Goal: Information Seeking & Learning: Find specific fact

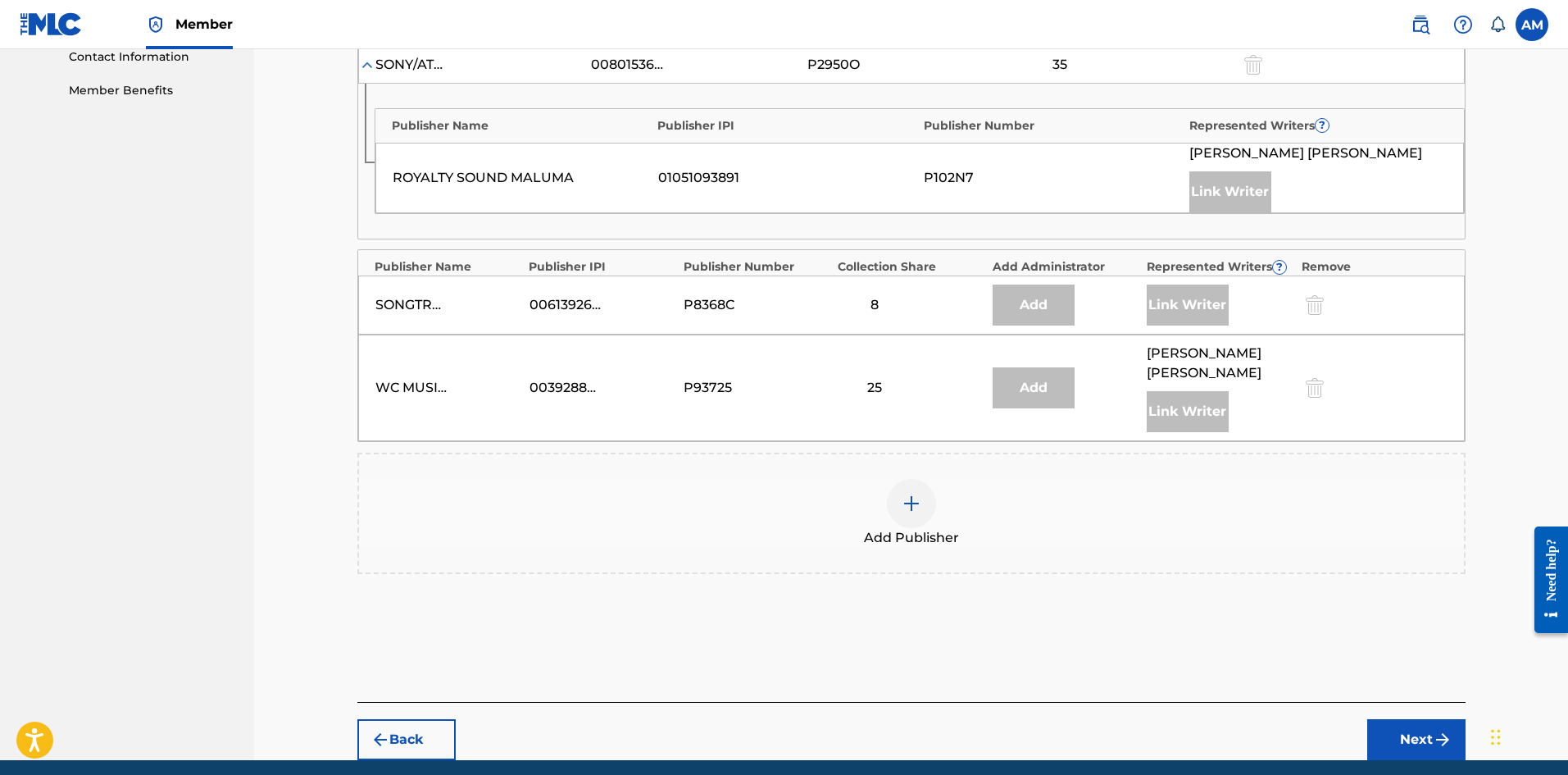
scroll to position [810, 0]
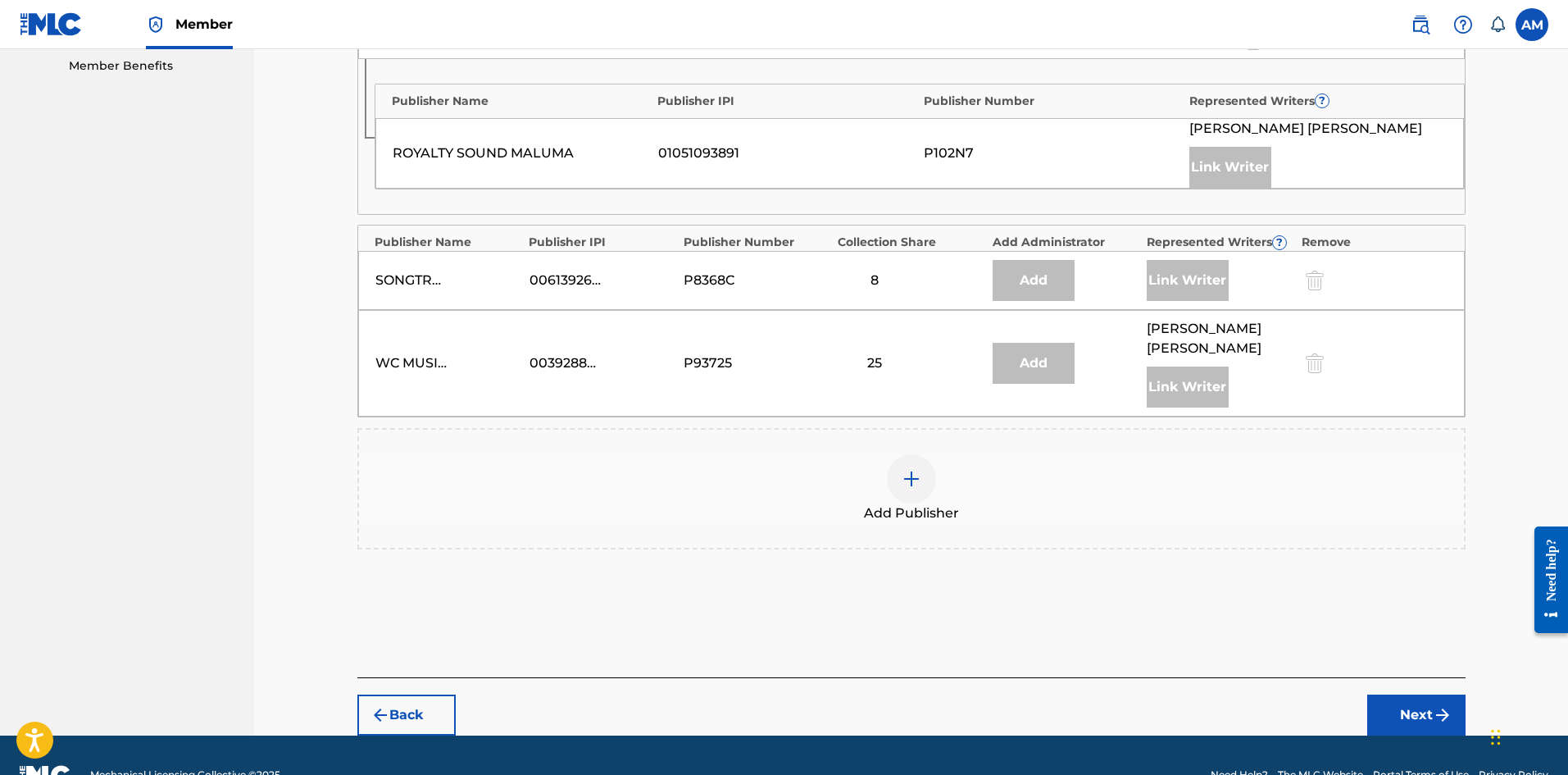
click at [876, 454] on div "Add Publisher" at bounding box center [912, 488] width 1105 height 69
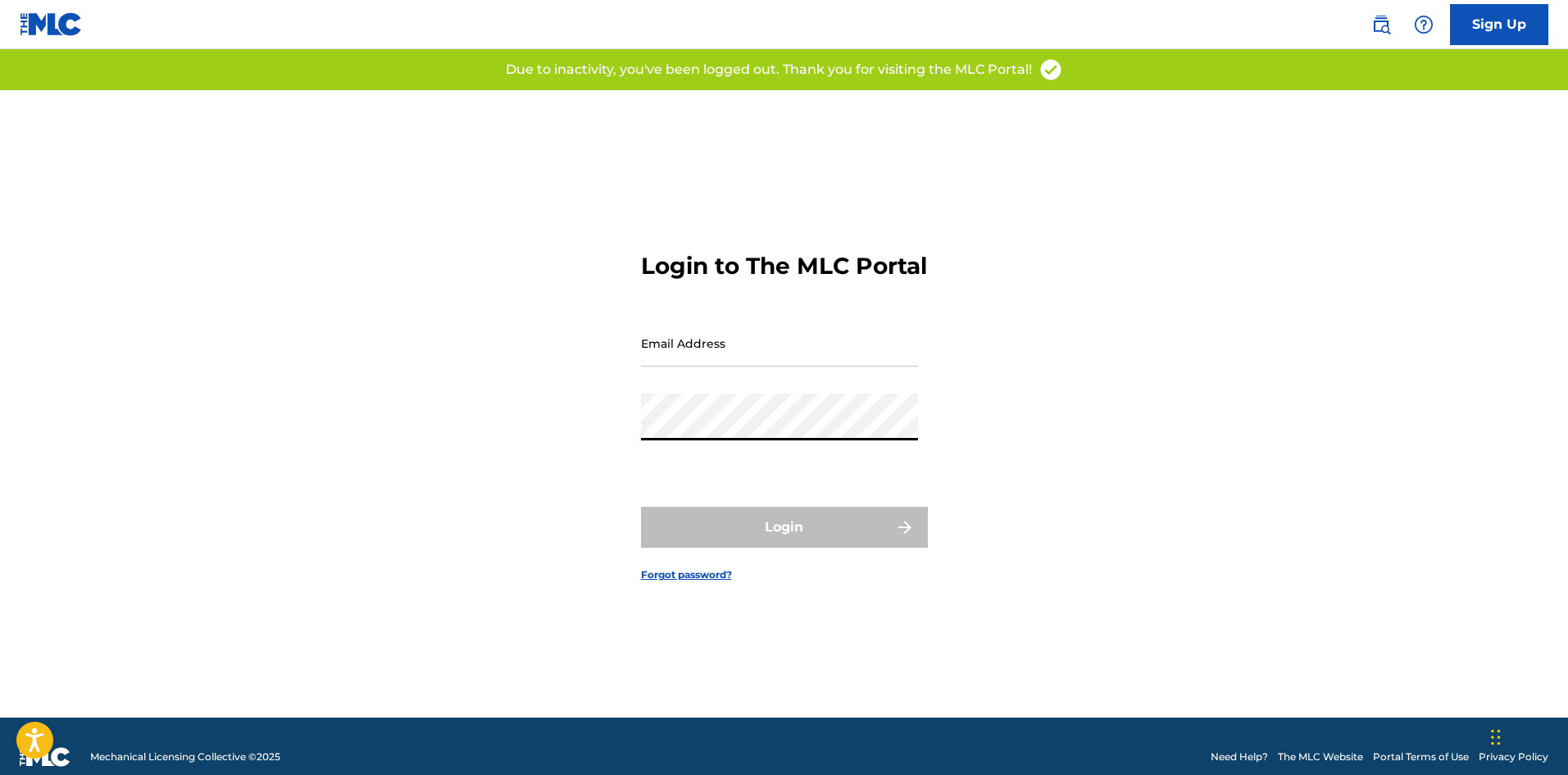
type input "[PERSON_NAME][EMAIL_ADDRESS][DOMAIN_NAME]"
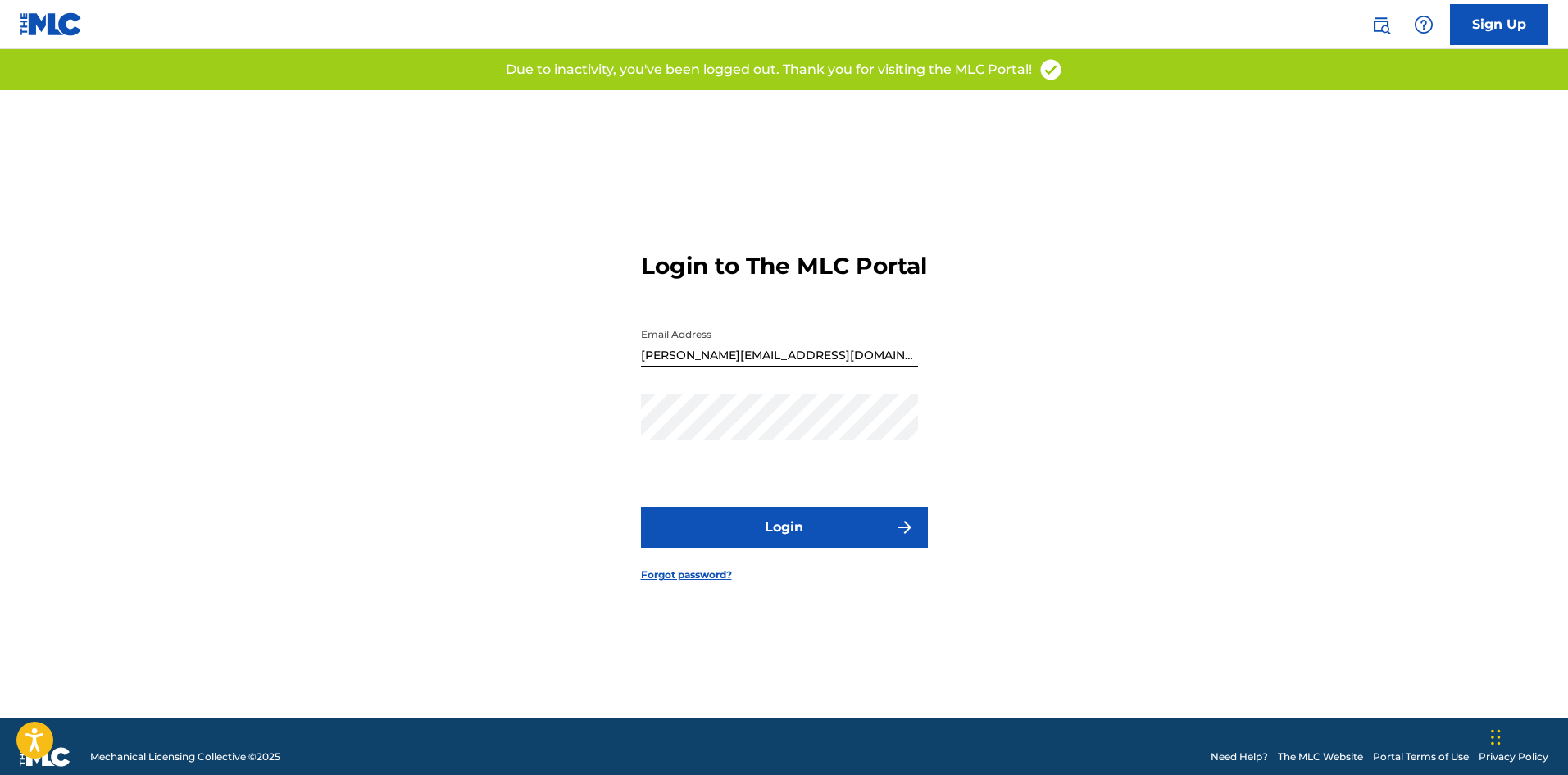
click at [806, 526] on button "Login" at bounding box center [784, 527] width 287 height 41
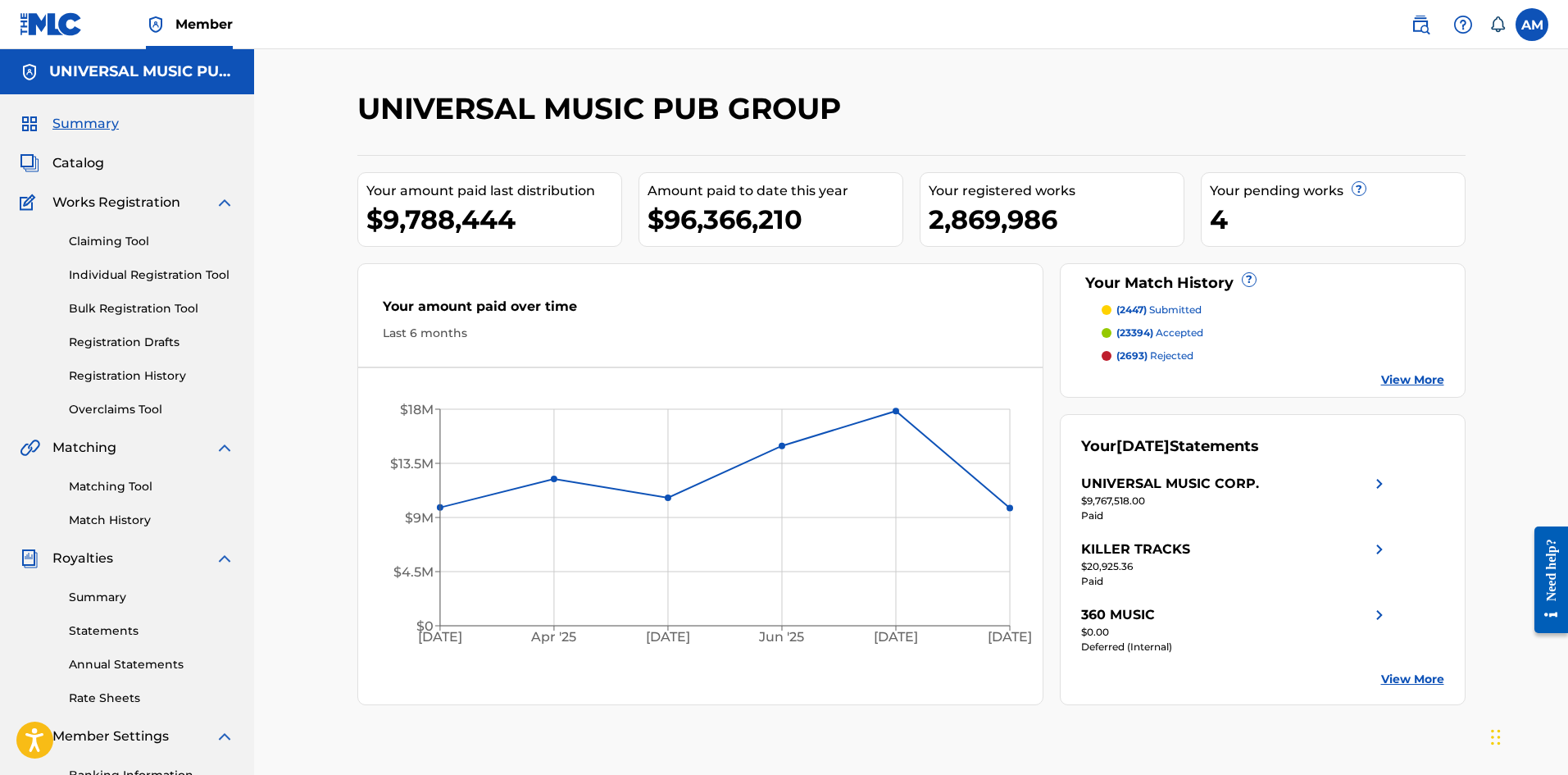
drag, startPoint x: 120, startPoint y: 237, endPoint x: 176, endPoint y: 254, distance: 58.5
click at [120, 237] on link "Claiming Tool" at bounding box center [151, 241] width 165 height 17
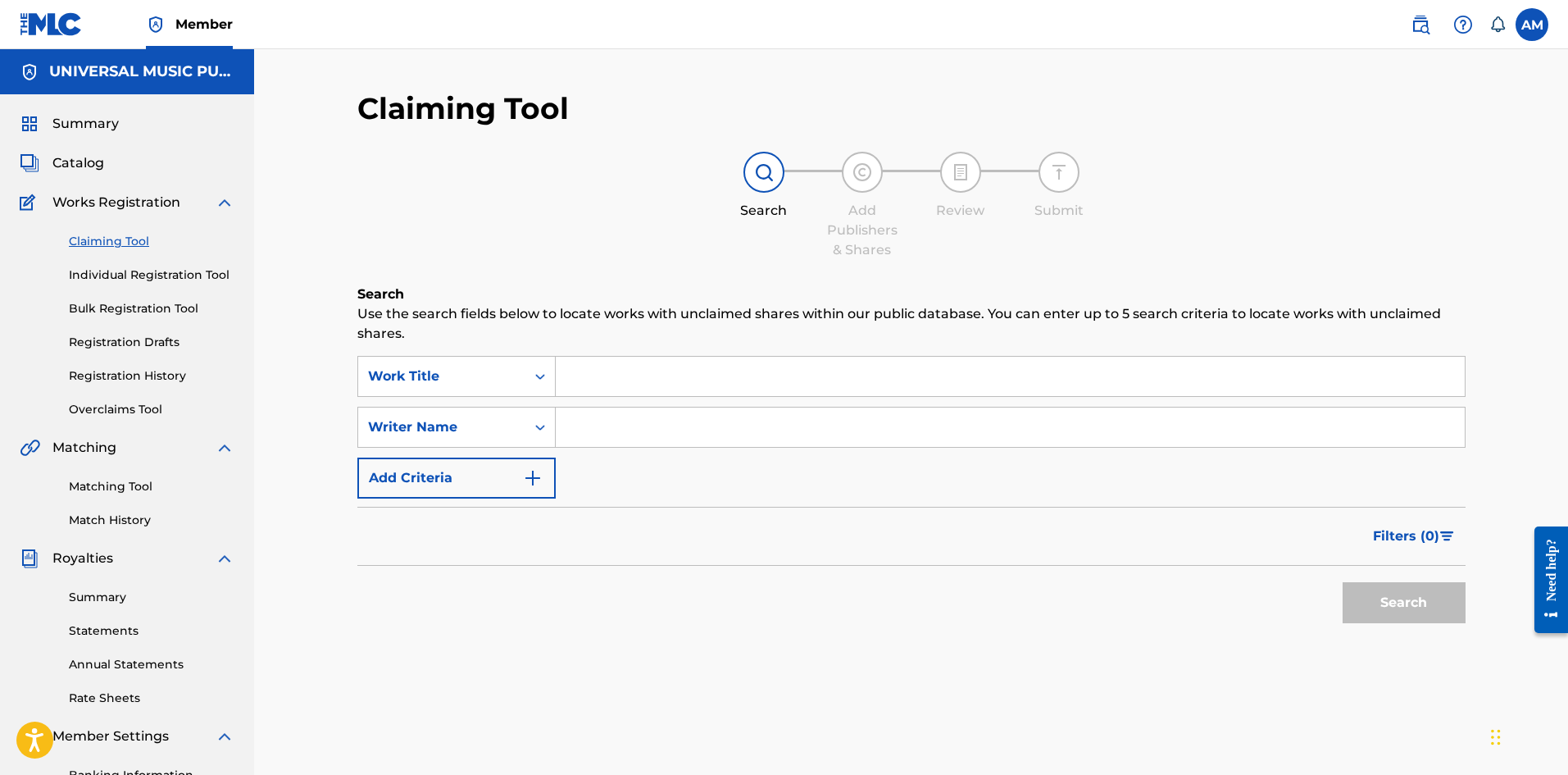
click at [616, 424] on input "Search Form" at bounding box center [1010, 427] width 909 height 39
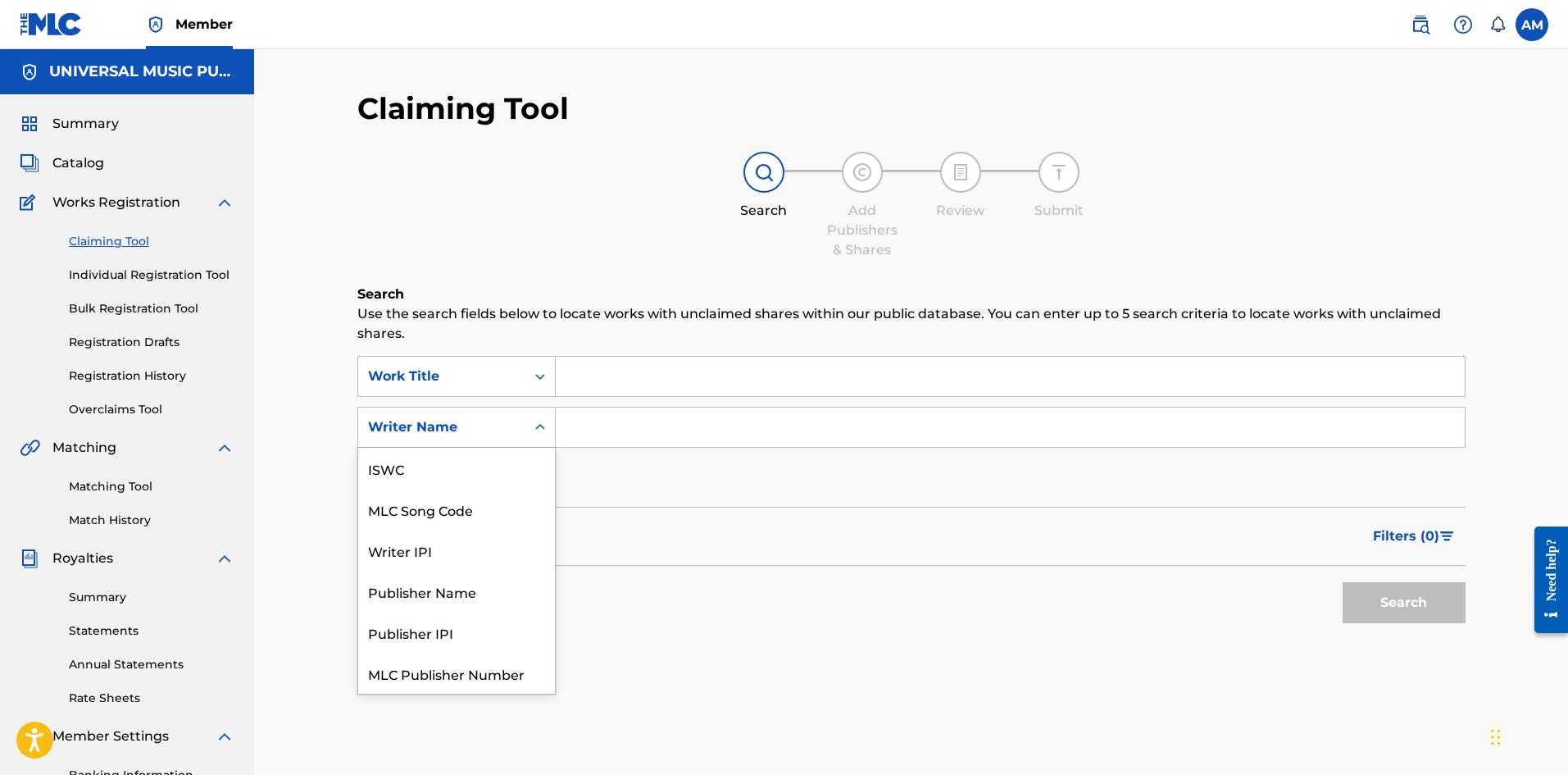
click at [490, 430] on div "Writer Name" at bounding box center [441, 427] width 147 height 20
drag, startPoint x: 496, startPoint y: 473, endPoint x: 505, endPoint y: 466, distance: 11.4
click at [498, 471] on div "MLC Song Code" at bounding box center [456, 468] width 196 height 41
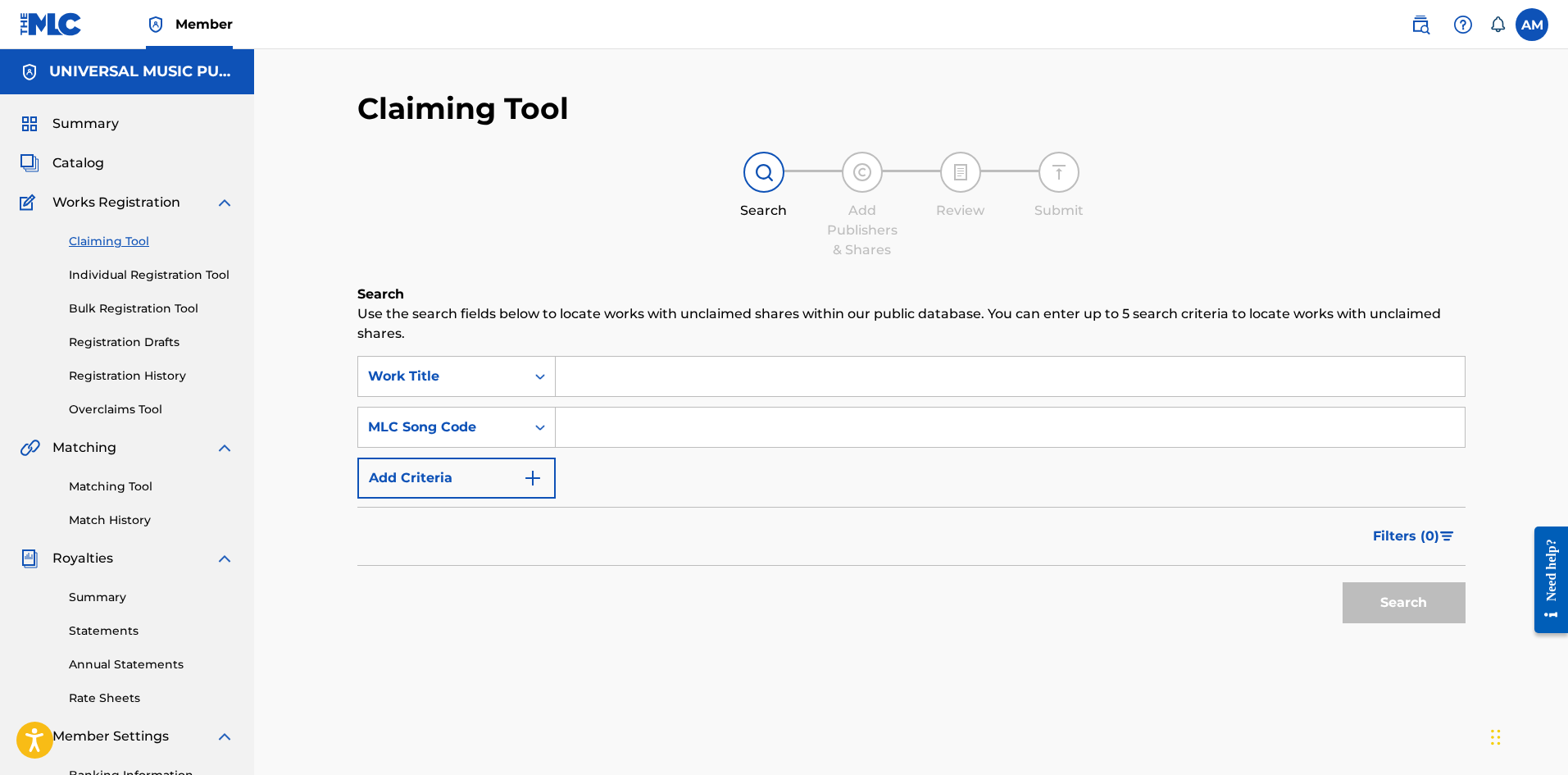
click at [619, 437] on input "Search Form" at bounding box center [1010, 427] width 909 height 39
type input "LA2XXK"
click at [1395, 599] on button "Search" at bounding box center [1405, 603] width 123 height 41
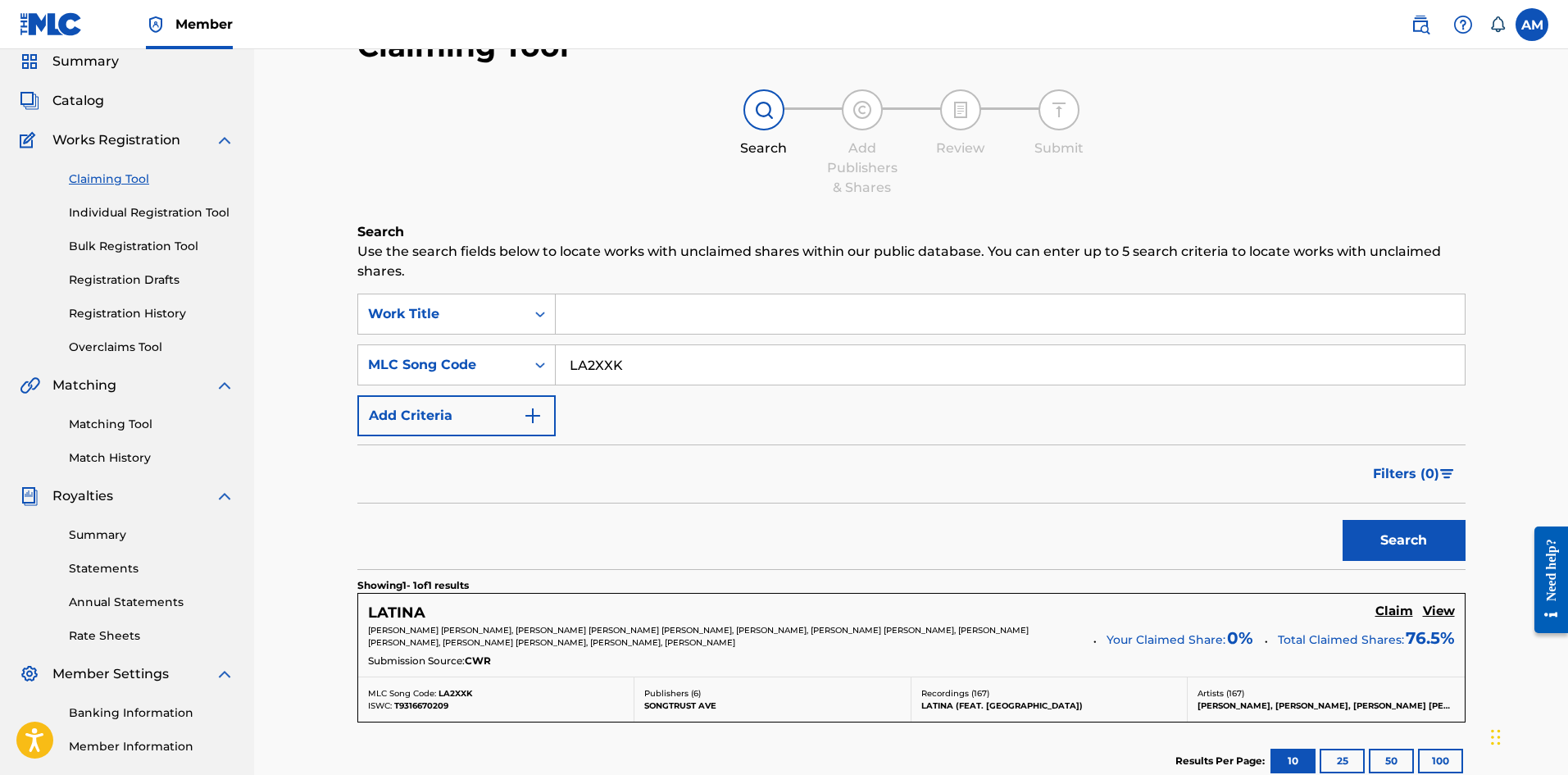
scroll to position [246, 0]
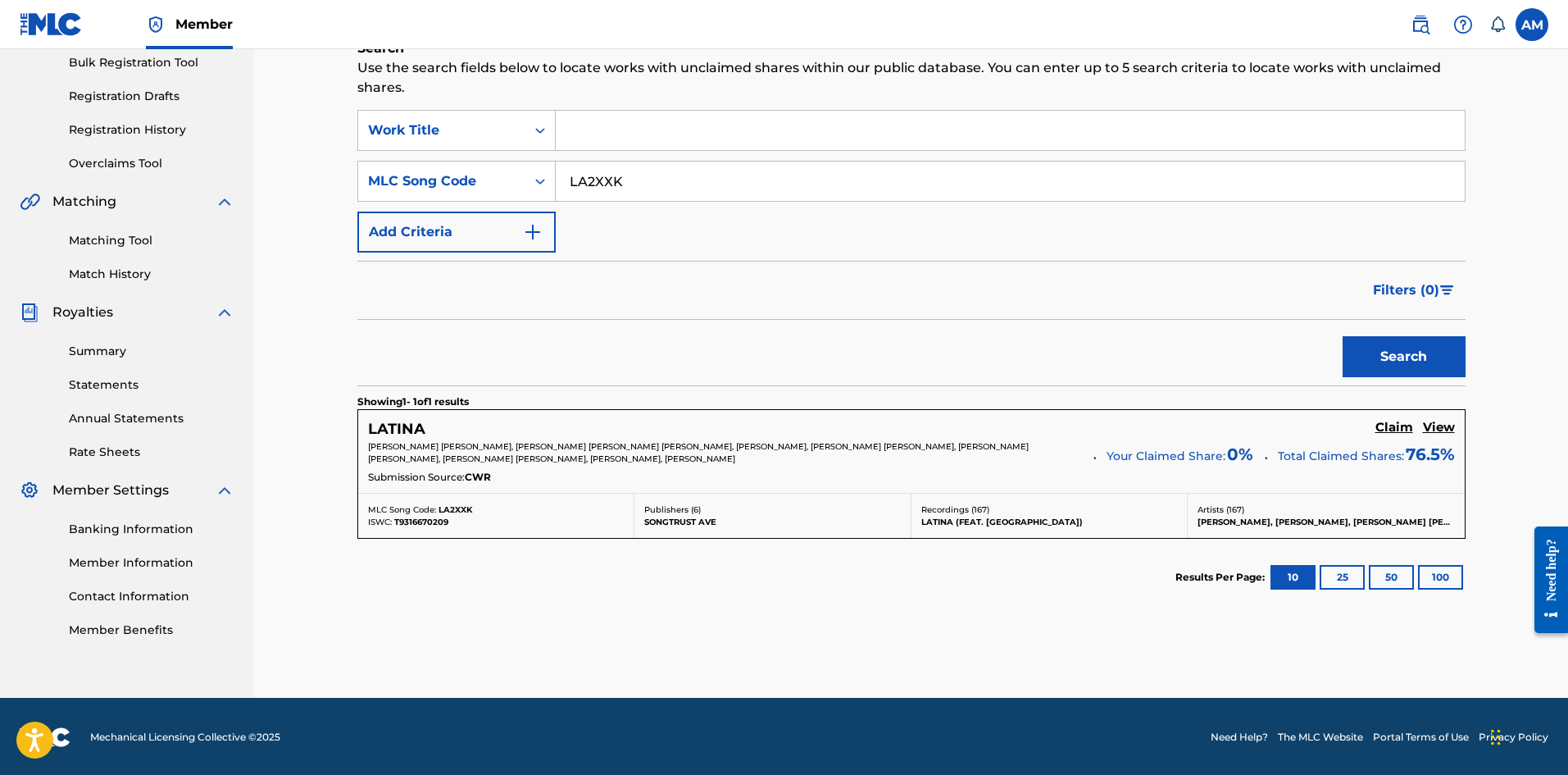
click at [1398, 436] on h5 "Claim" at bounding box center [1395, 427] width 38 height 15
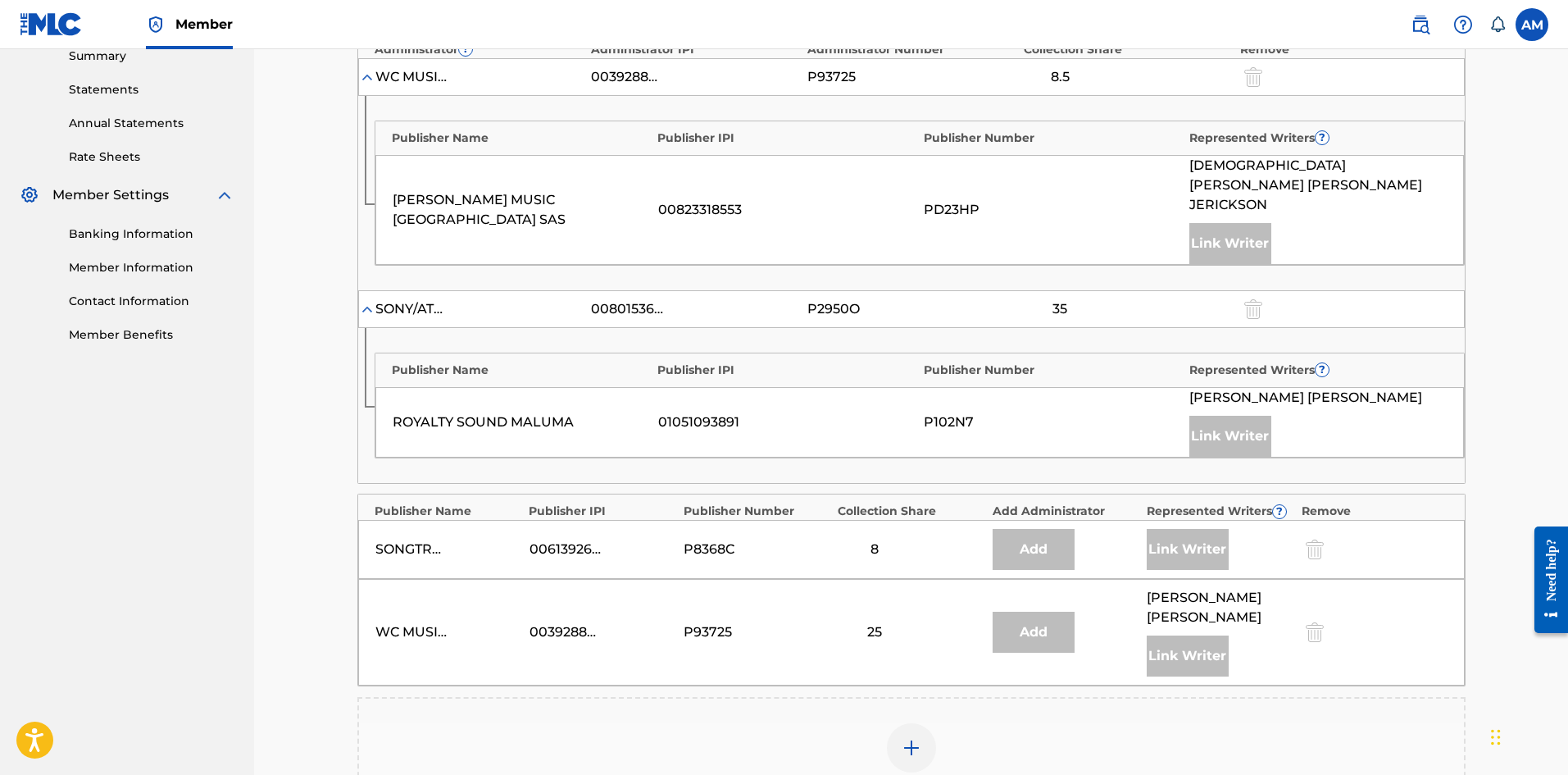
scroll to position [810, 0]
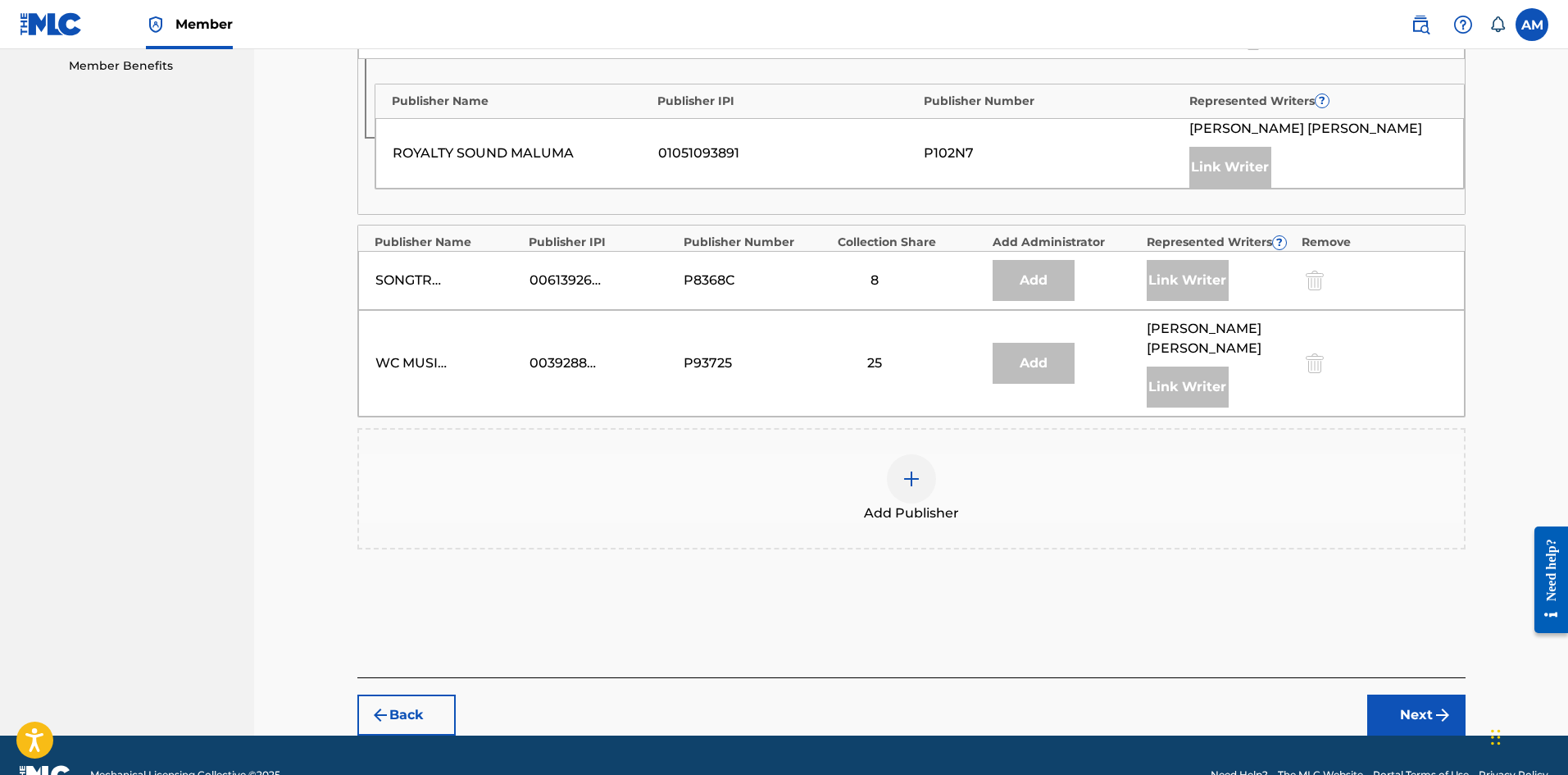
click at [906, 504] on span "Add Publisher" at bounding box center [912, 513] width 96 height 20
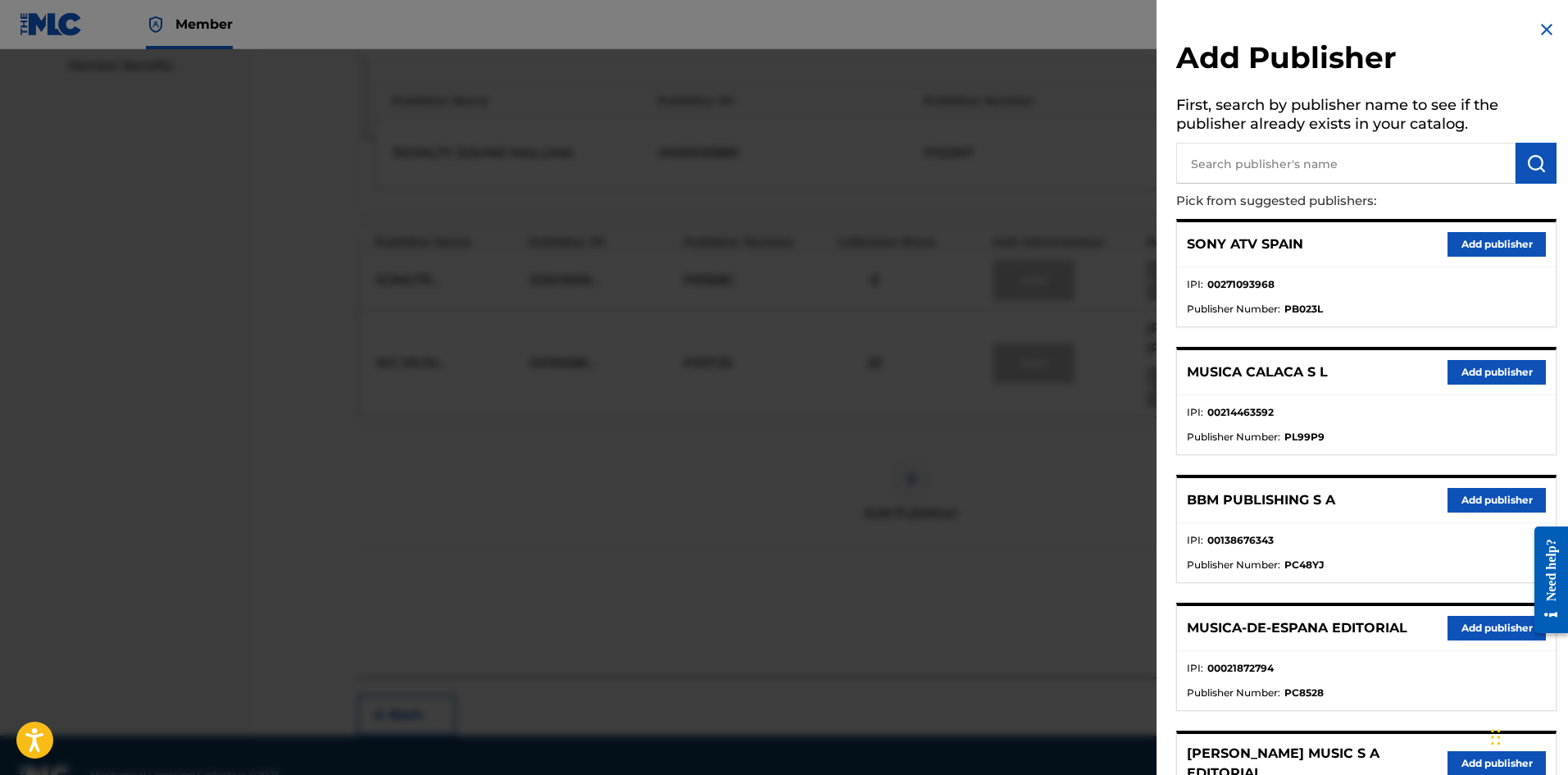
click at [1278, 169] on input "text" at bounding box center [1347, 163] width 339 height 41
paste input "RSM Publishing"
type input "RSM Publishing"
click at [1533, 179] on button "submit" at bounding box center [1537, 163] width 41 height 41
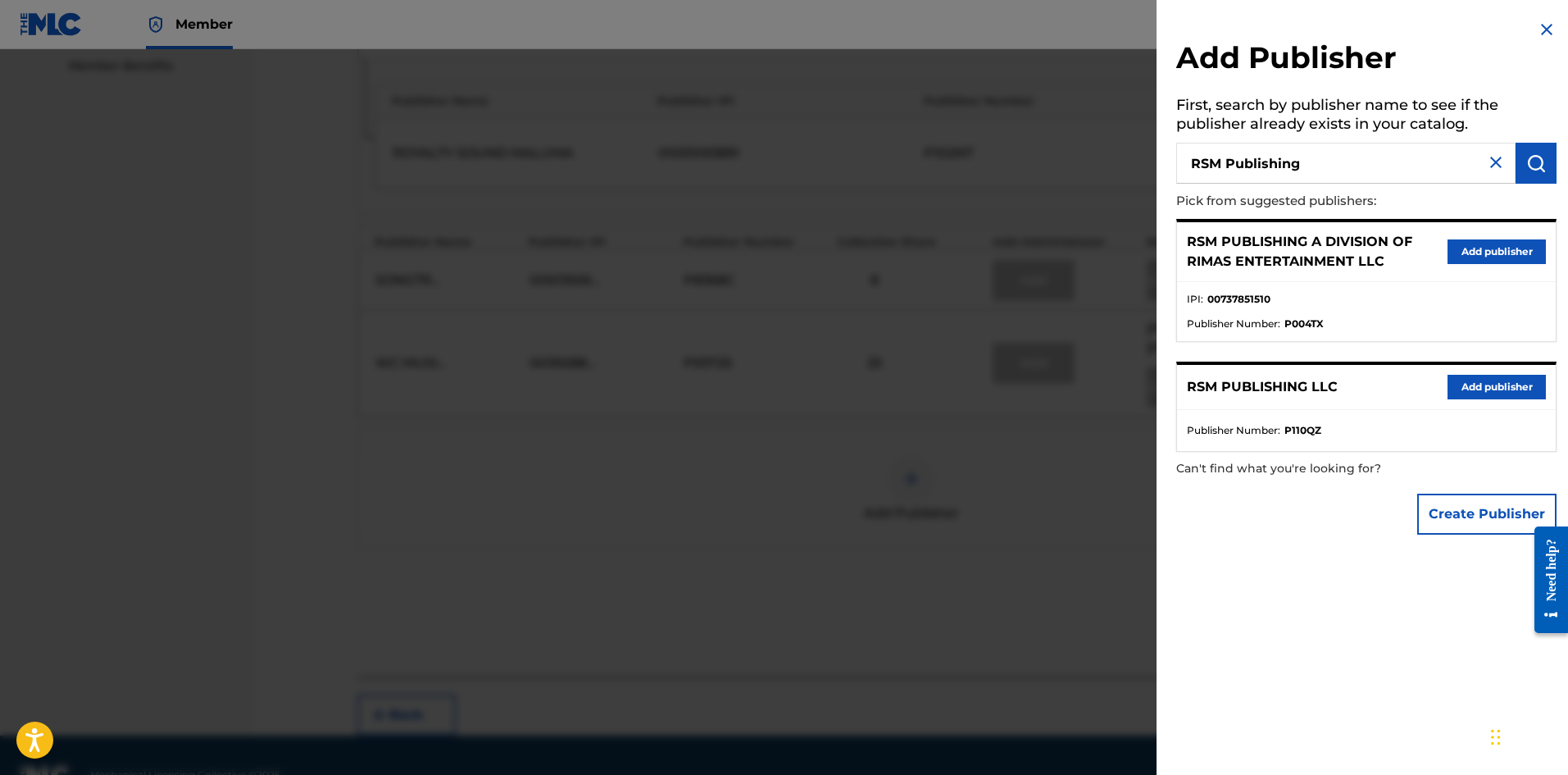
click at [1512, 376] on button "Add publisher" at bounding box center [1497, 388] width 98 height 25
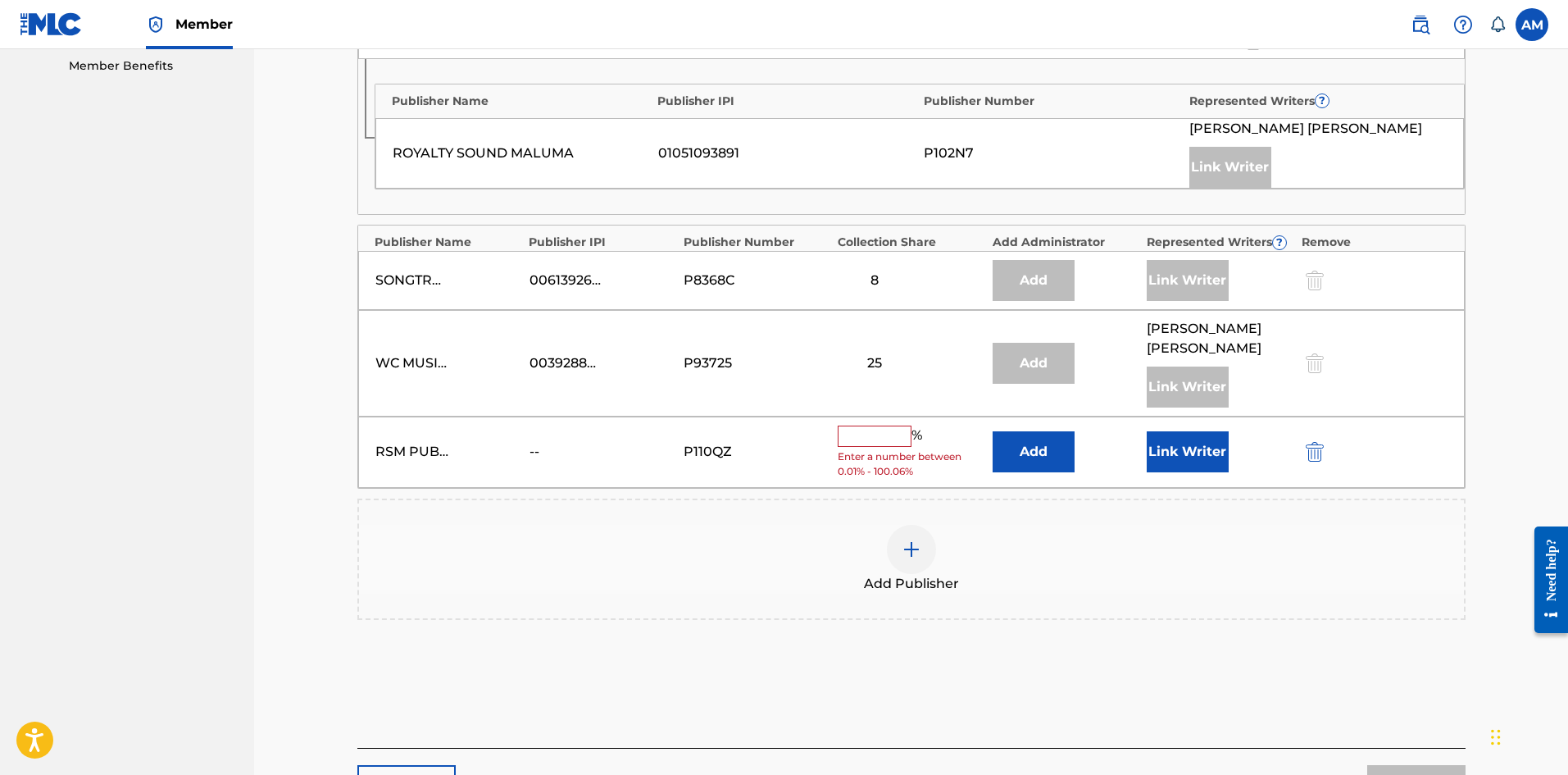
click at [1016, 431] on button "Add" at bounding box center [1034, 452] width 82 height 41
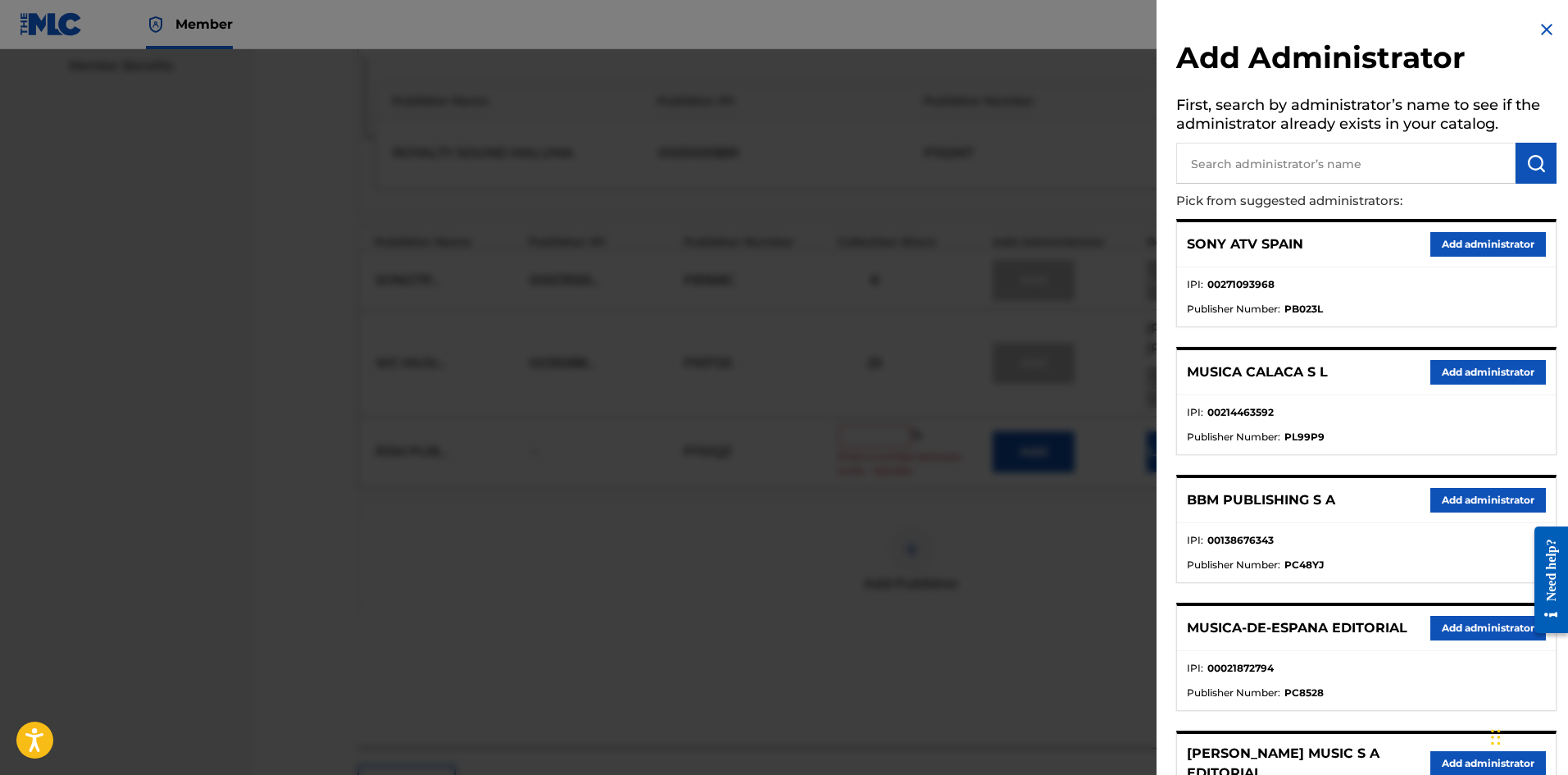
click at [1294, 164] on input "text" at bounding box center [1347, 163] width 339 height 41
paste input "Universal Music Corp"
type input "Universal Music Corp"
click at [1530, 171] on img "submit" at bounding box center [1537, 163] width 20 height 20
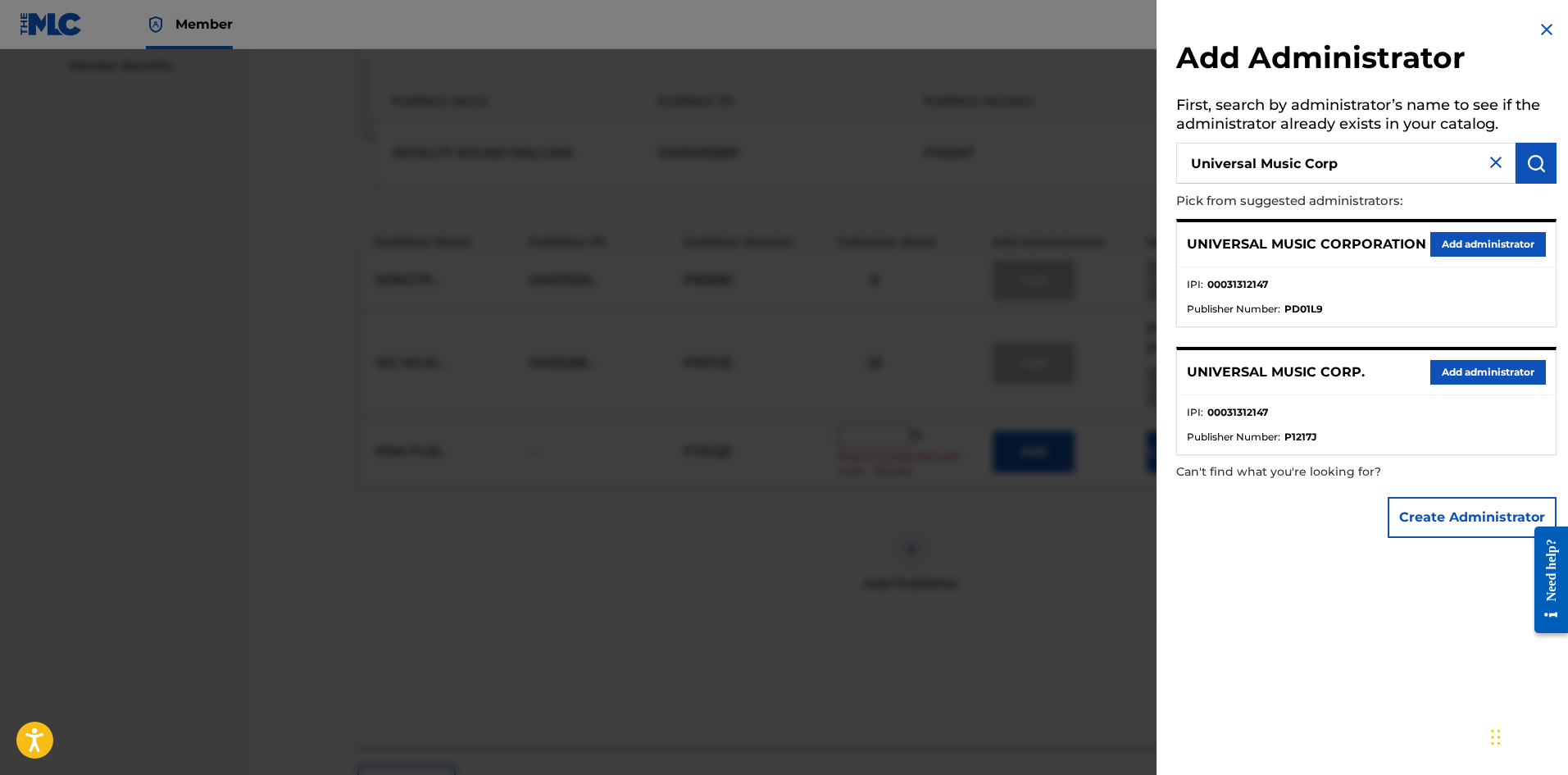
click at [1497, 368] on button "Add administrator" at bounding box center [1488, 372] width 115 height 25
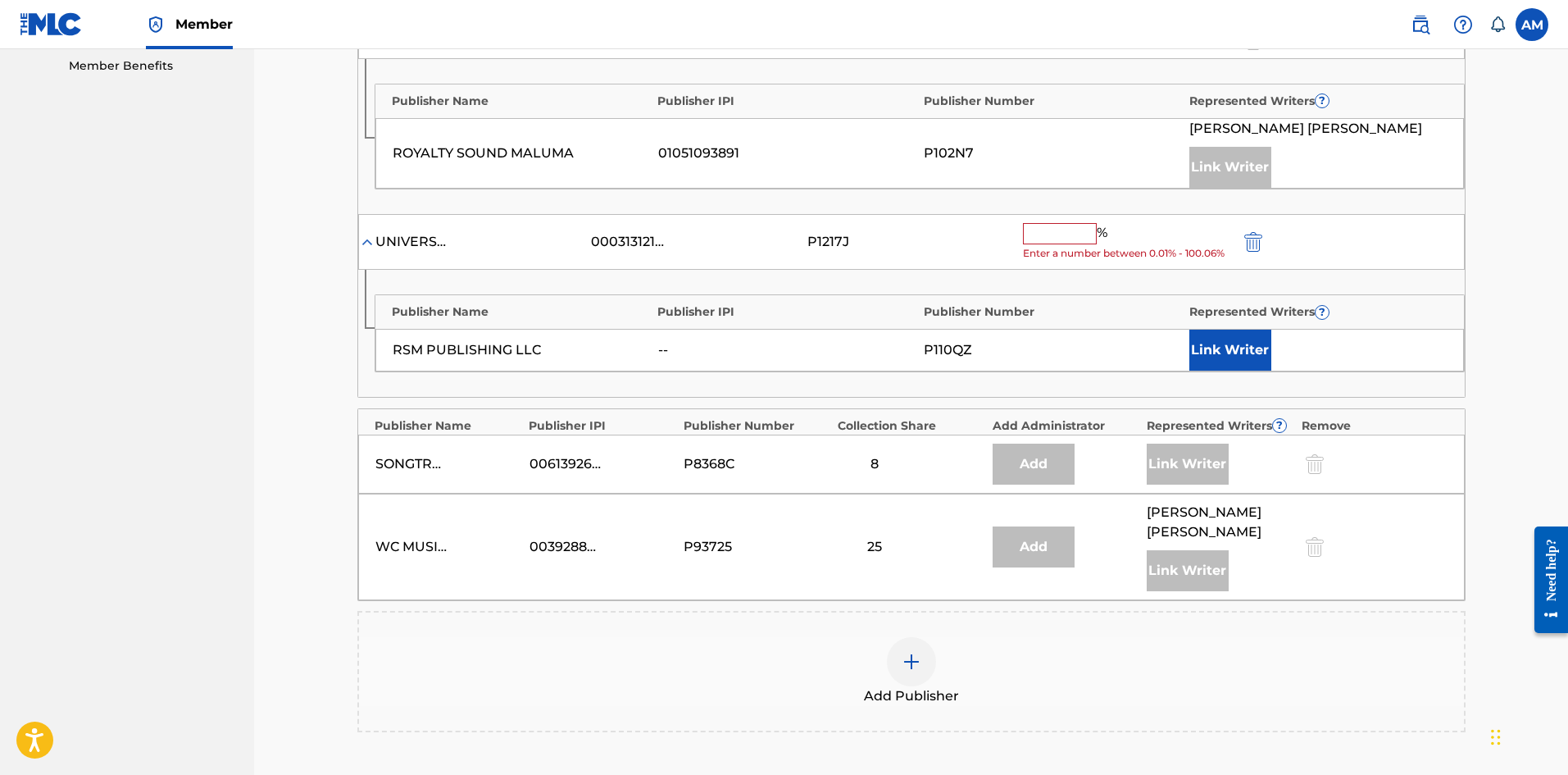
click at [917, 637] on div at bounding box center [911, 661] width 49 height 49
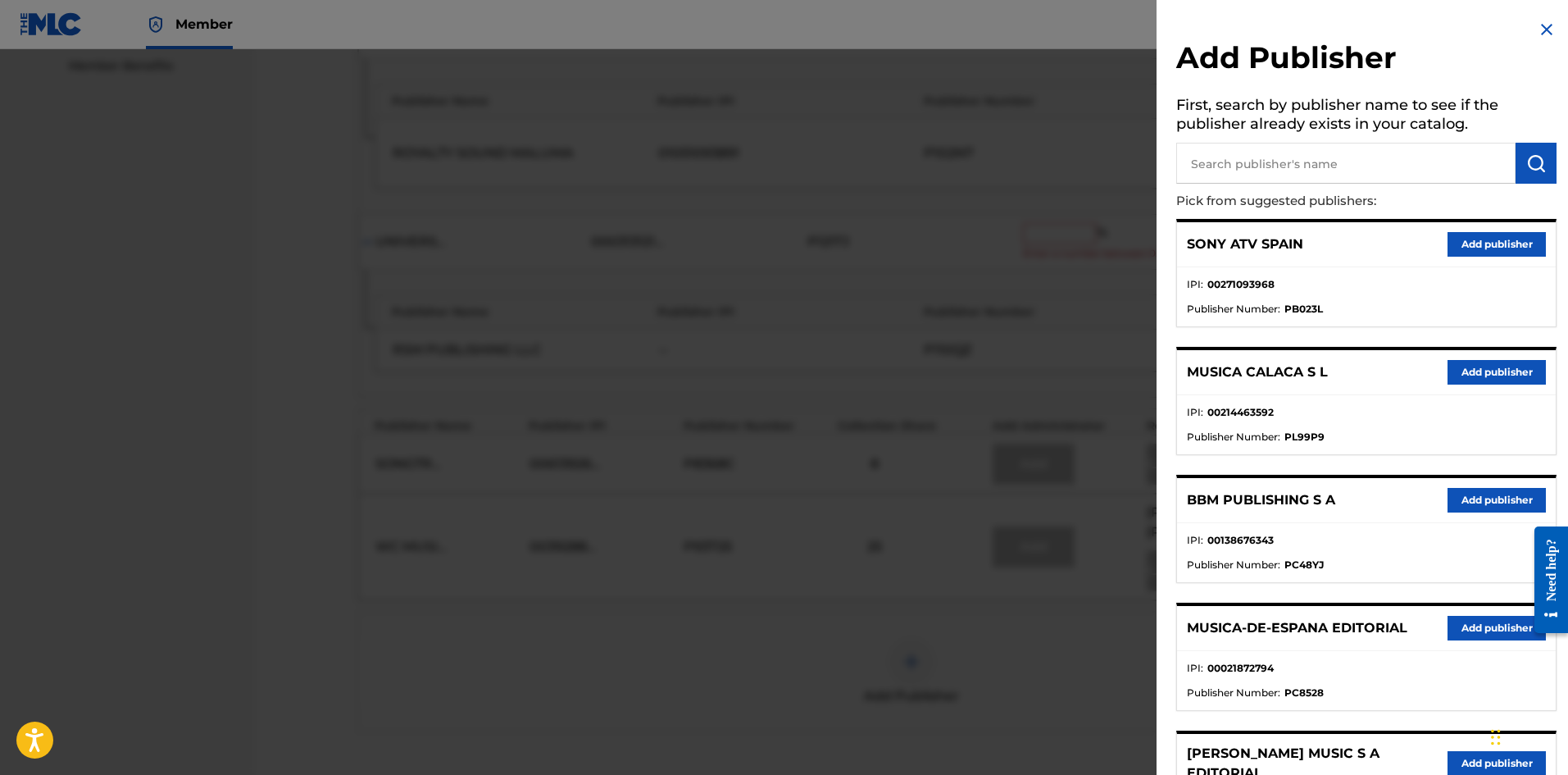
click at [1276, 170] on input "text" at bounding box center [1347, 163] width 339 height 41
paste input "Universal Music Corp"
type input "Universal Music Corp"
click at [1538, 165] on img "submit" at bounding box center [1537, 163] width 20 height 20
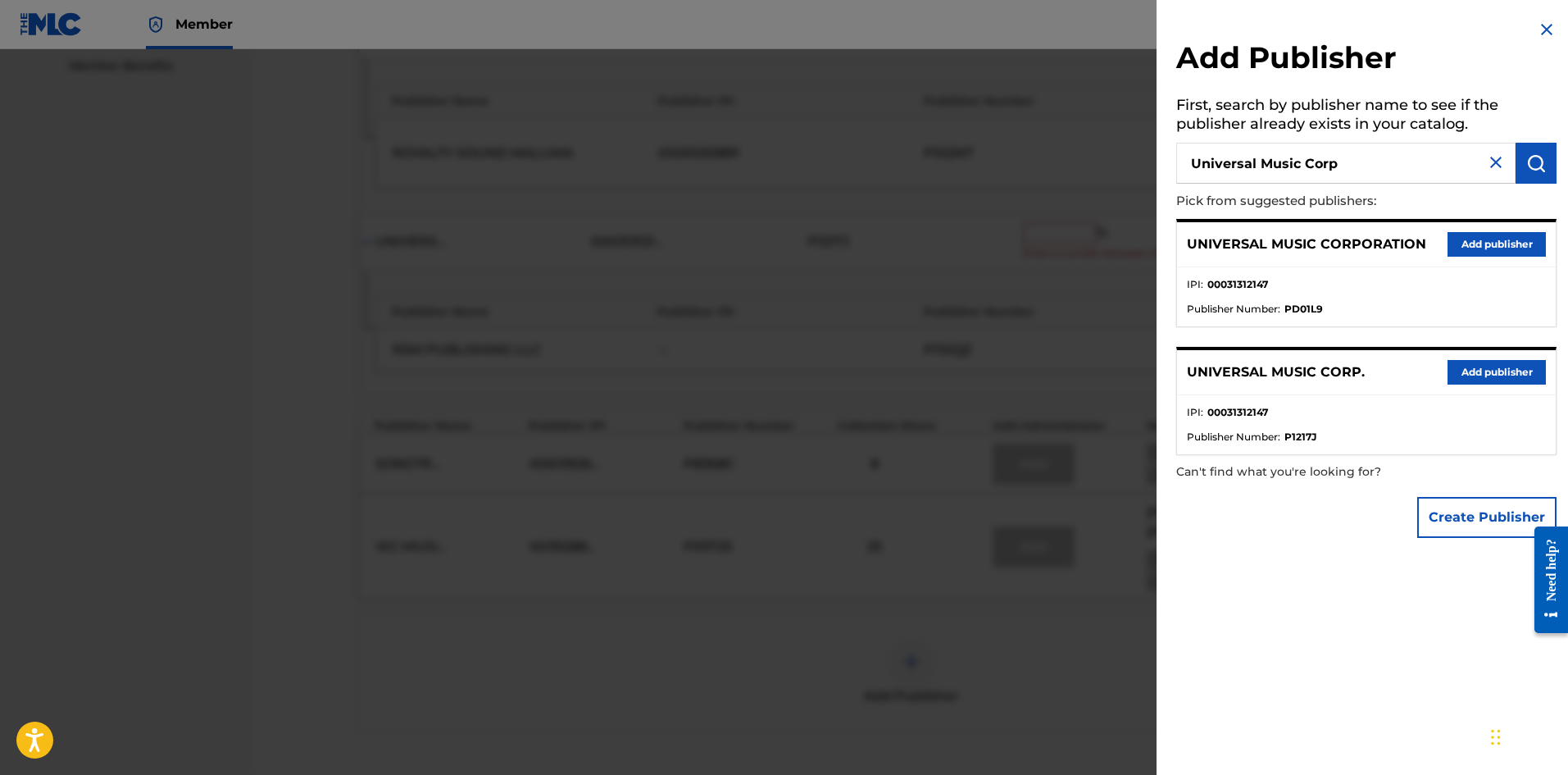
click at [1486, 368] on button "Add publisher" at bounding box center [1497, 372] width 98 height 25
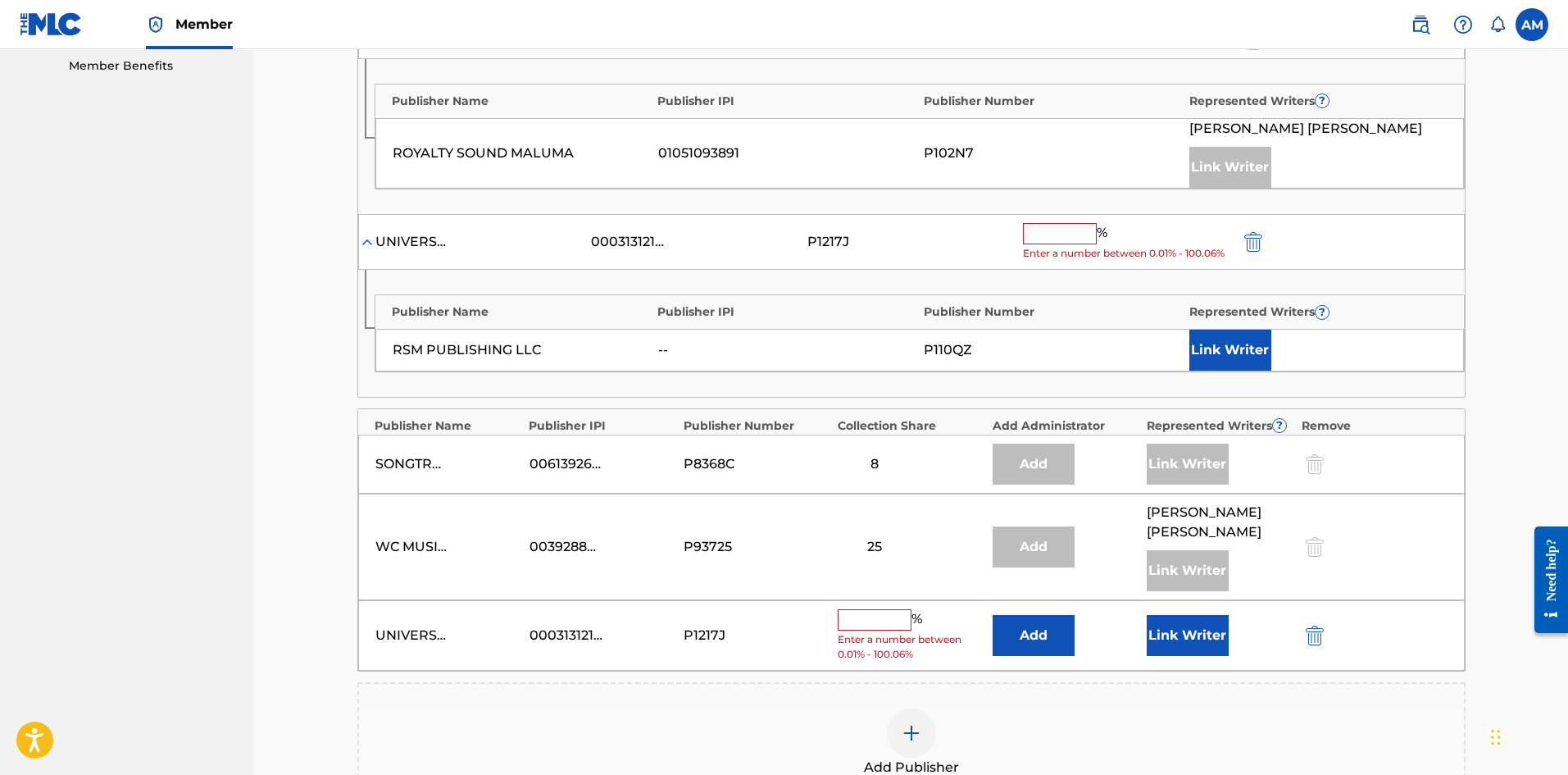
click at [1077, 223] on input "text" at bounding box center [1060, 234] width 74 height 21
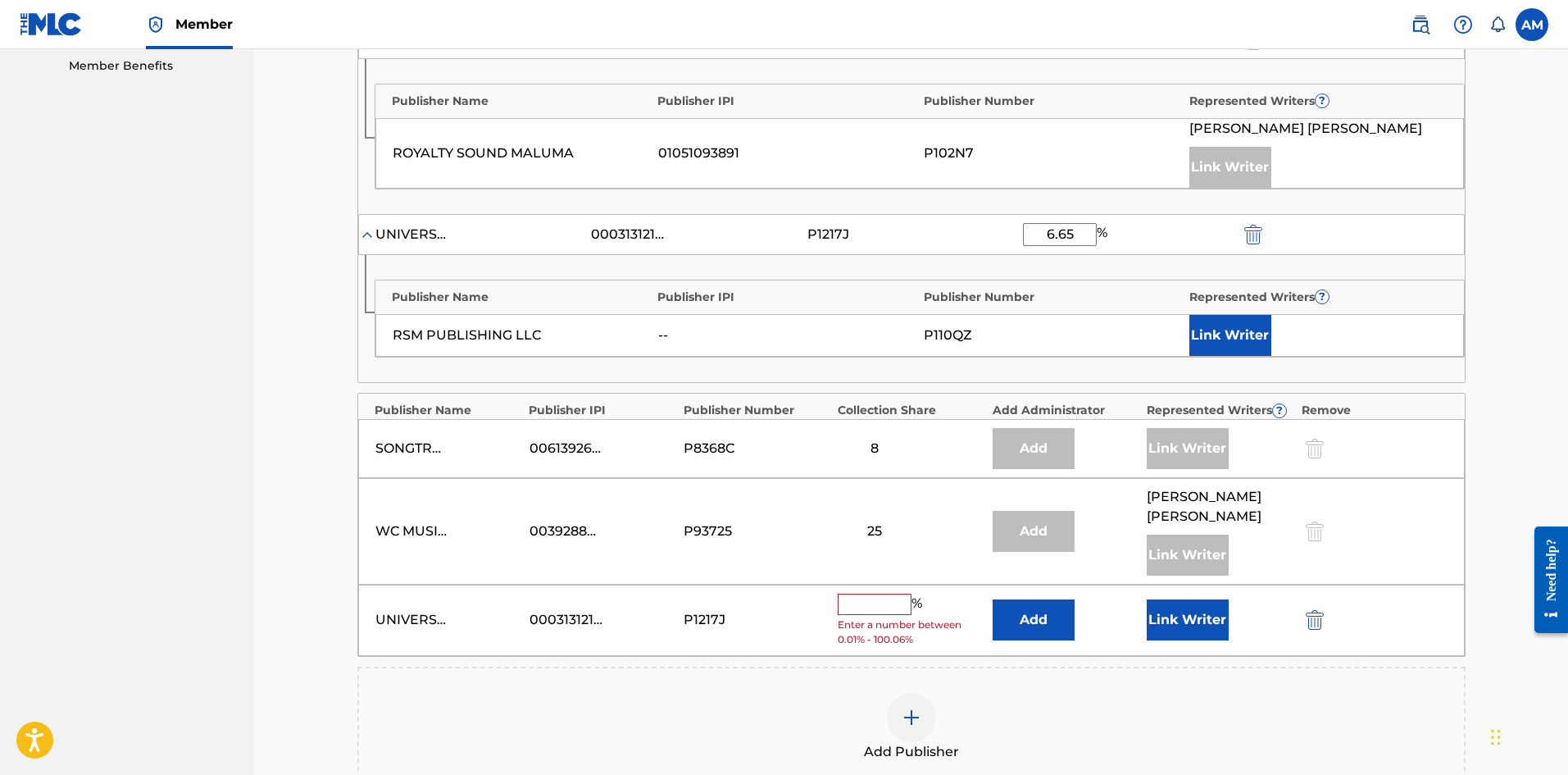
type input "6.65"
click at [887, 594] on input "text" at bounding box center [874, 604] width 74 height 21
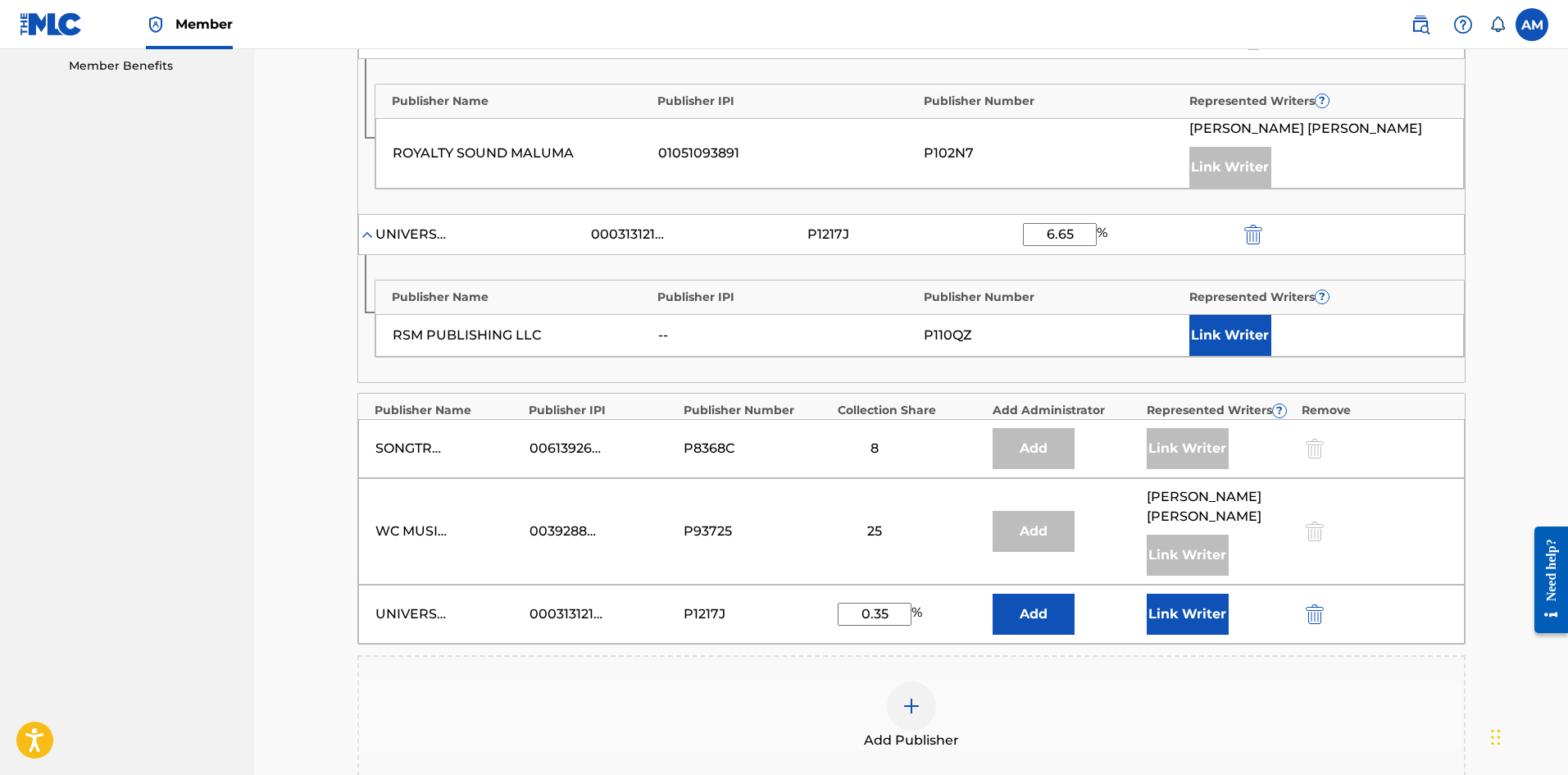
type input "0.35"
click at [1189, 594] on button "Link Writer" at bounding box center [1188, 614] width 82 height 41
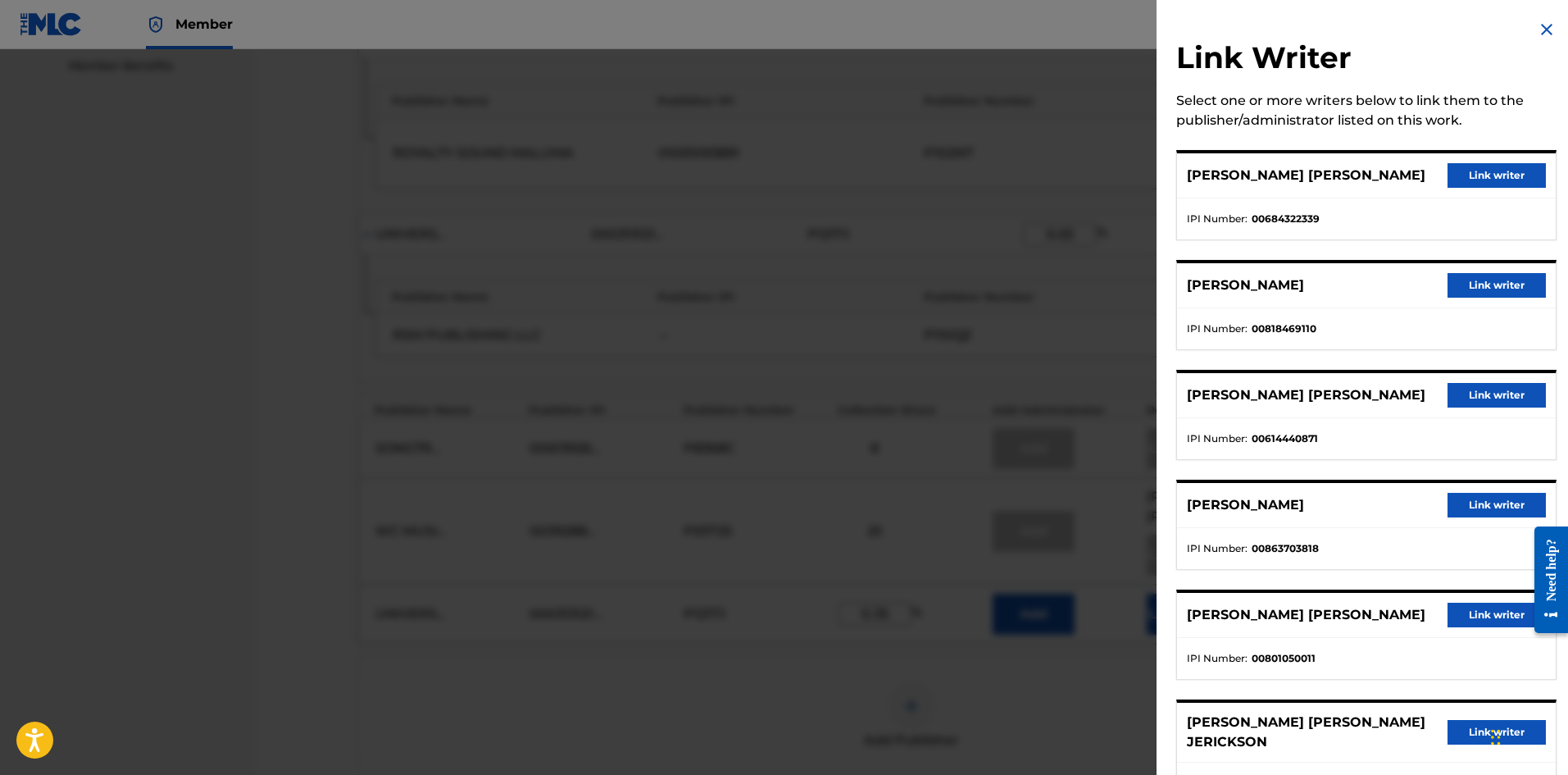
click at [1480, 279] on button "Link writer" at bounding box center [1497, 286] width 98 height 25
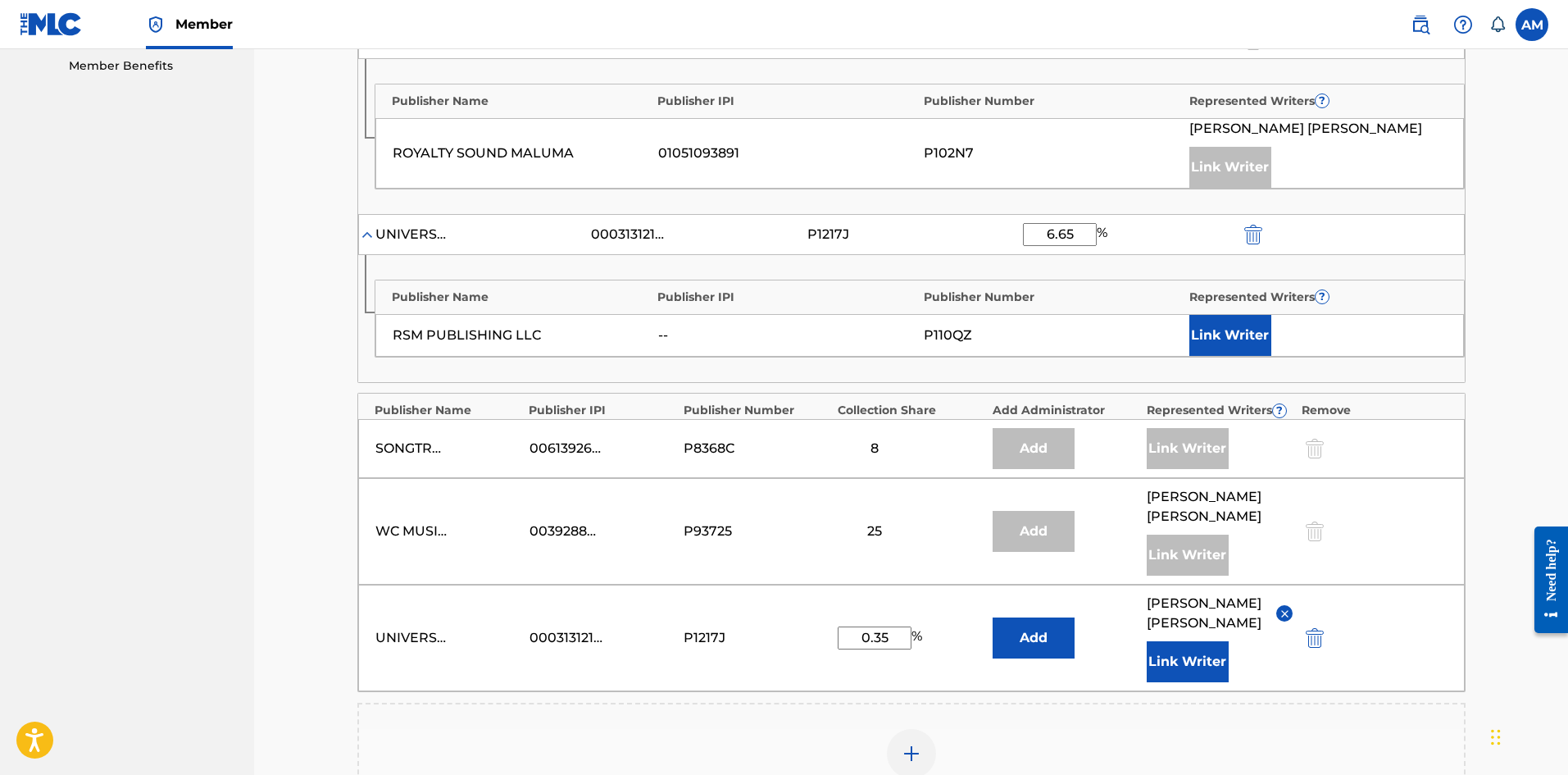
click at [1263, 315] on button "Link Writer" at bounding box center [1230, 336] width 82 height 41
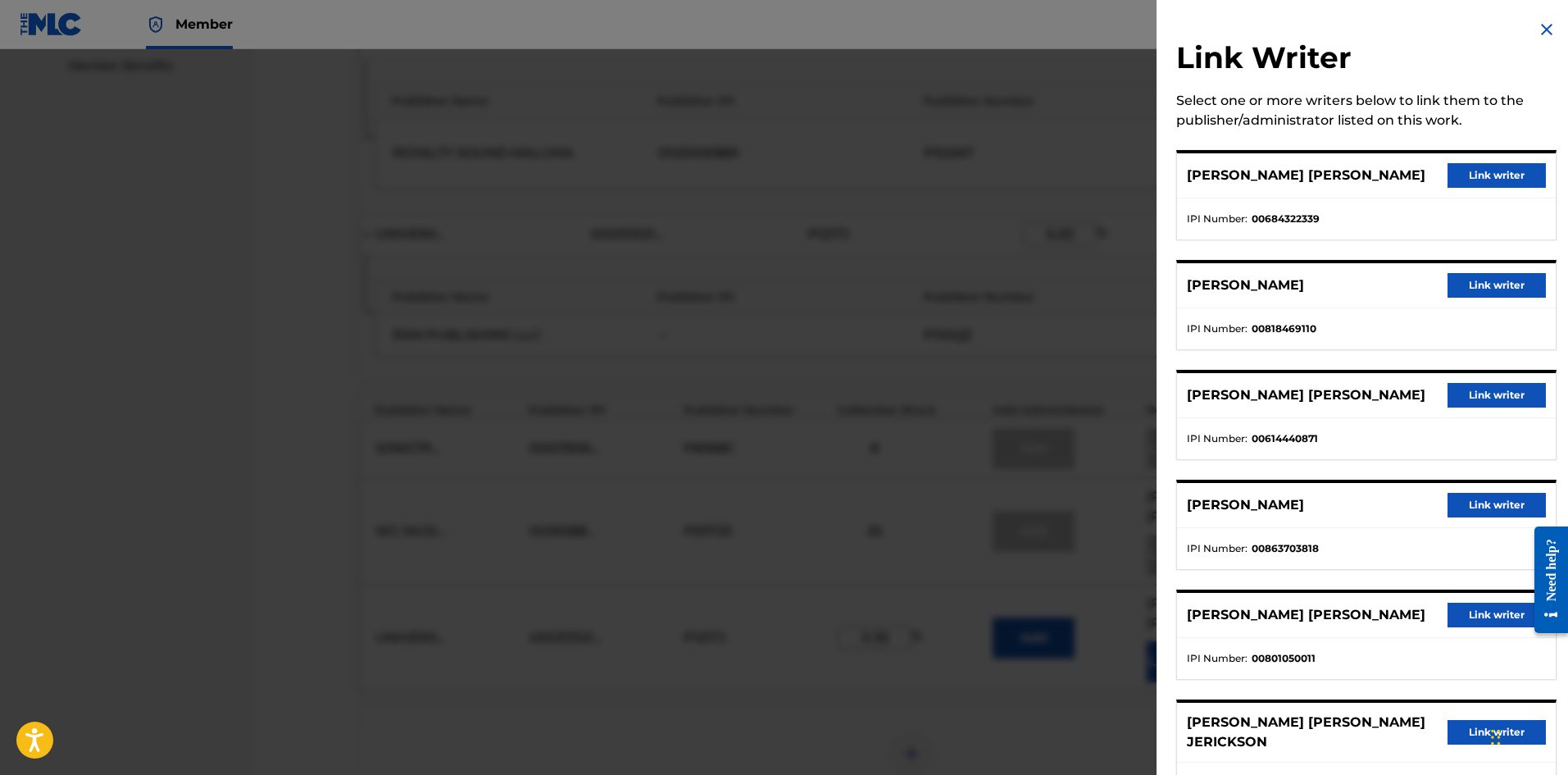
click at [1481, 288] on button "Link writer" at bounding box center [1497, 286] width 98 height 25
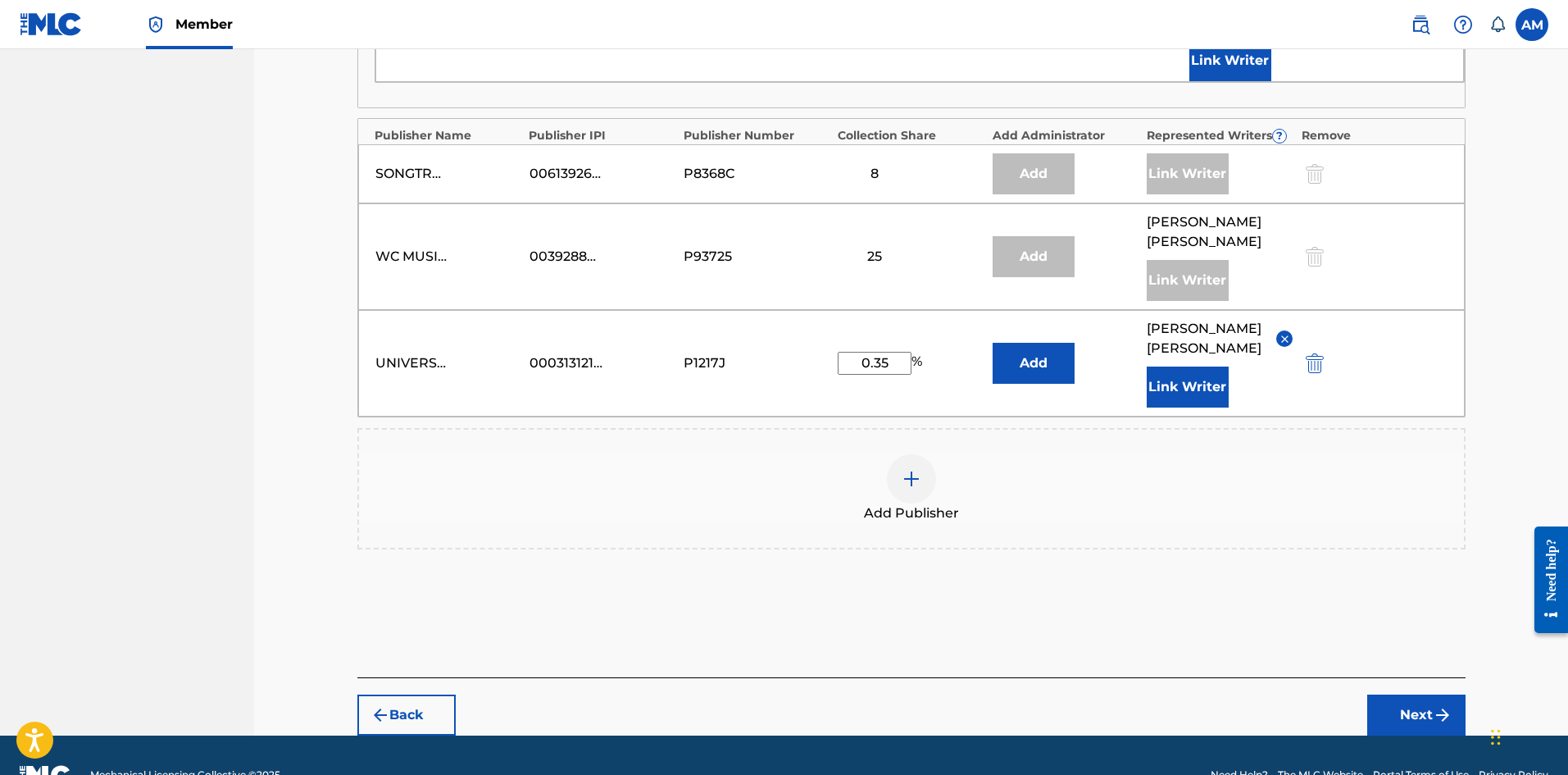
click at [1415, 695] on button "Next" at bounding box center [1416, 715] width 98 height 41
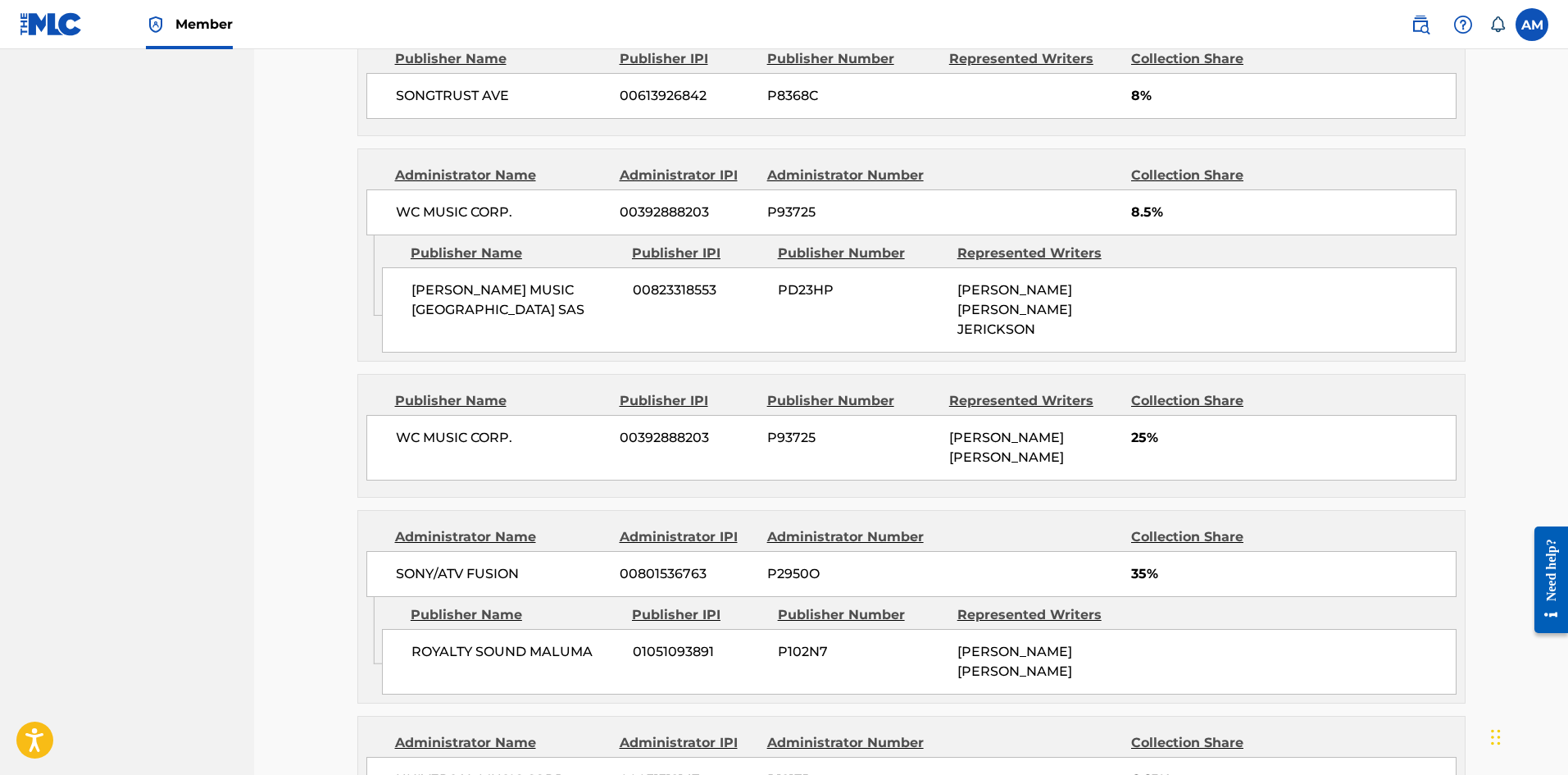
scroll to position [1265, 0]
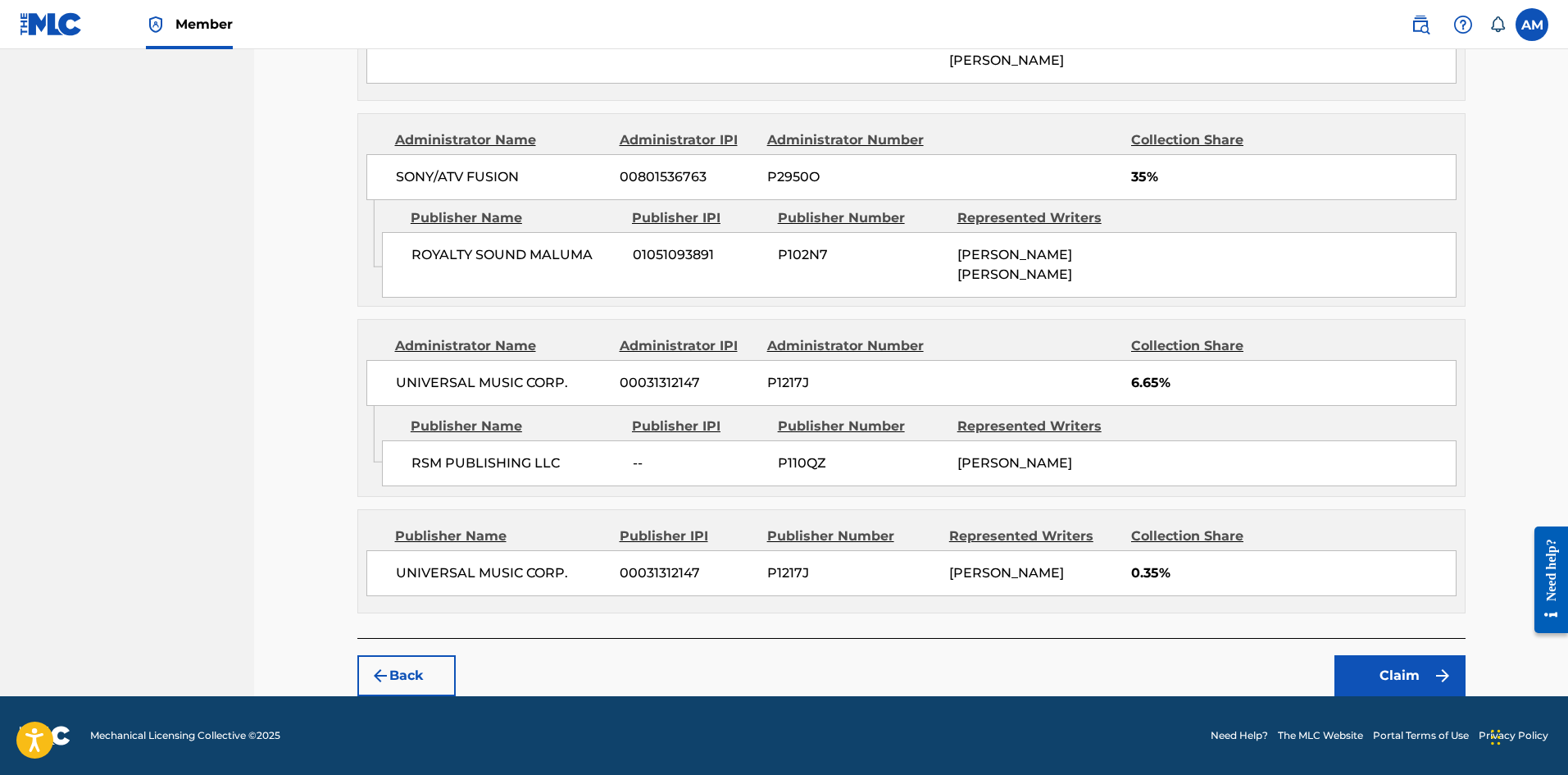
click at [1397, 685] on button "Claim" at bounding box center [1400, 676] width 131 height 41
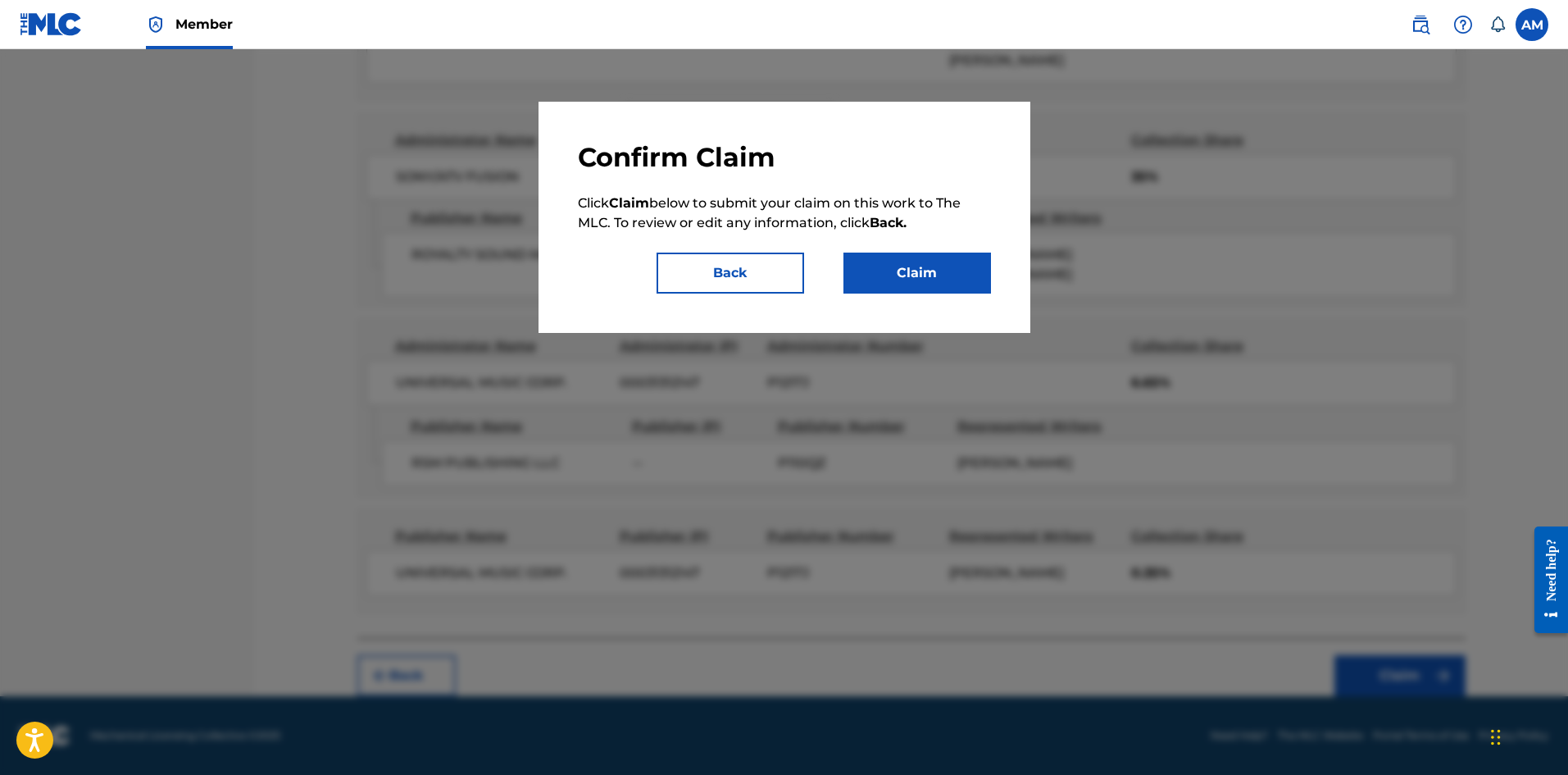
click at [897, 255] on button "Claim" at bounding box center [917, 273] width 147 height 41
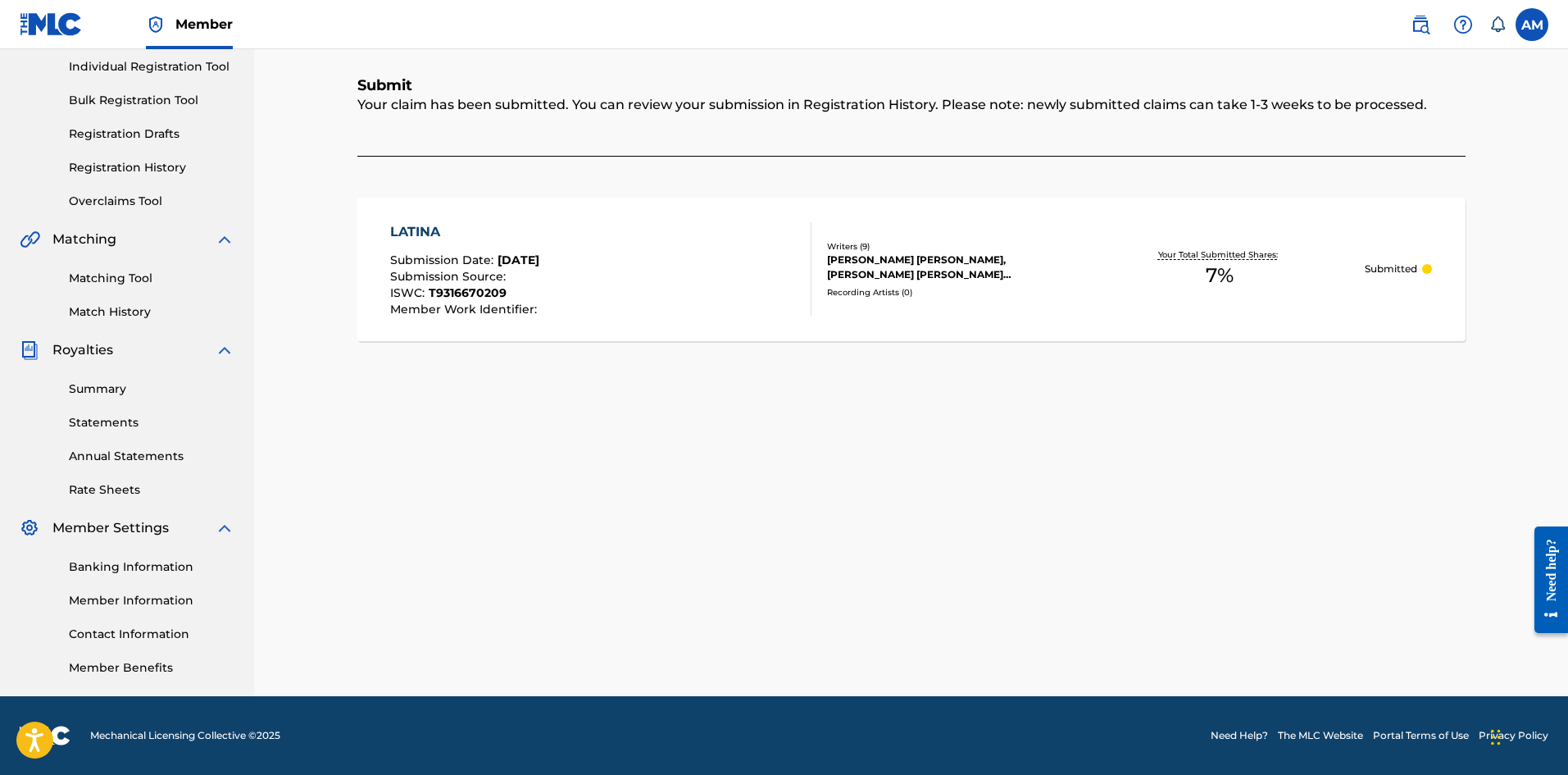
scroll to position [0, 0]
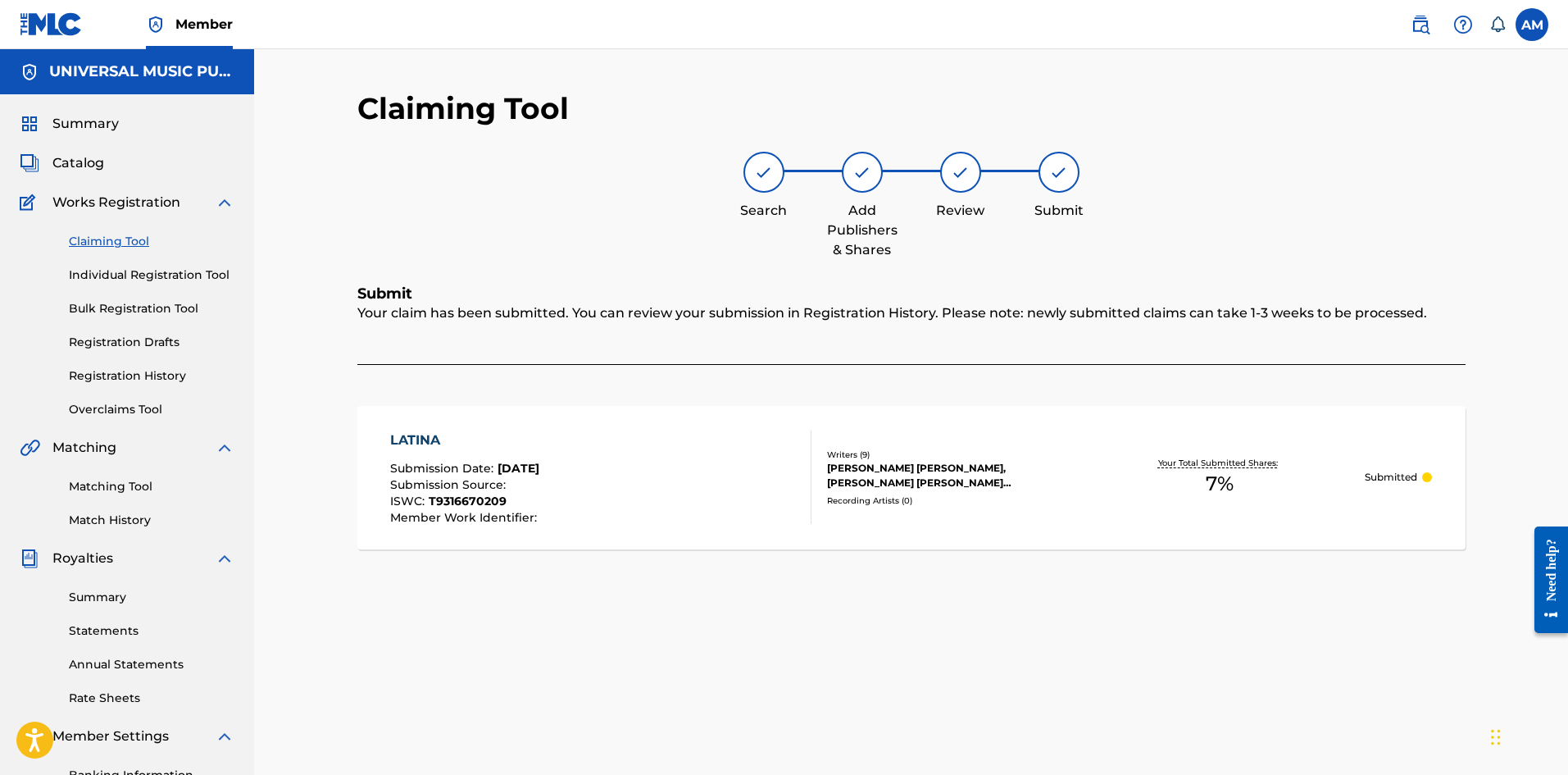
click at [75, 163] on span "Catalog" at bounding box center [79, 163] width 52 height 20
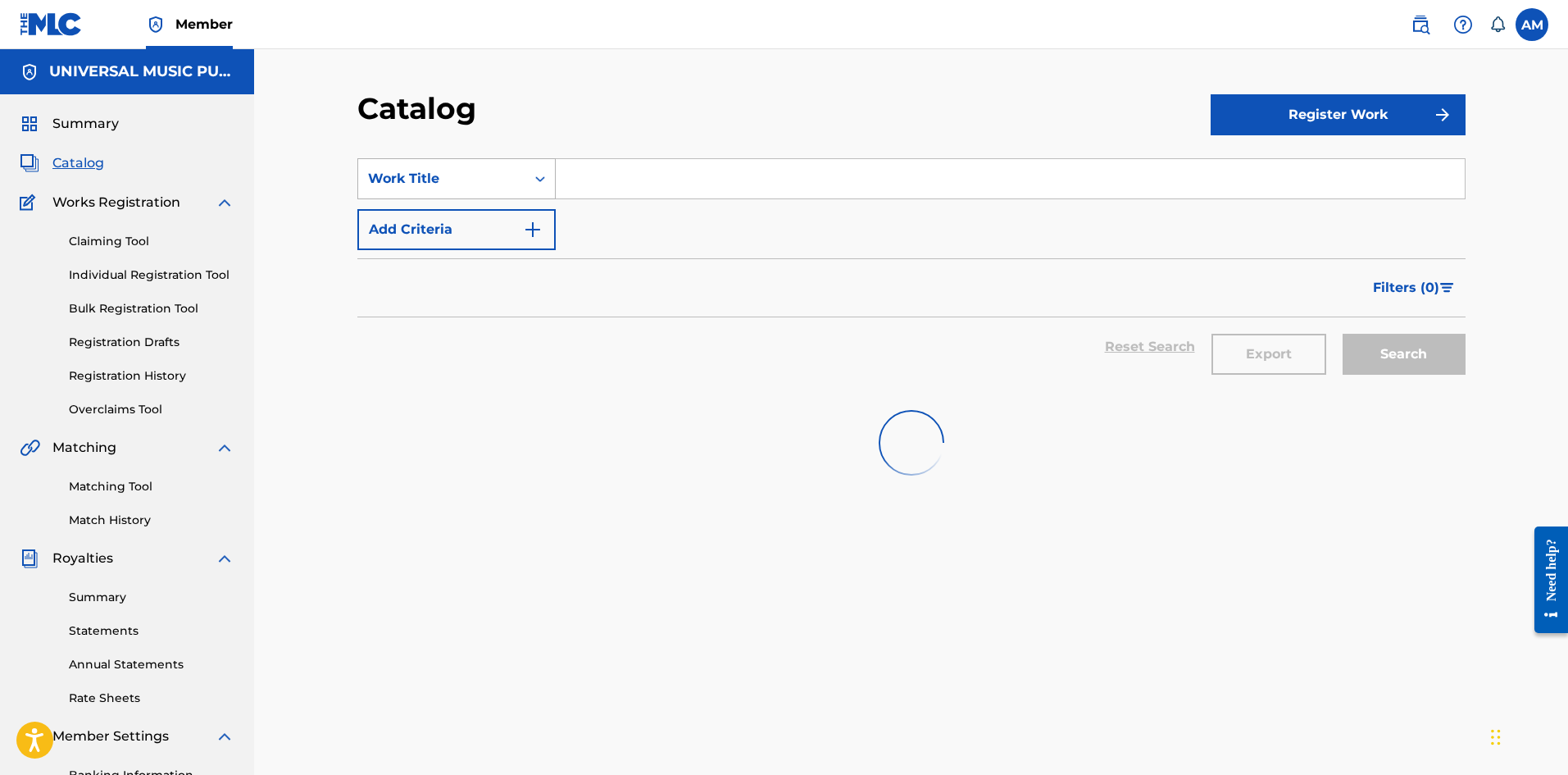
click at [480, 176] on div "Work Title" at bounding box center [441, 179] width 147 height 20
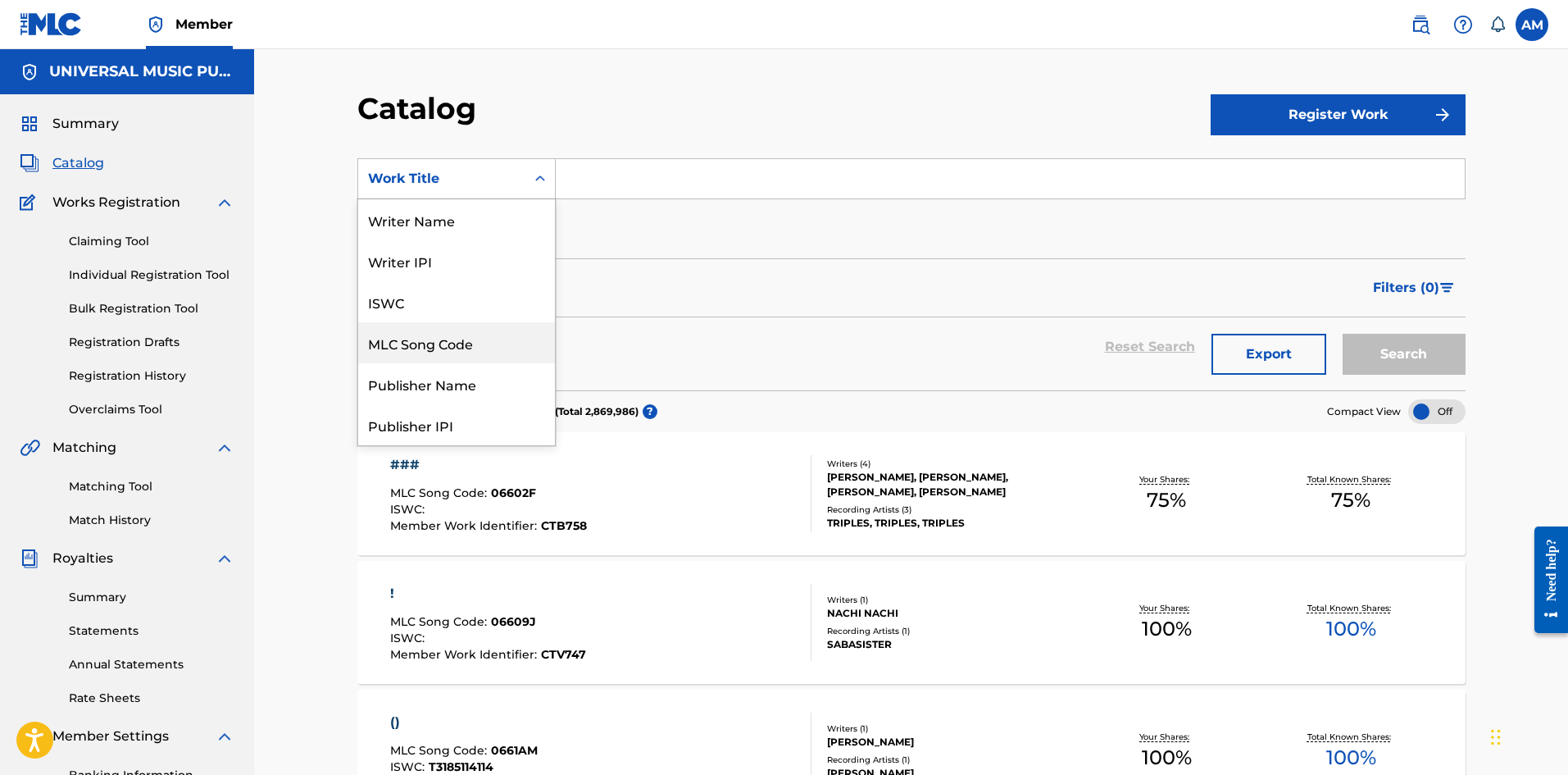
click at [454, 337] on div "MLC Song Code" at bounding box center [456, 343] width 196 height 41
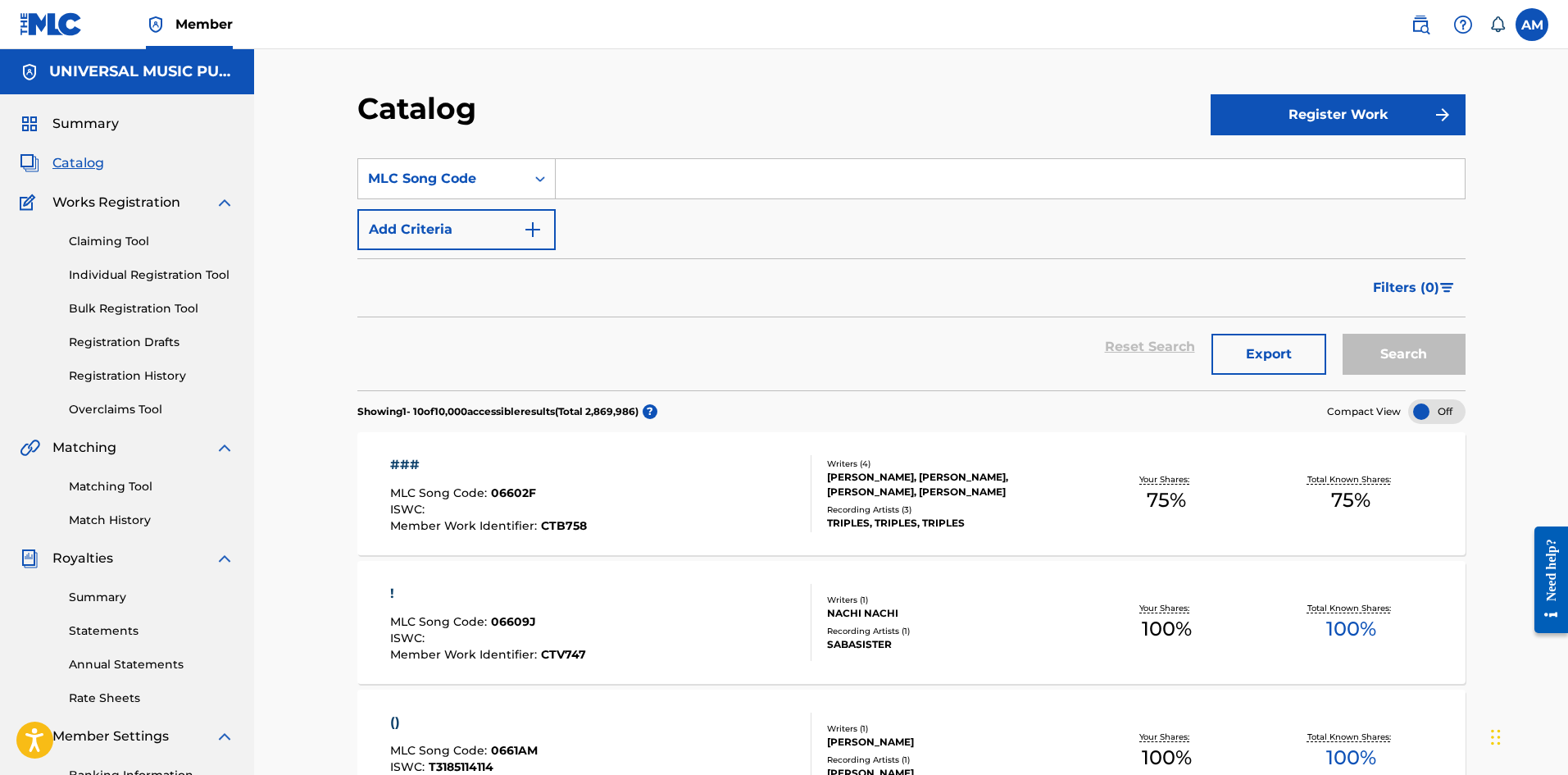
click at [662, 172] on input "Search Form" at bounding box center [1010, 179] width 909 height 39
paste input "QV9S2T"
type input "QV9S2T"
click at [1423, 354] on button "Search" at bounding box center [1405, 354] width 123 height 41
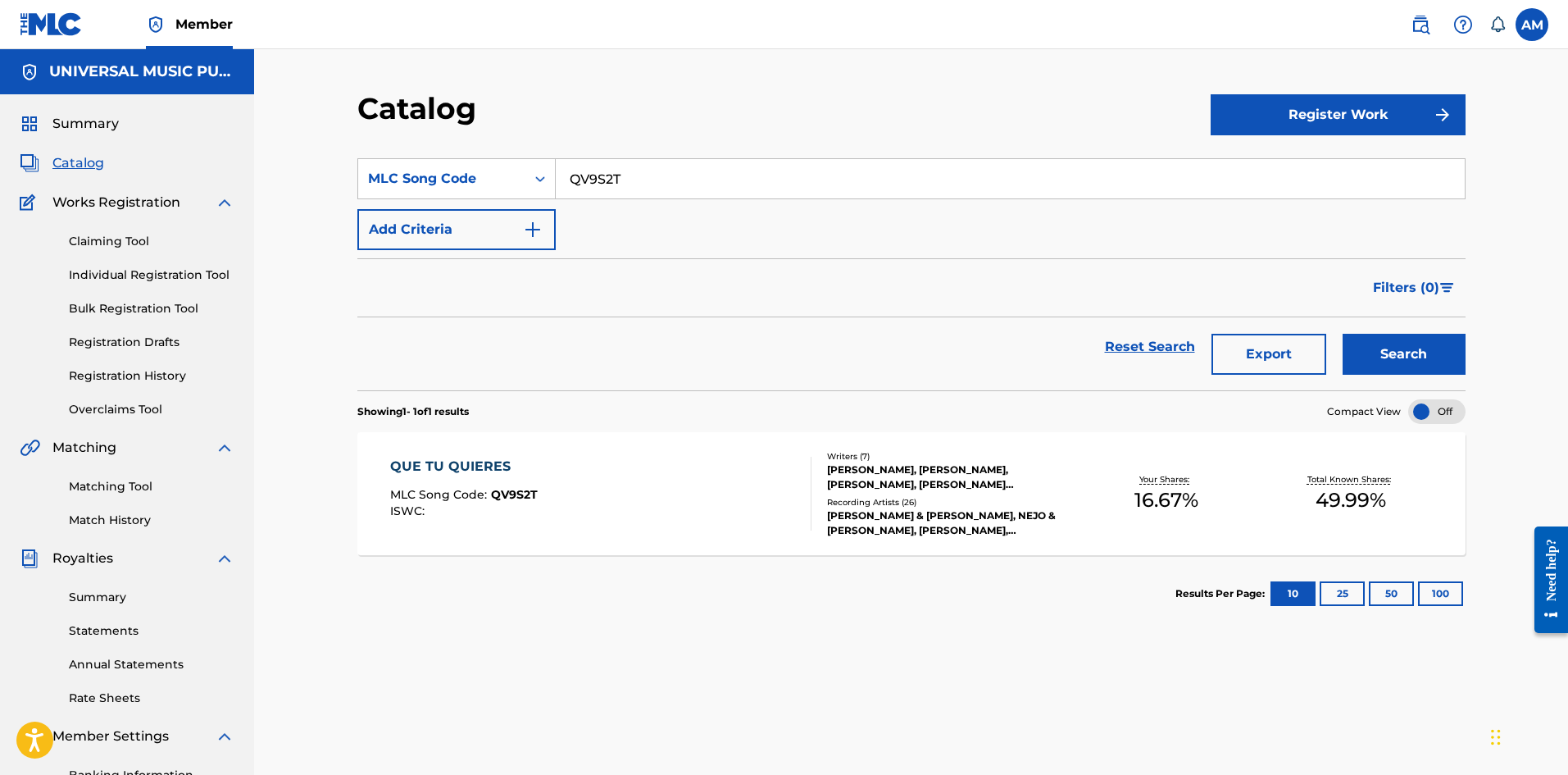
click at [807, 475] on div at bounding box center [804, 493] width 13 height 74
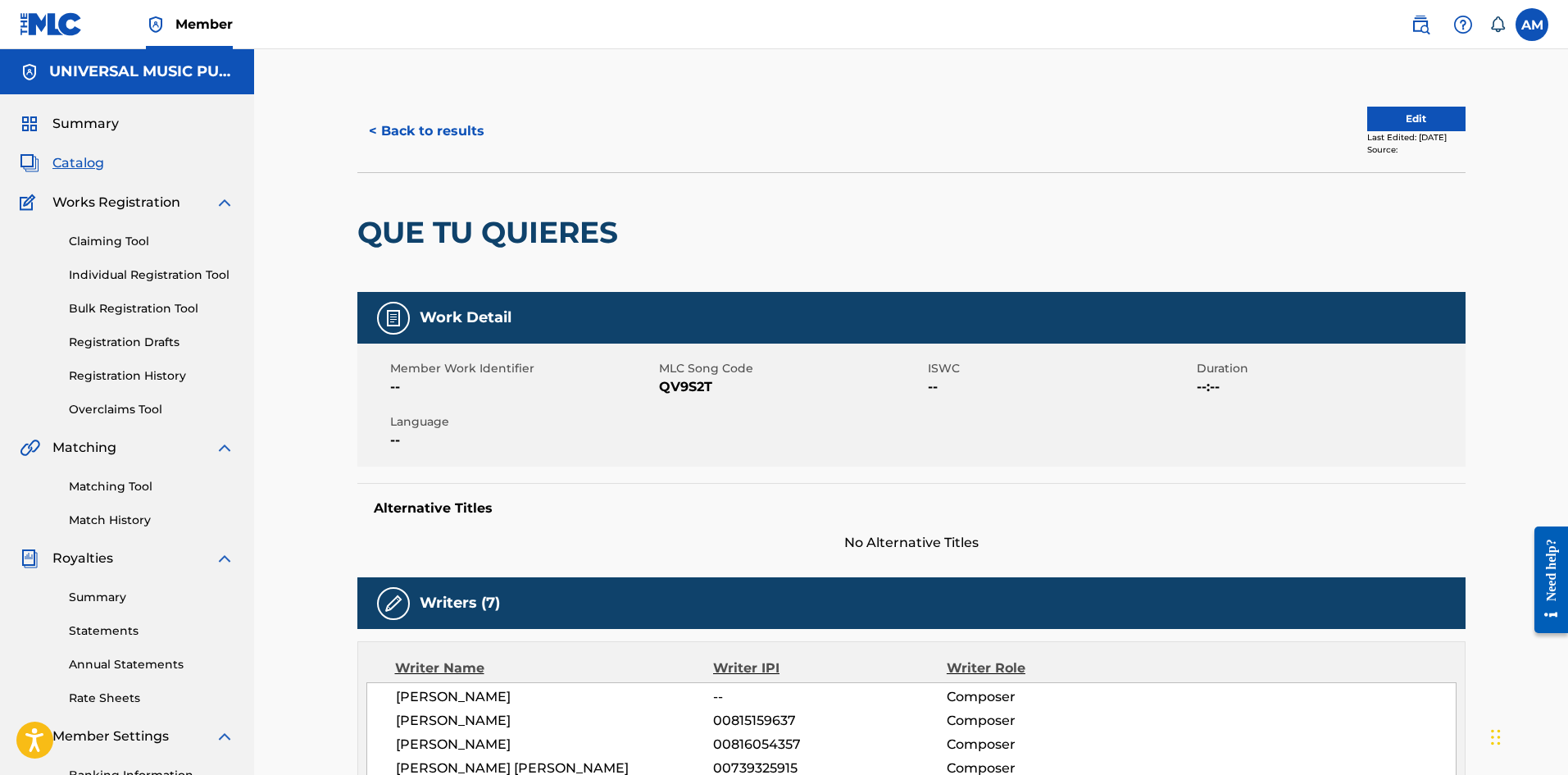
click at [1403, 122] on button "Edit" at bounding box center [1416, 119] width 98 height 25
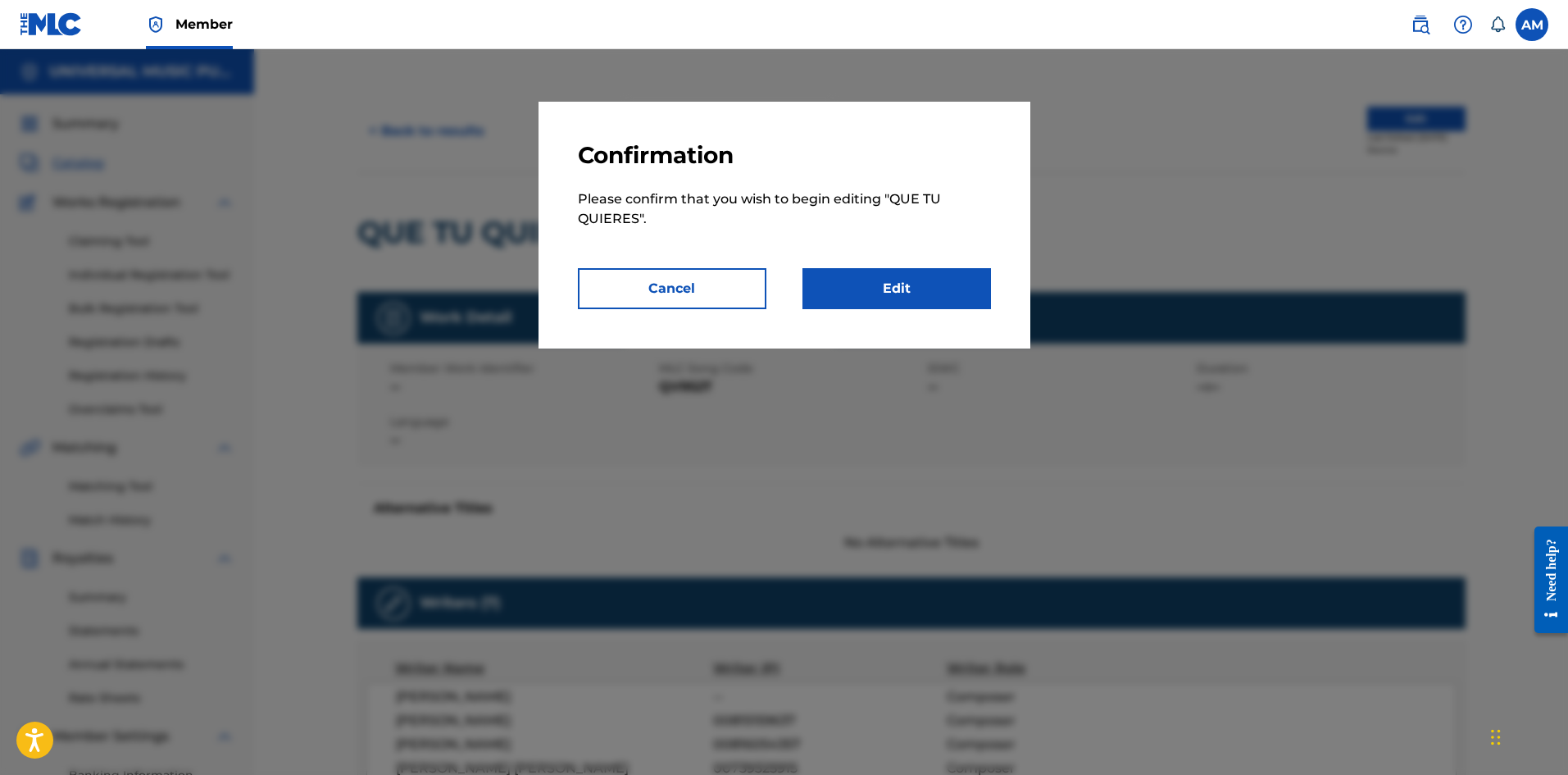
click at [924, 291] on link "Edit" at bounding box center [897, 288] width 188 height 41
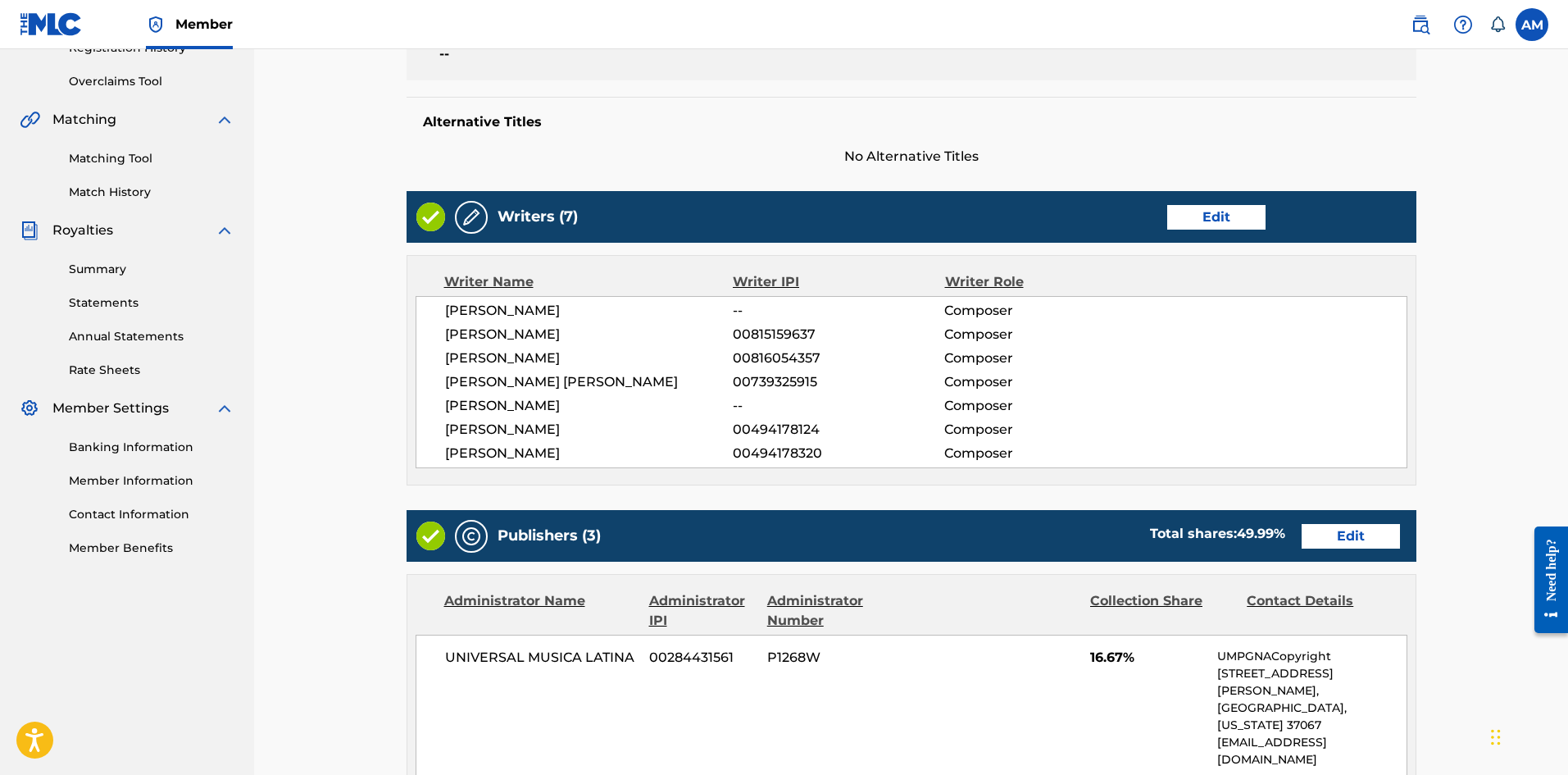
scroll to position [410, 0]
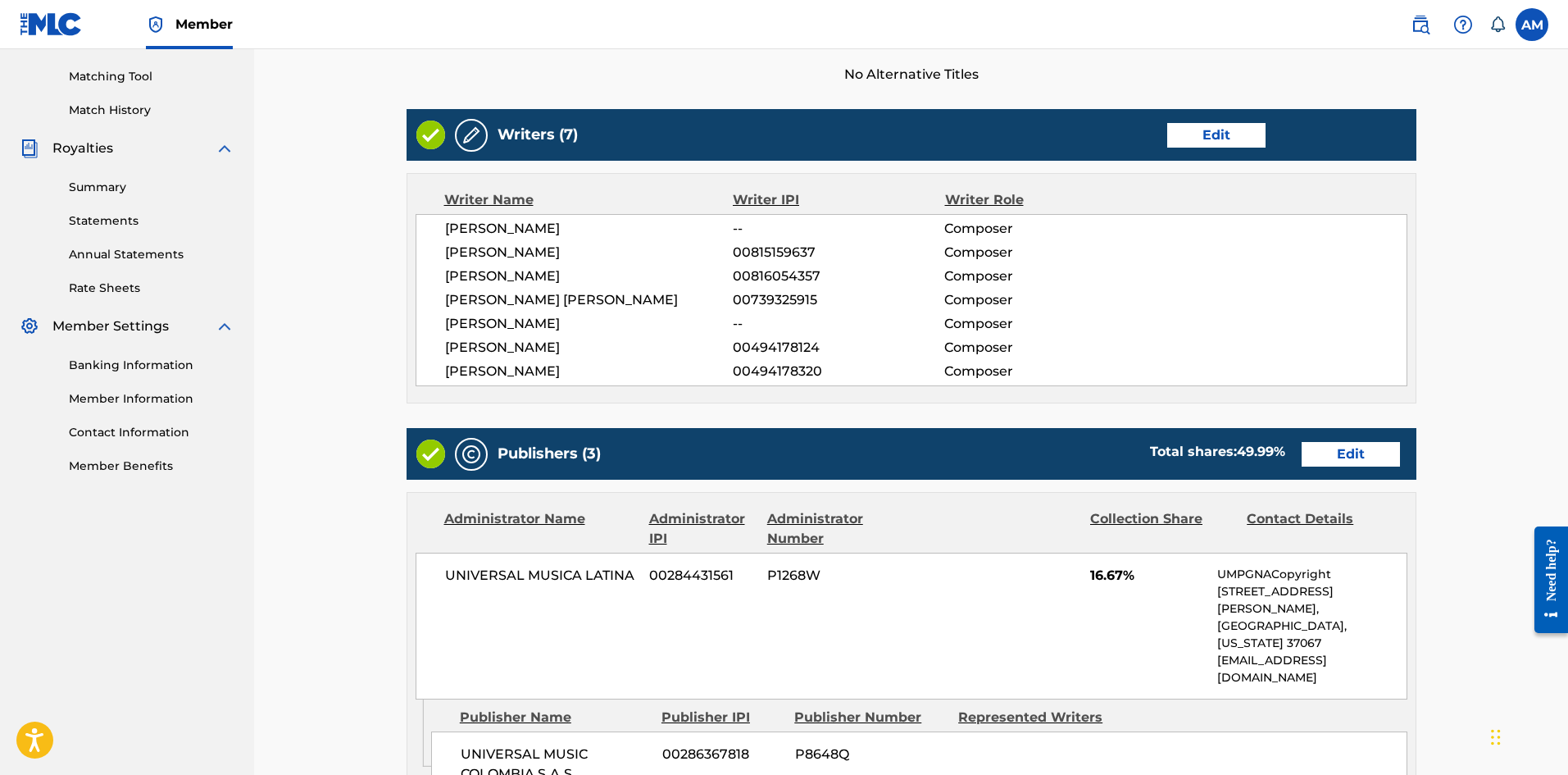
click at [1204, 127] on link "Edit" at bounding box center [1216, 136] width 98 height 25
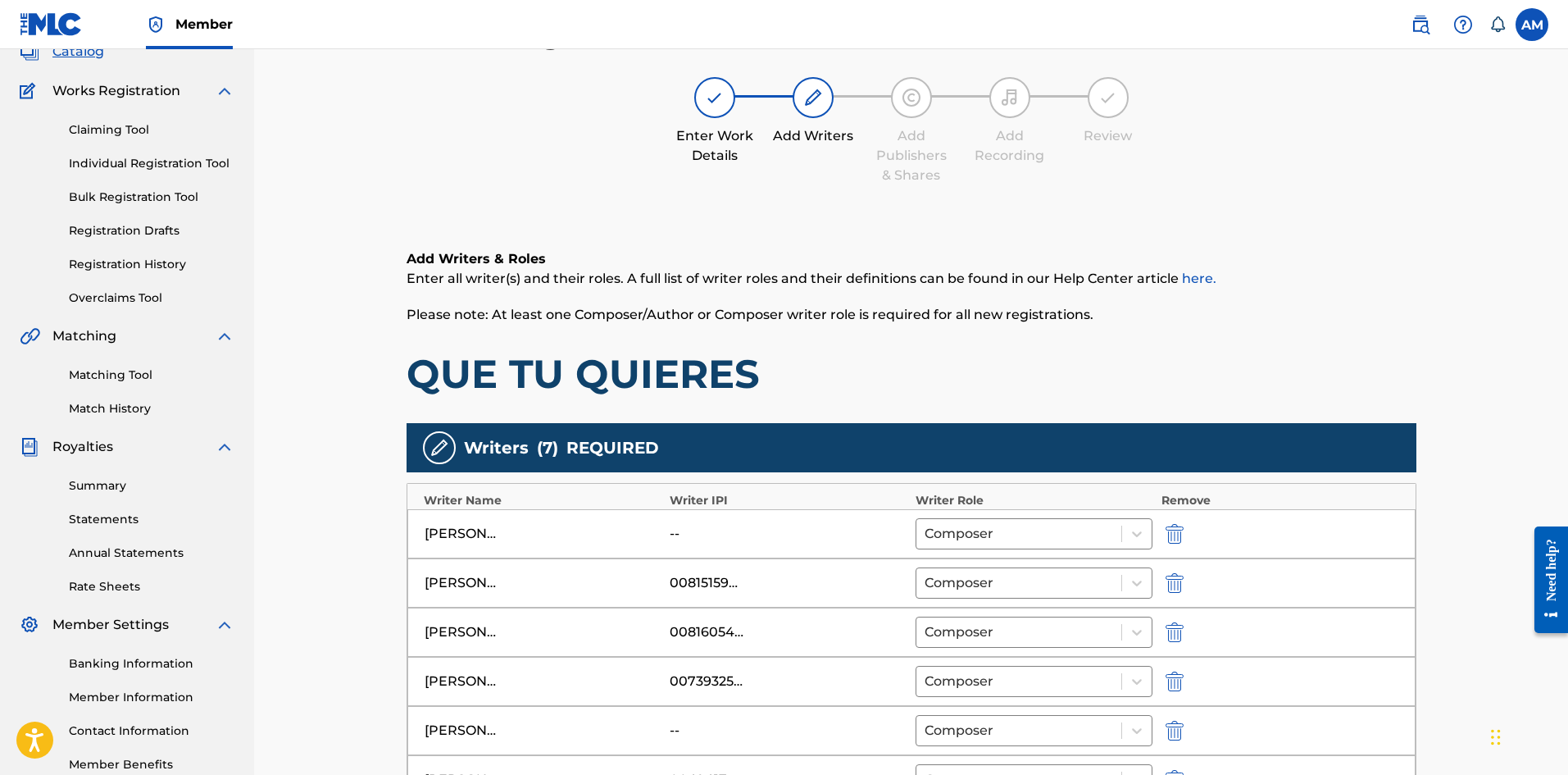
scroll to position [328, 0]
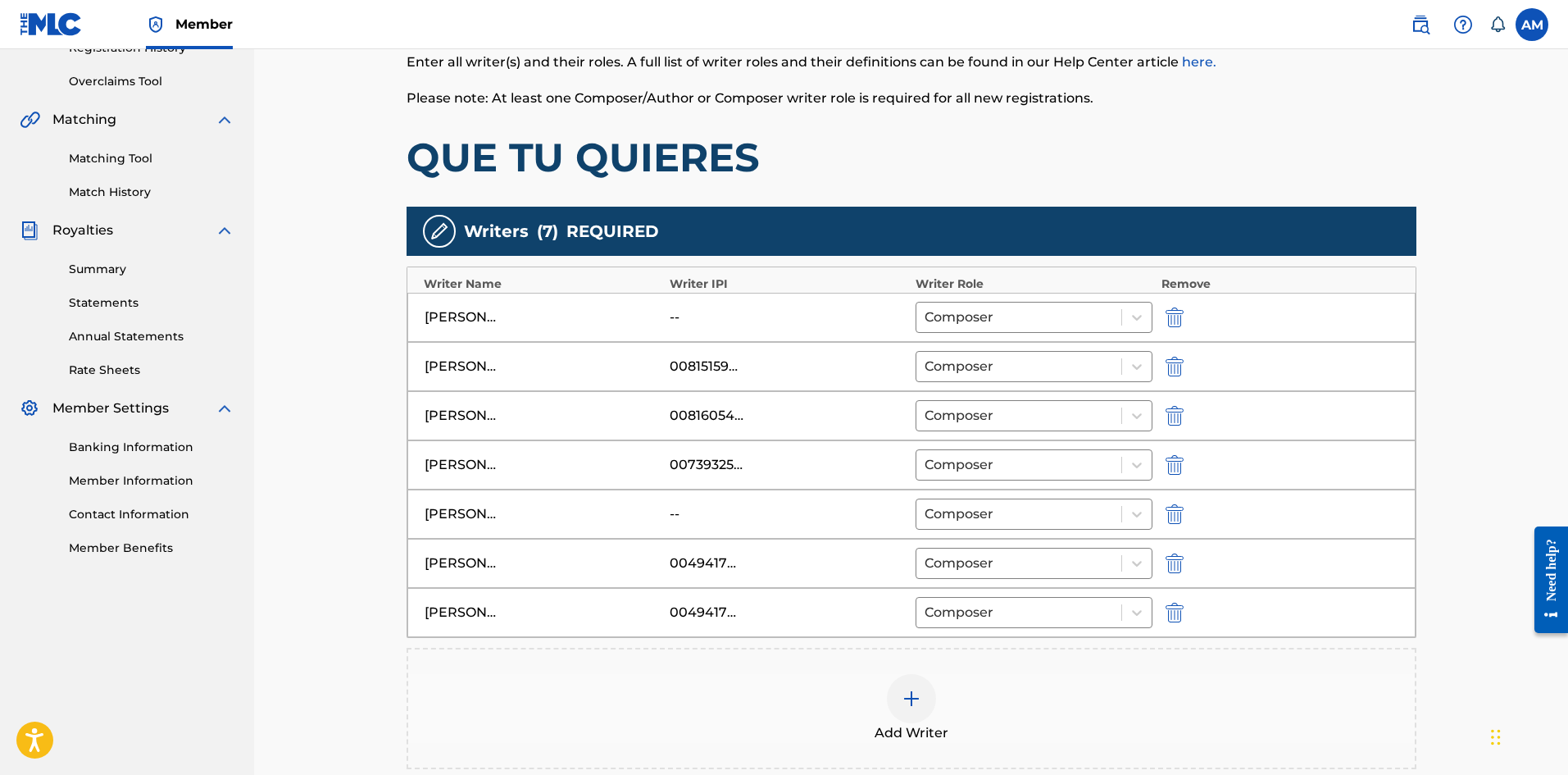
click at [1179, 511] on img "submit" at bounding box center [1175, 514] width 18 height 20
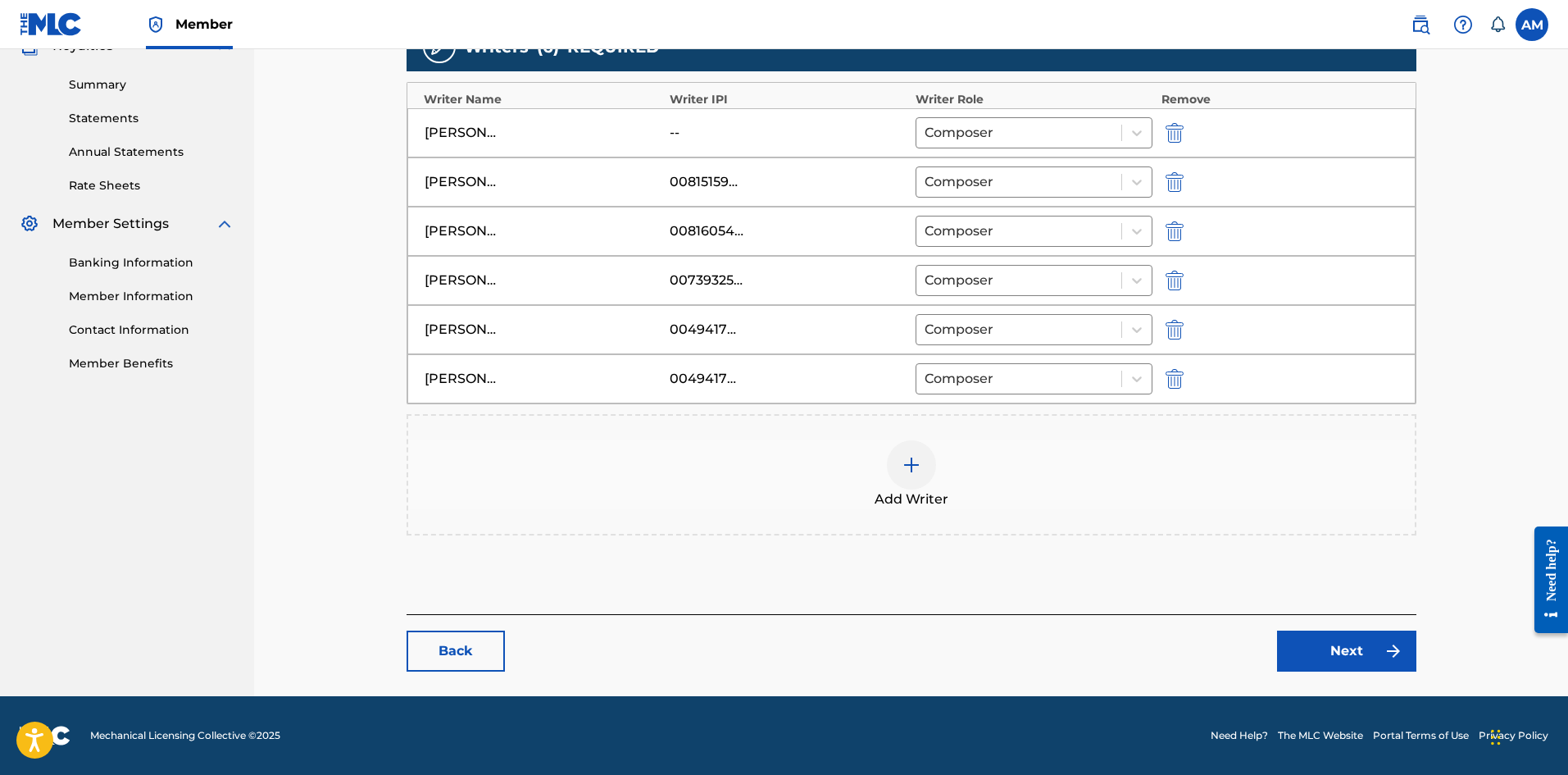
click at [1337, 646] on link "Next" at bounding box center [1347, 651] width 139 height 41
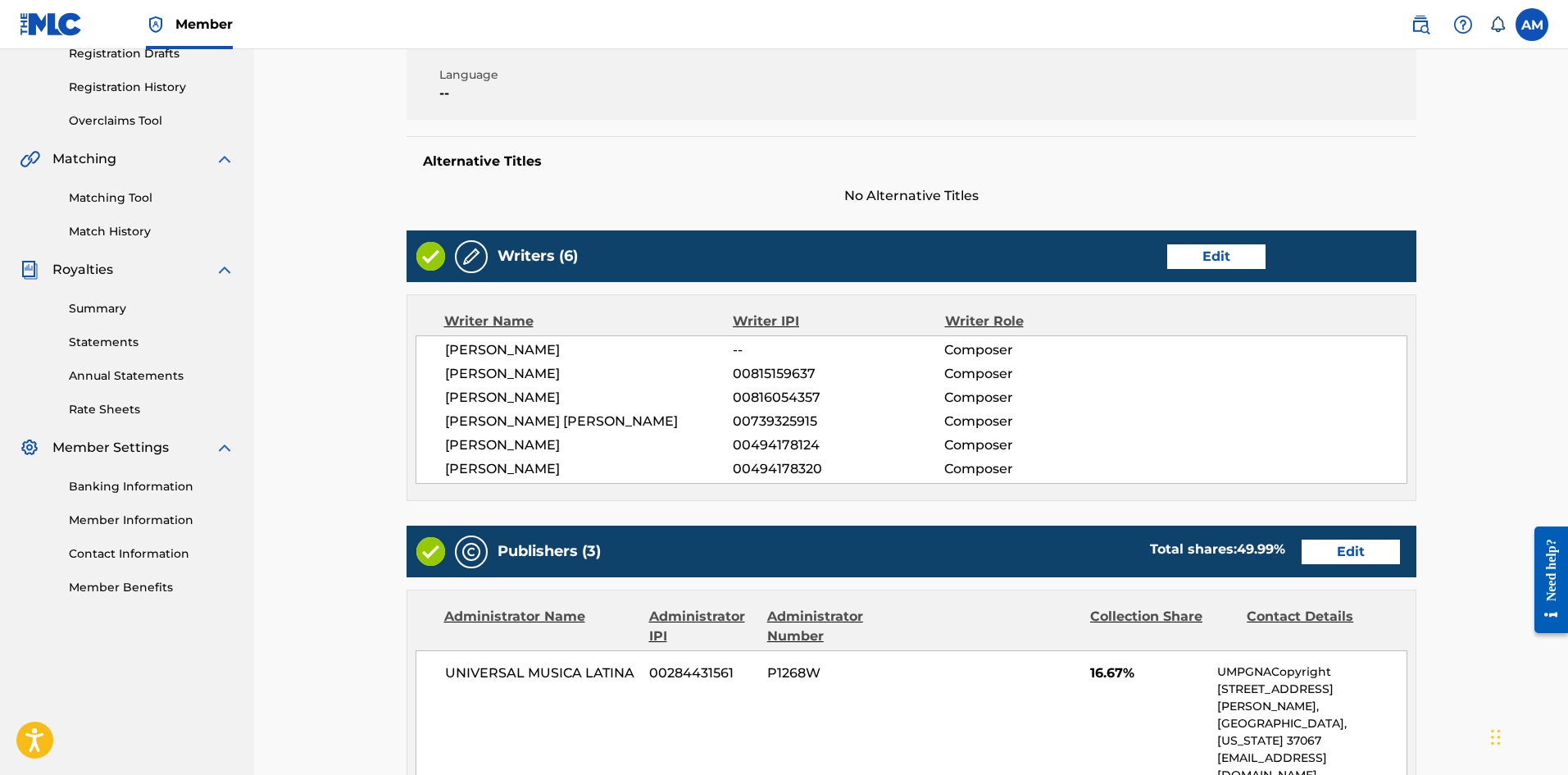
scroll to position [492, 0]
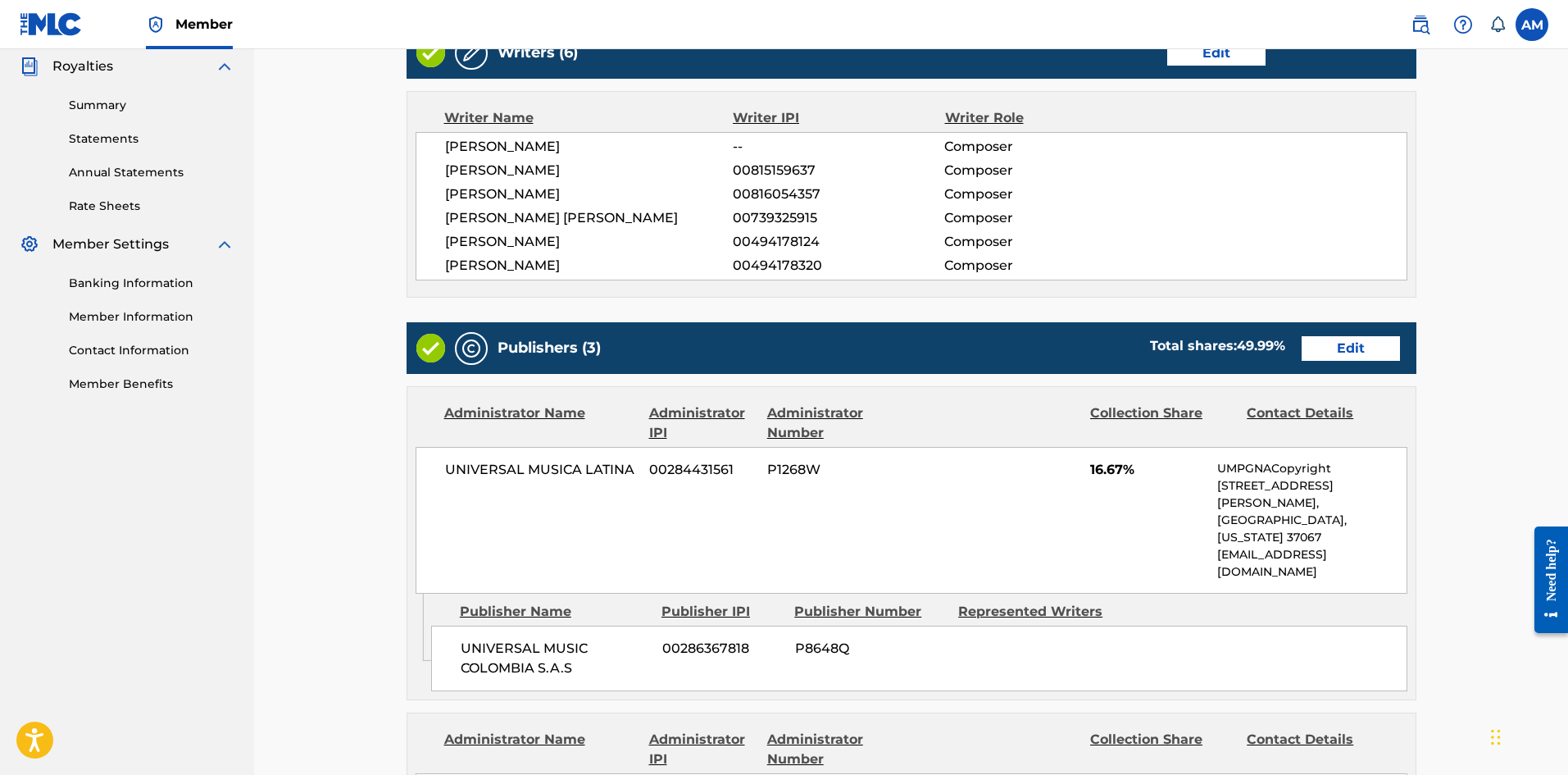
click at [1359, 351] on link "Edit" at bounding box center [1351, 348] width 98 height 25
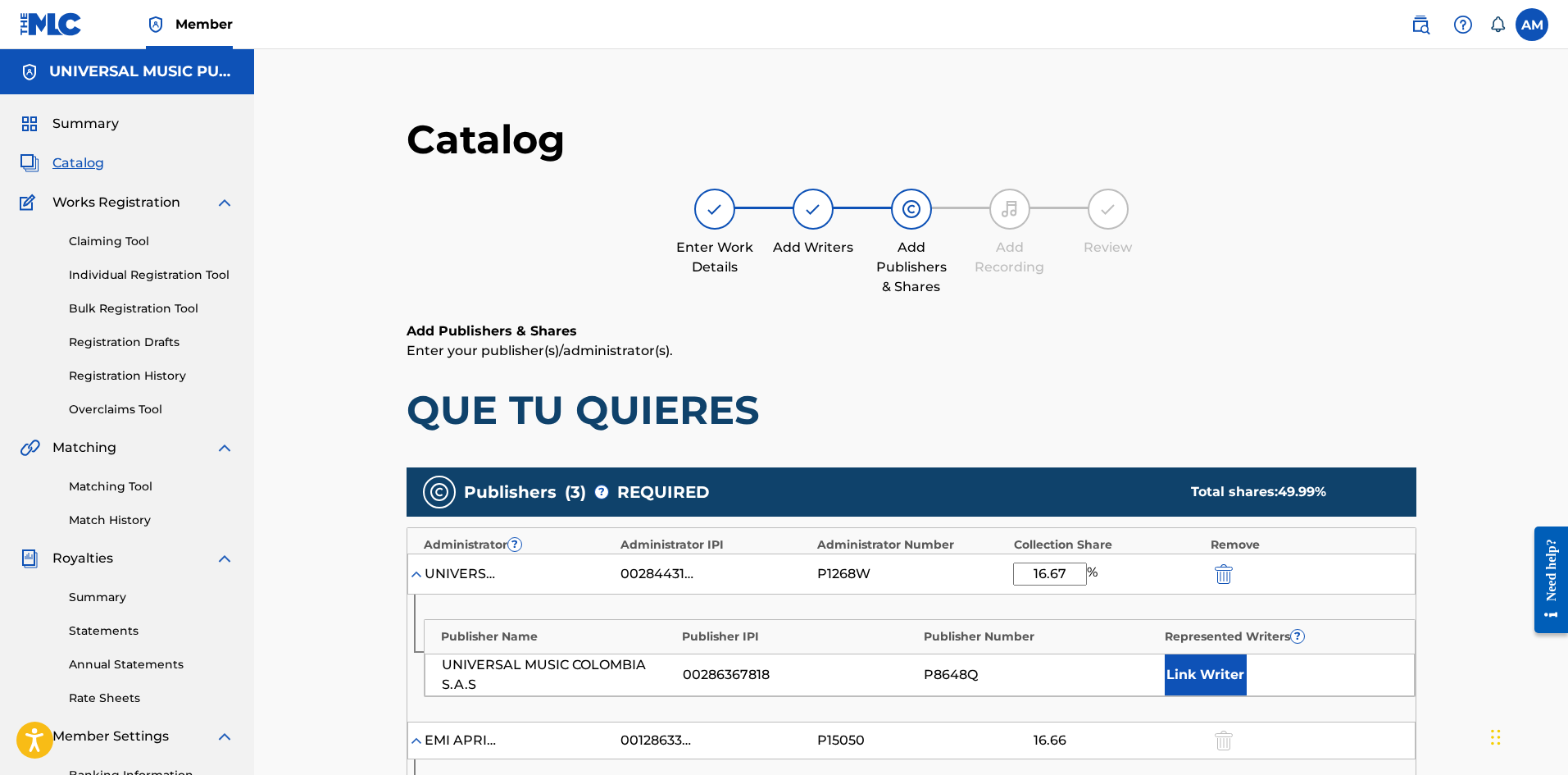
scroll to position [328, 0]
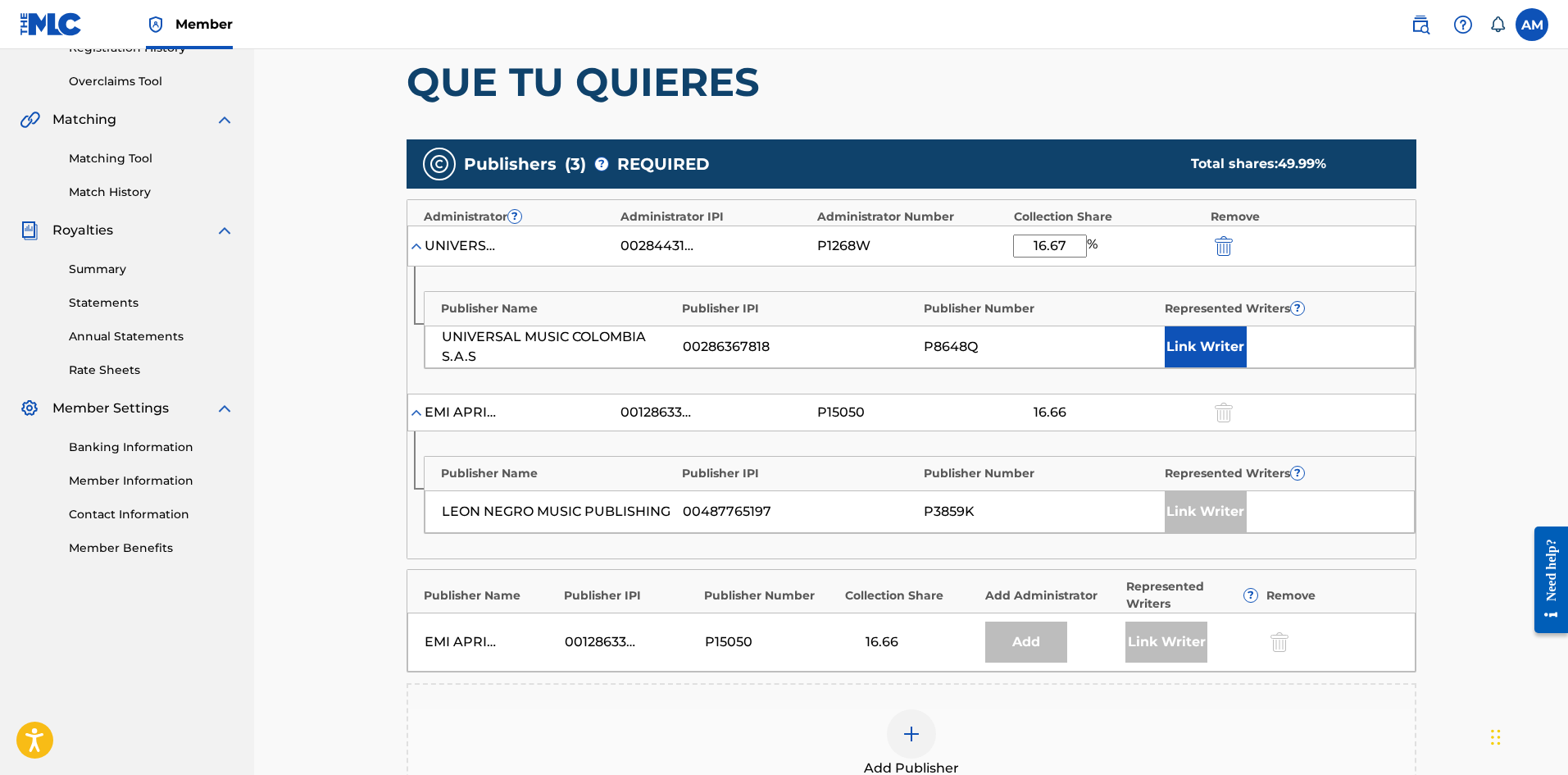
click at [1211, 345] on button "Link Writer" at bounding box center [1206, 346] width 82 height 41
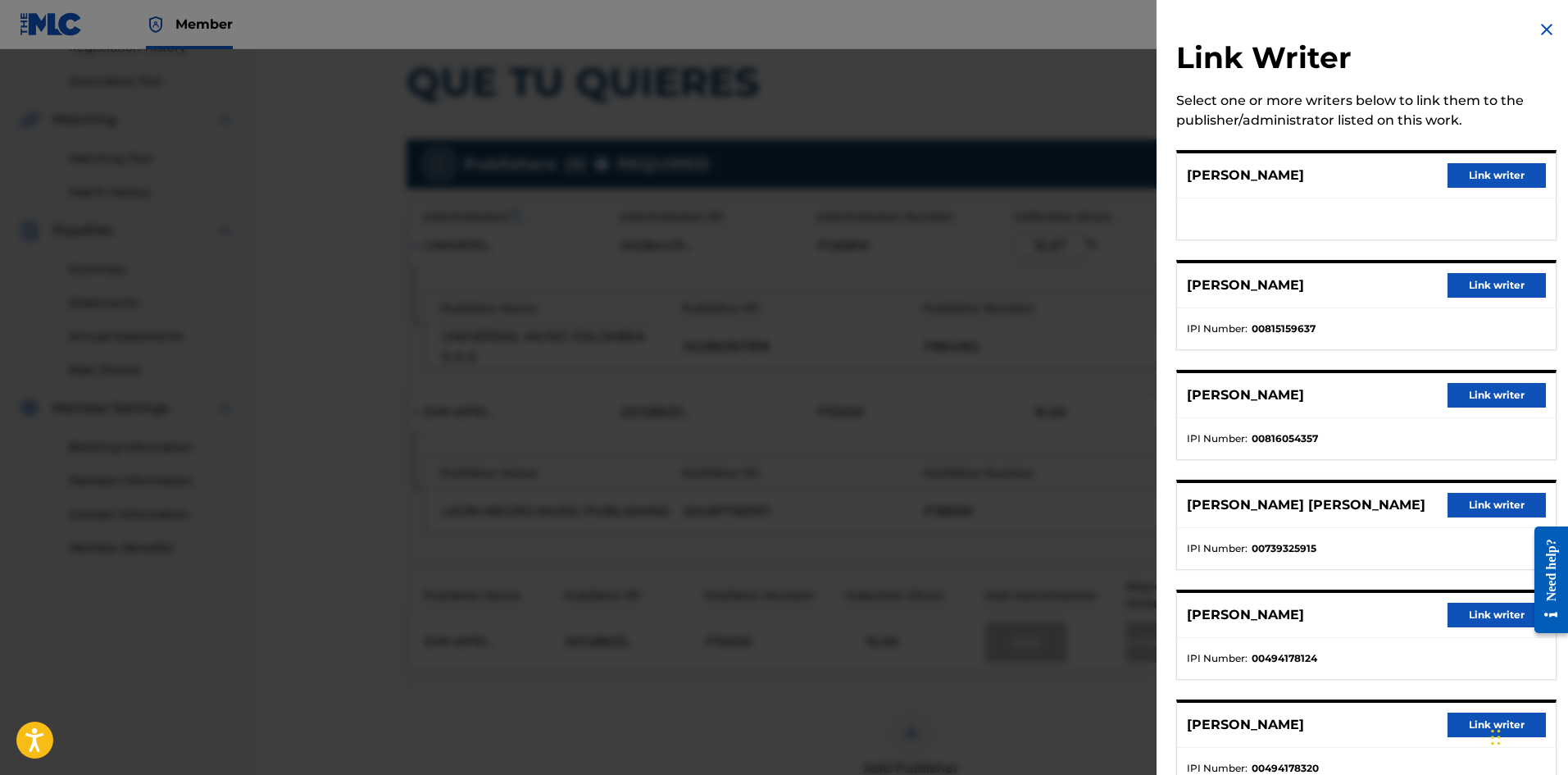
click at [1507, 504] on button "Link writer" at bounding box center [1497, 505] width 98 height 25
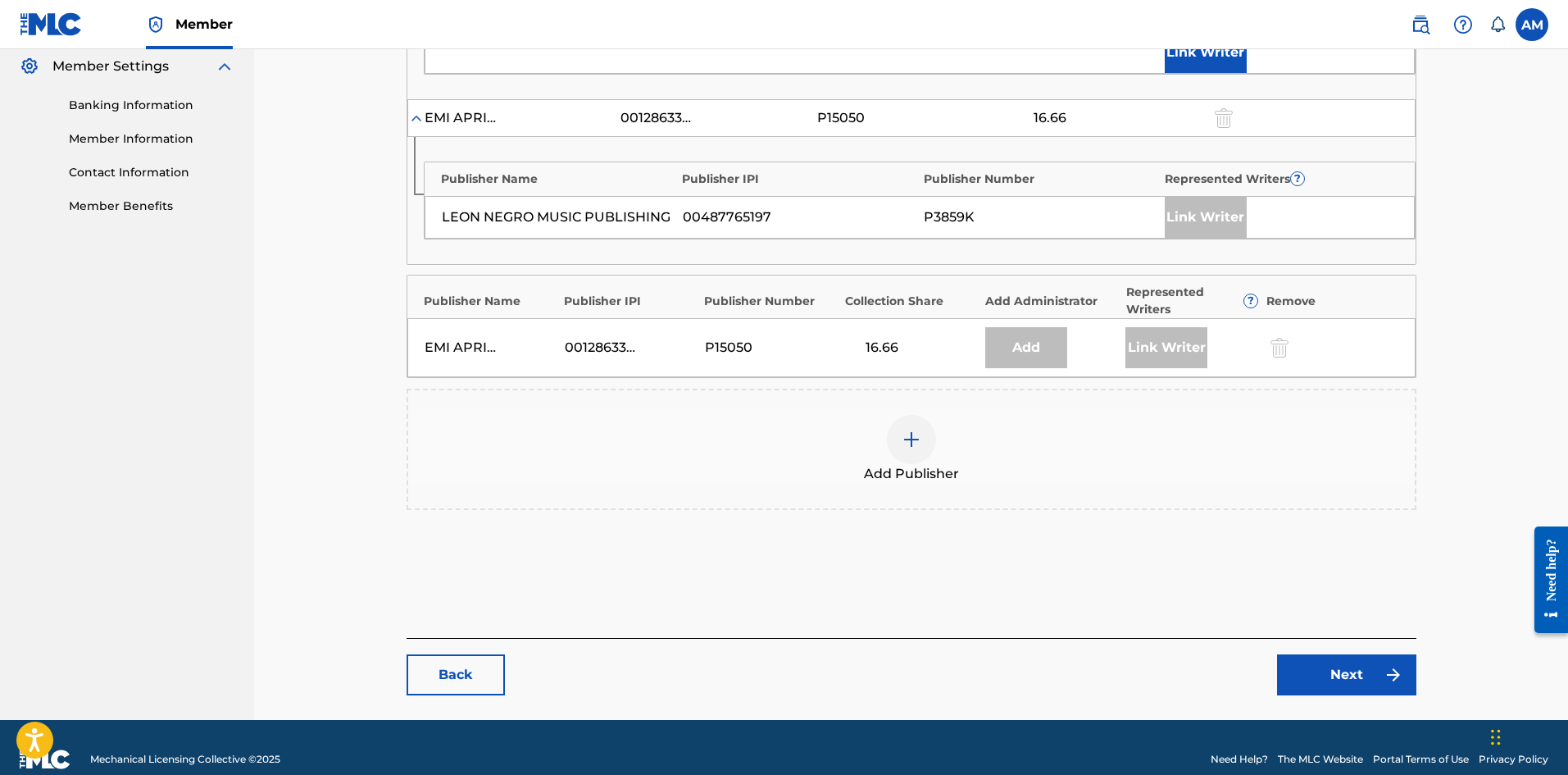
scroll to position [674, 0]
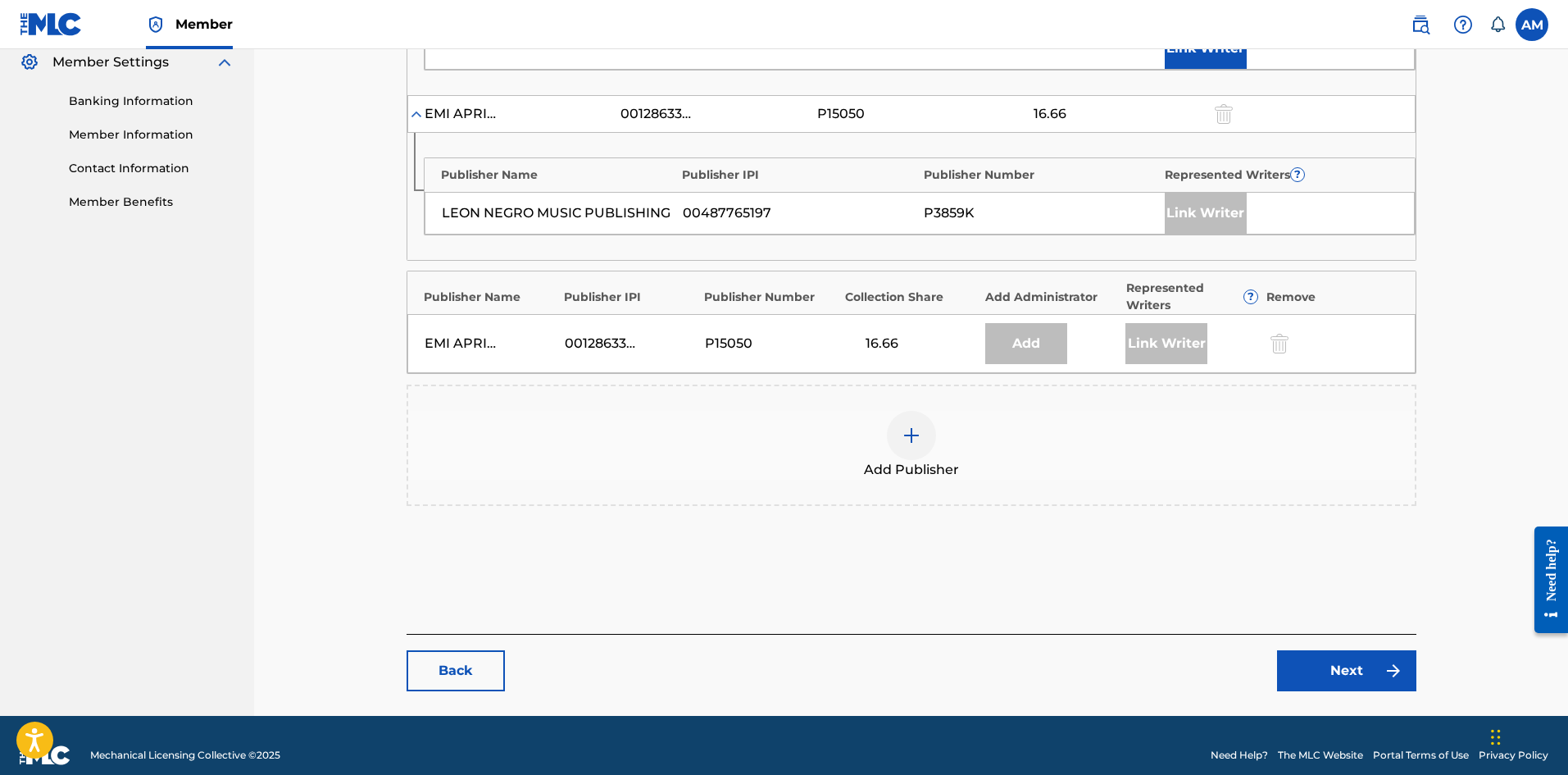
click at [935, 420] on div at bounding box center [911, 435] width 49 height 49
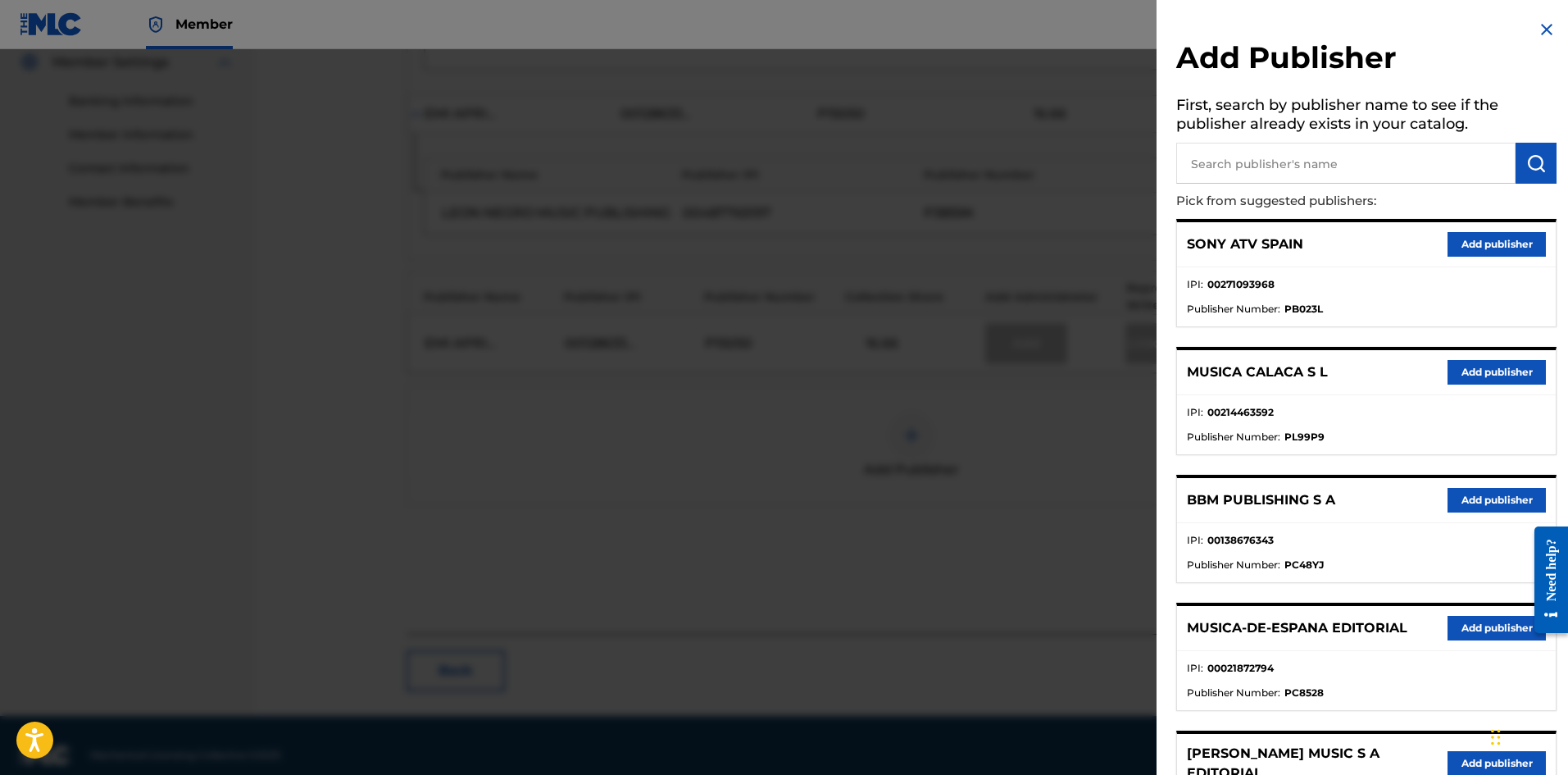
drag, startPoint x: 1289, startPoint y: 168, endPoint x: 1305, endPoint y: 165, distance: 16.3
click at [1289, 168] on input "text" at bounding box center [1347, 163] width 339 height 41
paste input "Universal Music Corp"
type input "Universal Music Corp"
click at [1539, 169] on img "submit" at bounding box center [1537, 163] width 20 height 20
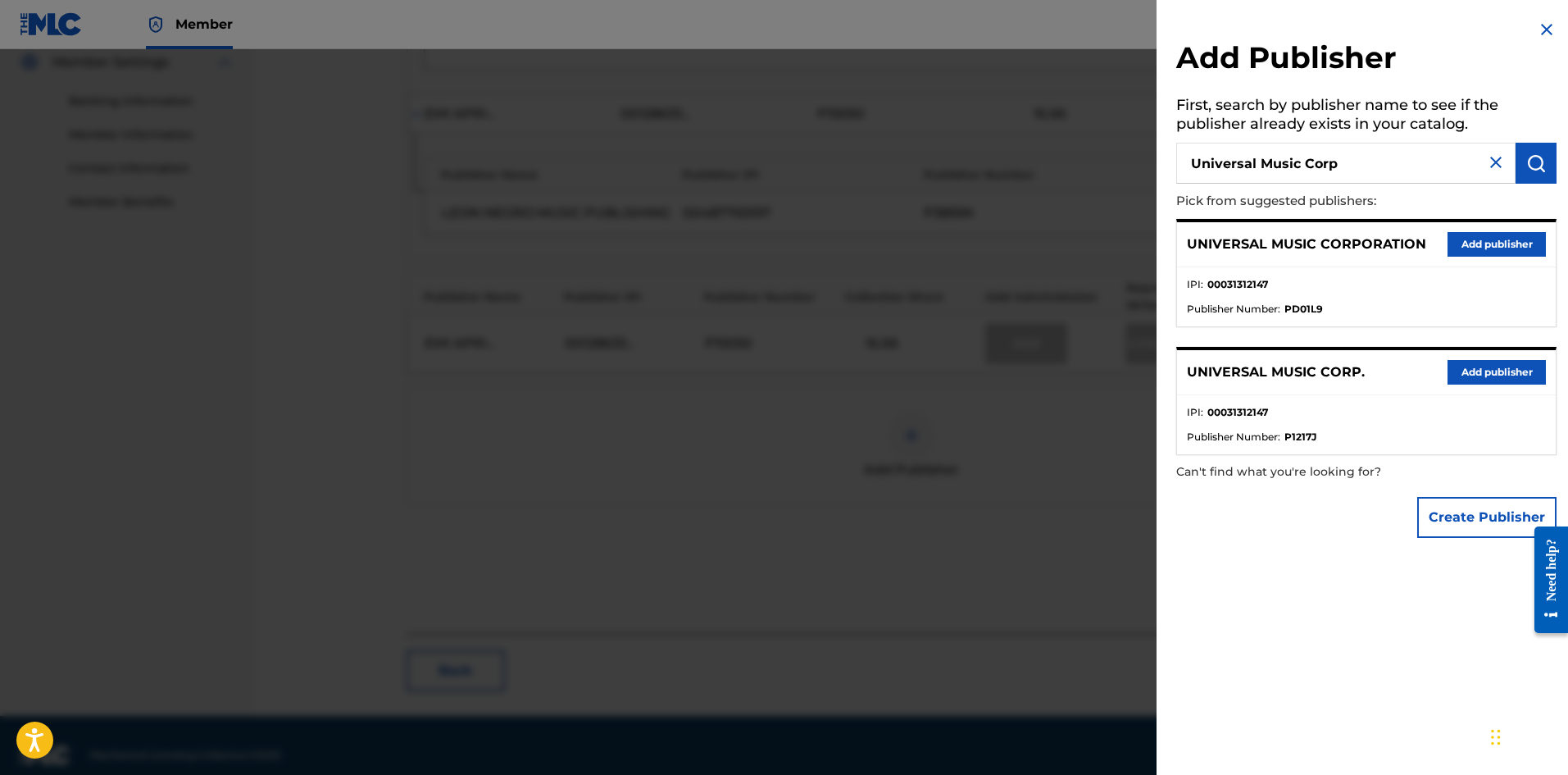
click at [1489, 372] on button "Add publisher" at bounding box center [1497, 372] width 98 height 25
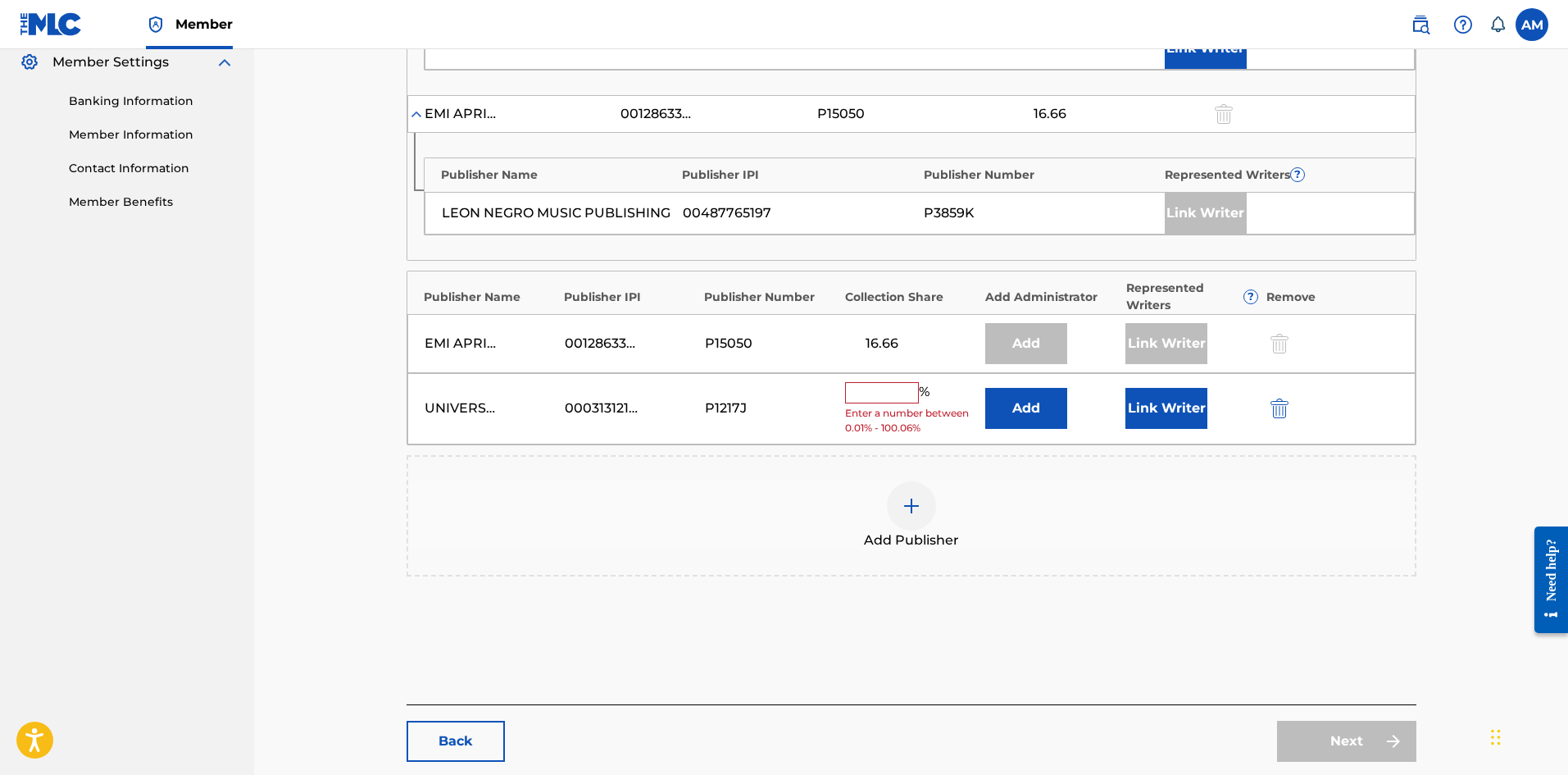
click at [861, 382] on input "text" at bounding box center [882, 393] width 74 height 21
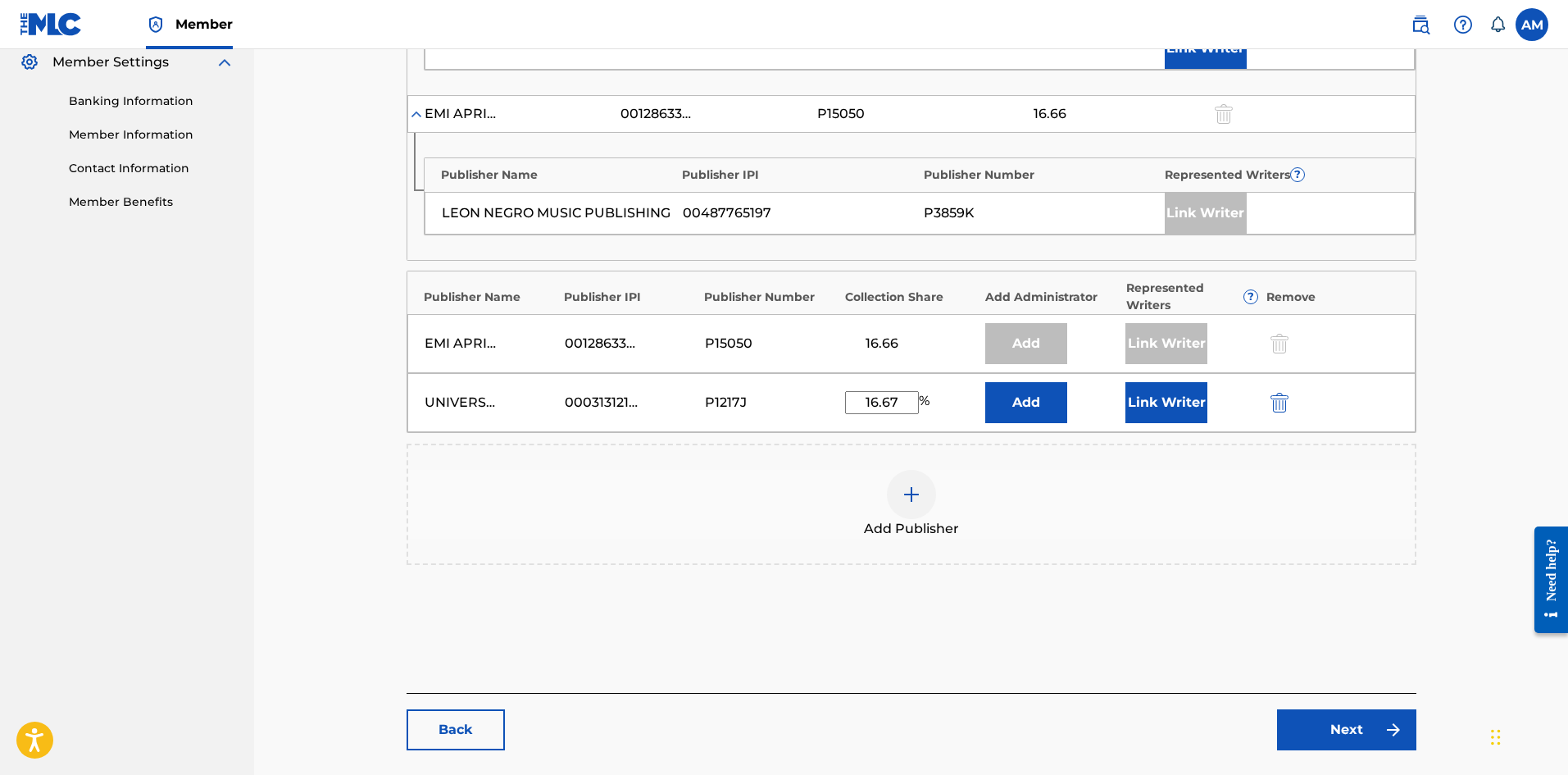
type input "16.67"
click at [1169, 382] on button "Link Writer" at bounding box center [1167, 403] width 82 height 41
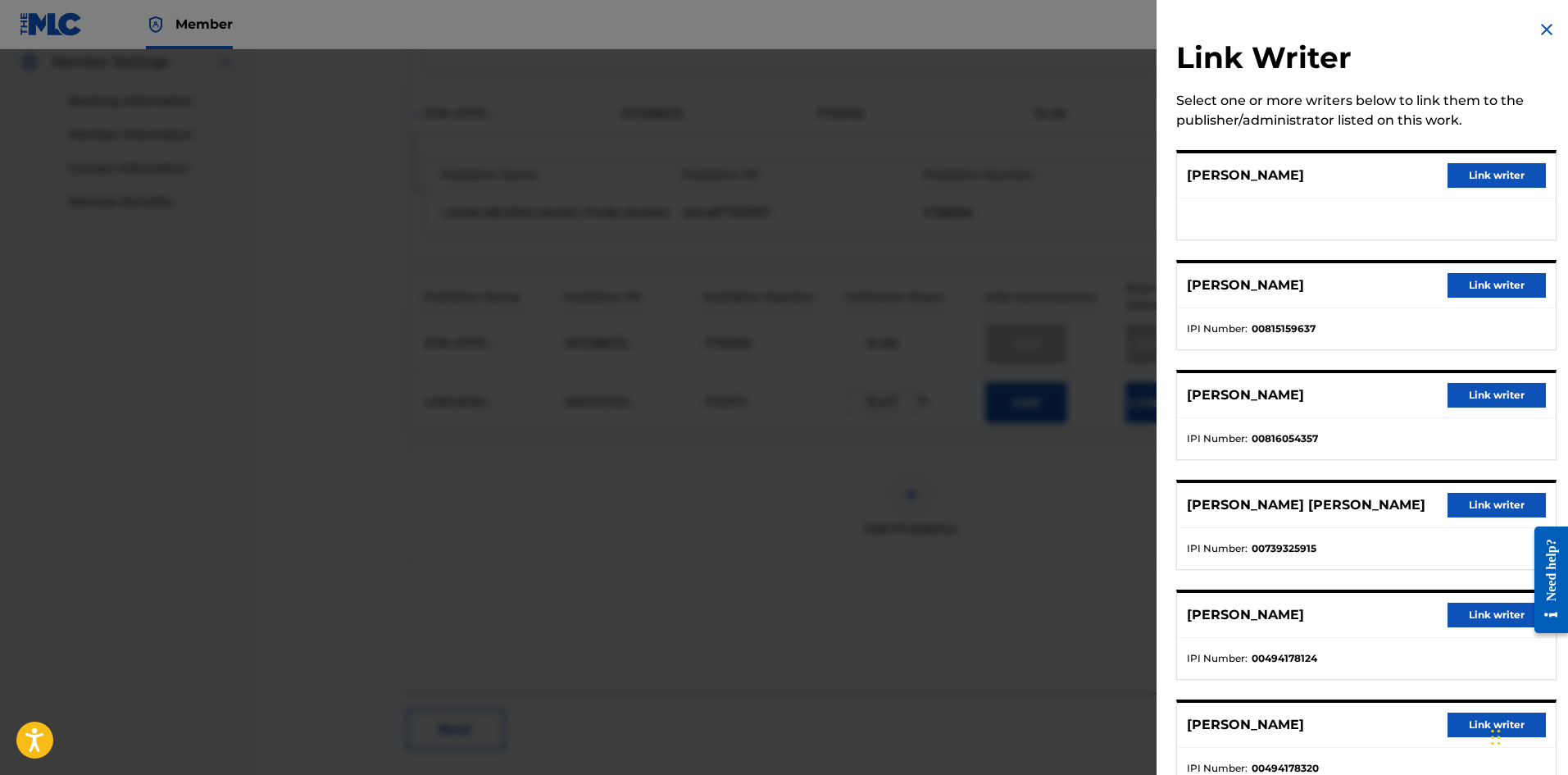
drag, startPoint x: 1512, startPoint y: 182, endPoint x: 1356, endPoint y: 285, distance: 186.9
click at [1512, 181] on button "Link writer" at bounding box center [1497, 176] width 98 height 25
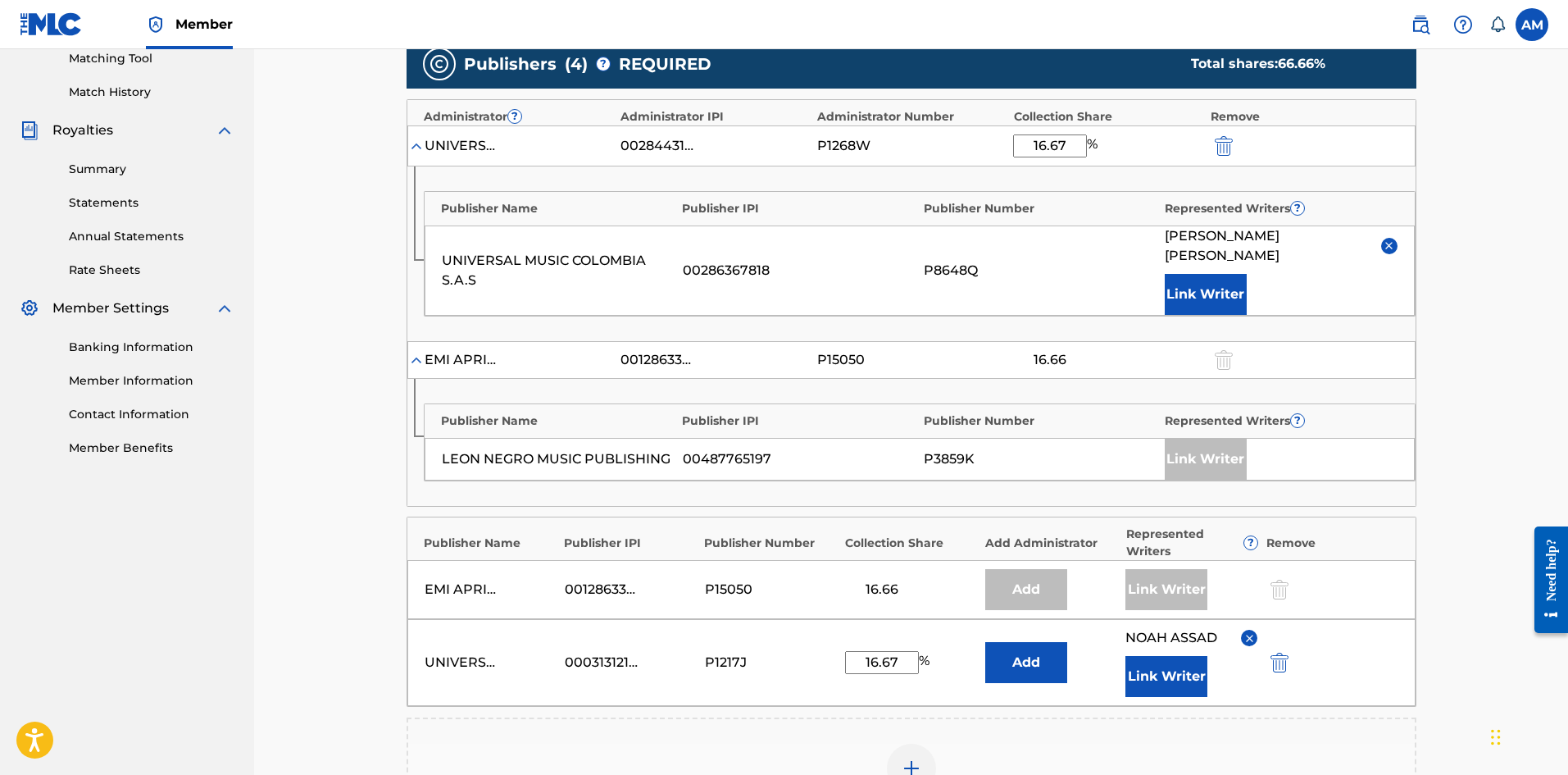
scroll to position [761, 0]
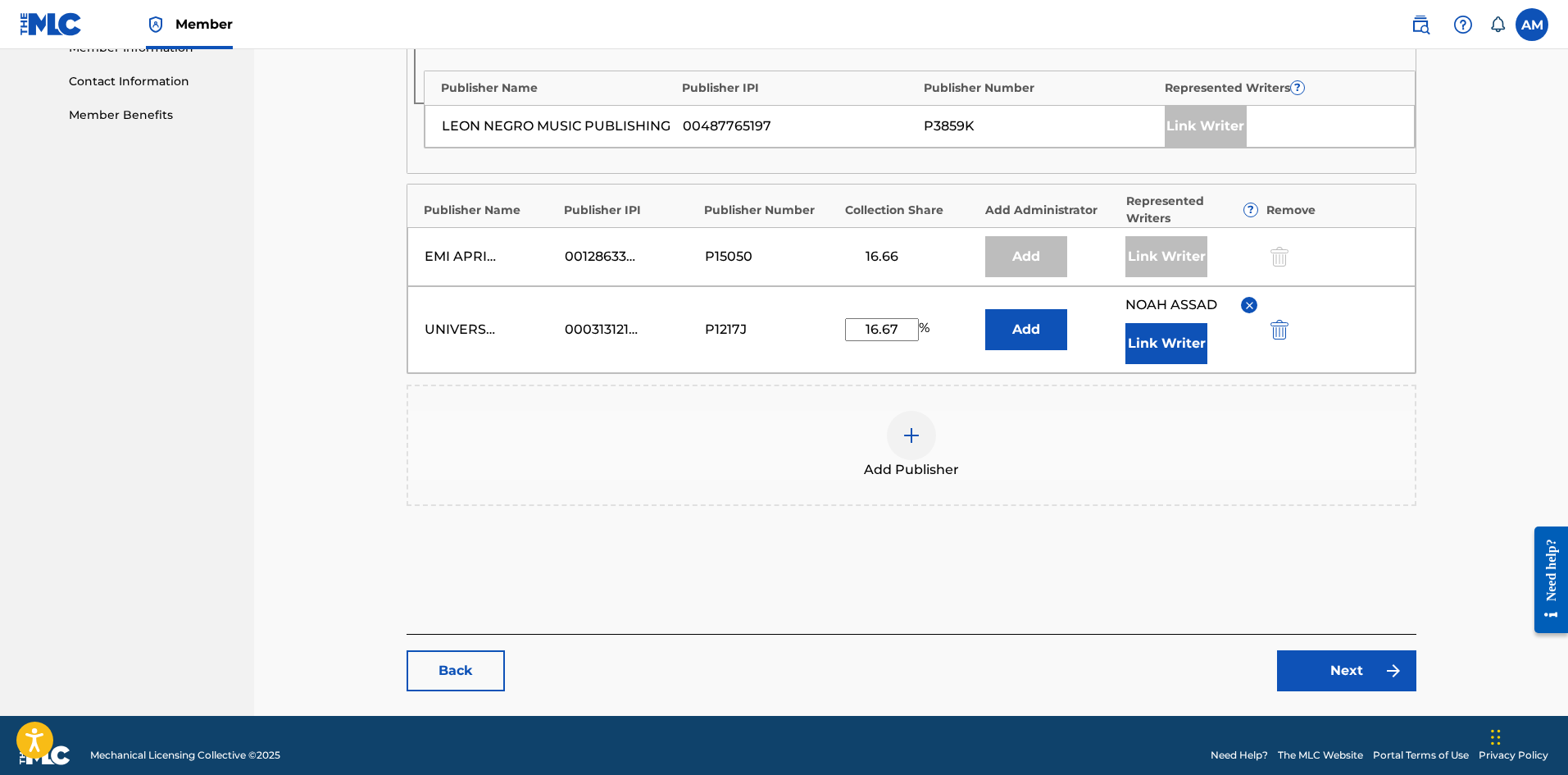
click at [1340, 650] on link "Next" at bounding box center [1347, 671] width 139 height 41
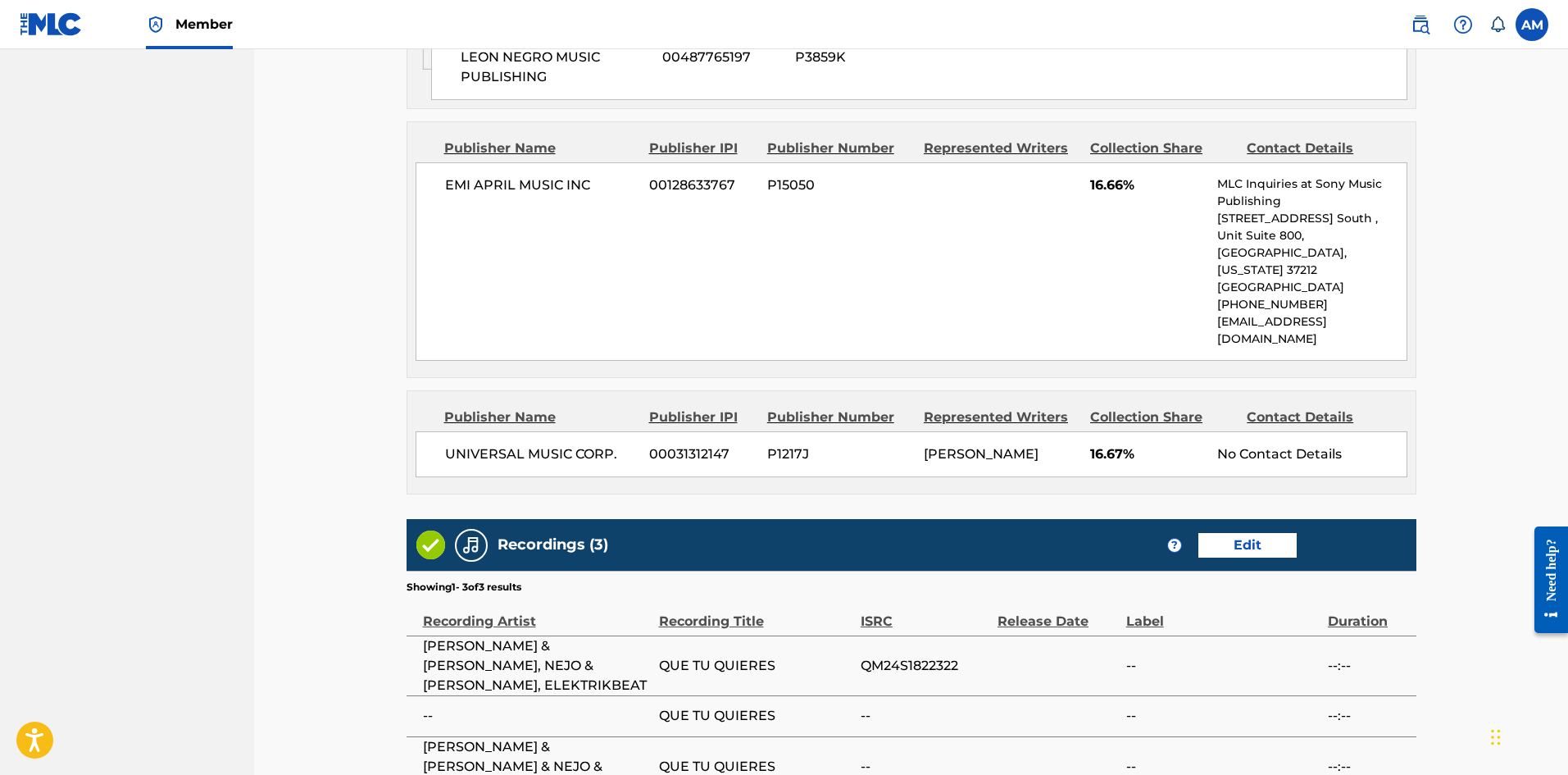
scroll to position [1527, 0]
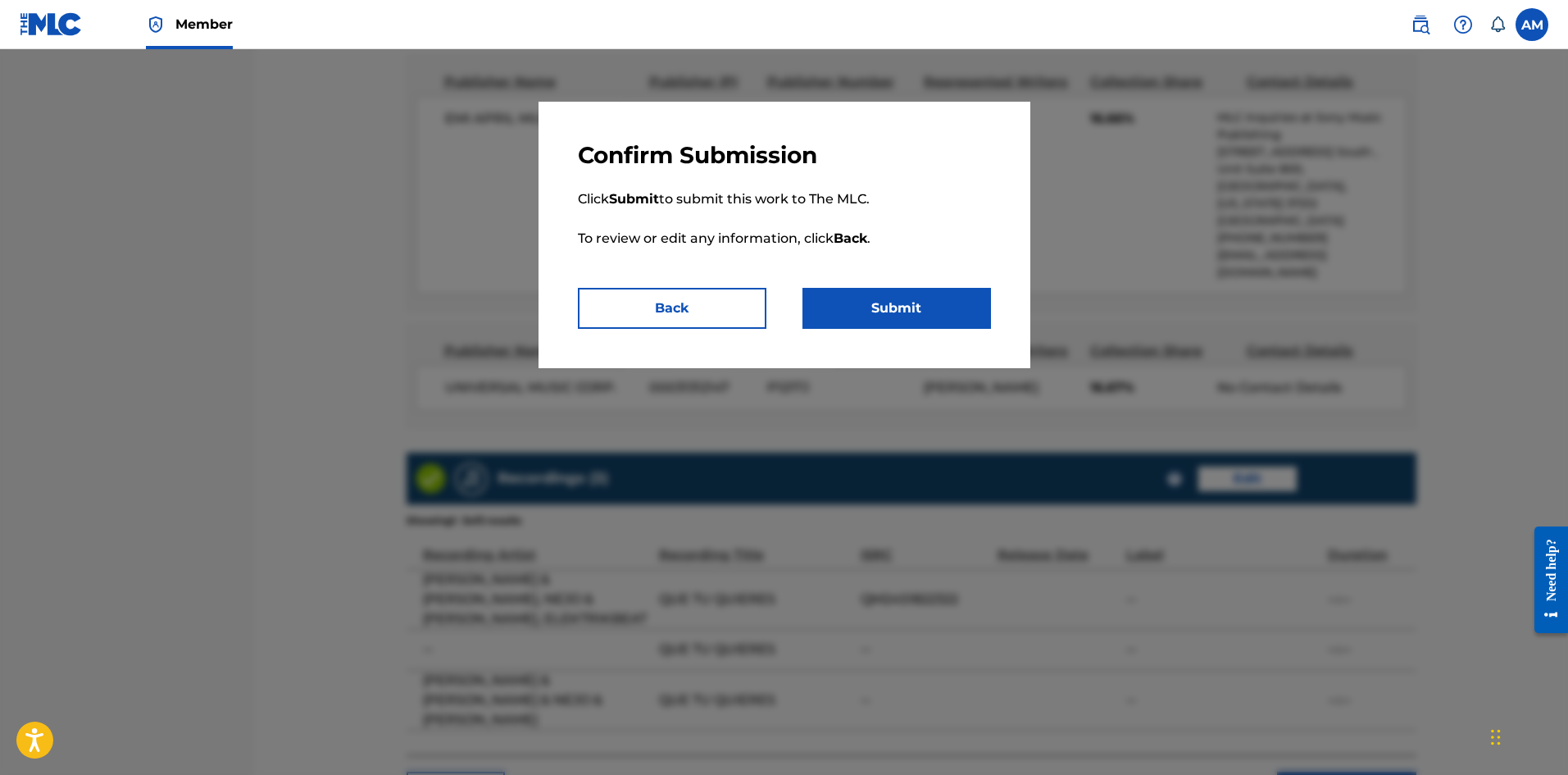
click at [876, 308] on button "Submit" at bounding box center [897, 308] width 188 height 41
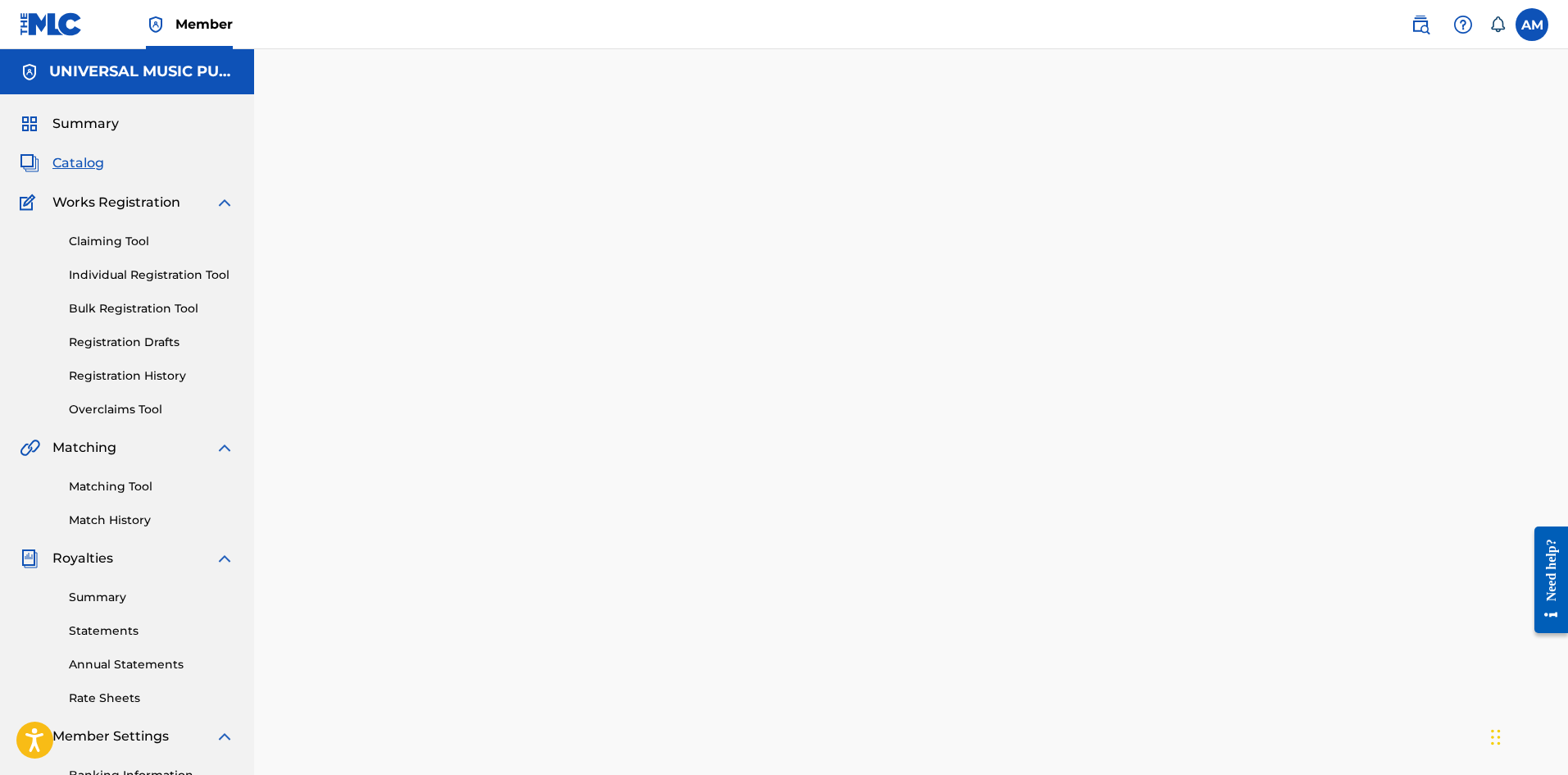
click at [114, 235] on link "Claiming Tool" at bounding box center [151, 241] width 165 height 17
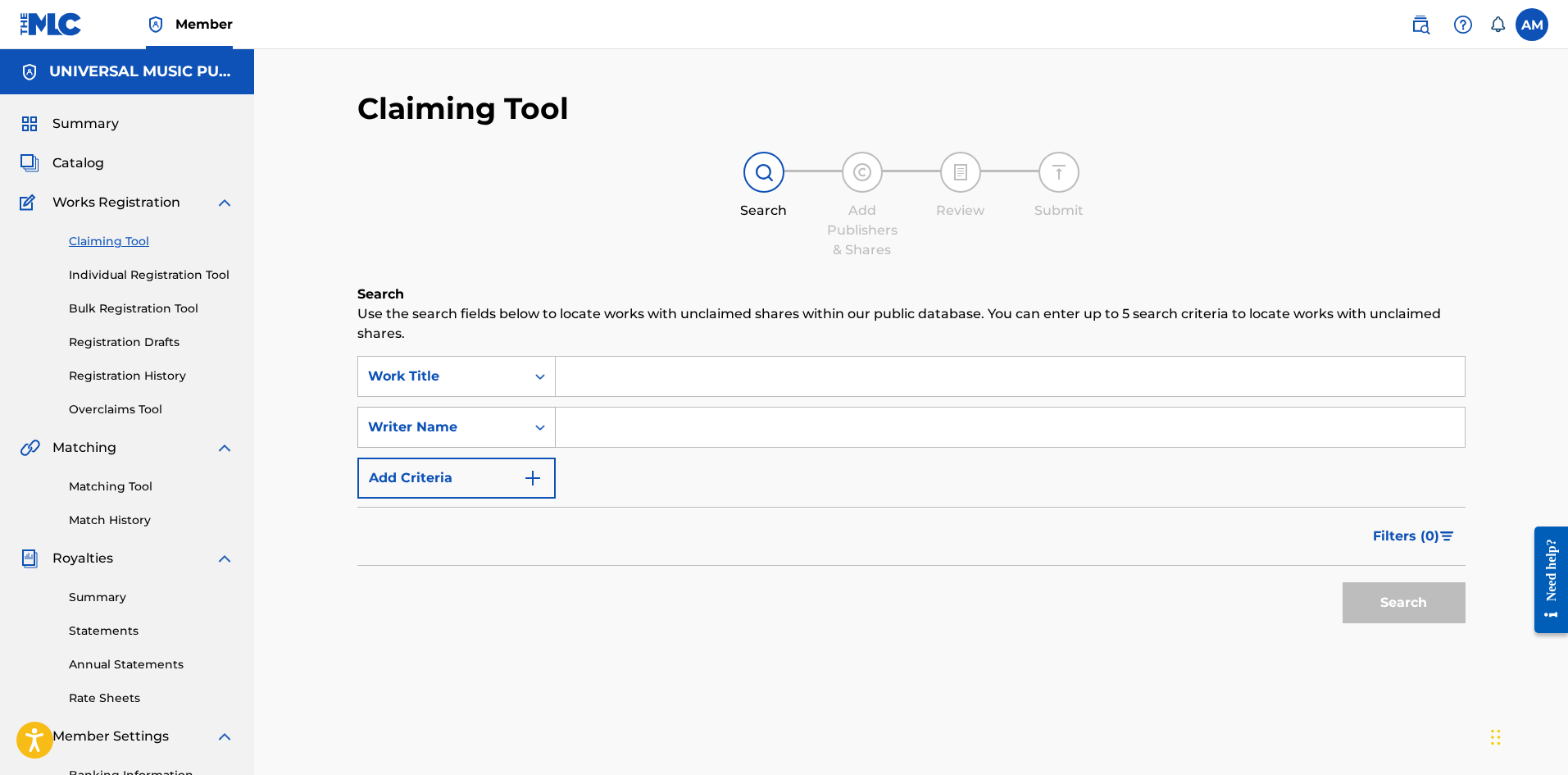
click at [430, 432] on div "Writer Name" at bounding box center [441, 427] width 147 height 20
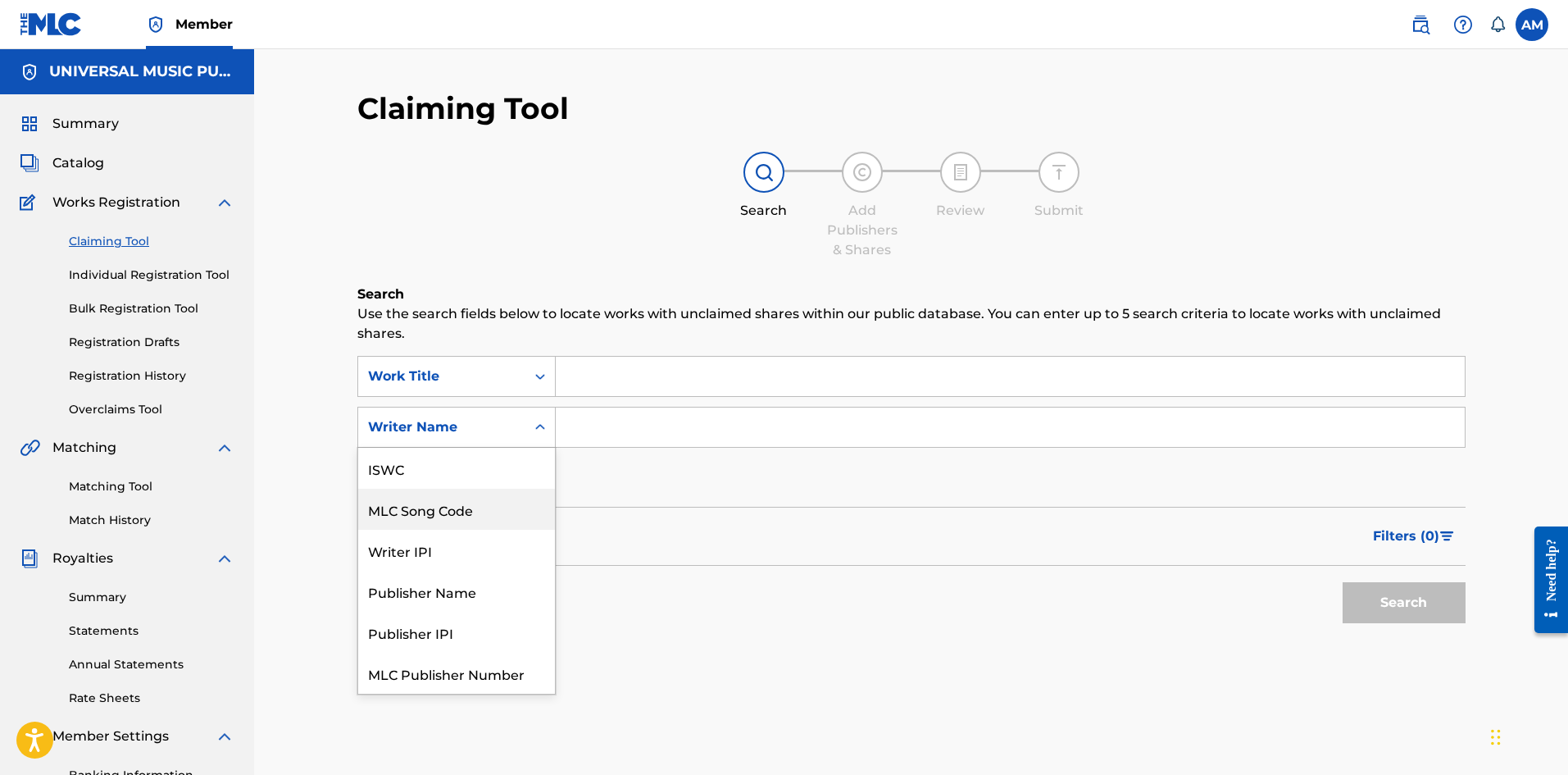
scroll to position [41, 0]
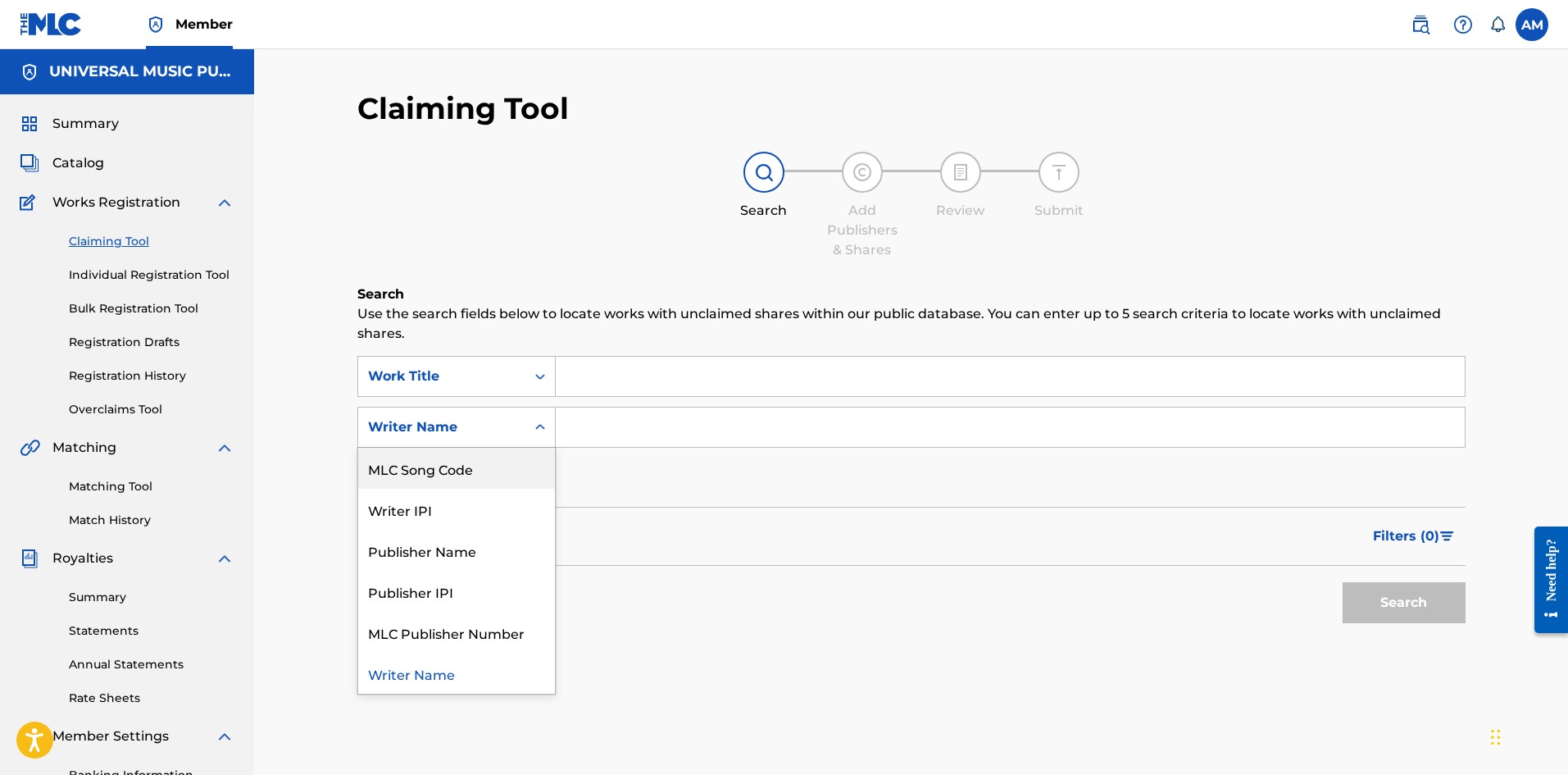
click at [474, 474] on div "MLC Song Code" at bounding box center [456, 468] width 196 height 41
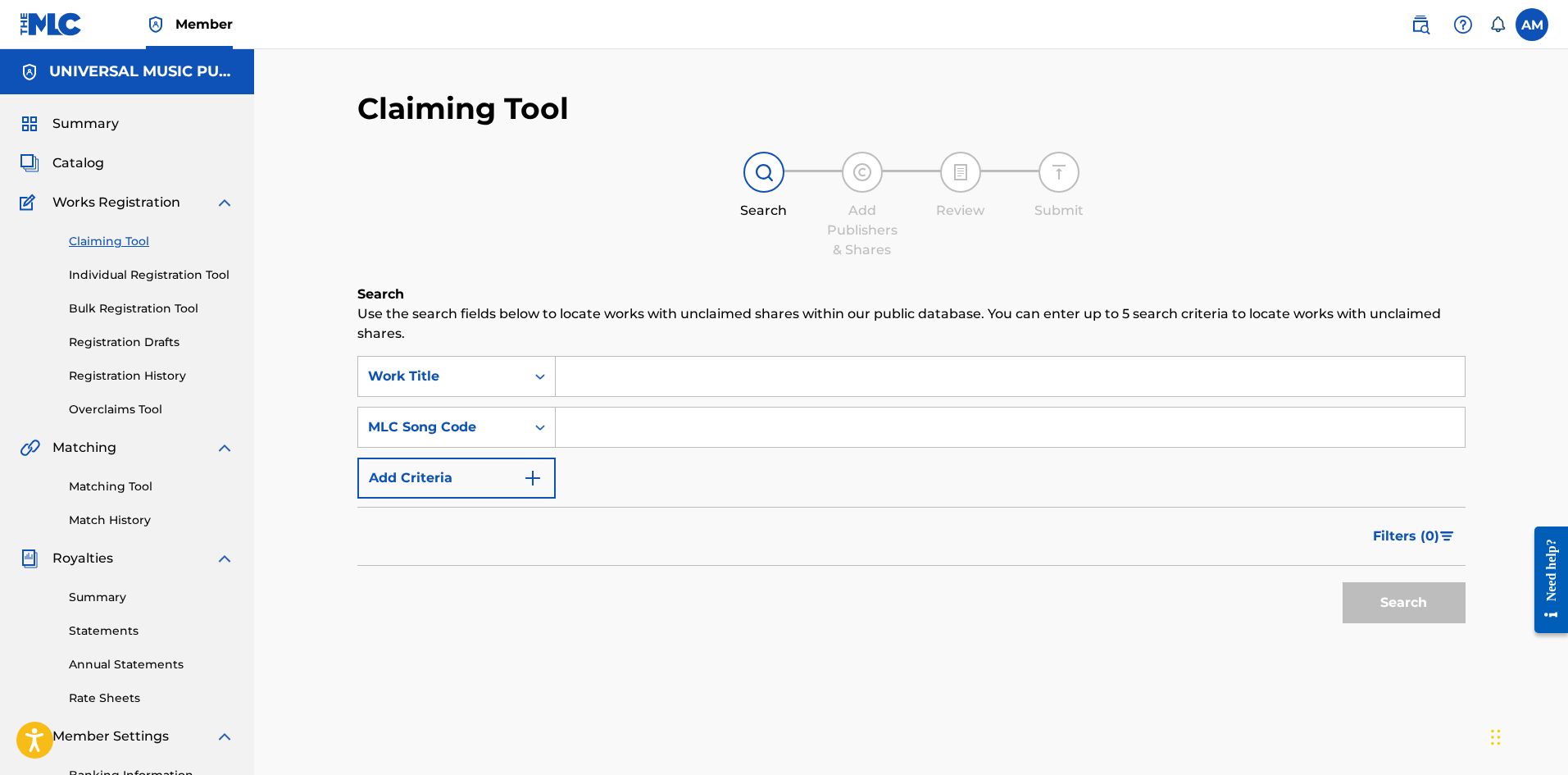
click at [603, 434] on input "Search Form" at bounding box center [1010, 427] width 909 height 39
paste input "AVA57F"
type input "AVA57F"
click at [1447, 592] on button "Search" at bounding box center [1405, 603] width 123 height 41
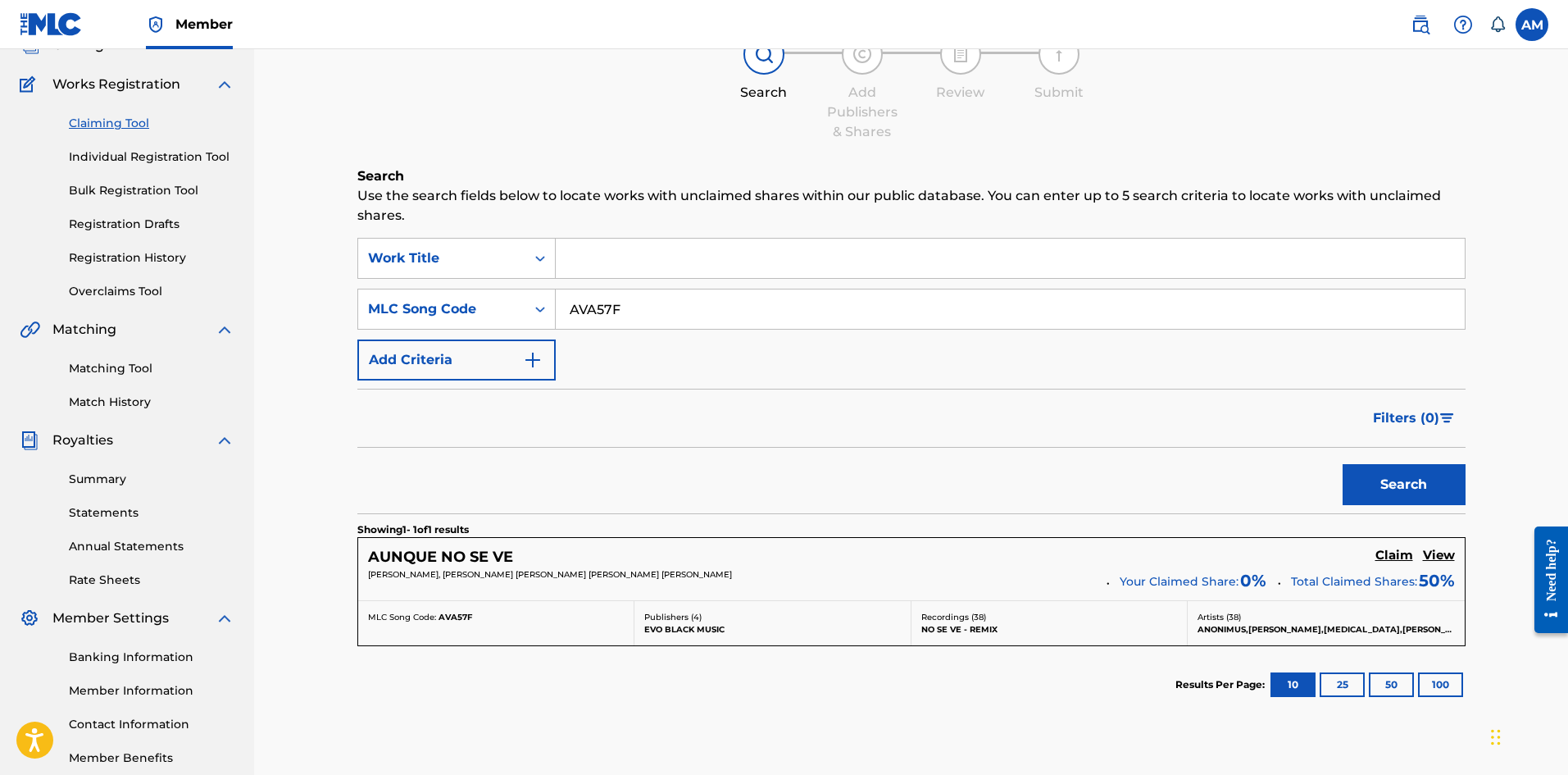
scroll to position [227, 0]
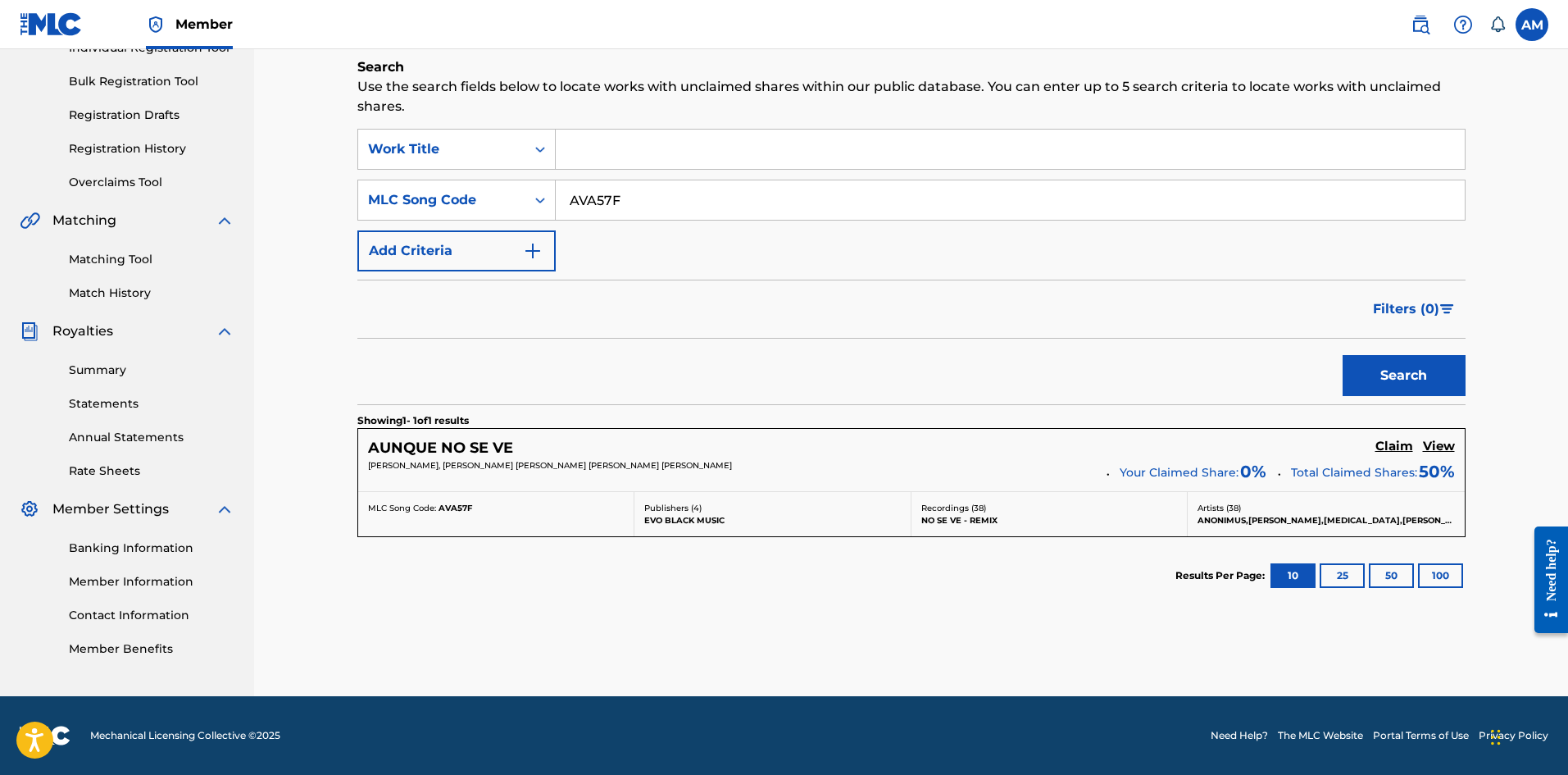
click at [1389, 446] on h5 "Claim" at bounding box center [1395, 446] width 38 height 15
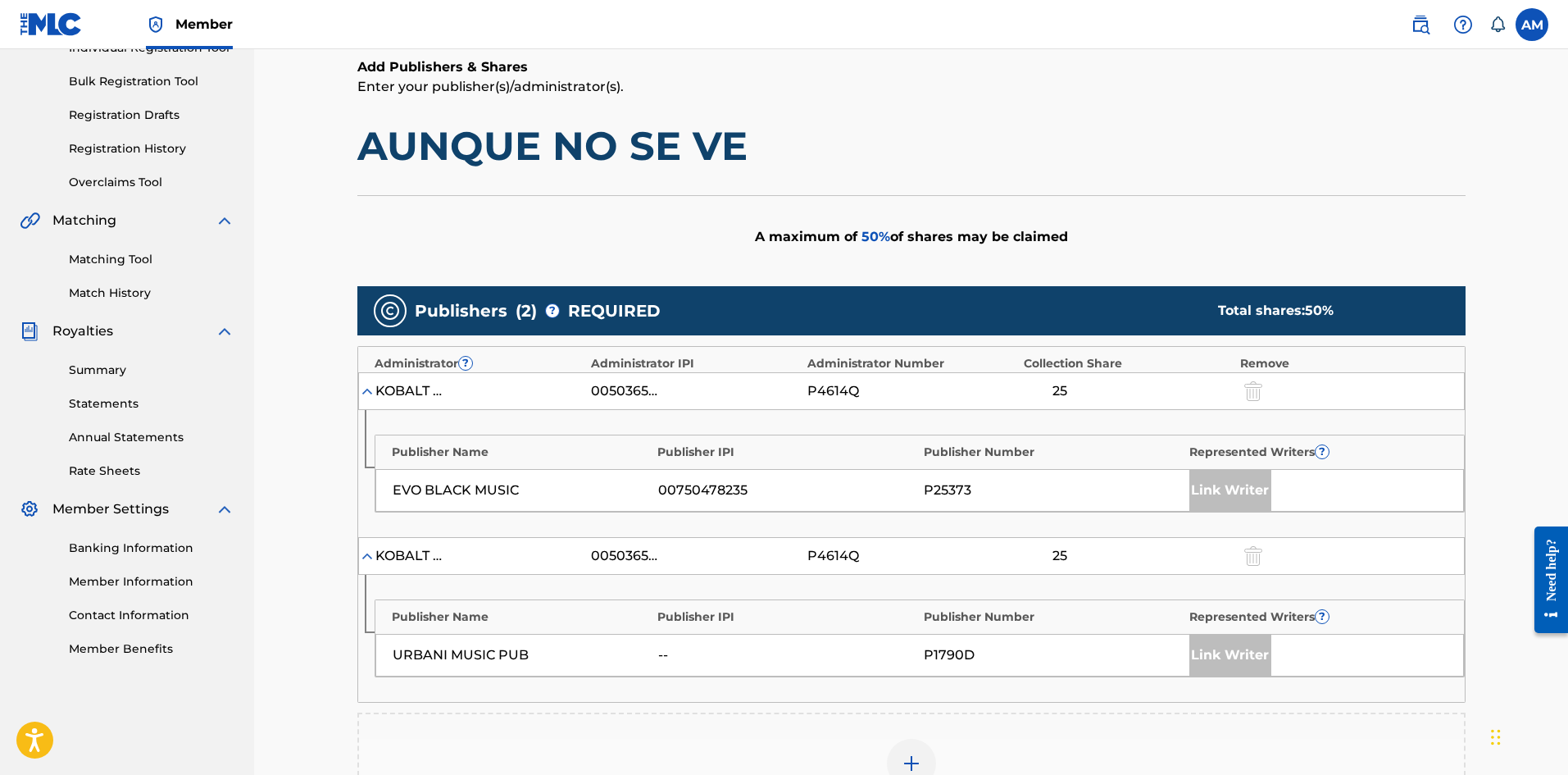
scroll to position [551, 0]
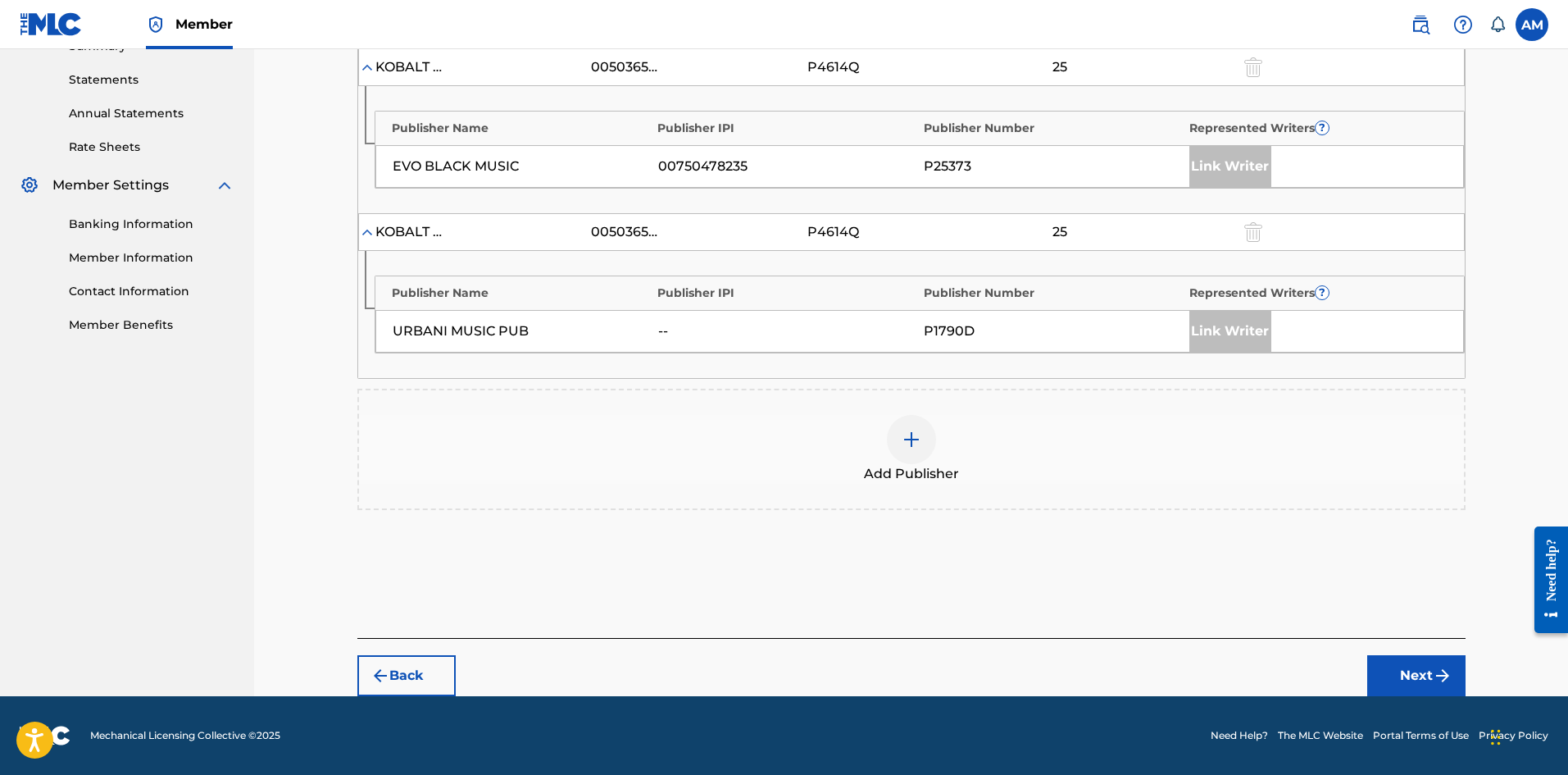
click at [895, 438] on div at bounding box center [911, 439] width 49 height 49
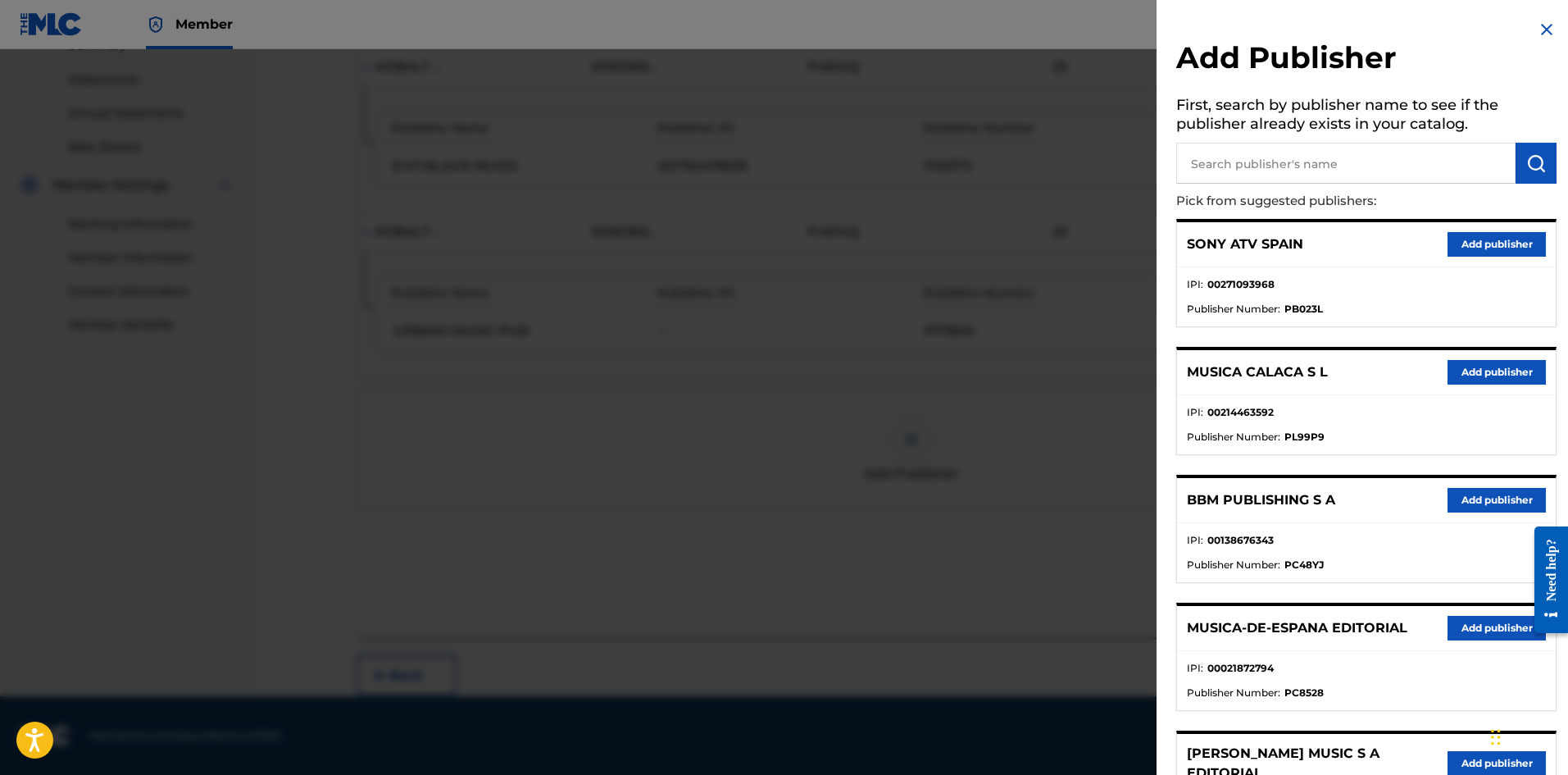
click at [1253, 165] on input "text" at bounding box center [1347, 163] width 339 height 41
paste input "RSM Publishing"
type input "RSM Publishing"
click at [1541, 171] on button "submit" at bounding box center [1537, 163] width 41 height 41
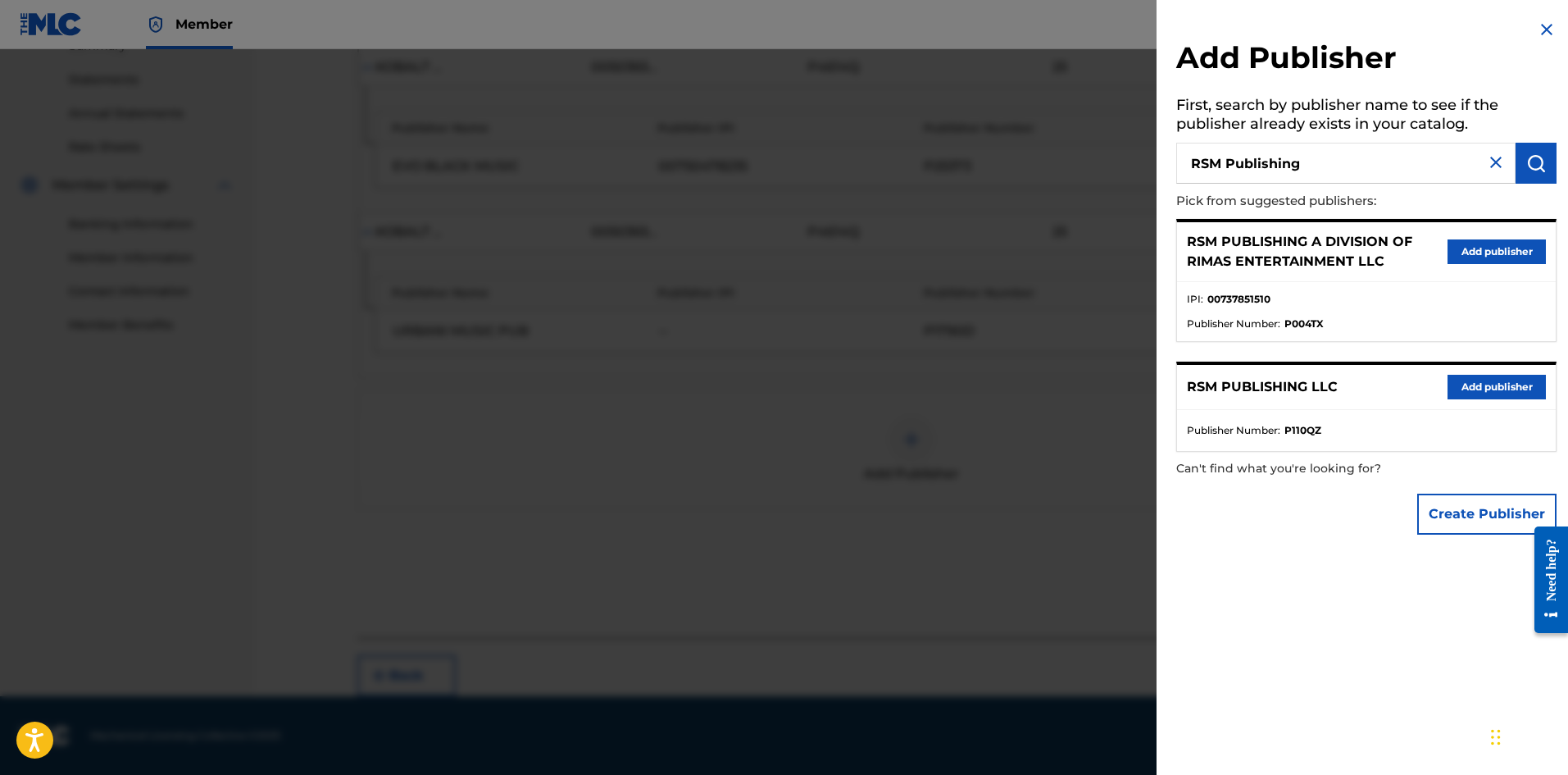
click at [1491, 391] on button "Add publisher" at bounding box center [1497, 388] width 98 height 25
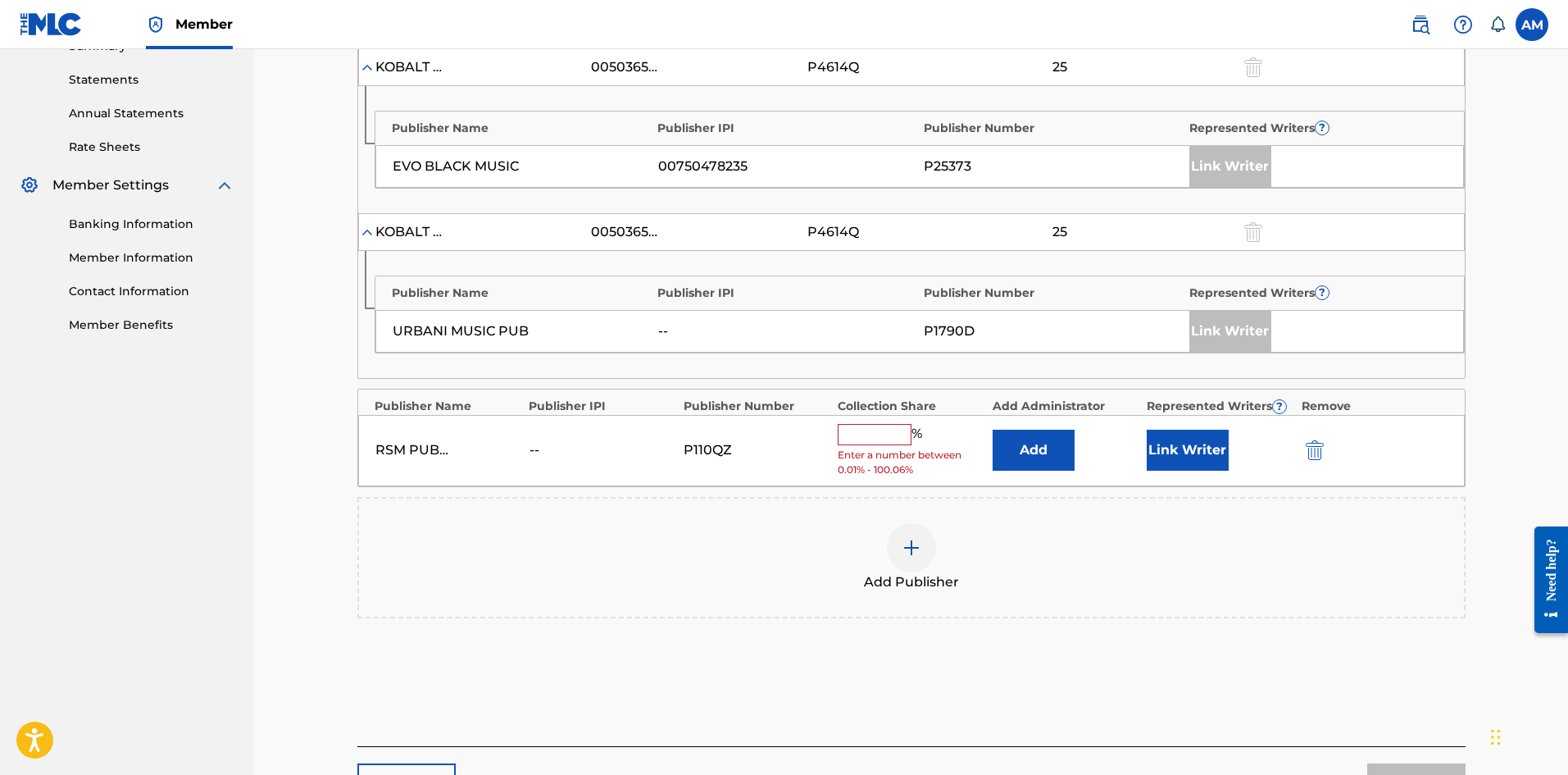
click at [915, 555] on img at bounding box center [912, 547] width 20 height 20
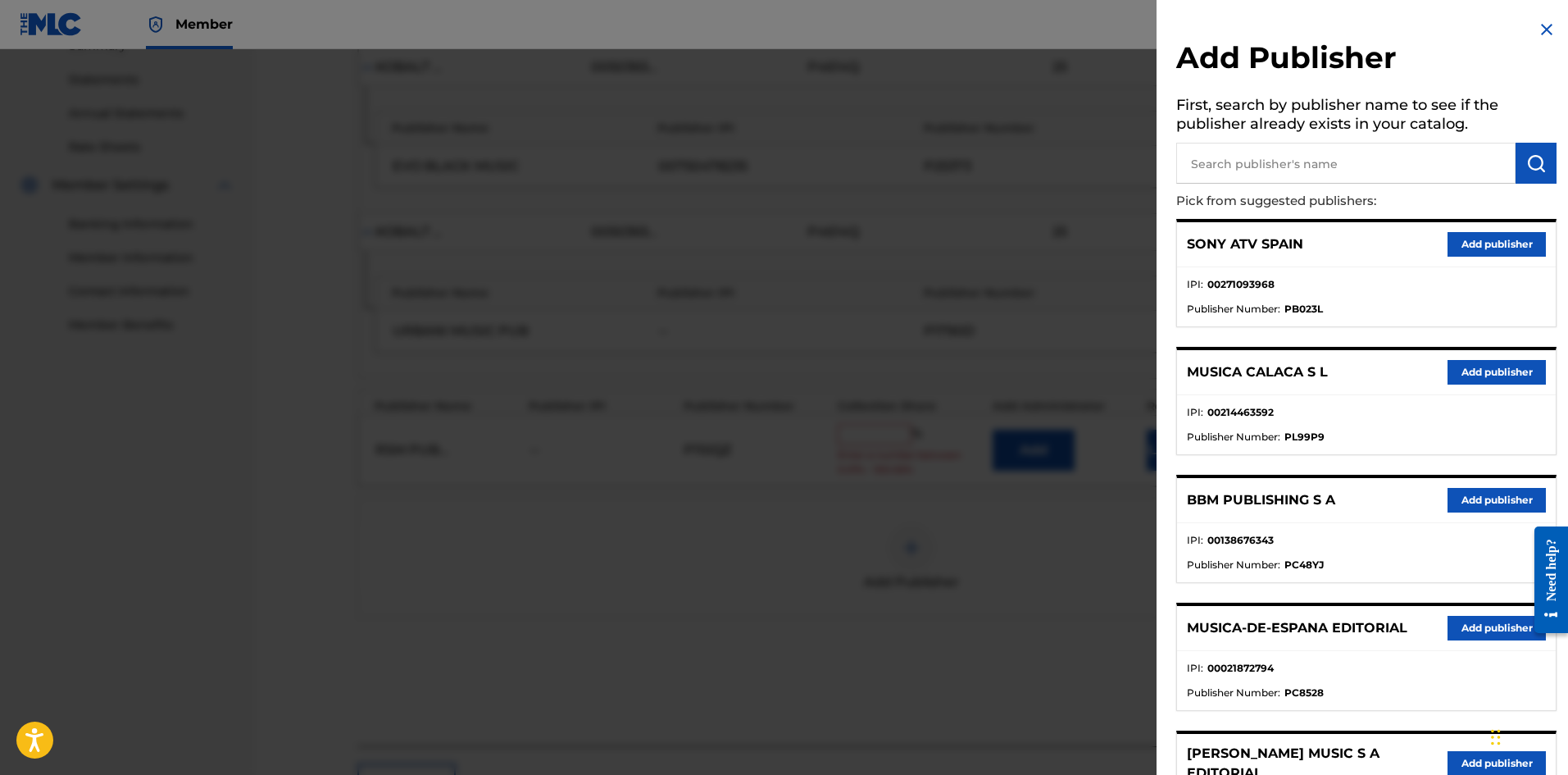
click at [1327, 172] on input "text" at bounding box center [1347, 163] width 339 height 41
paste input "Universal Music Corp"
type input "Universal Music Corp"
click at [1530, 171] on img "submit" at bounding box center [1537, 163] width 20 height 20
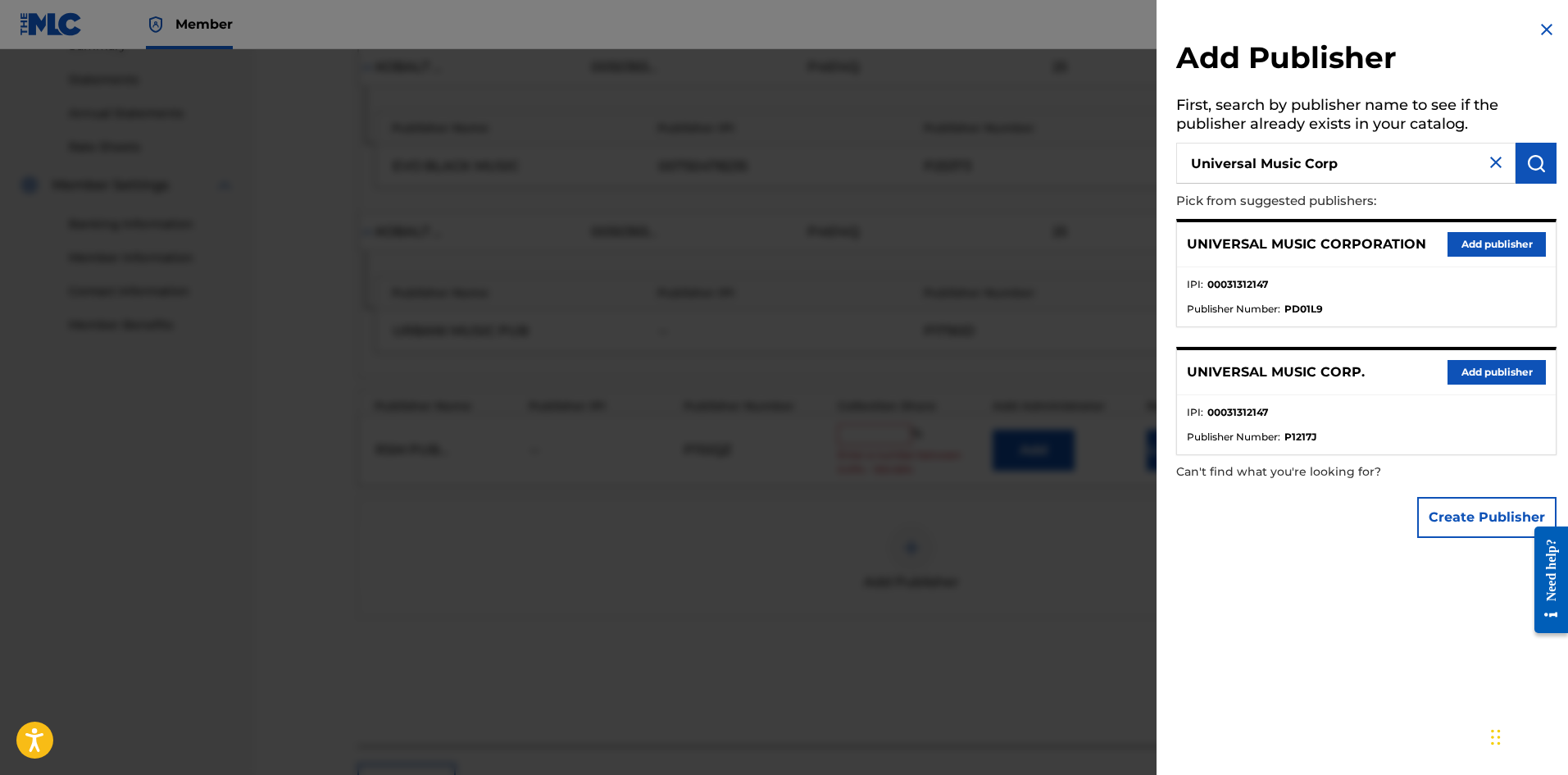
click at [1487, 371] on button "Add publisher" at bounding box center [1497, 372] width 98 height 25
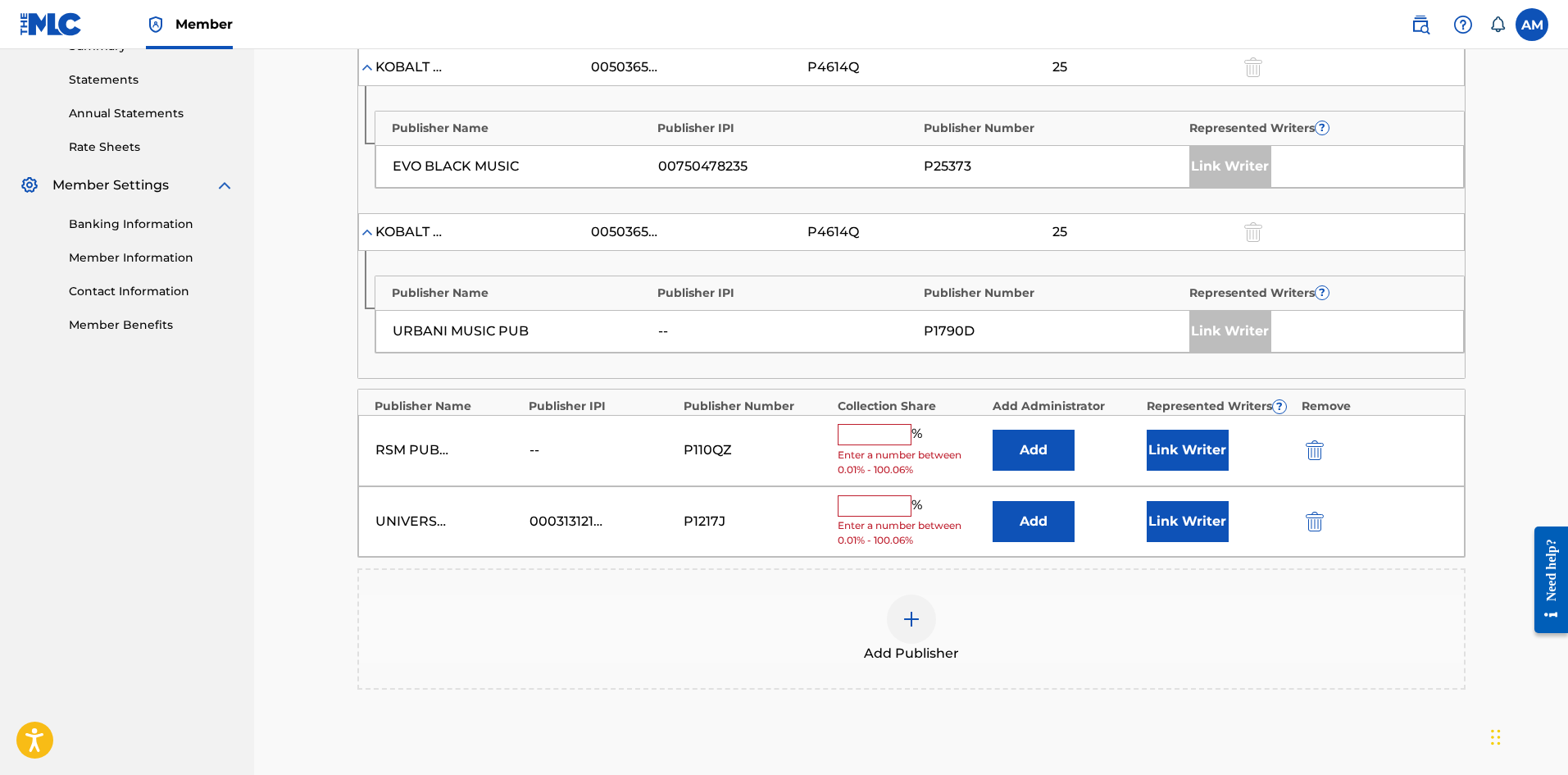
click at [1041, 446] on button "Add" at bounding box center [1034, 450] width 82 height 41
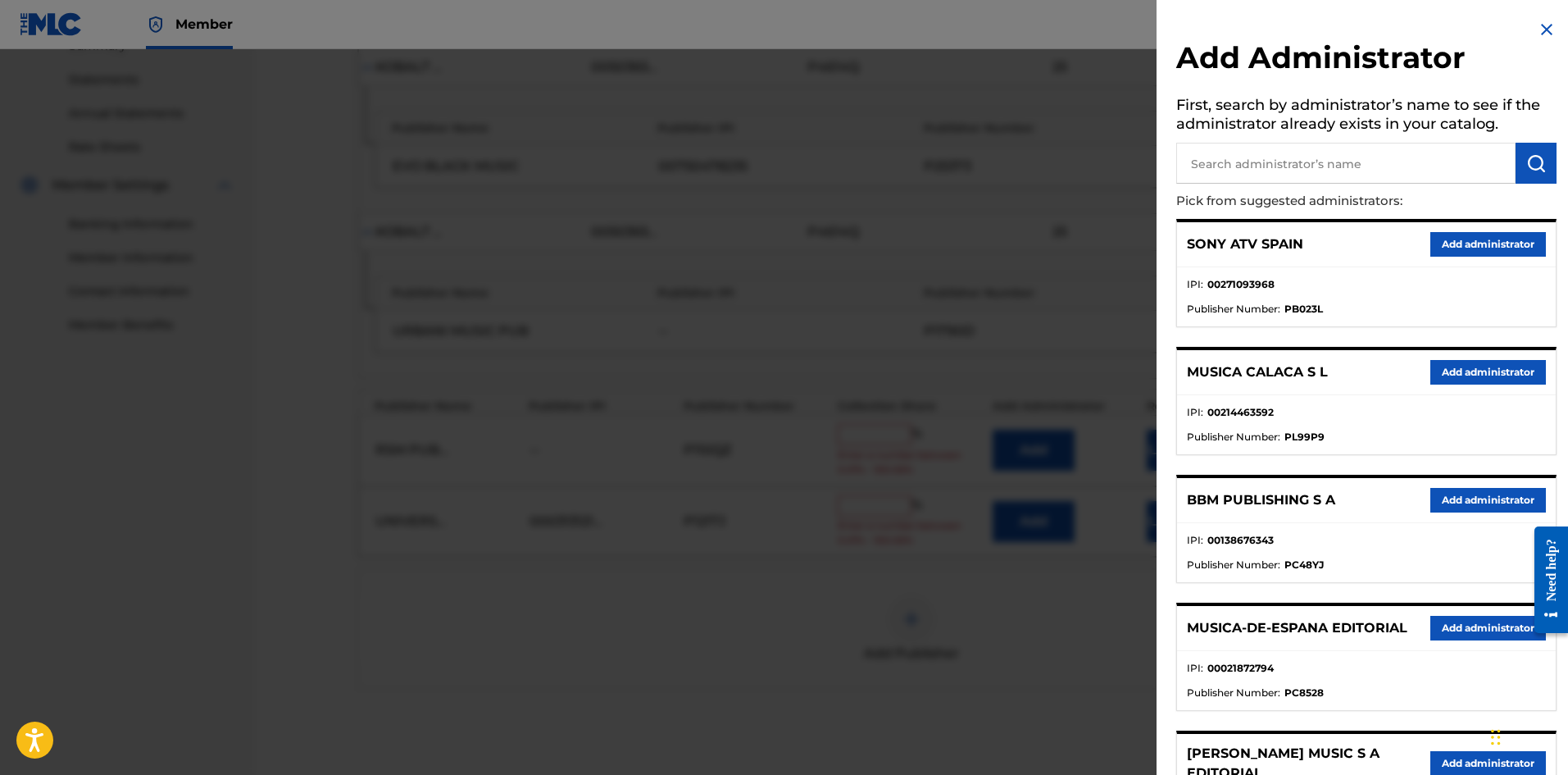
click at [1306, 166] on input "text" at bounding box center [1347, 163] width 339 height 41
paste input "Universal Music Corp"
type input "Universal Music Corp"
click at [1527, 159] on img "submit" at bounding box center [1537, 163] width 20 height 20
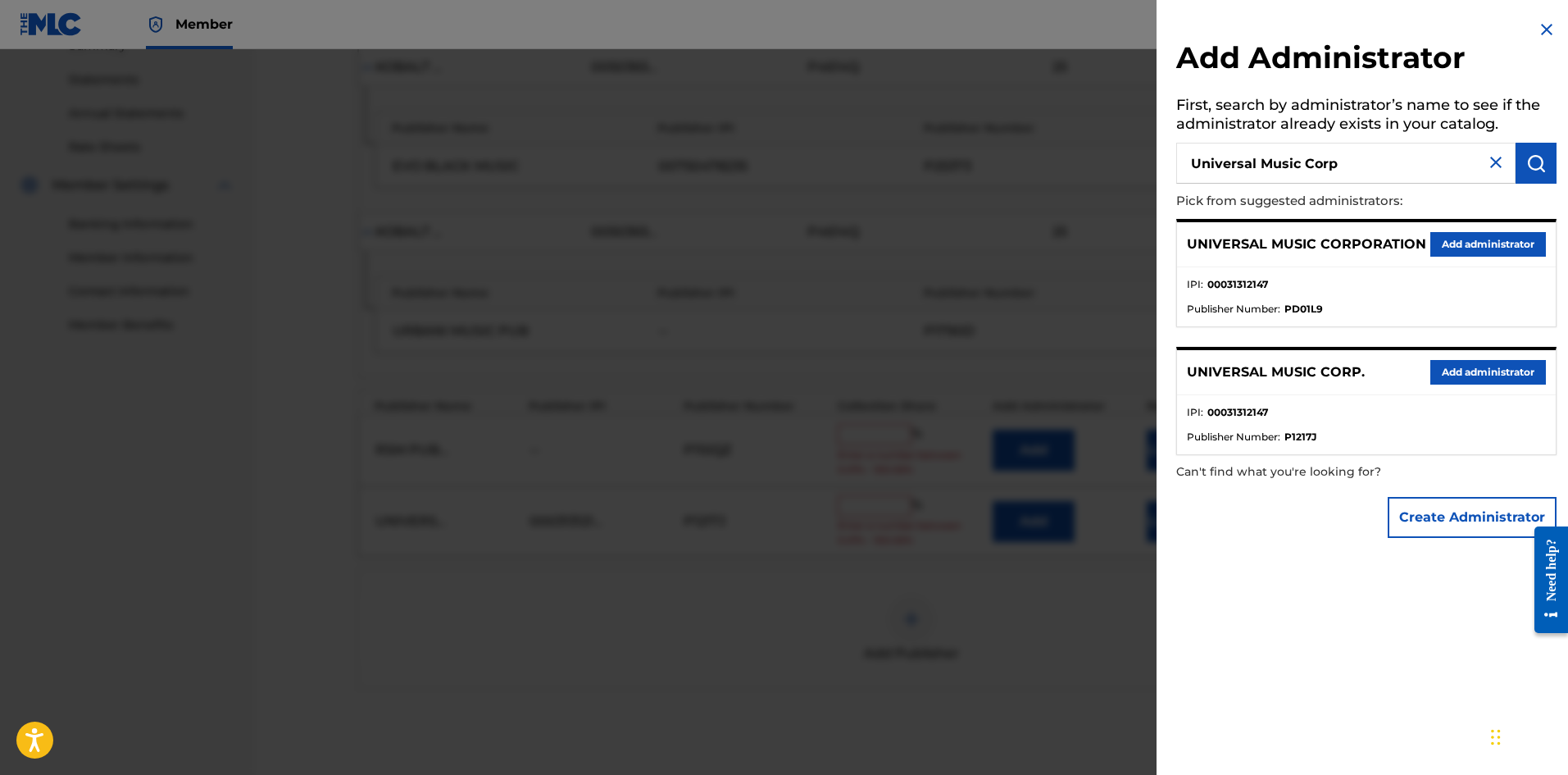
click at [1492, 371] on button "Add administrator" at bounding box center [1488, 372] width 115 height 25
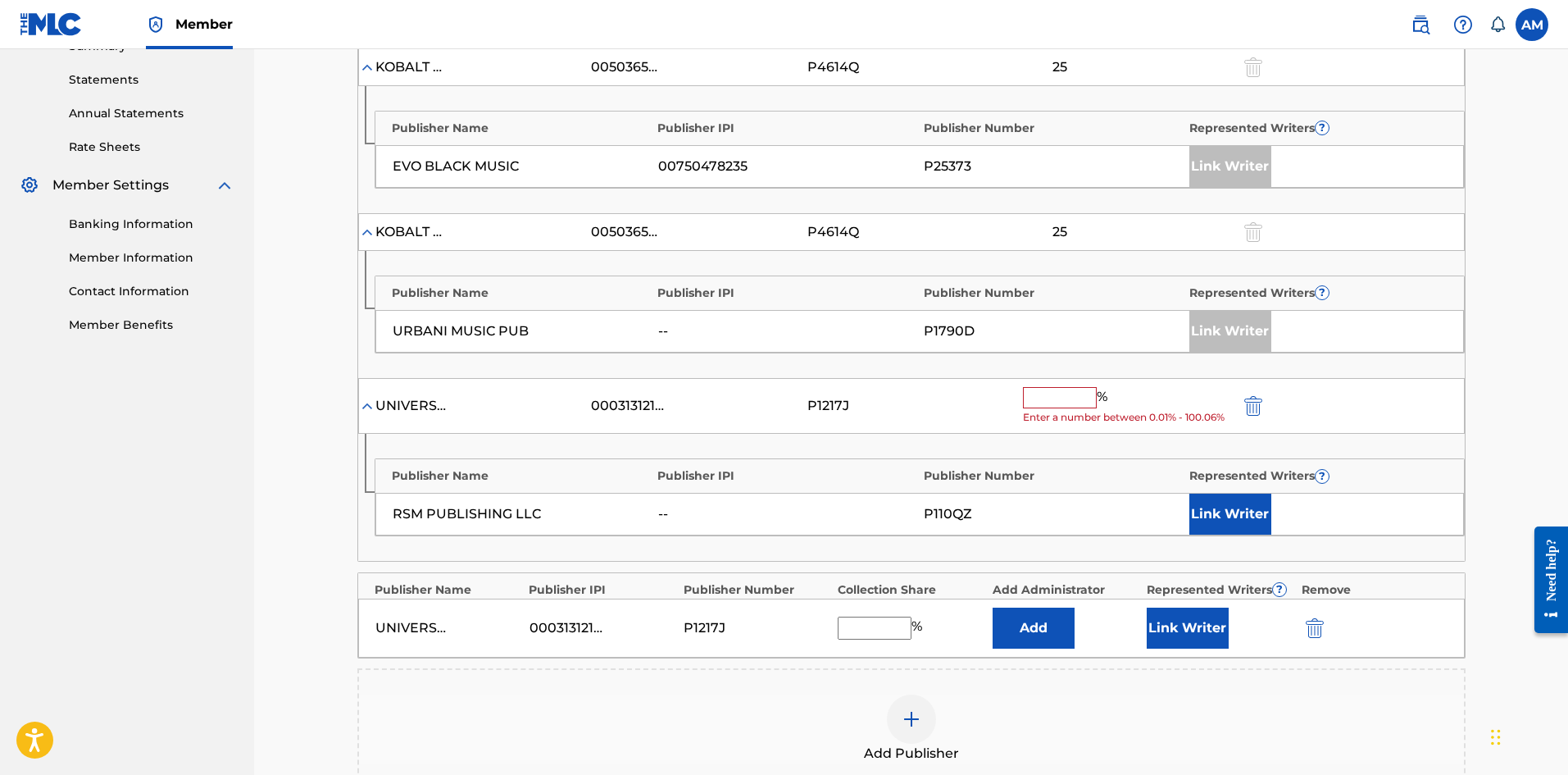
click at [1059, 396] on input "text" at bounding box center [1060, 397] width 74 height 21
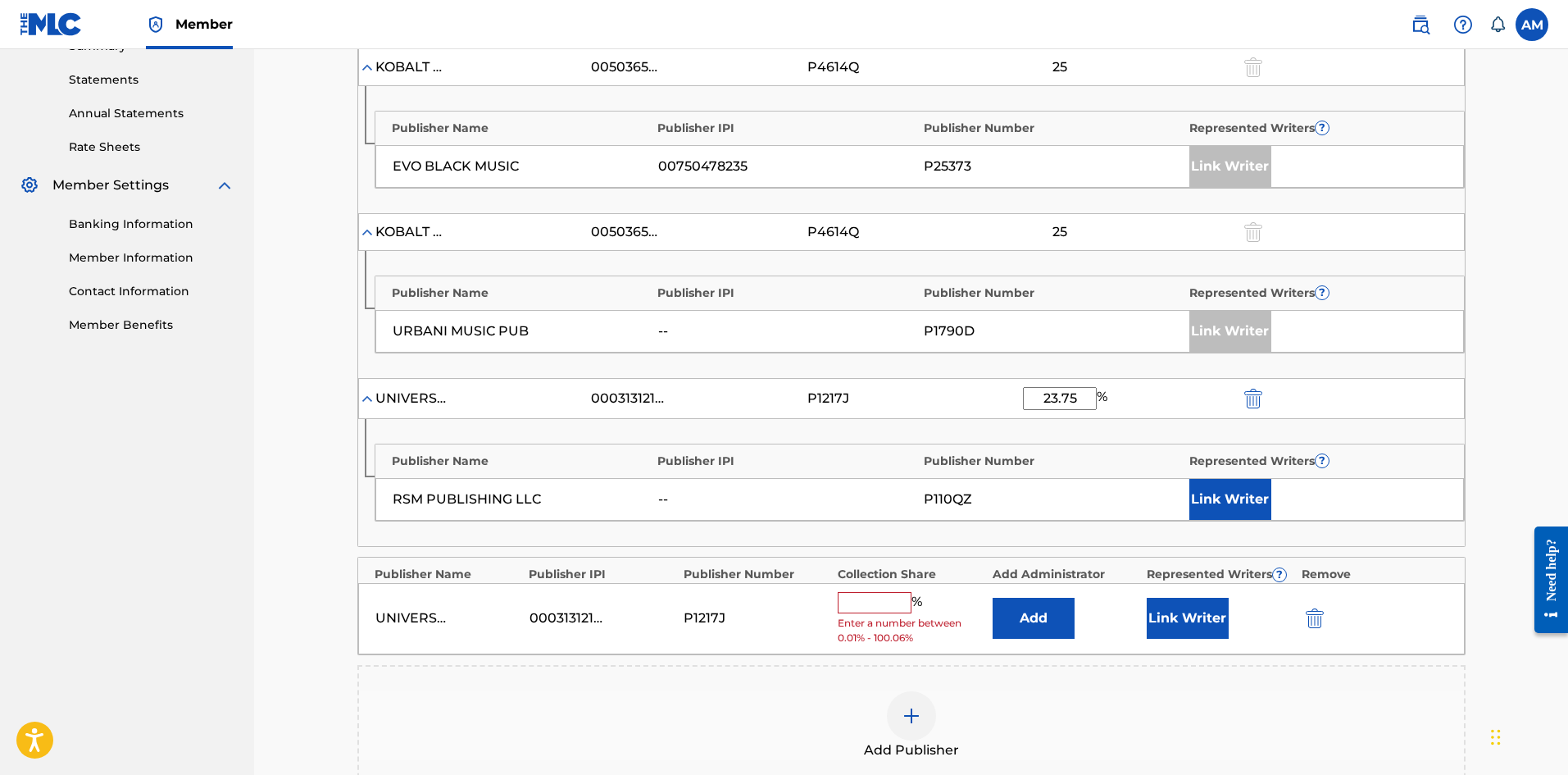
type input "23.75"
click at [872, 600] on input "text" at bounding box center [874, 603] width 74 height 21
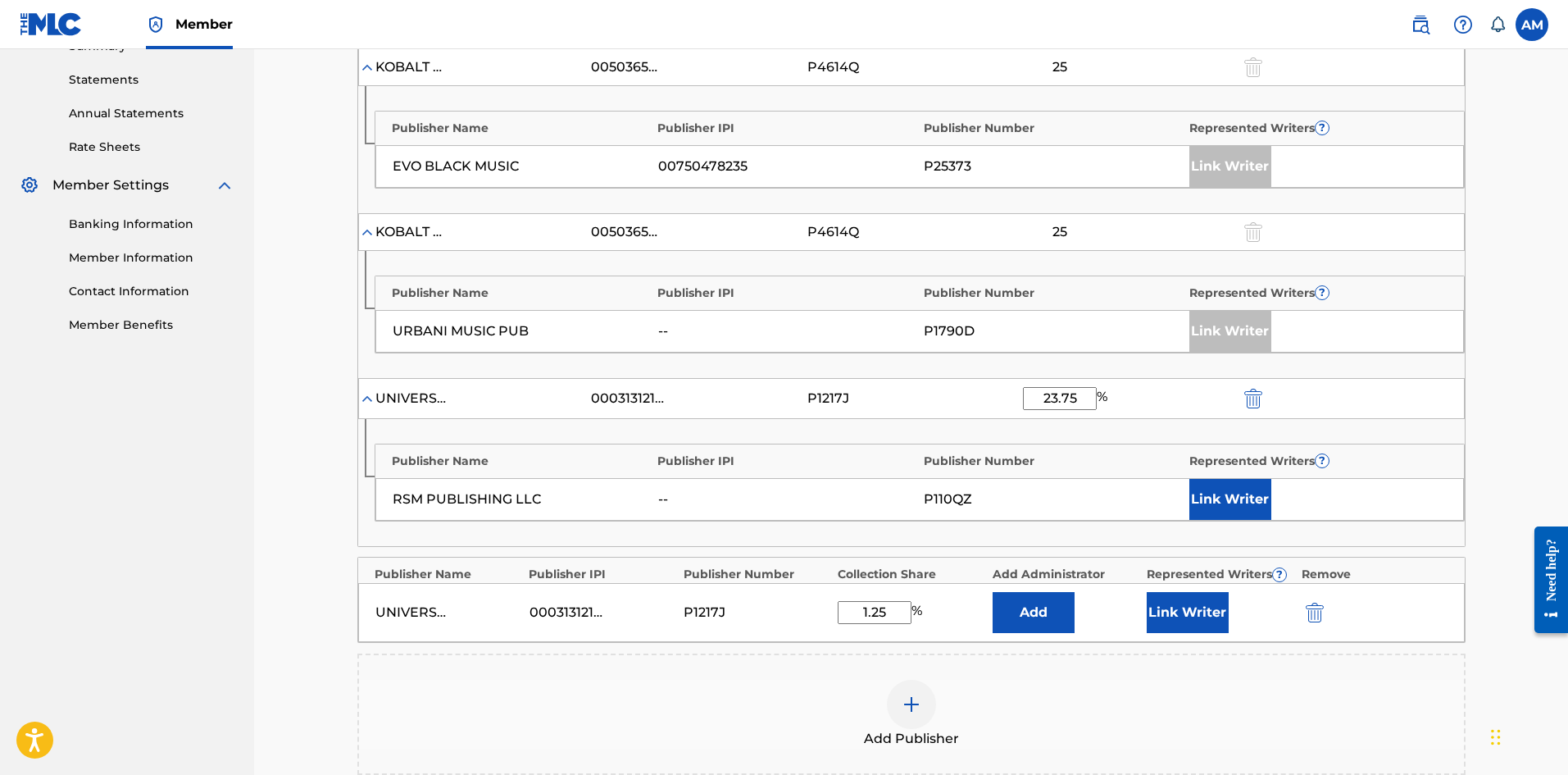
type input "1.25"
click at [1250, 486] on button "Link Writer" at bounding box center [1230, 499] width 82 height 41
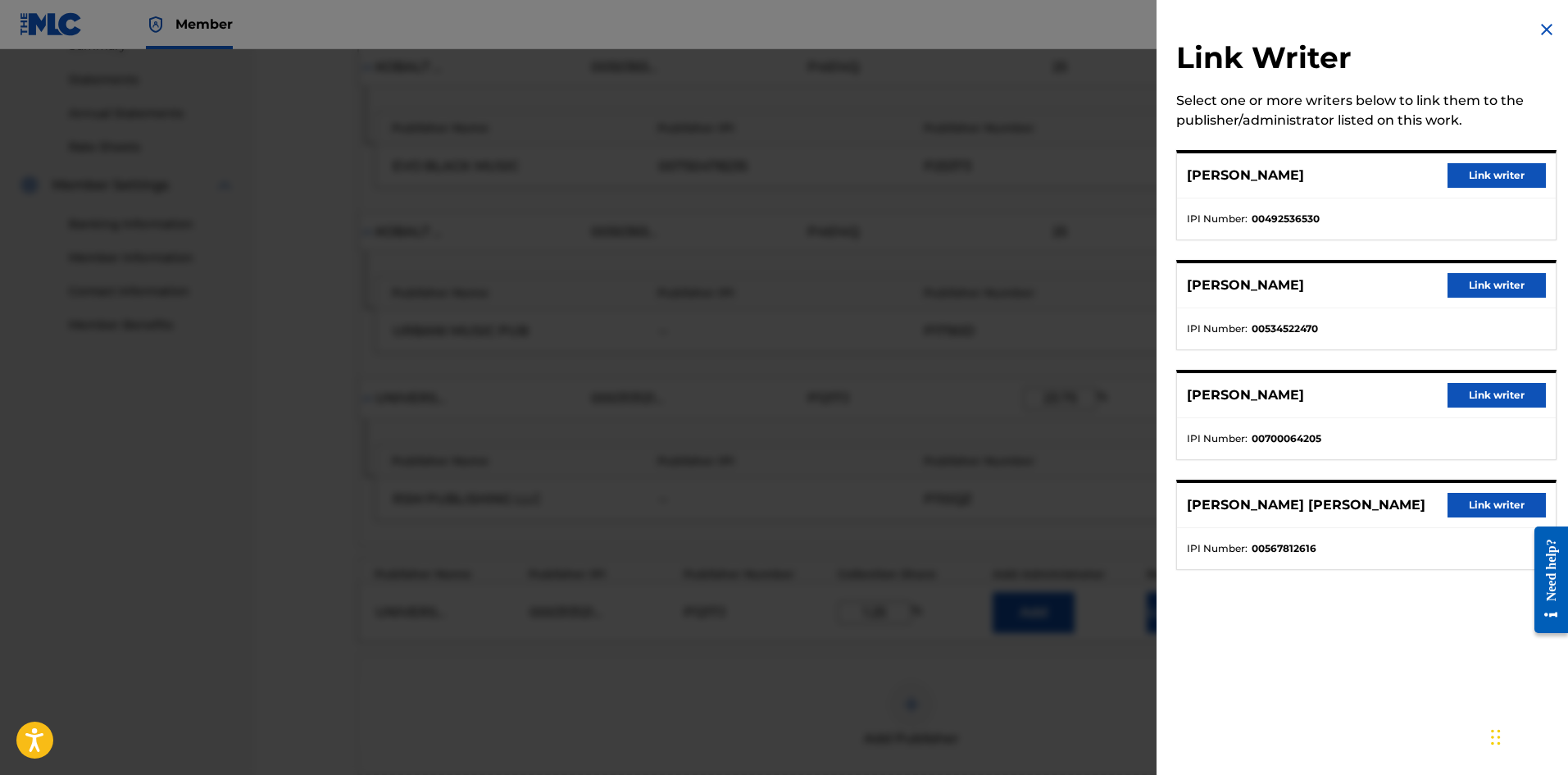
click at [1479, 389] on button "Link writer" at bounding box center [1497, 396] width 98 height 25
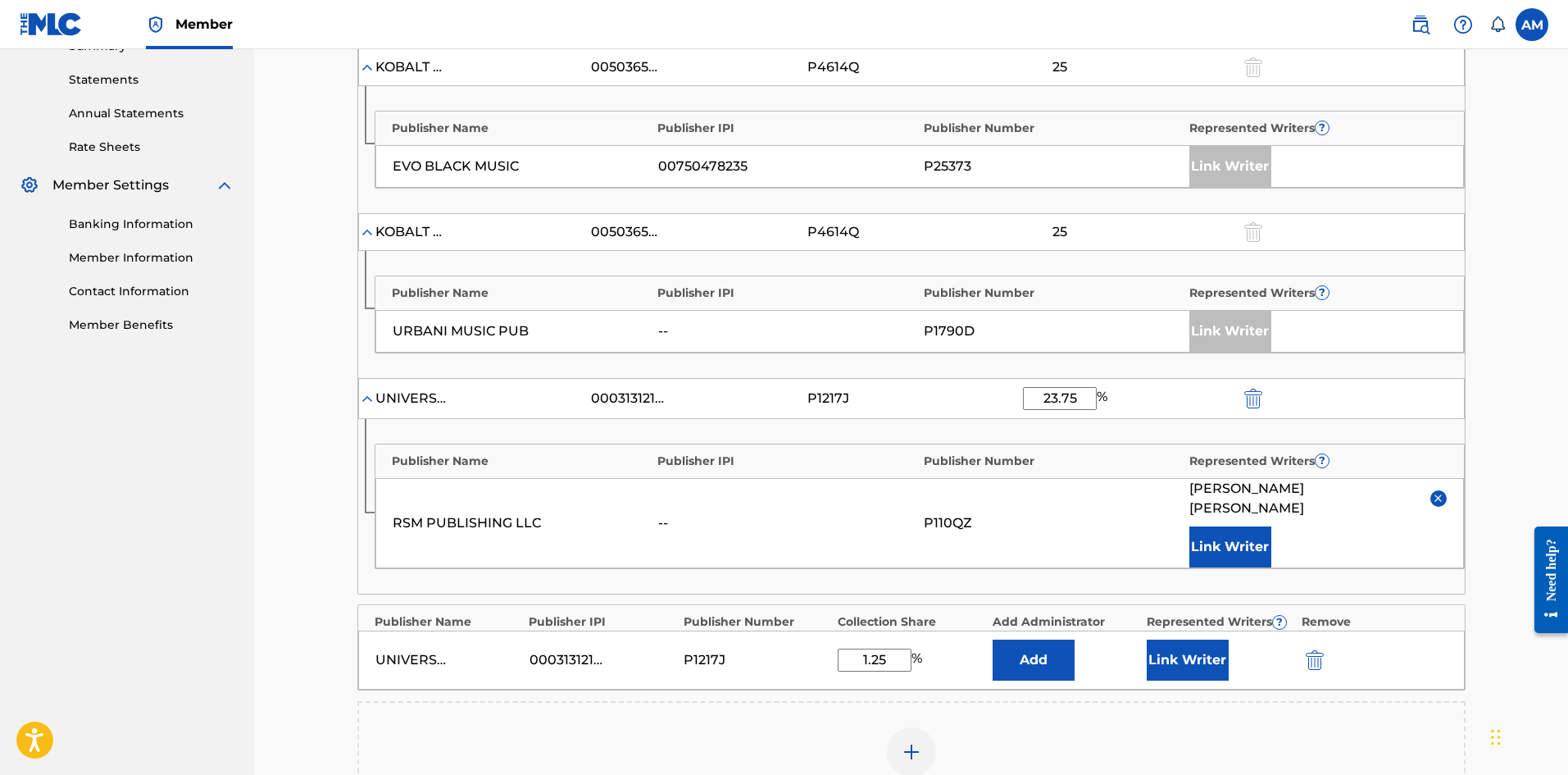
click at [1192, 646] on button "Link Writer" at bounding box center [1188, 660] width 82 height 41
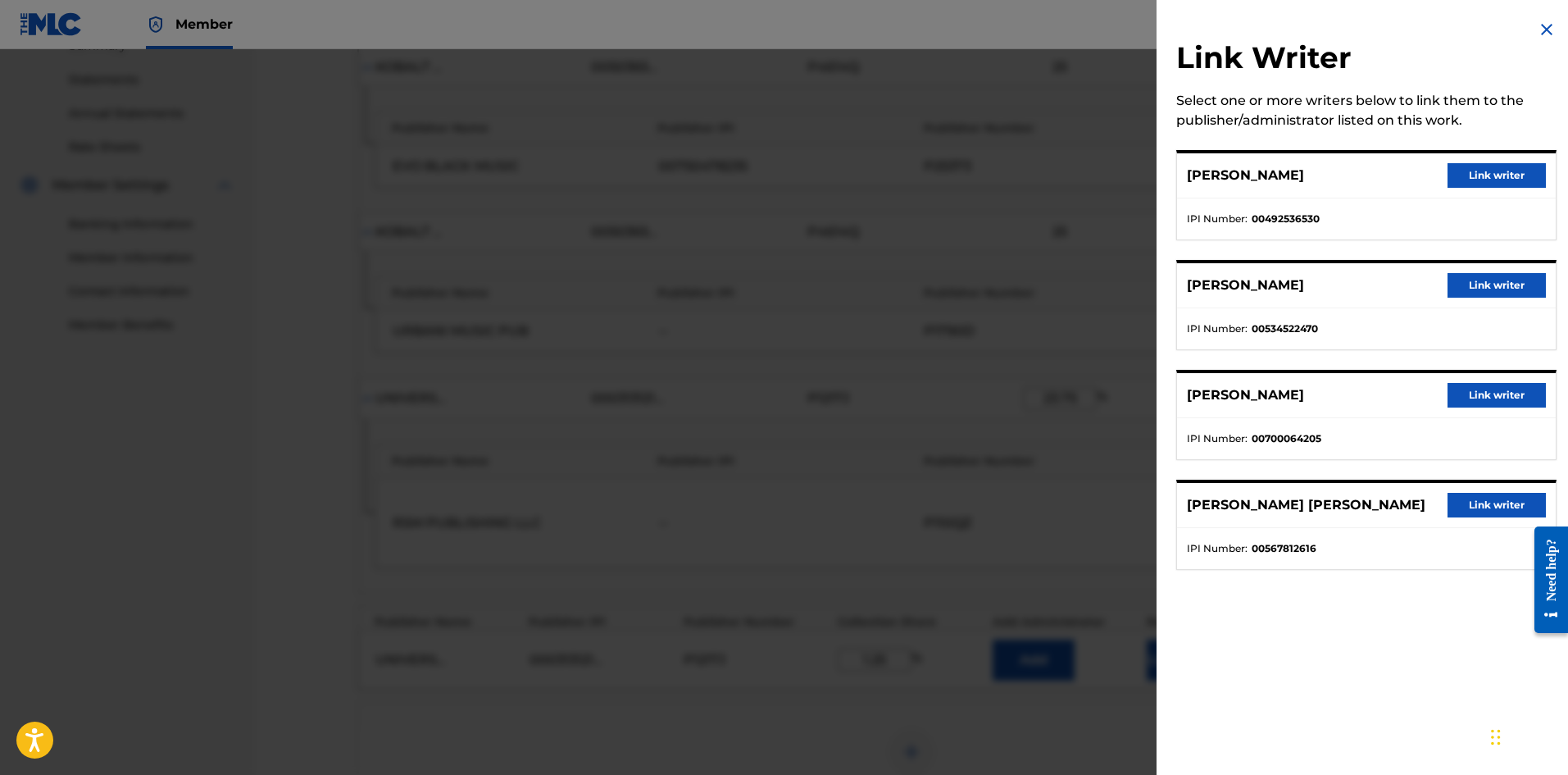
click at [1480, 391] on button "Link writer" at bounding box center [1497, 396] width 98 height 25
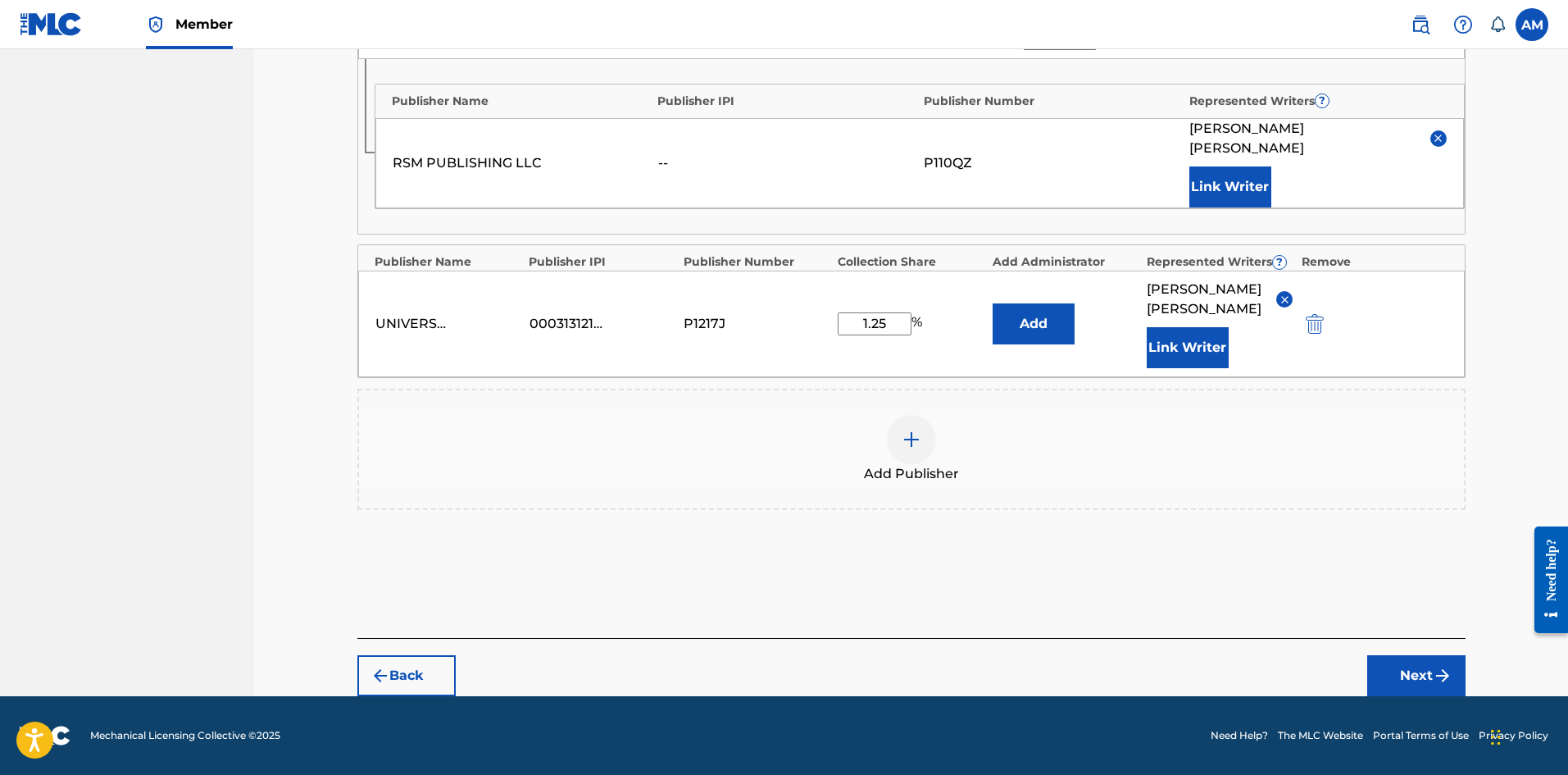
click at [1419, 680] on button "Next" at bounding box center [1416, 676] width 98 height 41
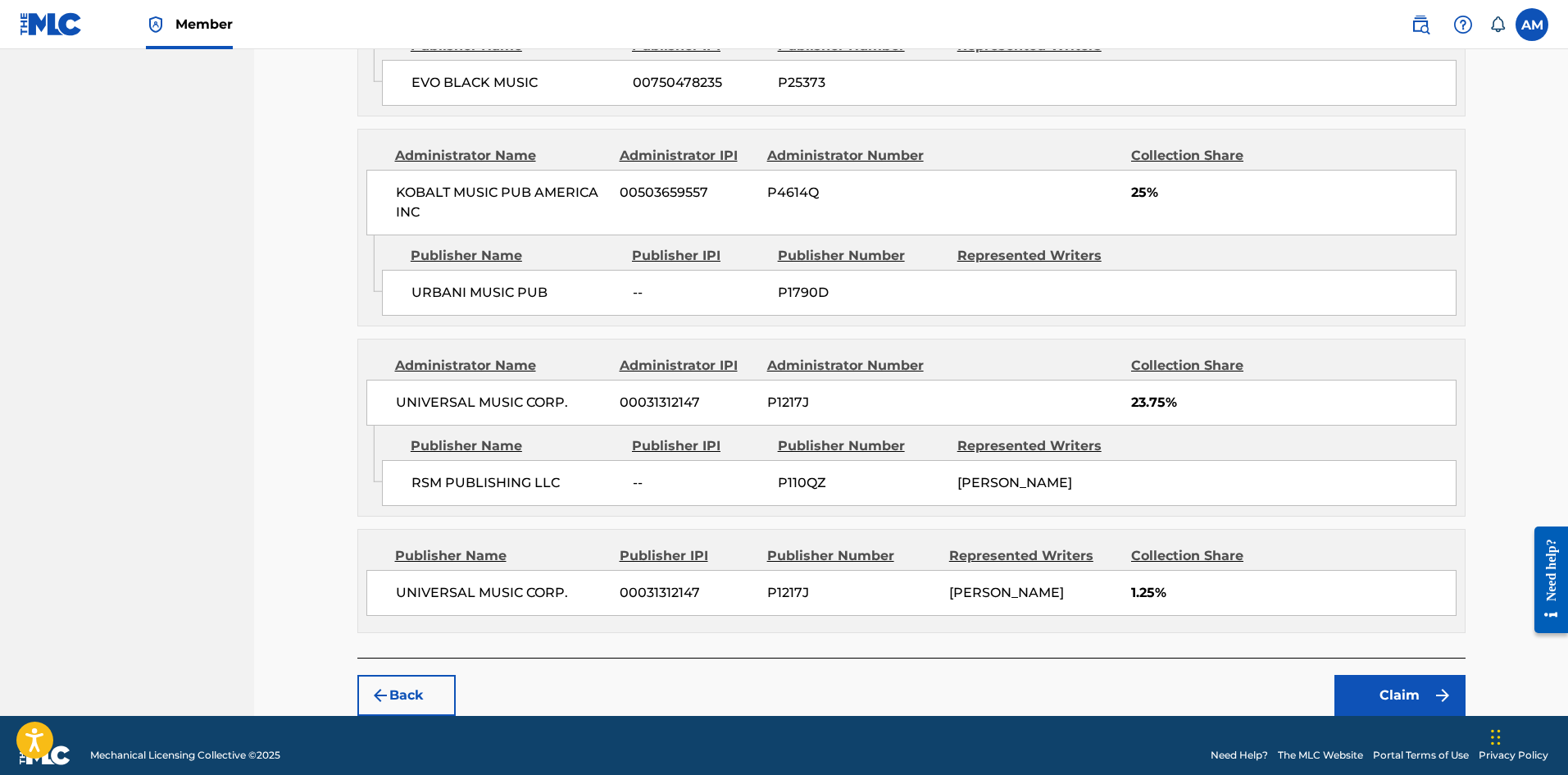
scroll to position [902, 0]
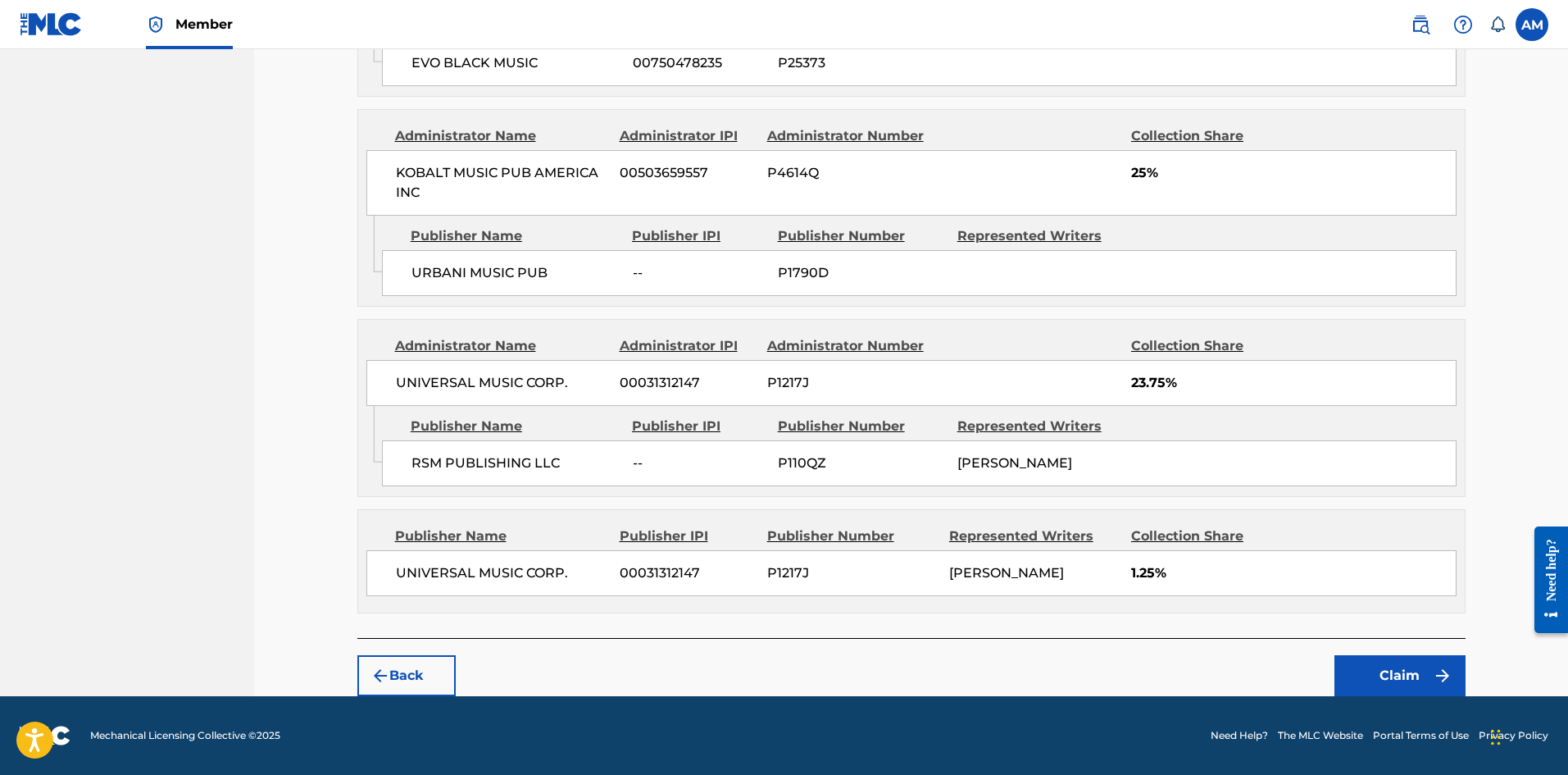
click at [1416, 660] on button "Claim" at bounding box center [1400, 676] width 131 height 41
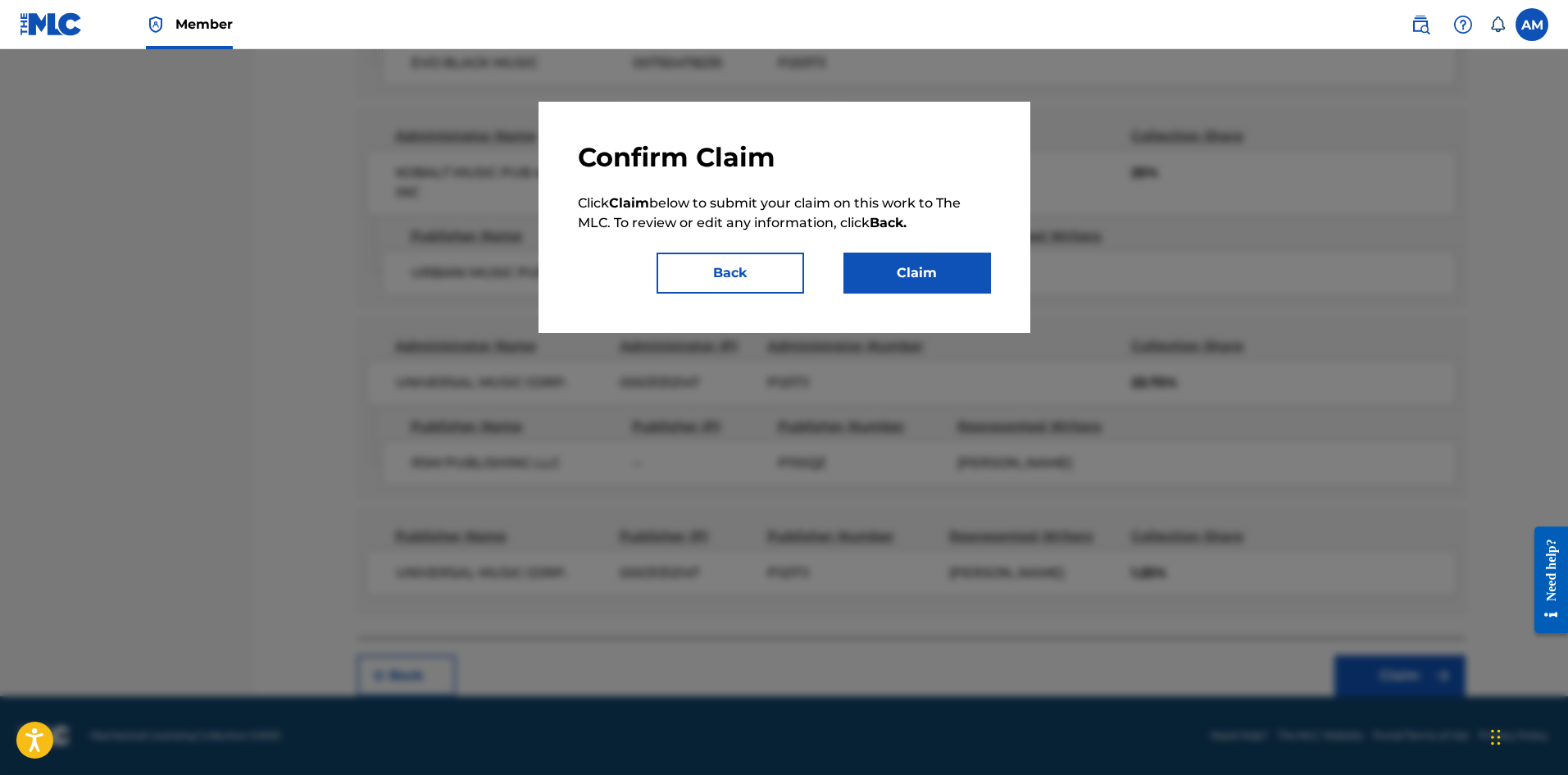
click at [934, 265] on button "Claim" at bounding box center [917, 273] width 147 height 41
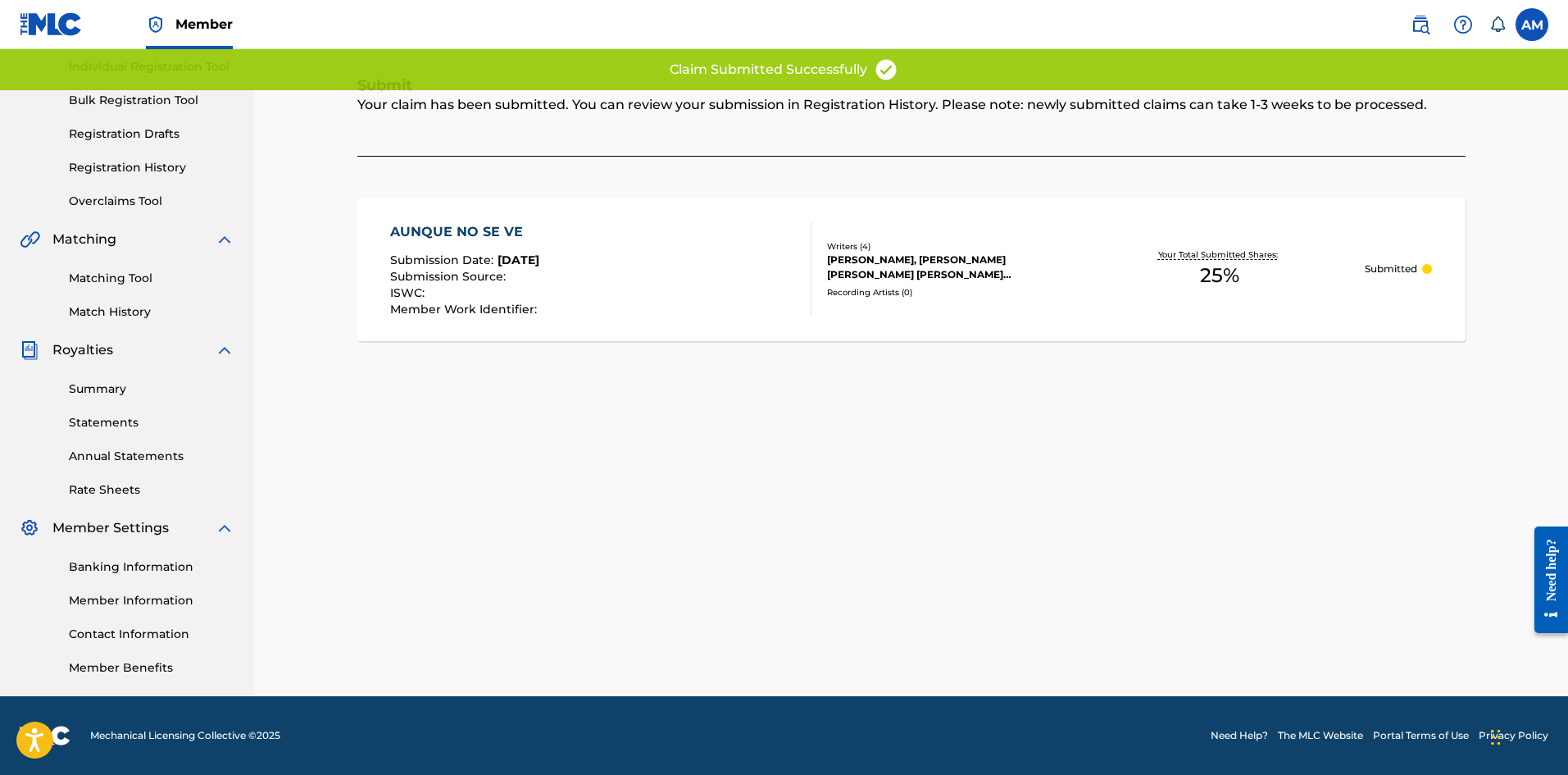
scroll to position [208, 0]
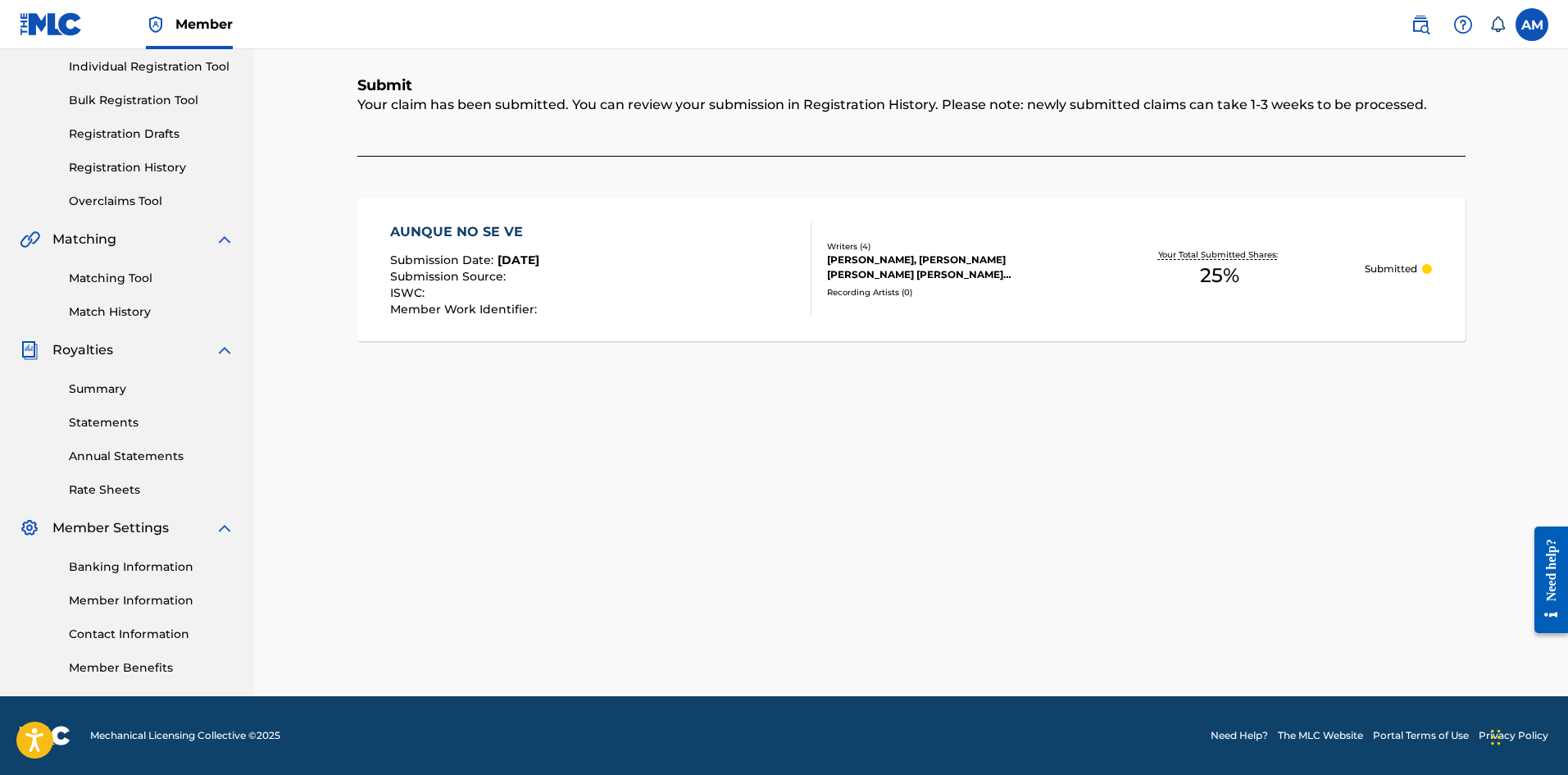
drag, startPoint x: 121, startPoint y: 277, endPoint x: 180, endPoint y: 290, distance: 60.4
click at [121, 277] on link "Matching Tool" at bounding box center [151, 278] width 165 height 17
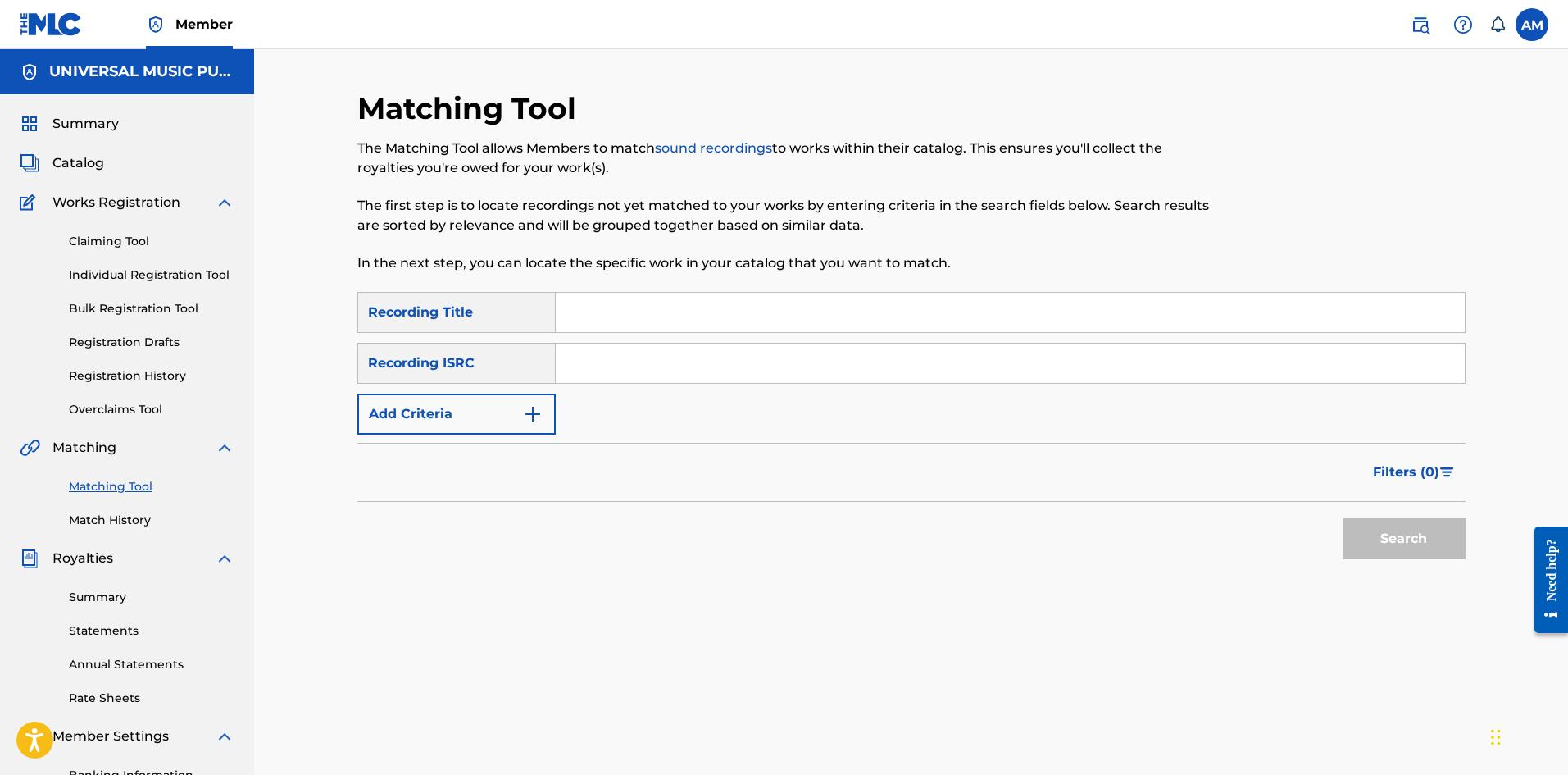
drag, startPoint x: 621, startPoint y: 354, endPoint x: 688, endPoint y: 369, distance: 68.7
click at [621, 354] on input "Search Form" at bounding box center [1010, 363] width 909 height 39
paste input "USSD12100507"
type input "USSD12100507"
click at [1380, 521] on button "Search" at bounding box center [1405, 538] width 123 height 41
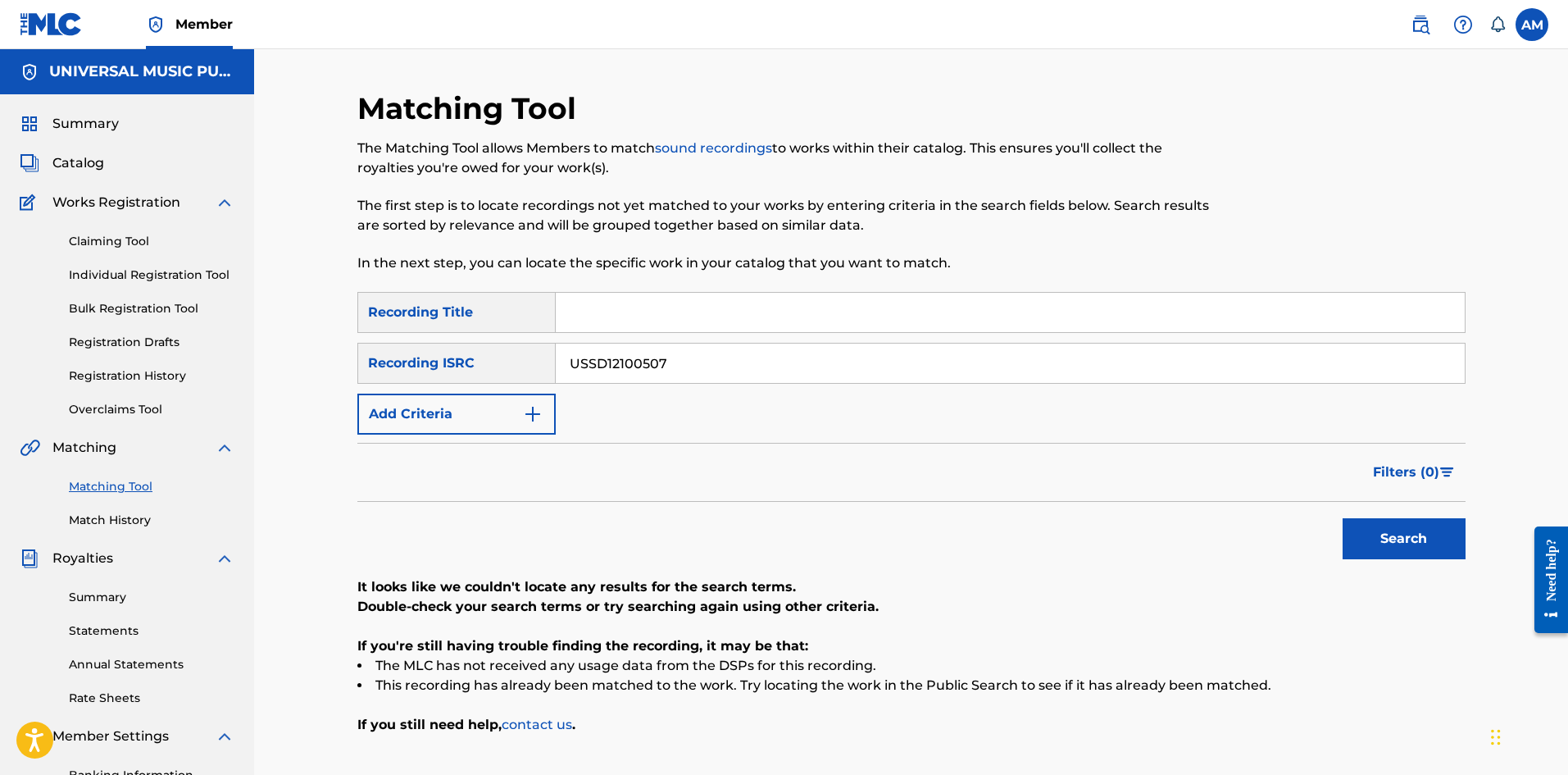
drag, startPoint x: 100, startPoint y: 233, endPoint x: 212, endPoint y: 267, distance: 117.0
click at [100, 233] on link "Claiming Tool" at bounding box center [151, 241] width 165 height 17
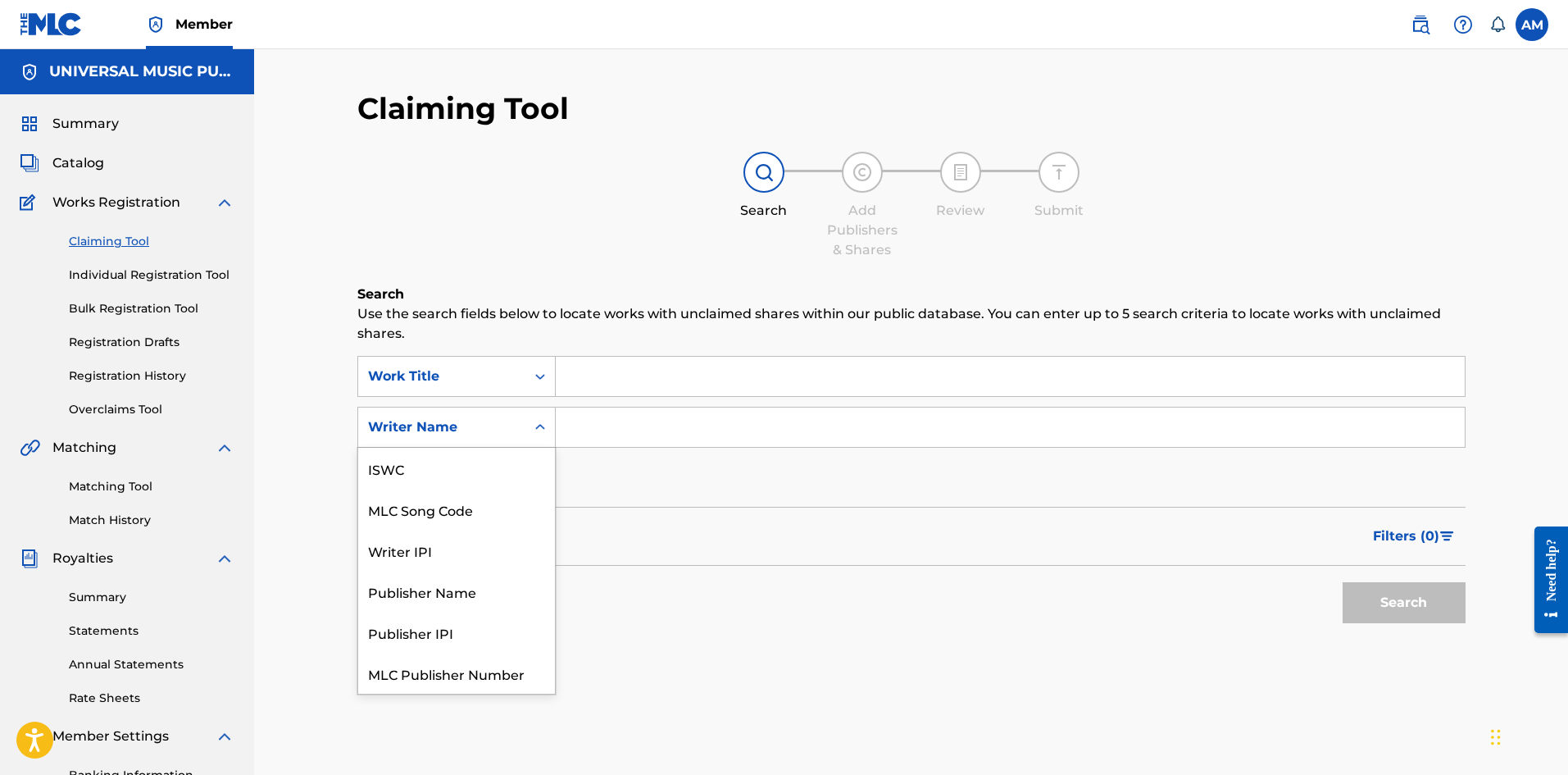
click at [457, 436] on div "Writer Name" at bounding box center [441, 427] width 147 height 20
drag, startPoint x: 463, startPoint y: 473, endPoint x: 513, endPoint y: 454, distance: 53.5
click at [465, 471] on div "MLC Song Code" at bounding box center [456, 468] width 196 height 41
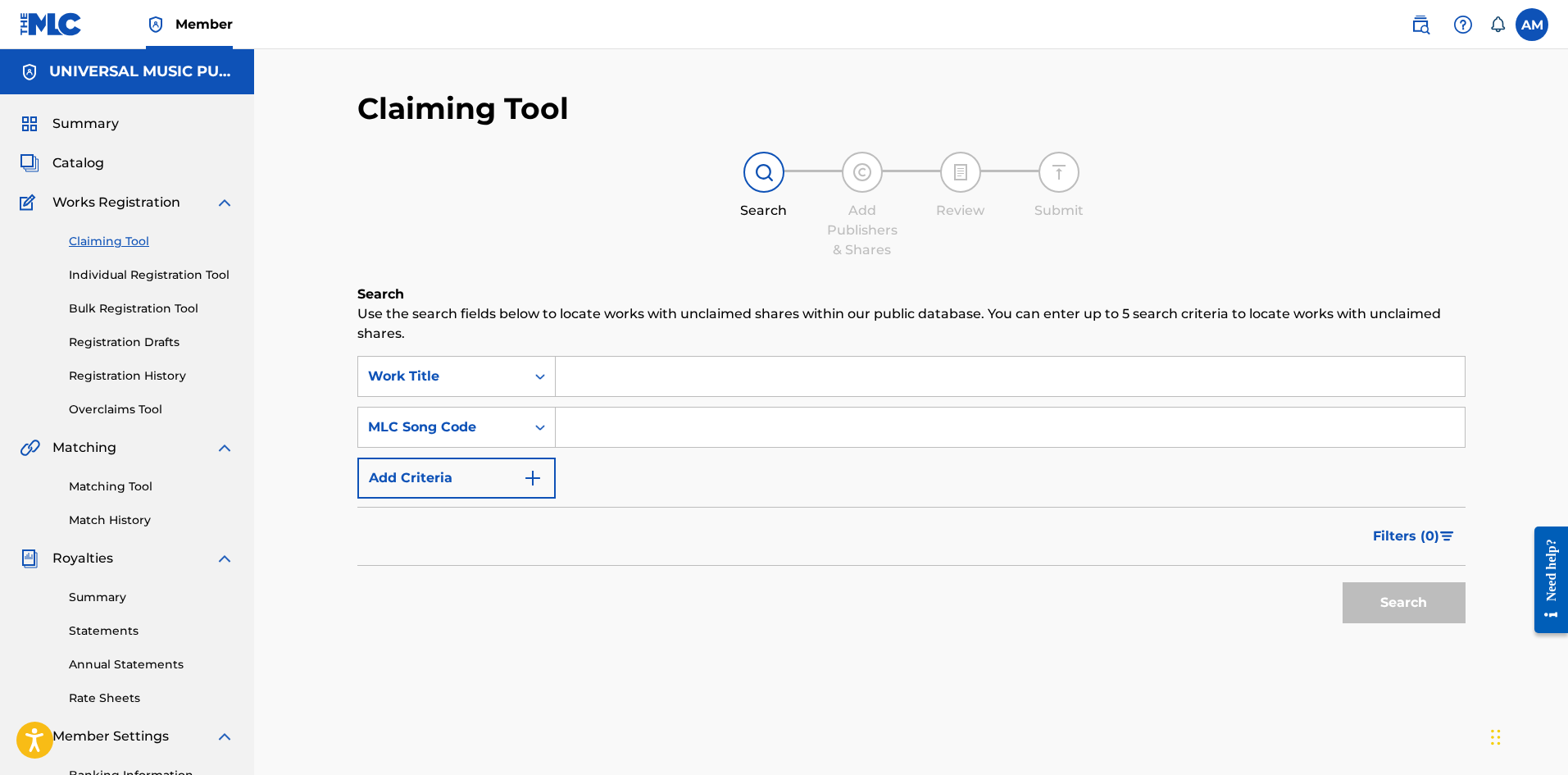
click at [627, 426] on input "Search Form" at bounding box center [1010, 427] width 909 height 39
paste input "LE5C94"
type input "LE5C94"
click at [1369, 589] on button "Search" at bounding box center [1405, 603] width 123 height 41
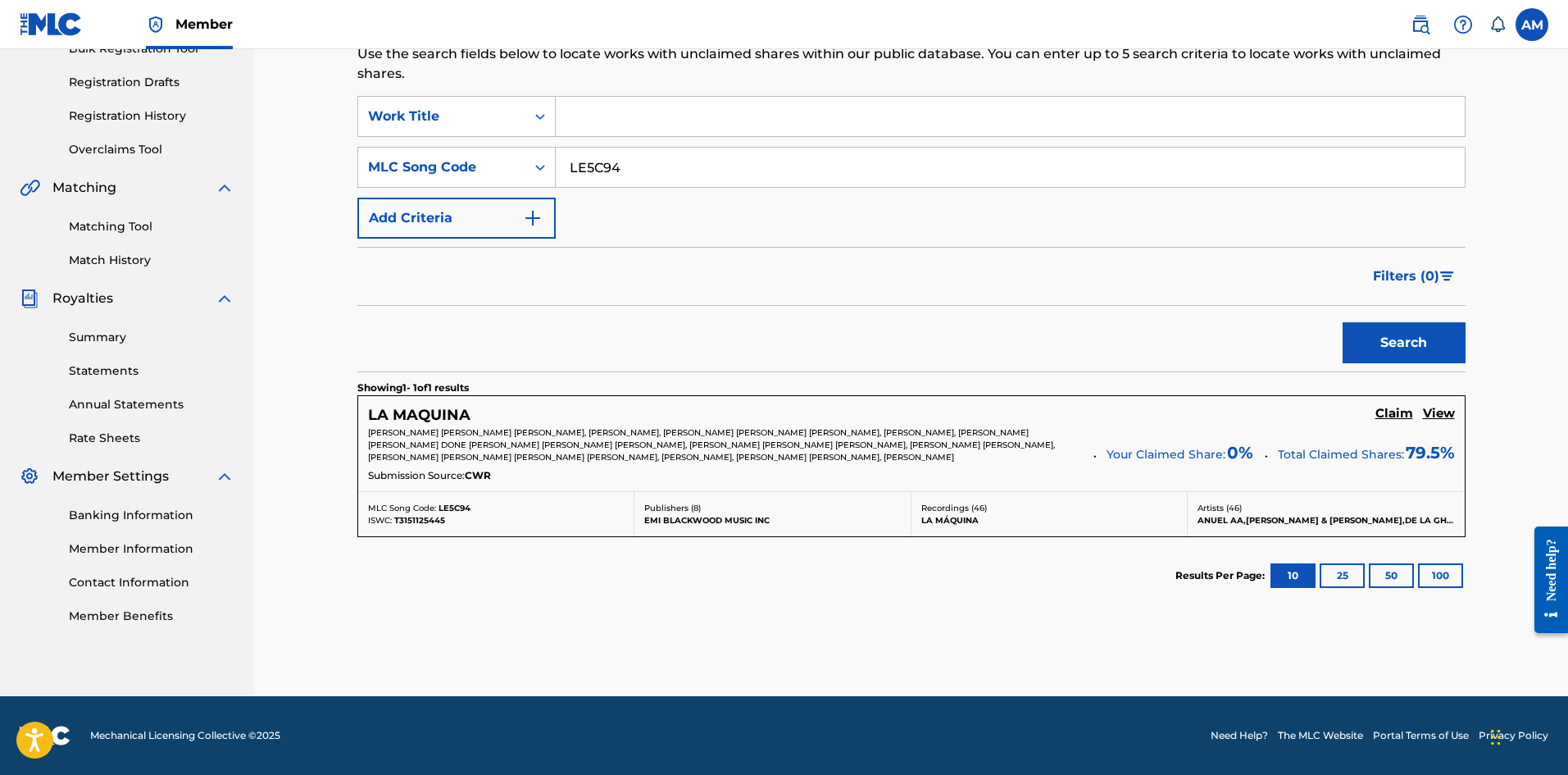
scroll to position [272, 0]
click at [1391, 396] on div "LA MAQUINA Claim View RANDY ORTIZ ACEVEDO, CARLOS R. PEREZ-CALDERON, VLADIMIR F…" at bounding box center [911, 443] width 1106 height 96
click at [1403, 405] on h5 "Claim" at bounding box center [1395, 412] width 38 height 15
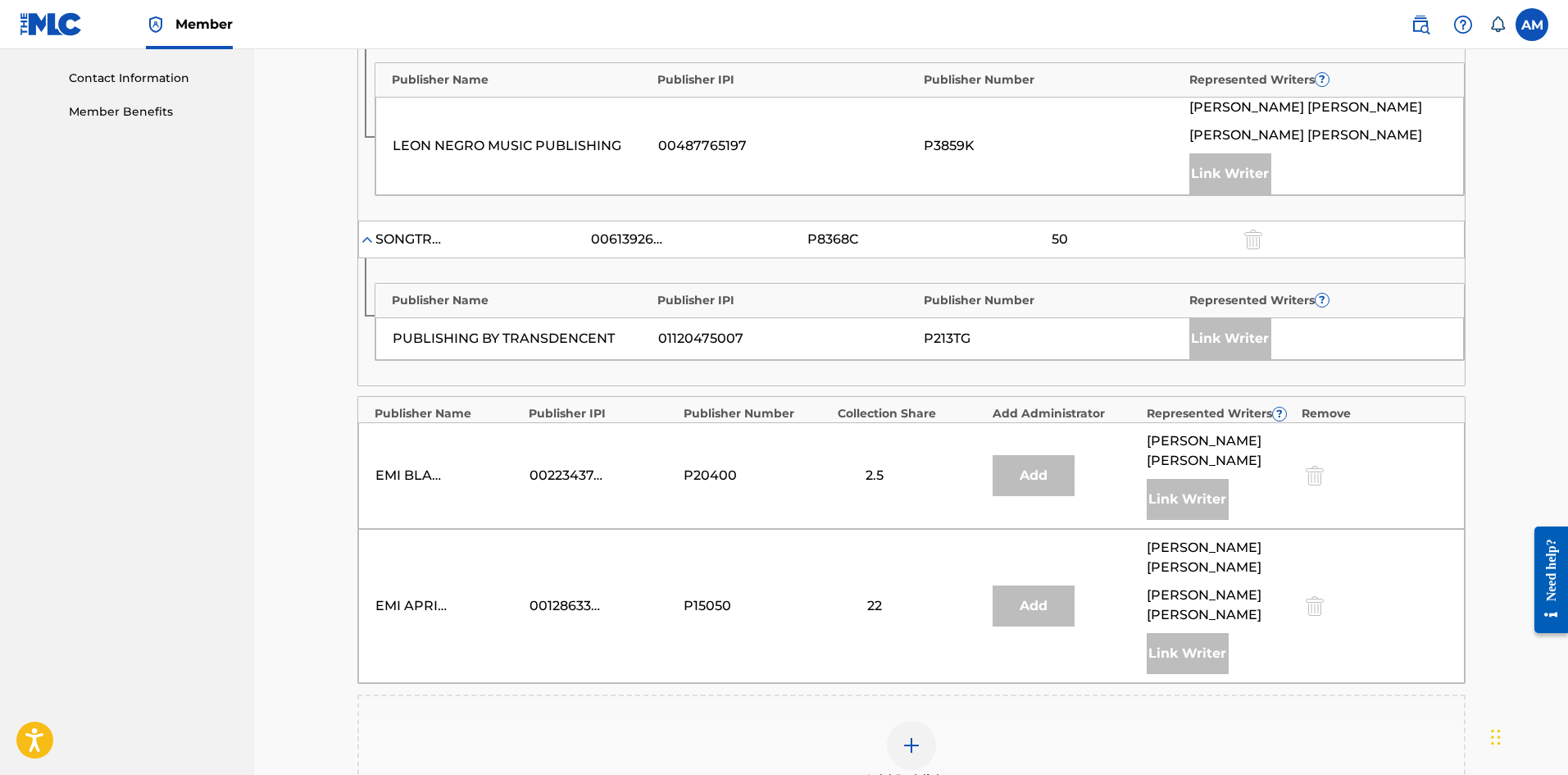
scroll to position [1030, 0]
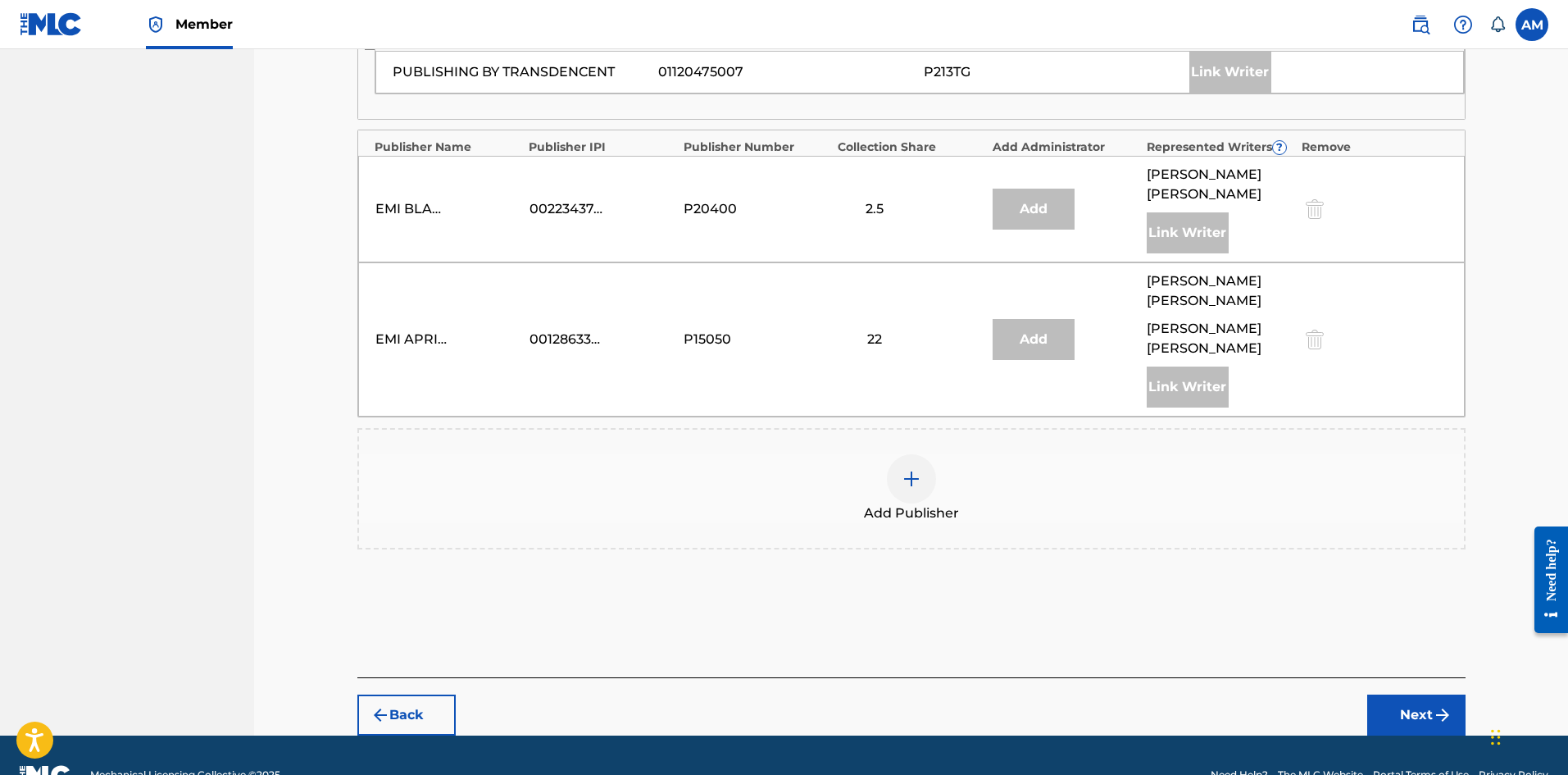
click at [922, 504] on span "Add Publisher" at bounding box center [912, 513] width 96 height 20
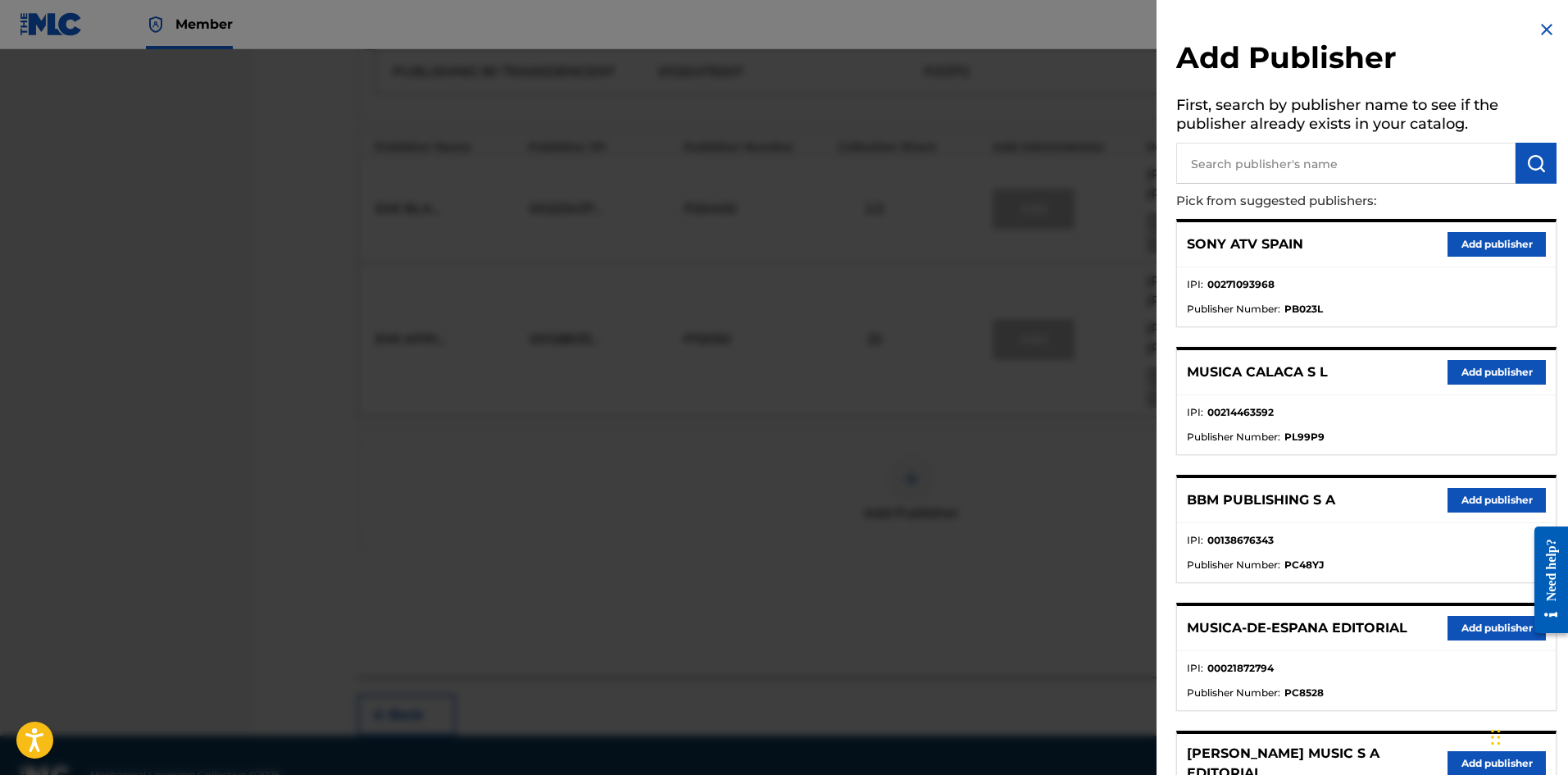
click at [1363, 156] on input "text" at bounding box center [1347, 163] width 339 height 41
paste input "Risamar Publishing"
type input "Risamar Publishing"
click at [1527, 167] on img "submit" at bounding box center [1537, 163] width 20 height 20
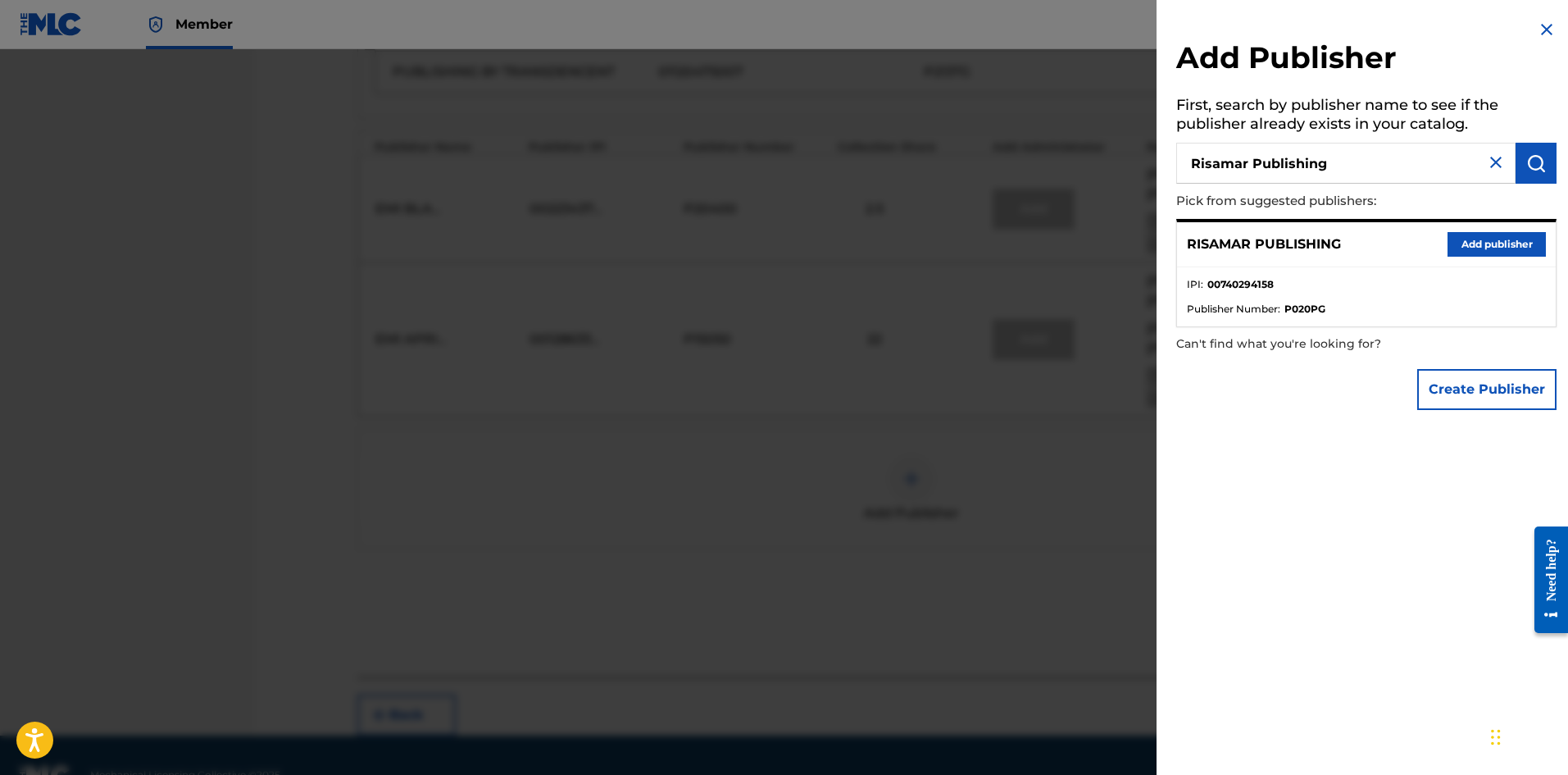
drag, startPoint x: 1509, startPoint y: 249, endPoint x: 1328, endPoint y: 254, distance: 181.1
click at [1508, 249] on button "Add publisher" at bounding box center [1497, 245] width 98 height 25
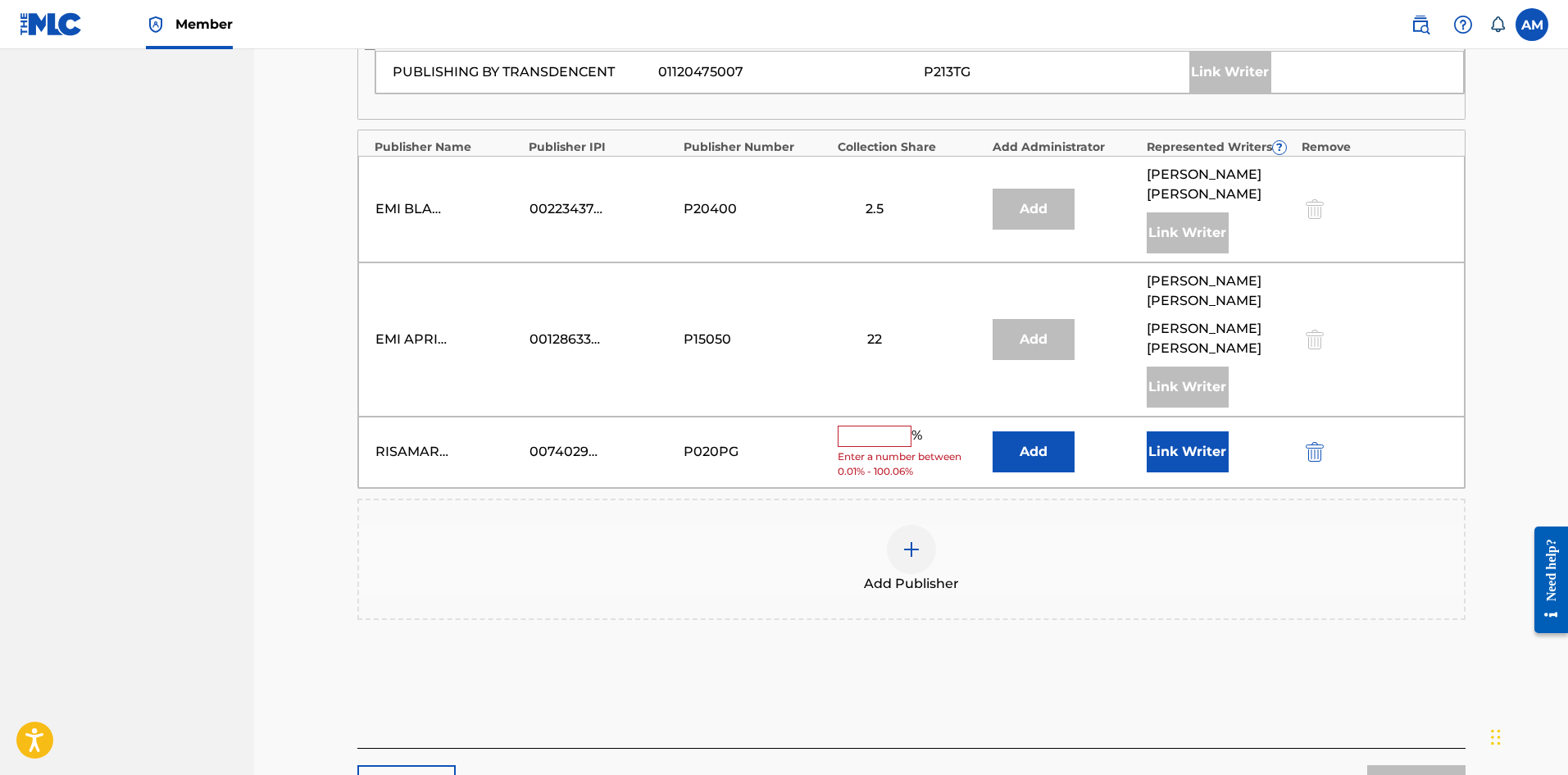
click at [1028, 431] on button "Add" at bounding box center [1034, 452] width 82 height 41
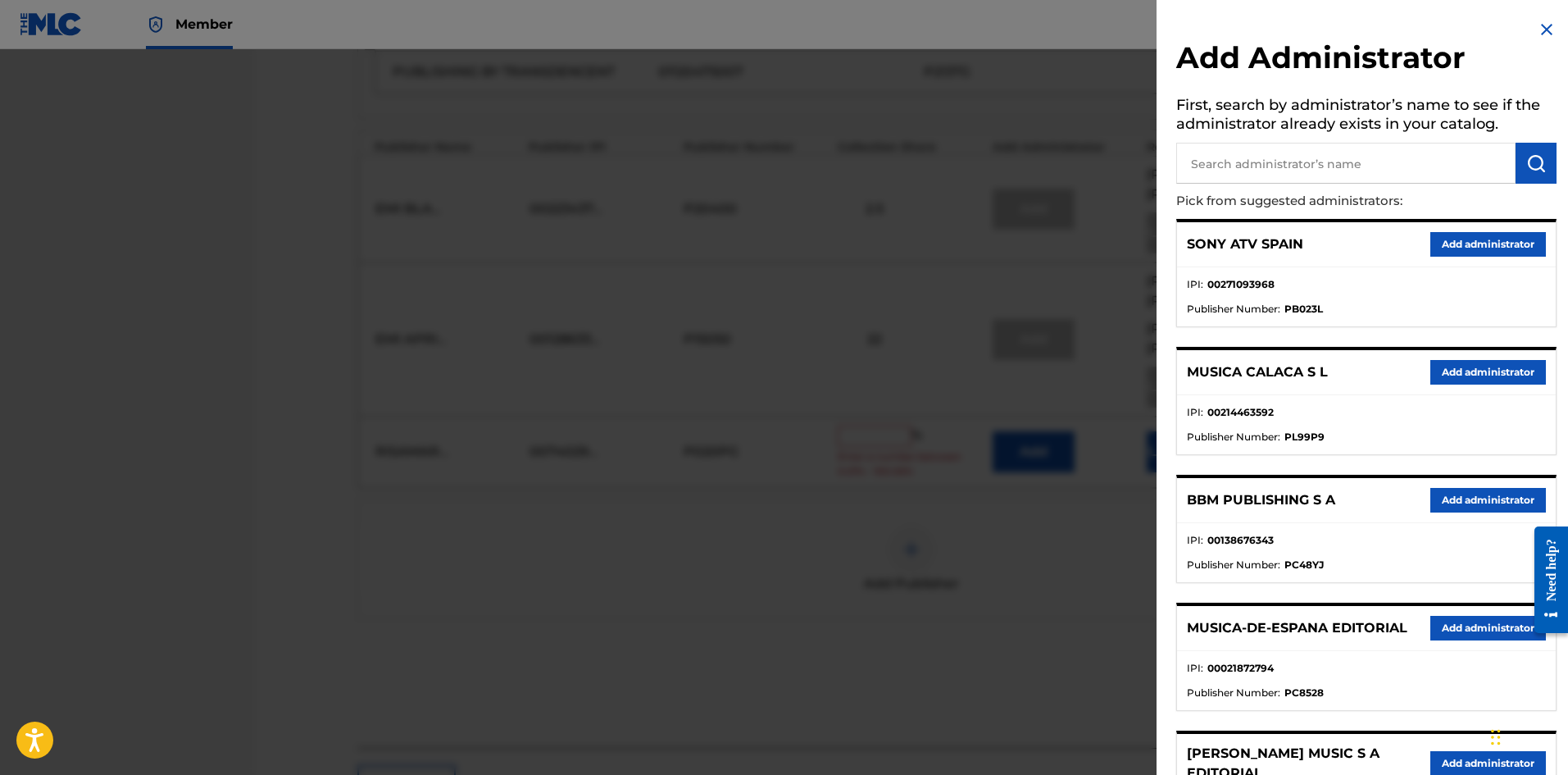
click at [1382, 155] on input "text" at bounding box center [1347, 163] width 339 height 41
paste input "Songs Of Universal"
type input "Songs Of Universal"
click at [1542, 169] on button "submit" at bounding box center [1537, 163] width 41 height 41
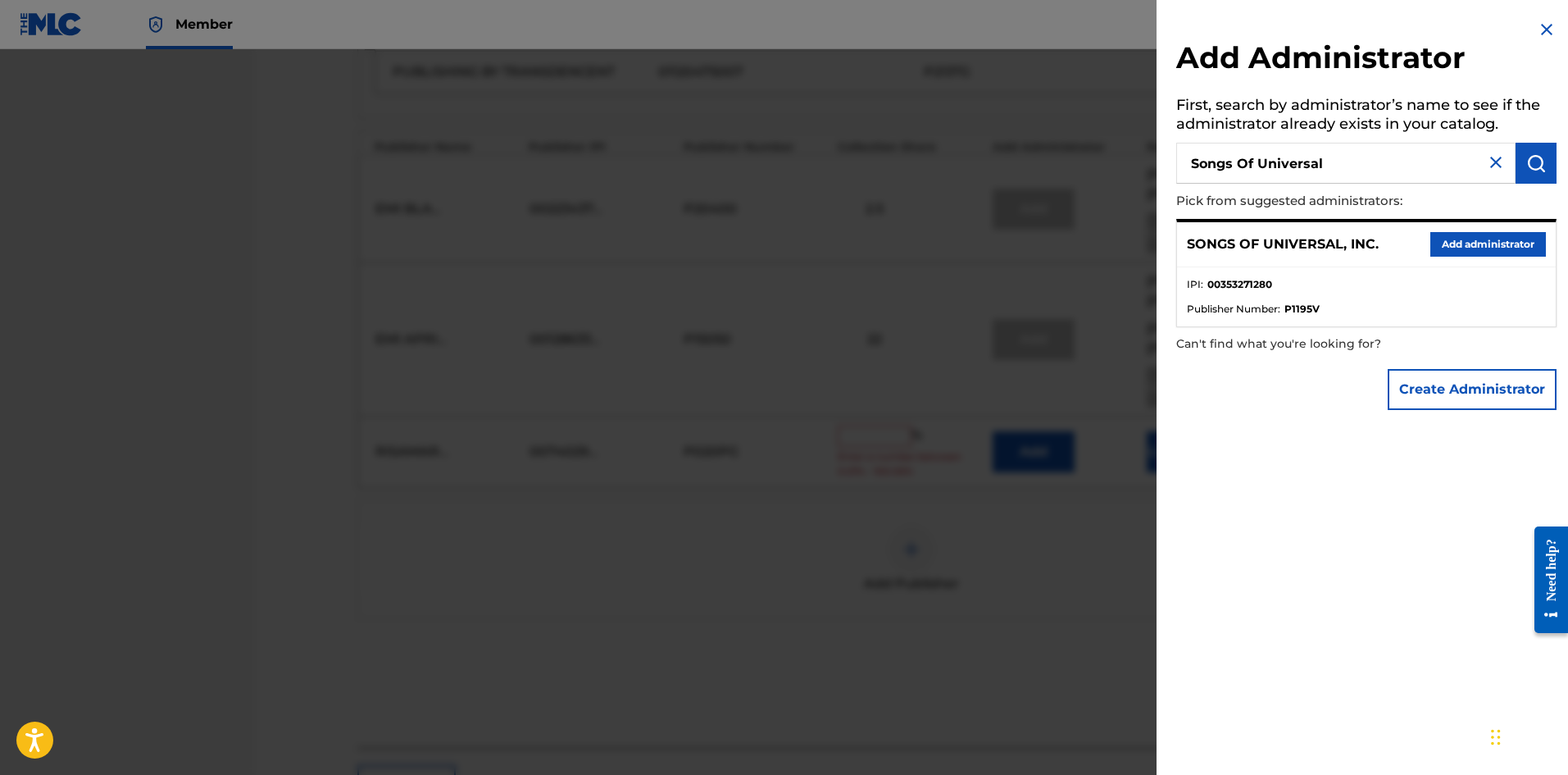
click at [1494, 237] on button "Add administrator" at bounding box center [1488, 245] width 115 height 25
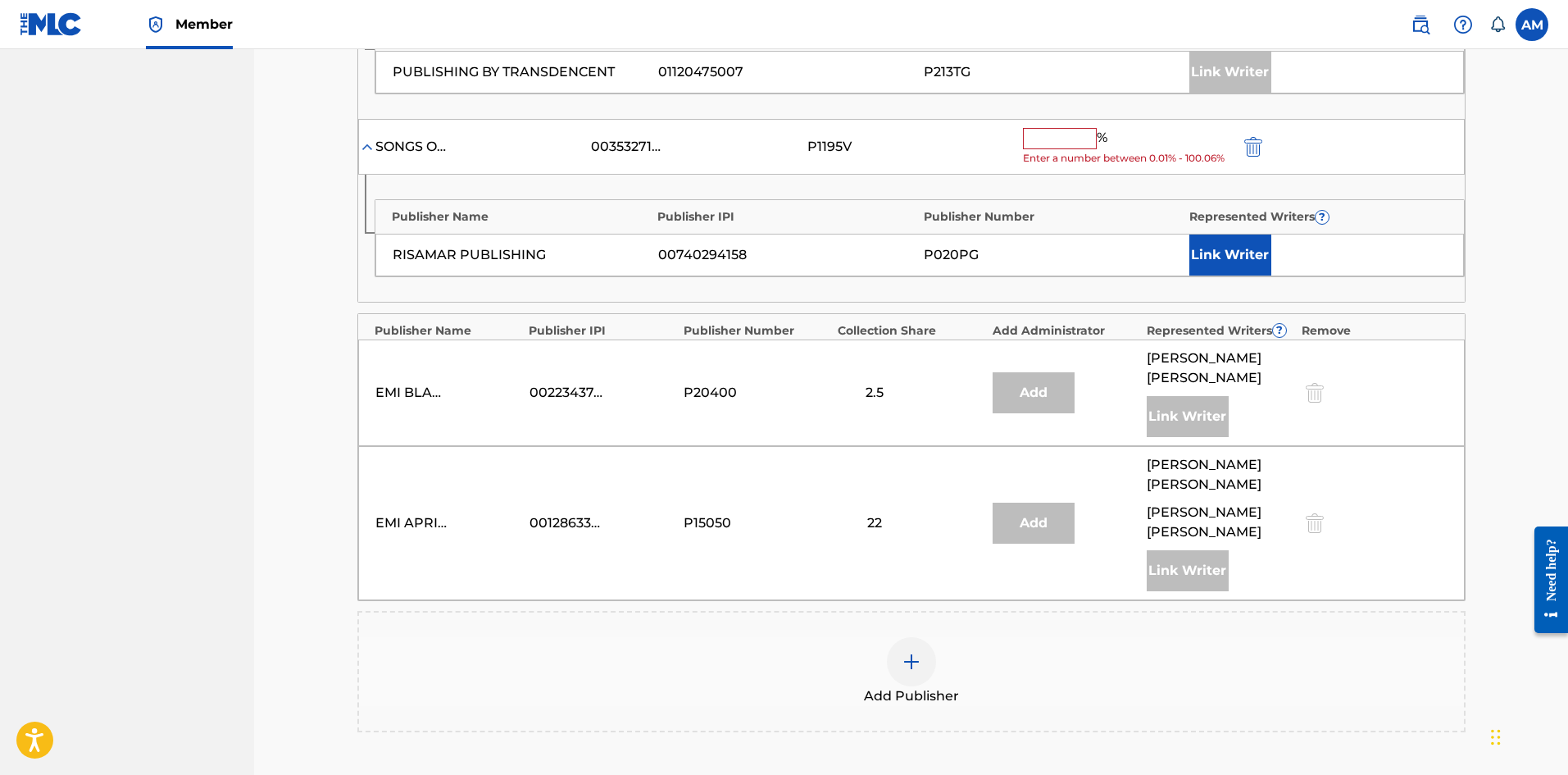
click at [938, 637] on div "Add Publisher" at bounding box center [912, 671] width 1105 height 69
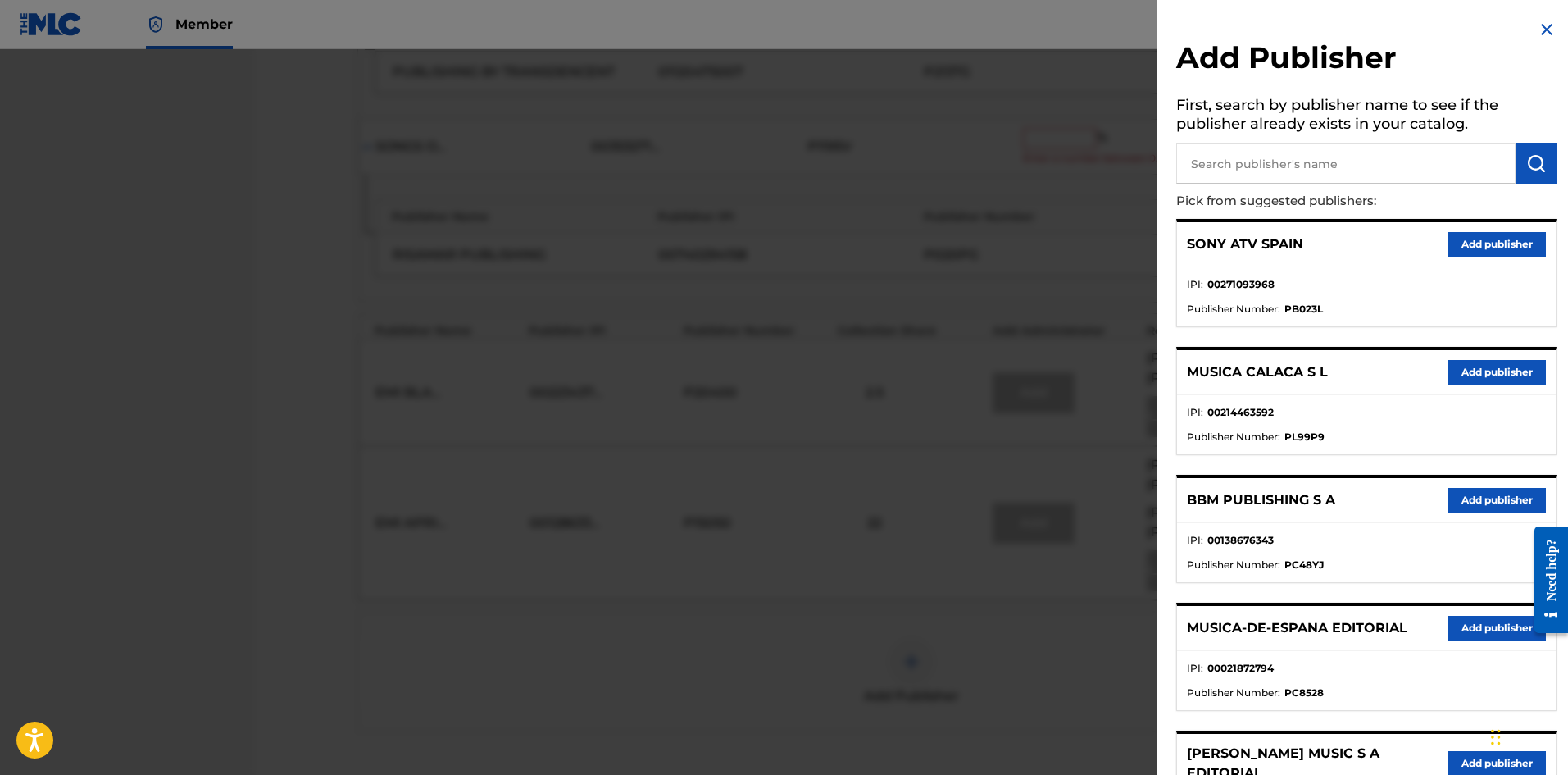
click at [1298, 176] on input "text" at bounding box center [1347, 163] width 339 height 41
paste input "Songs Of Universal"
type input "Songs Of Universal"
click at [1520, 163] on button "submit" at bounding box center [1537, 163] width 41 height 41
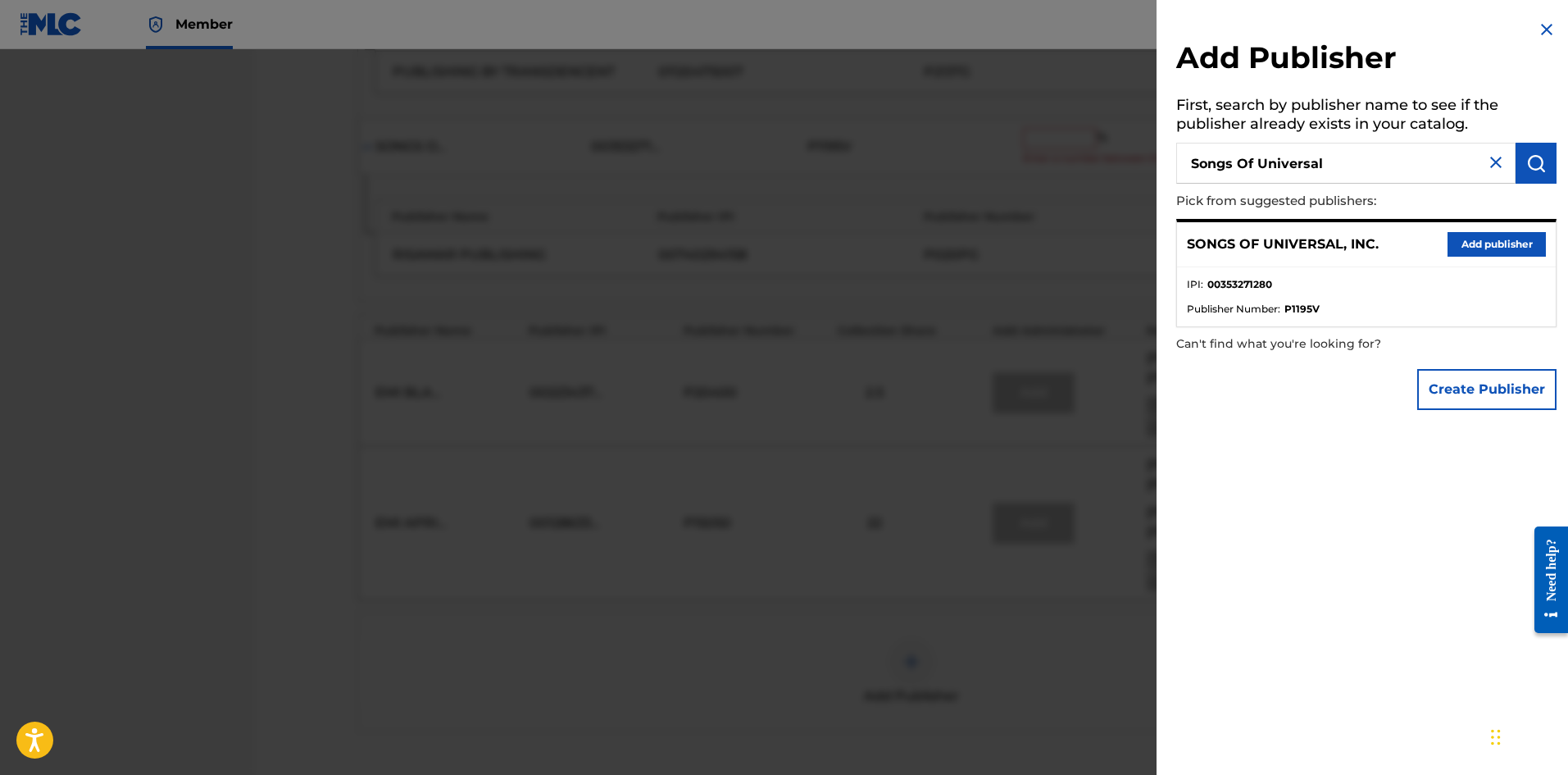
click at [1490, 240] on button "Add publisher" at bounding box center [1497, 245] width 98 height 25
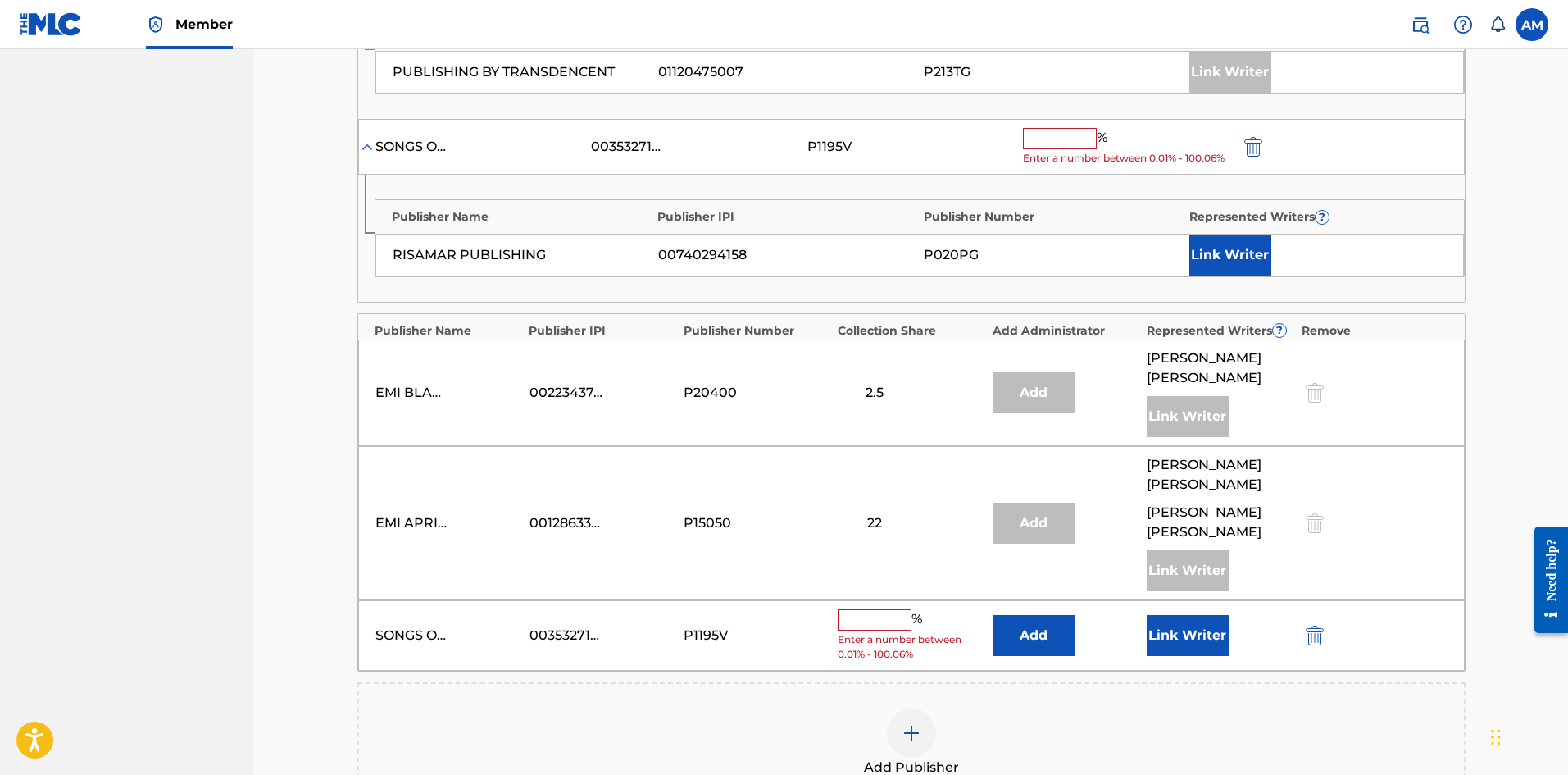
click at [879, 609] on input "text" at bounding box center [874, 620] width 74 height 21
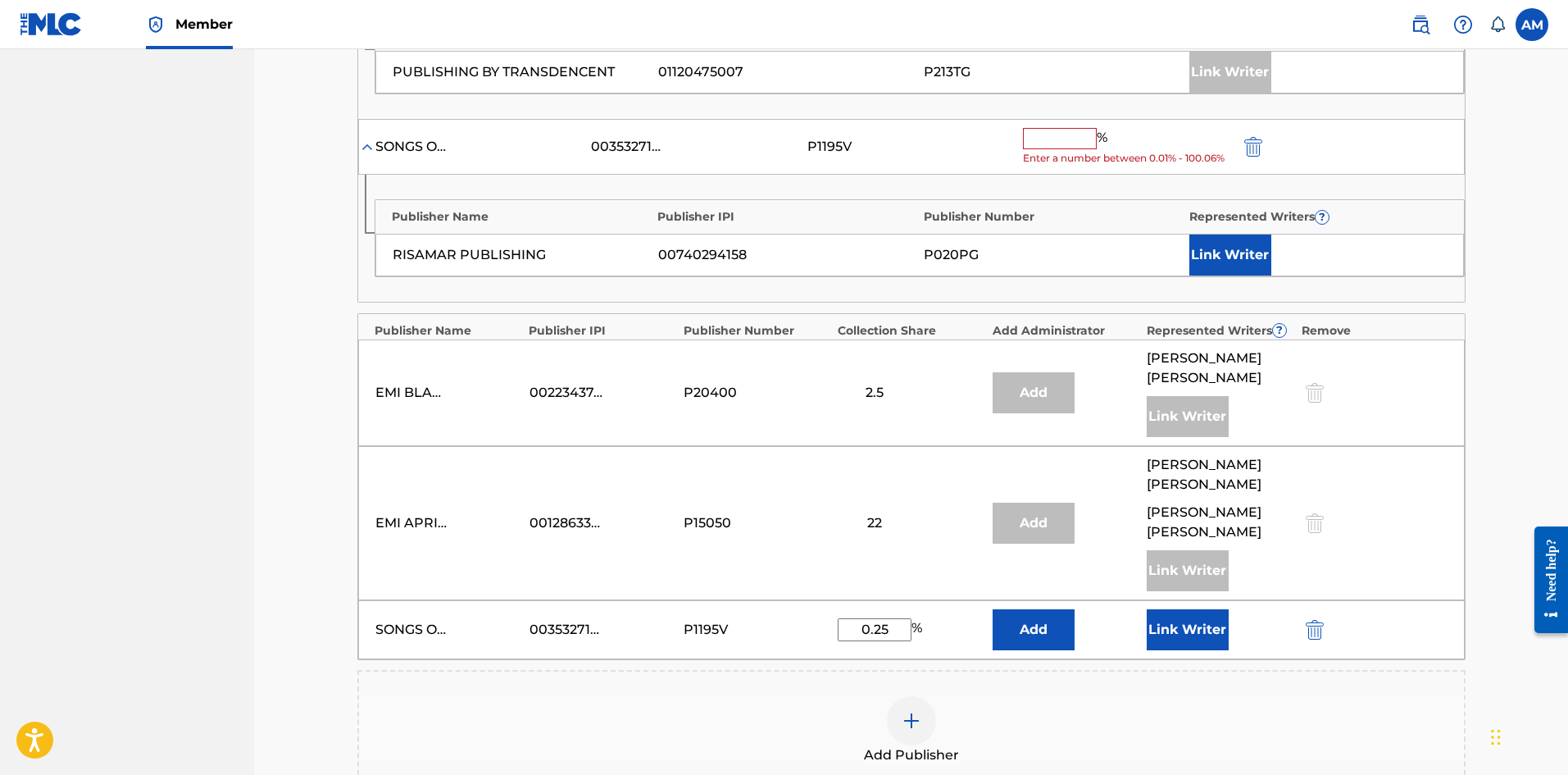
type input "0.25"
click at [1177, 609] on button "Link Writer" at bounding box center [1188, 629] width 82 height 41
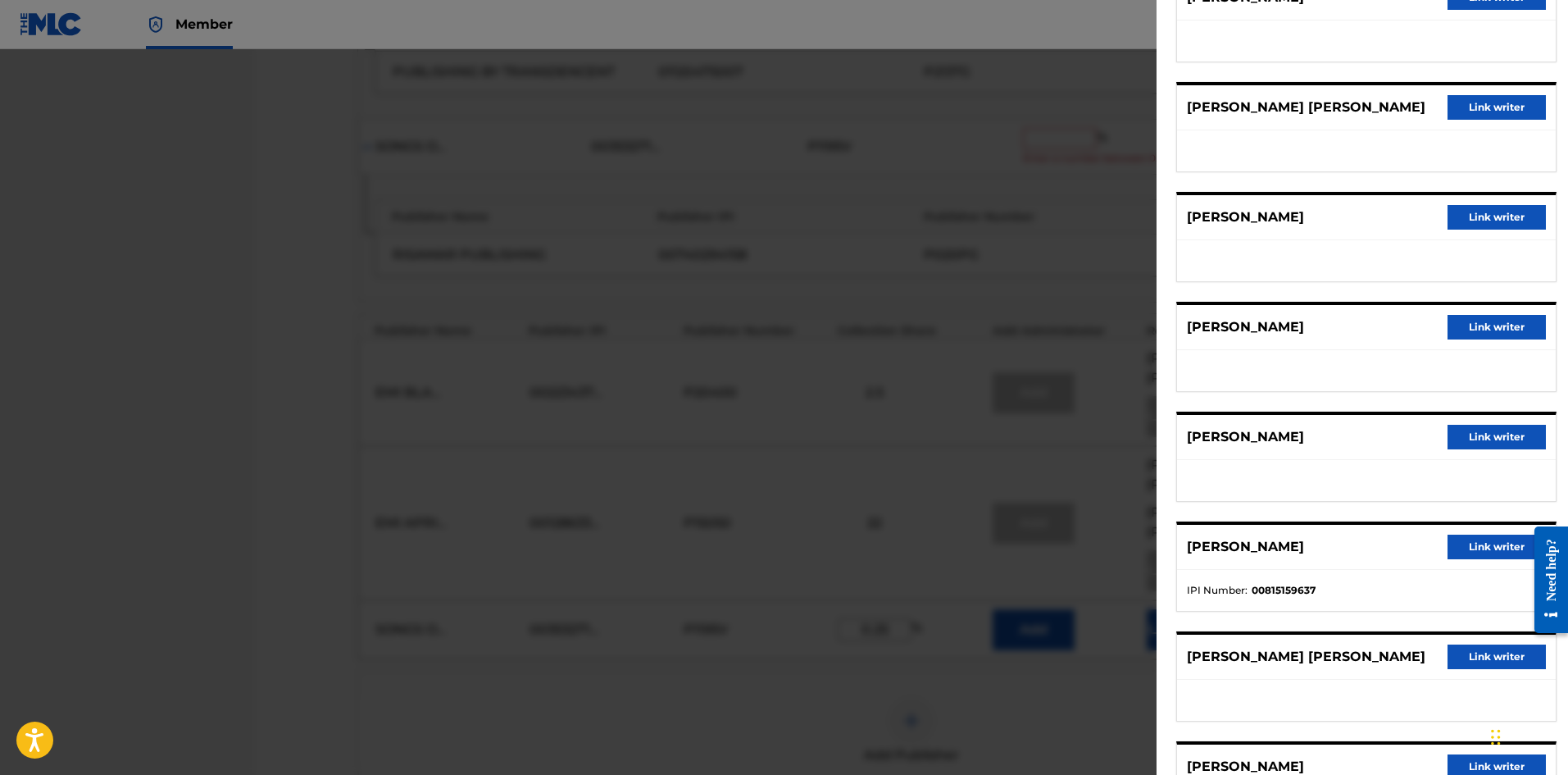
scroll to position [1402, 0]
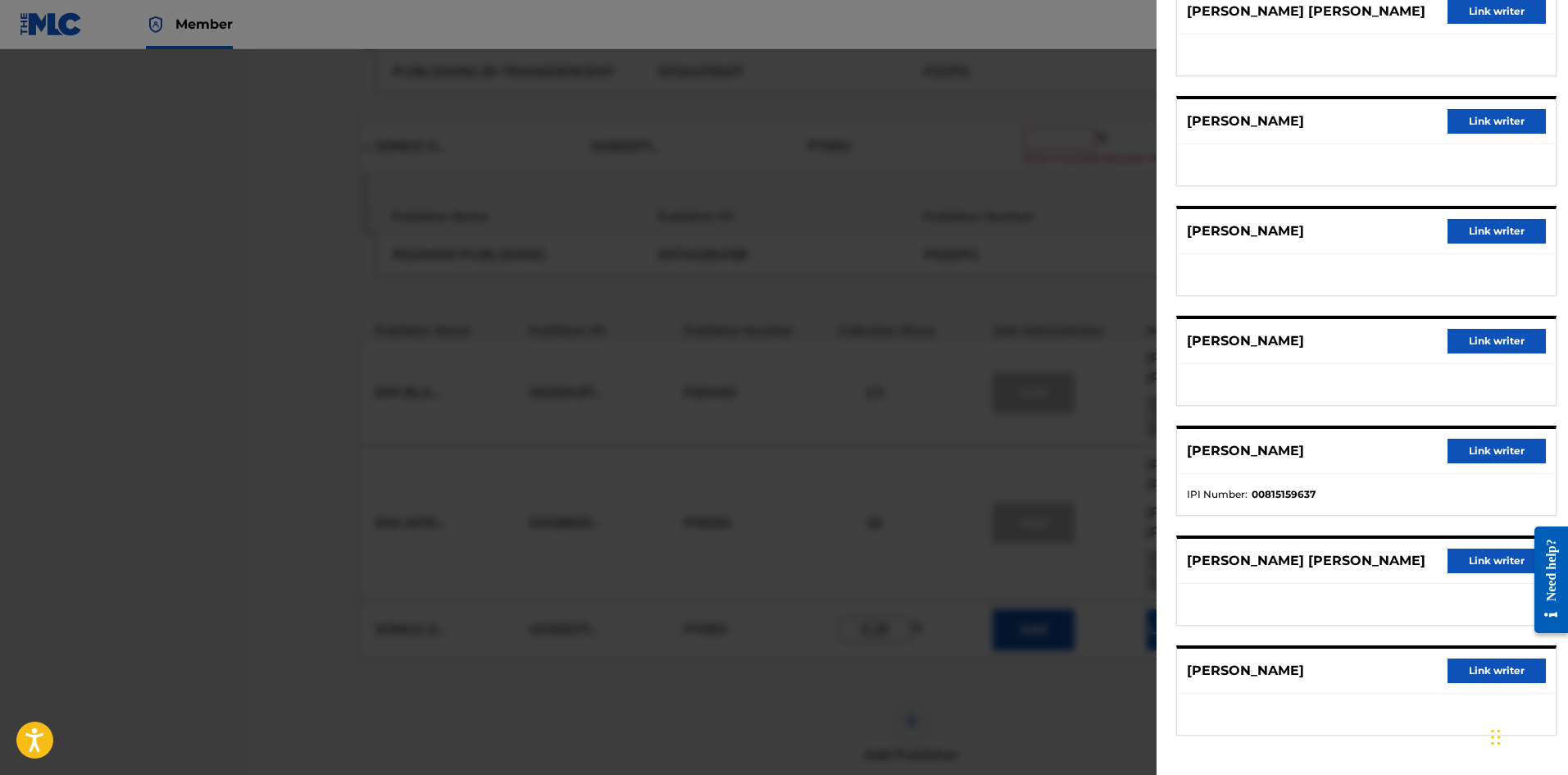
click at [1474, 338] on button "Link writer" at bounding box center [1497, 341] width 98 height 25
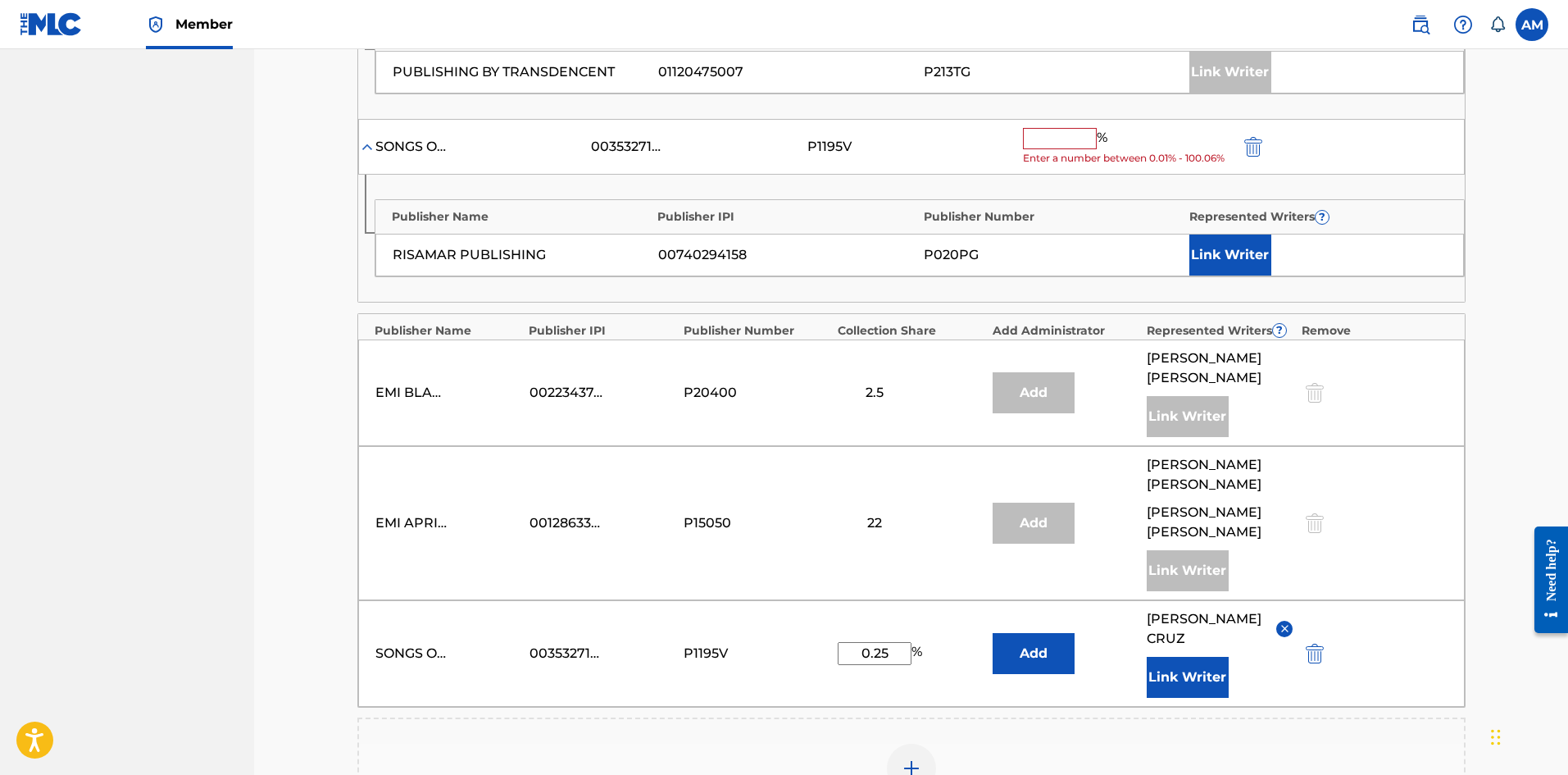
click at [1180, 656] on button "Link Writer" at bounding box center [1188, 677] width 82 height 41
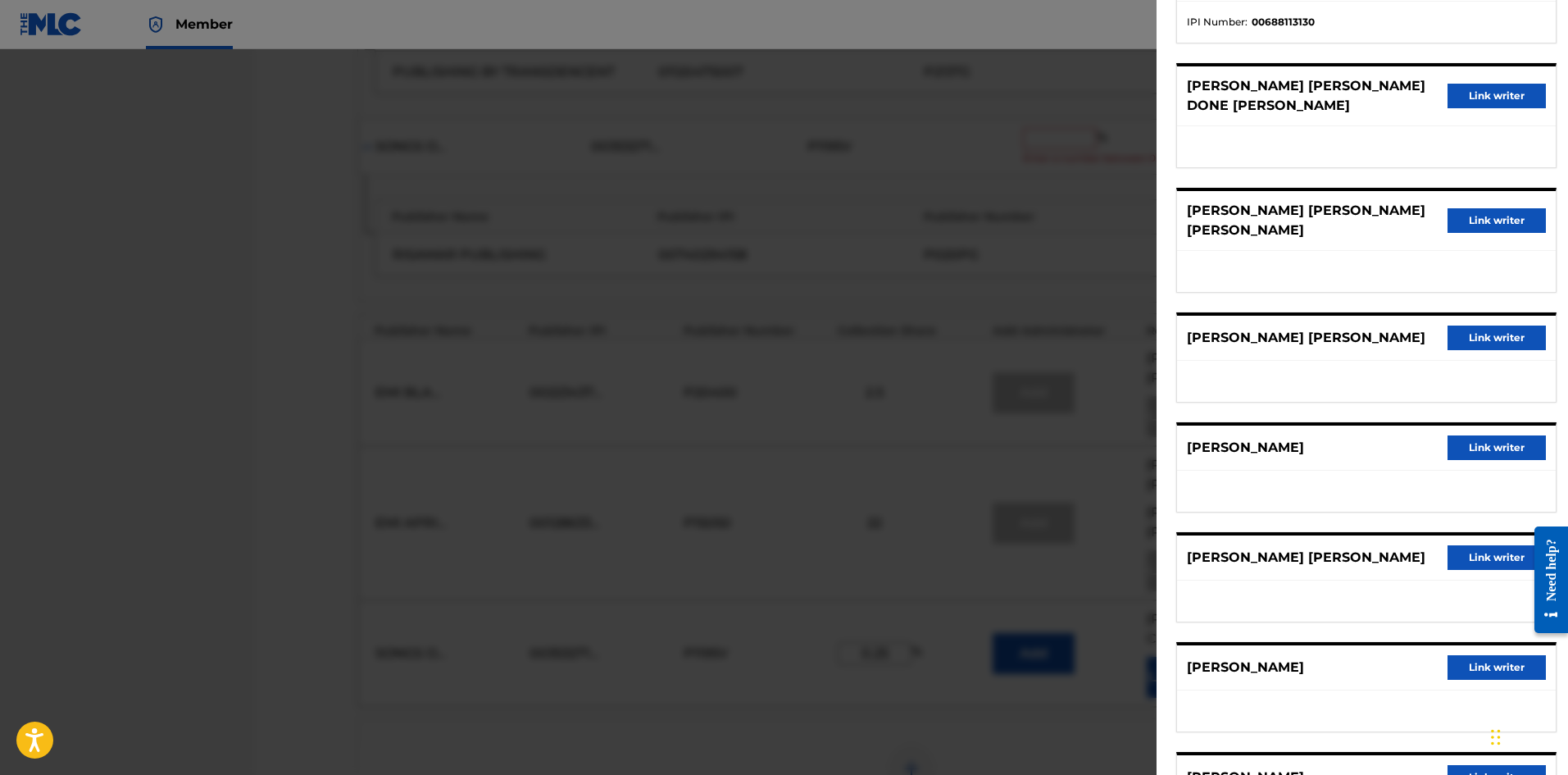
scroll to position [1066, 0]
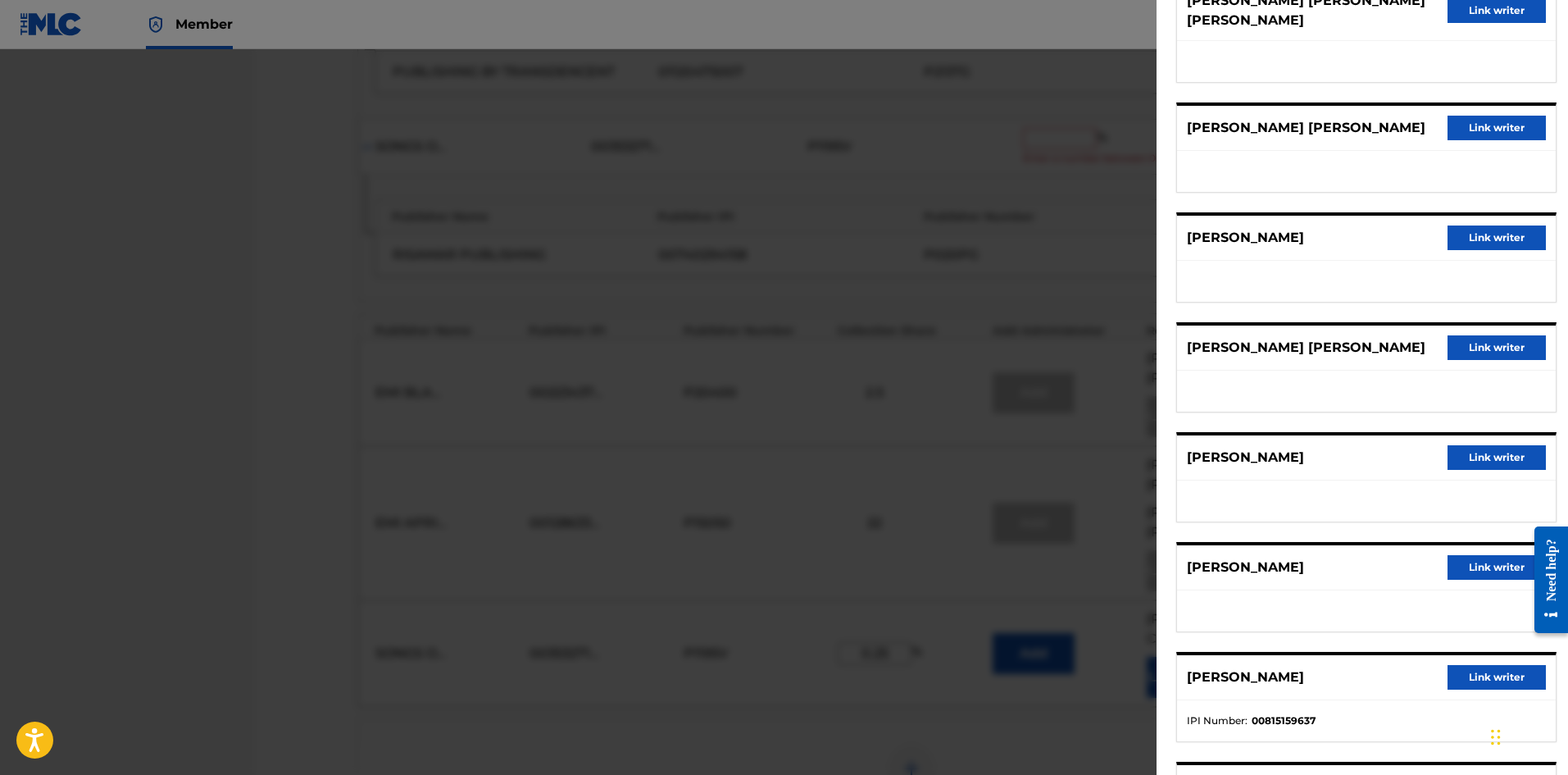
click at [1482, 461] on button "Link writer" at bounding box center [1497, 458] width 98 height 25
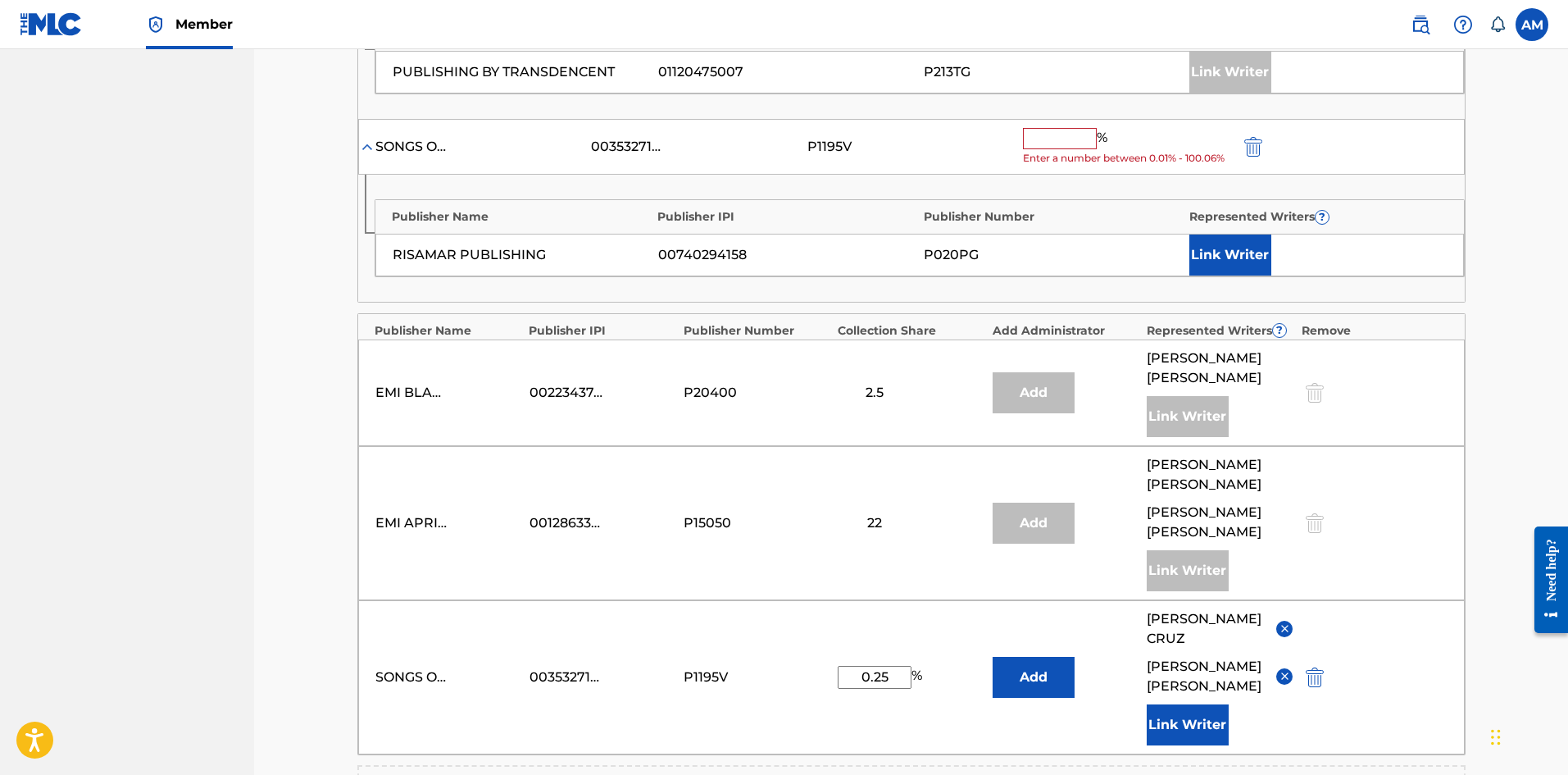
click at [1238, 260] on button "Link Writer" at bounding box center [1230, 255] width 82 height 41
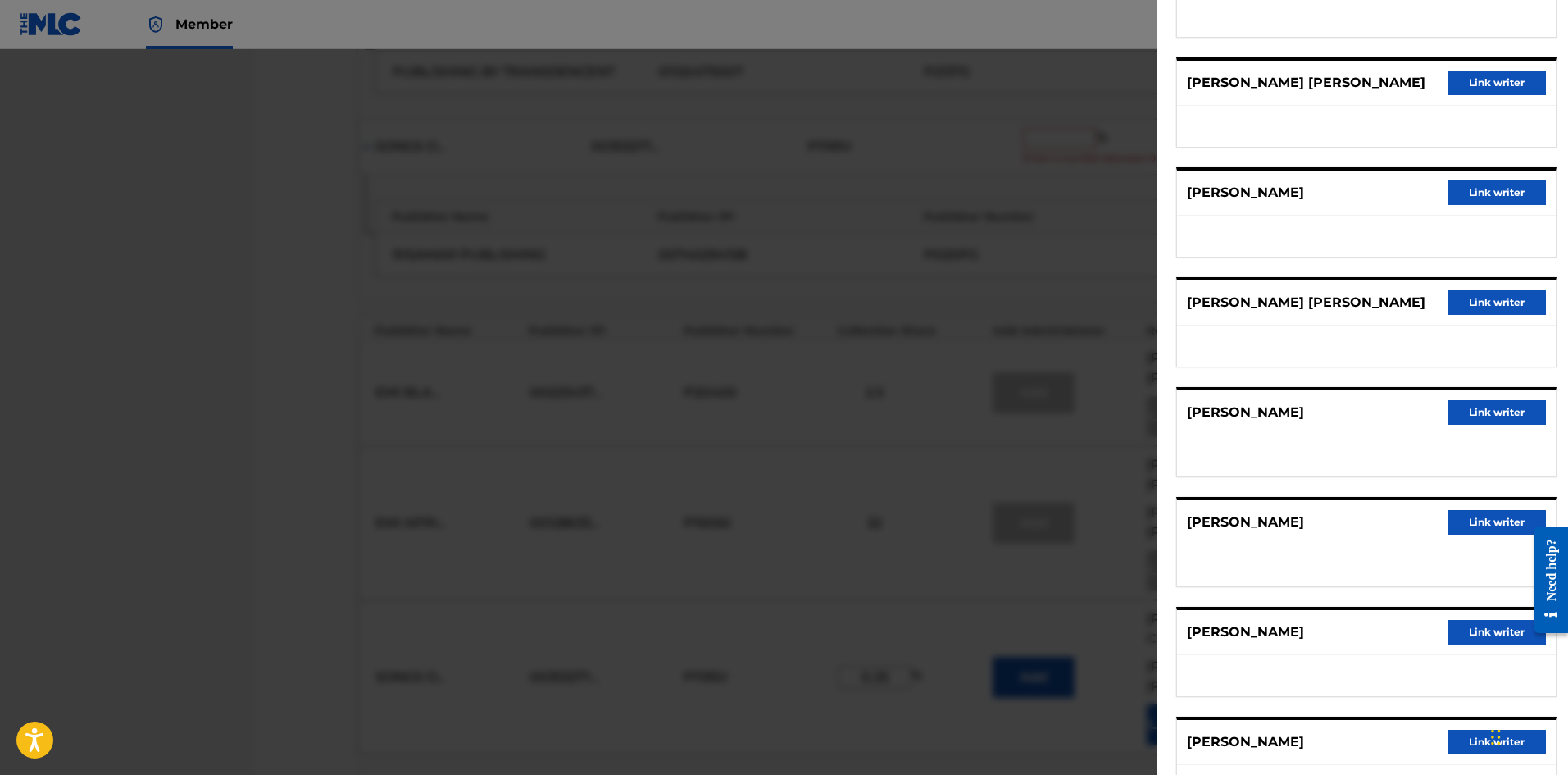
scroll to position [1229, 0]
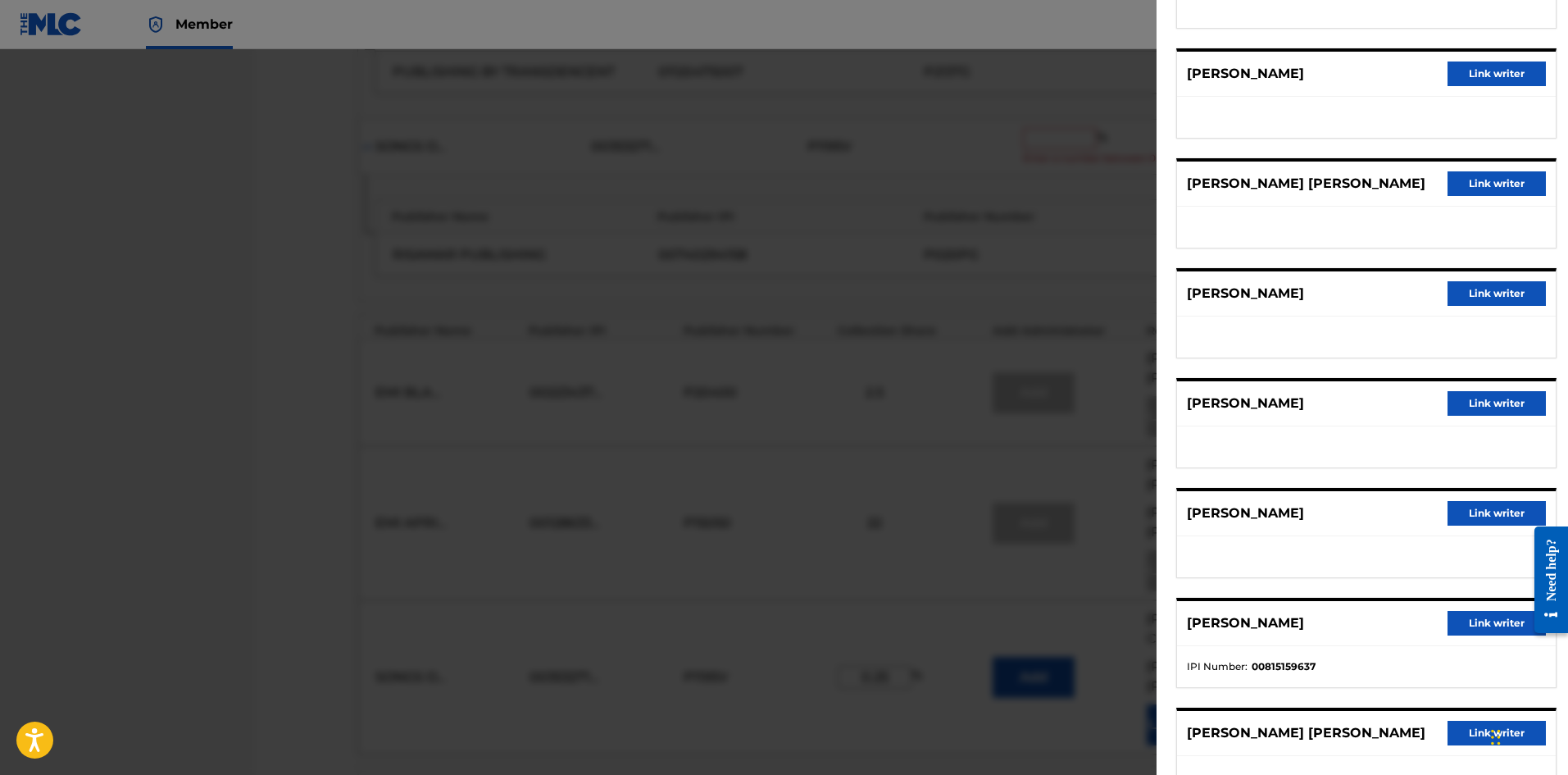
click at [1475, 512] on button "Link writer" at bounding box center [1497, 513] width 98 height 25
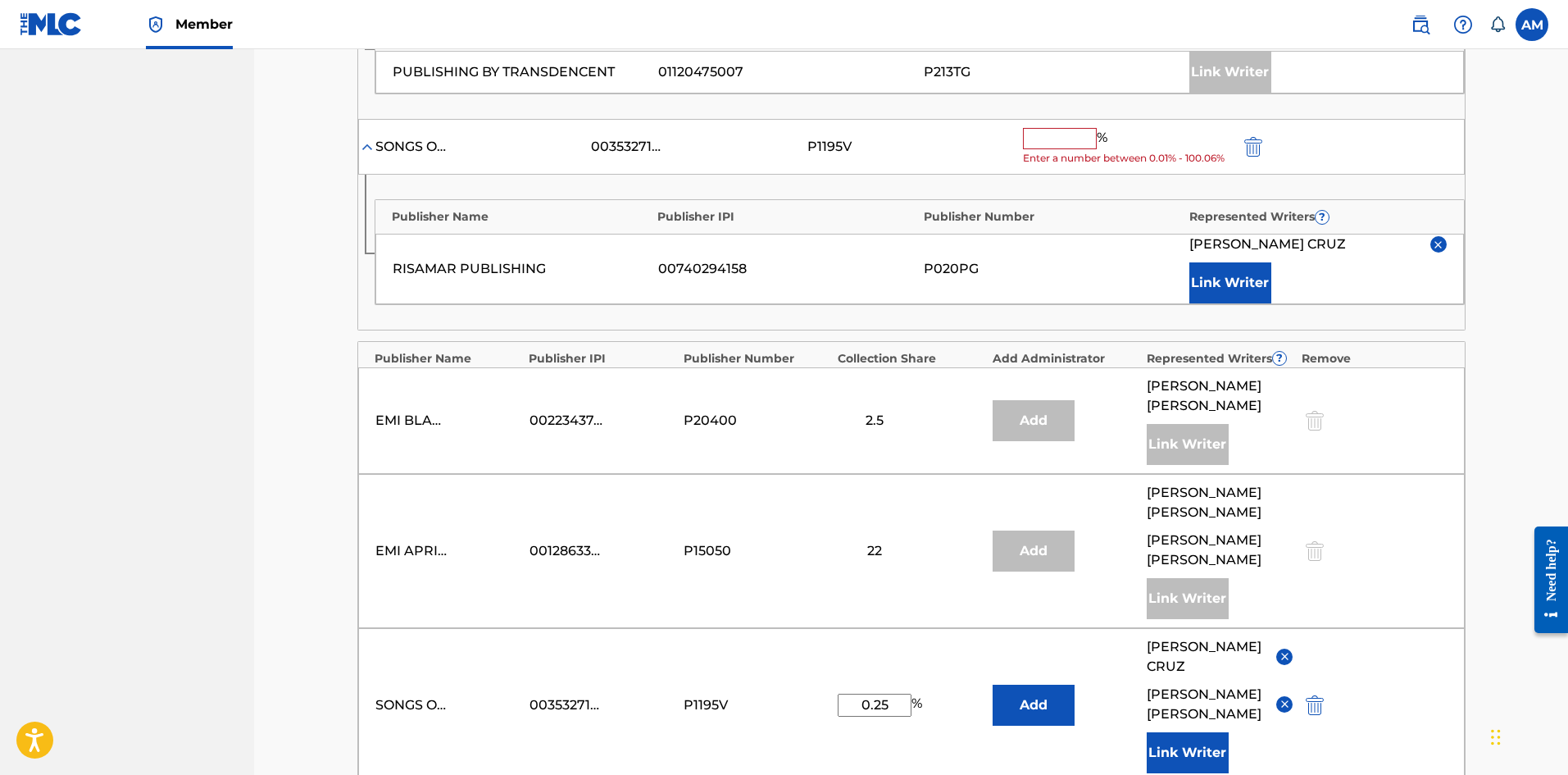
click at [1220, 292] on button "Link Writer" at bounding box center [1230, 283] width 82 height 41
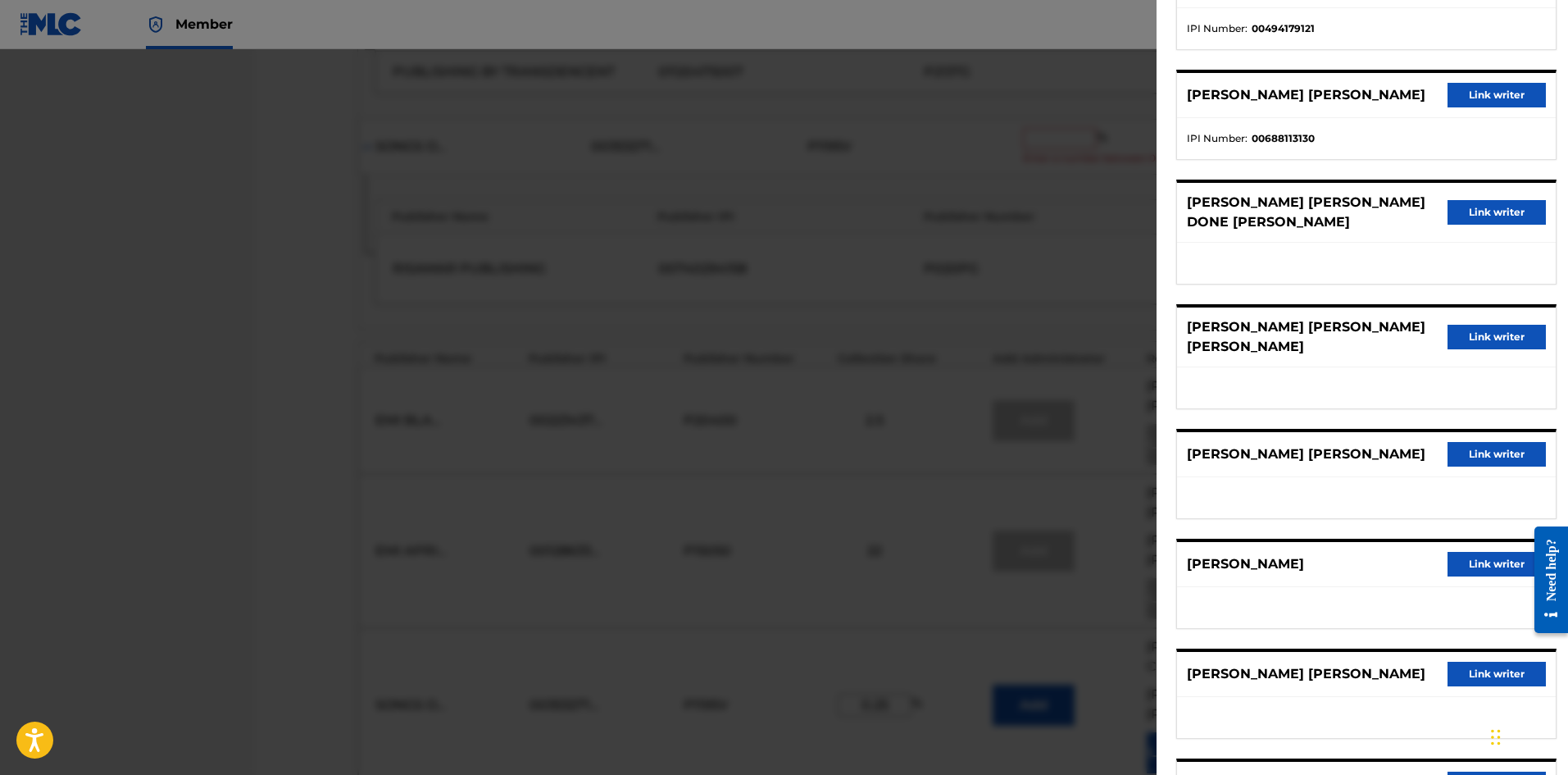
scroll to position [902, 0]
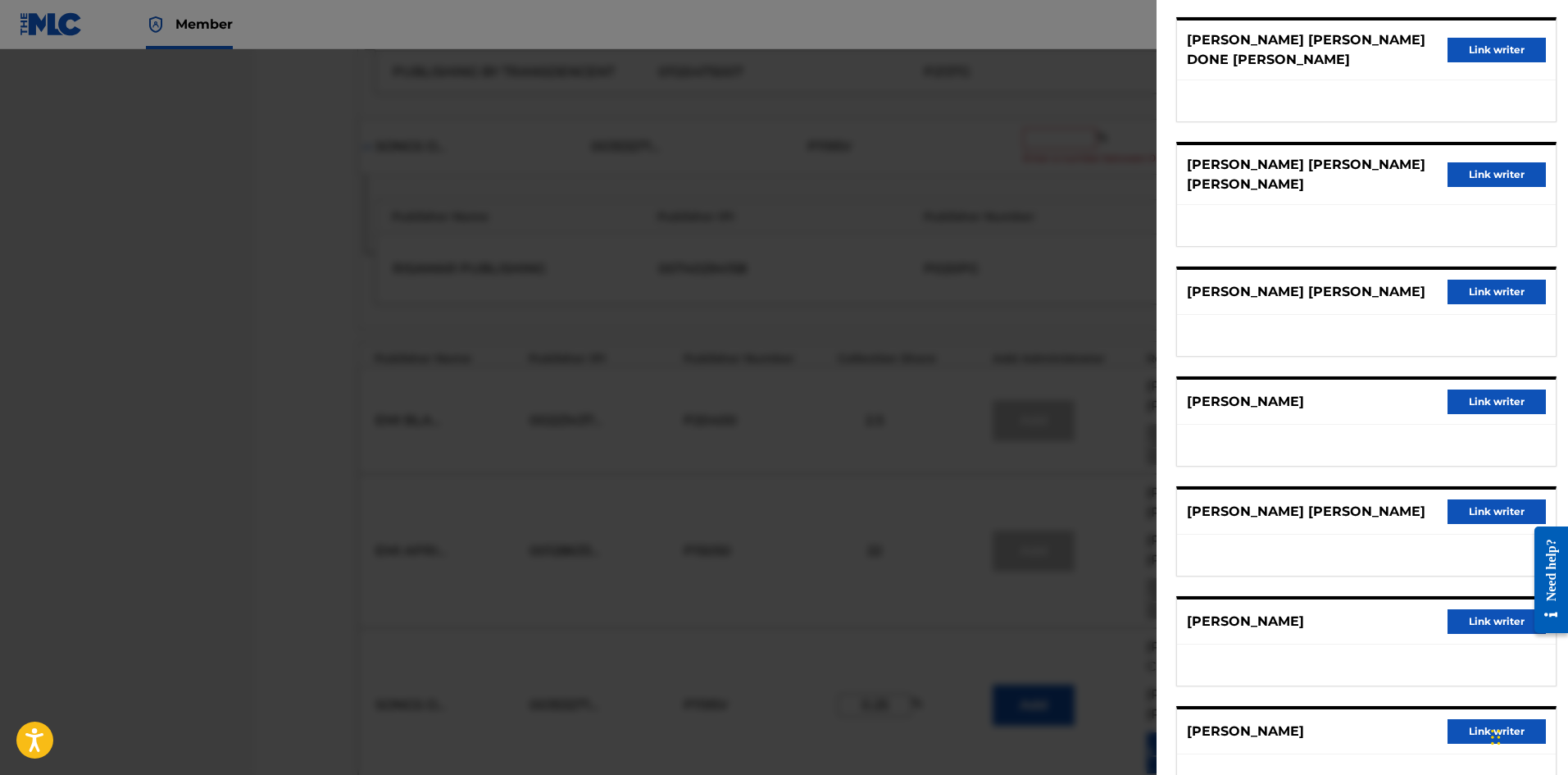
click at [1497, 619] on button "Link writer" at bounding box center [1497, 621] width 98 height 25
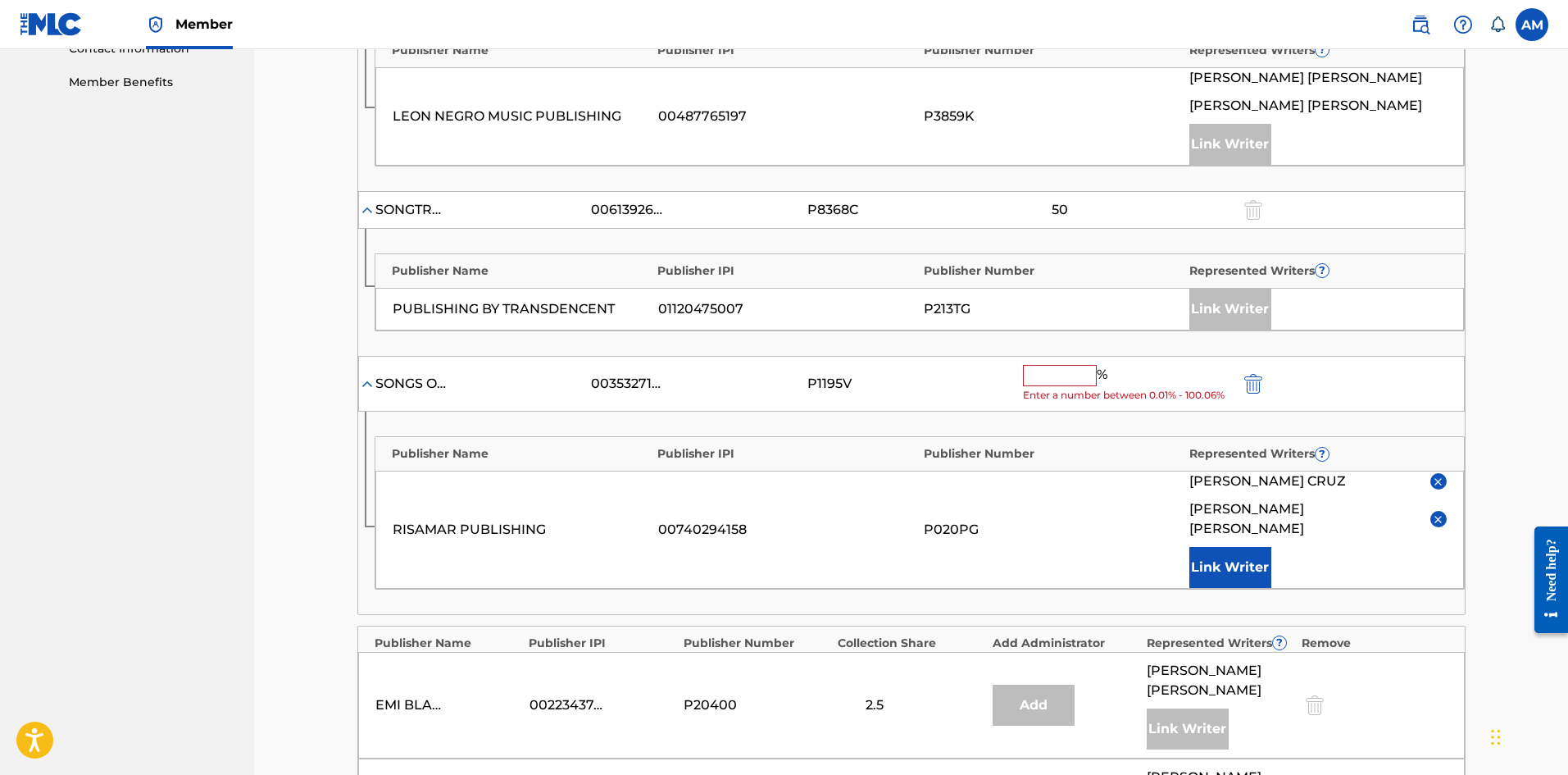
scroll to position [785, 0]
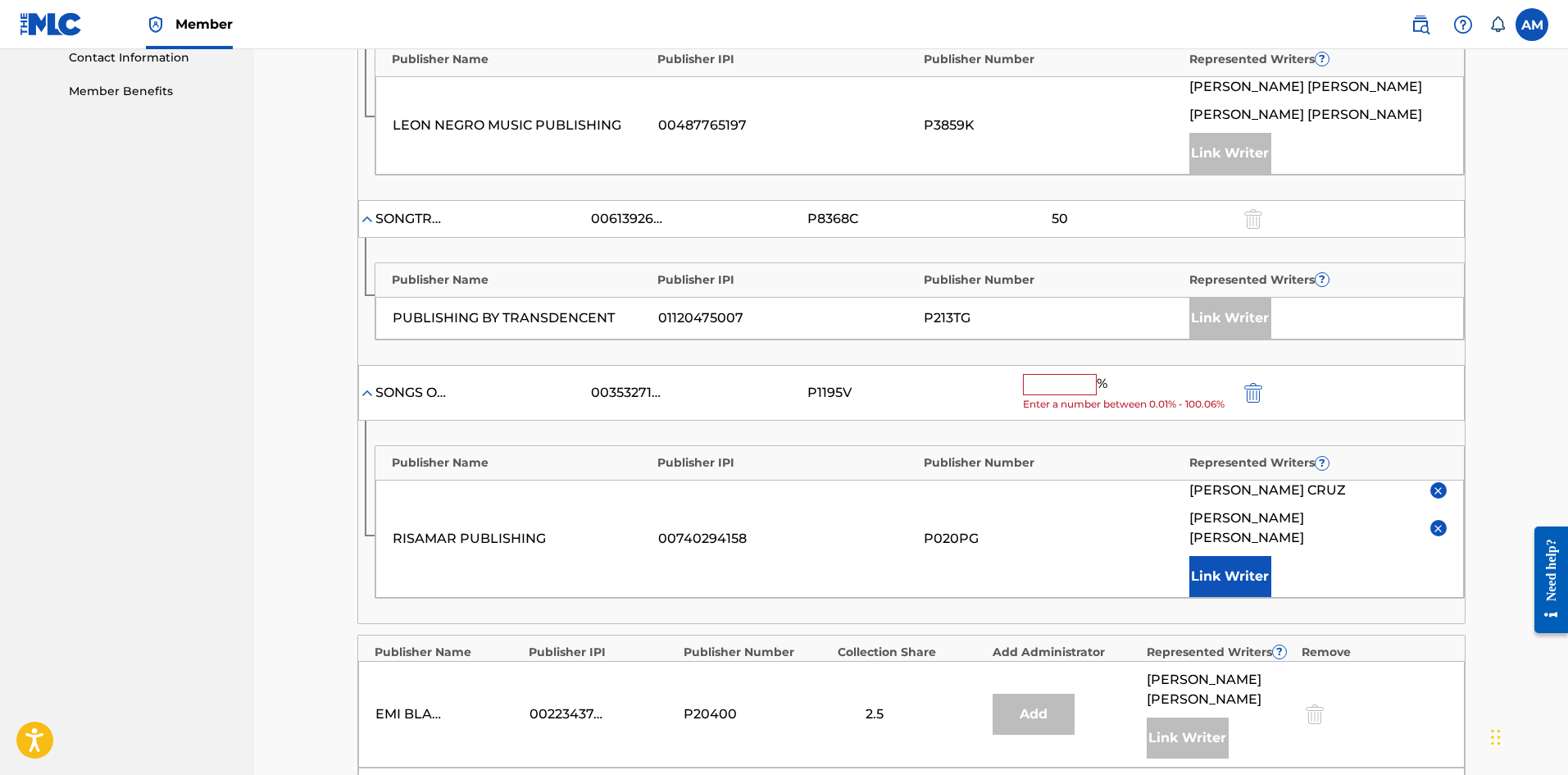
drag, startPoint x: 1058, startPoint y: 388, endPoint x: 927, endPoint y: 405, distance: 132.1
click at [1058, 388] on input "text" at bounding box center [1060, 385] width 74 height 21
click at [1041, 378] on input "text" at bounding box center [1060, 385] width 74 height 21
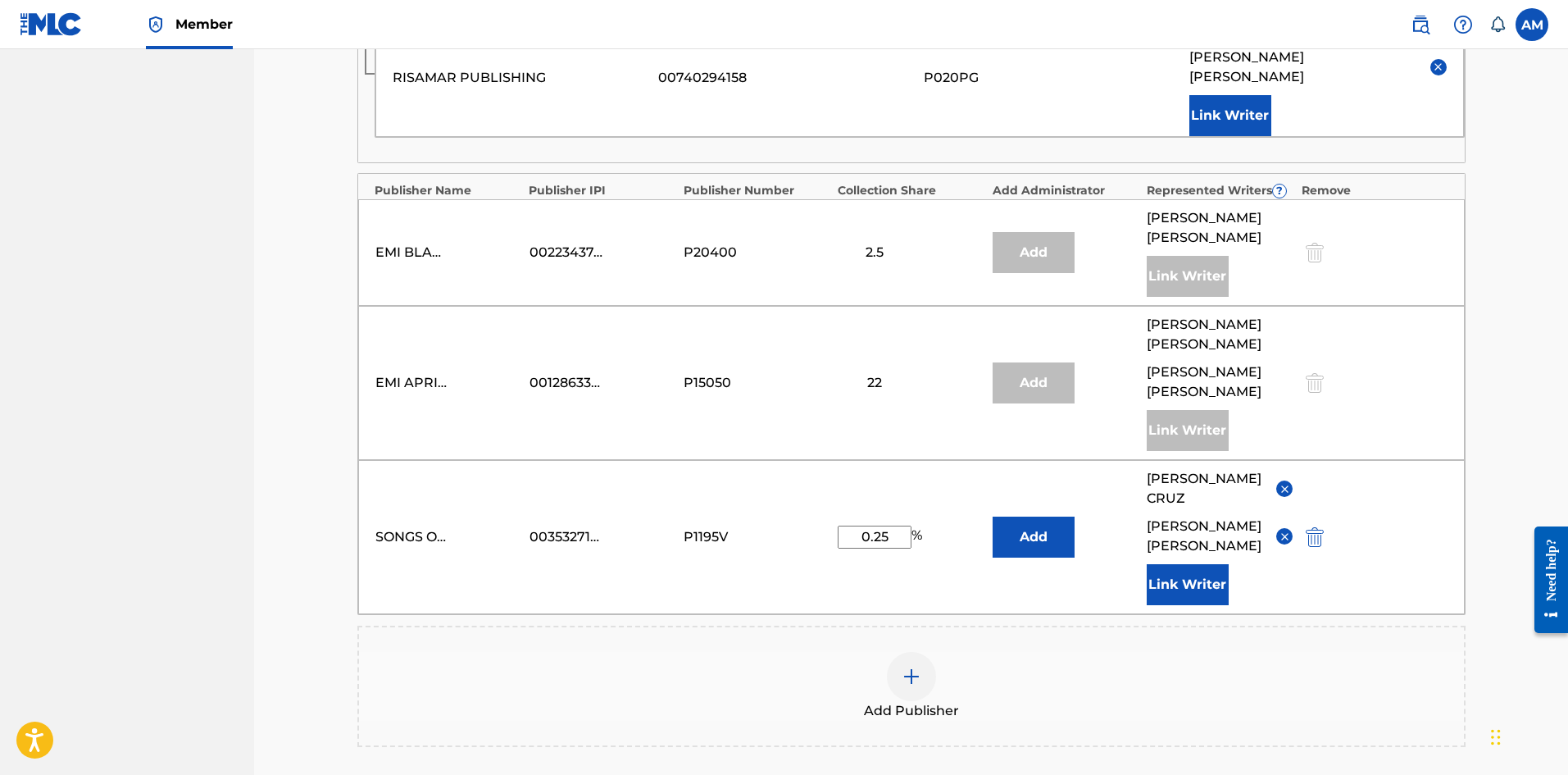
scroll to position [1428, 0]
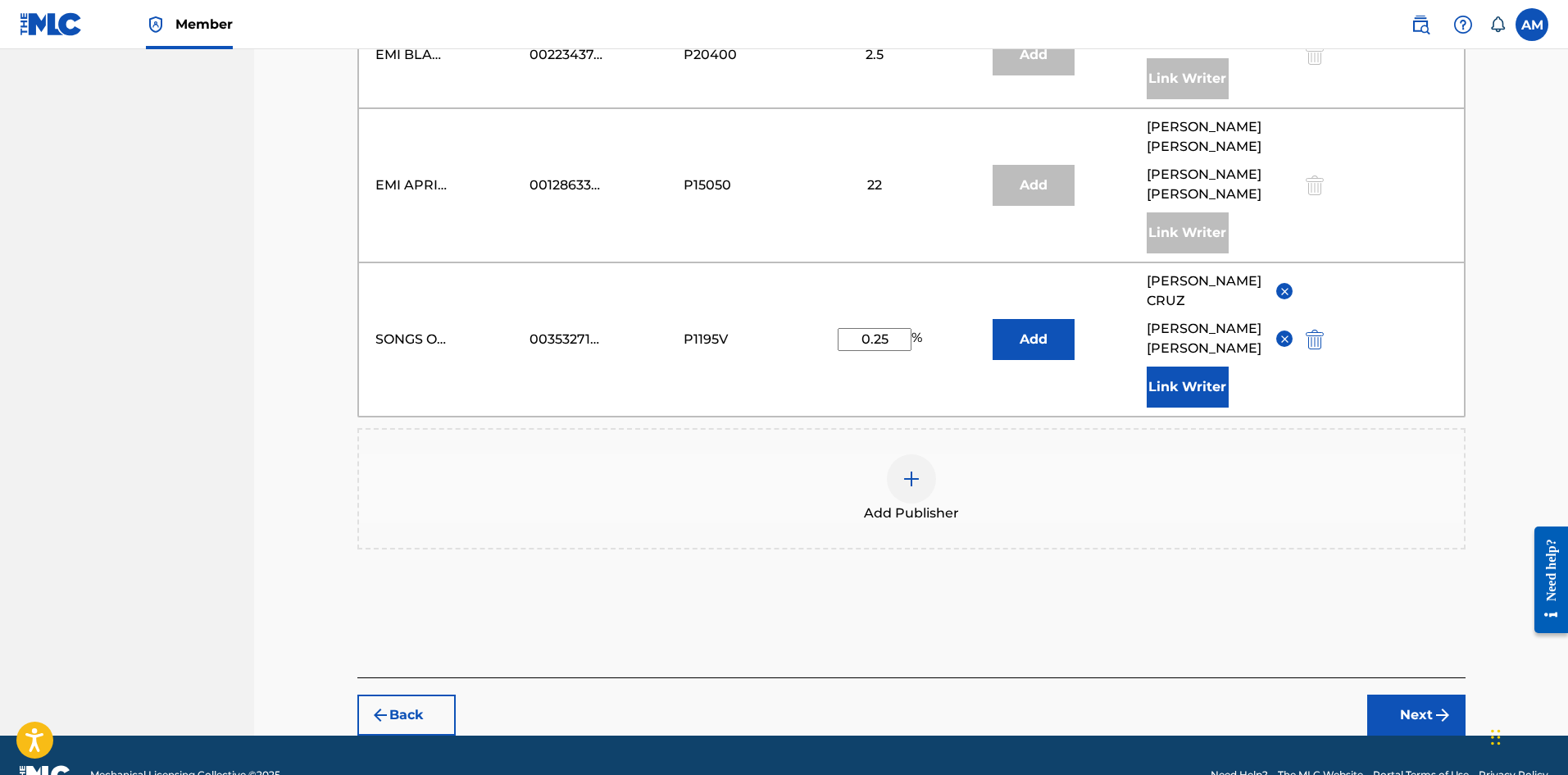
type input "4.75"
click at [1445, 705] on img "submit" at bounding box center [1443, 715] width 20 height 20
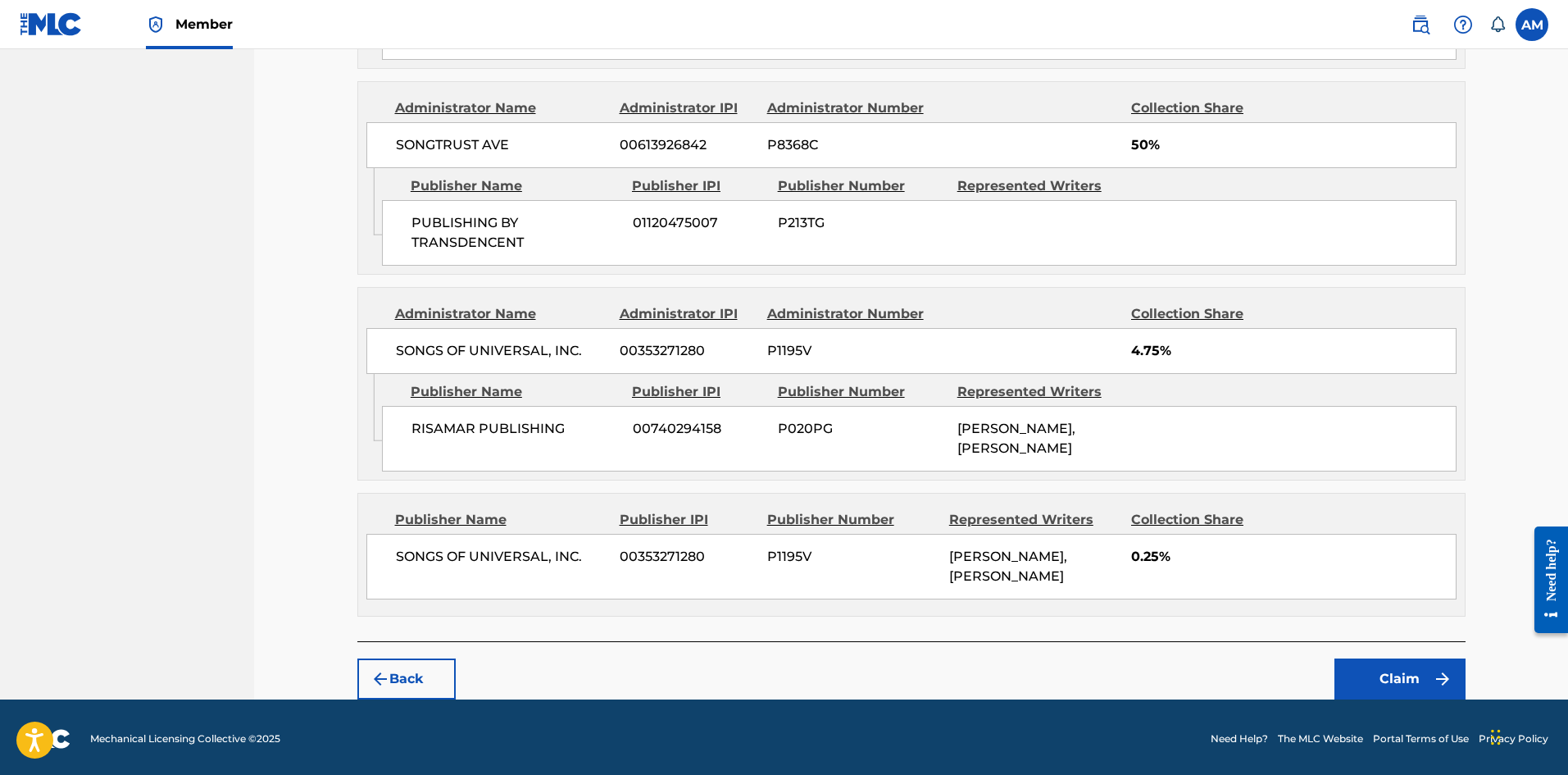
scroll to position [1724, 0]
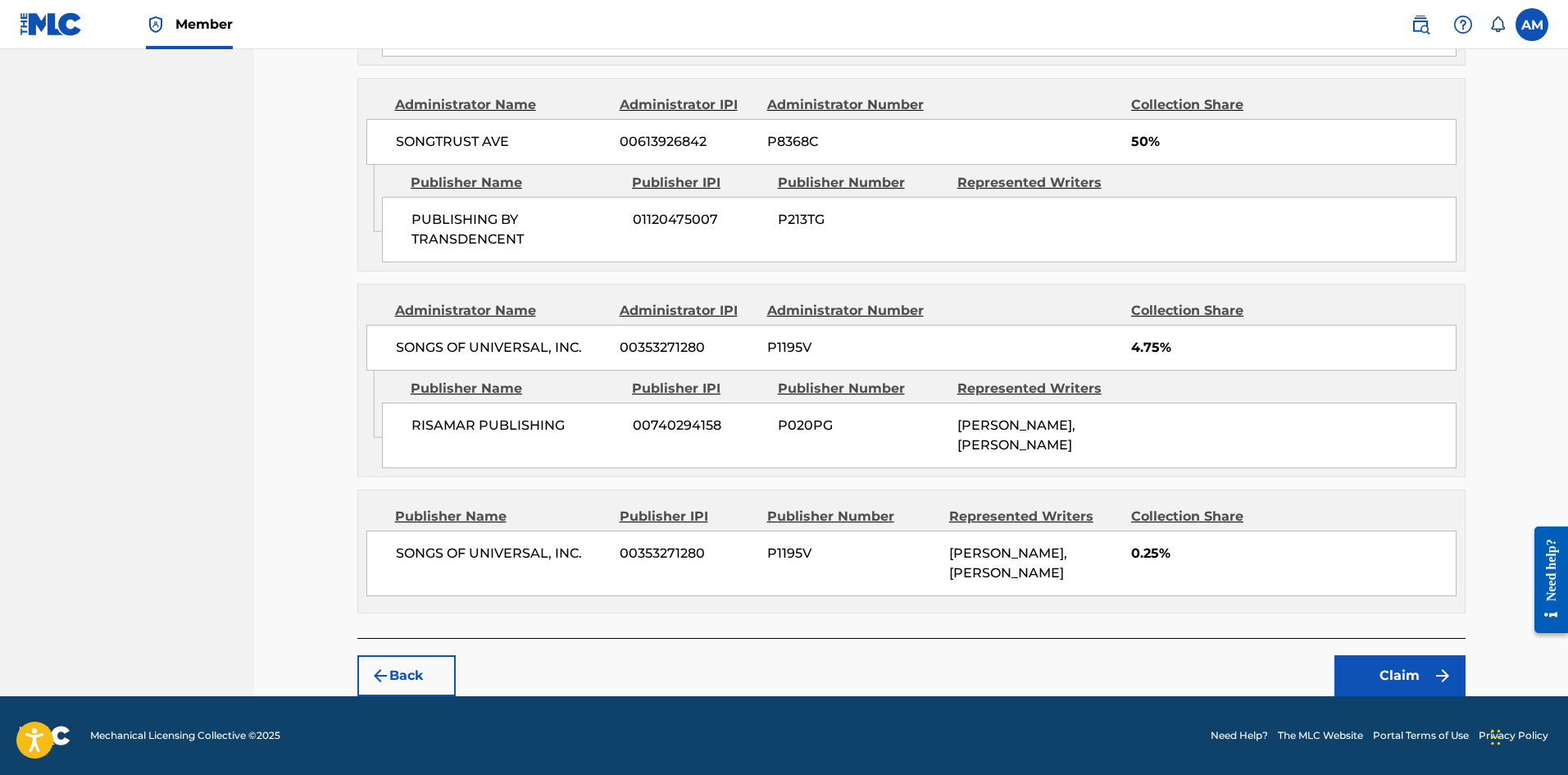
click at [1366, 657] on button "Claim" at bounding box center [1400, 676] width 131 height 41
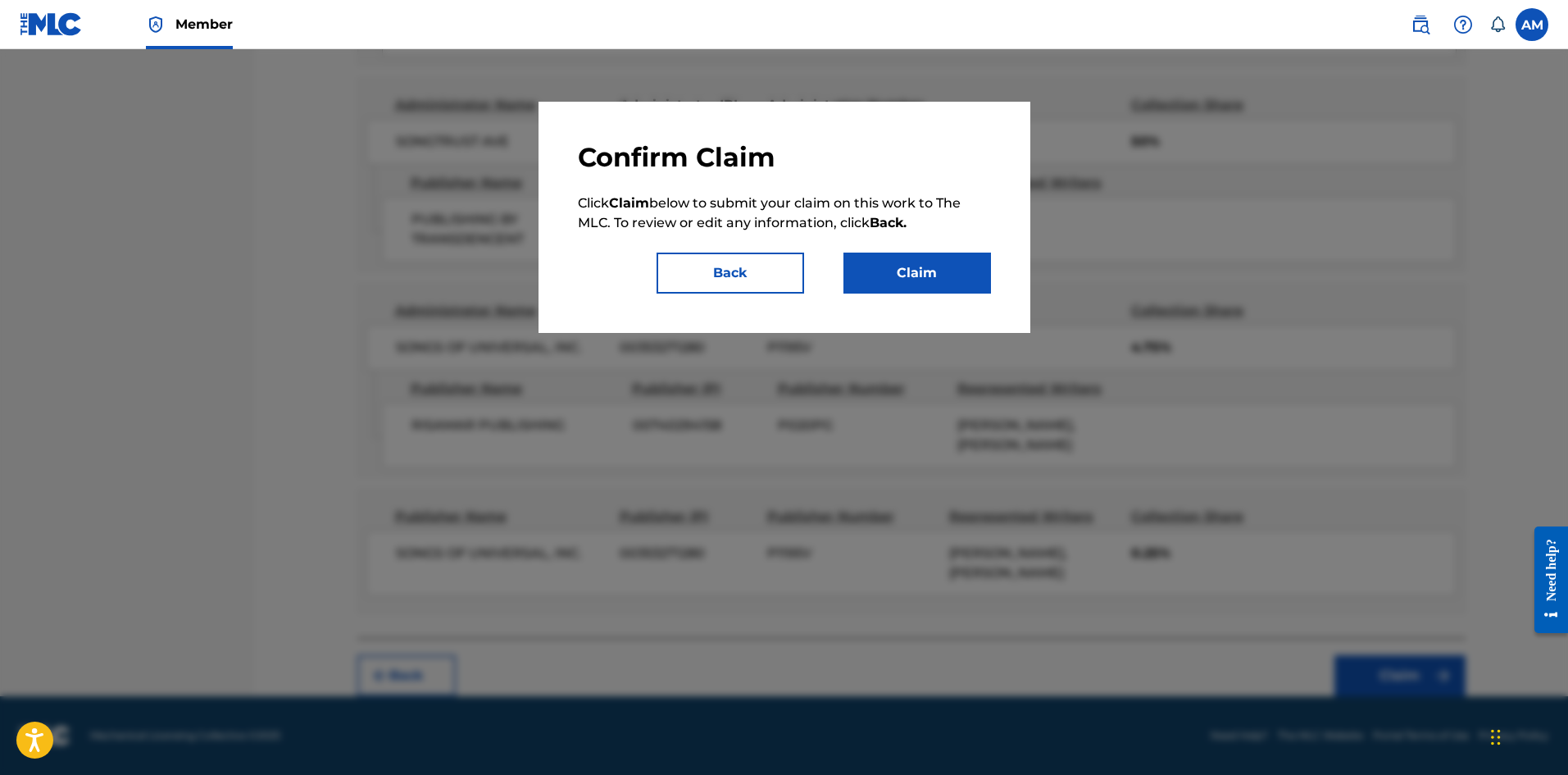
click at [946, 275] on button "Claim" at bounding box center [917, 273] width 147 height 41
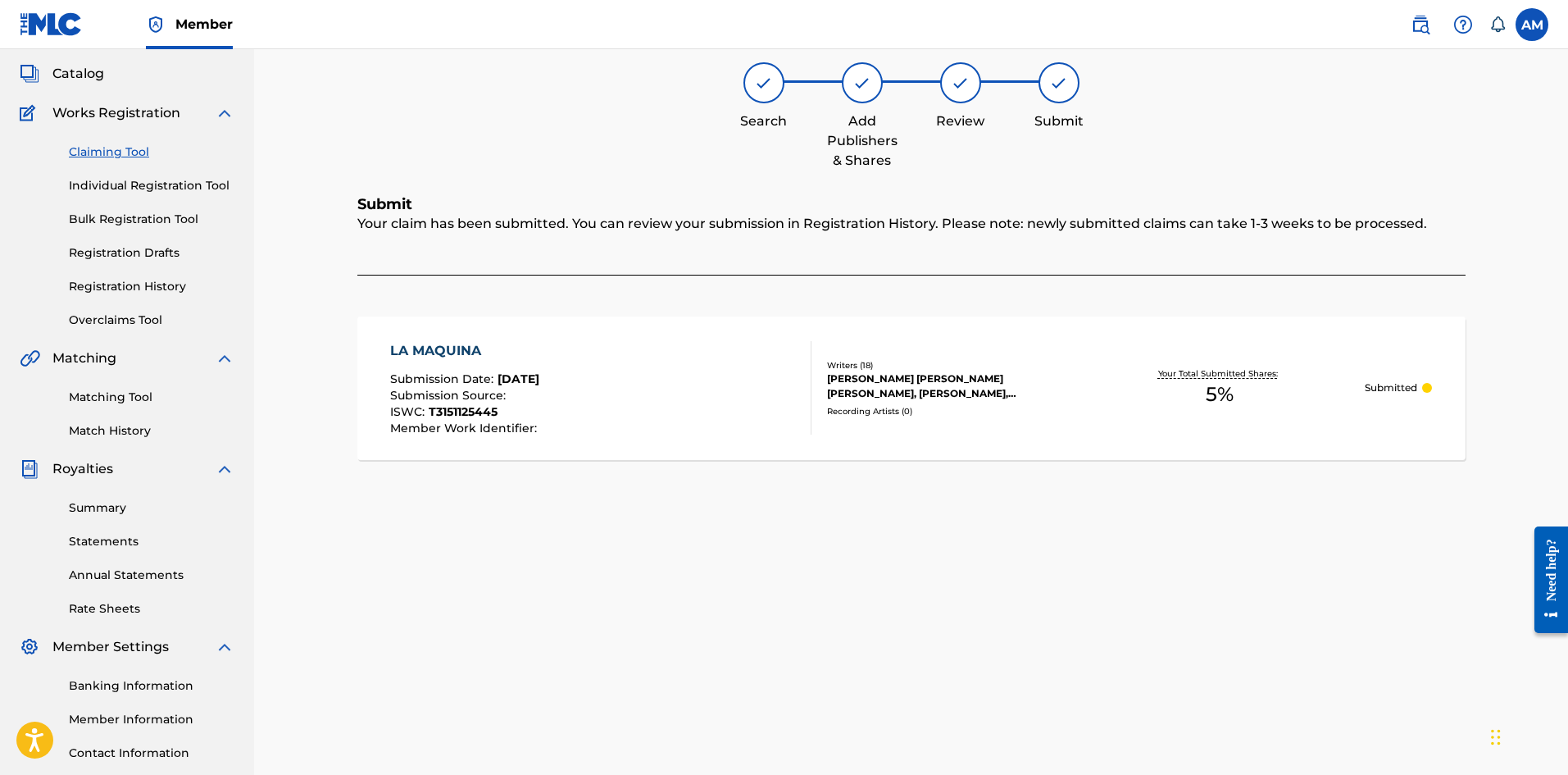
scroll to position [0, 0]
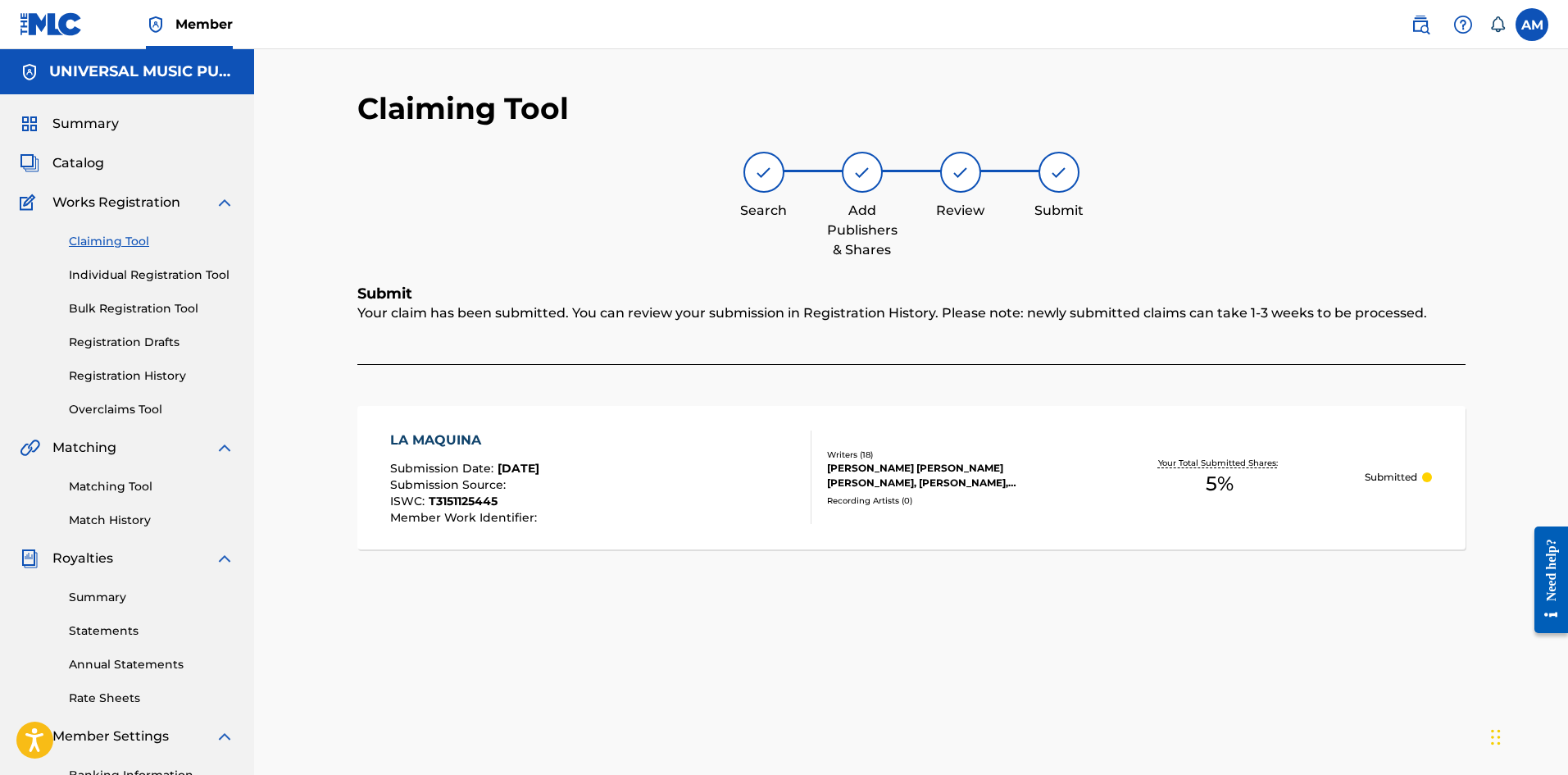
click at [111, 494] on link "Matching Tool" at bounding box center [151, 486] width 165 height 17
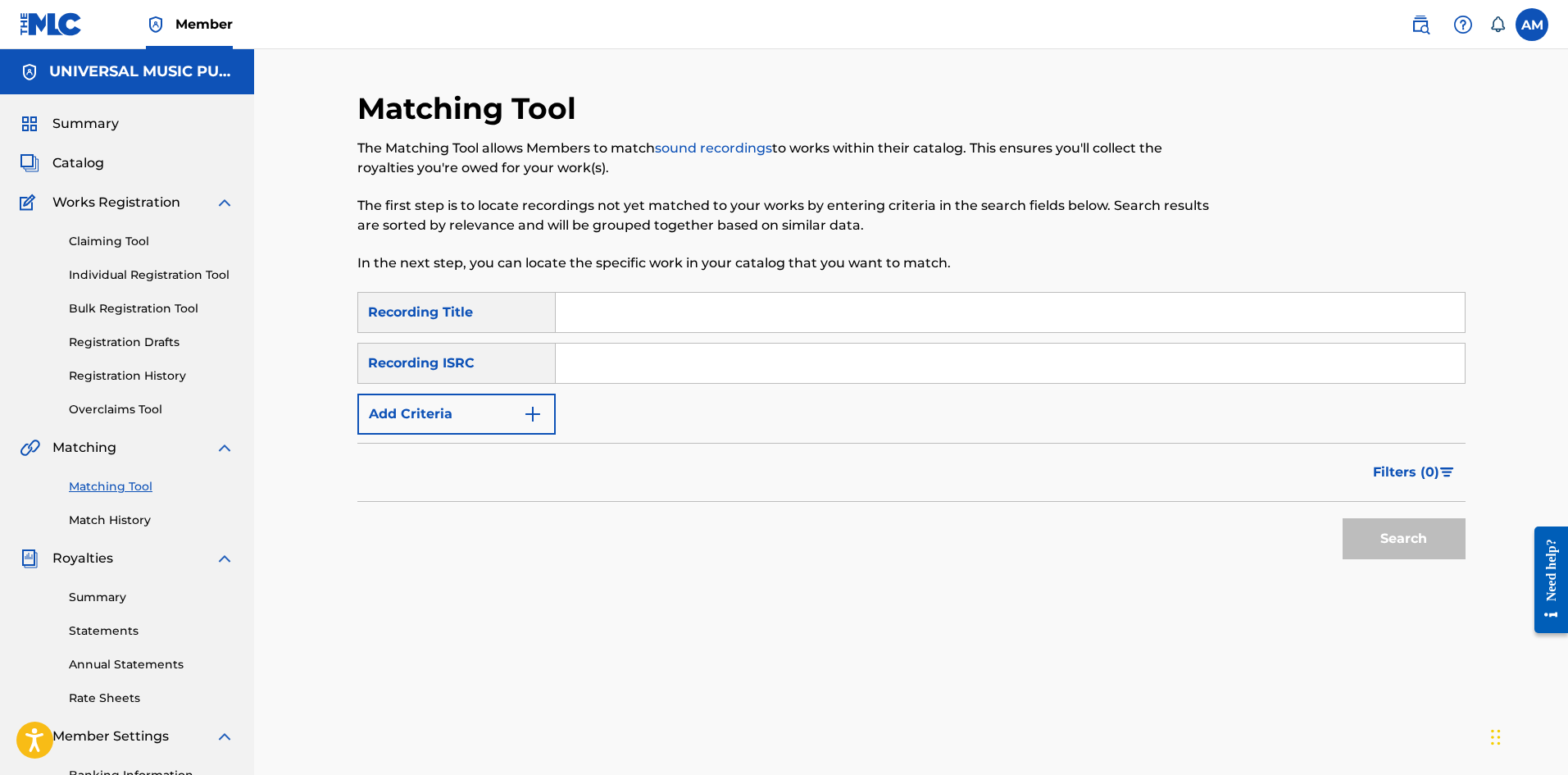
drag, startPoint x: 586, startPoint y: 370, endPoint x: 630, endPoint y: 370, distance: 44.0
click at [586, 369] on input "Search Form" at bounding box center [1010, 363] width 909 height 39
paste input "QM6P42043602"
type input "QM6P42043602"
click at [1410, 536] on button "Search" at bounding box center [1405, 538] width 123 height 41
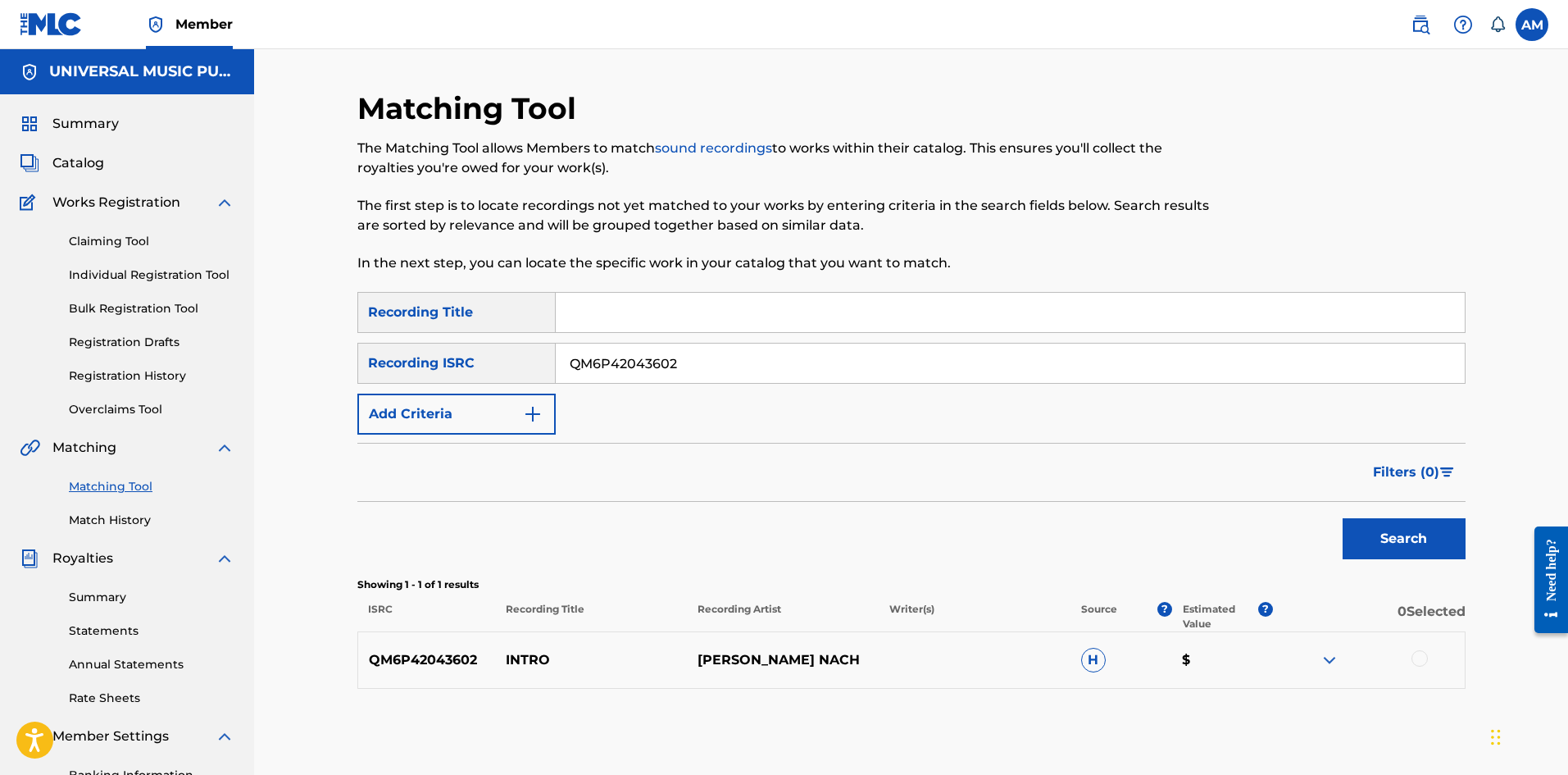
click at [1418, 658] on div at bounding box center [1420, 658] width 16 height 16
click at [1178, 645] on button "Match 1 Group" at bounding box center [1152, 641] width 181 height 41
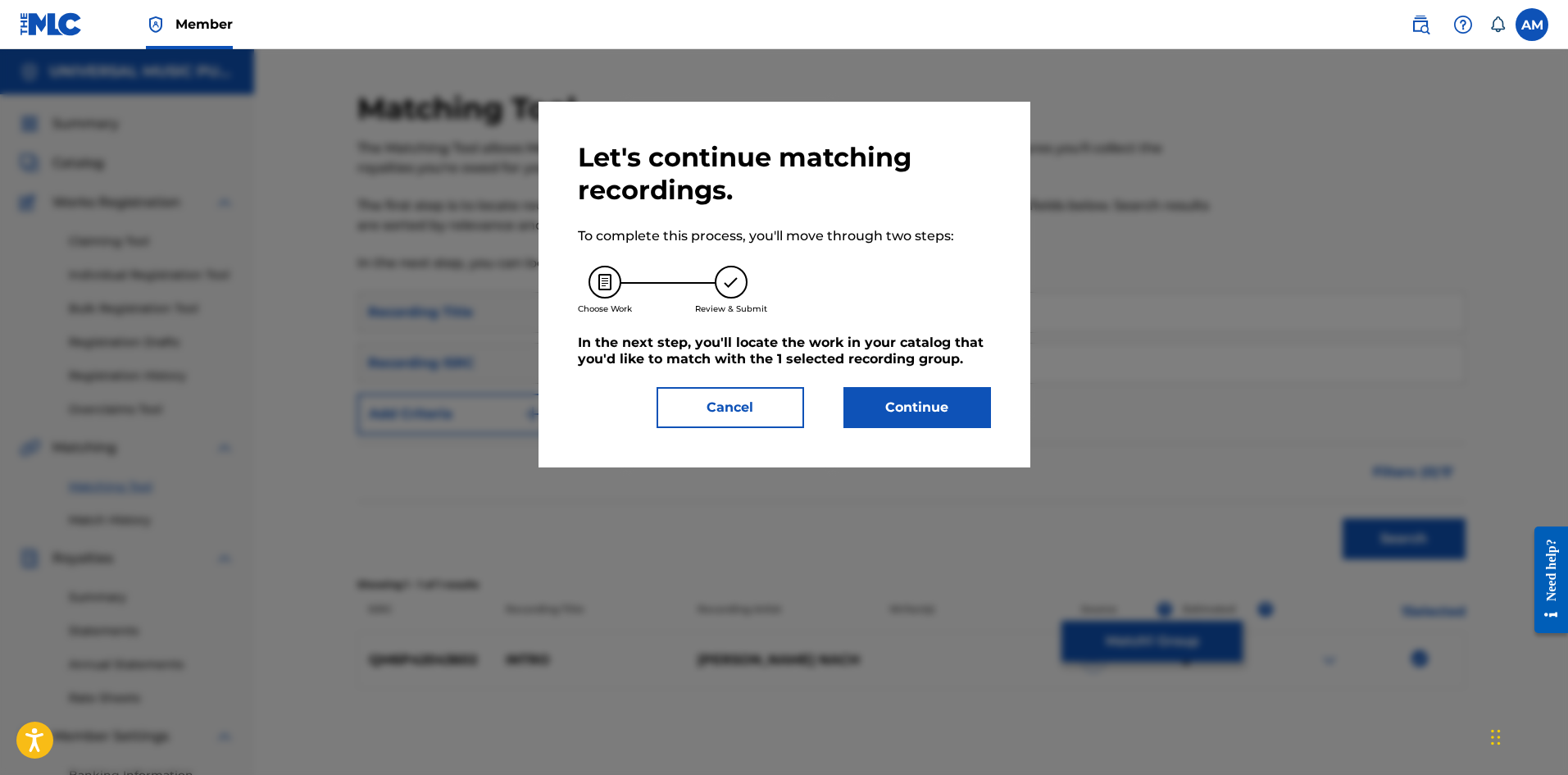
click at [874, 397] on button "Continue" at bounding box center [917, 407] width 147 height 41
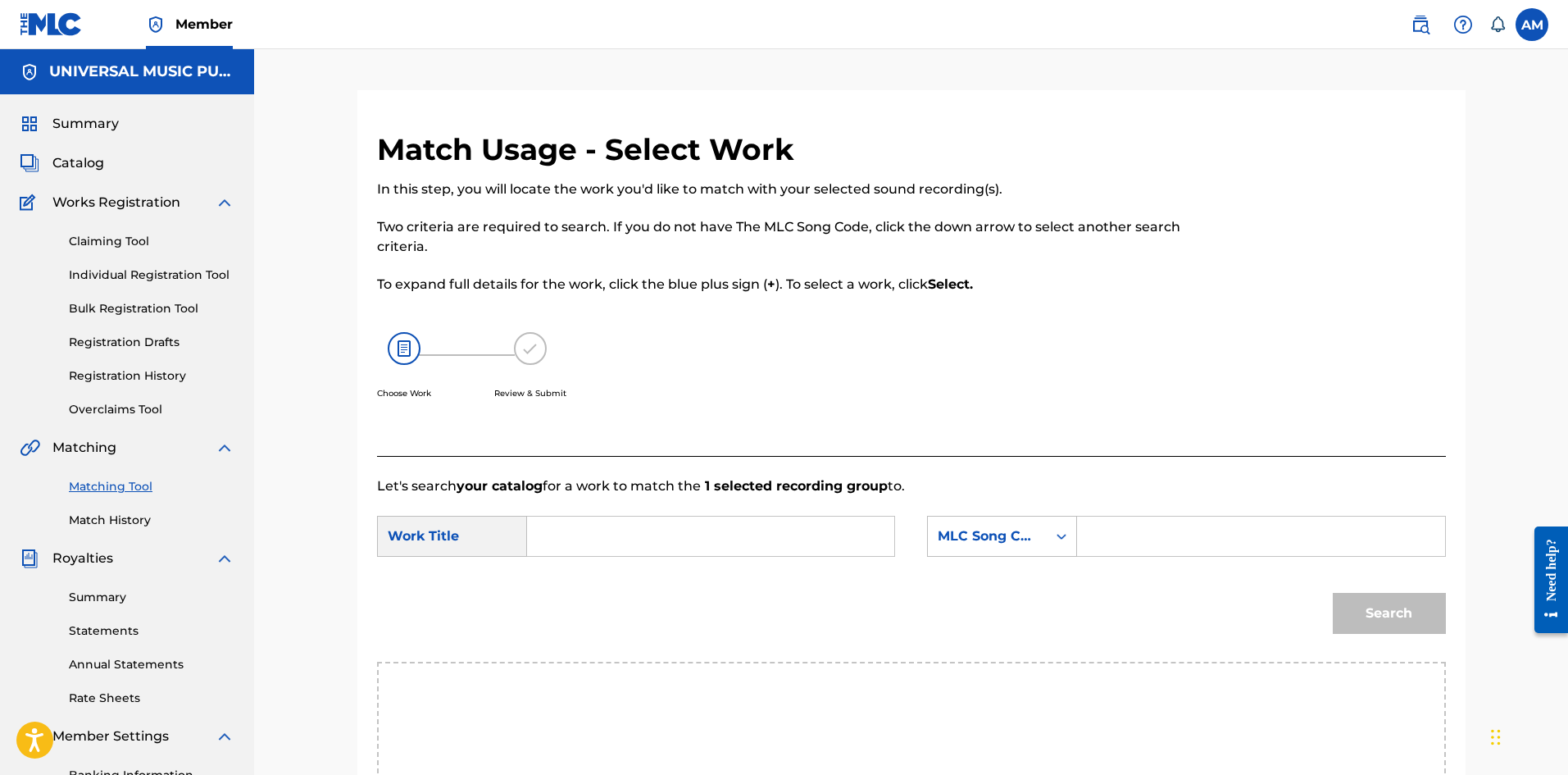
click at [1162, 528] on input "Search Form" at bounding box center [1261, 536] width 339 height 39
paste input "IY48TW"
type input "IY48TW"
click at [606, 532] on input "Search Form" at bounding box center [711, 536] width 339 height 39
paste input "INTRO"
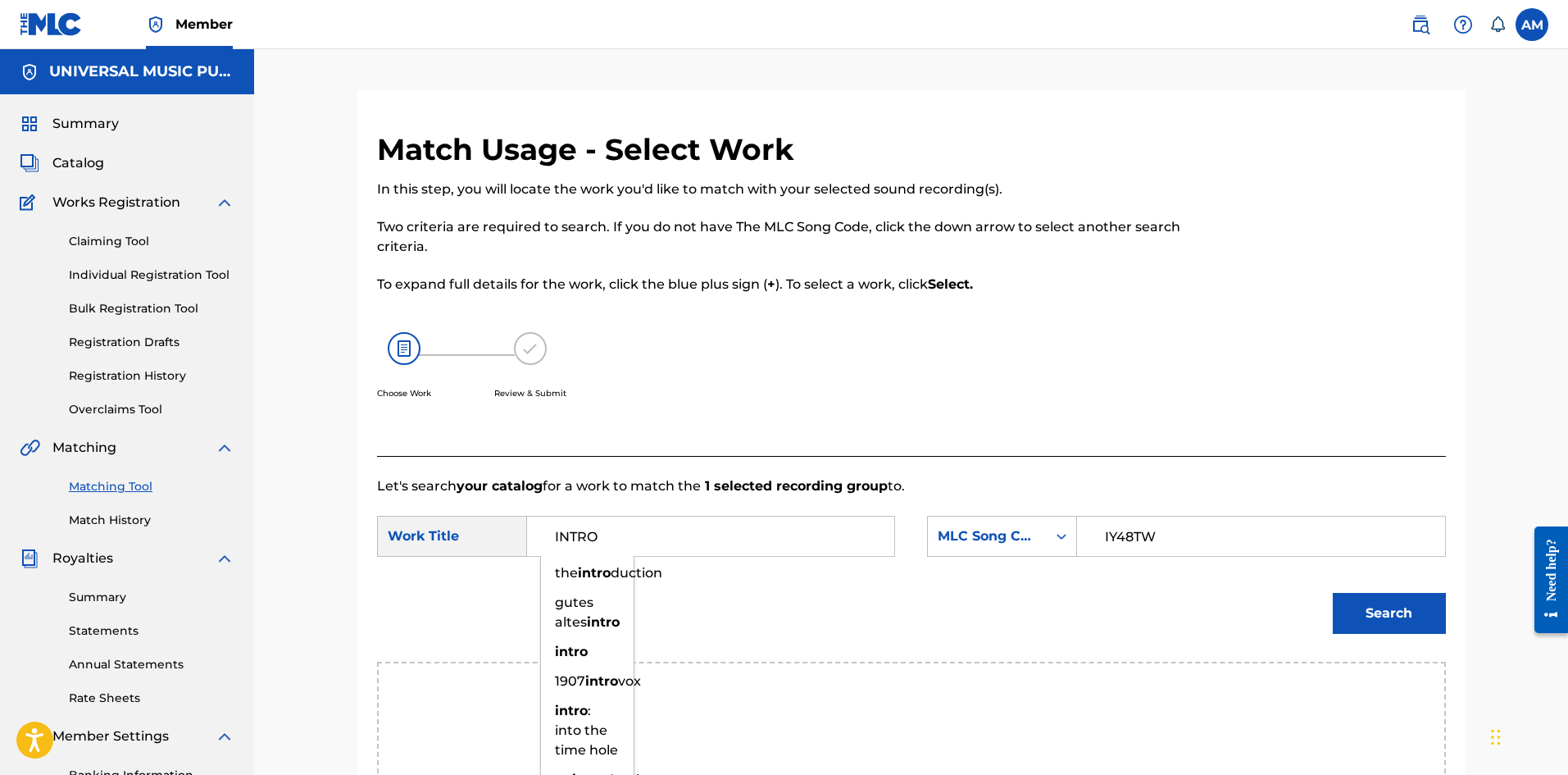
type input "INTRO"
click at [1387, 610] on button "Search" at bounding box center [1389, 613] width 113 height 41
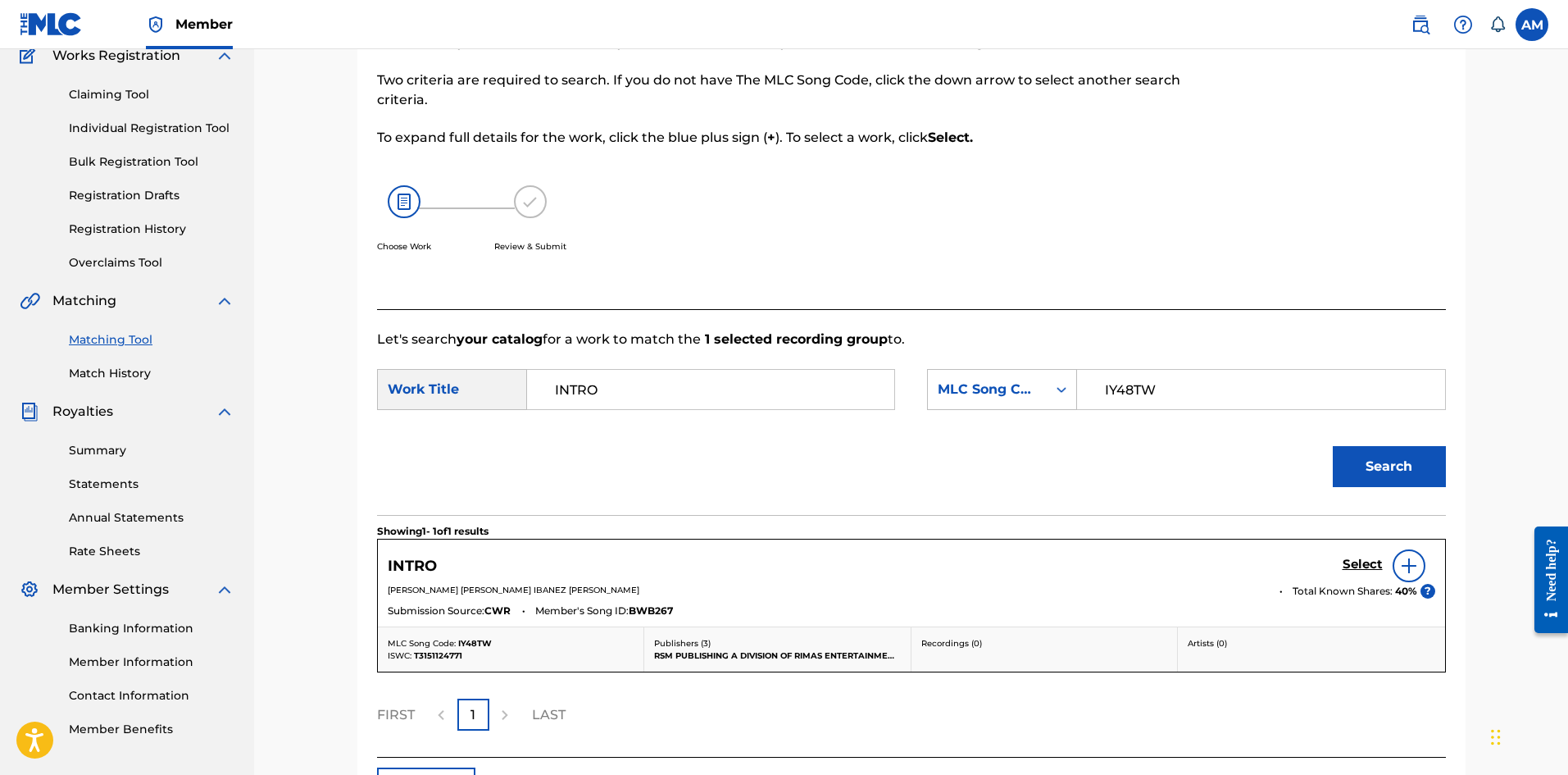
scroll to position [269, 0]
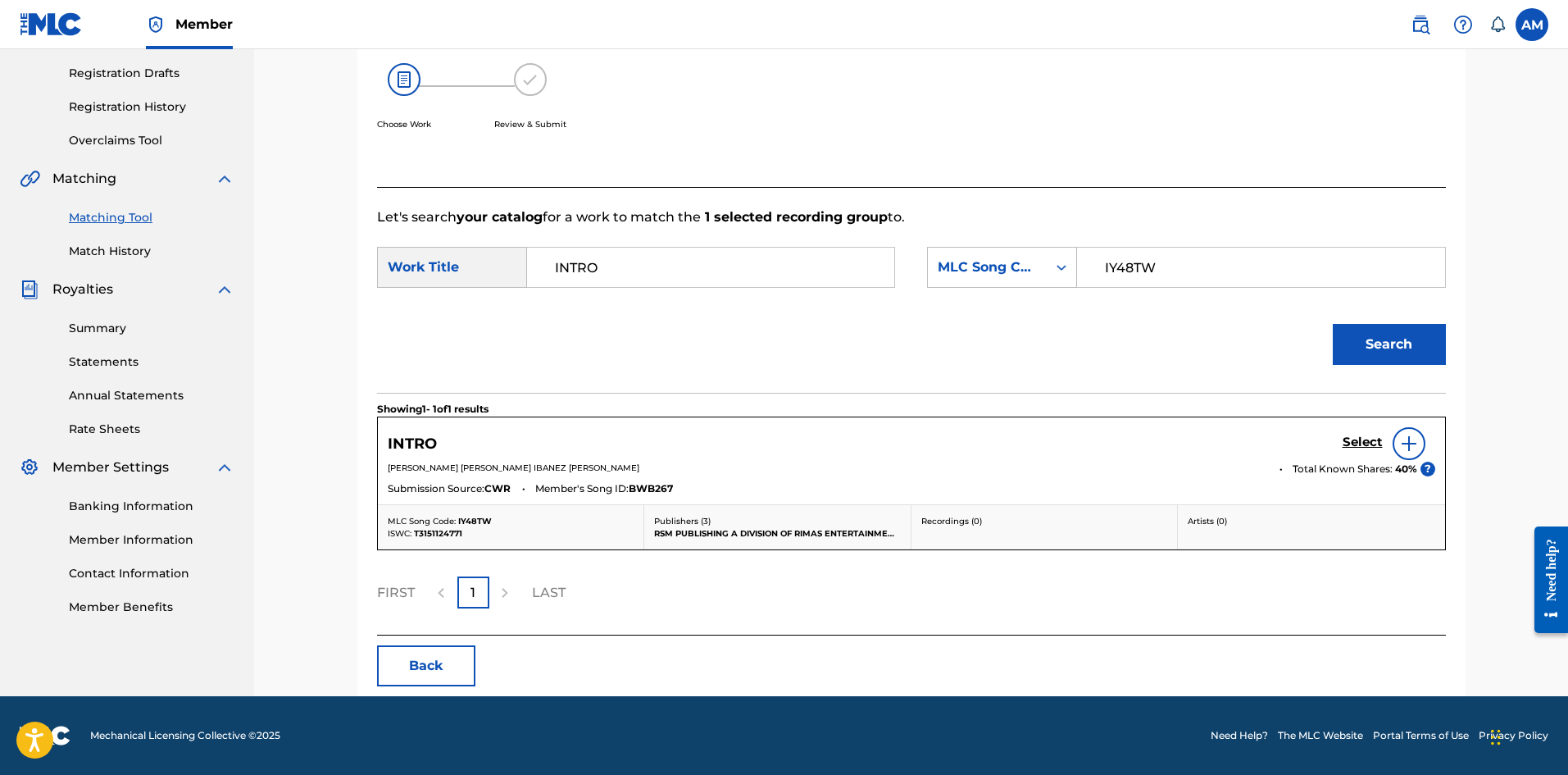
click at [1361, 435] on h5 "Select" at bounding box center [1363, 442] width 40 height 15
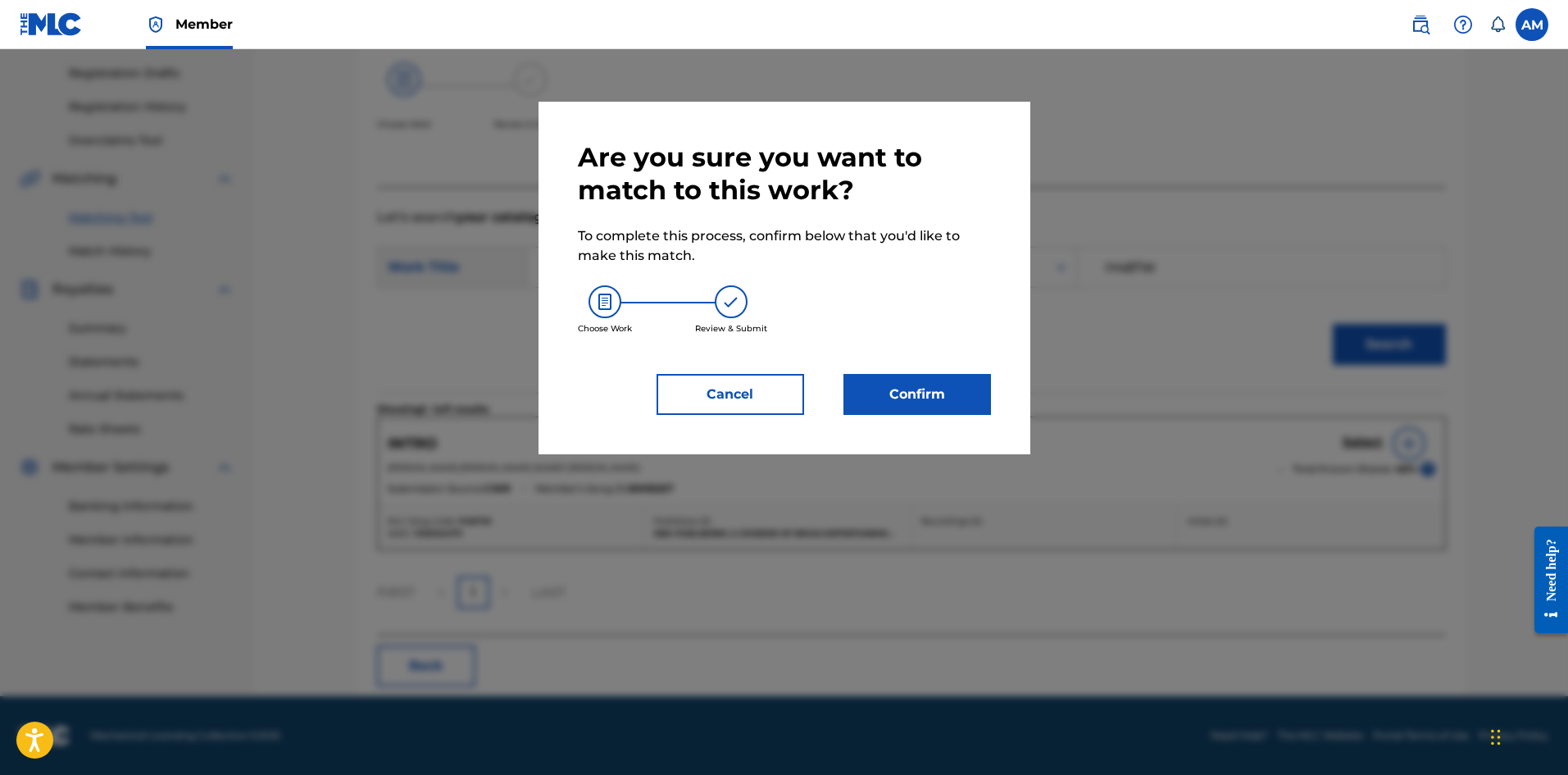
click at [909, 400] on button "Confirm" at bounding box center [917, 395] width 147 height 41
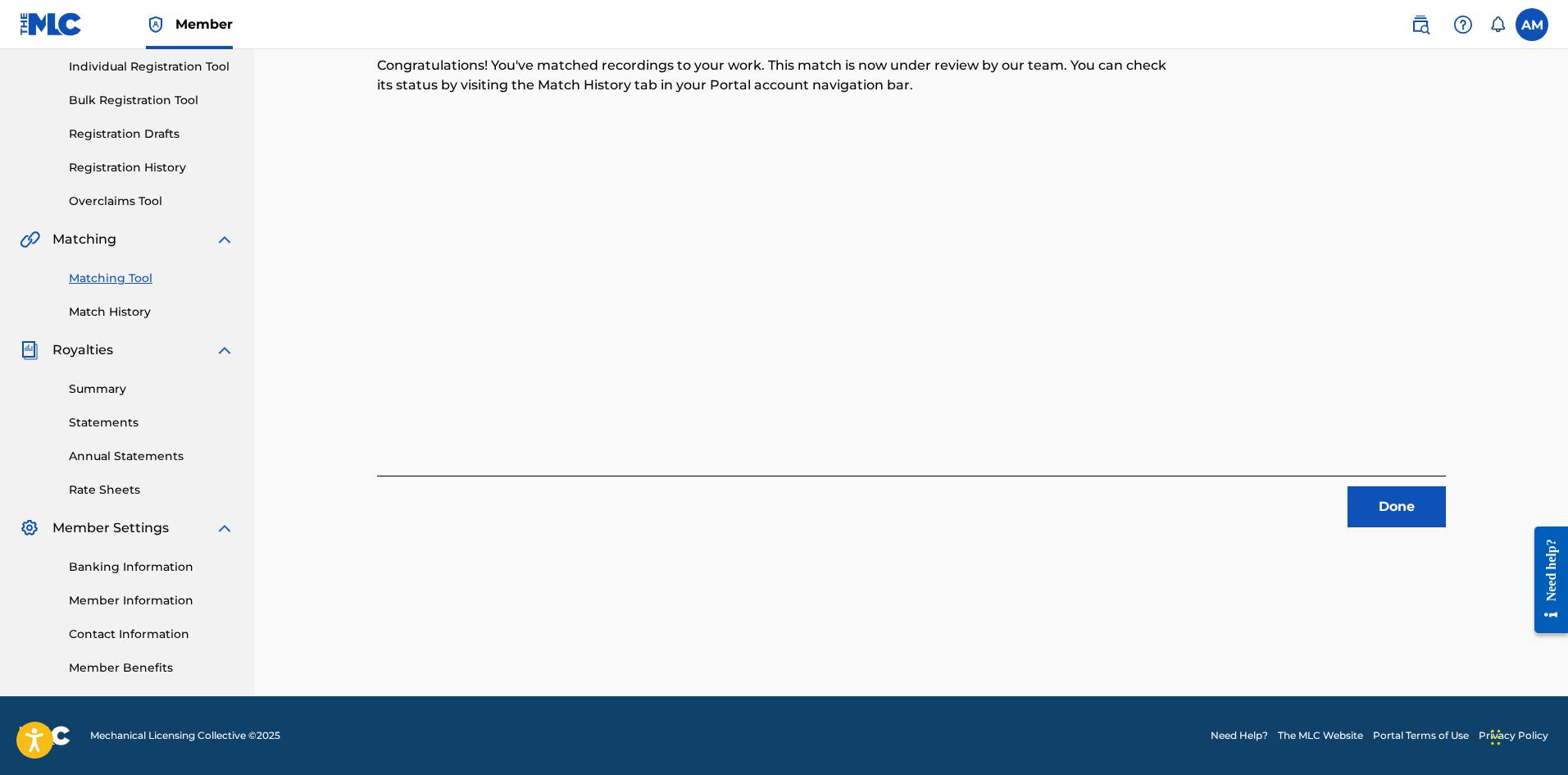
click at [1415, 518] on button "Done" at bounding box center [1397, 506] width 98 height 41
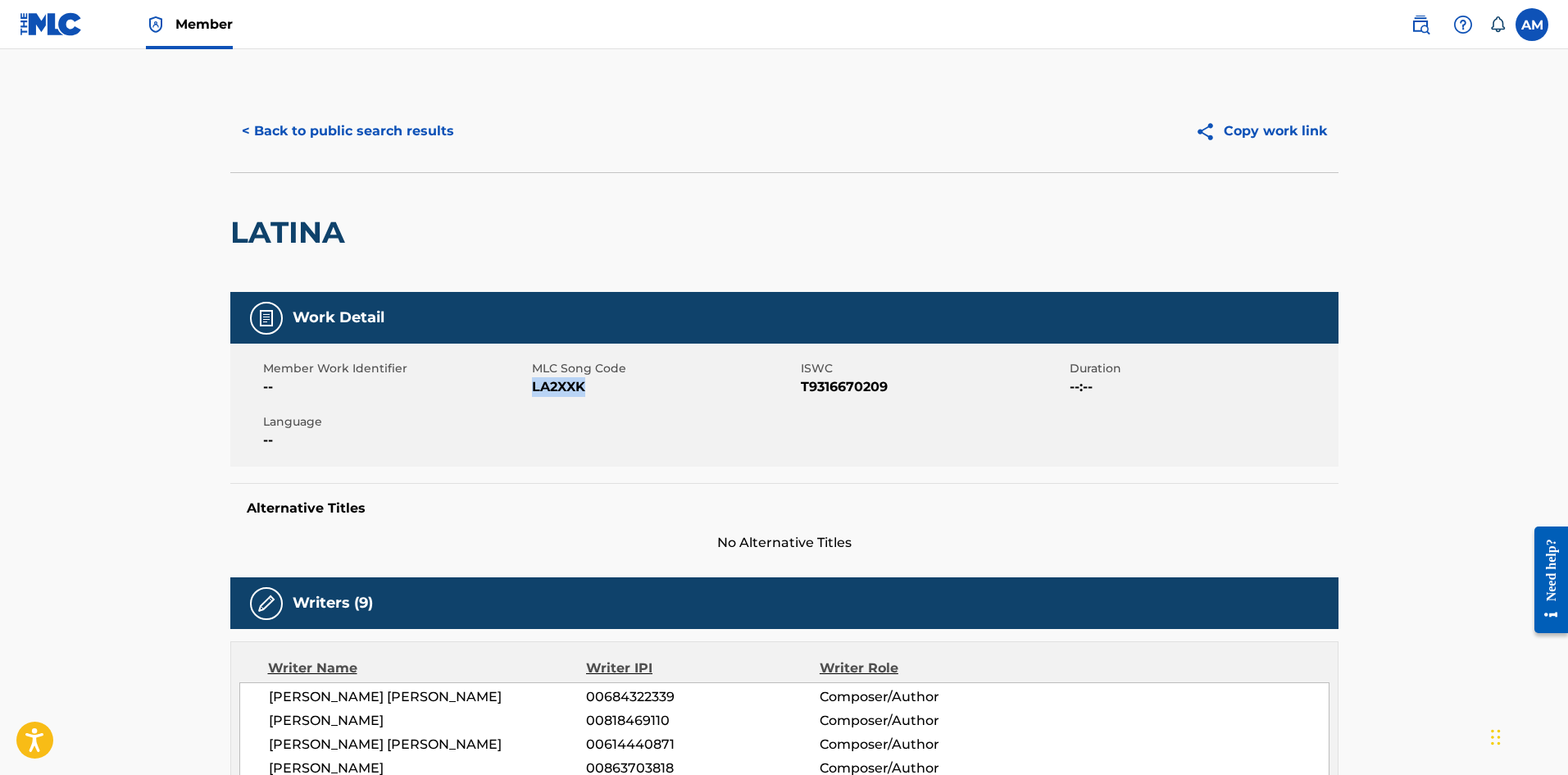
click at [353, 121] on button "< Back to public search results" at bounding box center [348, 131] width 236 height 41
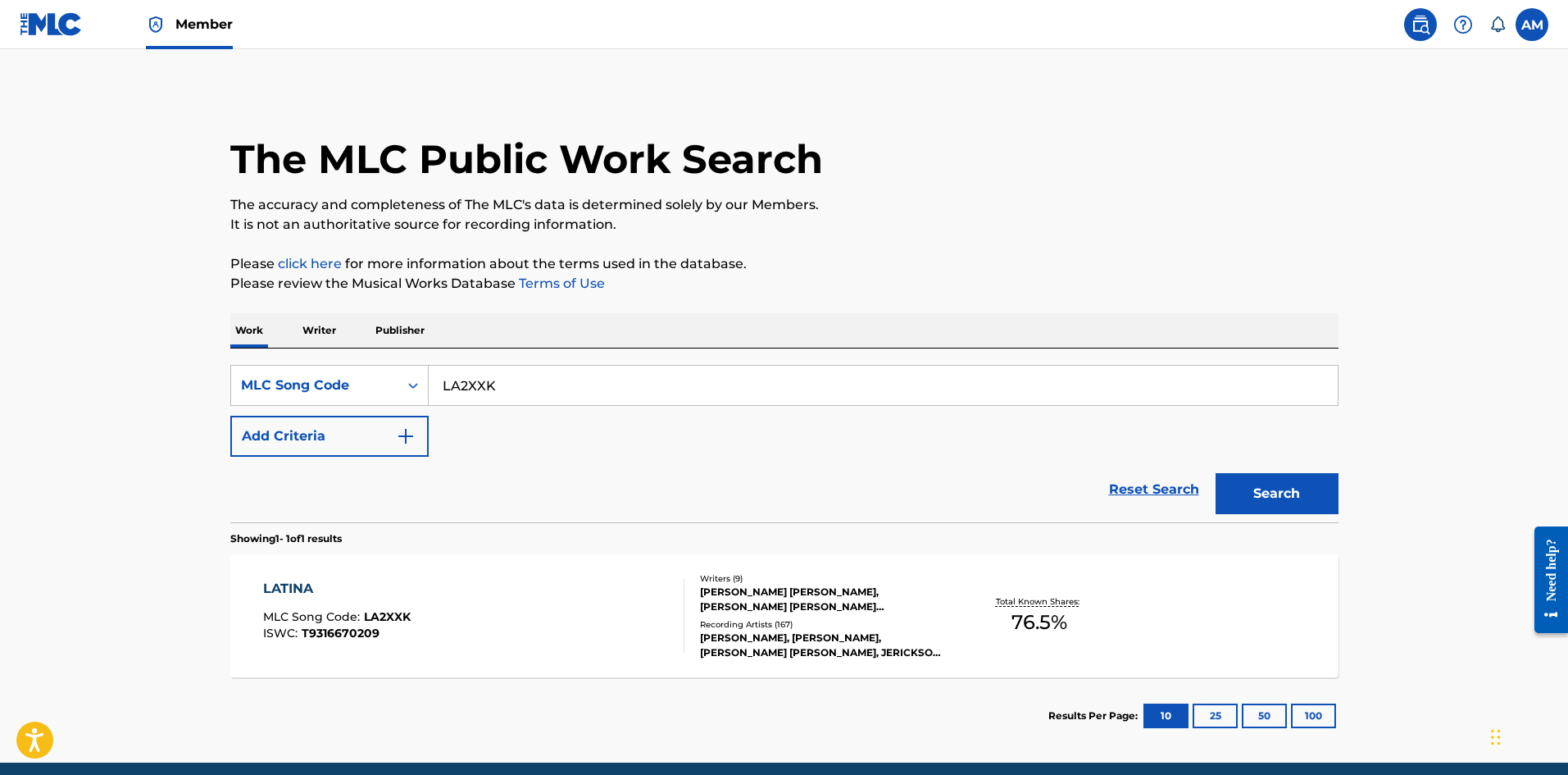
drag, startPoint x: 538, startPoint y: 388, endPoint x: 82, endPoint y: 379, distance: 456.1
click at [82, 379] on main "The MLC Public Work Search The accuracy and completeness of The MLC's data is d…" at bounding box center [784, 405] width 1568 height 713
paste input "QV9S2T"
type input "QV9S2T"
drag, startPoint x: 1285, startPoint y: 497, endPoint x: 154, endPoint y: 464, distance: 1131.5
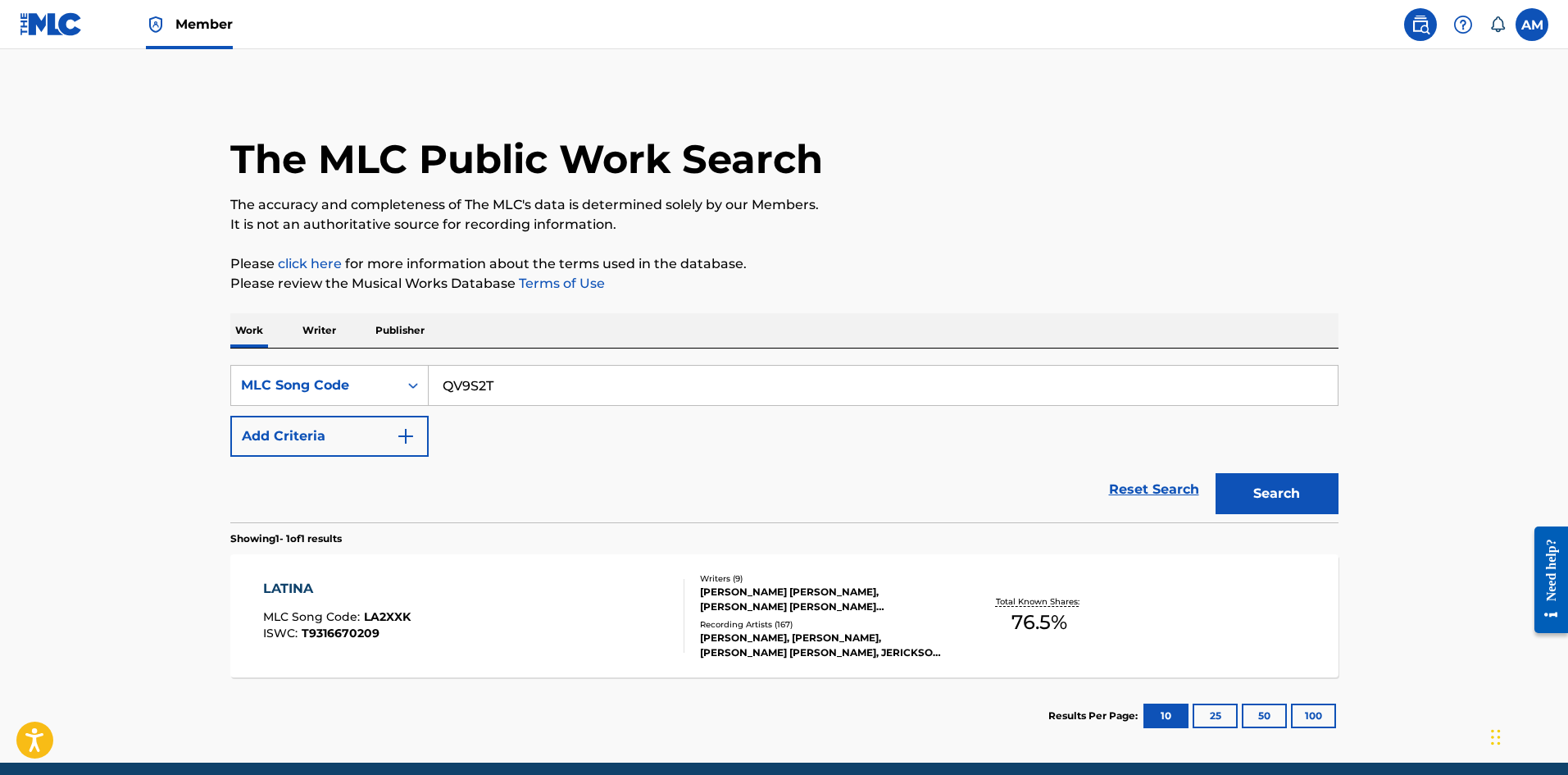
click at [1275, 497] on button "Search" at bounding box center [1278, 494] width 123 height 41
click at [620, 641] on div "QUE TU QUIERES MLC Song Code : QV9S2T ISWC :" at bounding box center [474, 615] width 421 height 74
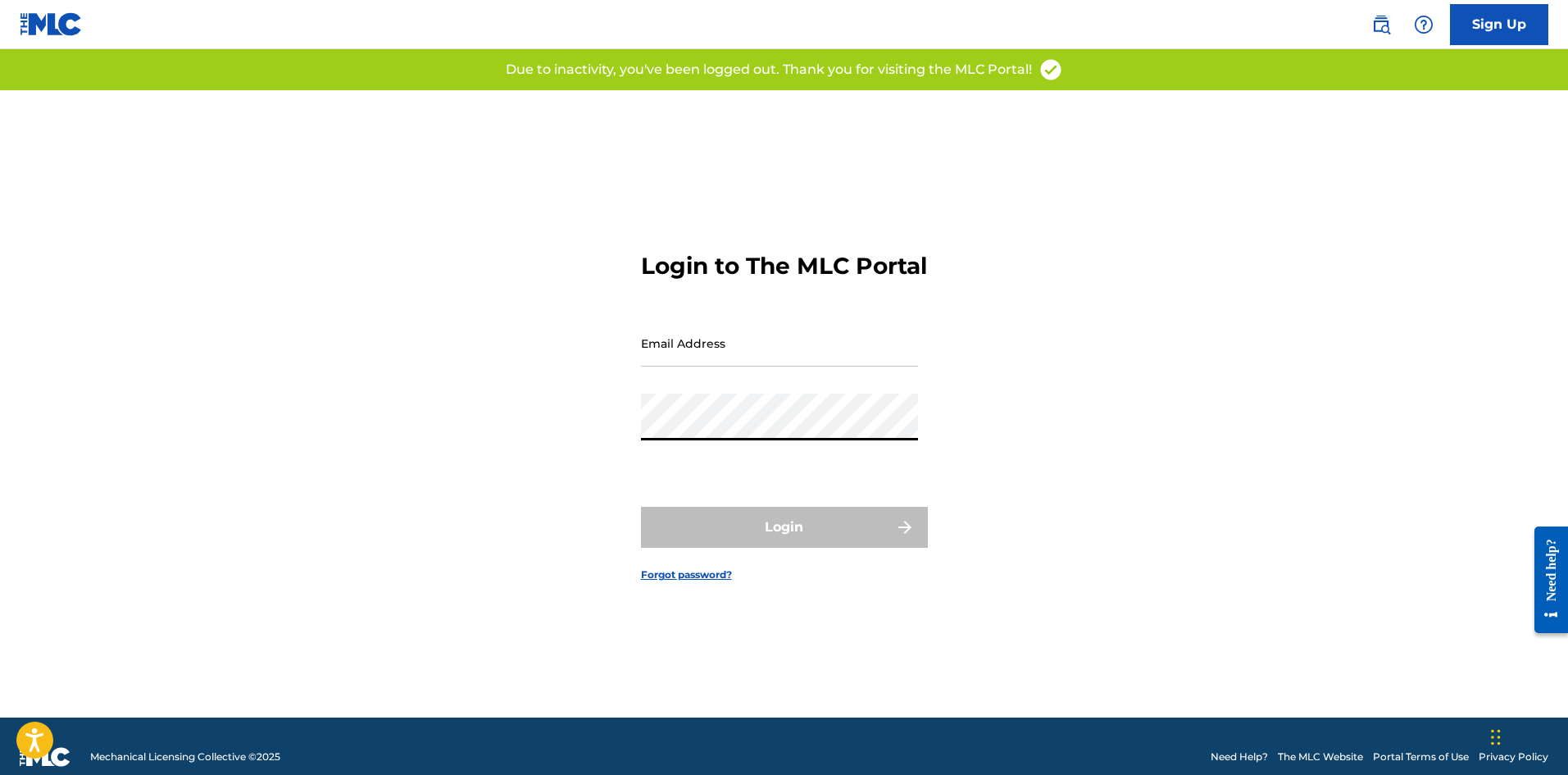
type input "[PERSON_NAME][EMAIL_ADDRESS][DOMAIN_NAME]"
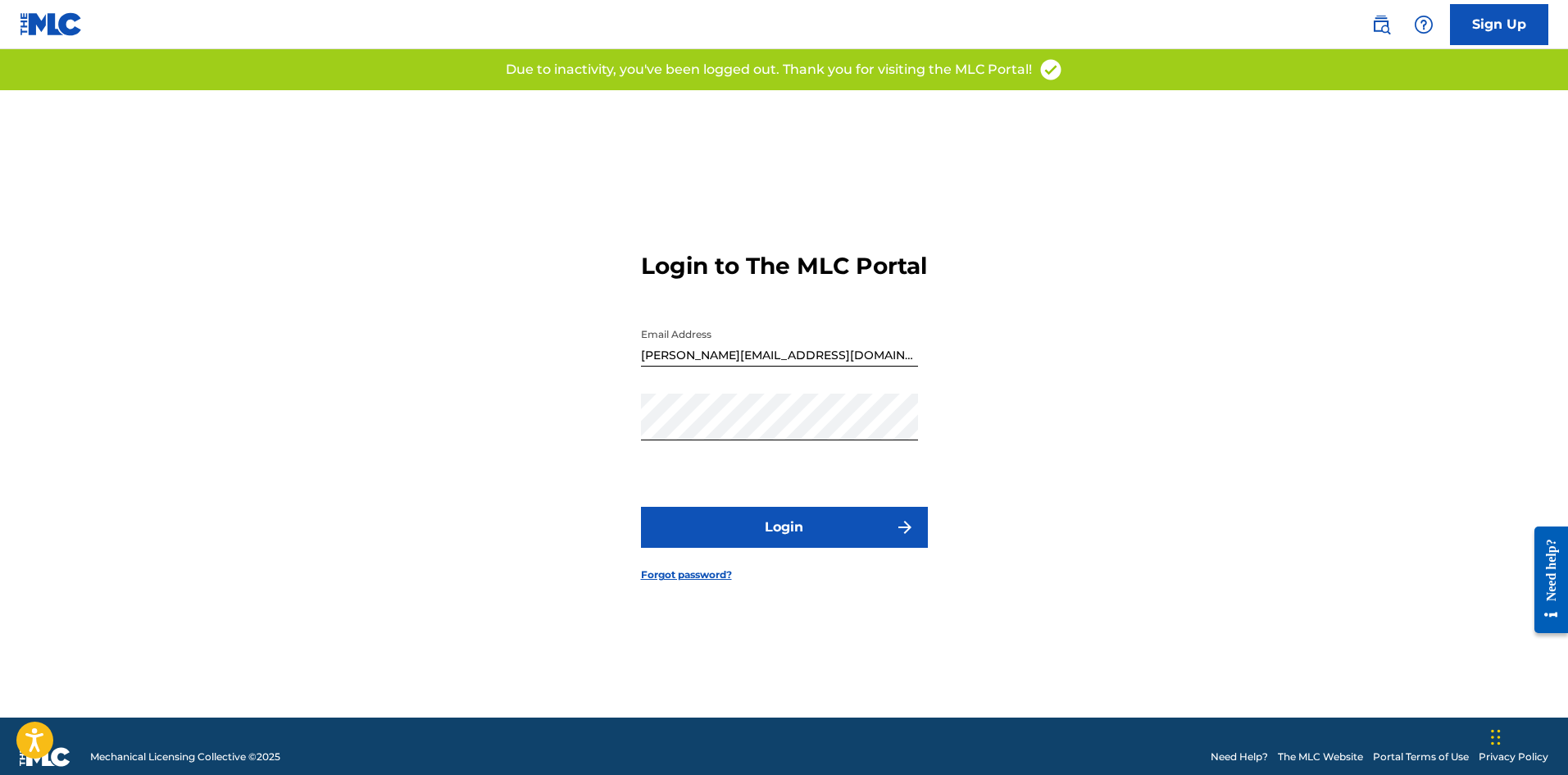
click at [820, 536] on button "Login" at bounding box center [784, 527] width 287 height 41
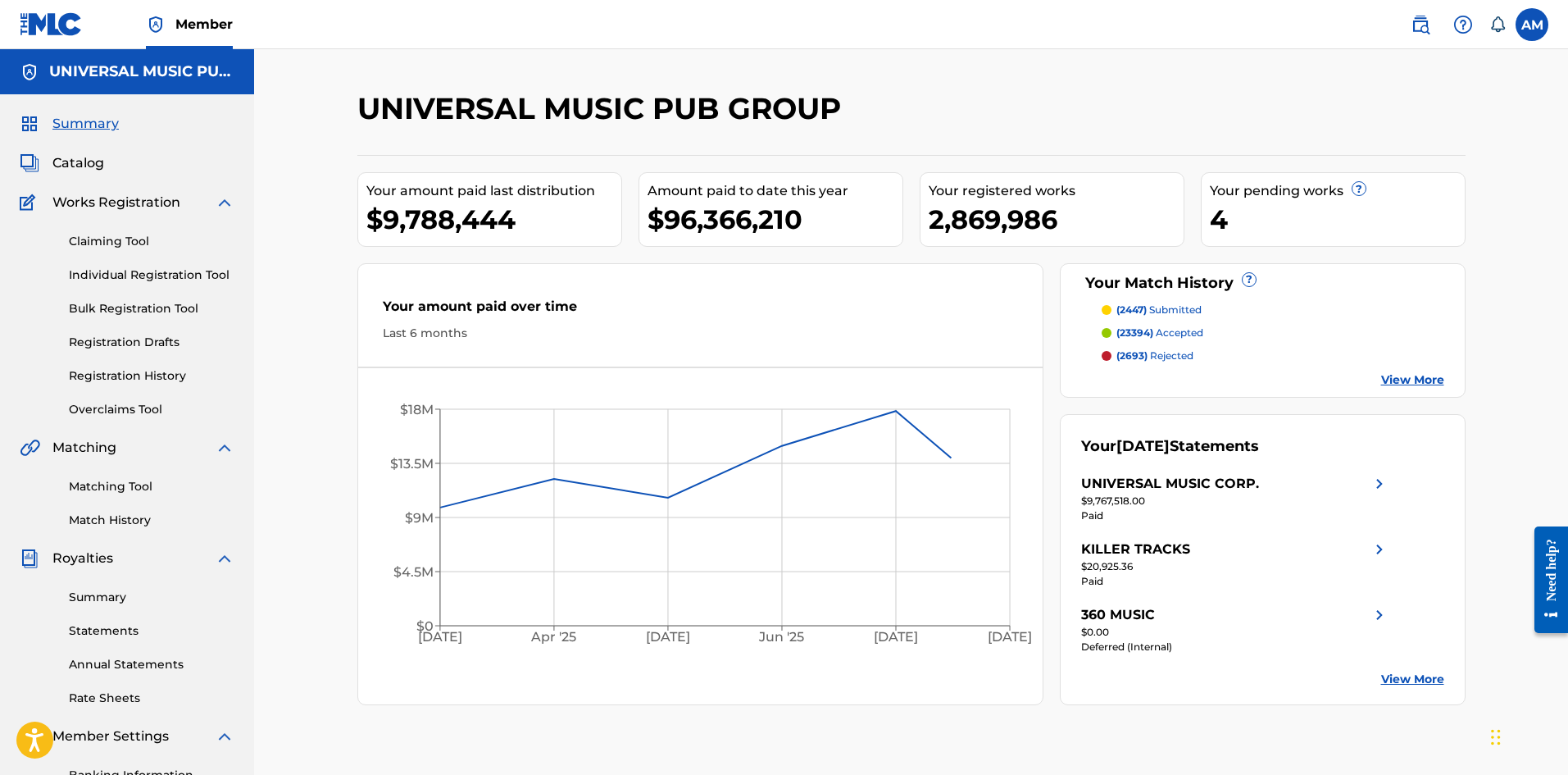
click at [1430, 28] on img at bounding box center [1421, 25] width 20 height 20
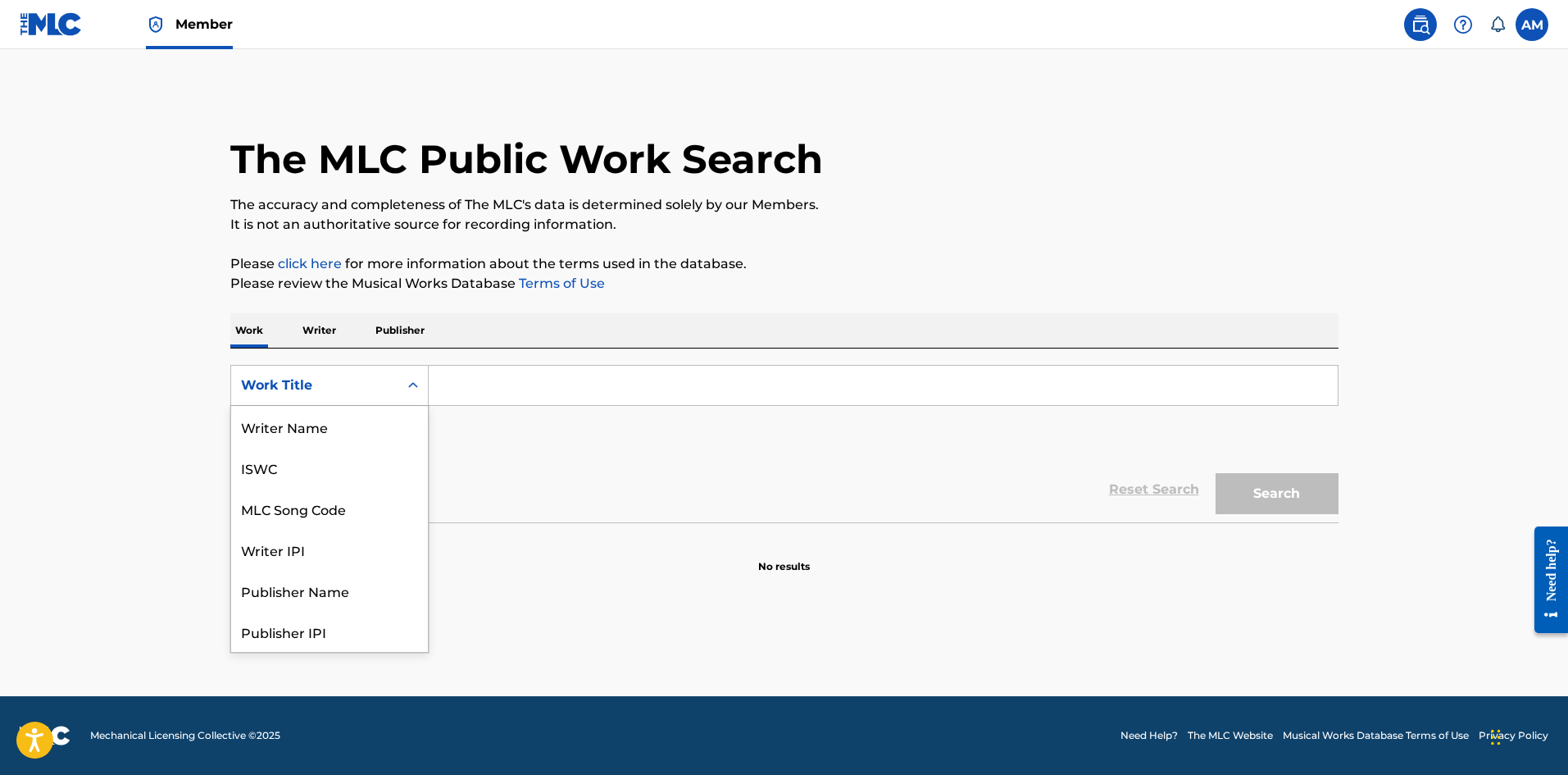
click at [393, 373] on div "Work Title" at bounding box center [314, 385] width 167 height 31
click at [363, 430] on div "MLC Song Code" at bounding box center [329, 426] width 196 height 41
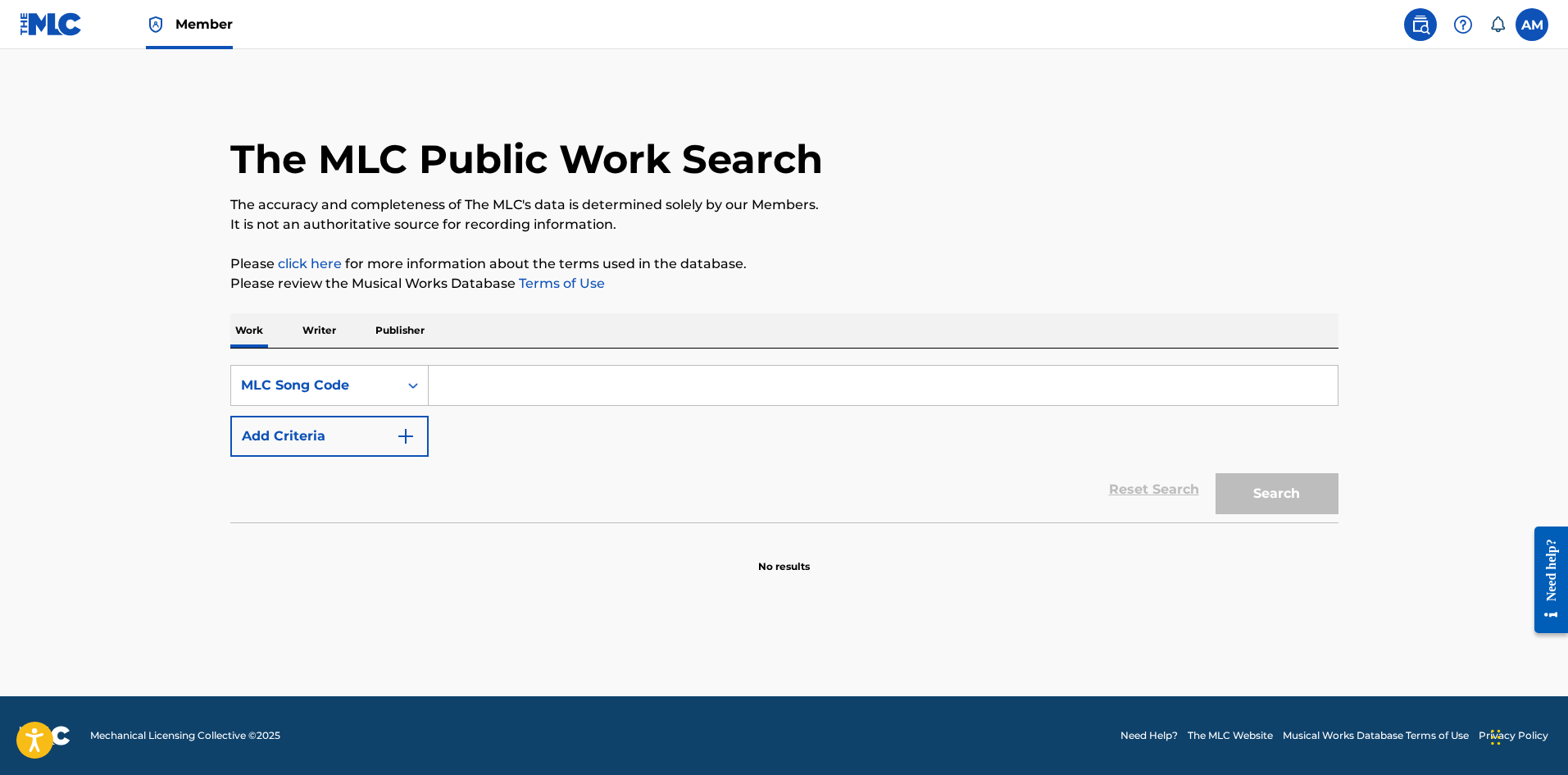
click at [511, 388] on input "Search Form" at bounding box center [883, 385] width 909 height 39
paste input "ST4592"
drag, startPoint x: 105, startPoint y: 384, endPoint x: 685, endPoint y: 436, distance: 582.3
click at [85, 385] on main "The MLC Public Work Search The accuracy and completeness of The MLC's data is d…" at bounding box center [784, 372] width 1568 height 646
paste input "QV9S2T"
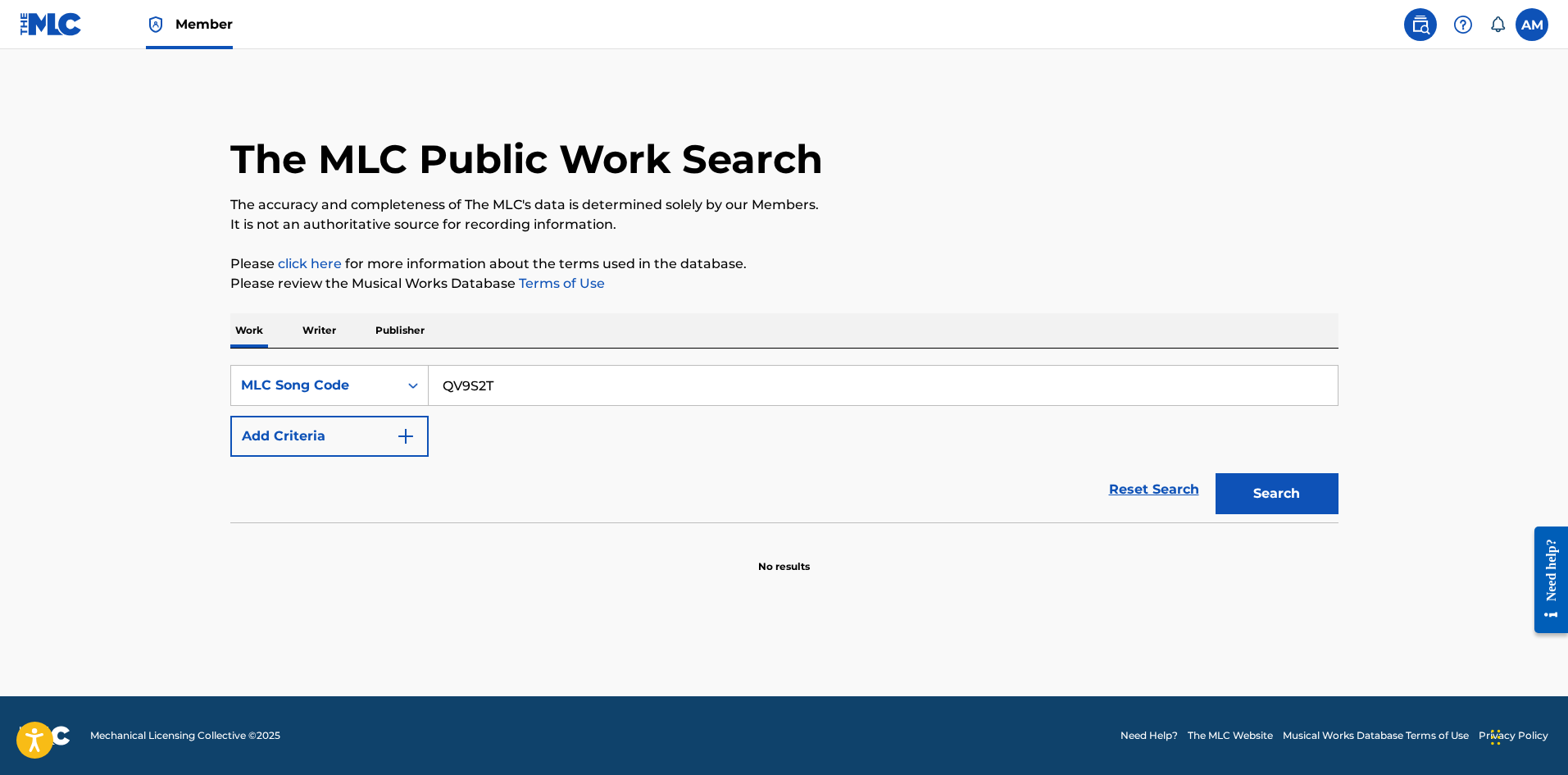
type input "QV9S2T"
click at [1284, 508] on button "Search" at bounding box center [1278, 494] width 123 height 41
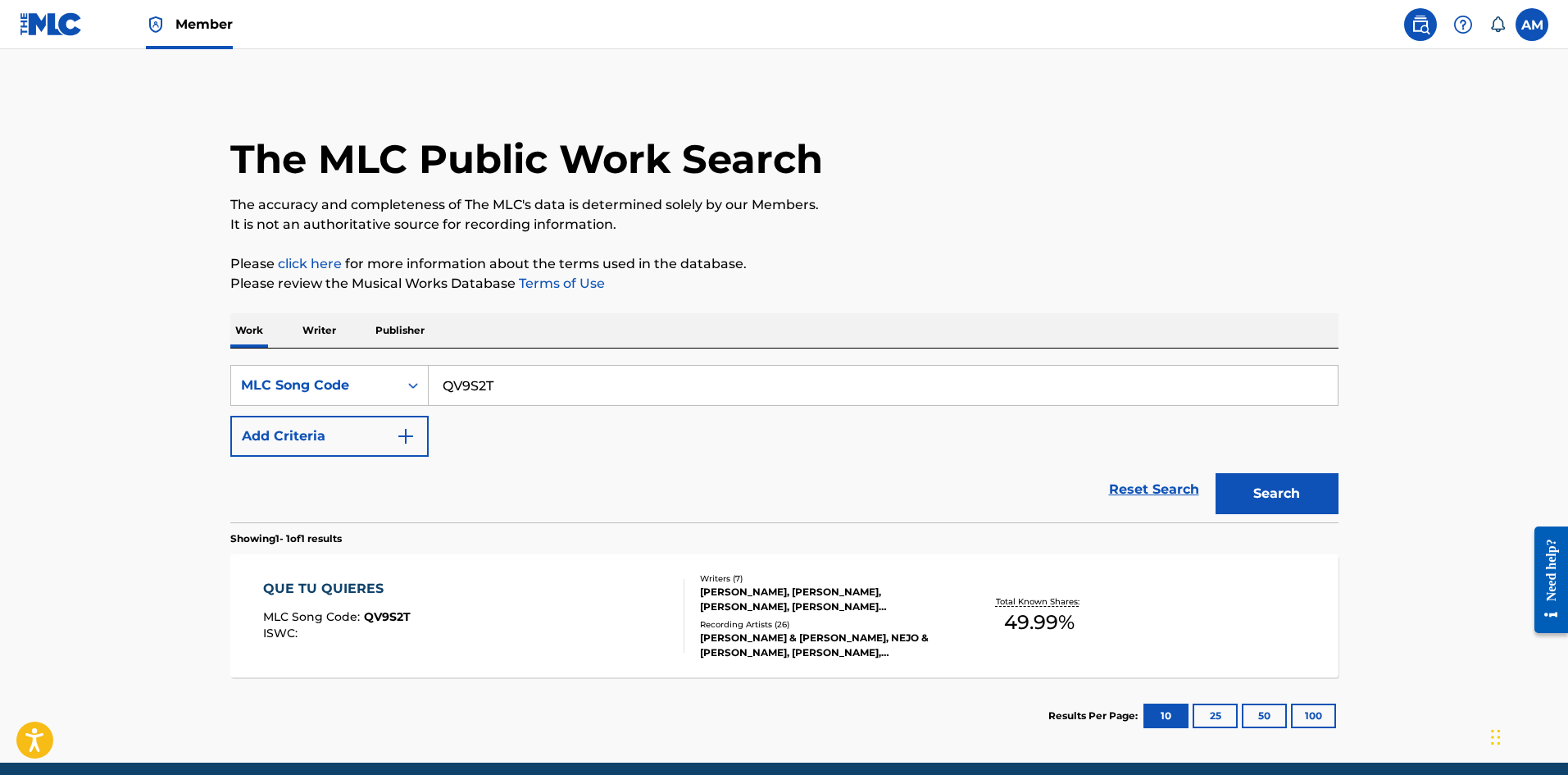
click at [729, 628] on div "Recording Artists ( 26 )" at bounding box center [823, 624] width 247 height 12
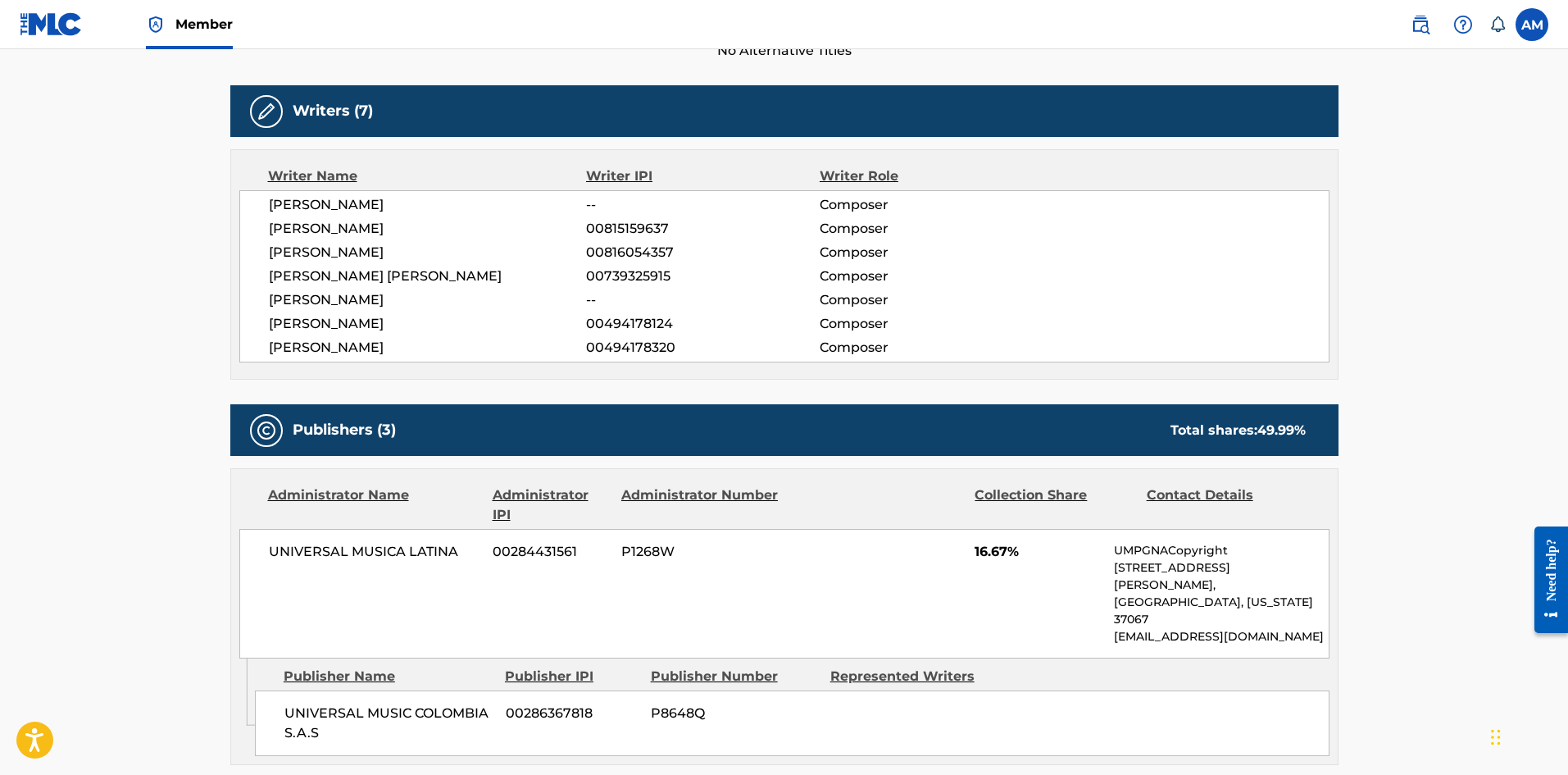
scroll to position [164, 0]
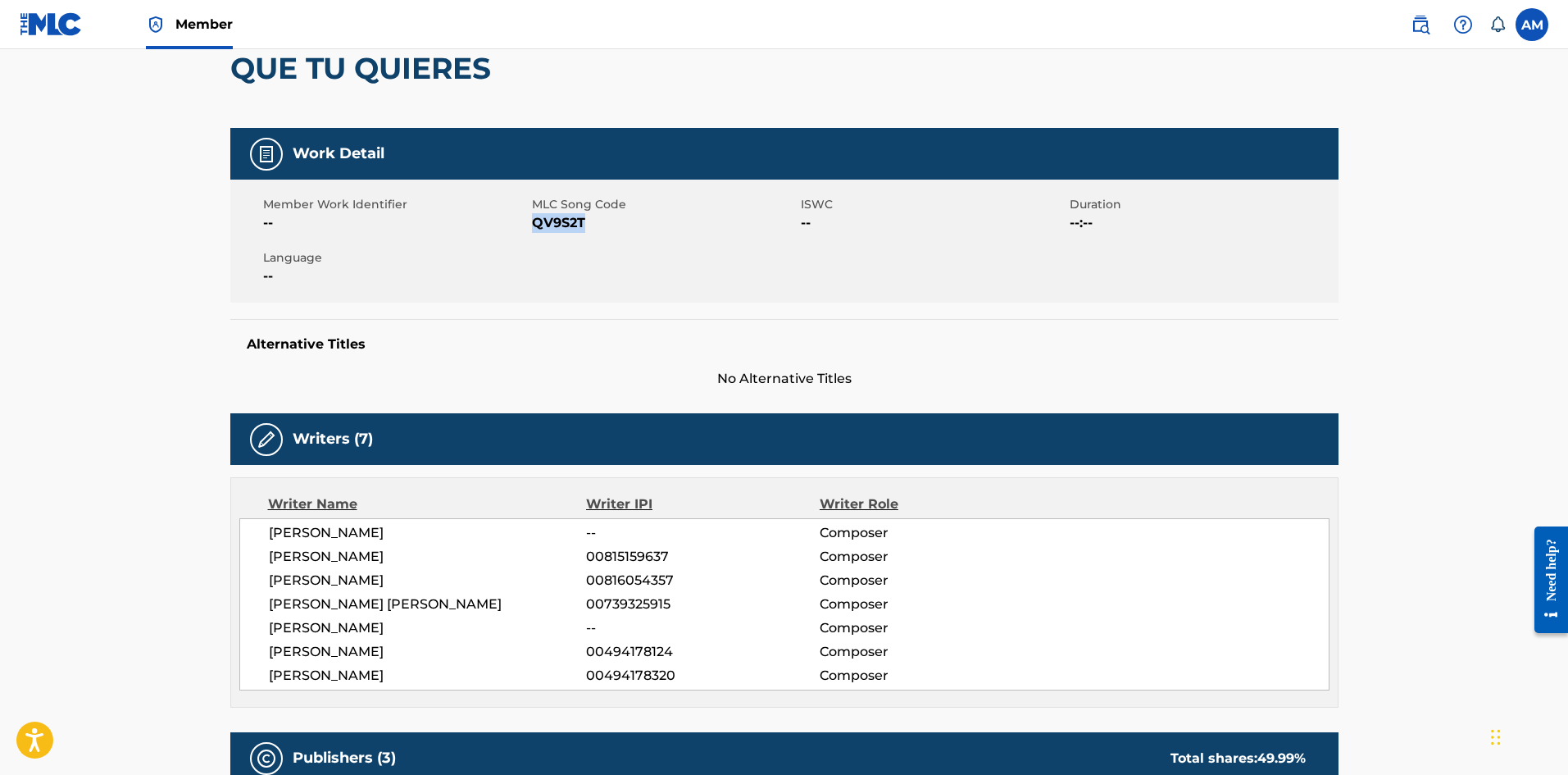
drag, startPoint x: 593, startPoint y: 224, endPoint x: 534, endPoint y: 228, distance: 59.1
click at [534, 228] on span "QV9S2T" at bounding box center [664, 223] width 265 height 20
copy span "QV9S2T"
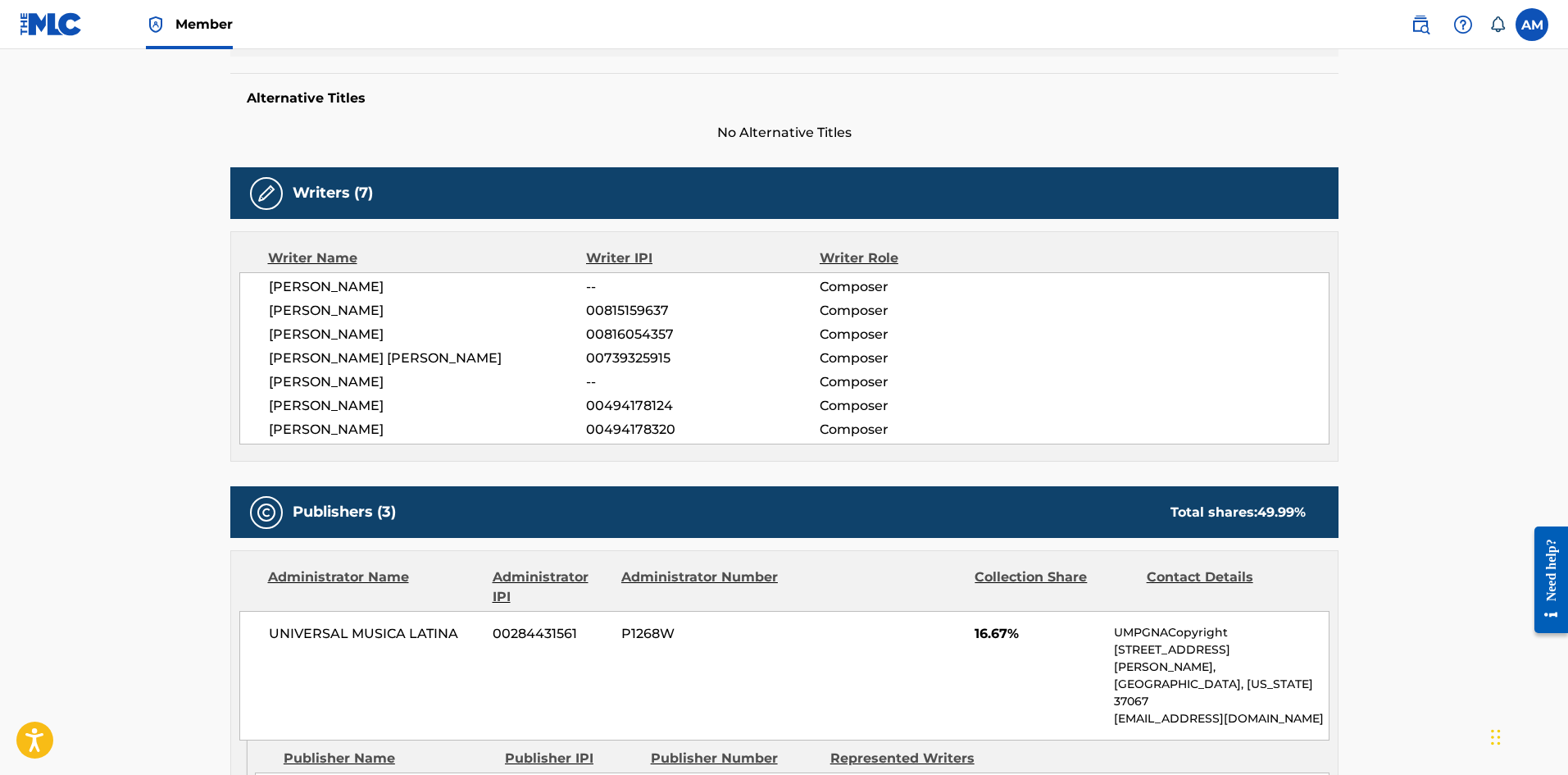
scroll to position [0, 0]
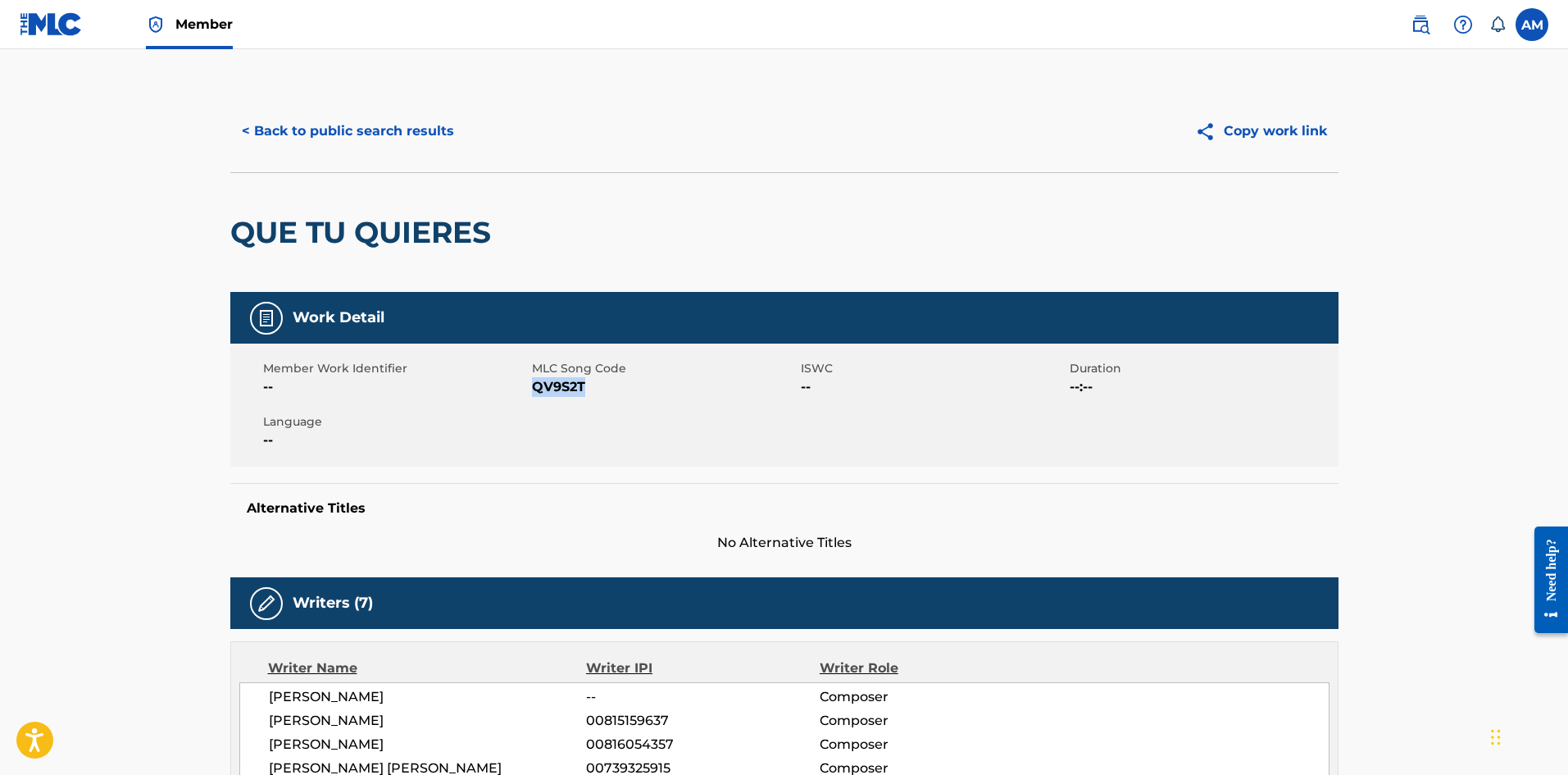
click at [375, 142] on button "< Back to public search results" at bounding box center [348, 131] width 236 height 41
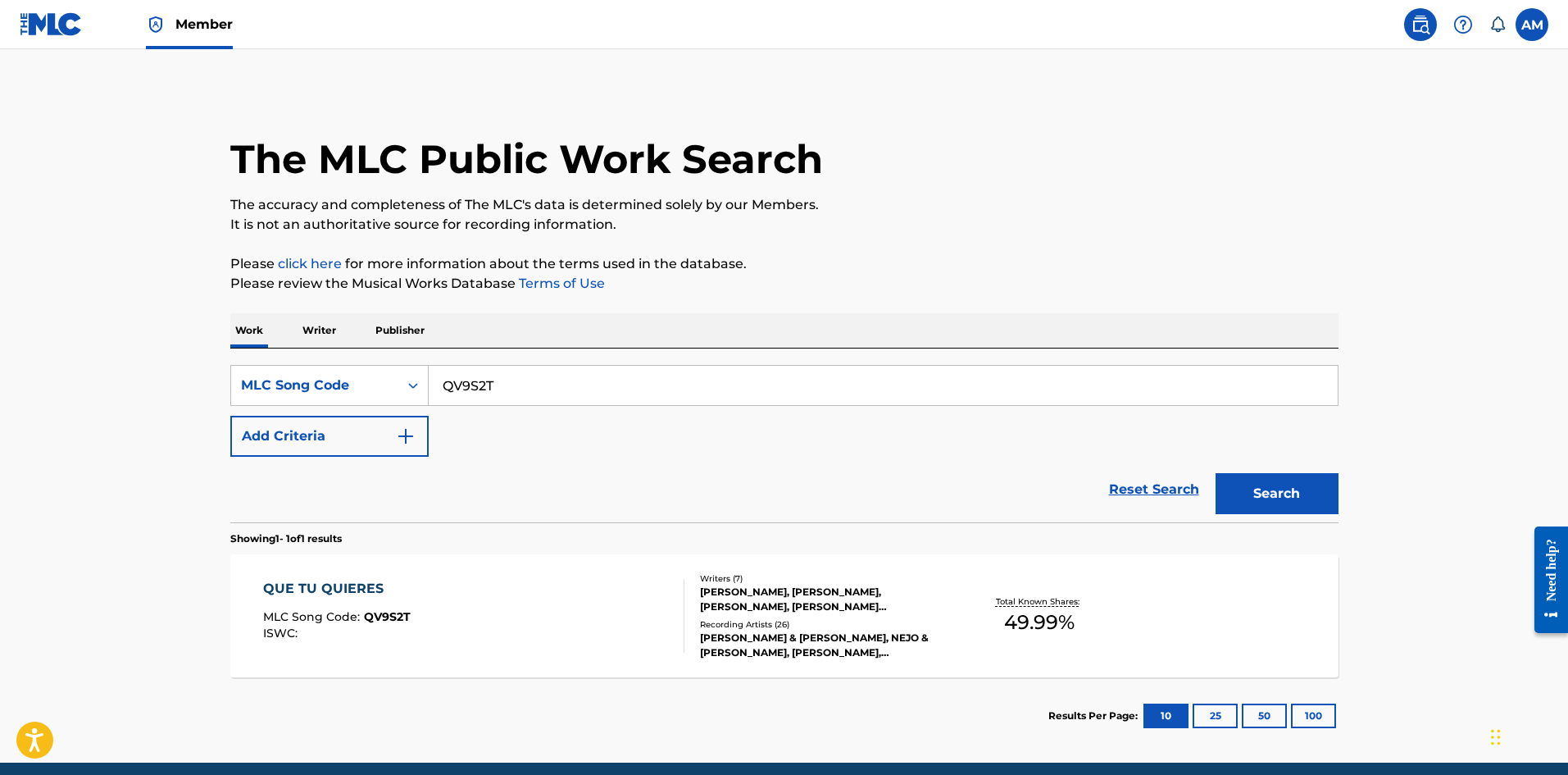
drag, startPoint x: 241, startPoint y: 414, endPoint x: 378, endPoint y: 429, distance: 137.8
click at [128, 404] on main "The MLC Public Work Search The accuracy and completeness of The MLC's data is d…" at bounding box center [784, 405] width 1568 height 713
paste input "EA9JB4"
type input "EA9JB4"
click at [1277, 507] on button "Search" at bounding box center [1278, 494] width 123 height 41
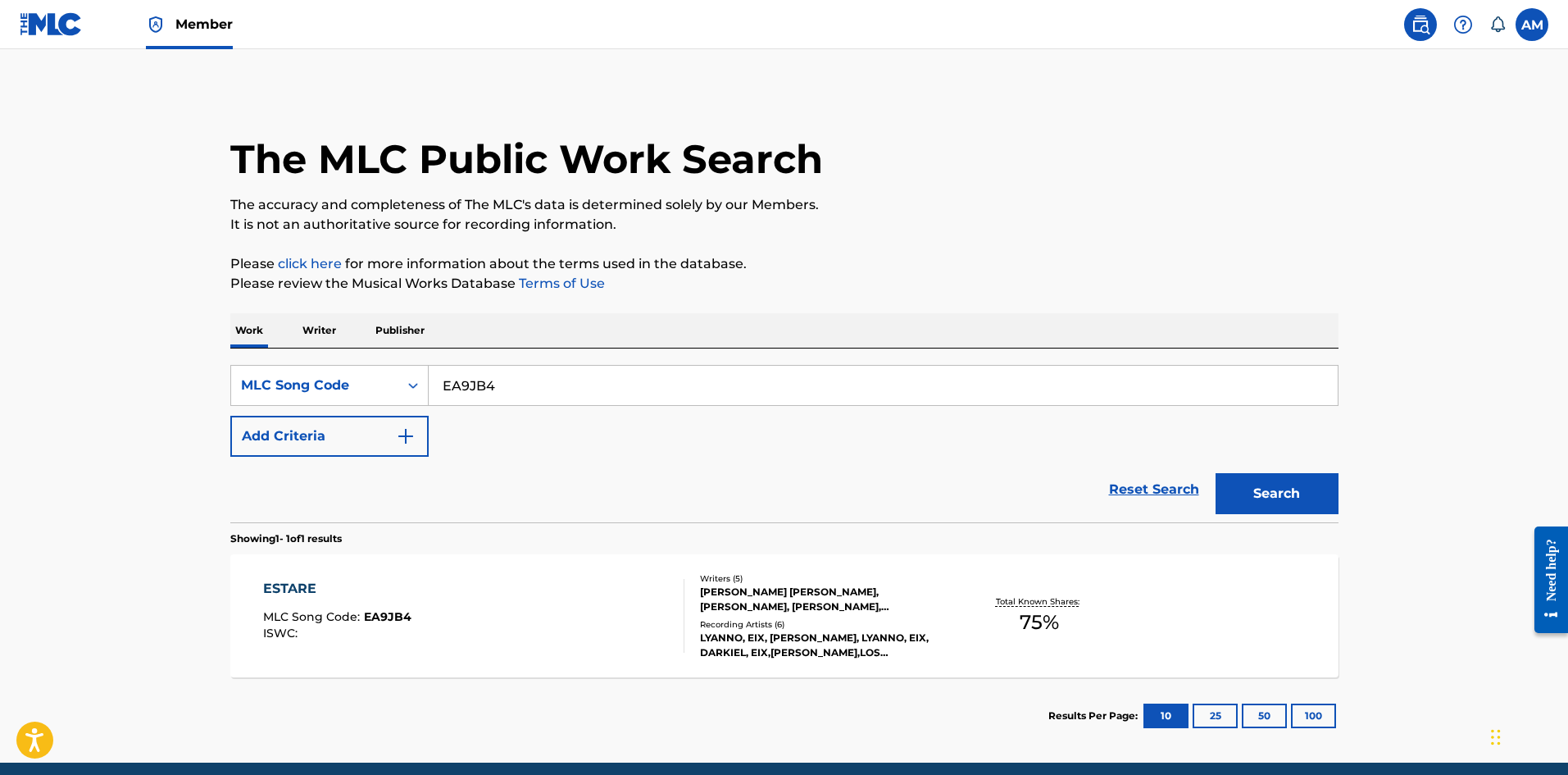
click at [488, 611] on div "ESTARE MLC Song Code : EA9JB4 ISWC :" at bounding box center [474, 615] width 421 height 74
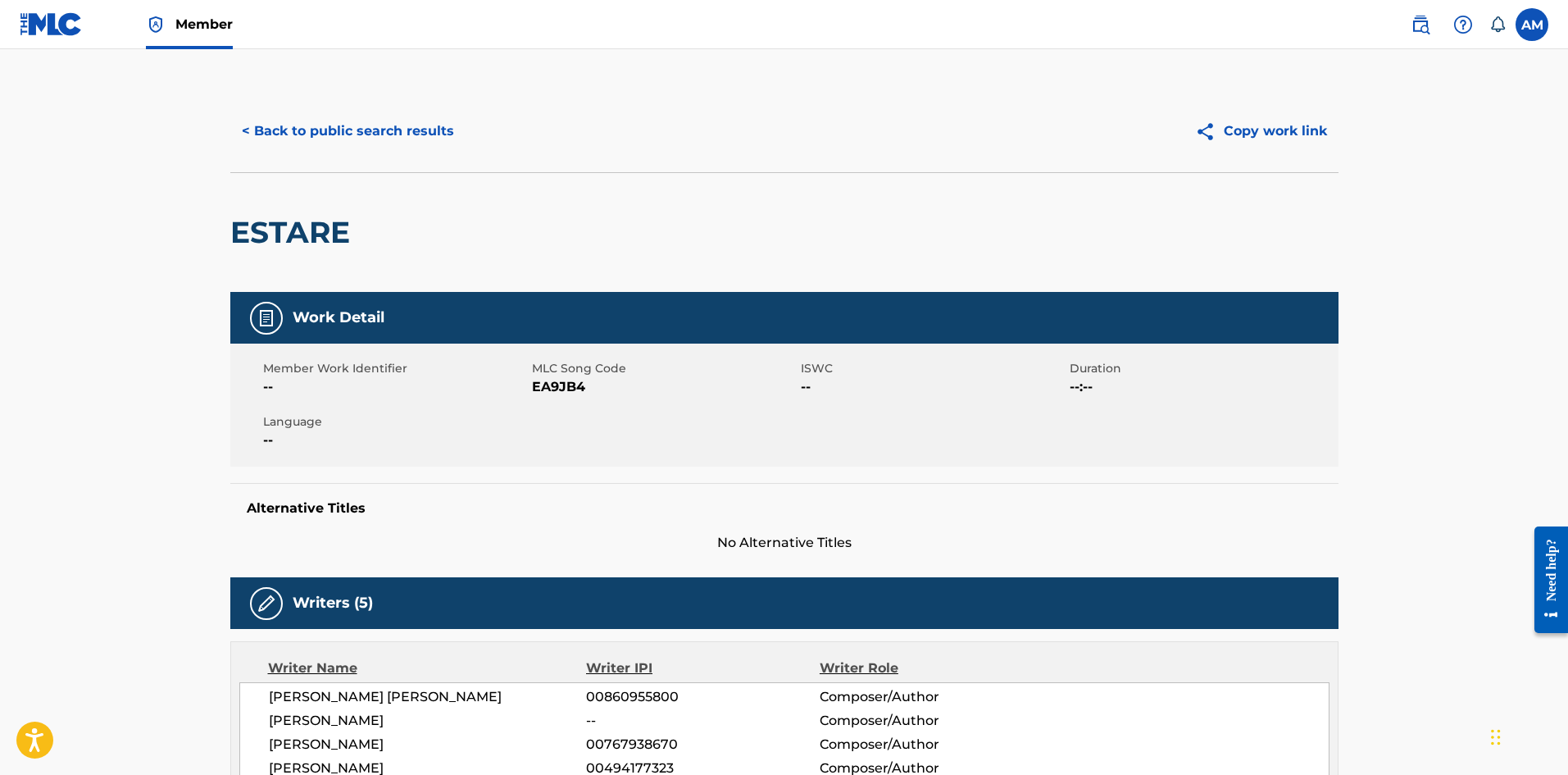
click at [332, 126] on button "< Back to public search results" at bounding box center [348, 131] width 236 height 41
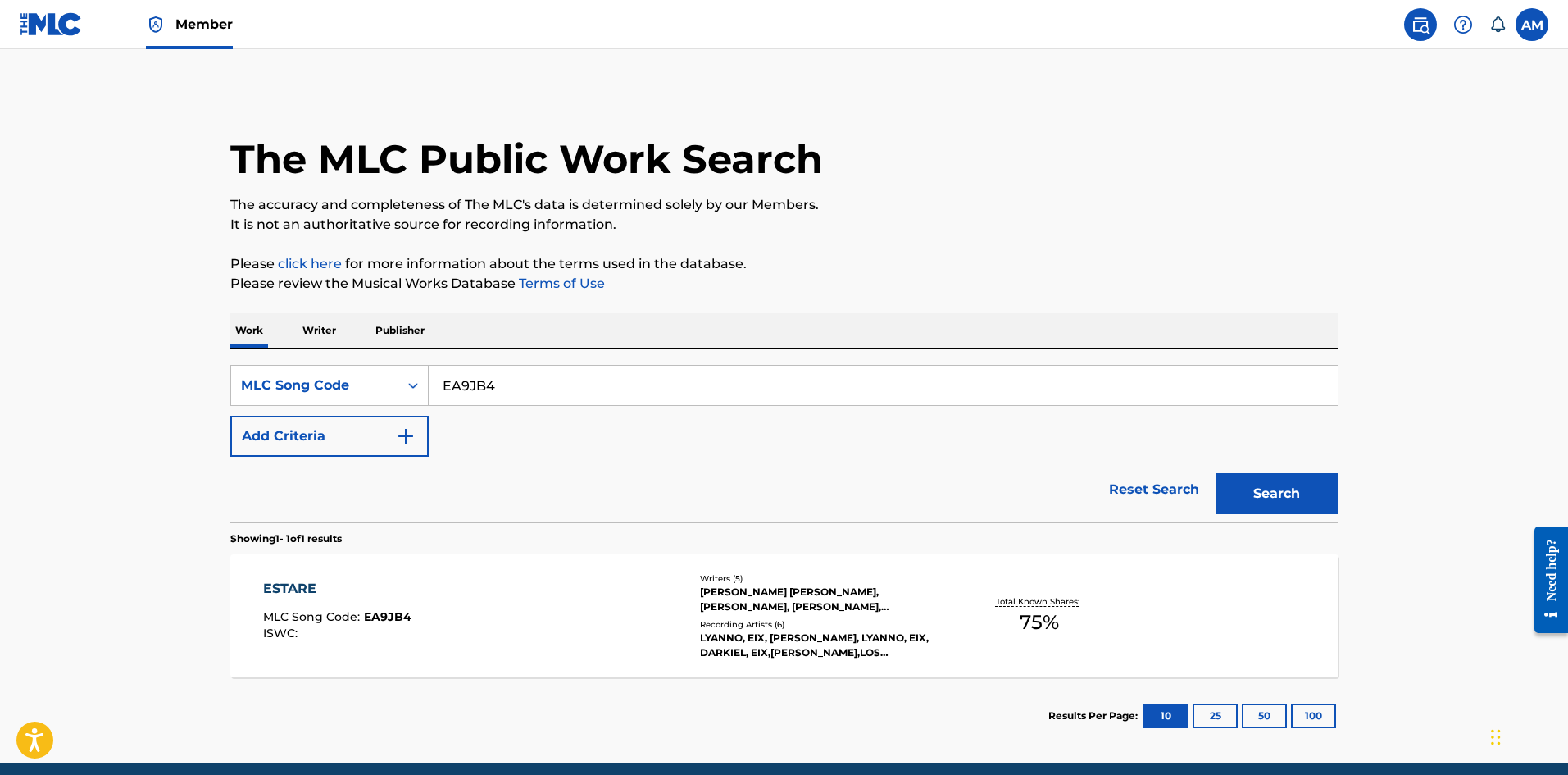
click at [196, 388] on main "The MLC Public Work Search The accuracy and completeness of The MLC's data is d…" at bounding box center [784, 405] width 1568 height 713
paste input "IC4KWD"
type input "IC4KWD"
click at [1253, 493] on button "Search" at bounding box center [1278, 494] width 123 height 41
click at [705, 625] on div "Recording Artists ( 38 )" at bounding box center [823, 624] width 247 height 12
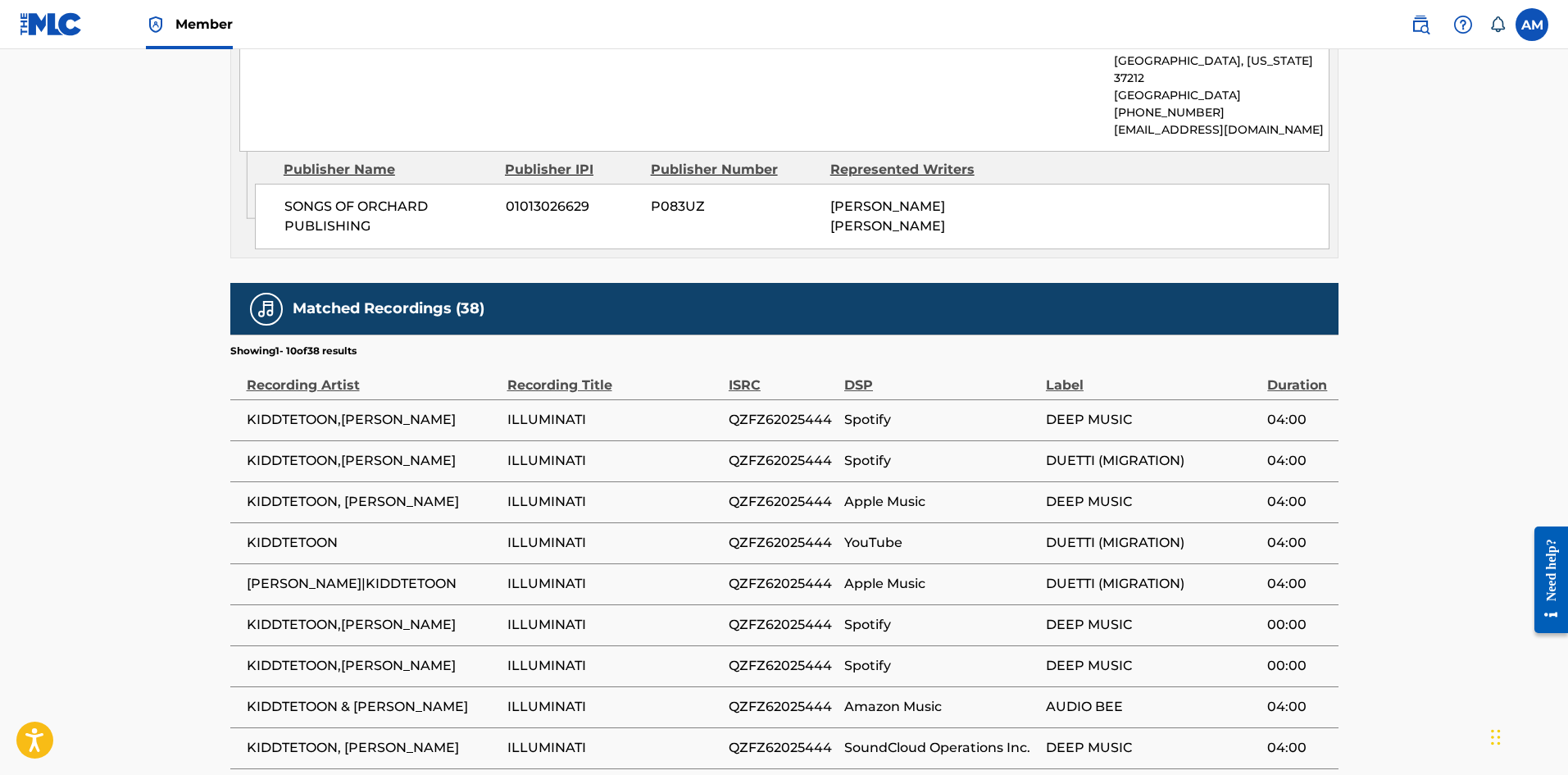
scroll to position [1394, 0]
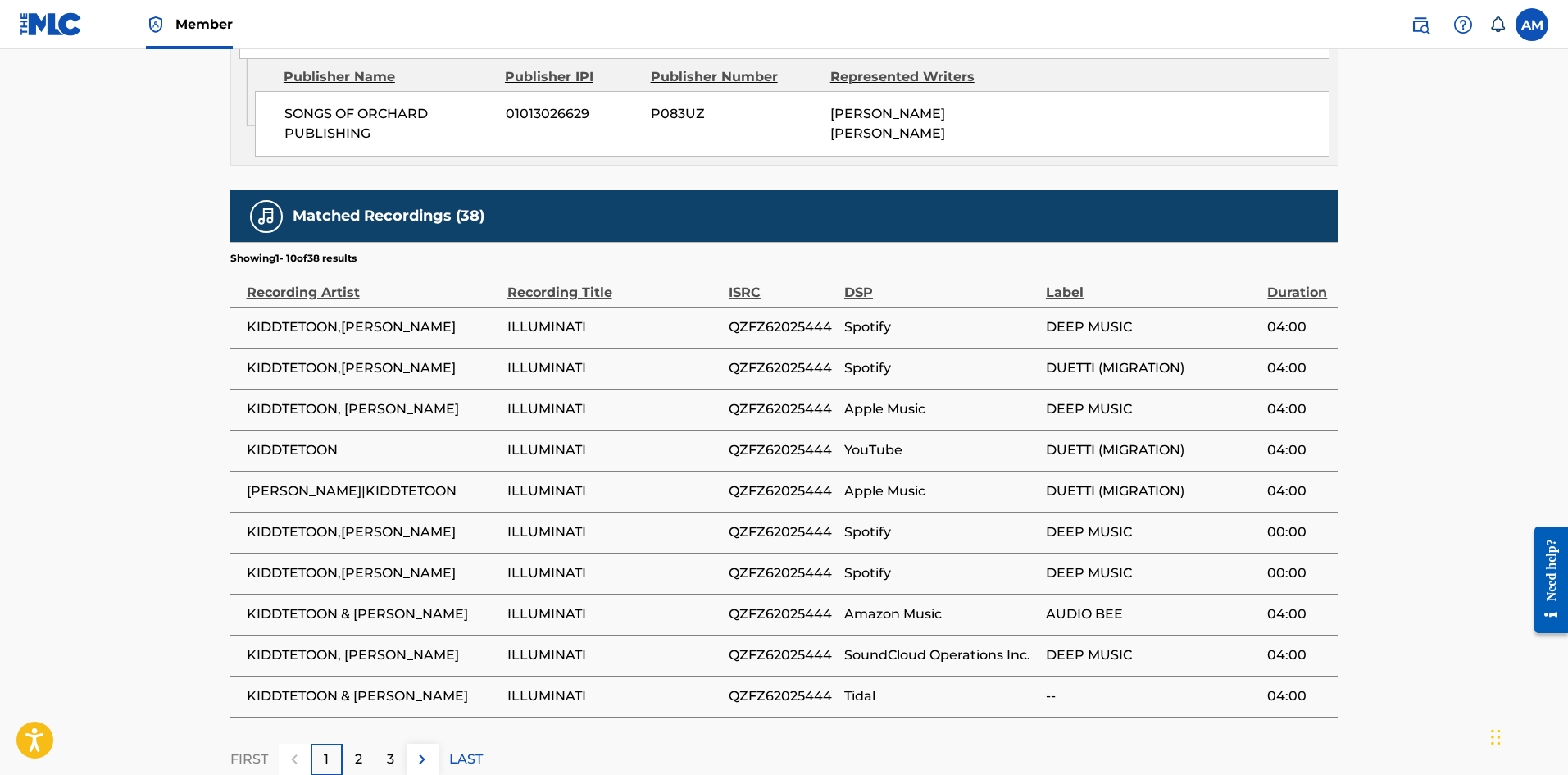
click at [351, 744] on div "2" at bounding box center [359, 760] width 32 height 32
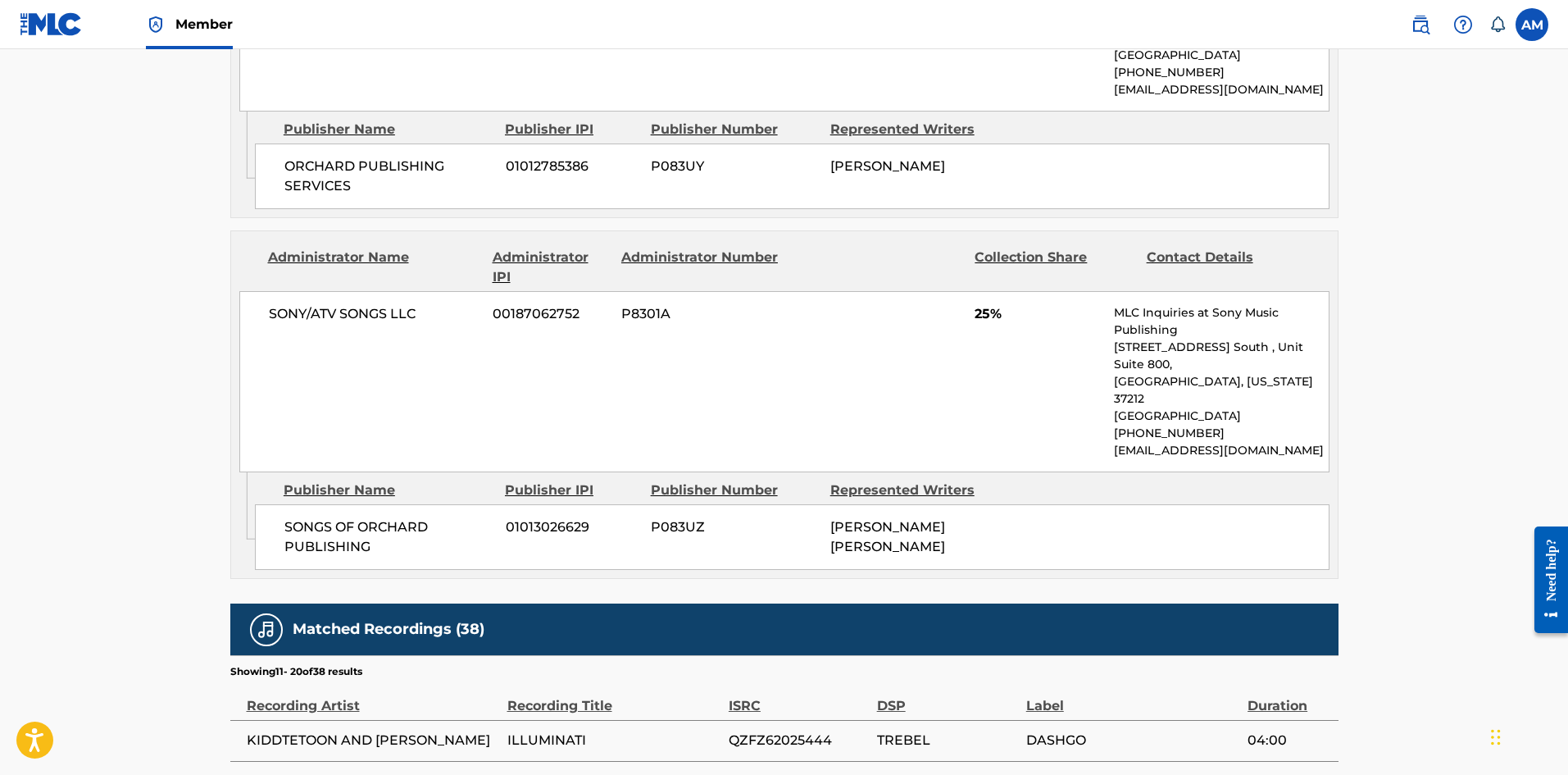
scroll to position [1476, 0]
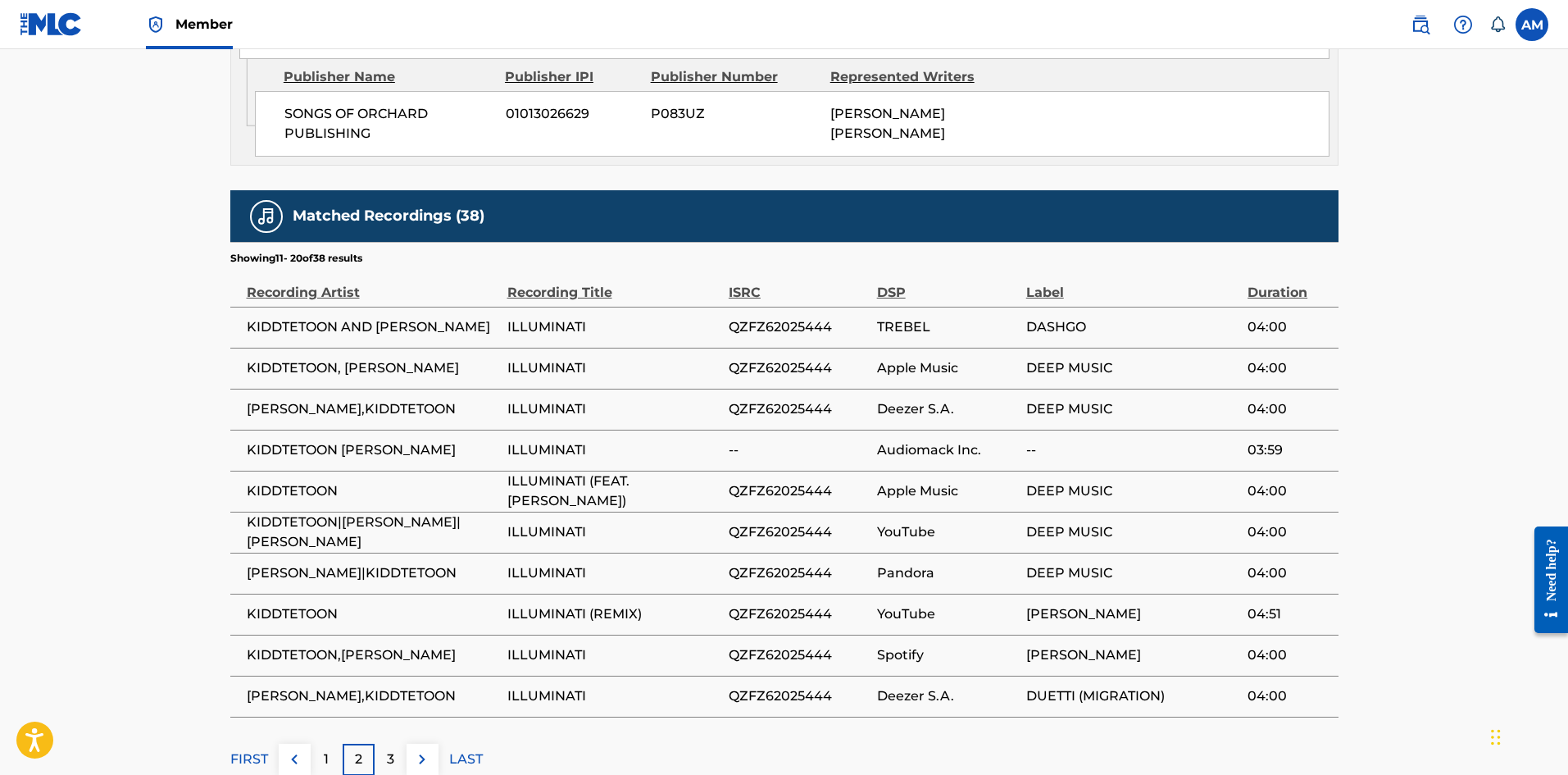
click at [390, 744] on div "3" at bounding box center [391, 760] width 32 height 32
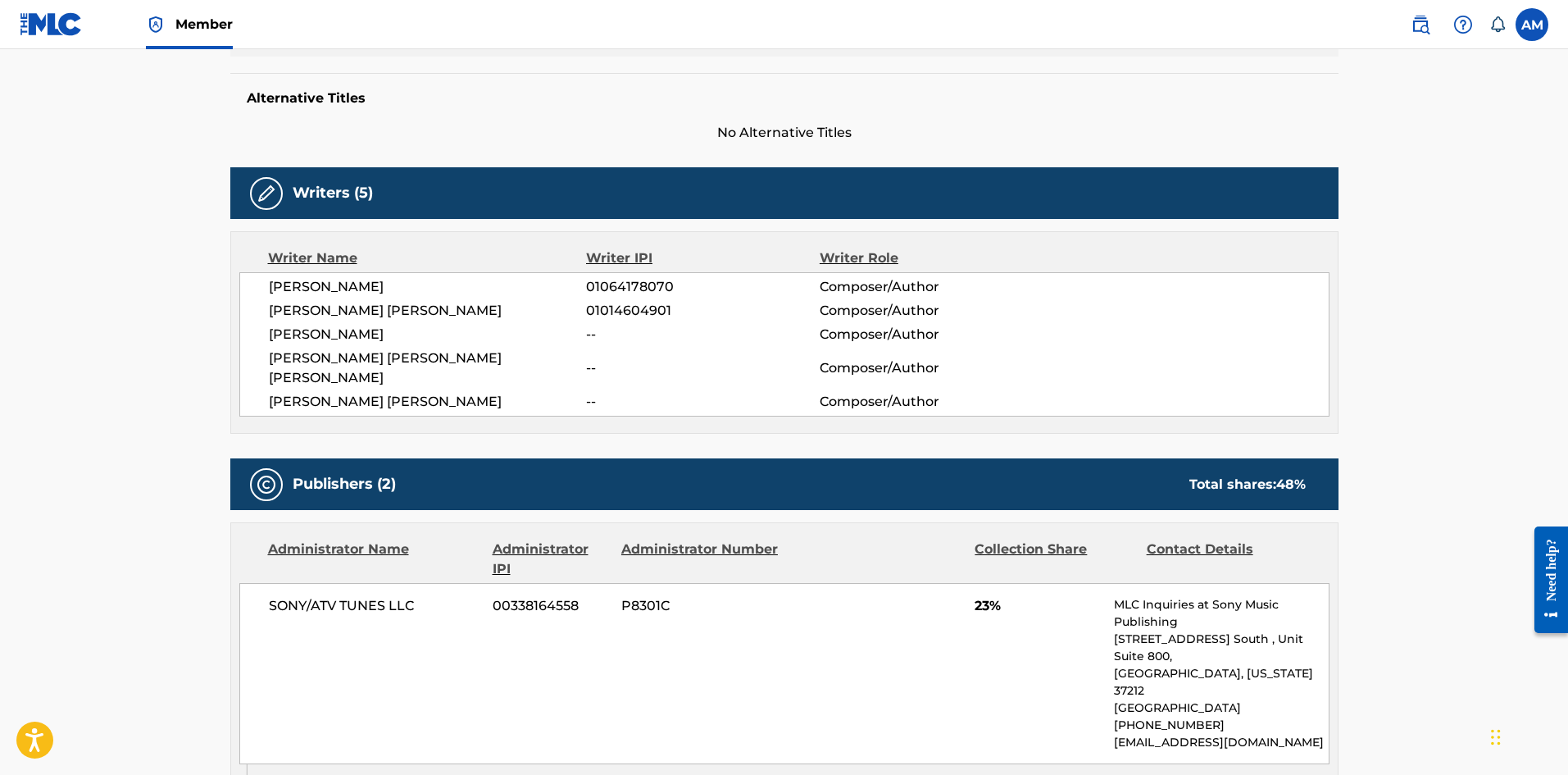
scroll to position [0, 0]
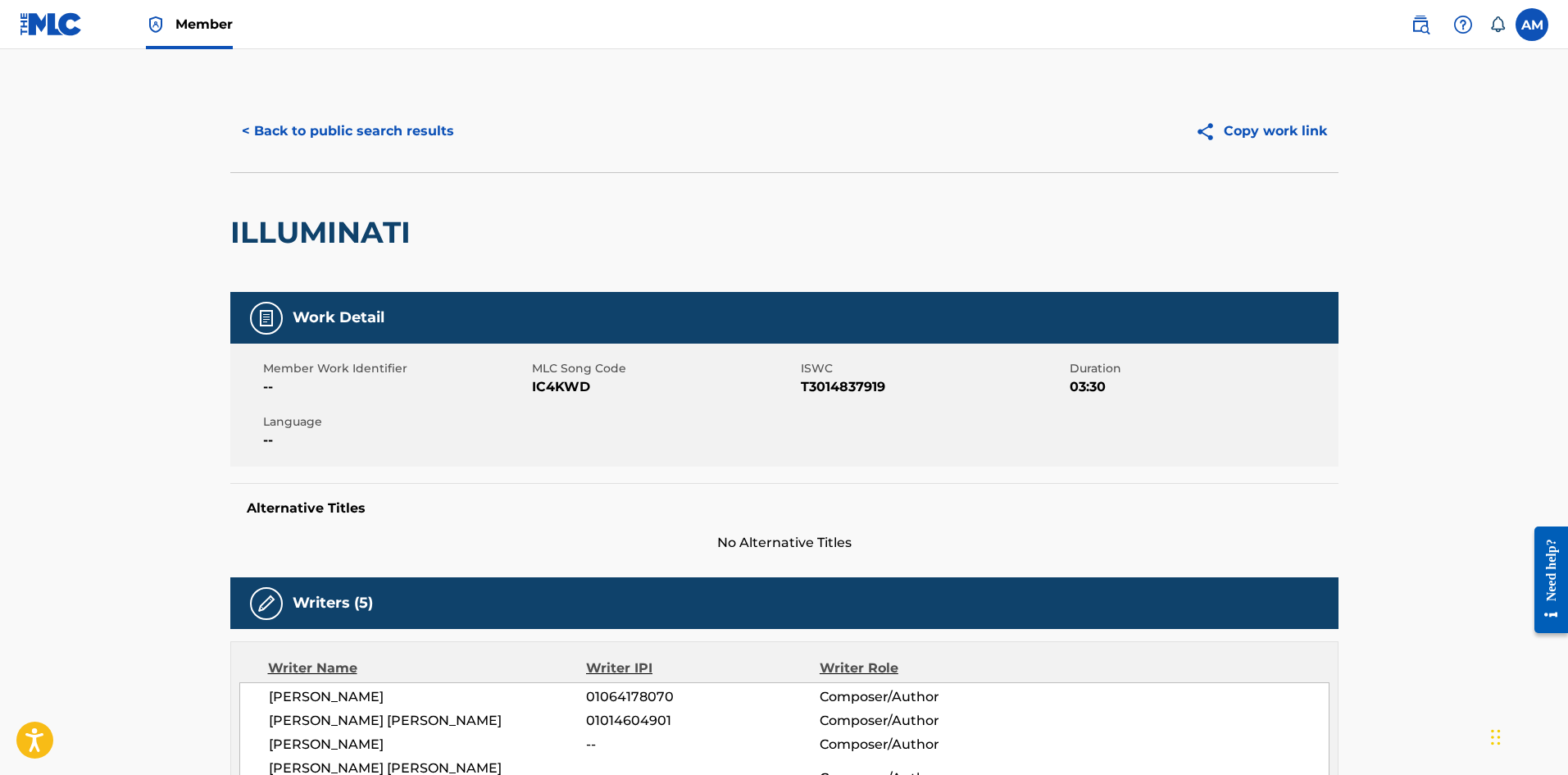
click at [398, 121] on button "< Back to public search results" at bounding box center [348, 131] width 236 height 41
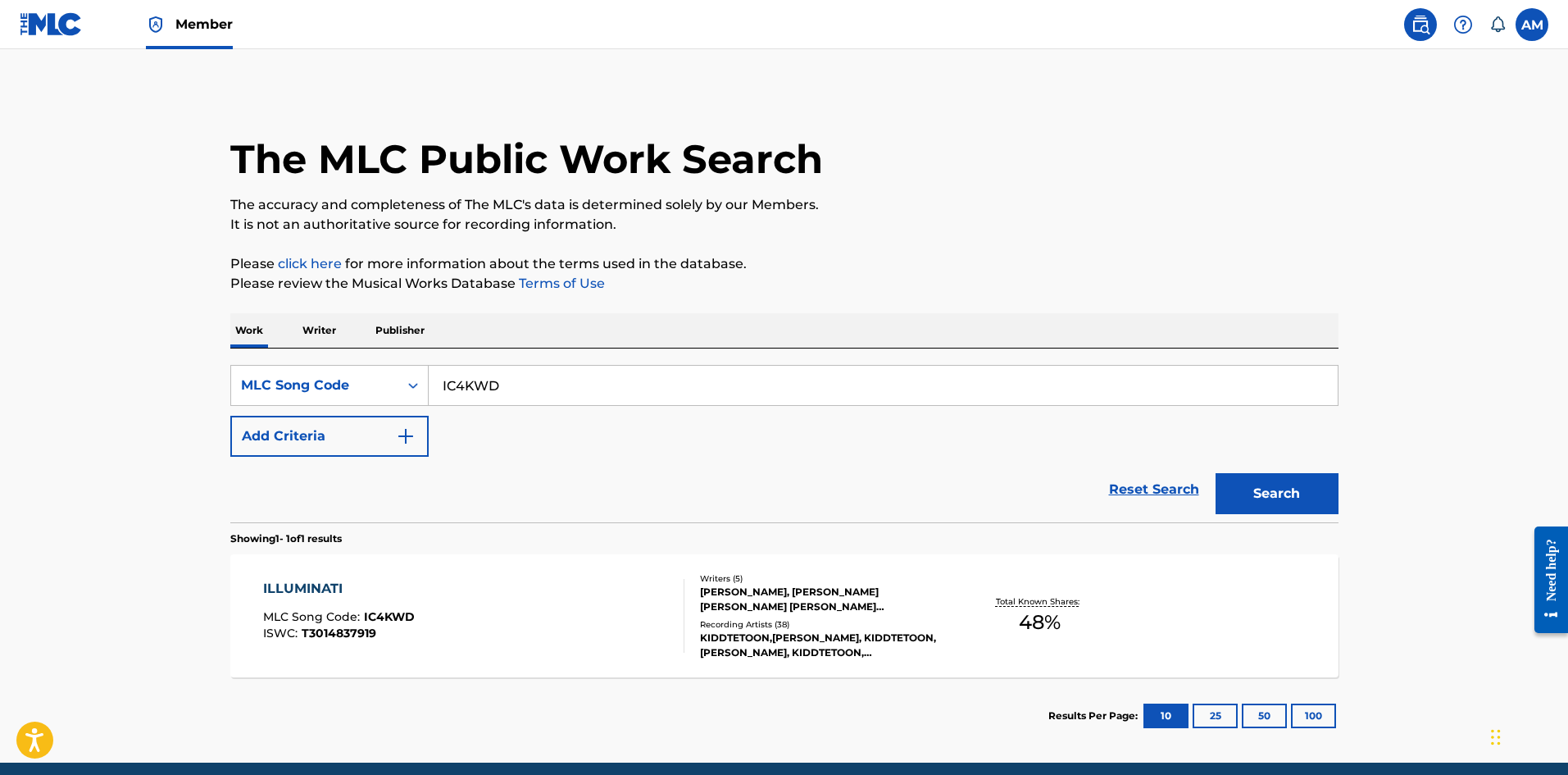
drag, startPoint x: 526, startPoint y: 386, endPoint x: 328, endPoint y: 379, distance: 198.1
click at [62, 371] on main "The MLC Public Work Search The accuracy and completeness of The MLC's data is d…" at bounding box center [784, 405] width 1568 height 713
paste input "AVA57F"
type input "AVA57F"
drag, startPoint x: 1287, startPoint y: 487, endPoint x: 1218, endPoint y: 501, distance: 70.4
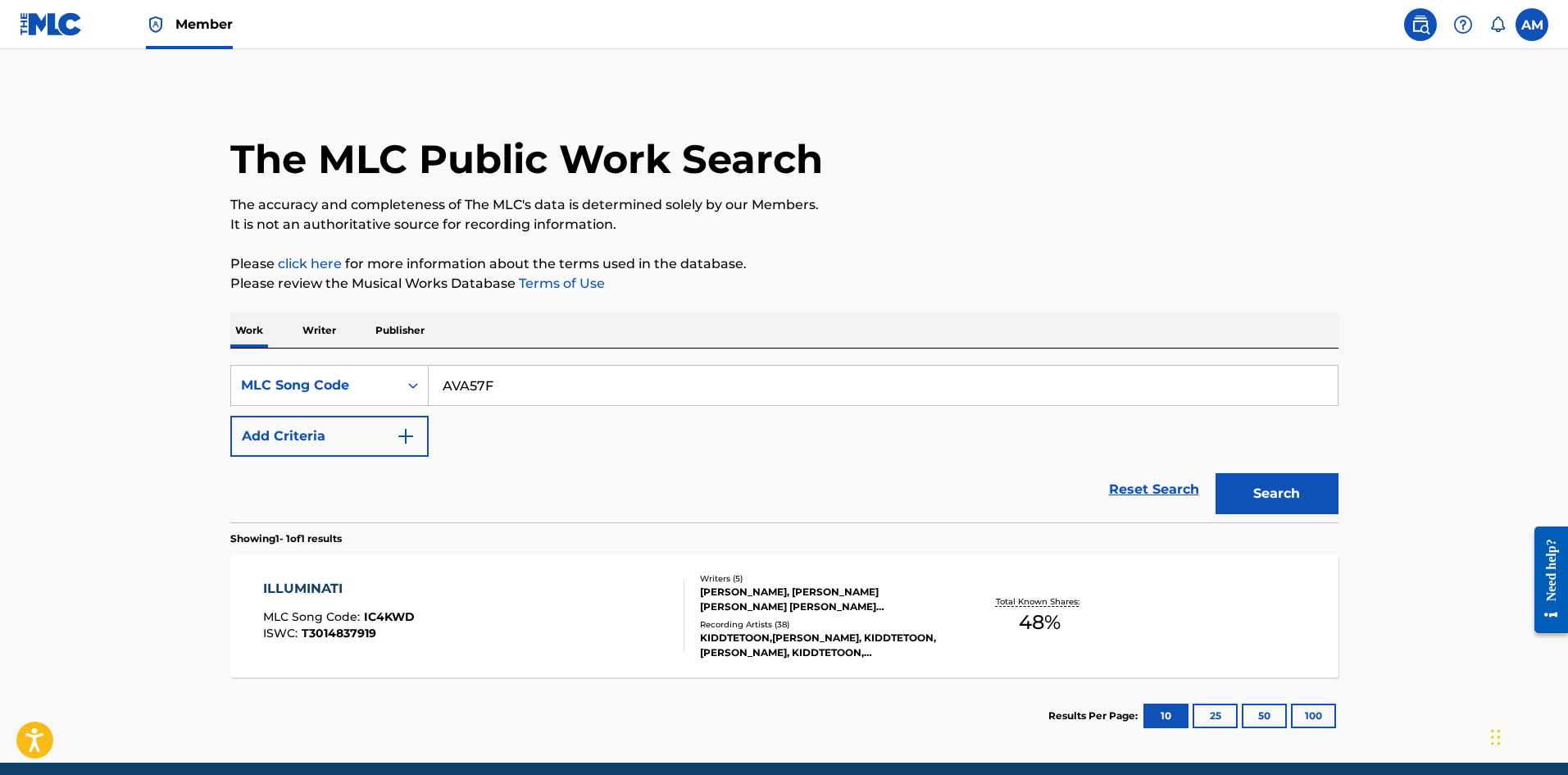
click at [1284, 487] on button "Search" at bounding box center [1278, 494] width 123 height 41
click at [598, 600] on div "AUNQUE NO SE VE MLC Song Code : AVA57F ISWC :" at bounding box center [474, 615] width 421 height 74
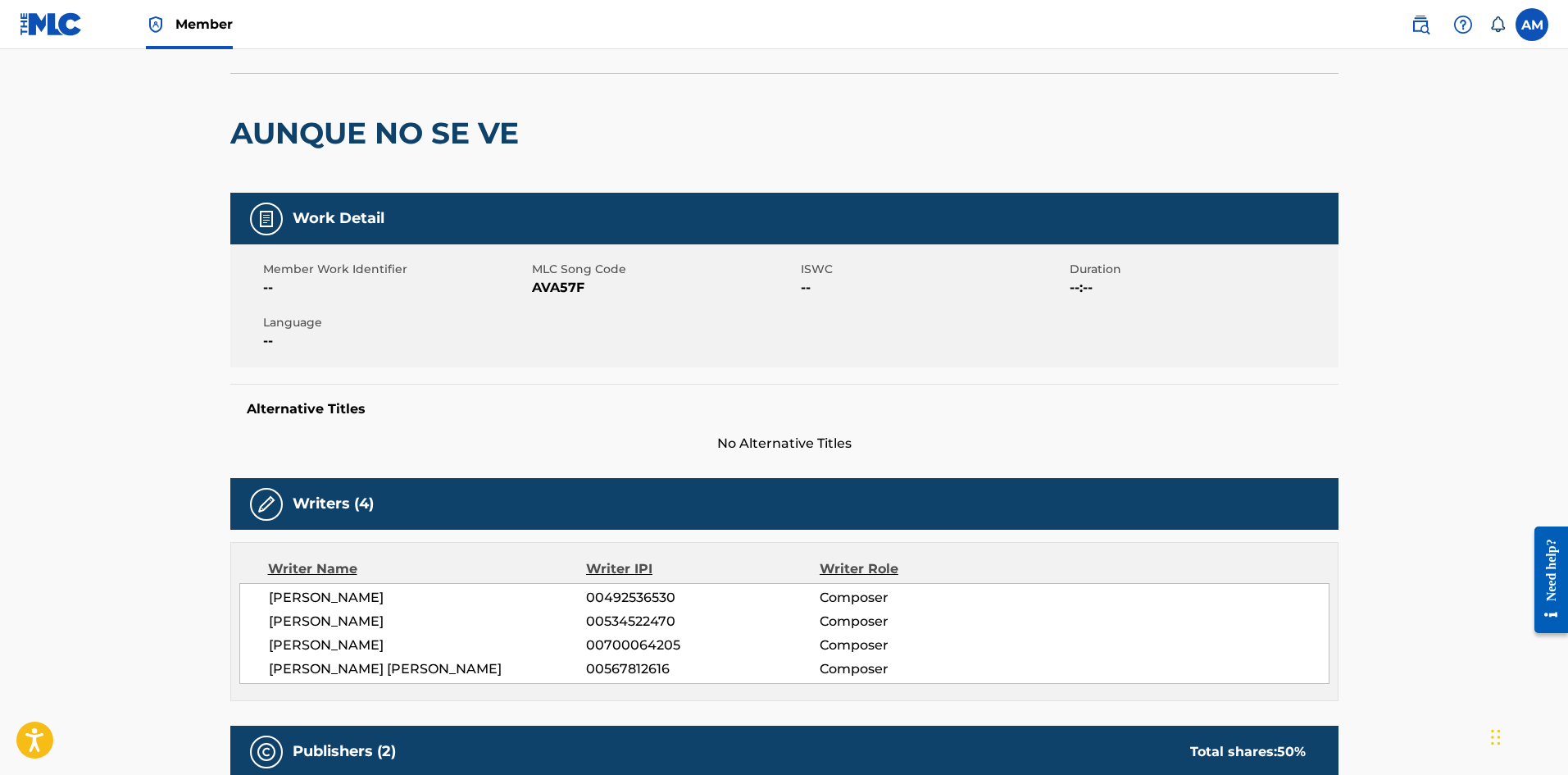
scroll to position [82, 0]
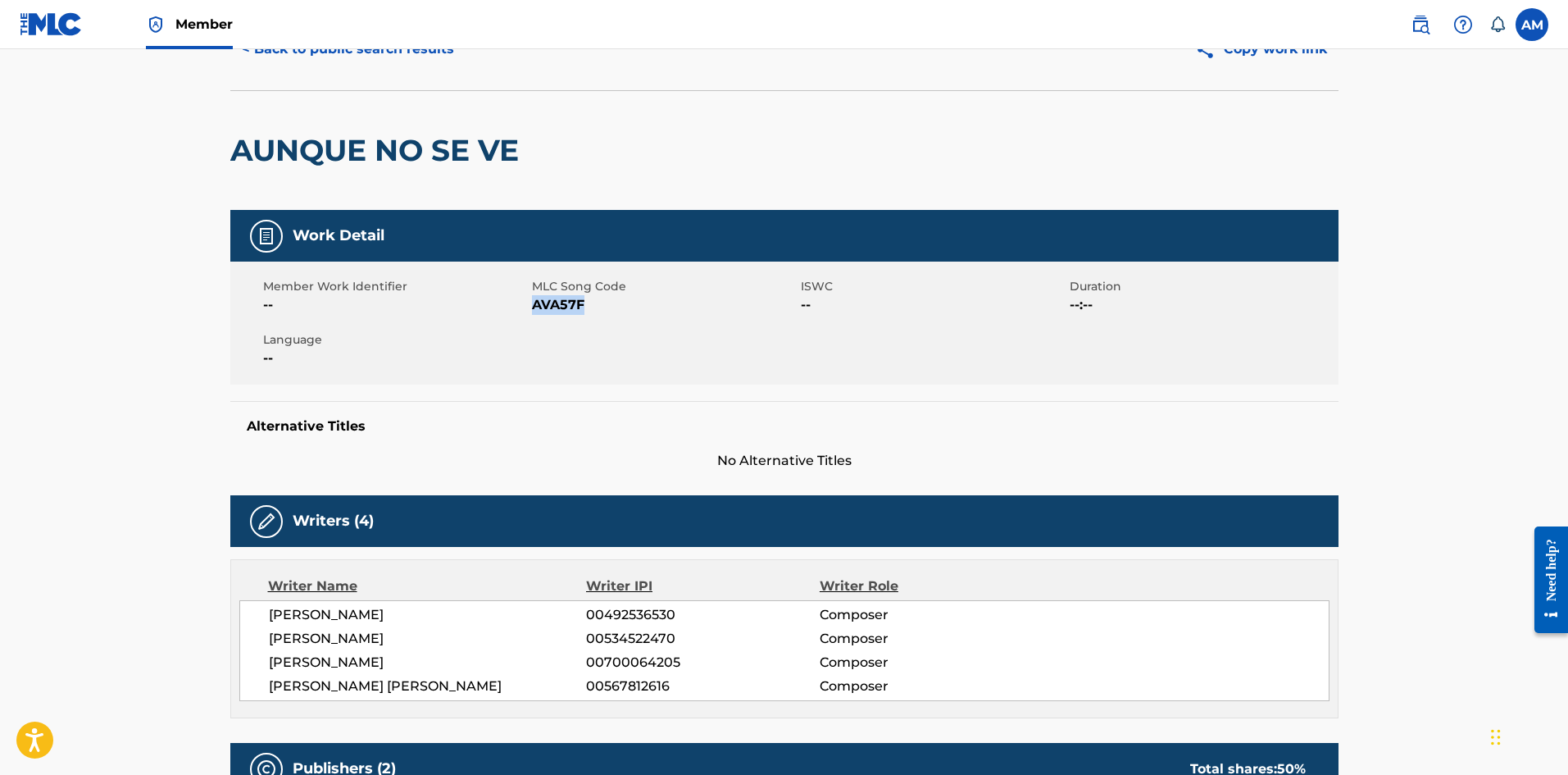
drag, startPoint x: 596, startPoint y: 304, endPoint x: 532, endPoint y: 309, distance: 64.2
click at [532, 309] on span "AVA57F" at bounding box center [664, 305] width 265 height 20
copy span "AVA57F"
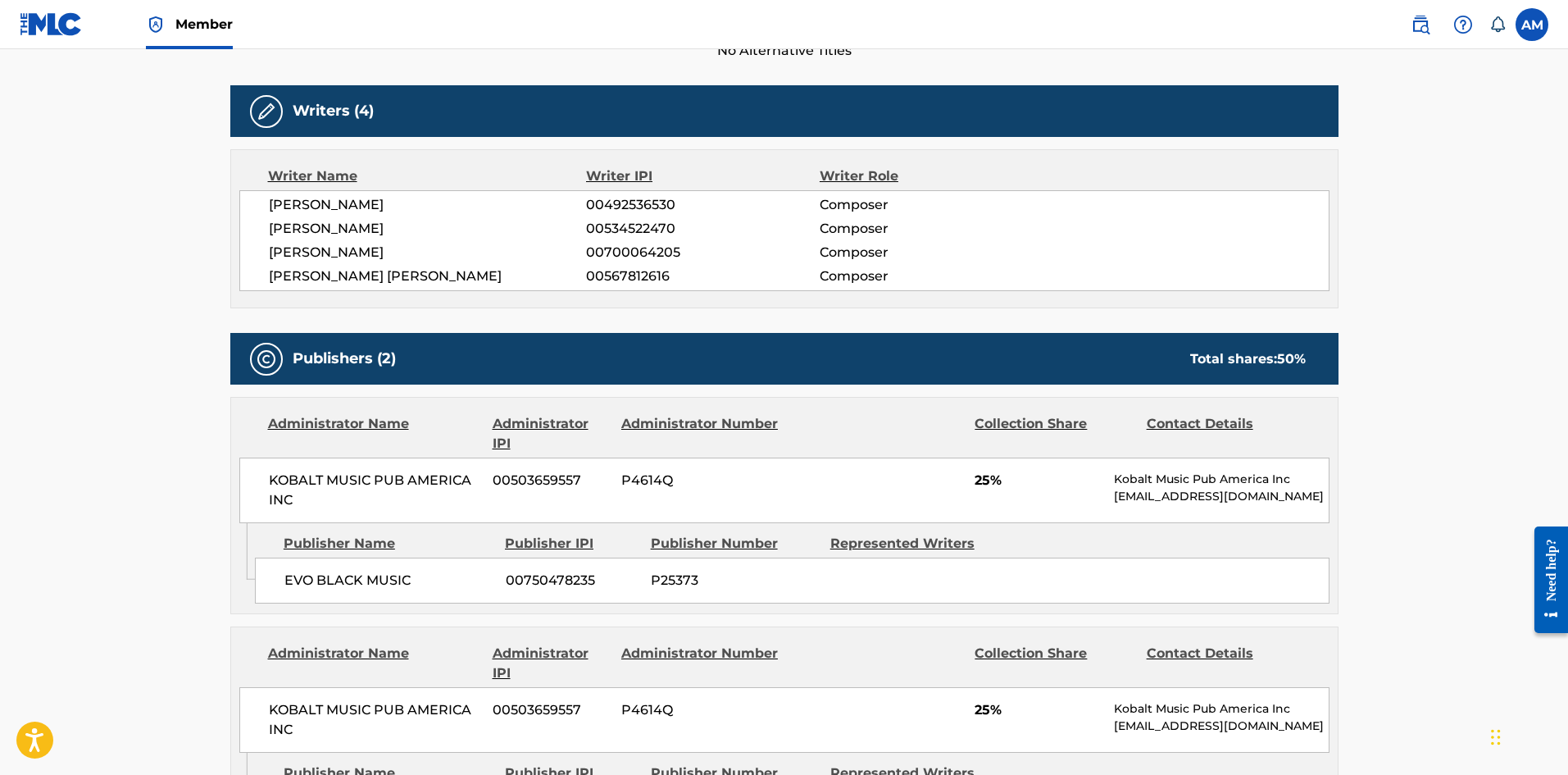
scroll to position [0, 0]
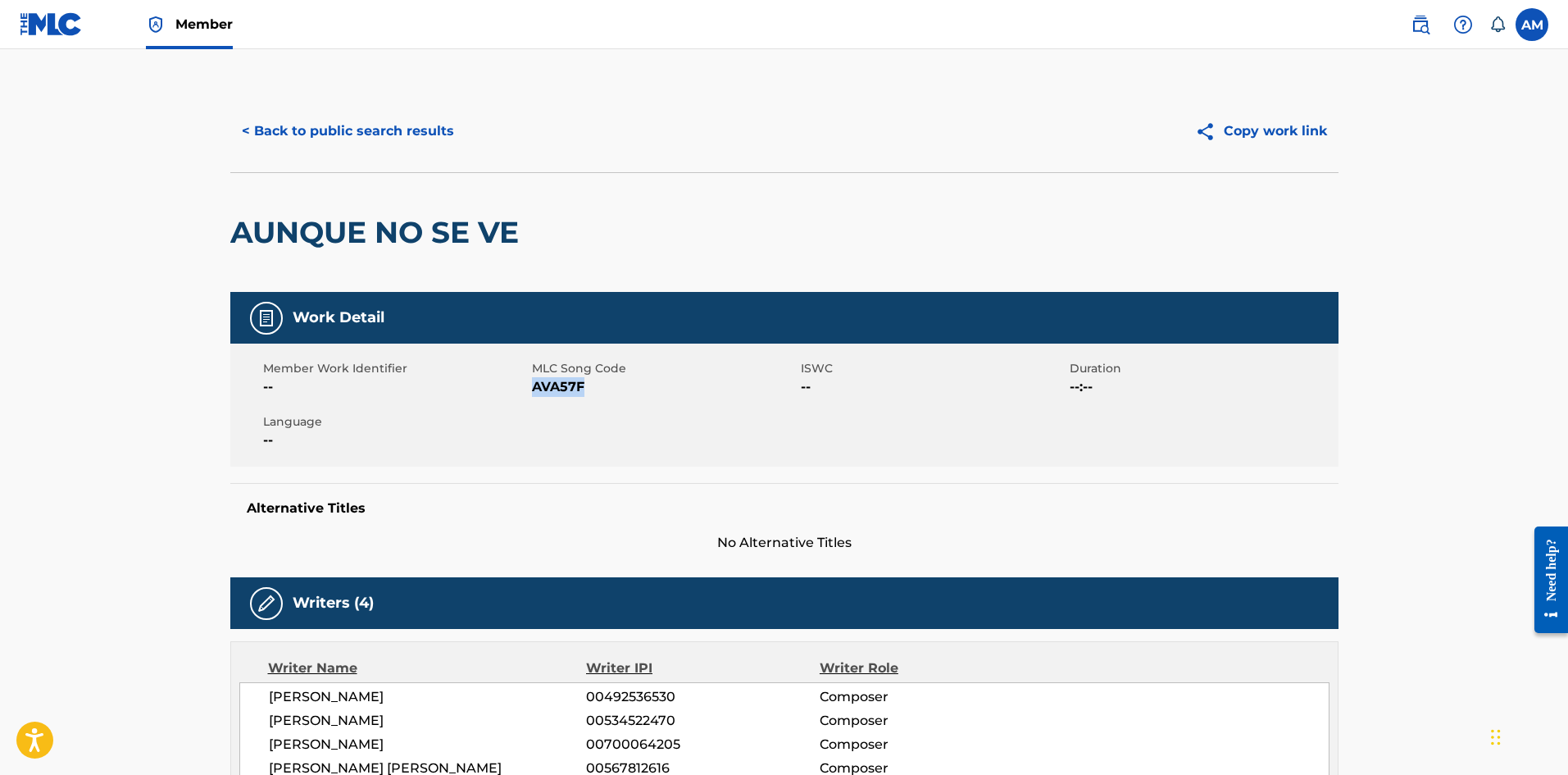
click at [386, 145] on button "< Back to public search results" at bounding box center [348, 131] width 236 height 41
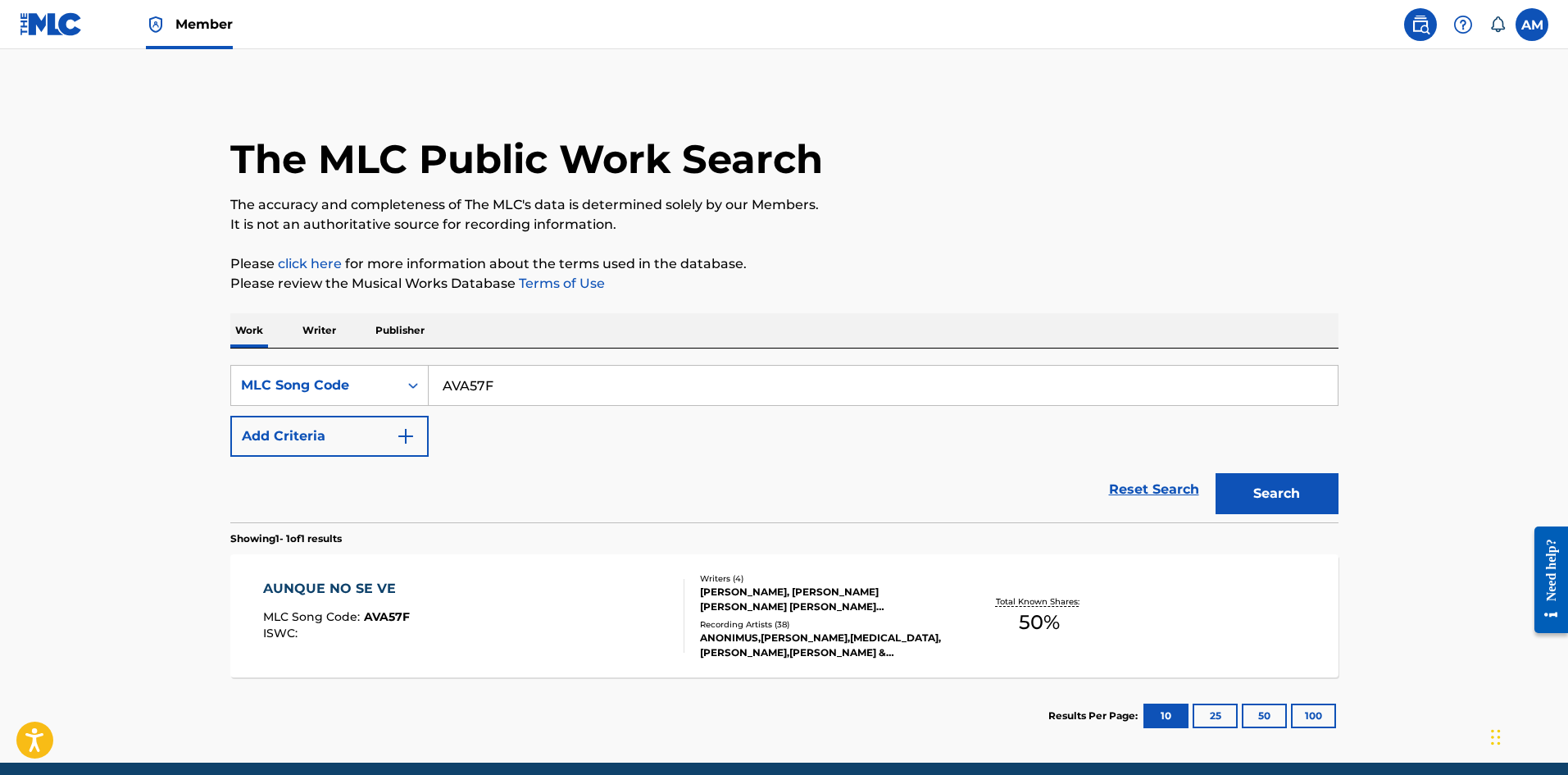
drag, startPoint x: 546, startPoint y: 390, endPoint x: 640, endPoint y: 419, distance: 98.4
click at [185, 365] on main "The MLC Public Work Search The accuracy and completeness of The MLC's data is d…" at bounding box center [784, 405] width 1568 height 713
paste input "EA7D1J"
type input "EA7D1J"
drag, startPoint x: 1277, startPoint y: 491, endPoint x: 1144, endPoint y: 515, distance: 135.1
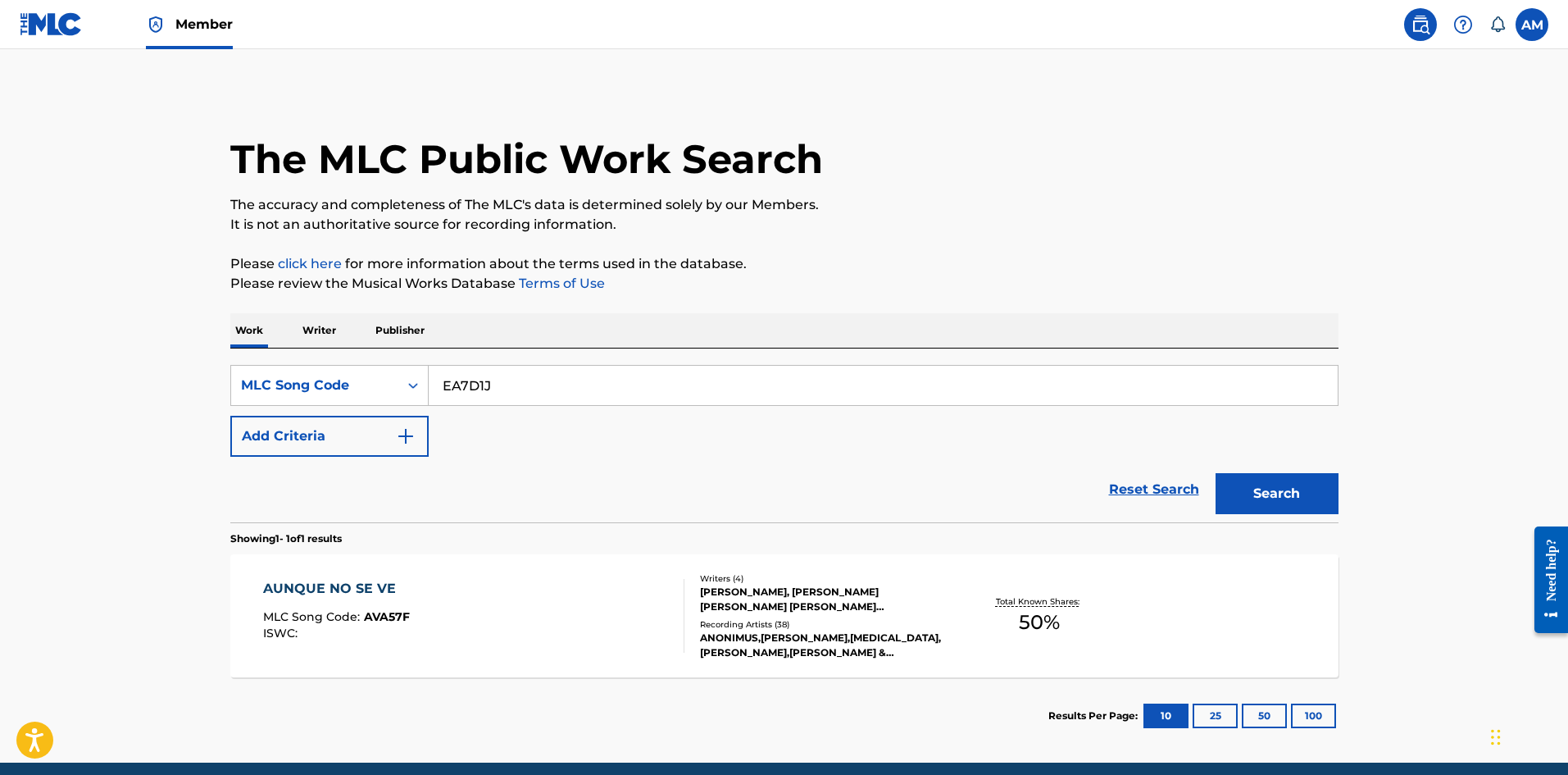
click at [1276, 491] on button "Search" at bounding box center [1278, 494] width 123 height 41
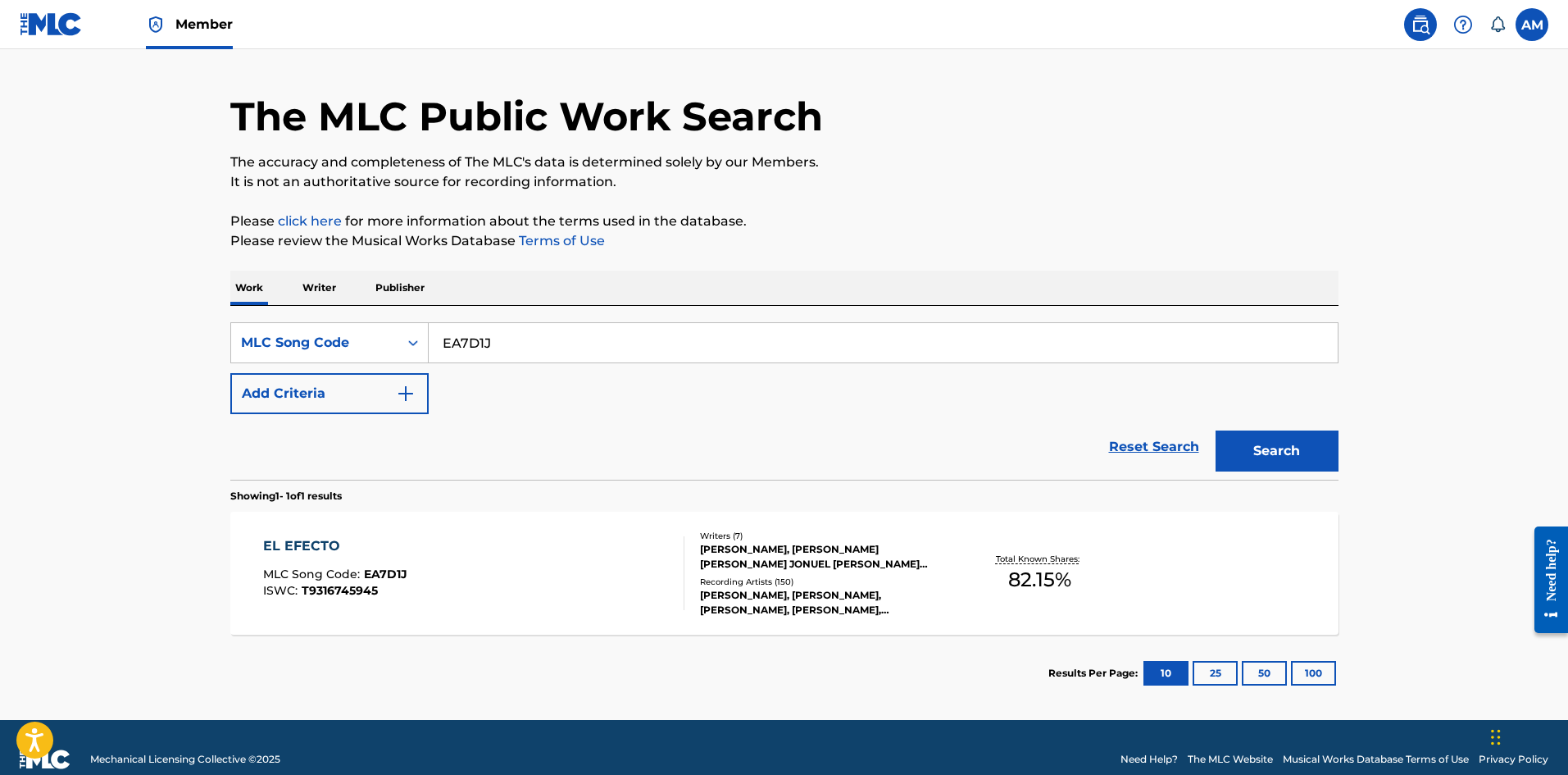
scroll to position [66, 0]
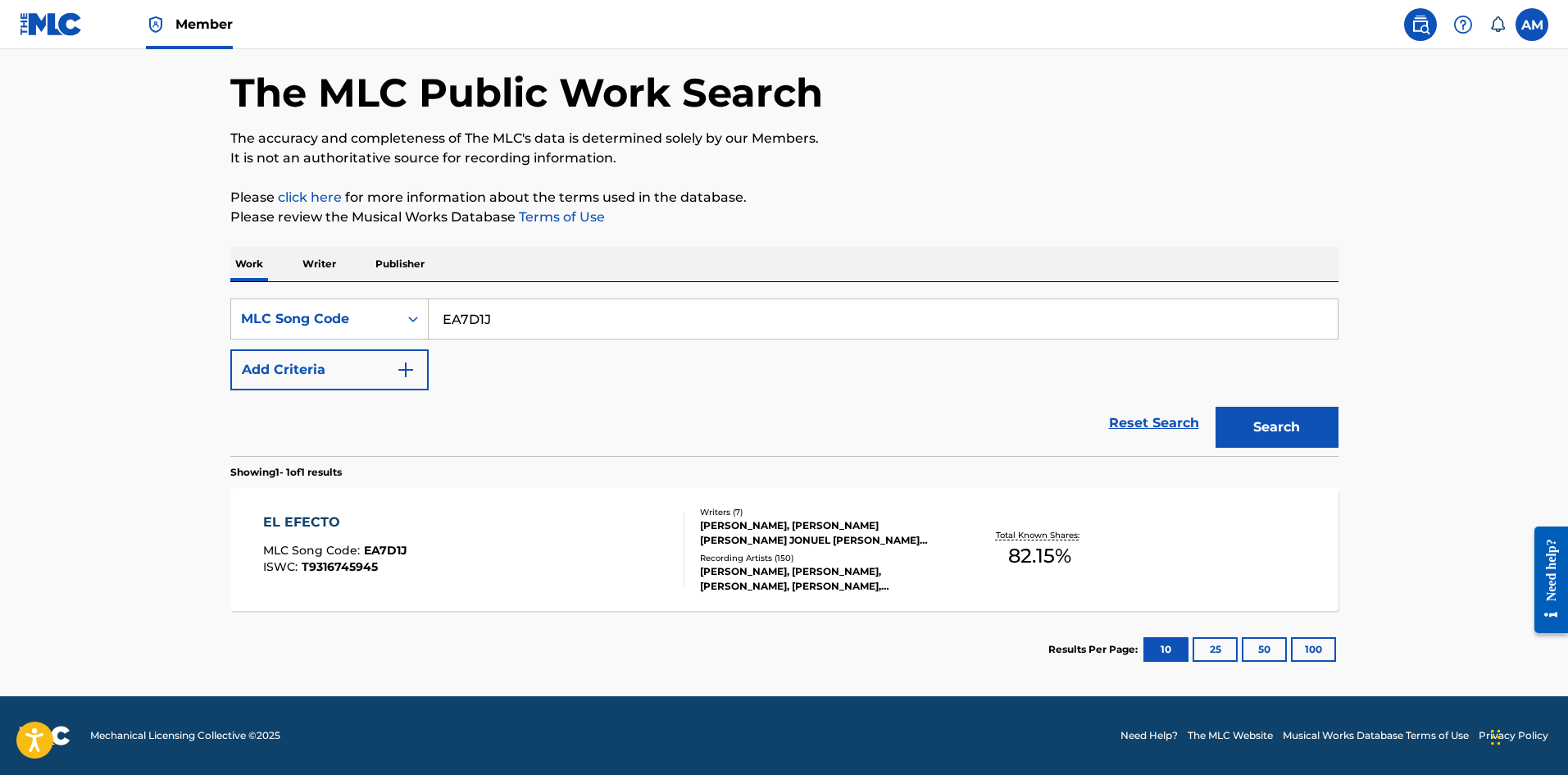
click at [514, 536] on div "EL EFECTO MLC Song Code : EA7D1J ISWC : T9316745945" at bounding box center [474, 549] width 421 height 74
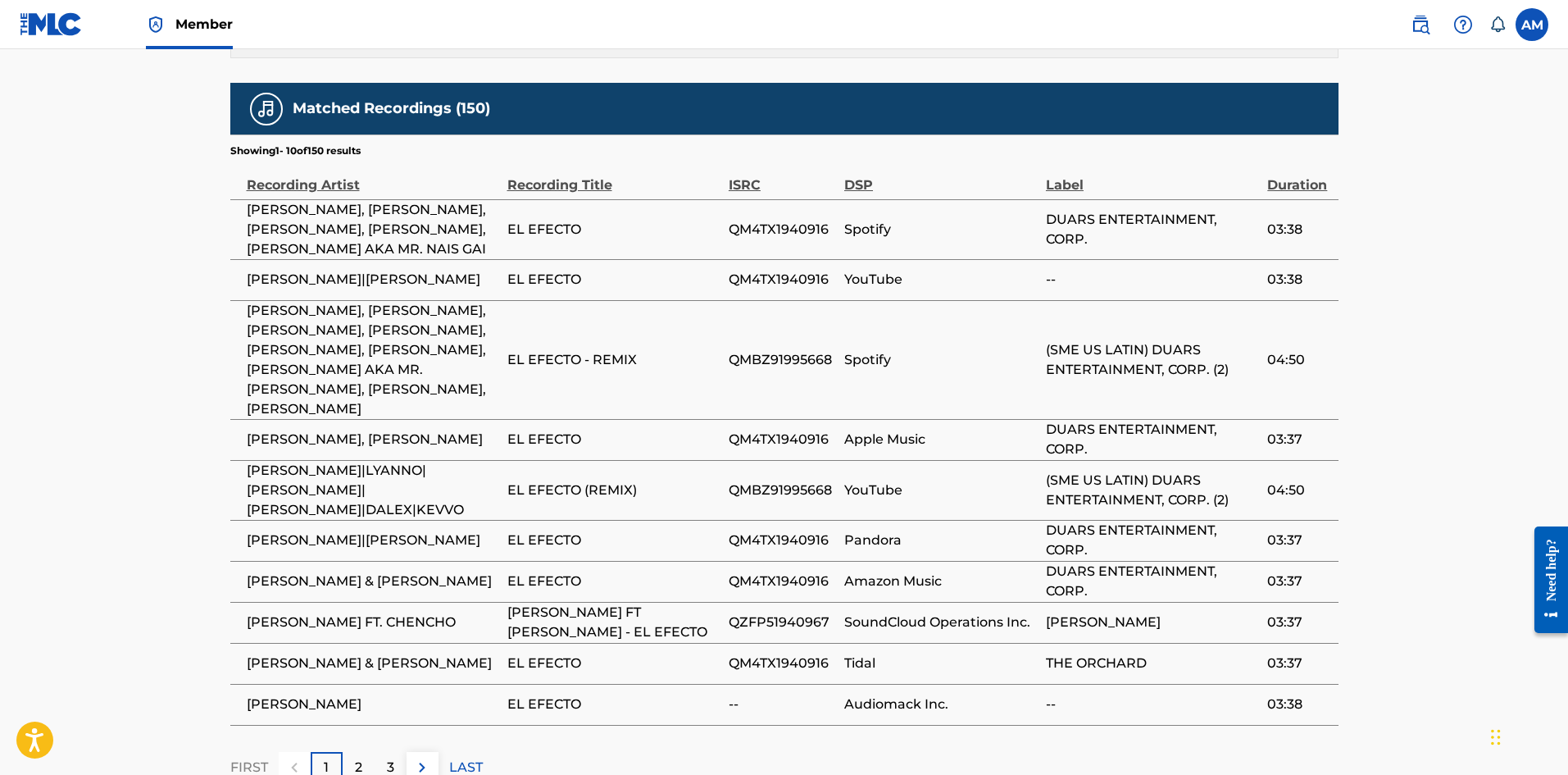
scroll to position [2681, 0]
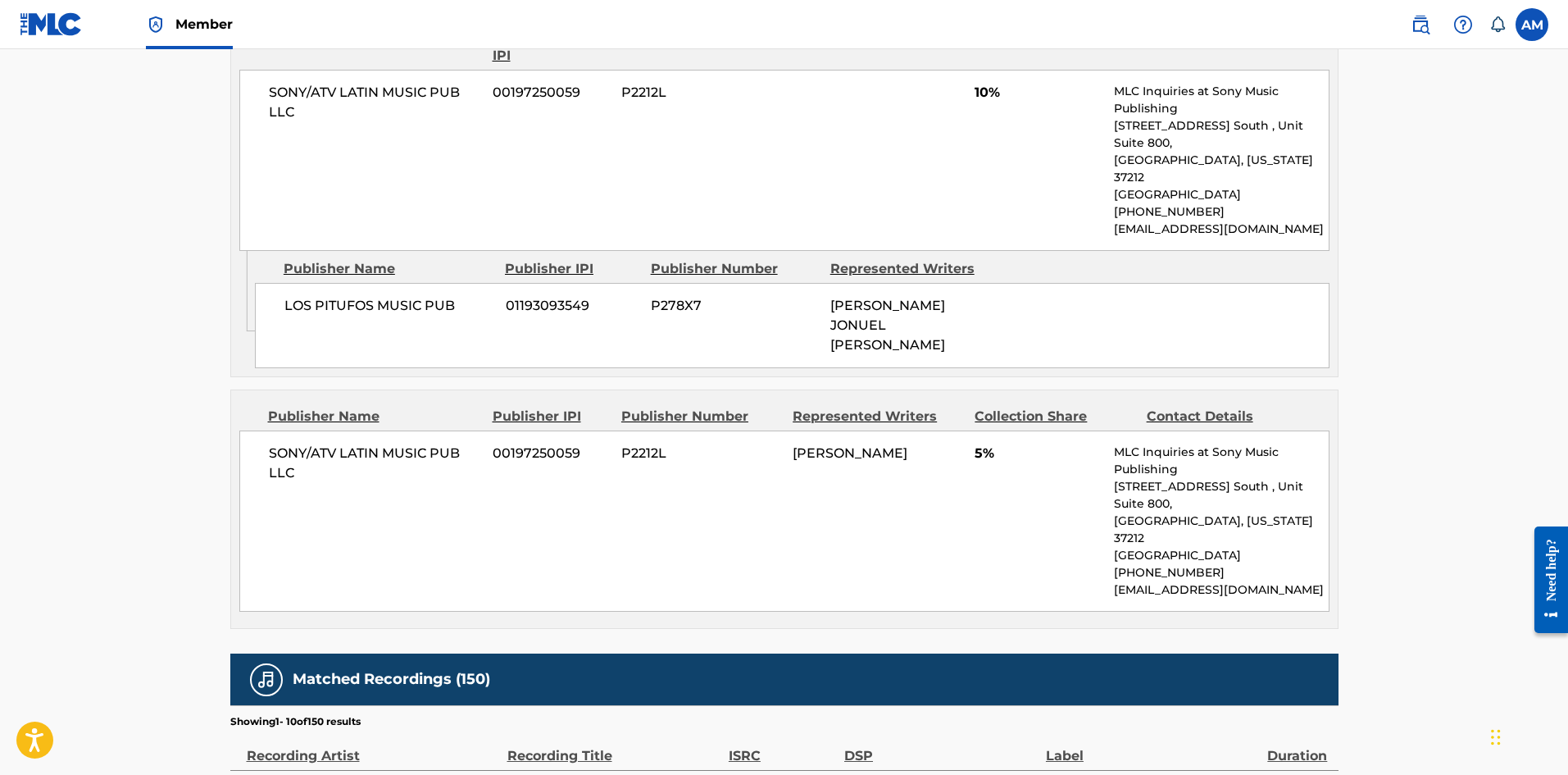
scroll to position [66, 0]
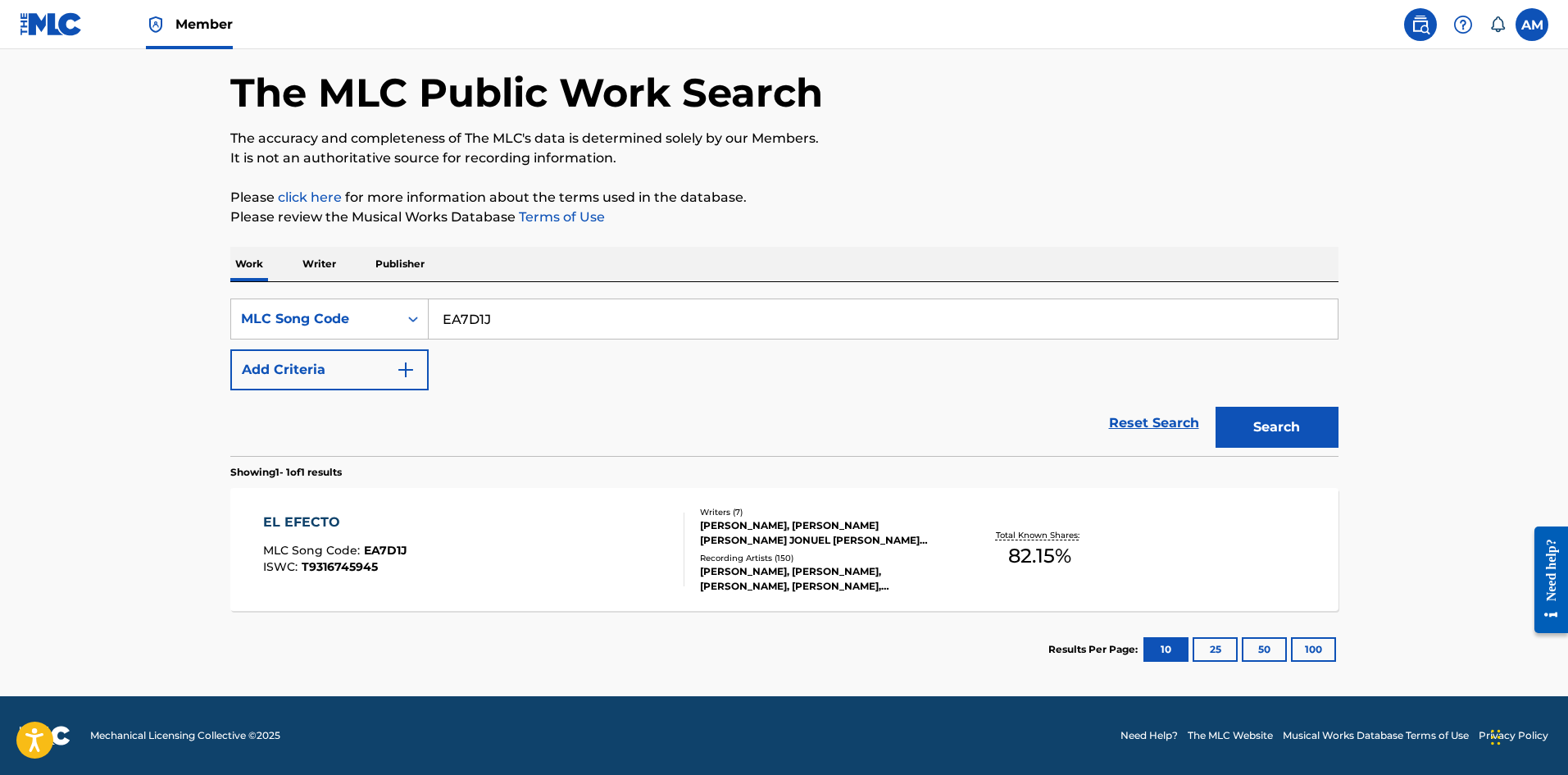
drag, startPoint x: 155, startPoint y: 321, endPoint x: 555, endPoint y: 355, distance: 401.4
click at [135, 321] on main "The MLC Public Work Search The accuracy and completeness of The MLC's data is d…" at bounding box center [784, 339] width 1568 height 713
paste input "LA35MM"
type input "LA35MM"
click at [1272, 416] on button "Search" at bounding box center [1278, 427] width 123 height 41
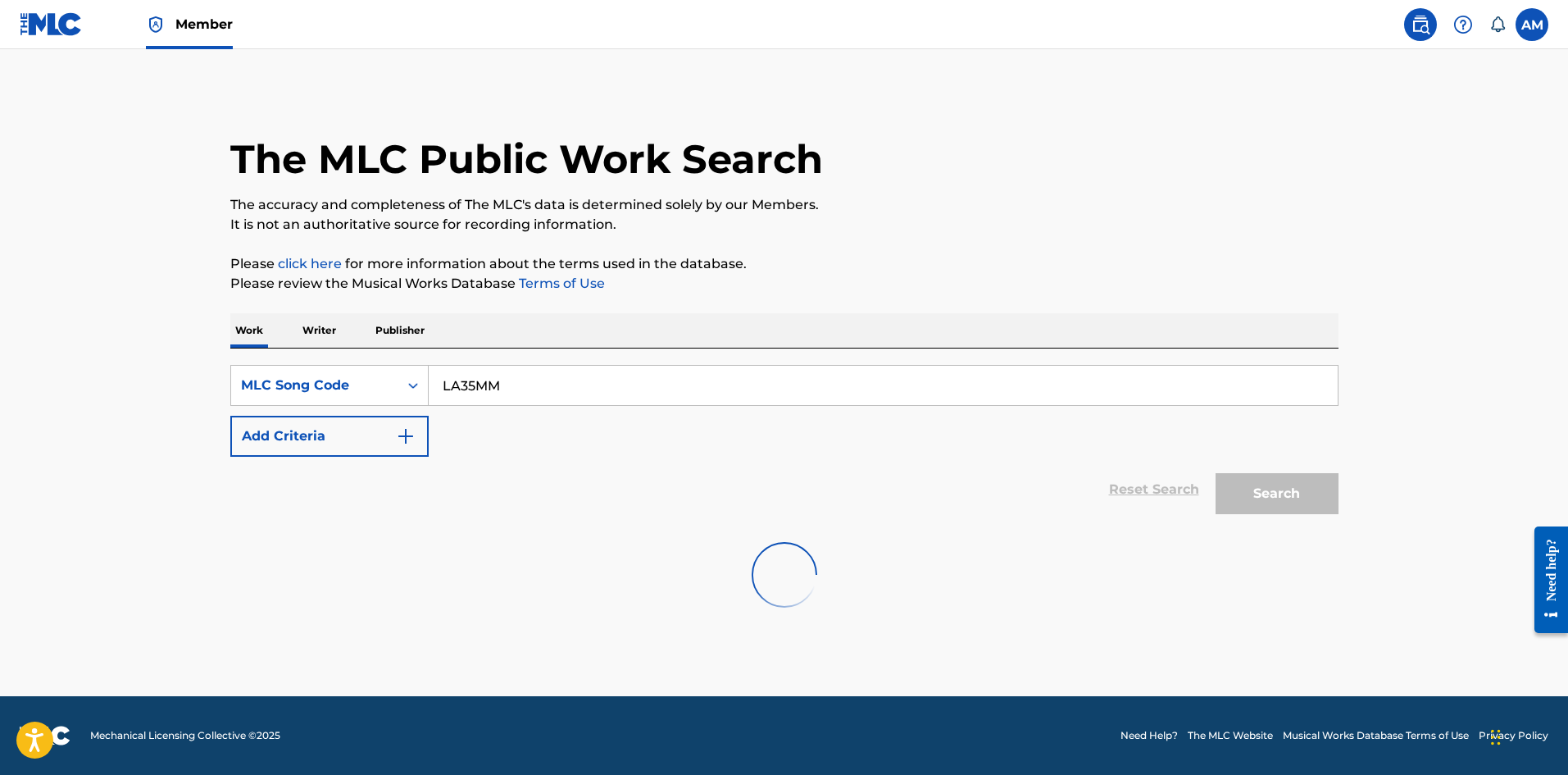
scroll to position [0, 0]
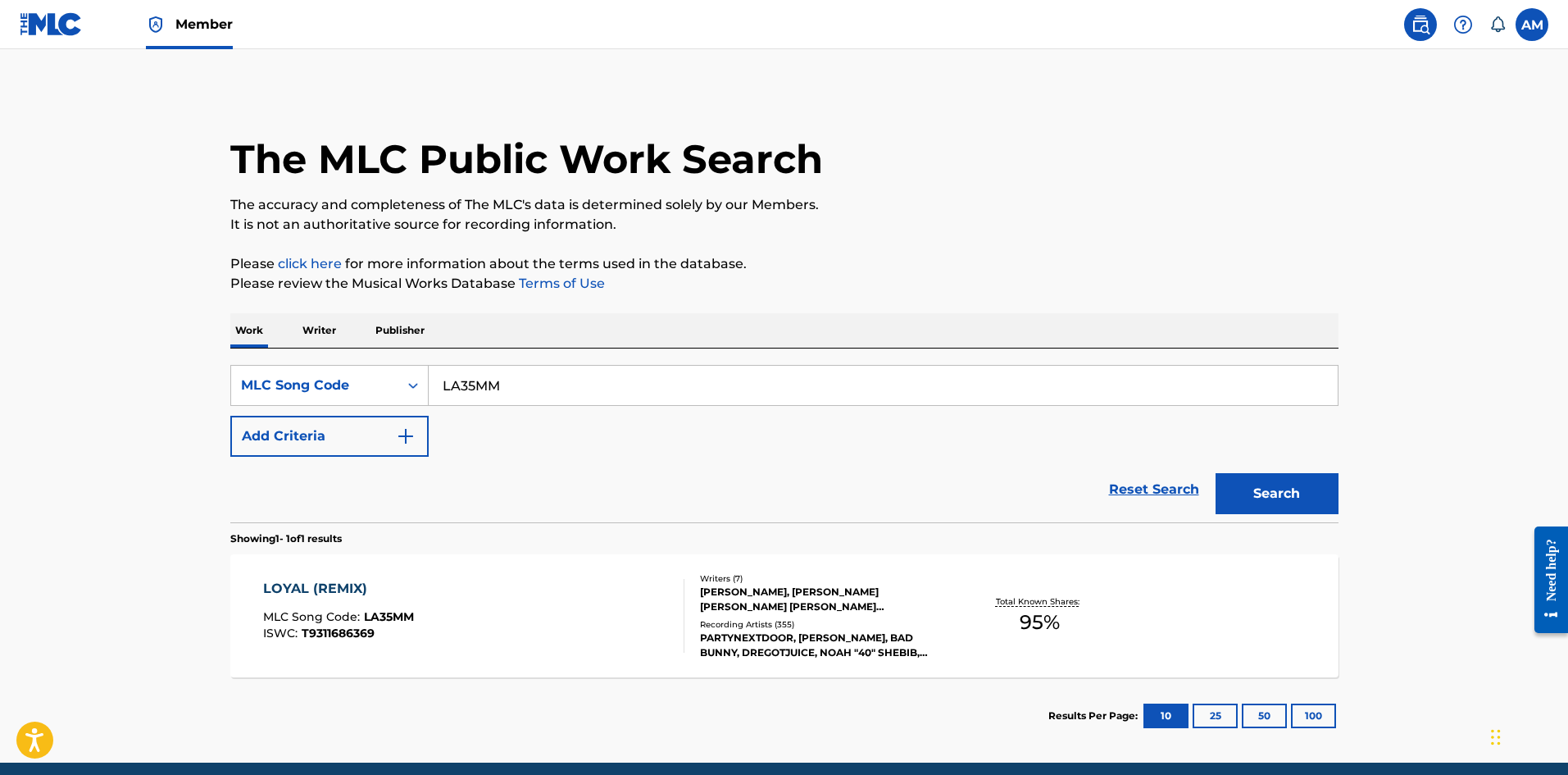
click at [447, 638] on div "LOYAL (REMIX) MLC Song Code : LA35MM ISWC : T9311686369" at bounding box center [474, 615] width 421 height 74
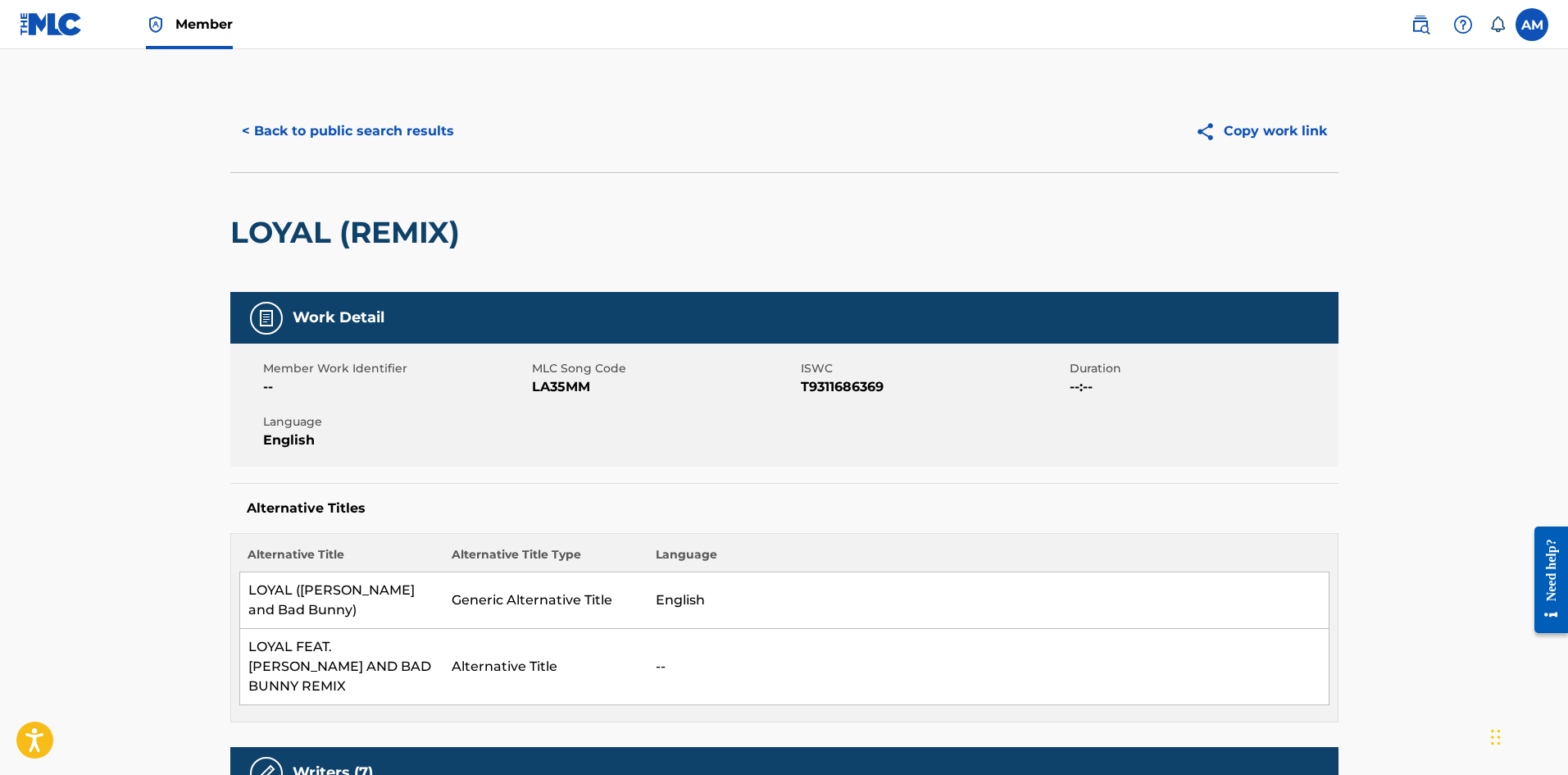
click at [395, 115] on button "< Back to public search results" at bounding box center [348, 131] width 236 height 41
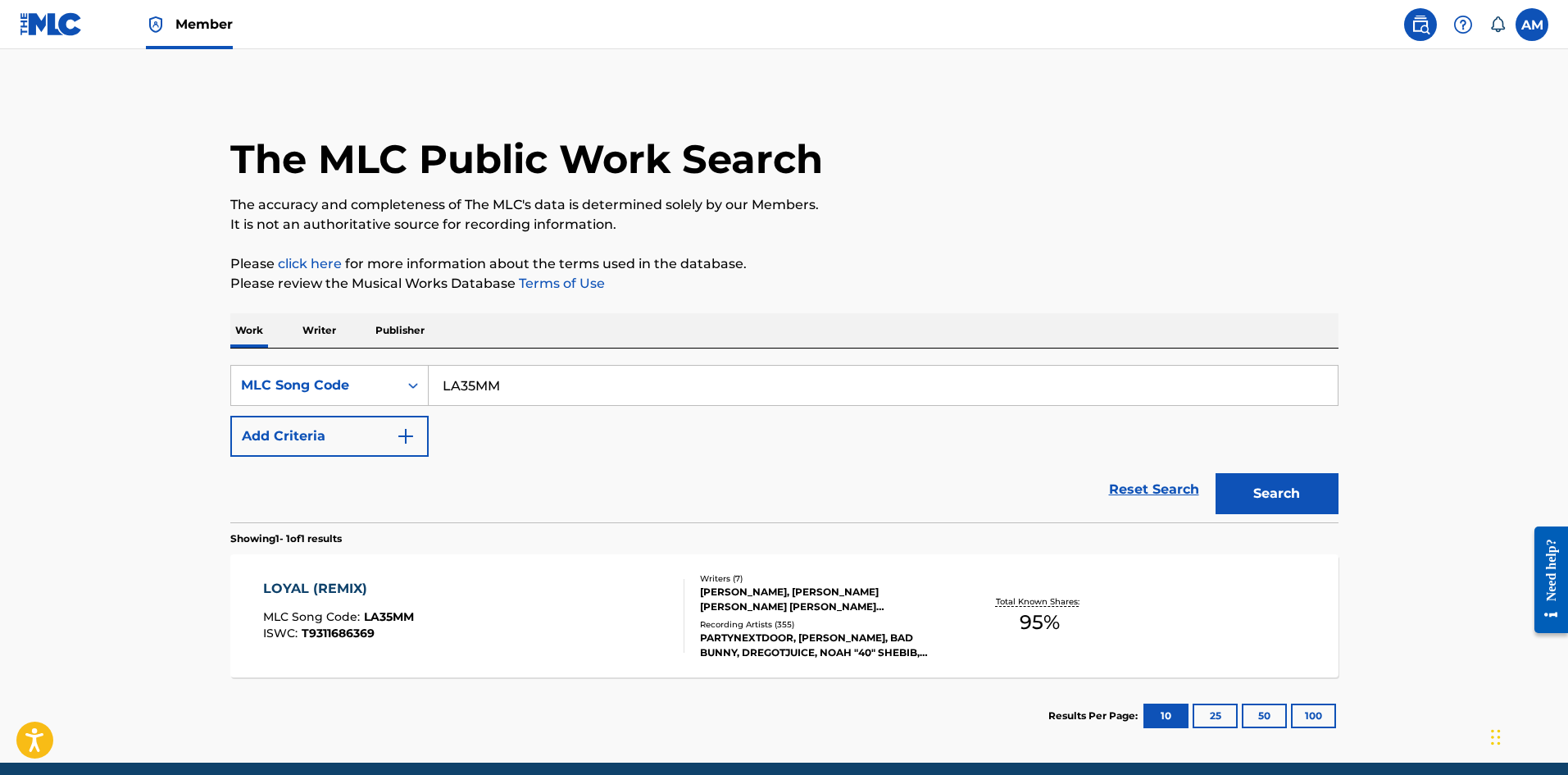
drag, startPoint x: 524, startPoint y: 384, endPoint x: 157, endPoint y: 387, distance: 367.0
click at [155, 387] on main "The MLC Public Work Search The accuracy and completeness of The MLC's data is d…" at bounding box center [784, 405] width 1568 height 713
paste input "QA7T3R"
type input "QA7T3R"
click at [1301, 491] on button "Search" at bounding box center [1278, 494] width 123 height 41
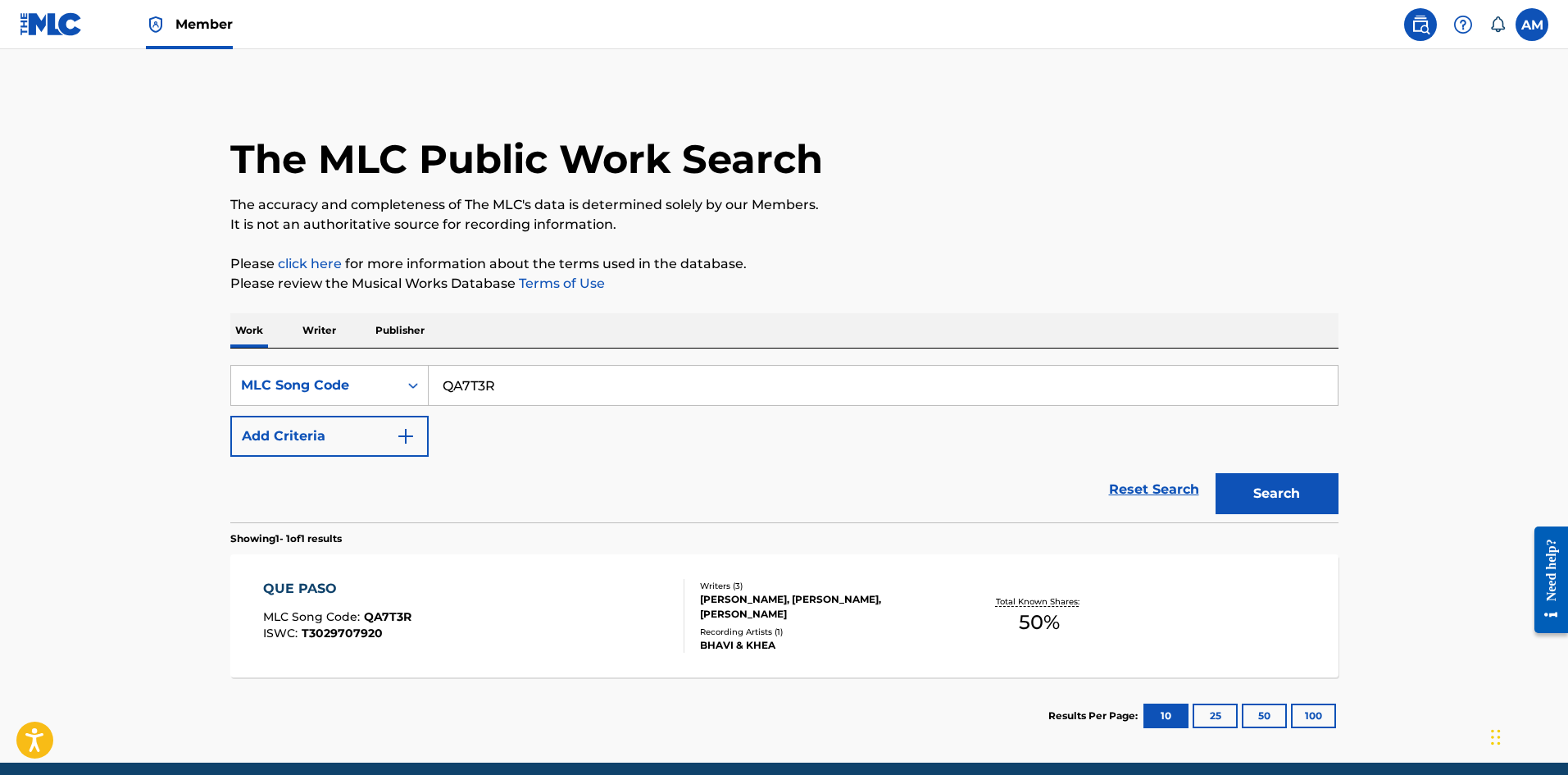
click at [680, 615] on div at bounding box center [677, 615] width 13 height 74
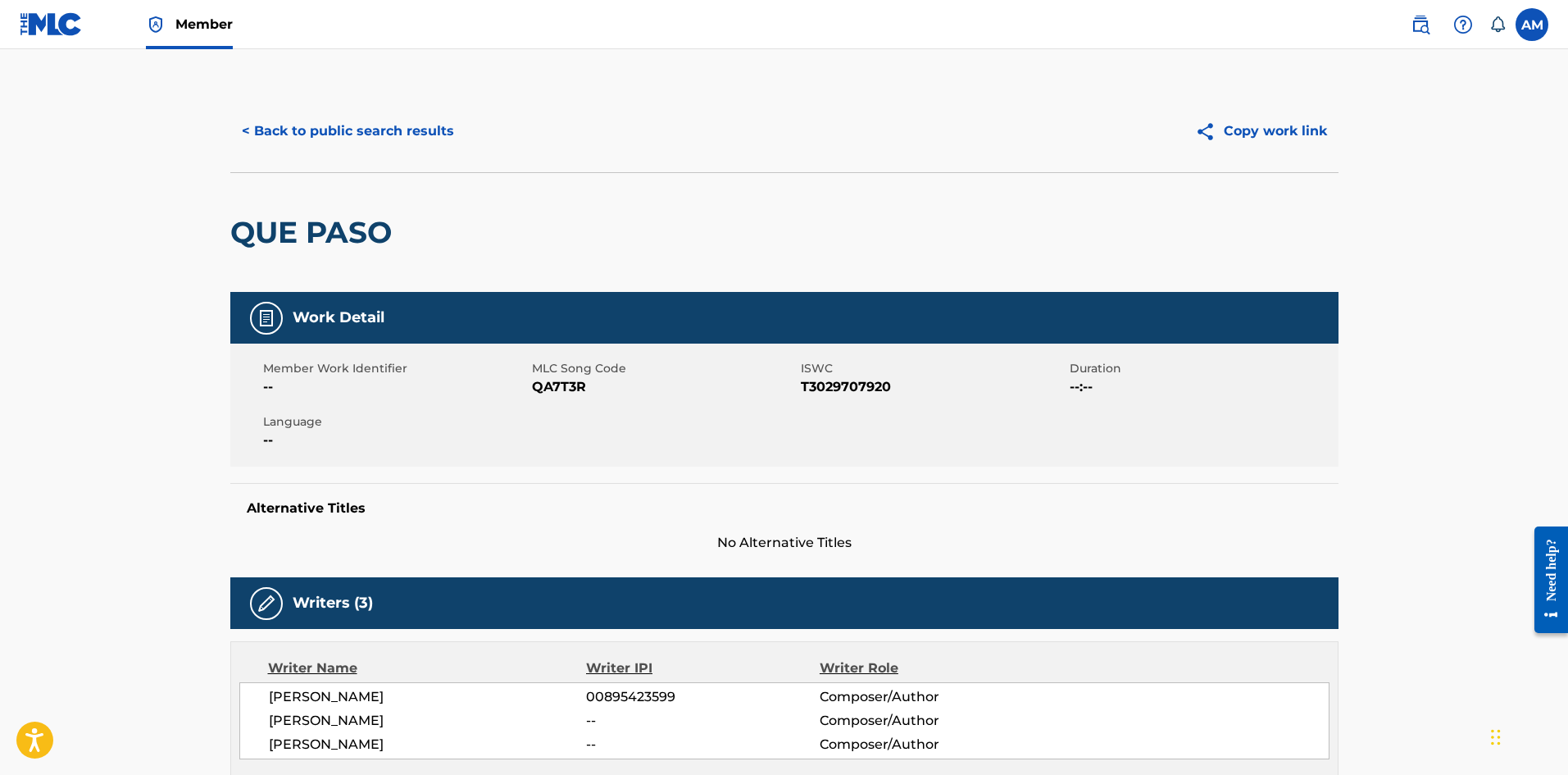
click at [412, 139] on button "< Back to public search results" at bounding box center [348, 131] width 236 height 41
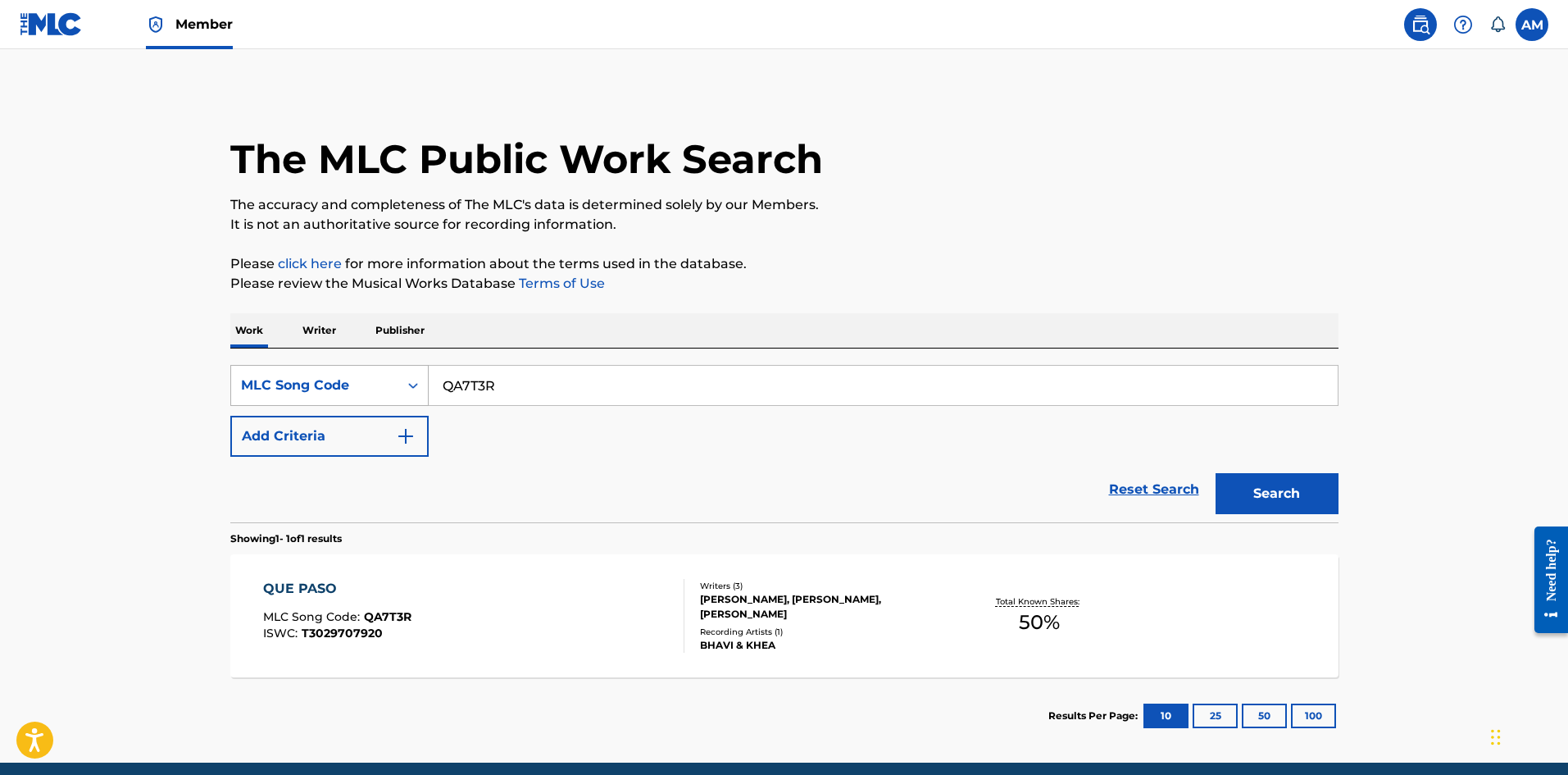
drag, startPoint x: 496, startPoint y: 377, endPoint x: 290, endPoint y: 383, distance: 206.1
click at [290, 383] on div "SearchWithCriteria81cc99a6-f519-4a22-8eca-98f36887c61f MLC Song Code QA7T3R" at bounding box center [784, 386] width 1108 height 41
paste input "CA02DW"
type input "CA02DW"
click at [1277, 490] on button "Search" at bounding box center [1278, 494] width 123 height 41
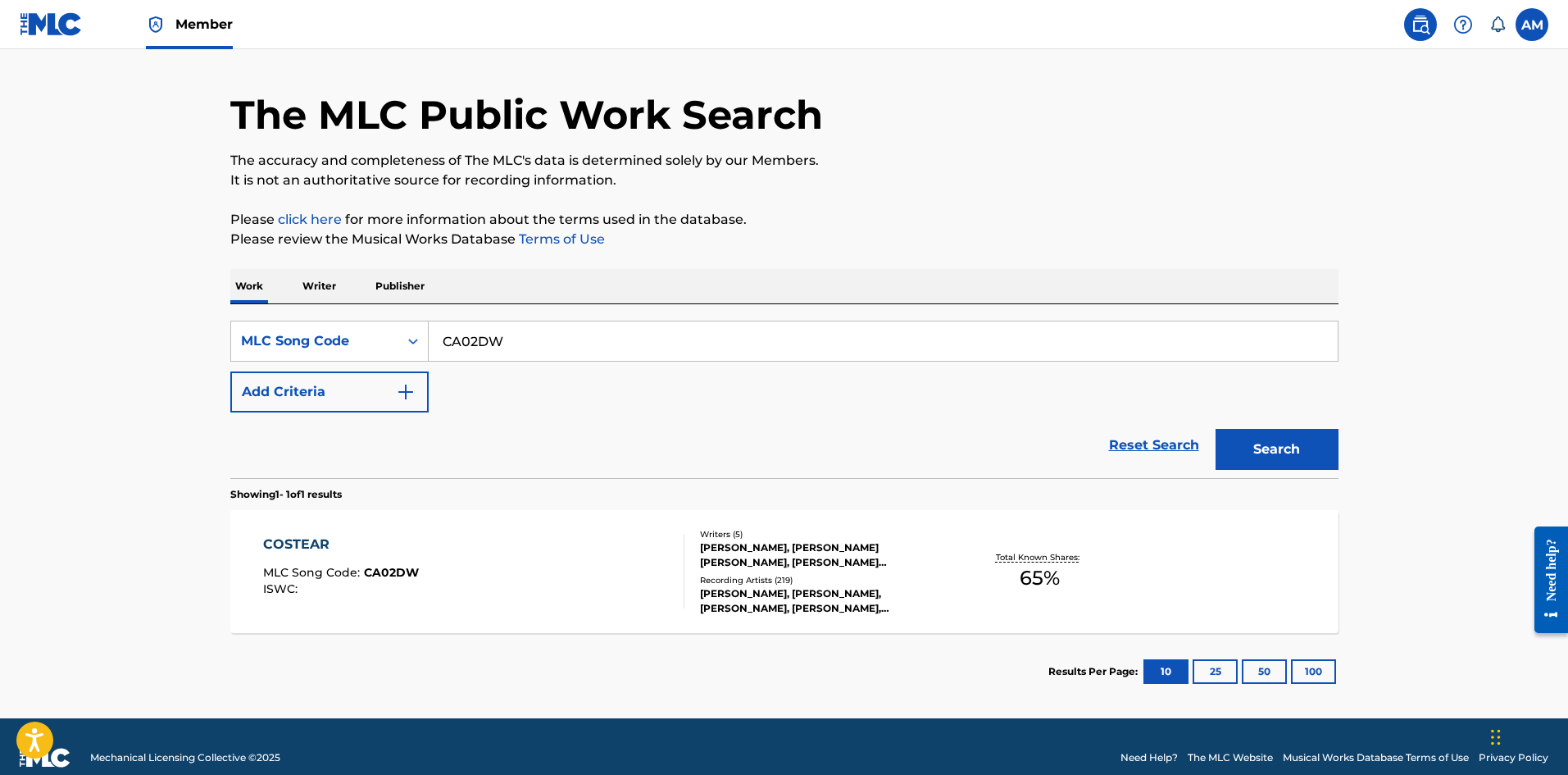
scroll to position [66, 0]
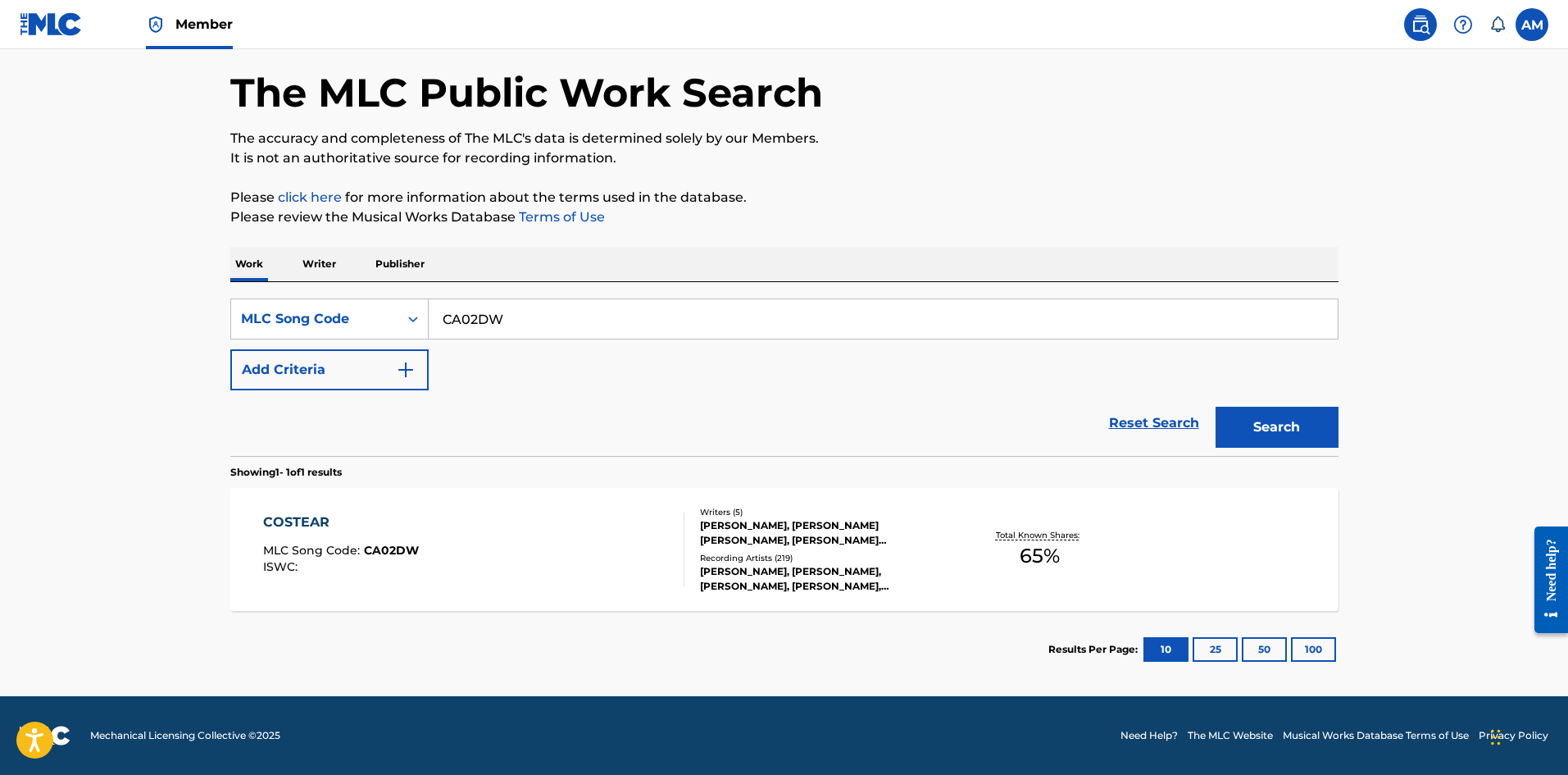
click at [511, 556] on div "COSTEAR MLC Song Code : CA02DW ISWC :" at bounding box center [474, 549] width 421 height 74
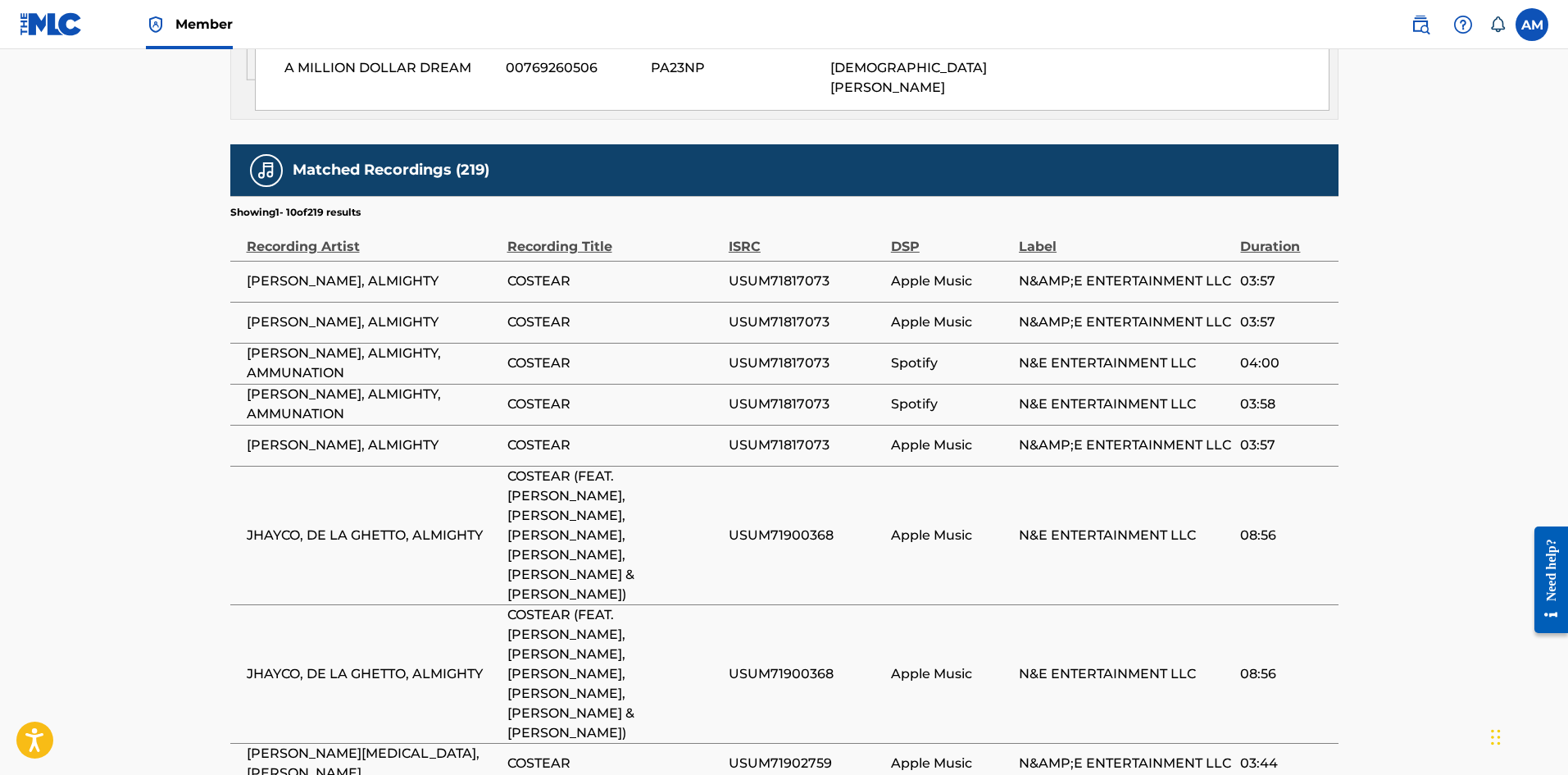
scroll to position [1710, 0]
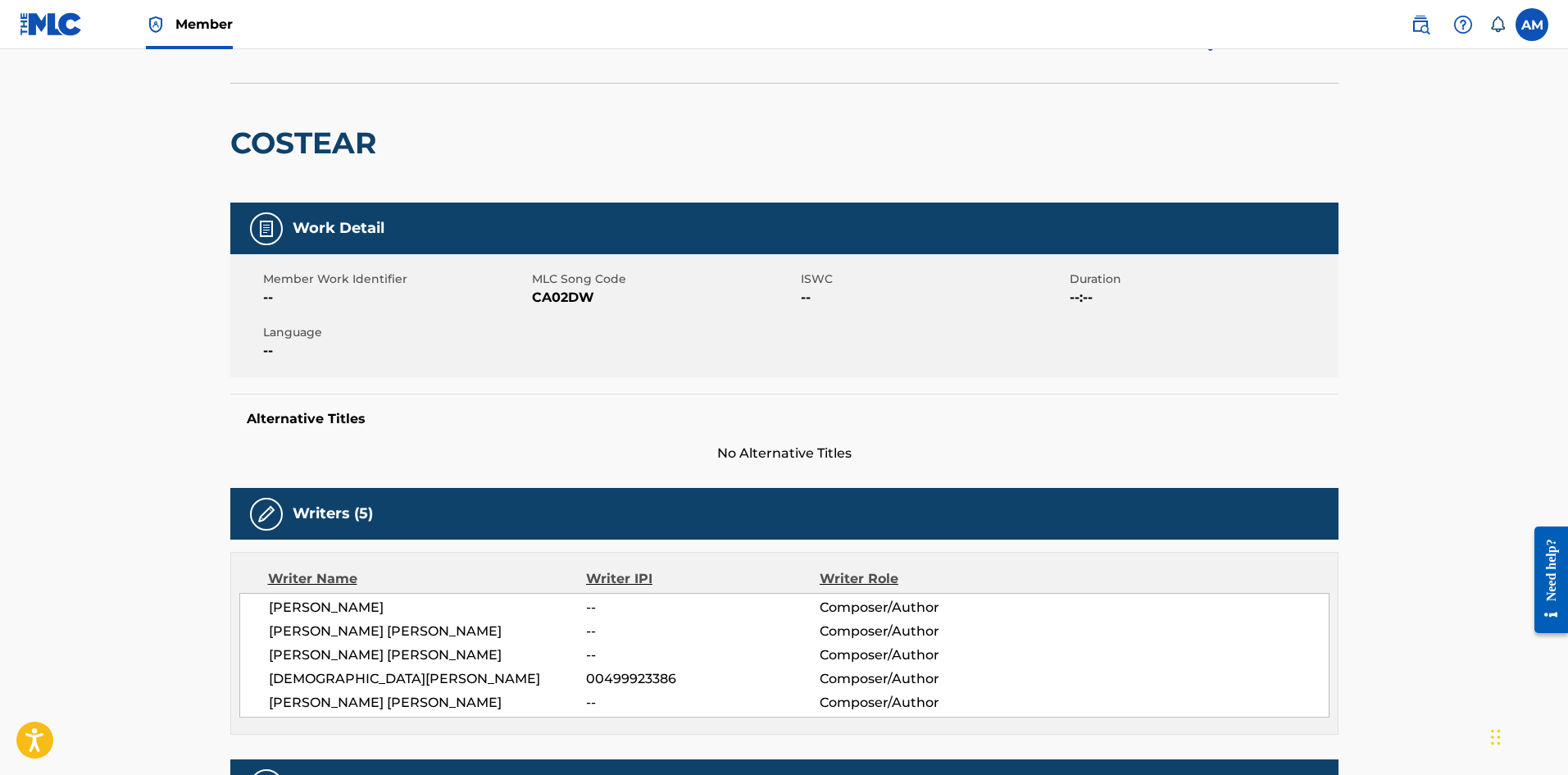
scroll to position [0, 0]
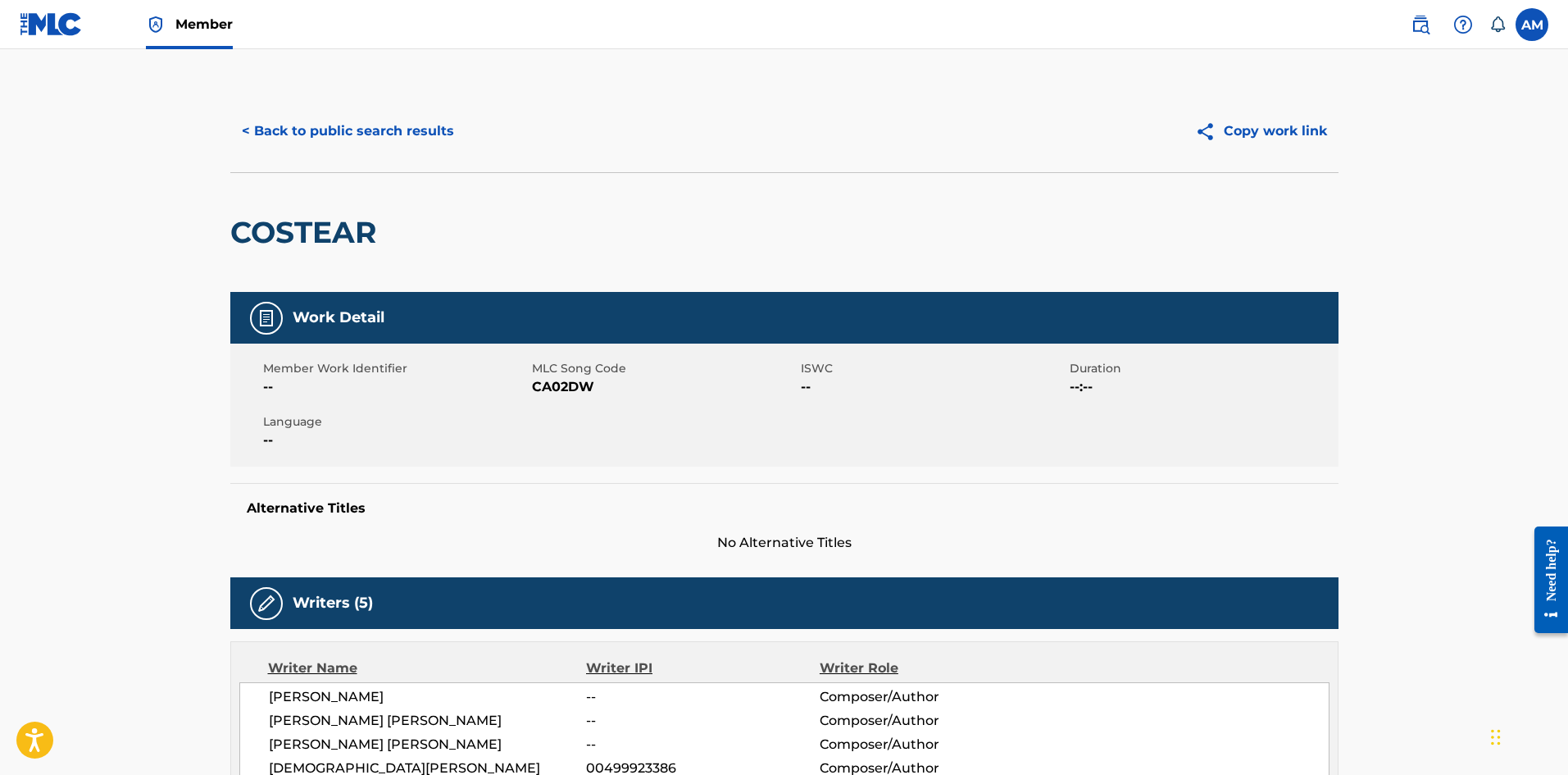
click at [336, 131] on button "< Back to public search results" at bounding box center [348, 131] width 236 height 41
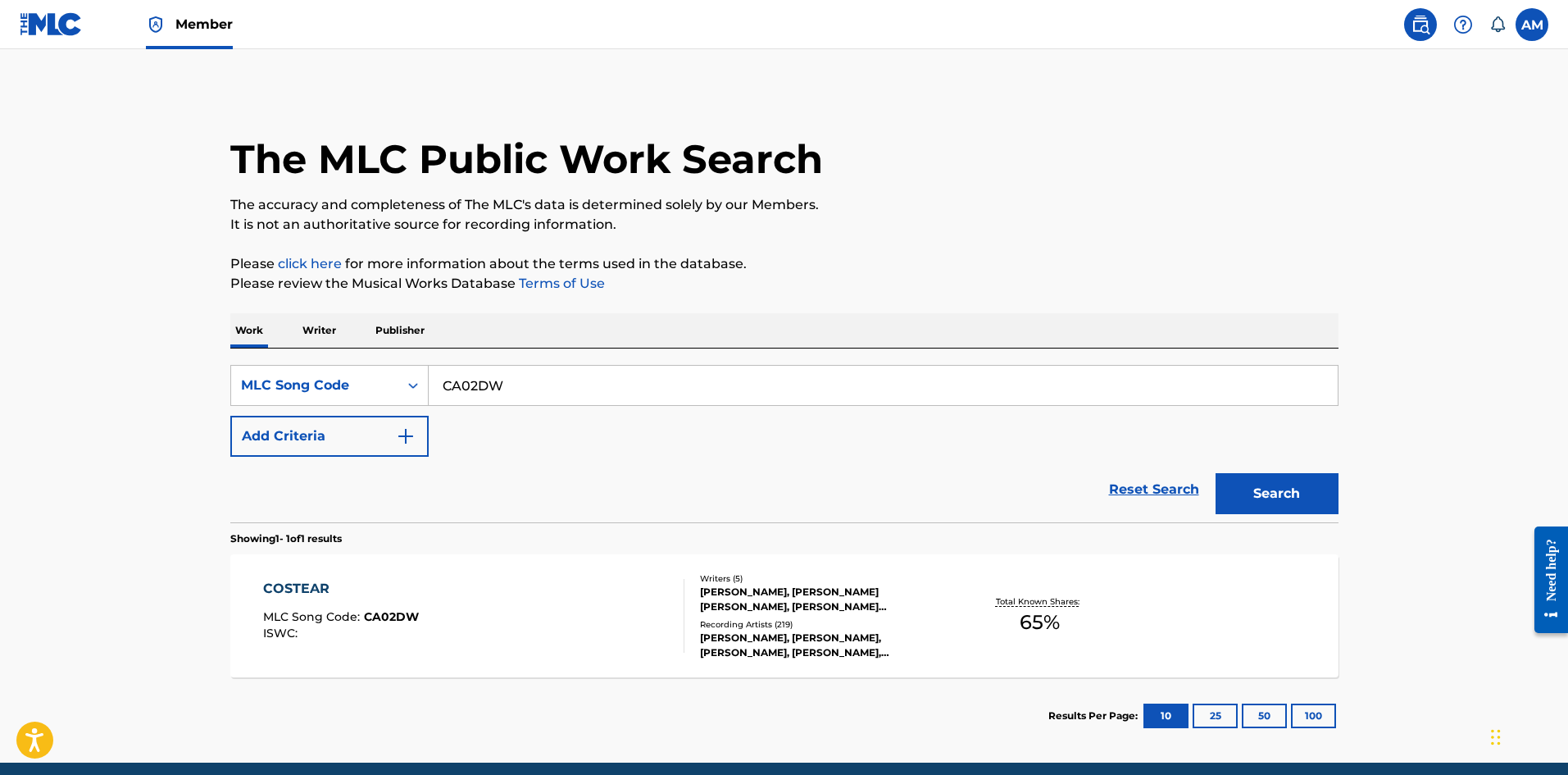
scroll to position [24, 0]
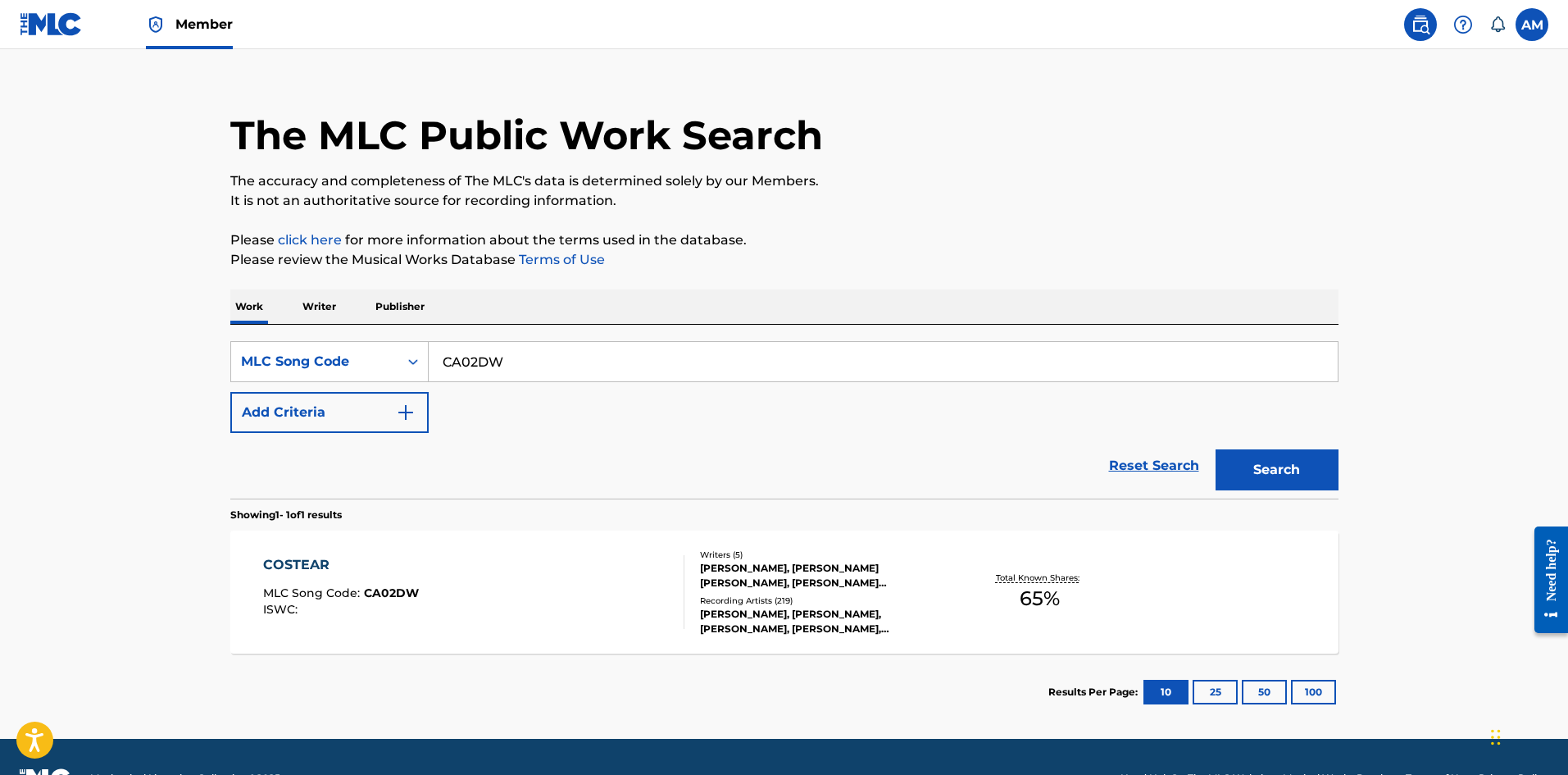
drag, startPoint x: 559, startPoint y: 365, endPoint x: 215, endPoint y: 365, distance: 344.0
click at [215, 365] on div "The MLC Public Work Search The accuracy and completeness of The MLC's data is d…" at bounding box center [784, 398] width 1147 height 664
paste input "MA4L7B"
type input "MA4L7B"
click at [1261, 472] on button "Search" at bounding box center [1278, 470] width 123 height 41
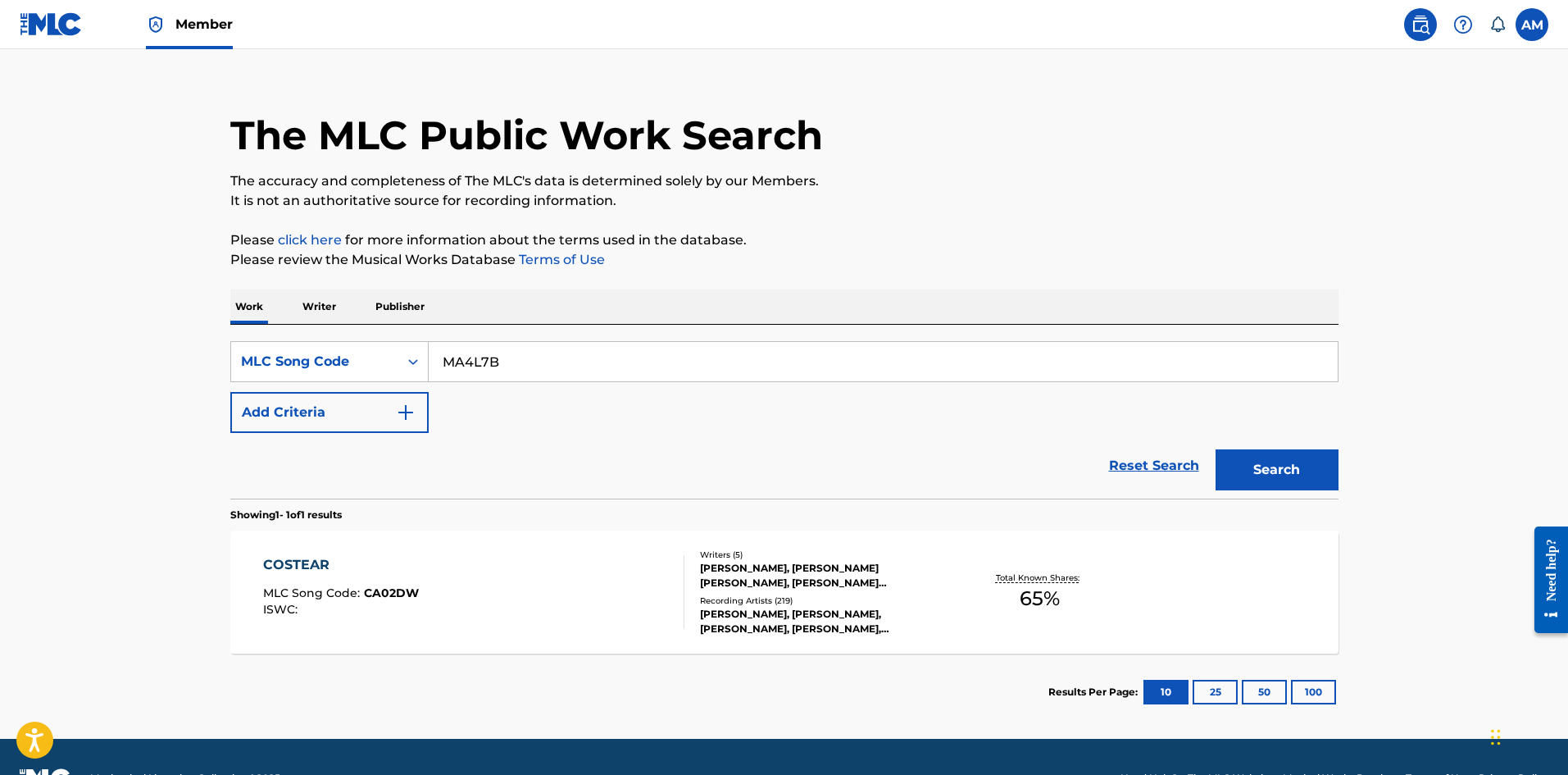
scroll to position [0, 0]
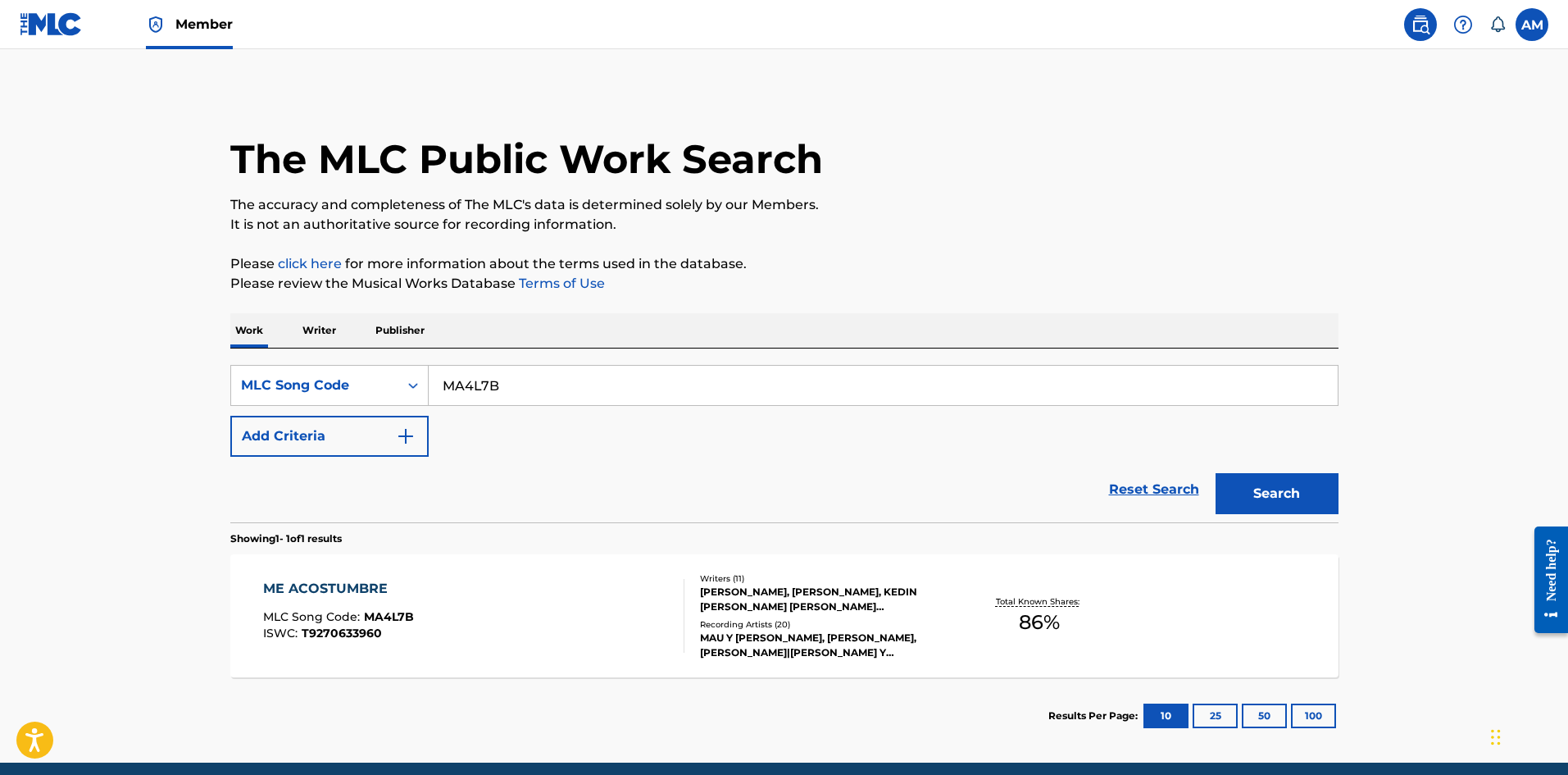
click at [516, 616] on div "ME ACOSTUMBRE MLC Song Code : MA4L7B ISWC : T9270633960" at bounding box center [474, 615] width 421 height 74
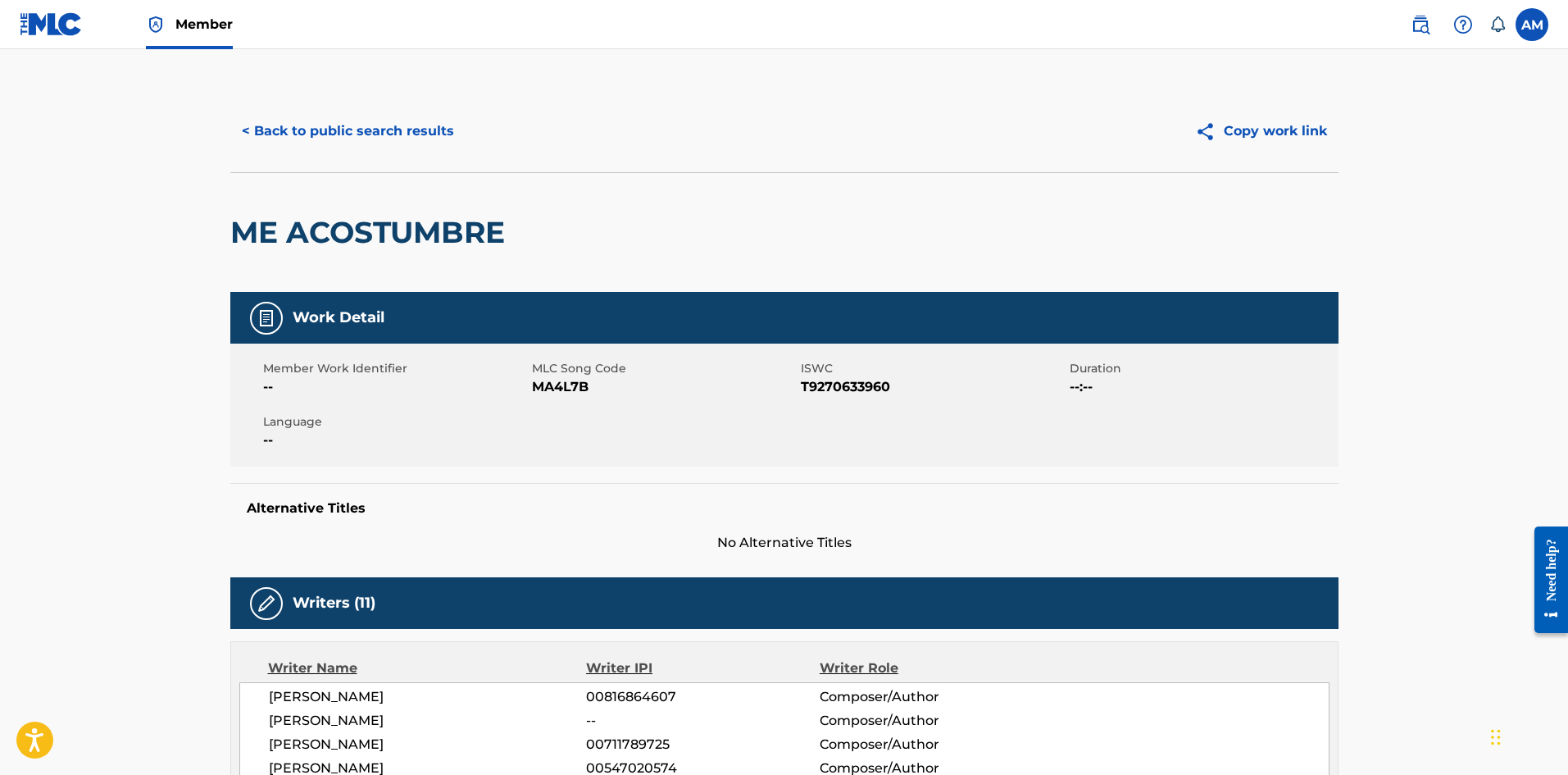
click at [382, 141] on button "< Back to public search results" at bounding box center [348, 131] width 236 height 41
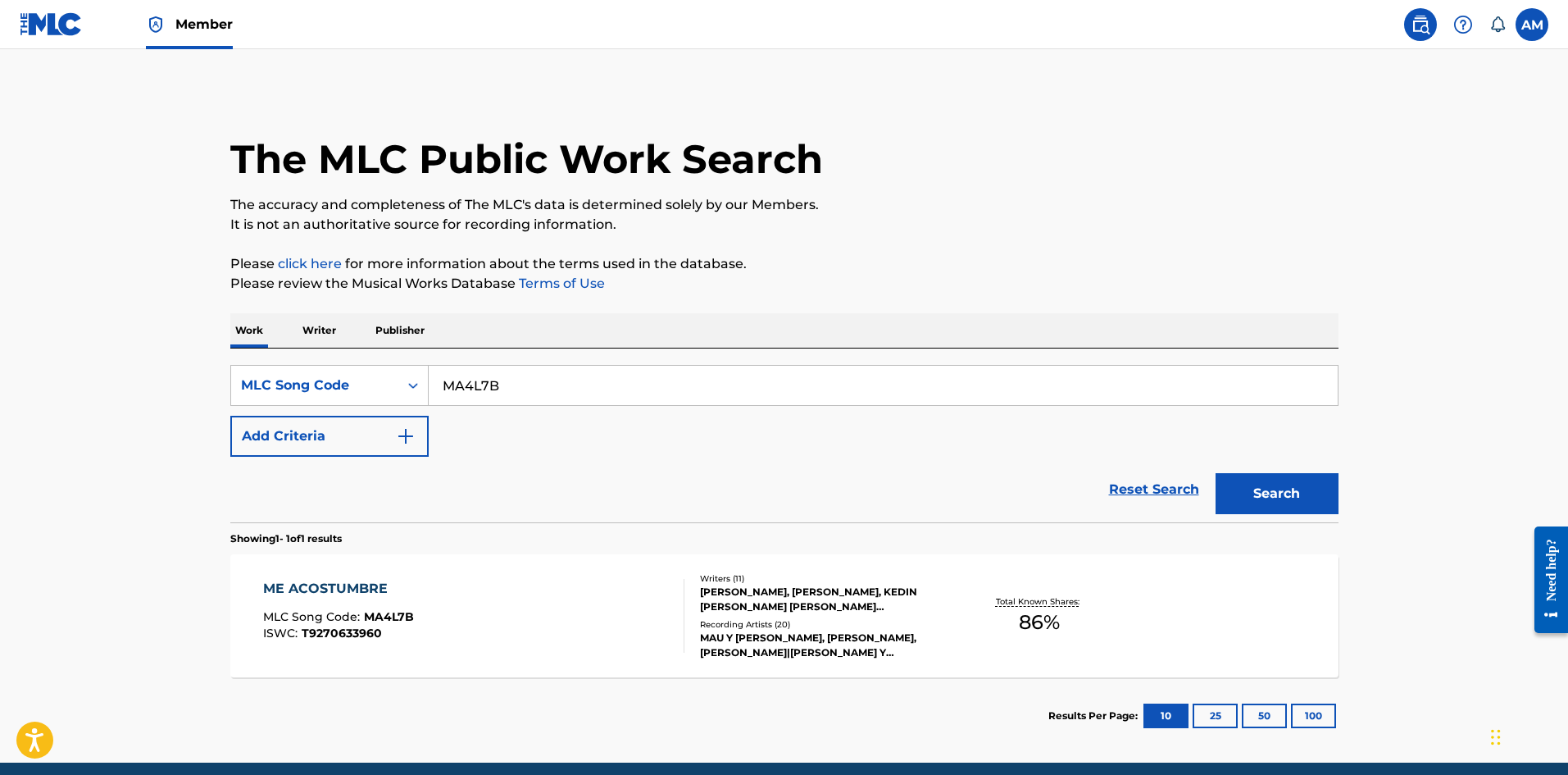
drag, startPoint x: 551, startPoint y: 373, endPoint x: 742, endPoint y: 420, distance: 196.7
click at [90, 421] on main "The MLC Public Work Search The accuracy and completeness of The MLC's data is d…" at bounding box center [784, 405] width 1568 height 713
paste input "SH2S69"
type input "SH2S69"
click at [1274, 488] on button "Search" at bounding box center [1278, 494] width 123 height 41
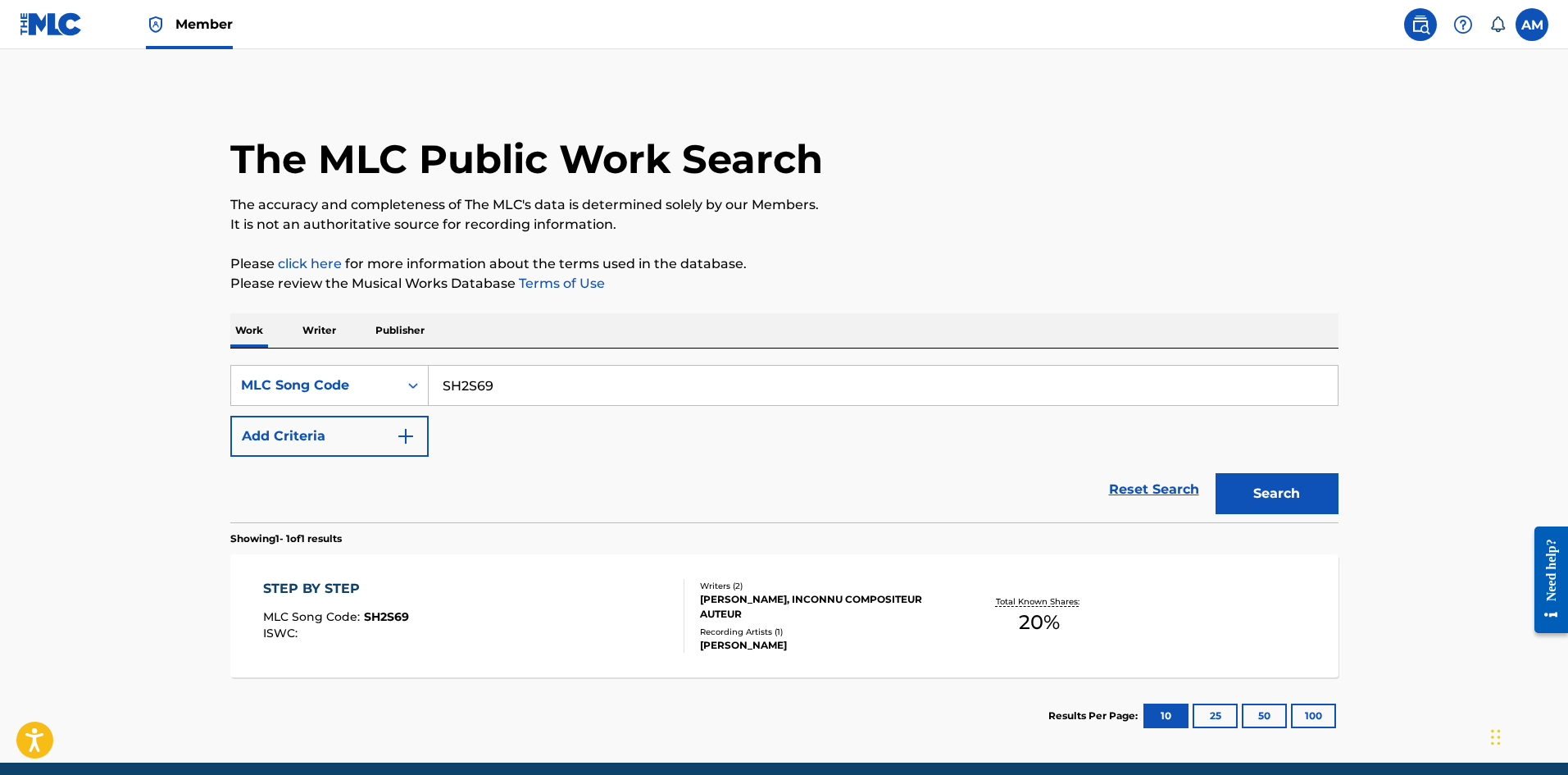
click at [575, 603] on div "STEP BY STEP MLC Song Code : SH2S69 ISWC :" at bounding box center [474, 615] width 421 height 74
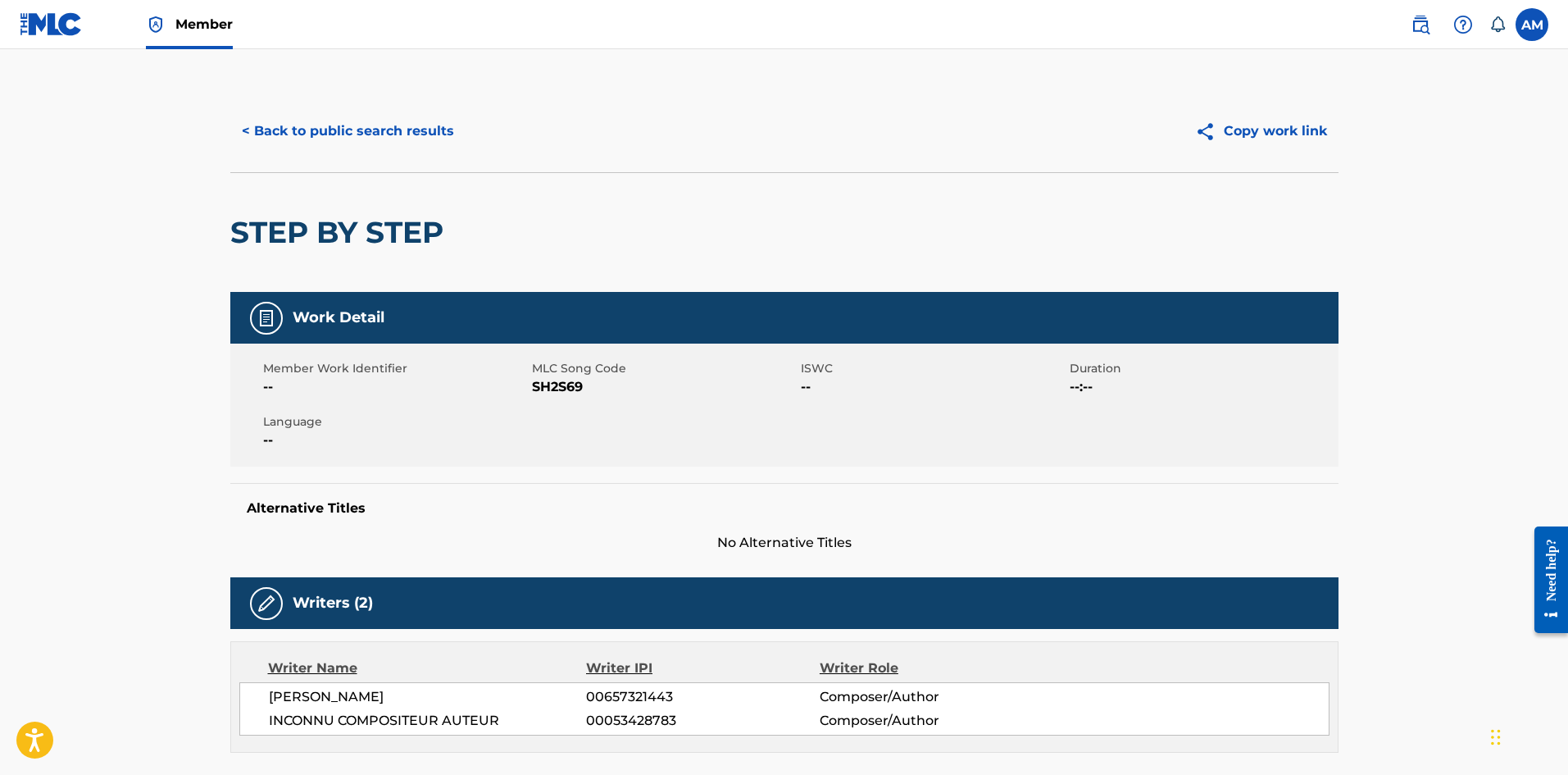
click at [384, 142] on button "< Back to public search results" at bounding box center [348, 131] width 236 height 41
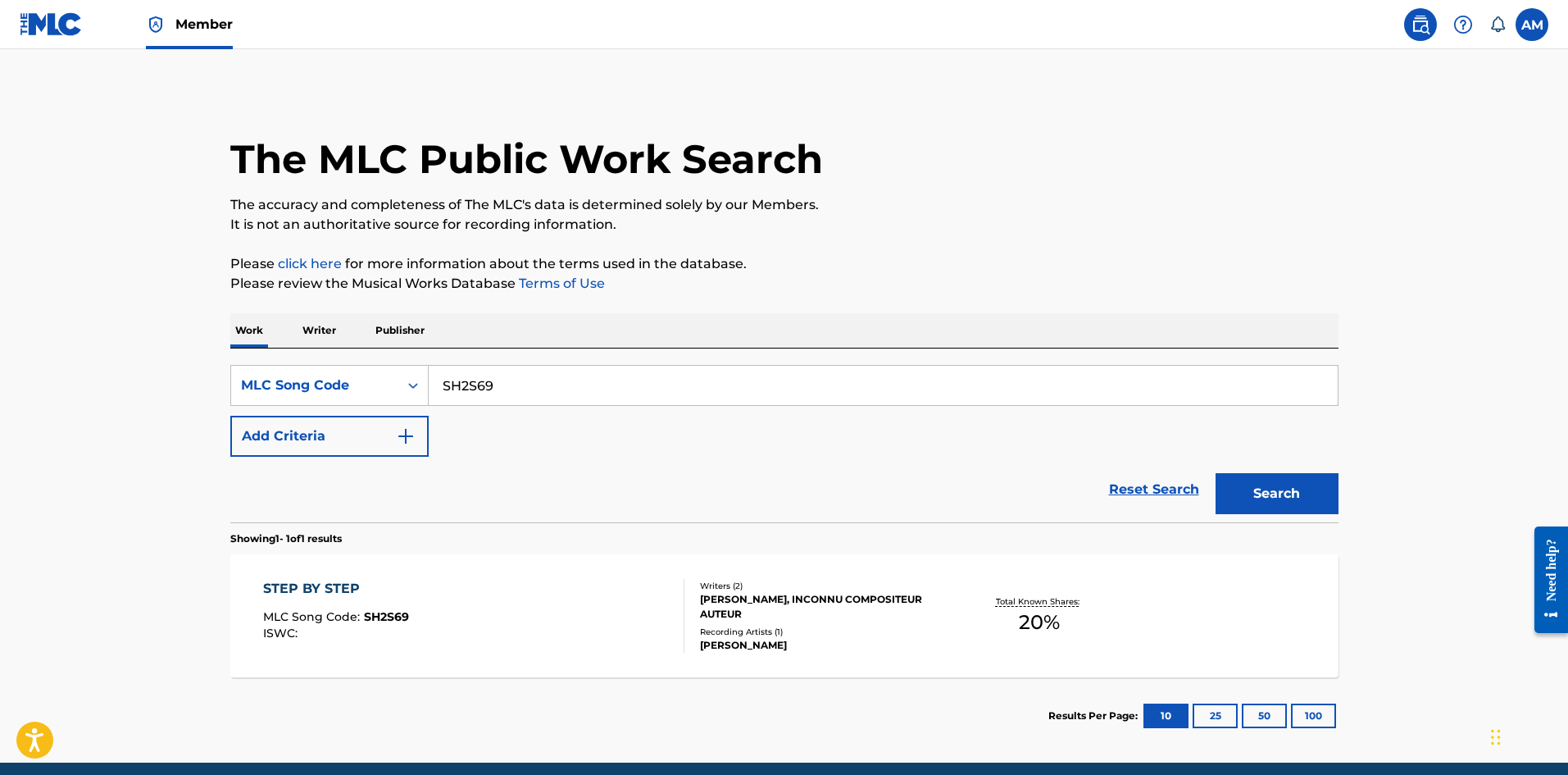
drag, startPoint x: 520, startPoint y: 390, endPoint x: 138, endPoint y: 414, distance: 382.8
click at [138, 414] on main "The MLC Public Work Search The accuracy and completeness of The MLC's data is d…" at bounding box center [784, 405] width 1568 height 713
paste input "TE7W1O"
drag, startPoint x: 1296, startPoint y: 496, endPoint x: 946, endPoint y: 479, distance: 350.4
click at [1280, 496] on button "Search" at bounding box center [1278, 494] width 123 height 41
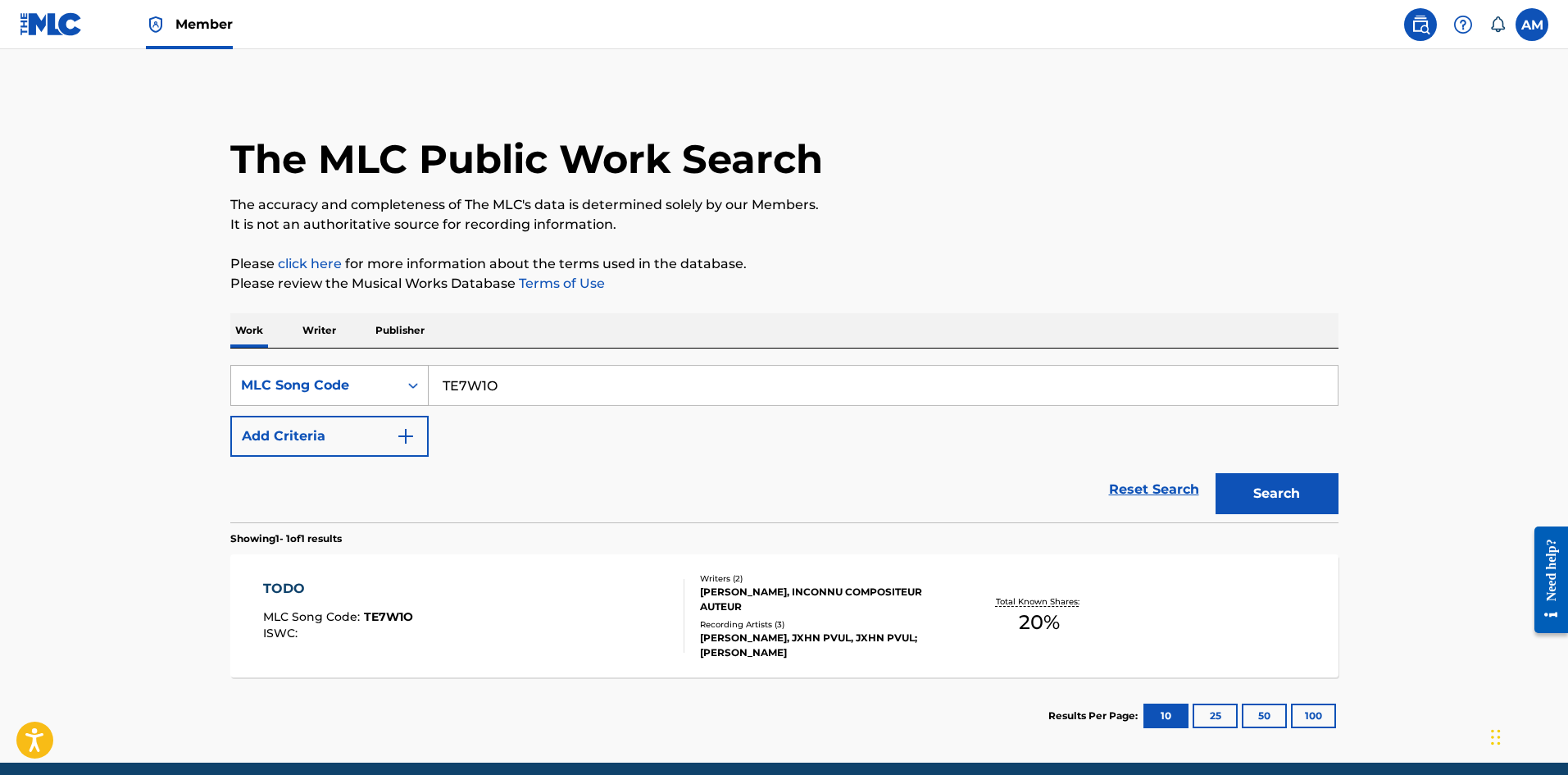
drag, startPoint x: 554, startPoint y: 401, endPoint x: 317, endPoint y: 382, distance: 237.8
click at [317, 382] on div "SearchWithCriteria81cc99a6-f519-4a22-8eca-98f36887c61f MLC Song Code TE7W1O" at bounding box center [784, 386] width 1108 height 41
paste input "I3331E"
type input "I3331E"
click at [1289, 498] on button "Search" at bounding box center [1278, 494] width 123 height 41
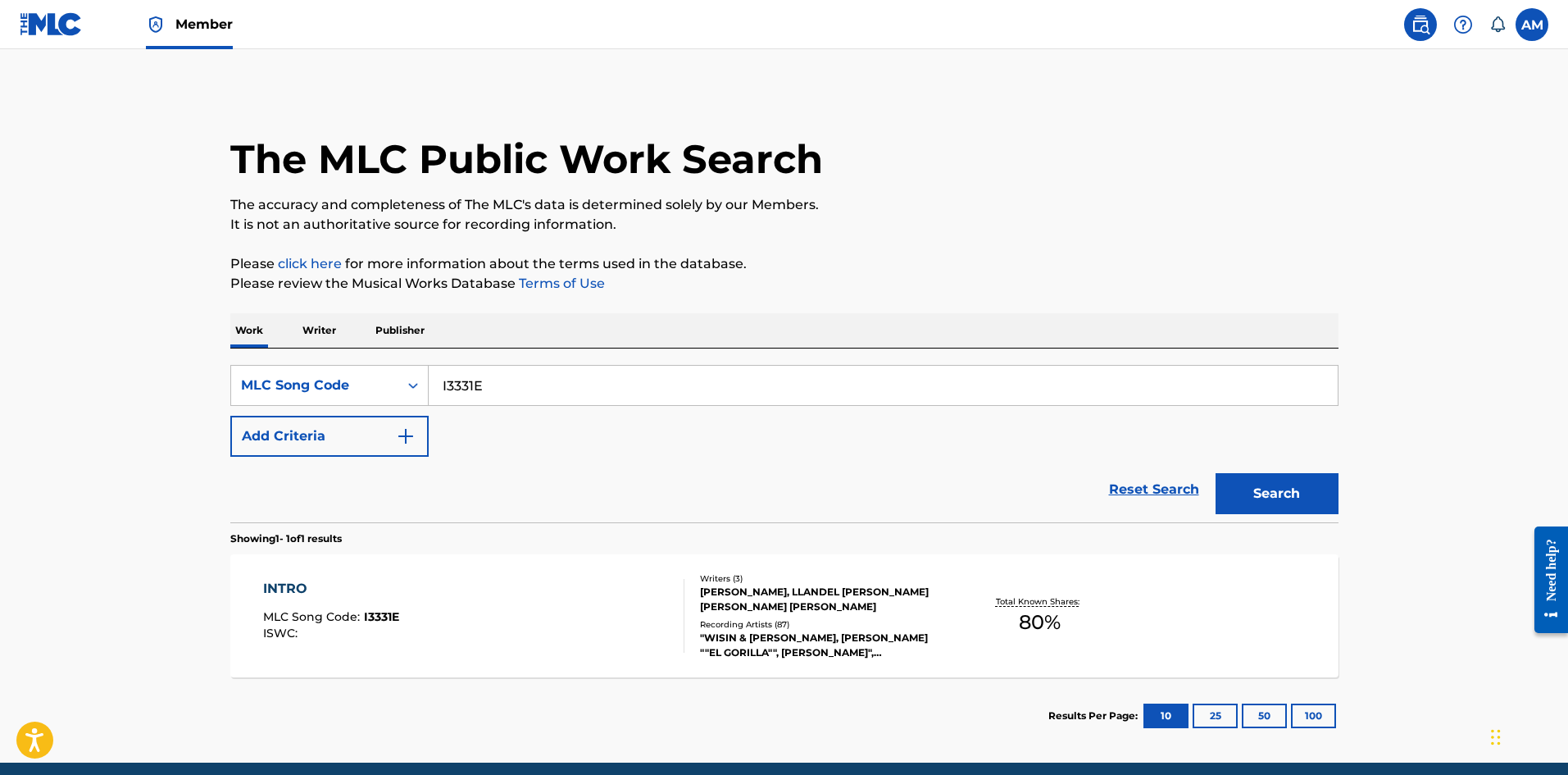
click at [443, 595] on div "INTRO MLC Song Code : I3331E ISWC :" at bounding box center [474, 615] width 421 height 74
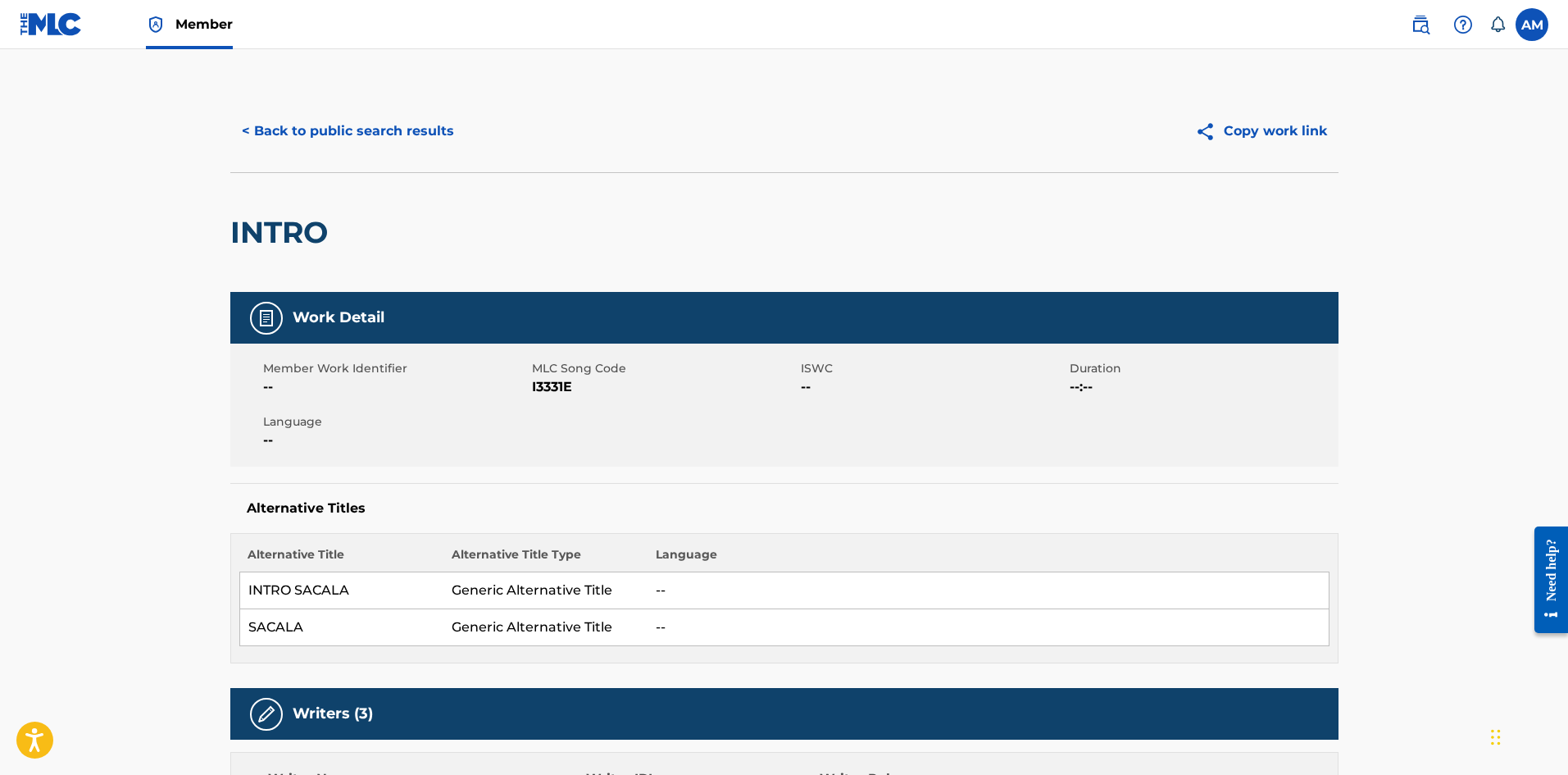
click at [404, 129] on button "< Back to public search results" at bounding box center [348, 131] width 236 height 41
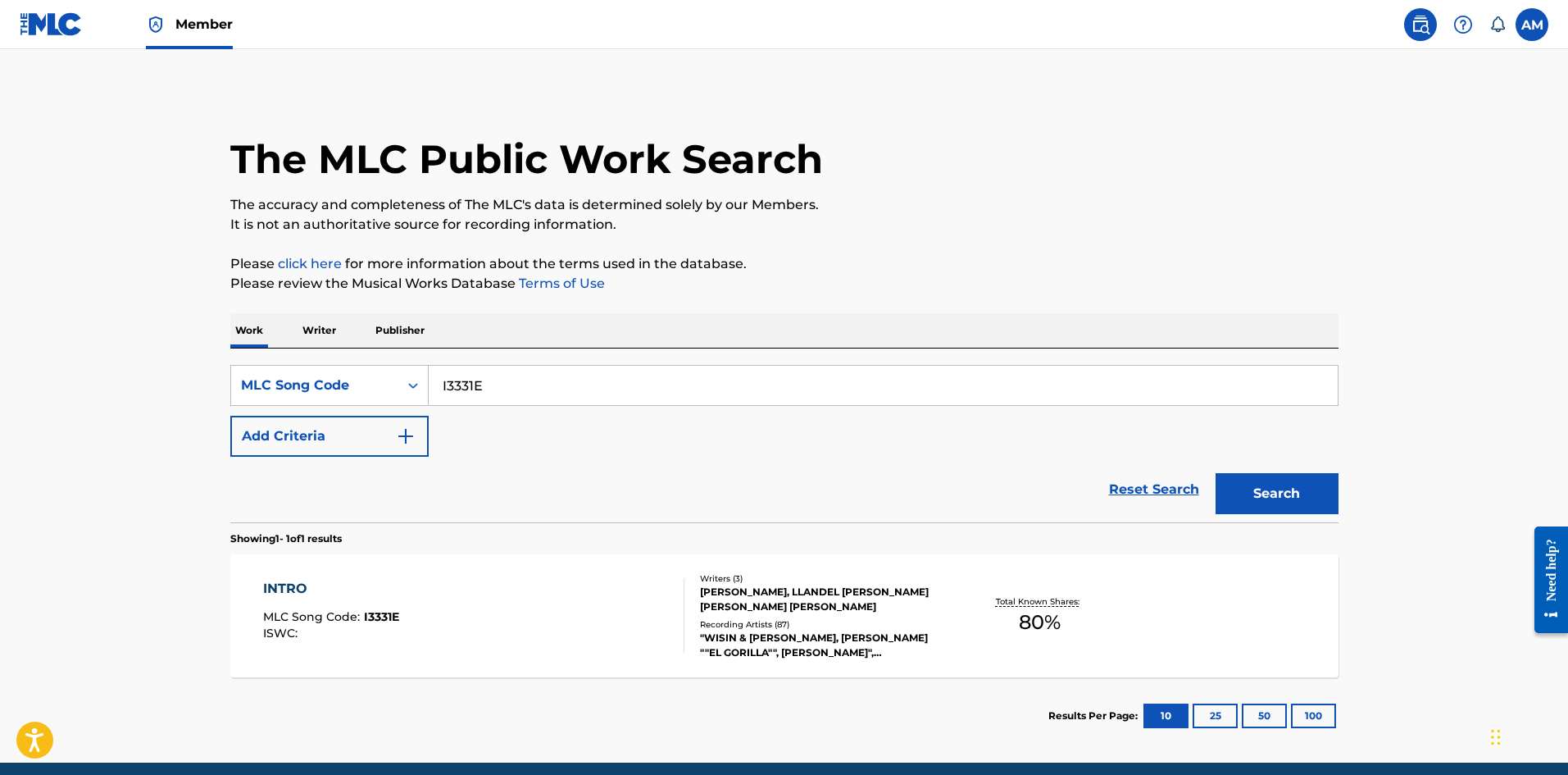
drag, startPoint x: 549, startPoint y: 388, endPoint x: 405, endPoint y: 415, distance: 146.5
click at [129, 405] on main "The MLC Public Work Search The accuracy and completeness of The MLC's data is d…" at bounding box center [784, 405] width 1568 height 713
paste input "EB3BBL"
type input "EB3BBL"
click at [1276, 500] on button "Search" at bounding box center [1278, 494] width 123 height 41
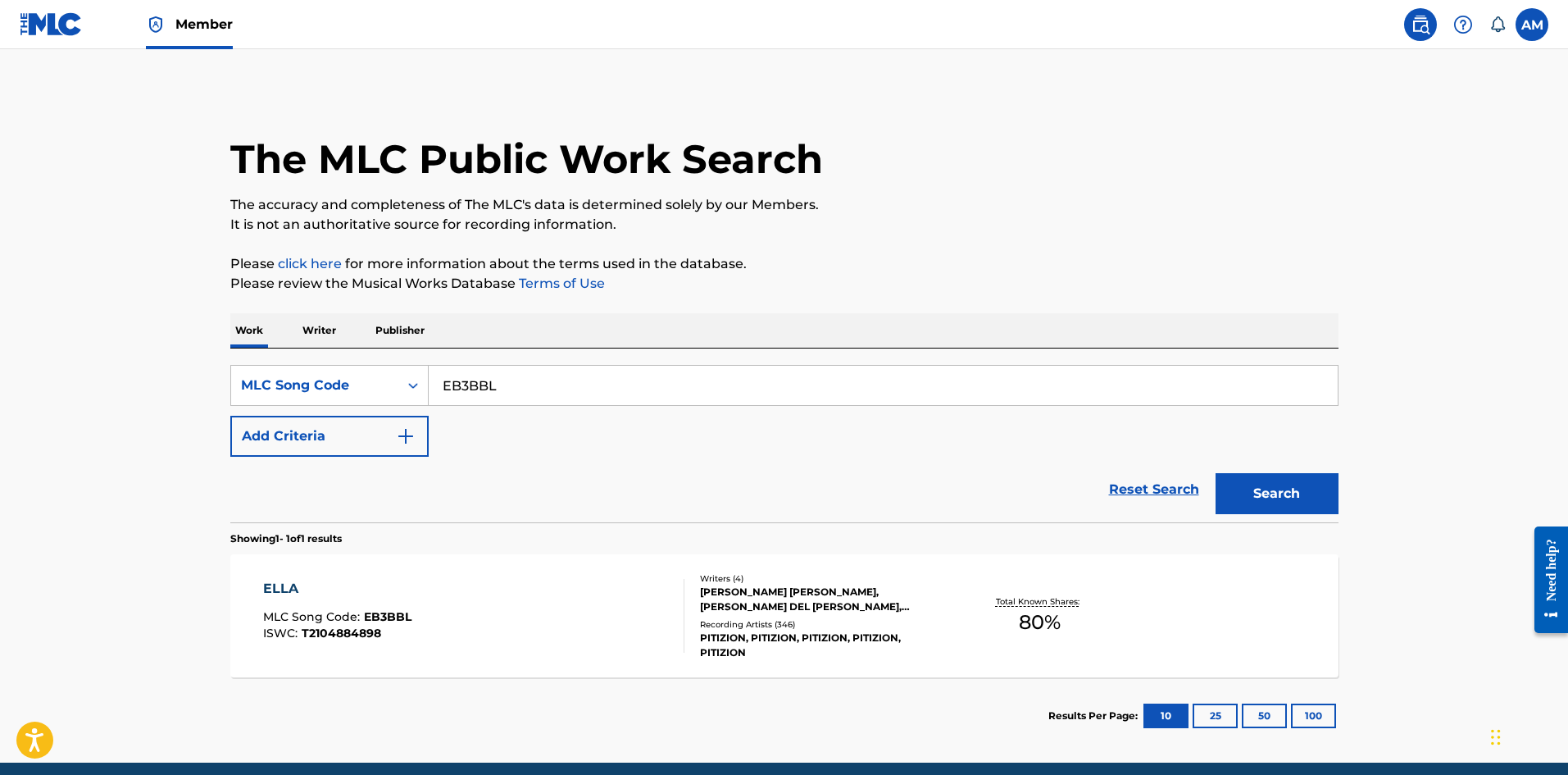
click at [530, 619] on div "ELLA MLC Song Code : EB3BBL ISWC : T2104884898" at bounding box center [474, 615] width 421 height 74
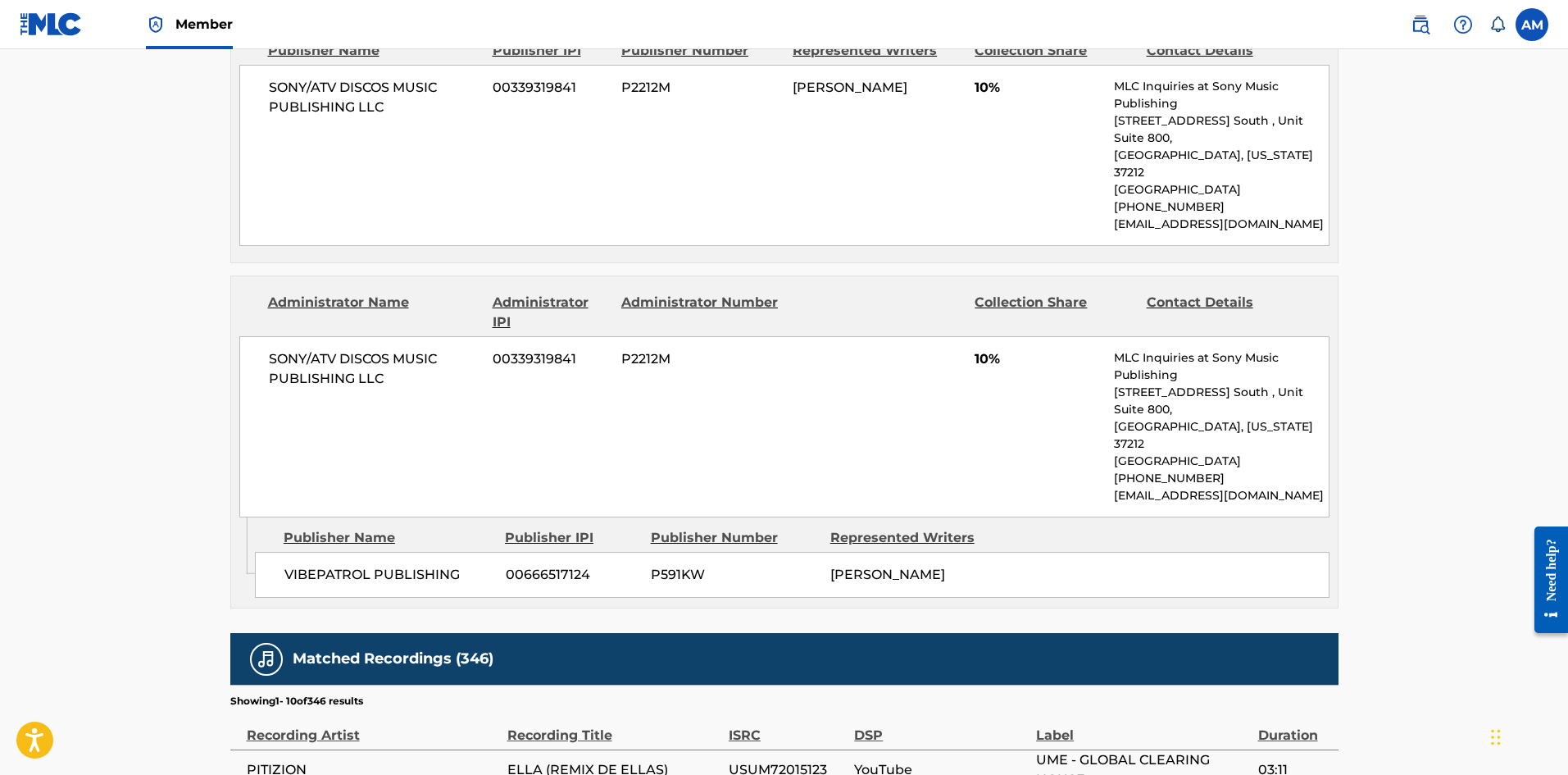
scroll to position [2049, 0]
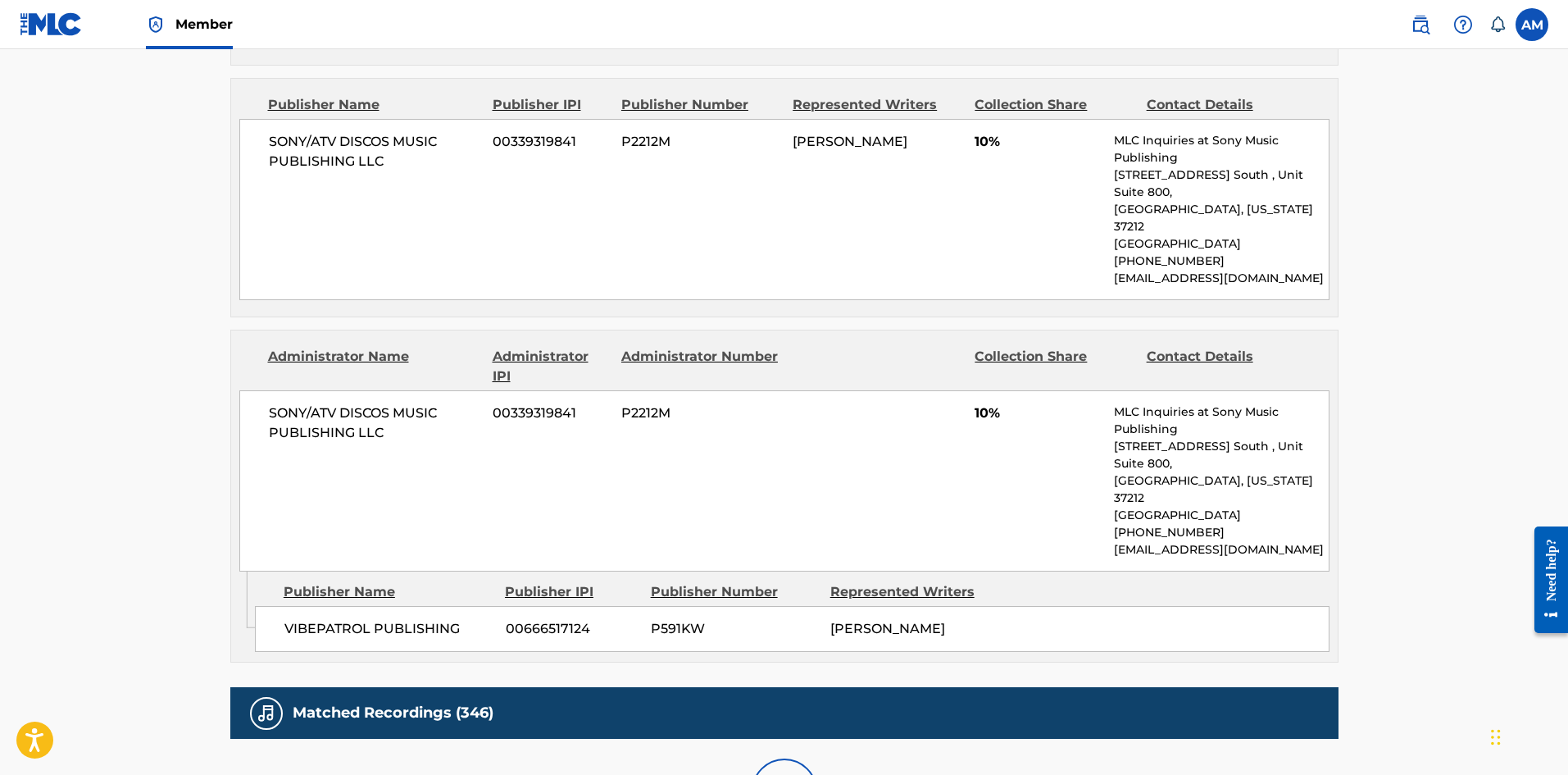
scroll to position [2214, 0]
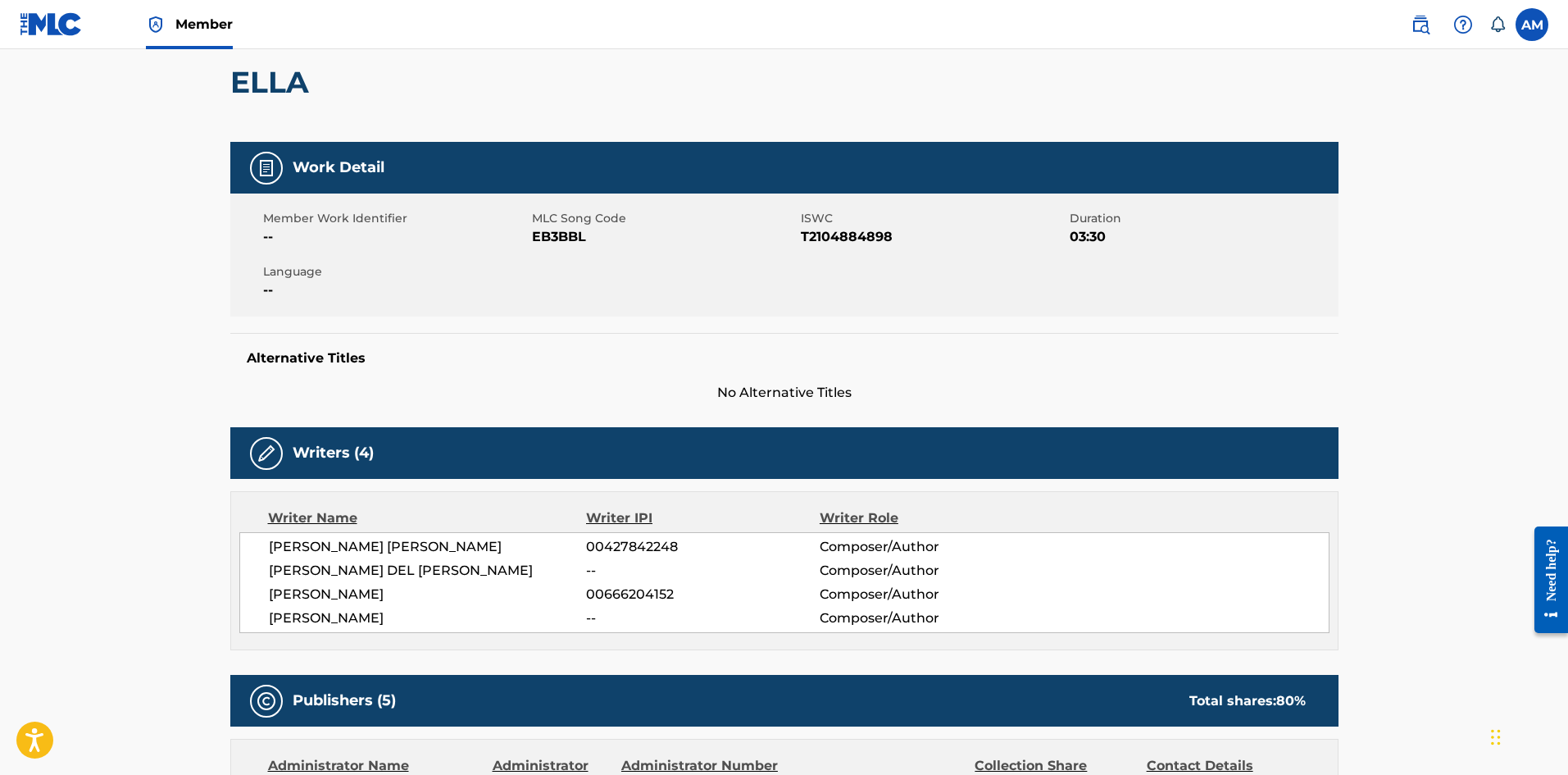
scroll to position [0, 0]
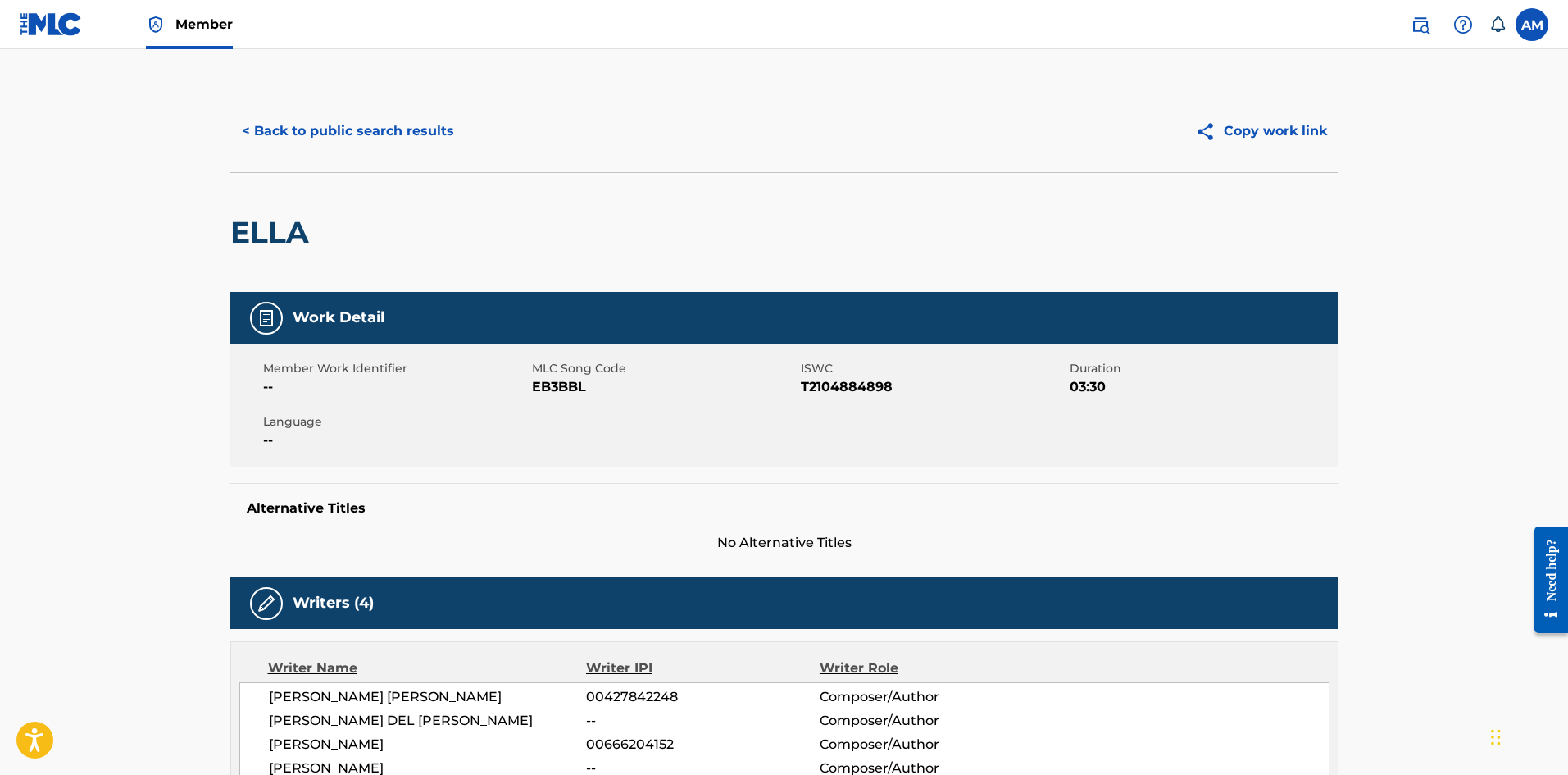
click at [388, 125] on button "< Back to public search results" at bounding box center [348, 131] width 236 height 41
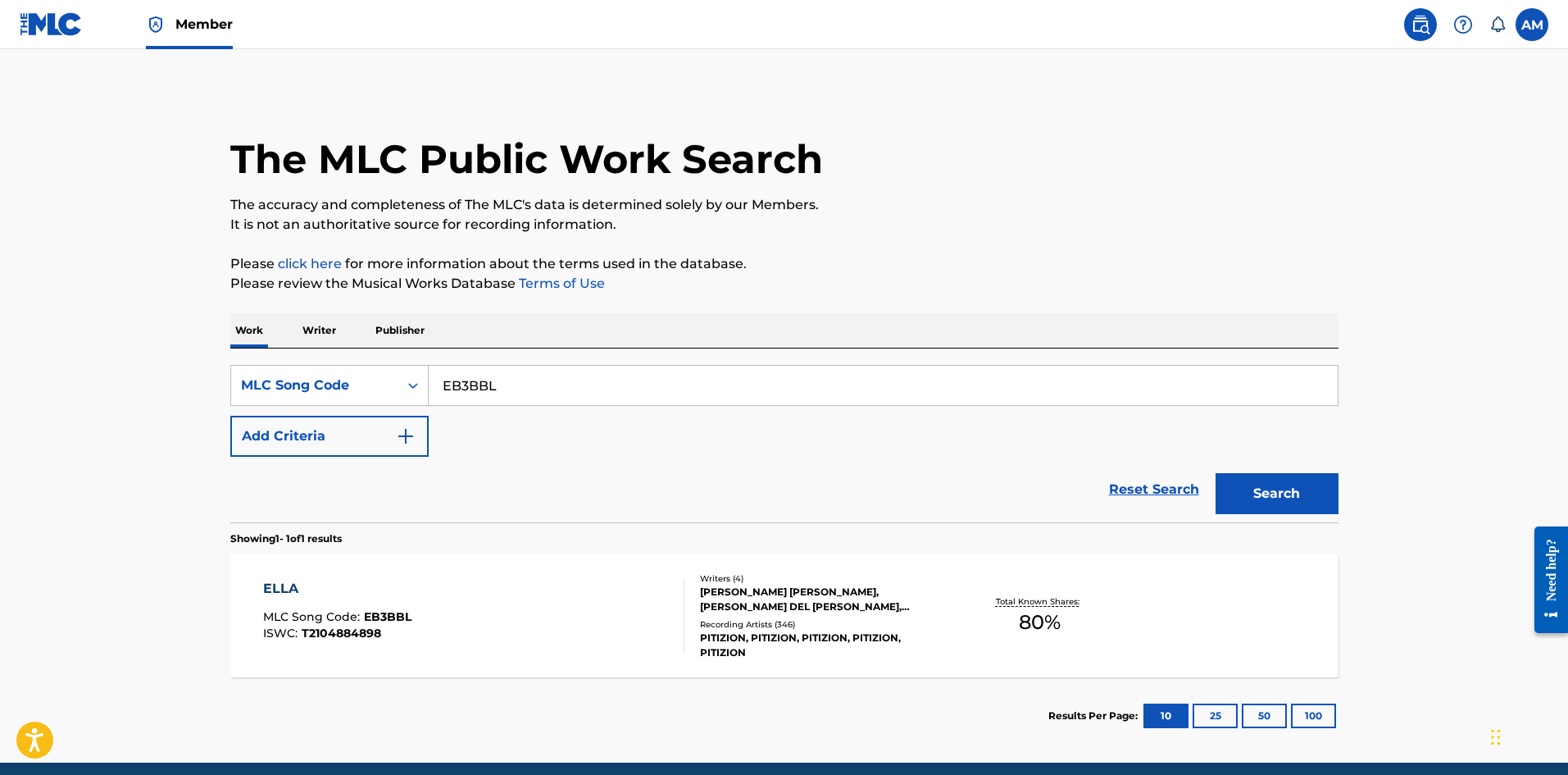
drag, startPoint x: 505, startPoint y: 381, endPoint x: 705, endPoint y: 417, distance: 203.2
click at [73, 385] on main "The MLC Public Work Search The accuracy and completeness of The MLC's data is d…" at bounding box center [784, 405] width 1568 height 713
paste input "TE14LO"
type input "TE14LO"
click at [1283, 500] on button "Search" at bounding box center [1278, 494] width 123 height 41
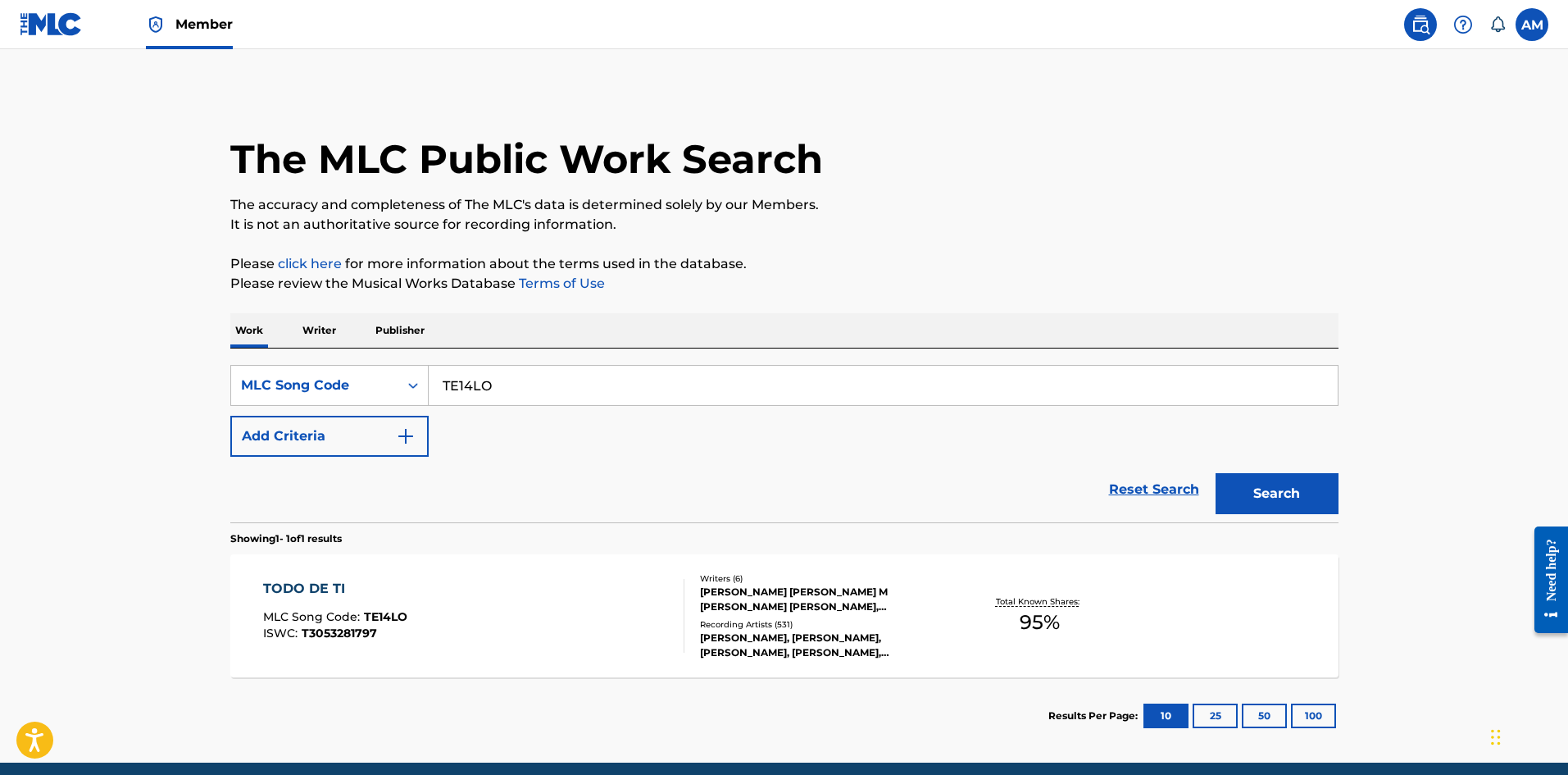
click at [661, 604] on div "TODO DE TI MLC Song Code : TE14LO ISWC : T3053281797" at bounding box center [474, 615] width 421 height 74
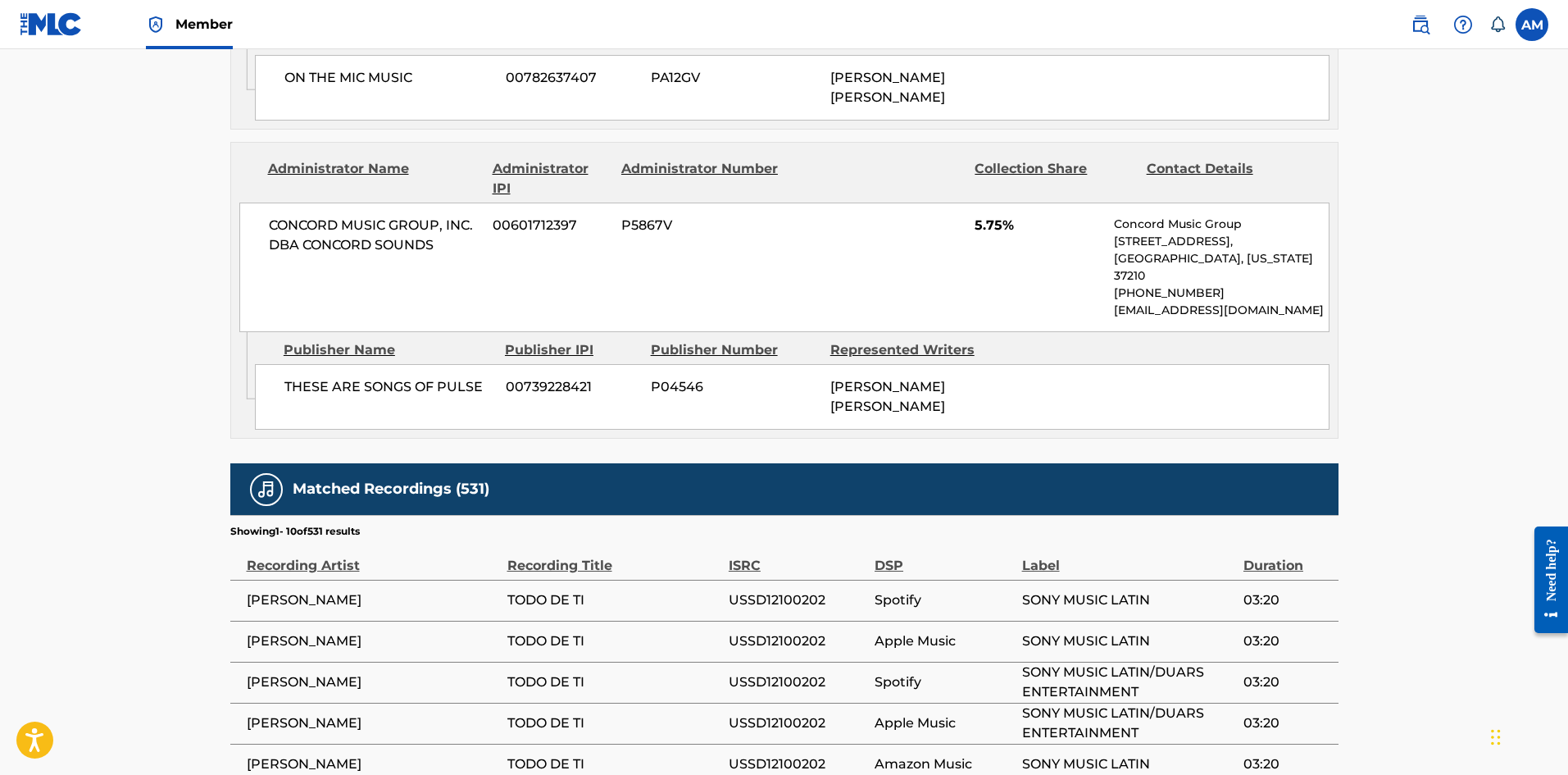
scroll to position [2705, 0]
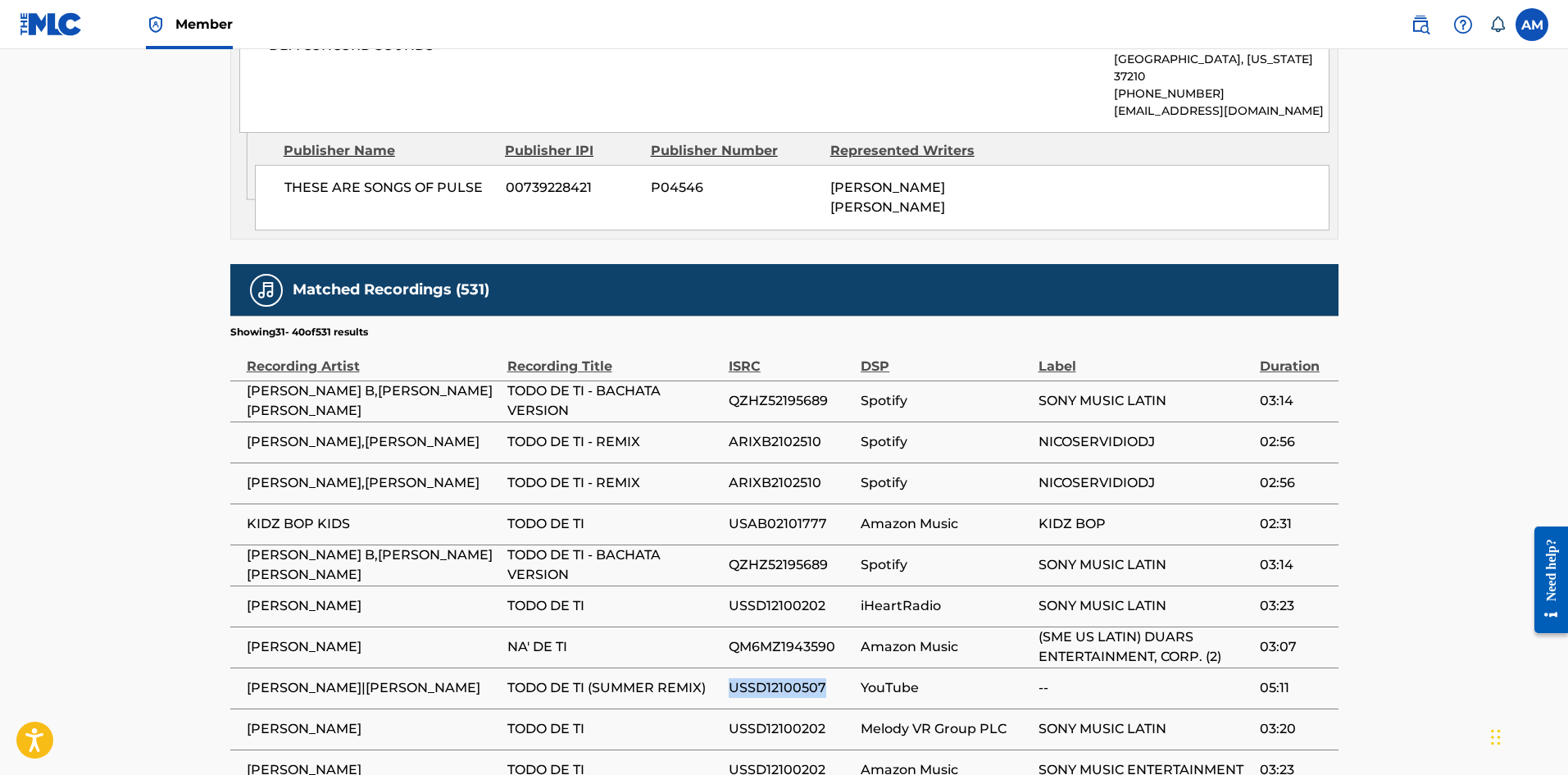
drag, startPoint x: 826, startPoint y: 544, endPoint x: 730, endPoint y: 549, distance: 96.1
click at [730, 678] on span "USSD12100507" at bounding box center [790, 688] width 124 height 20
copy span "USSD12100507"
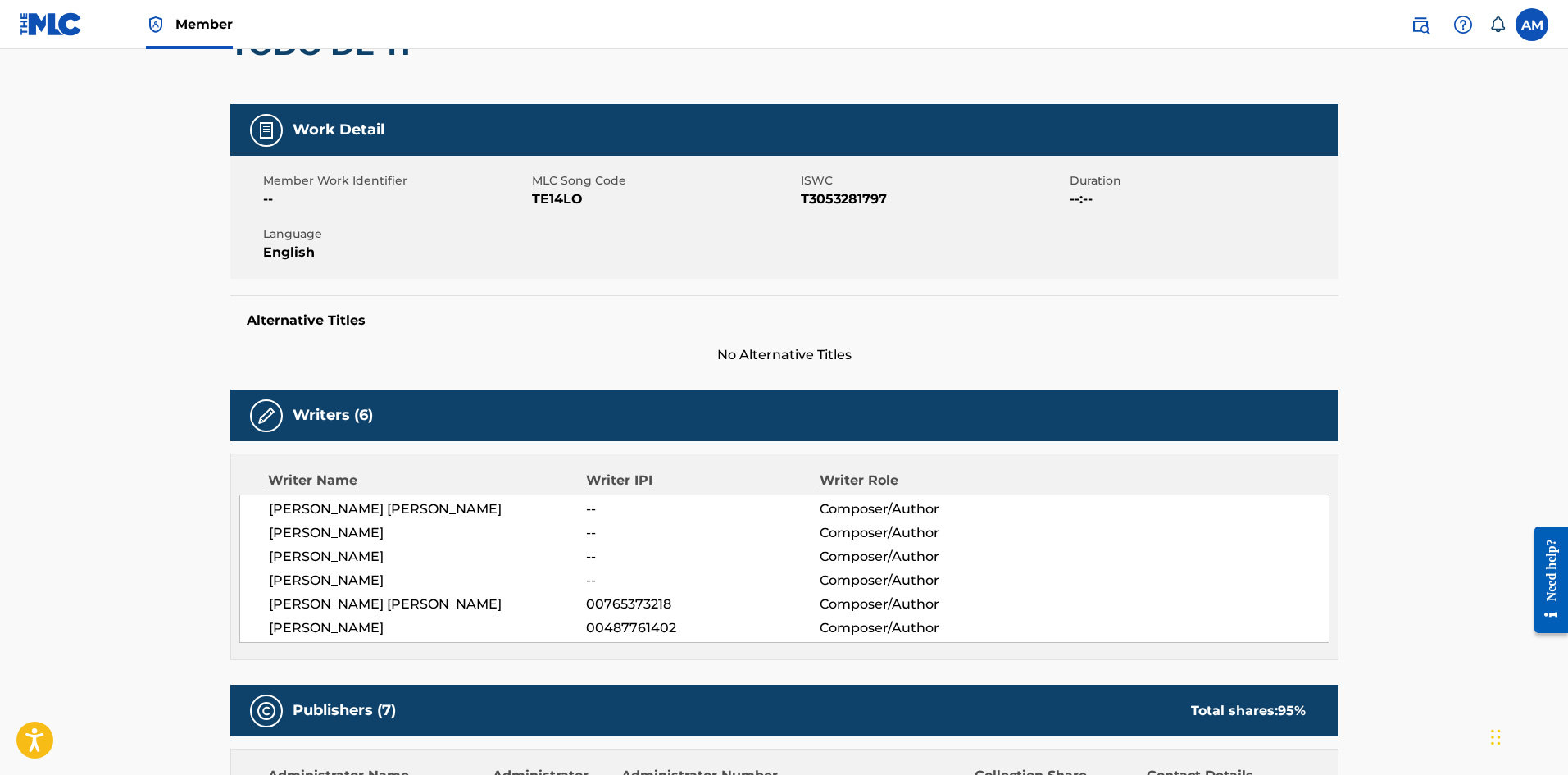
scroll to position [0, 0]
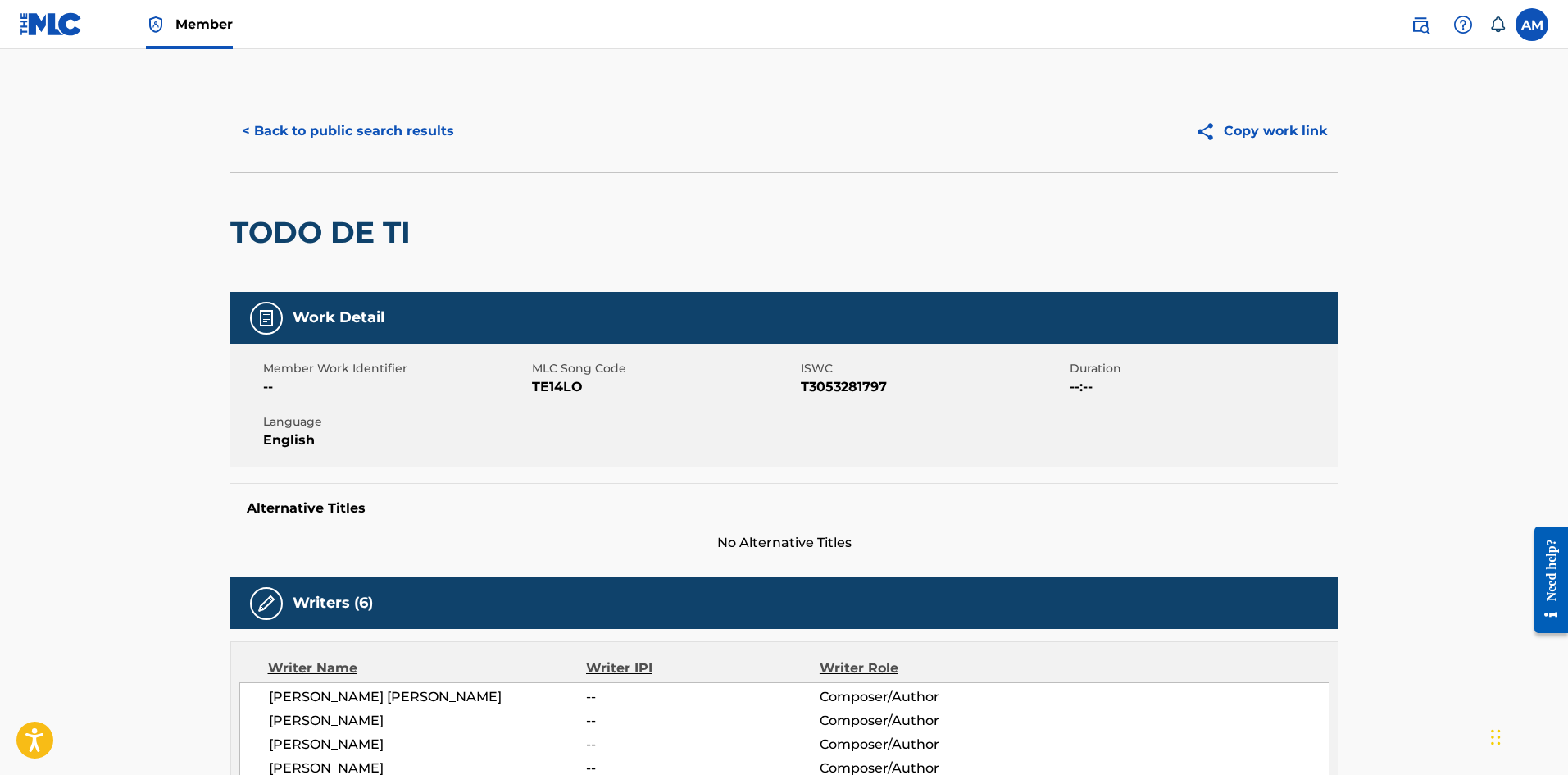
click at [380, 125] on button "< Back to public search results" at bounding box center [348, 131] width 236 height 41
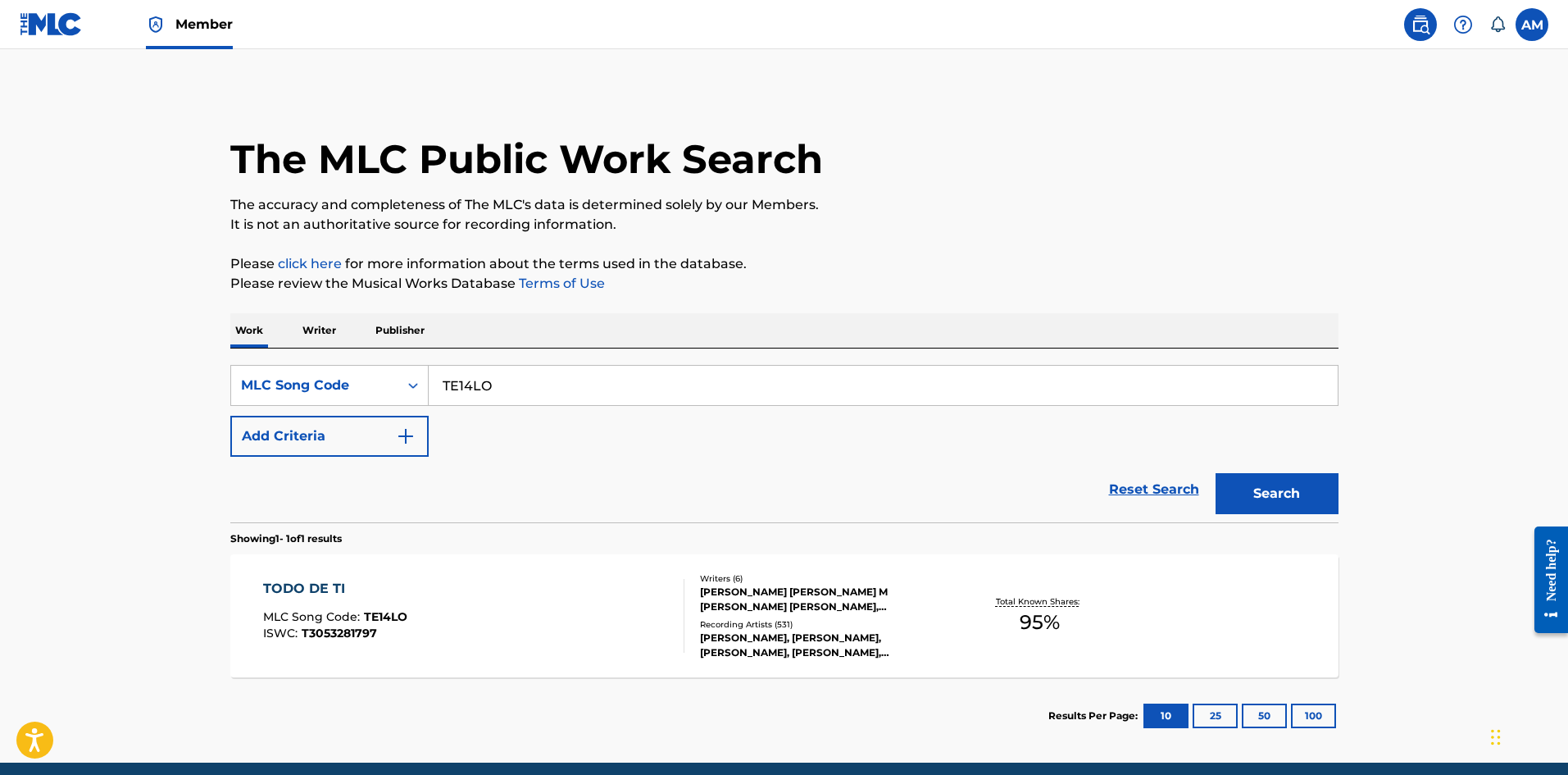
drag, startPoint x: 516, startPoint y: 381, endPoint x: 109, endPoint y: 375, distance: 407.0
click at [109, 376] on main "The MLC Public Work Search The accuracy and completeness of The MLC's data is d…" at bounding box center [784, 405] width 1568 height 713
paste input "VB9PG0"
type input "VB9PG0"
drag, startPoint x: 1281, startPoint y: 489, endPoint x: 29, endPoint y: 470, distance: 1252.1
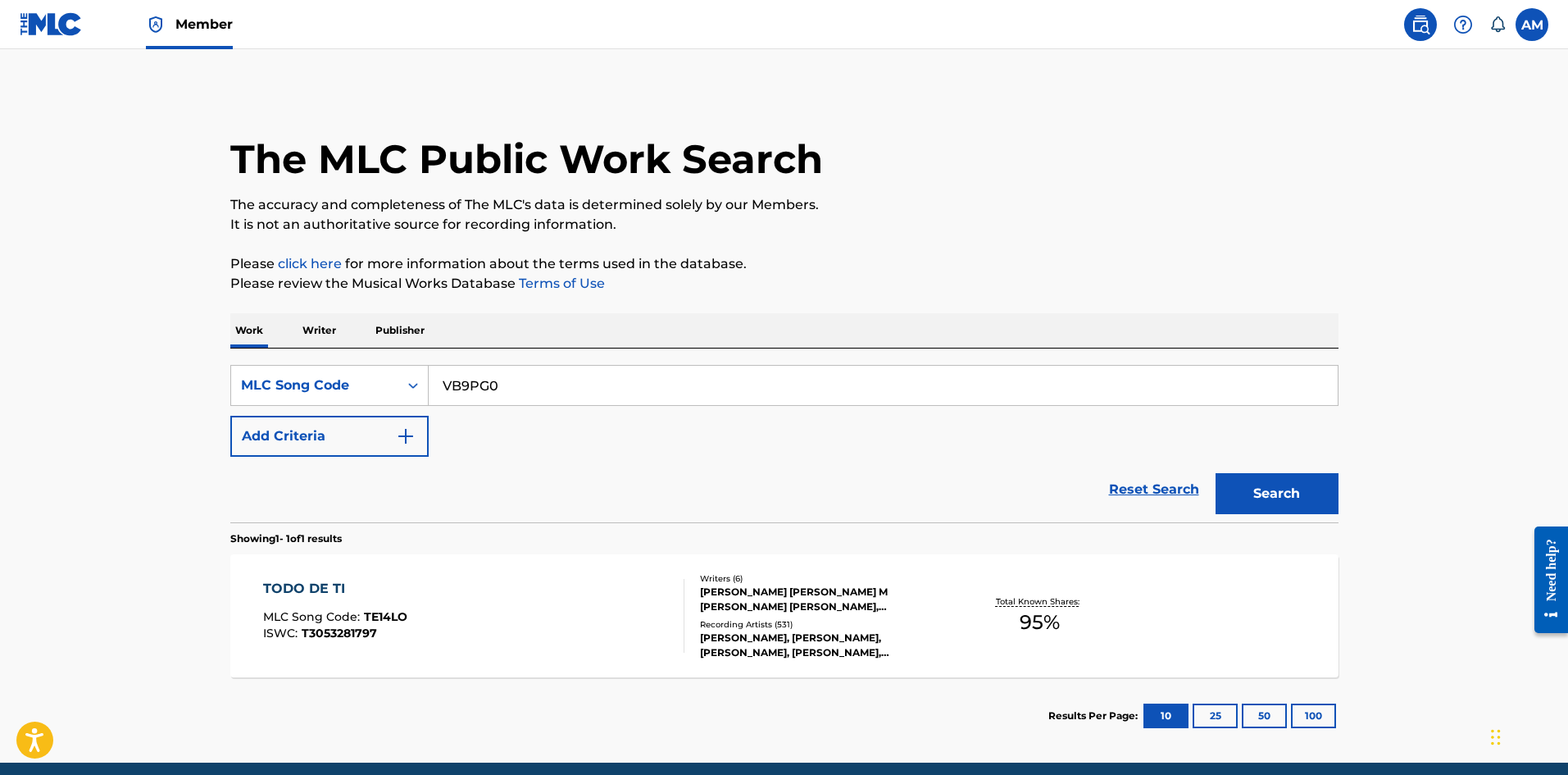
click at [1262, 489] on button "Search" at bounding box center [1278, 494] width 123 height 41
click at [596, 610] on div "VOLANDO - MORA FT BAD BUNNY & SECH (REMIX) MLC Song Code : VB9PG0 ISWC :" at bounding box center [467, 616] width 407 height 80
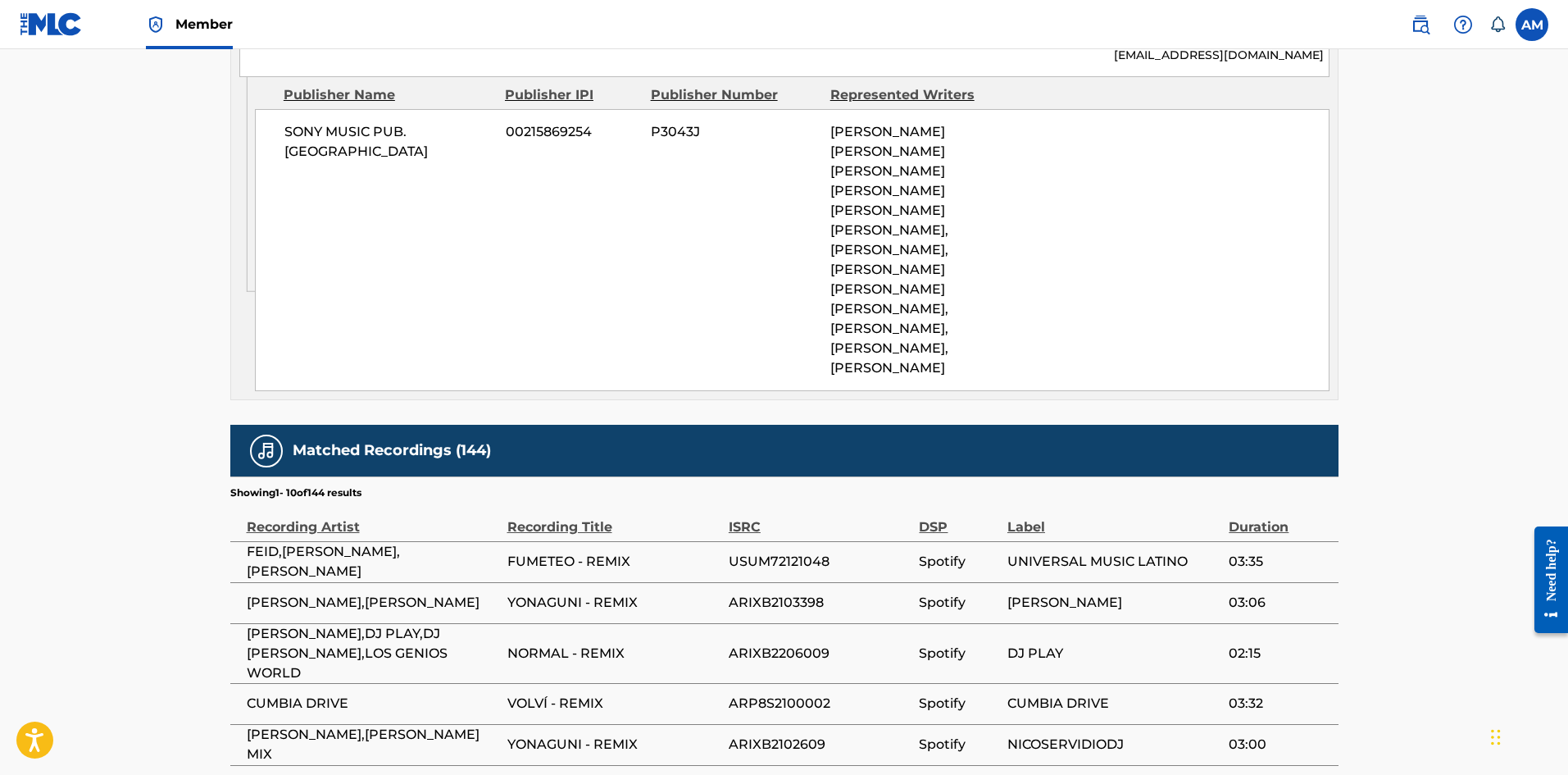
scroll to position [1476, 0]
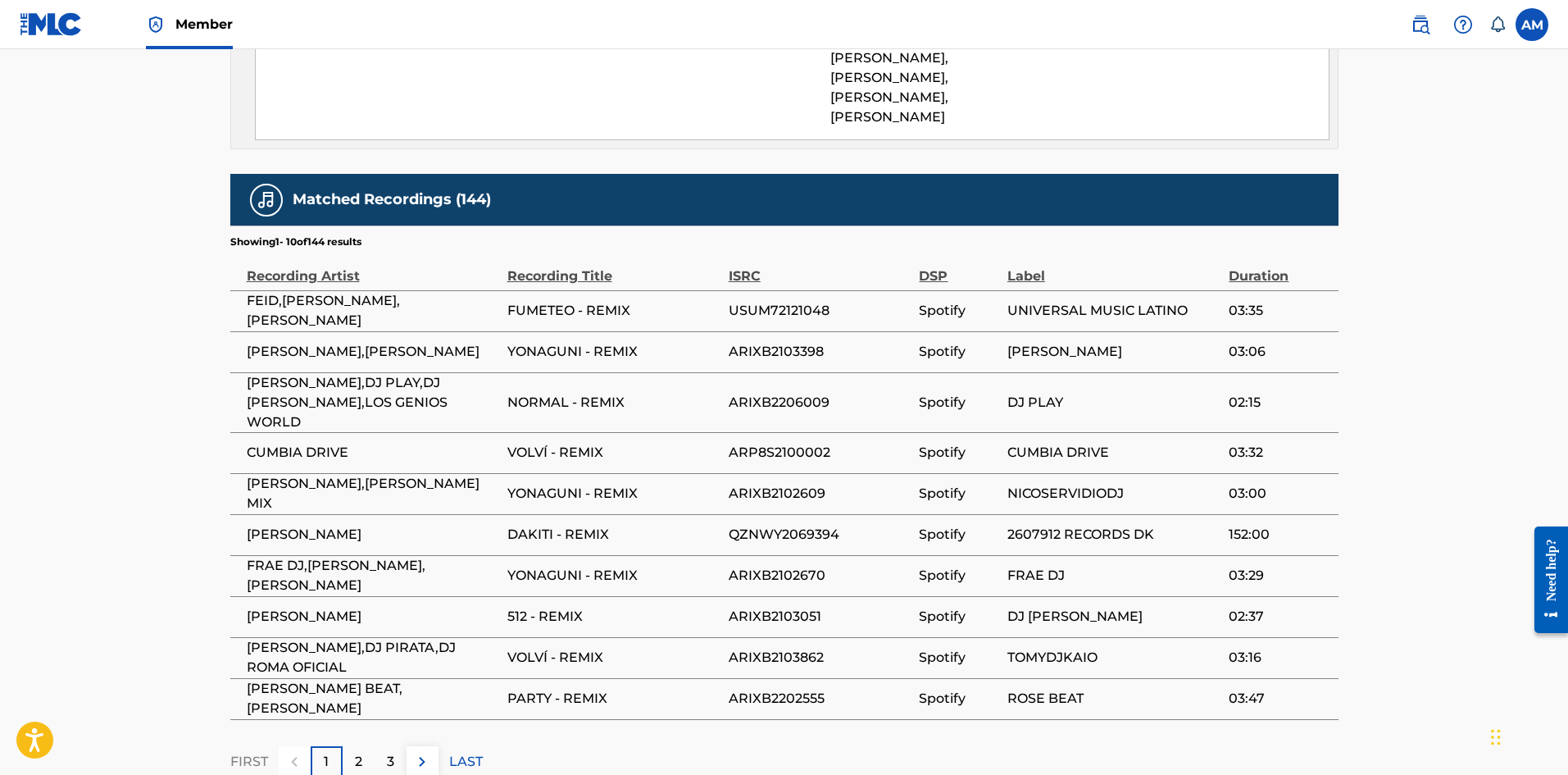
click at [352, 746] on div "2" at bounding box center [359, 762] width 32 height 32
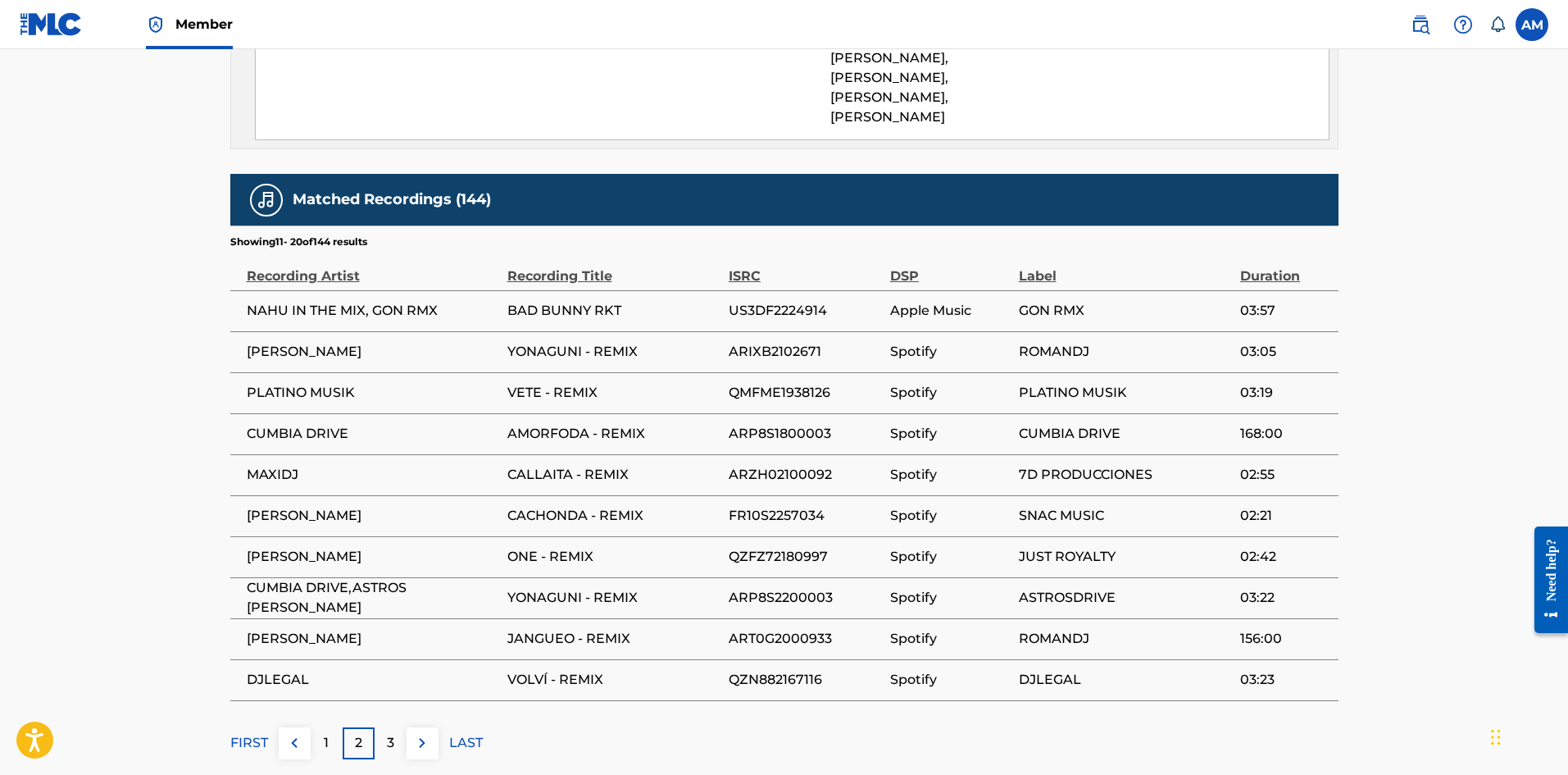
click at [395, 727] on div "3" at bounding box center [391, 743] width 32 height 32
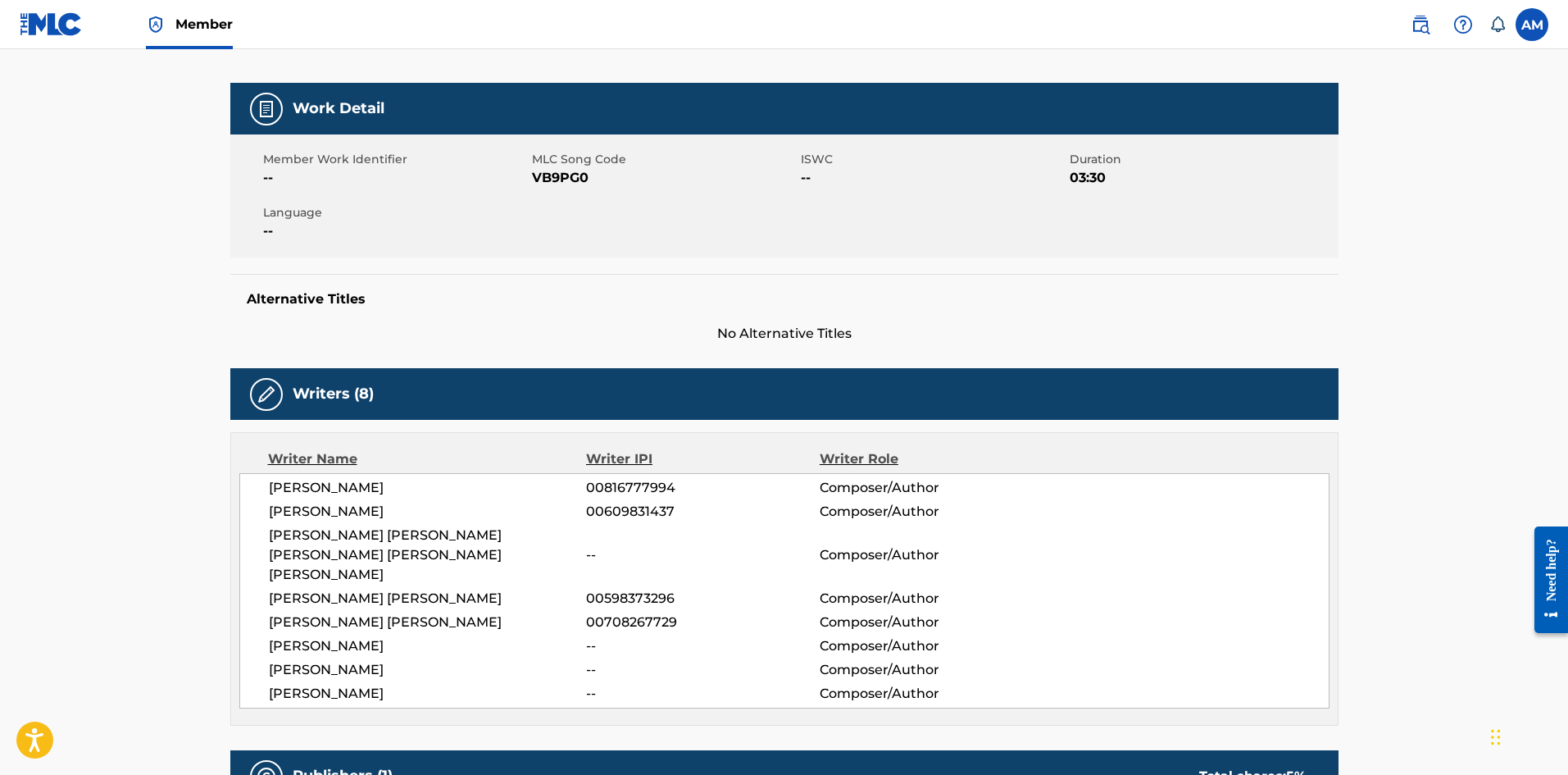
scroll to position [0, 0]
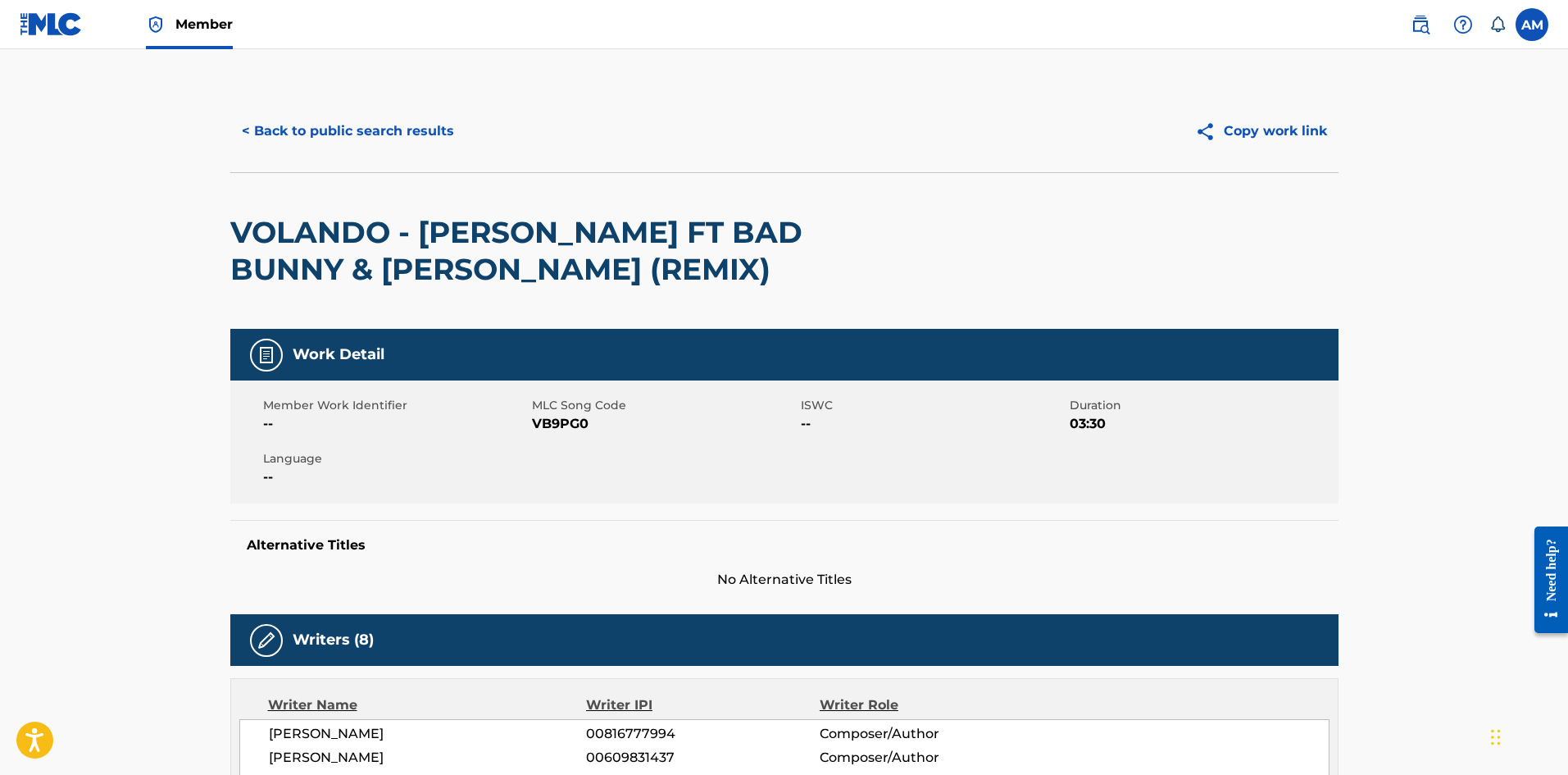
click at [397, 123] on button "< Back to public search results" at bounding box center [348, 131] width 236 height 41
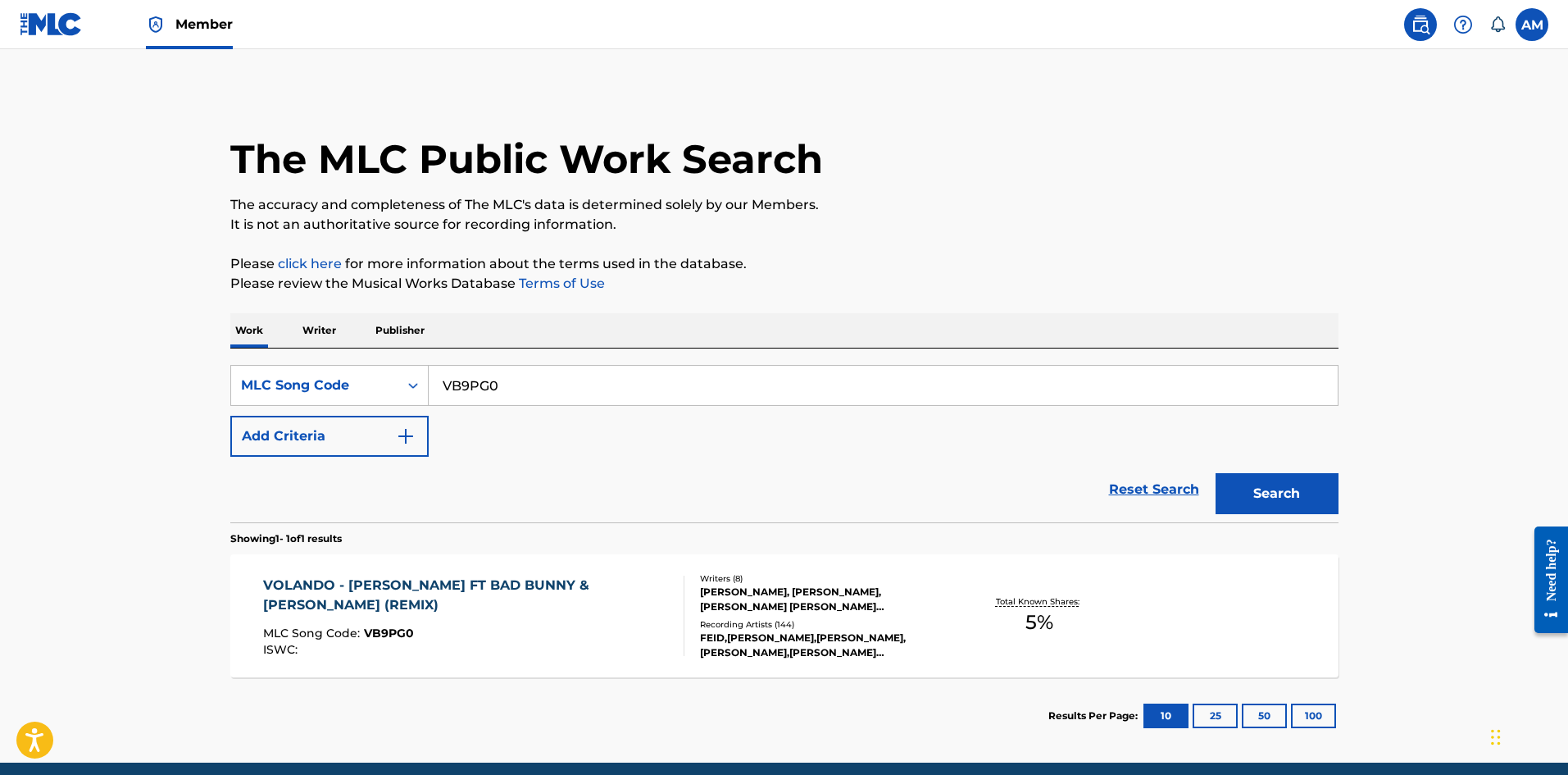
drag, startPoint x: 533, startPoint y: 386, endPoint x: 96, endPoint y: 374, distance: 437.2
click at [96, 374] on main "The MLC Public Work Search The accuracy and completeness of The MLC's data is d…" at bounding box center [784, 405] width 1568 height 713
paste input "CA5YRQ"
type input "CA5YRQ"
click at [1295, 498] on button "Search" at bounding box center [1278, 494] width 123 height 41
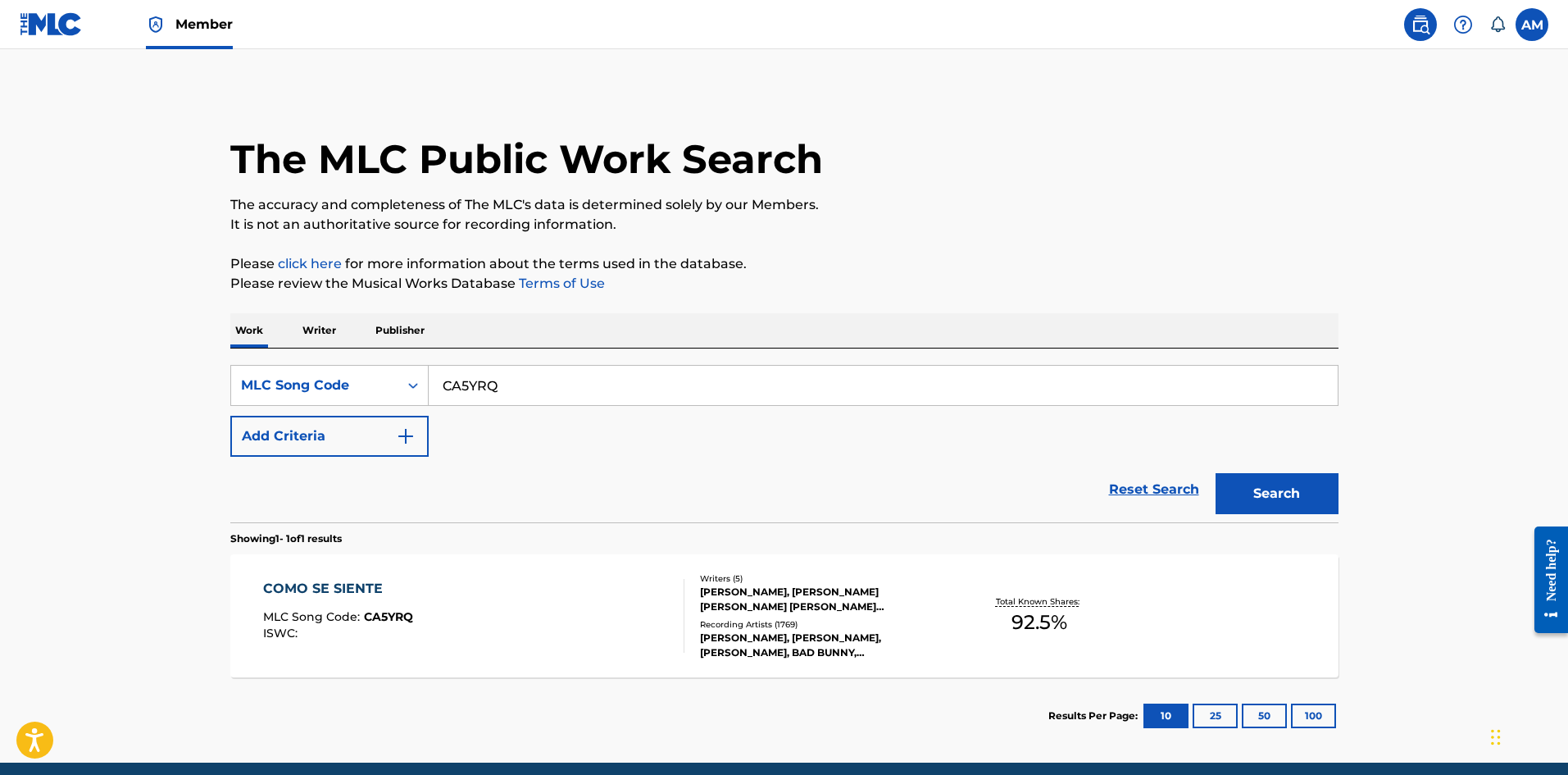
click at [525, 588] on div "COMO SE SIENTE MLC Song Code : CA5YRQ ISWC :" at bounding box center [474, 615] width 421 height 74
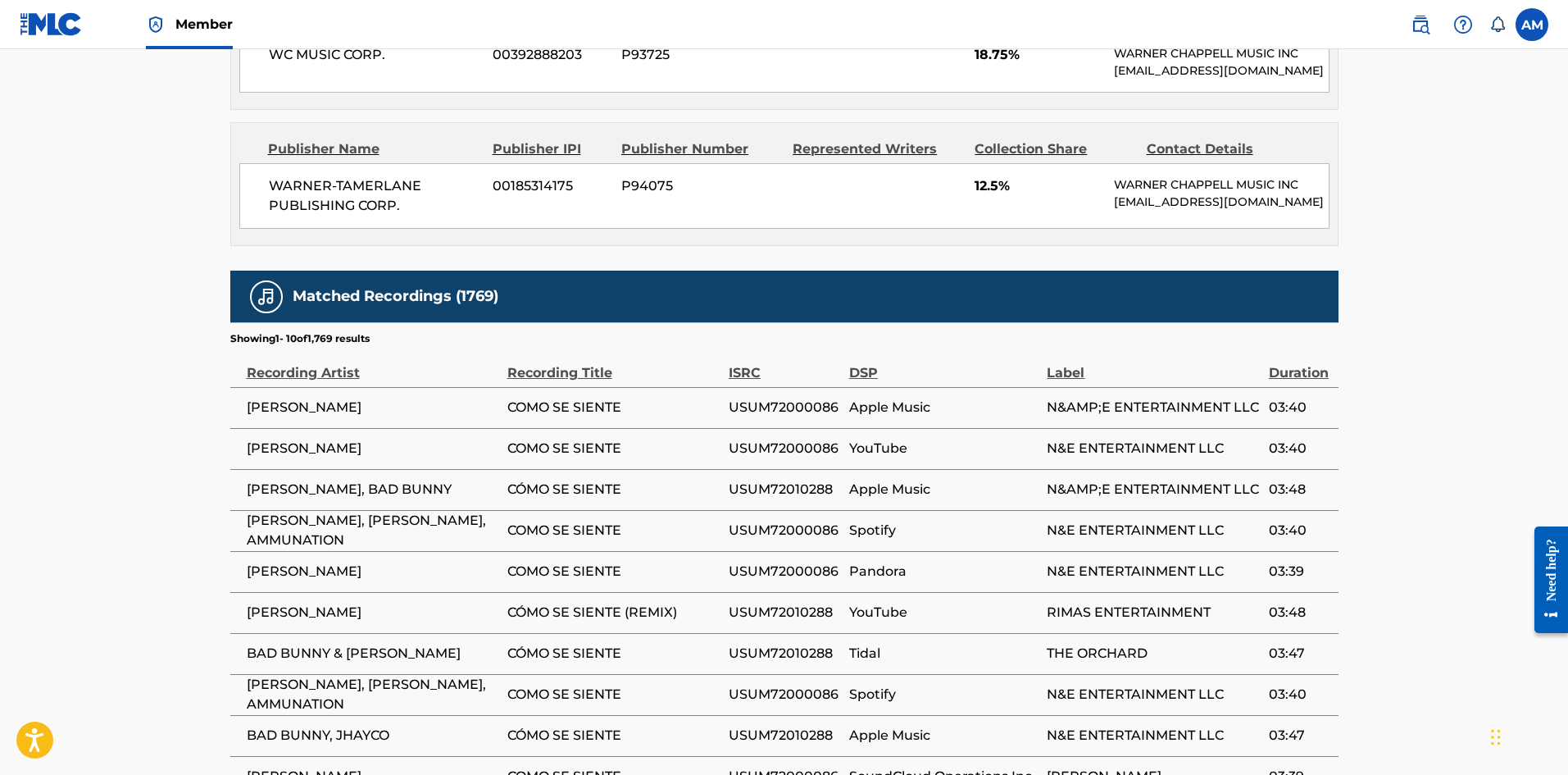
scroll to position [1712, 0]
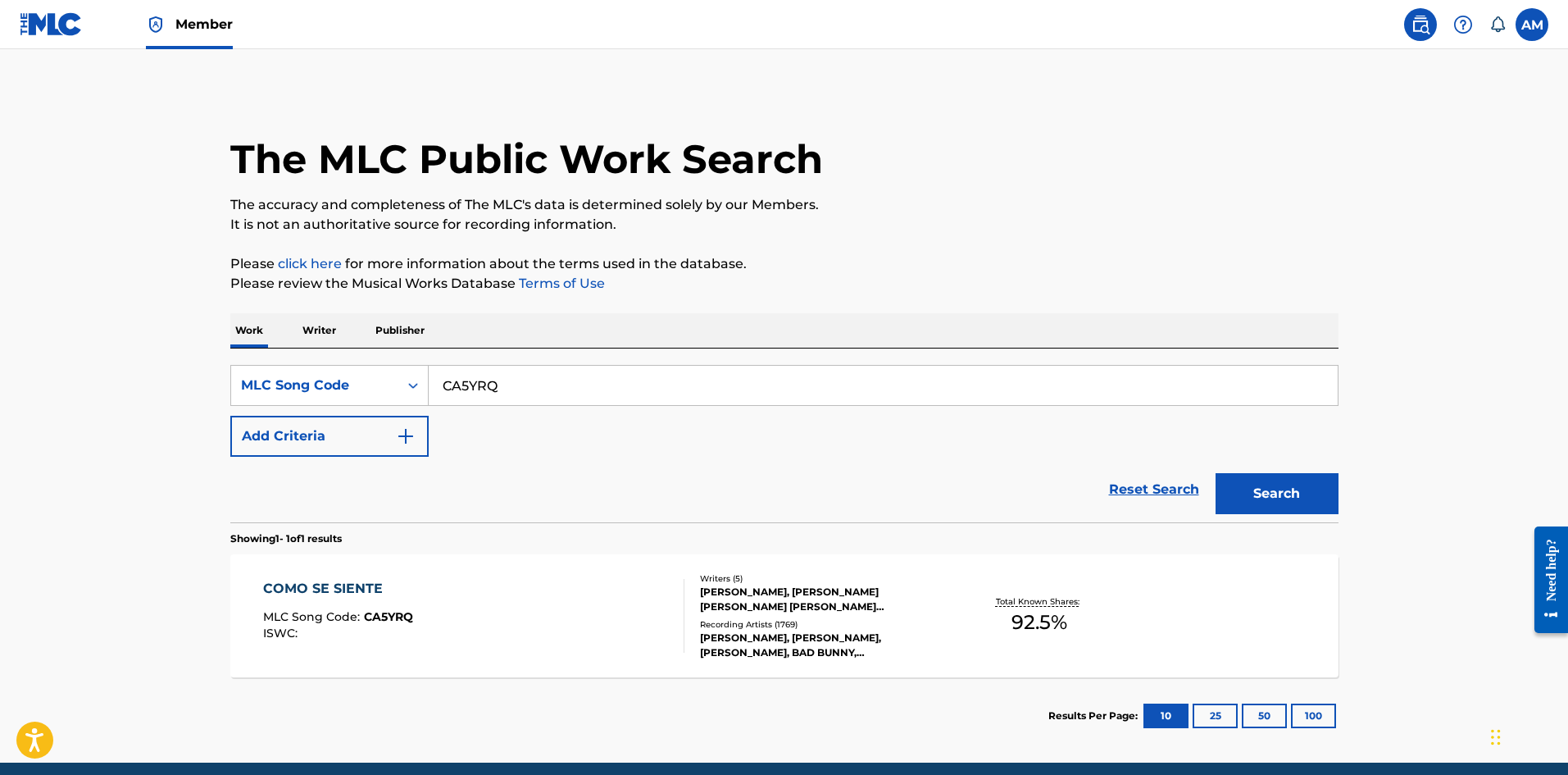
drag, startPoint x: 545, startPoint y: 382, endPoint x: 163, endPoint y: 382, distance: 382.0
click at [164, 382] on main "The MLC Public Work Search The accuracy and completeness of The MLC's data is d…" at bounding box center [784, 405] width 1568 height 713
paste input "LE5C94"
type input "LE5C94"
click at [1310, 502] on button "Search" at bounding box center [1278, 494] width 123 height 41
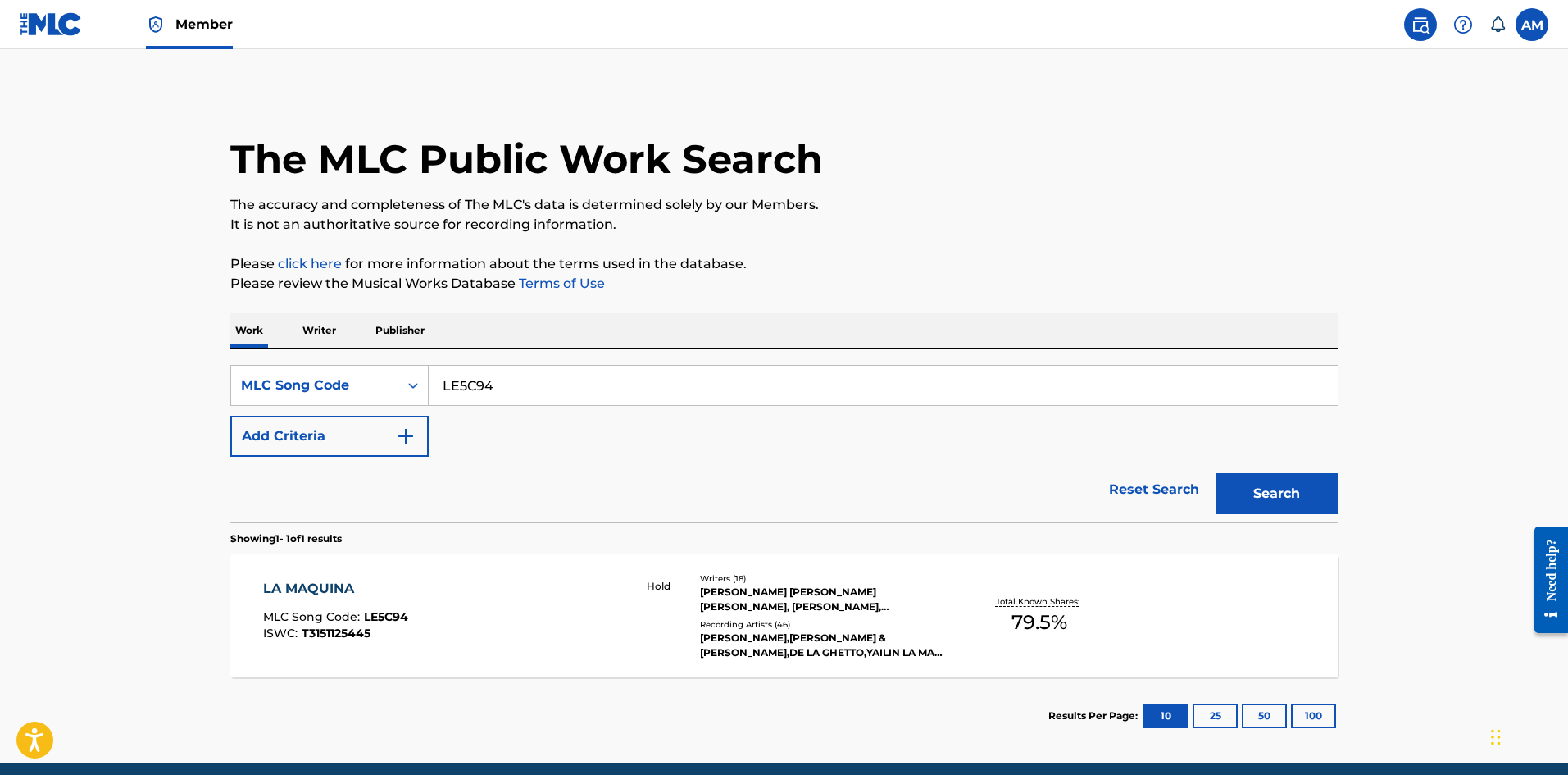
click at [667, 615] on div "Hold" at bounding box center [658, 615] width 52 height 74
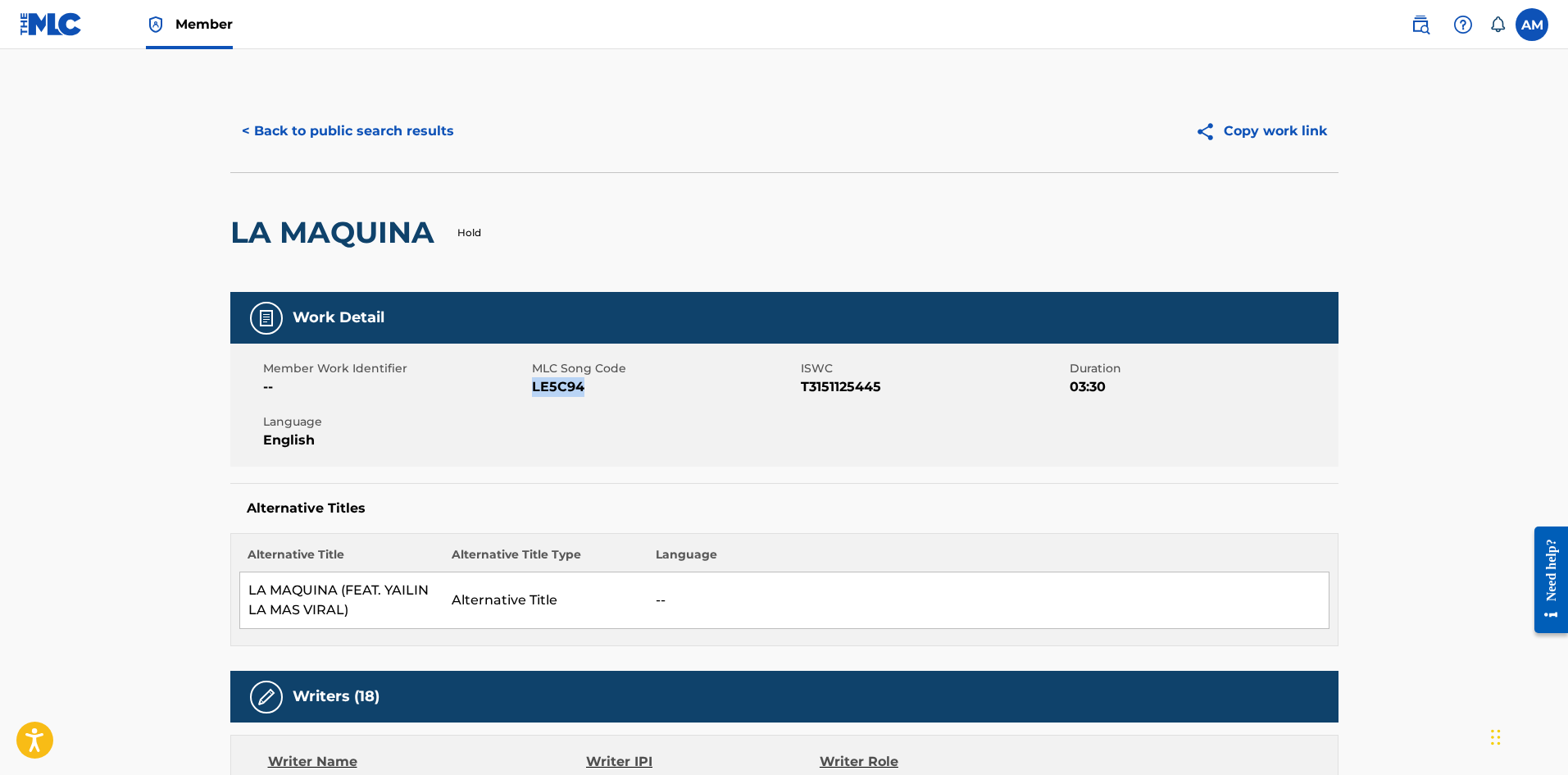
drag, startPoint x: 590, startPoint y: 386, endPoint x: 532, endPoint y: 388, distance: 58.0
click at [532, 388] on span "LE5C94" at bounding box center [664, 387] width 265 height 20
copy span "LE5C94"
click at [365, 146] on button "< Back to public search results" at bounding box center [348, 131] width 236 height 41
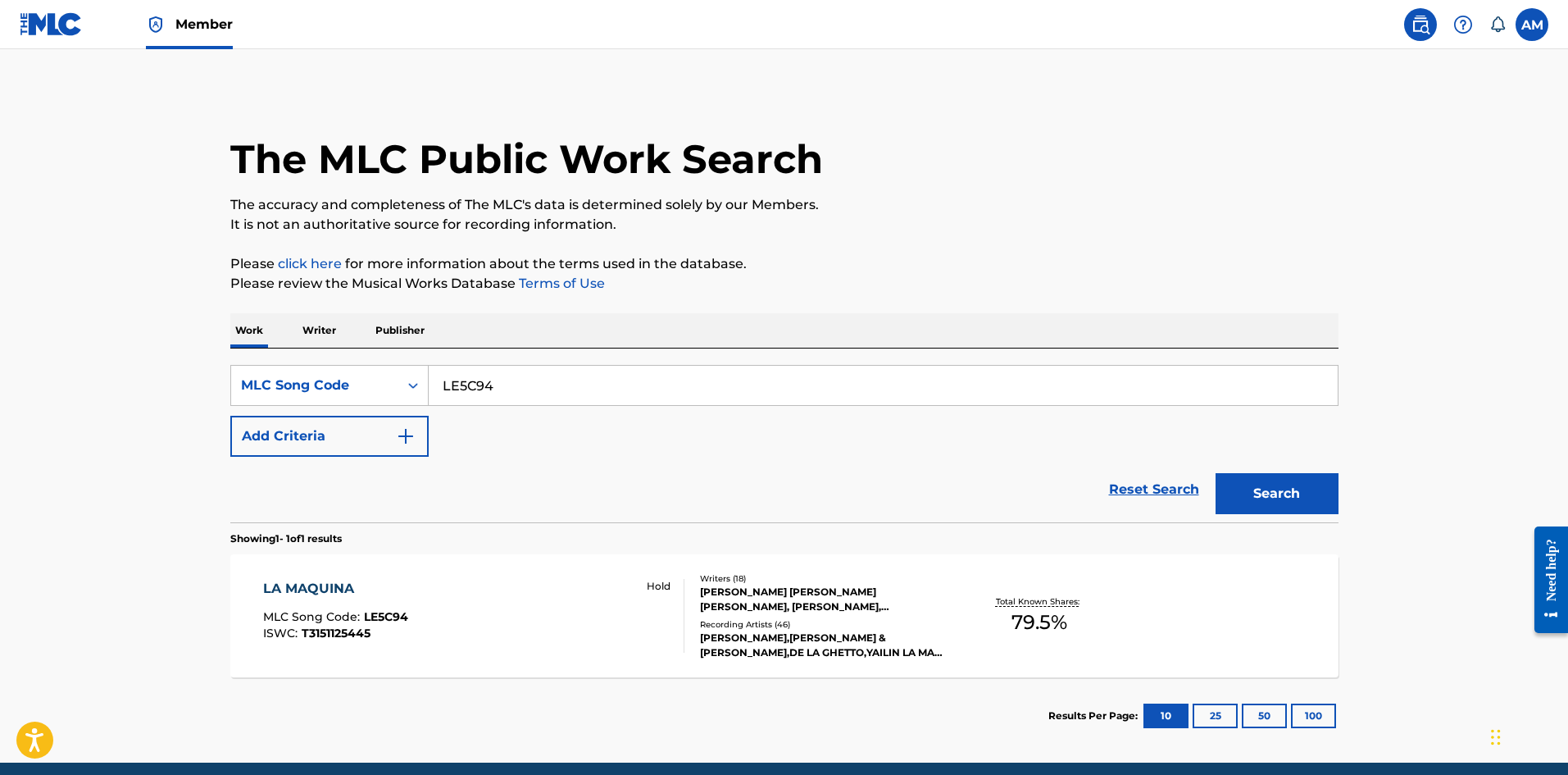
drag, startPoint x: 550, startPoint y: 379, endPoint x: 153, endPoint y: 383, distance: 397.0
click at [155, 383] on main "The MLC Public Work Search The accuracy and completeness of The MLC's data is d…" at bounding box center [784, 405] width 1568 height 713
paste input "FE6FKX"
type input "FE6FKX"
click at [1269, 504] on button "Search" at bounding box center [1278, 494] width 123 height 41
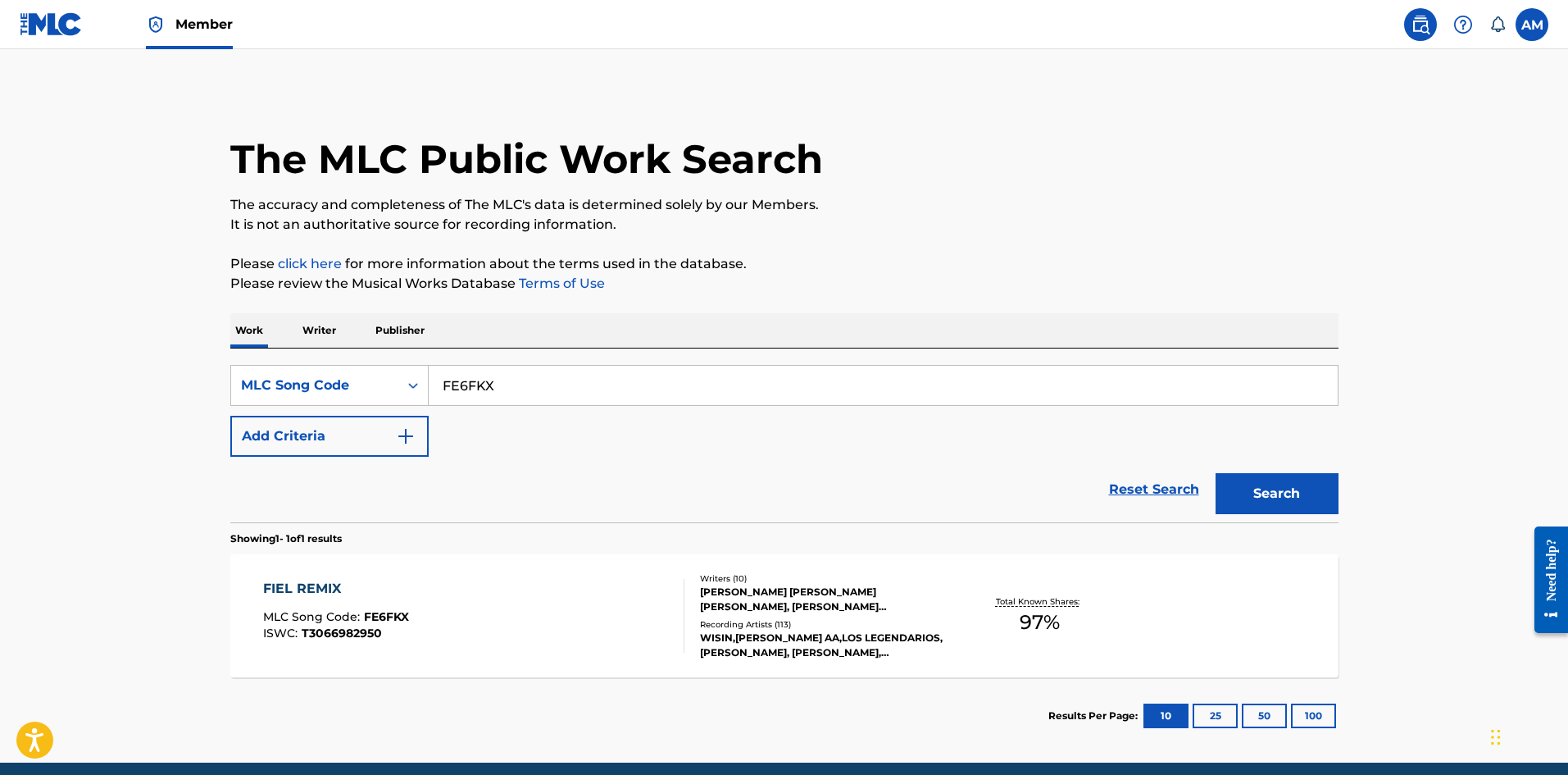
click at [543, 578] on div "FIEL REMIX MLC Song Code : FE6FKX ISWC : T3066982950 Writers ( 10 ) [PERSON_NAM…" at bounding box center [784, 616] width 1108 height 123
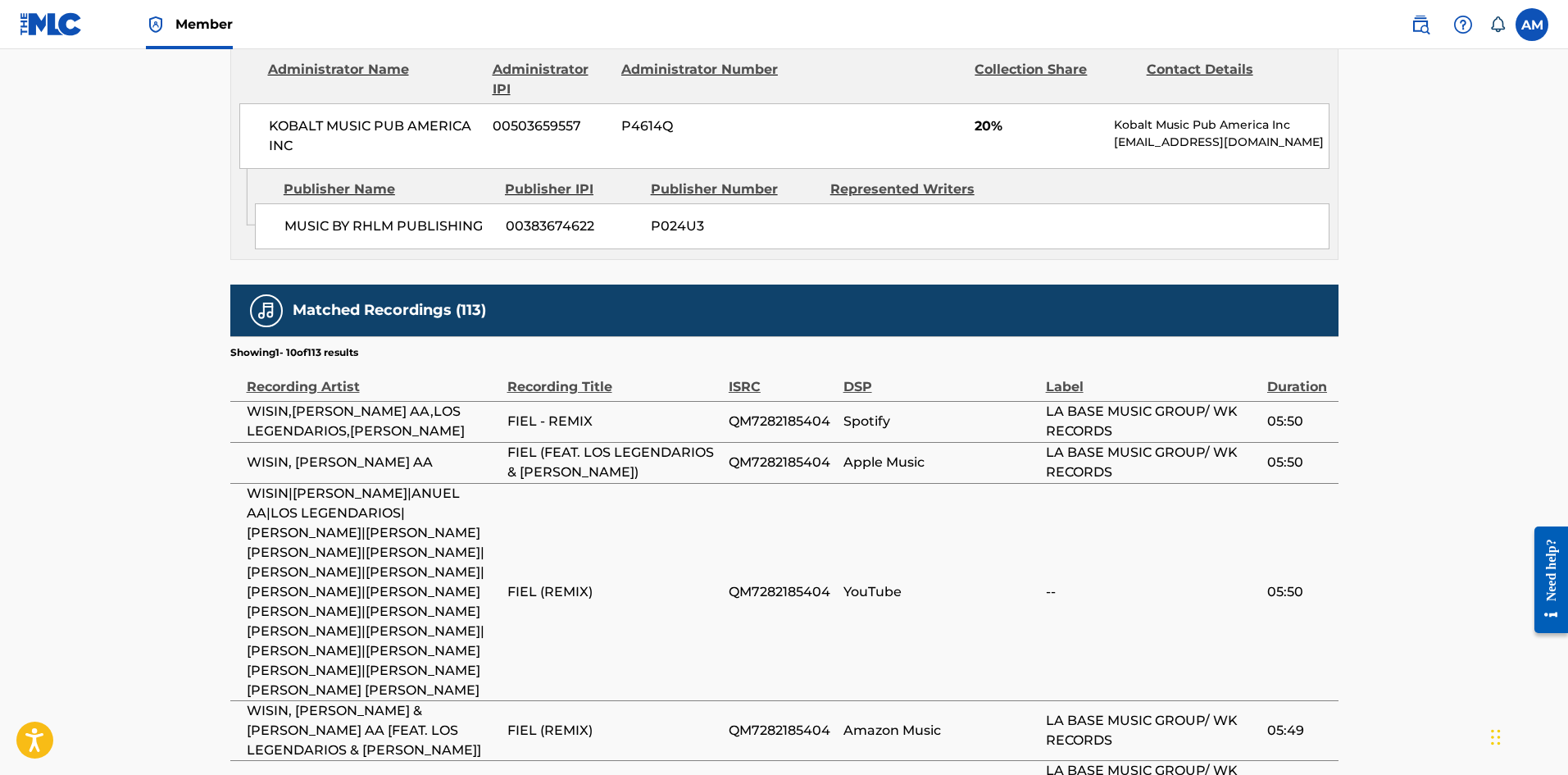
scroll to position [3737, 0]
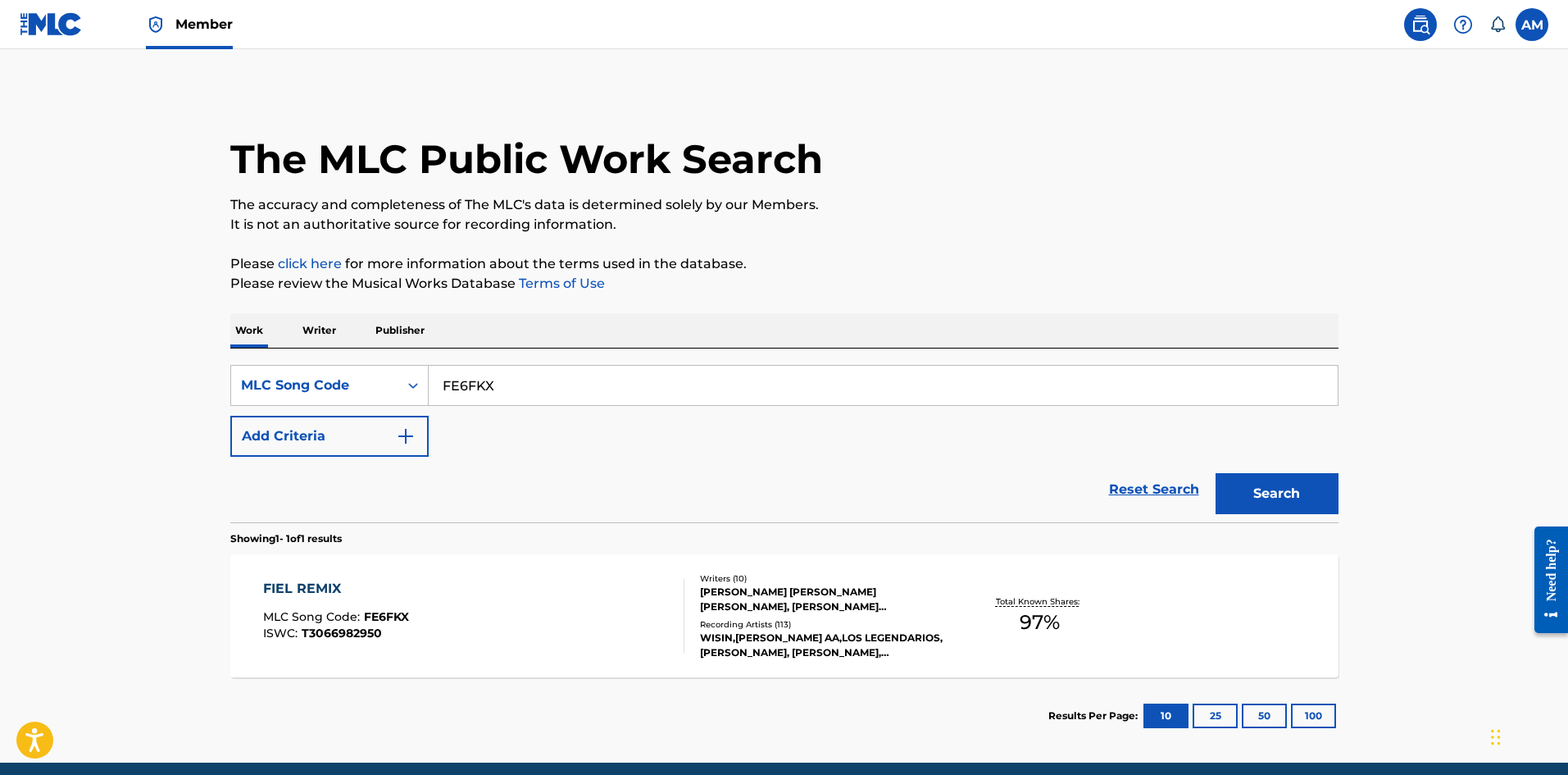
drag, startPoint x: 515, startPoint y: 384, endPoint x: 148, endPoint y: 391, distance: 367.1
click at [148, 391] on main "The MLC Public Work Search The accuracy and completeness of The MLC's data is d…" at bounding box center [784, 405] width 1568 height 713
paste input "CB5OOD"
type input "CB5OOD"
click at [1251, 495] on button "Search" at bounding box center [1278, 494] width 123 height 41
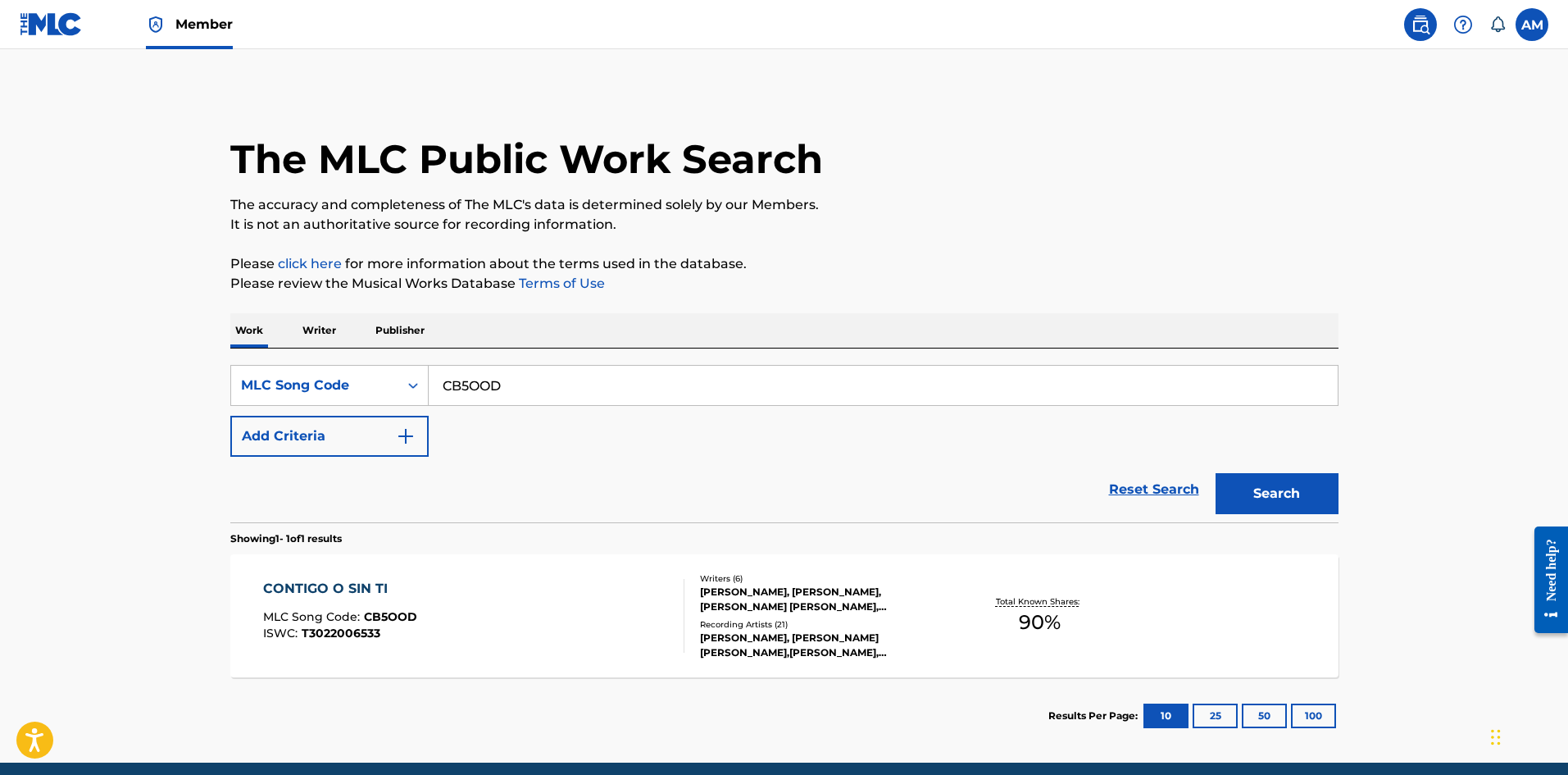
click at [534, 629] on div "CONTIGO O SIN TI MLC Song Code : CB5OOD ISWC : T3022006533" at bounding box center [474, 615] width 421 height 74
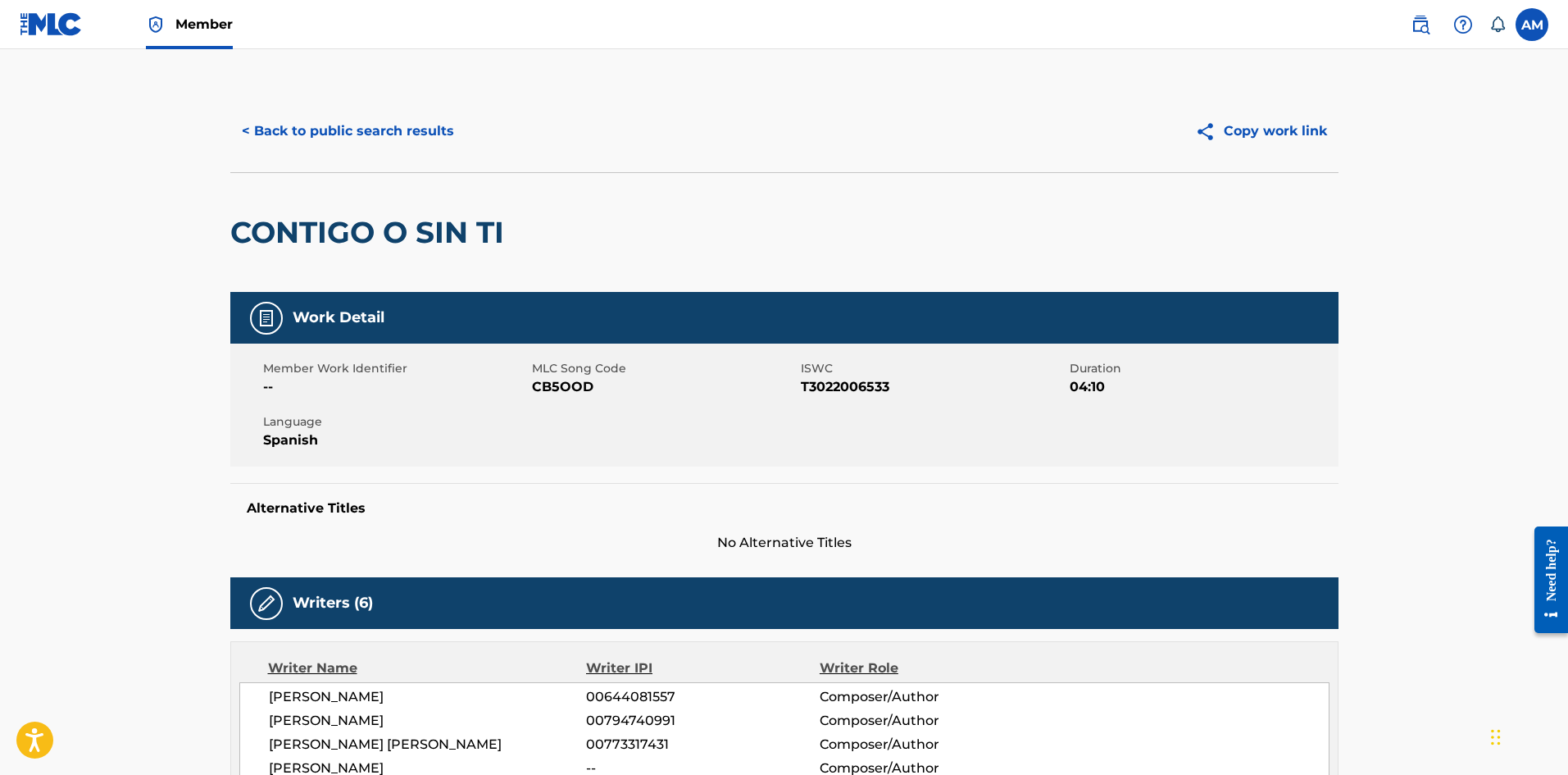
click at [379, 139] on button "< Back to public search results" at bounding box center [348, 131] width 236 height 41
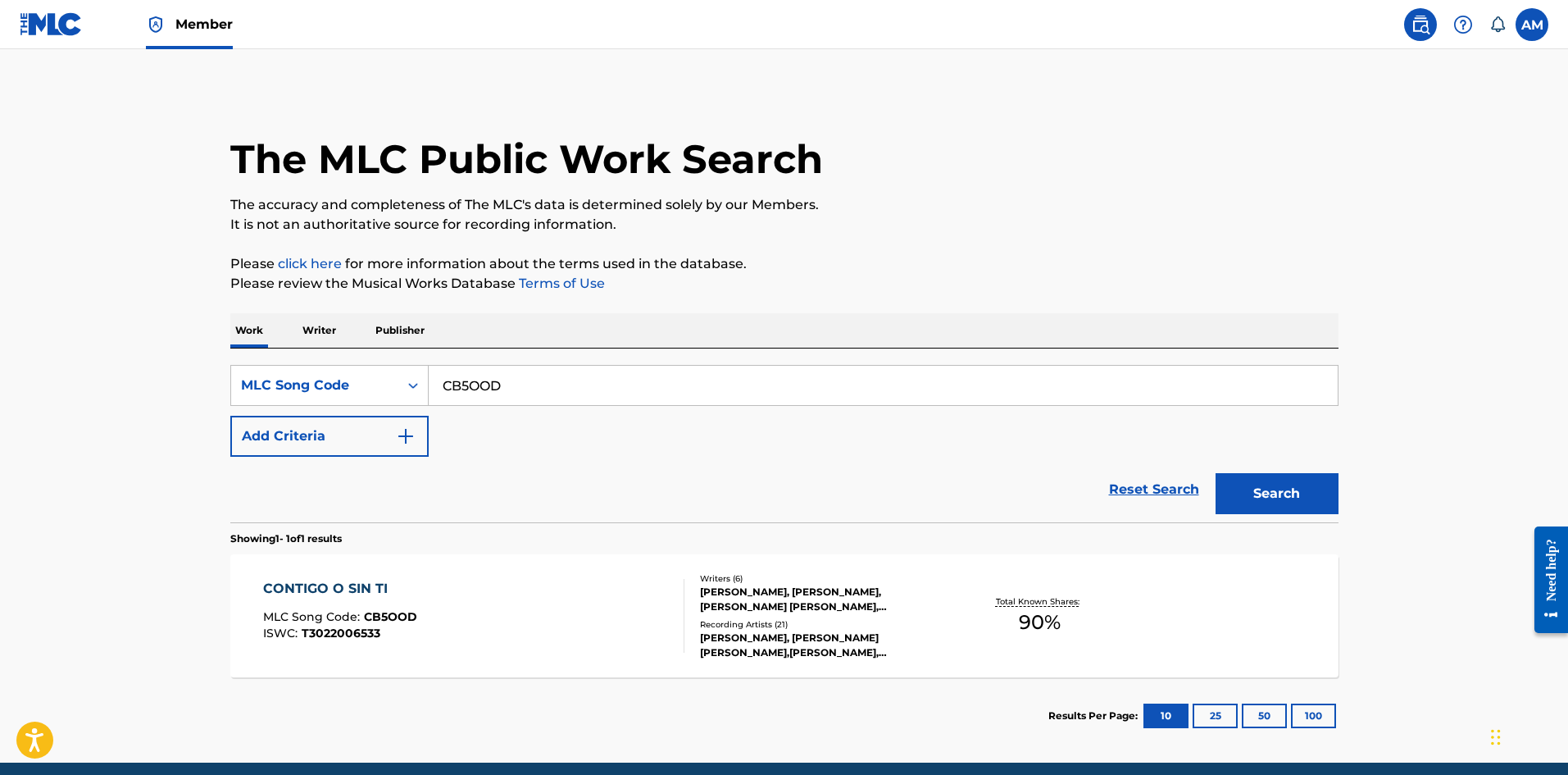
drag, startPoint x: 271, startPoint y: 382, endPoint x: 462, endPoint y: 385, distance: 191.0
click at [147, 374] on main "The MLC Public Work Search The accuracy and completeness of The MLC's data is d…" at bounding box center [784, 405] width 1568 height 713
paste input "DC9AJ"
type input "DC9AJD"
drag, startPoint x: 1276, startPoint y: 488, endPoint x: 1227, endPoint y: 503, distance: 51.2
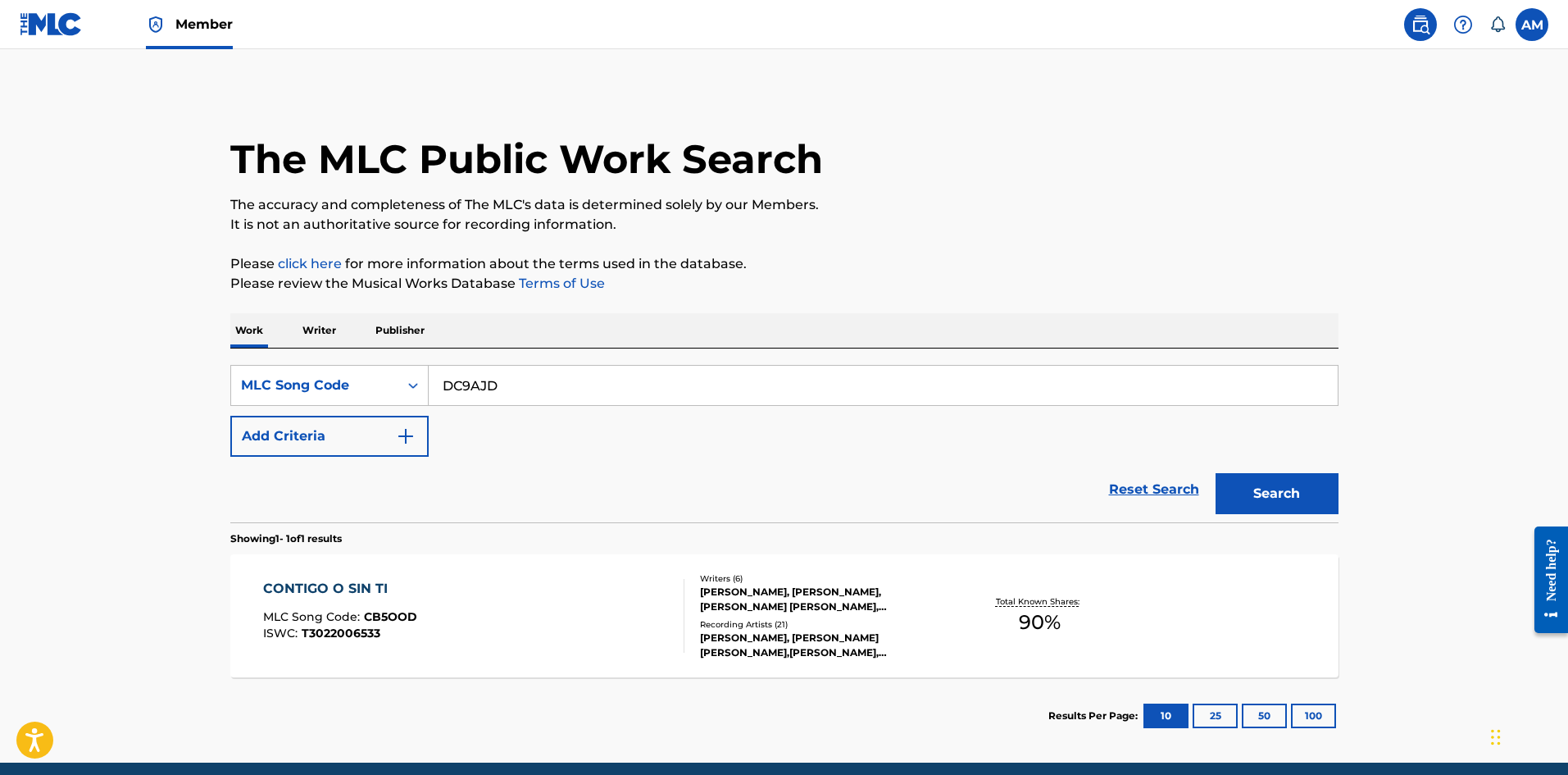
click at [1275, 488] on button "Search" at bounding box center [1278, 494] width 123 height 41
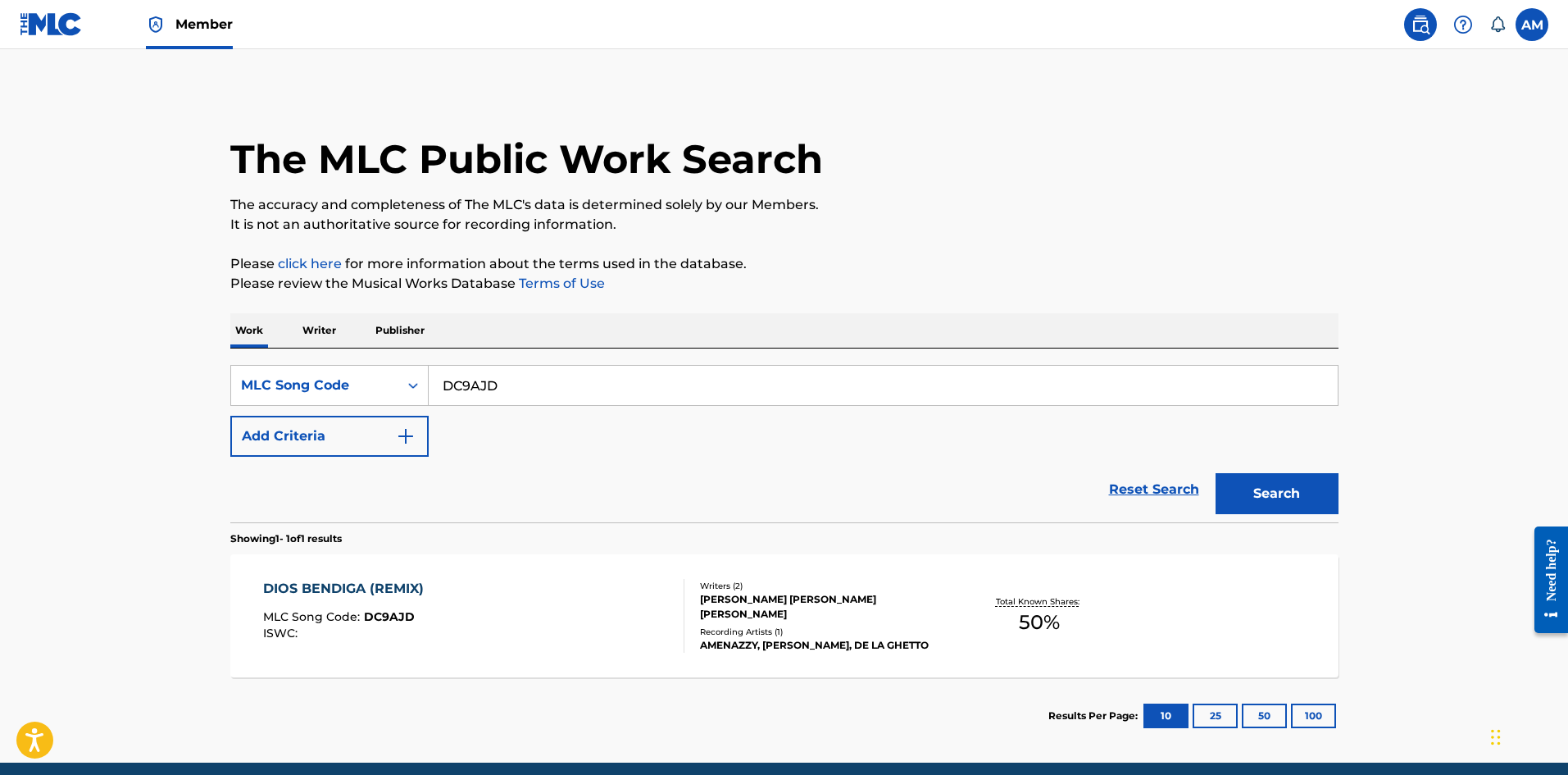
click at [573, 618] on div "DIOS BENDIGA (REMIX) MLC Song Code : DC9AJD ISWC :" at bounding box center [474, 615] width 421 height 74
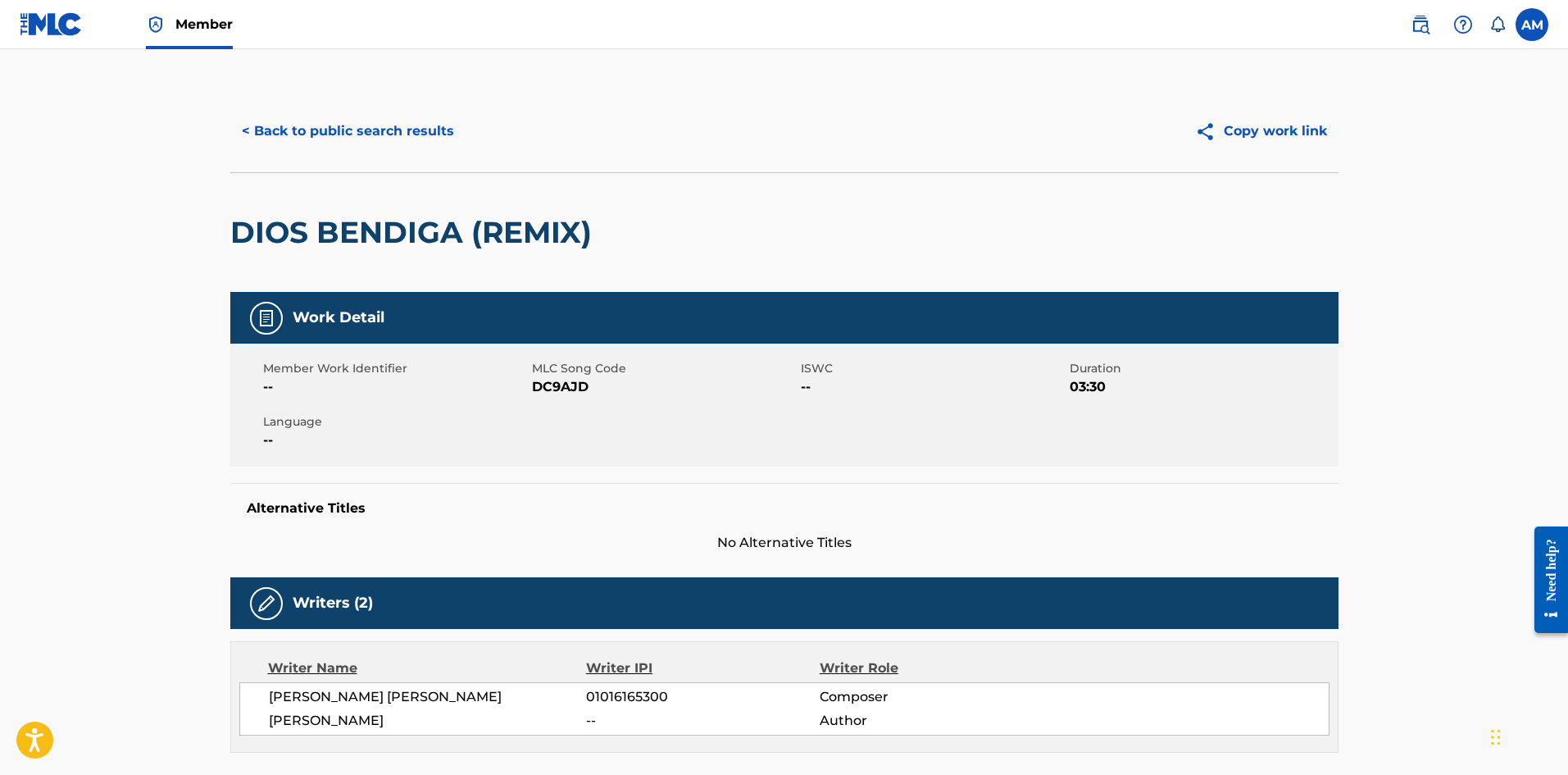
click at [344, 116] on button "< Back to public search results" at bounding box center [348, 131] width 236 height 41
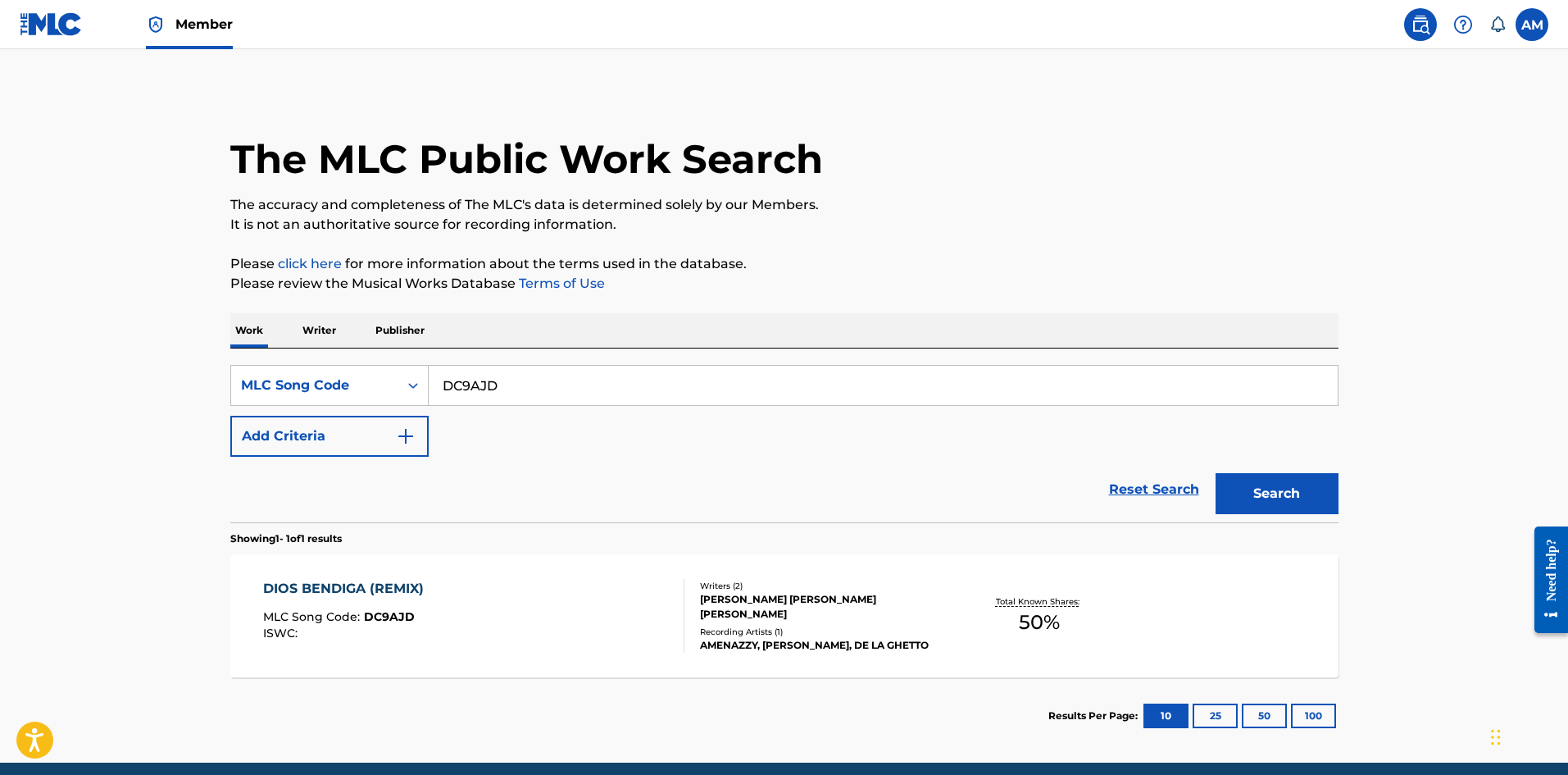
drag, startPoint x: 481, startPoint y: 385, endPoint x: 223, endPoint y: 384, distance: 258.0
click at [223, 384] on div "The MLC Public Work Search The accuracy and completeness of The MLC's data is d…" at bounding box center [784, 422] width 1147 height 664
paste input "B6398B"
type input "B6398B"
click at [1255, 492] on button "Search" at bounding box center [1278, 494] width 123 height 41
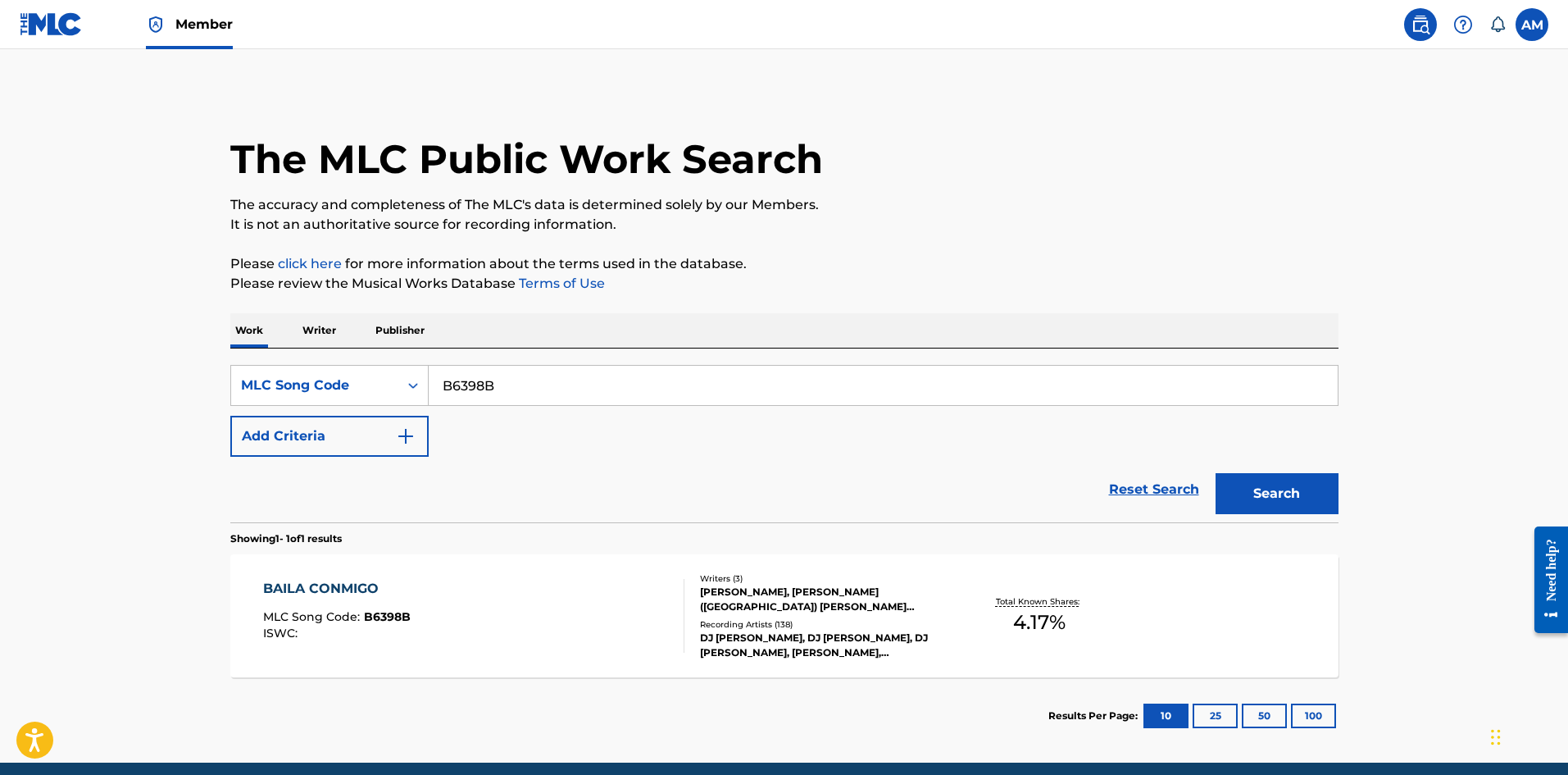
click at [742, 628] on div "Recording Artists ( 138 )" at bounding box center [823, 624] width 247 height 12
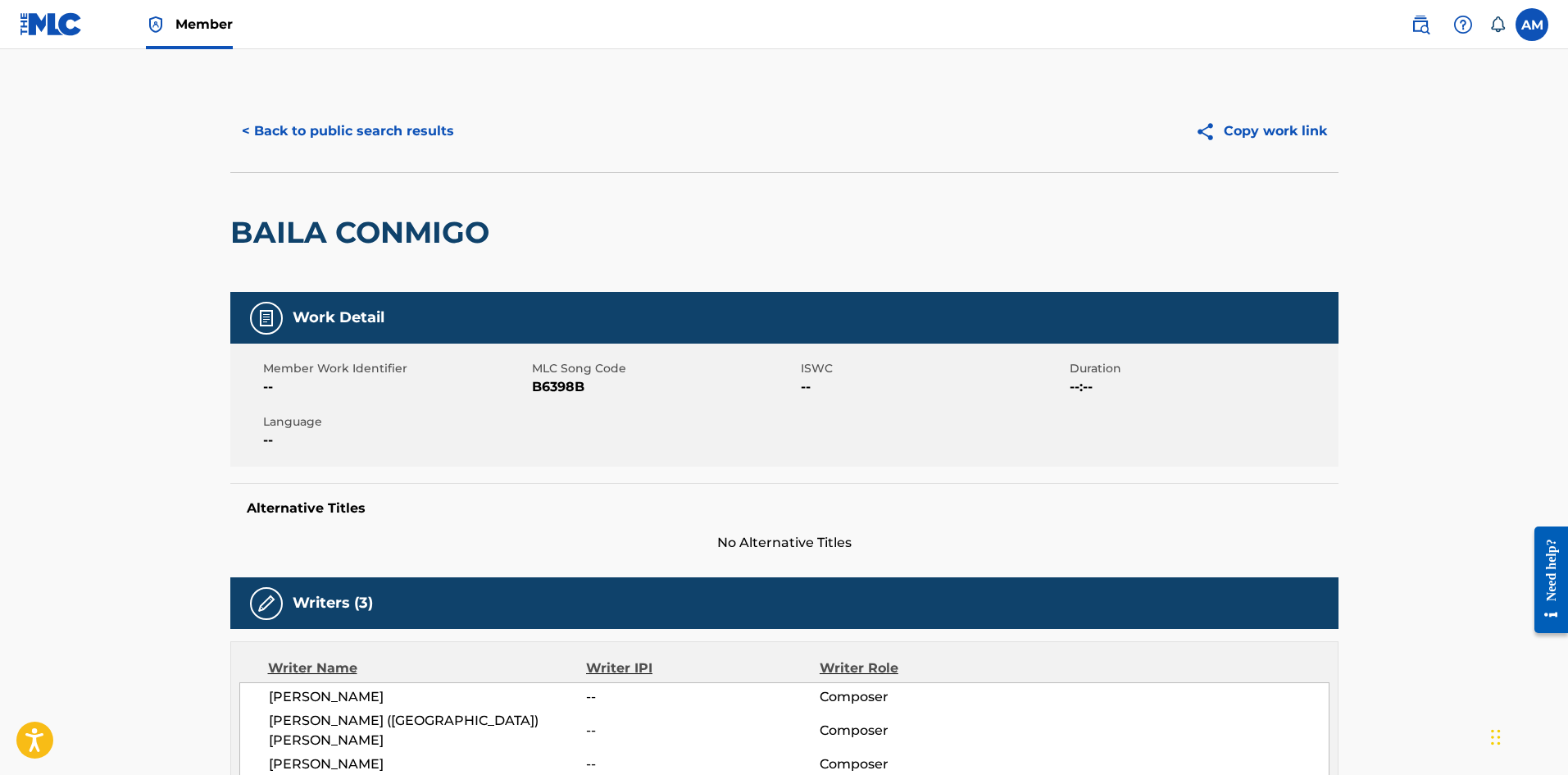
click at [346, 118] on button "< Back to public search results" at bounding box center [348, 131] width 236 height 41
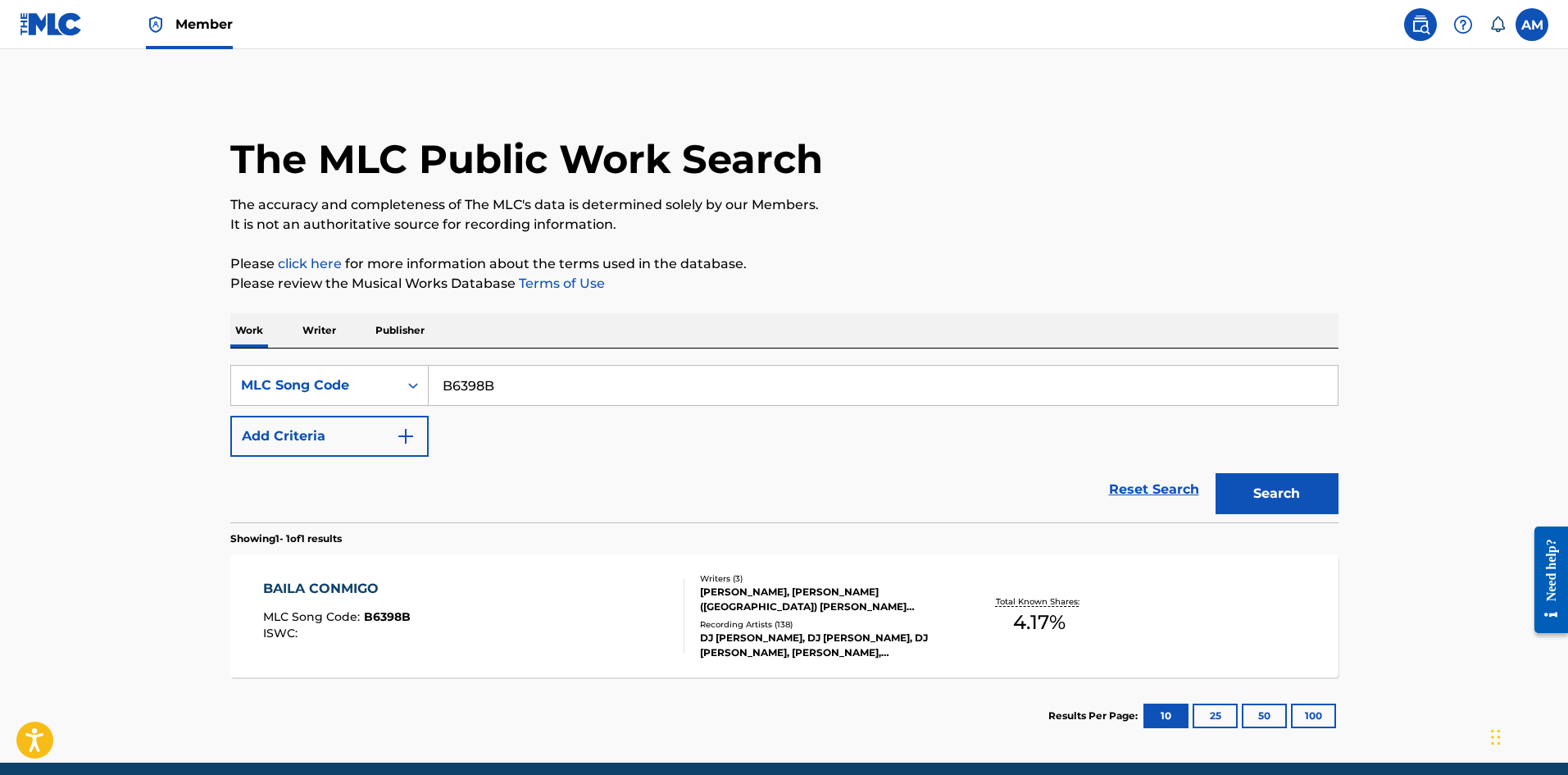
drag, startPoint x: 224, startPoint y: 391, endPoint x: 203, endPoint y: 391, distance: 21.0
click at [155, 388] on main "The MLC Public Work Search The accuracy and completeness of The MLC's data is d…" at bounding box center [784, 405] width 1568 height 713
paste input "LB0D8K"
type input "LB0D8K"
click at [1287, 498] on button "Search" at bounding box center [1278, 494] width 123 height 41
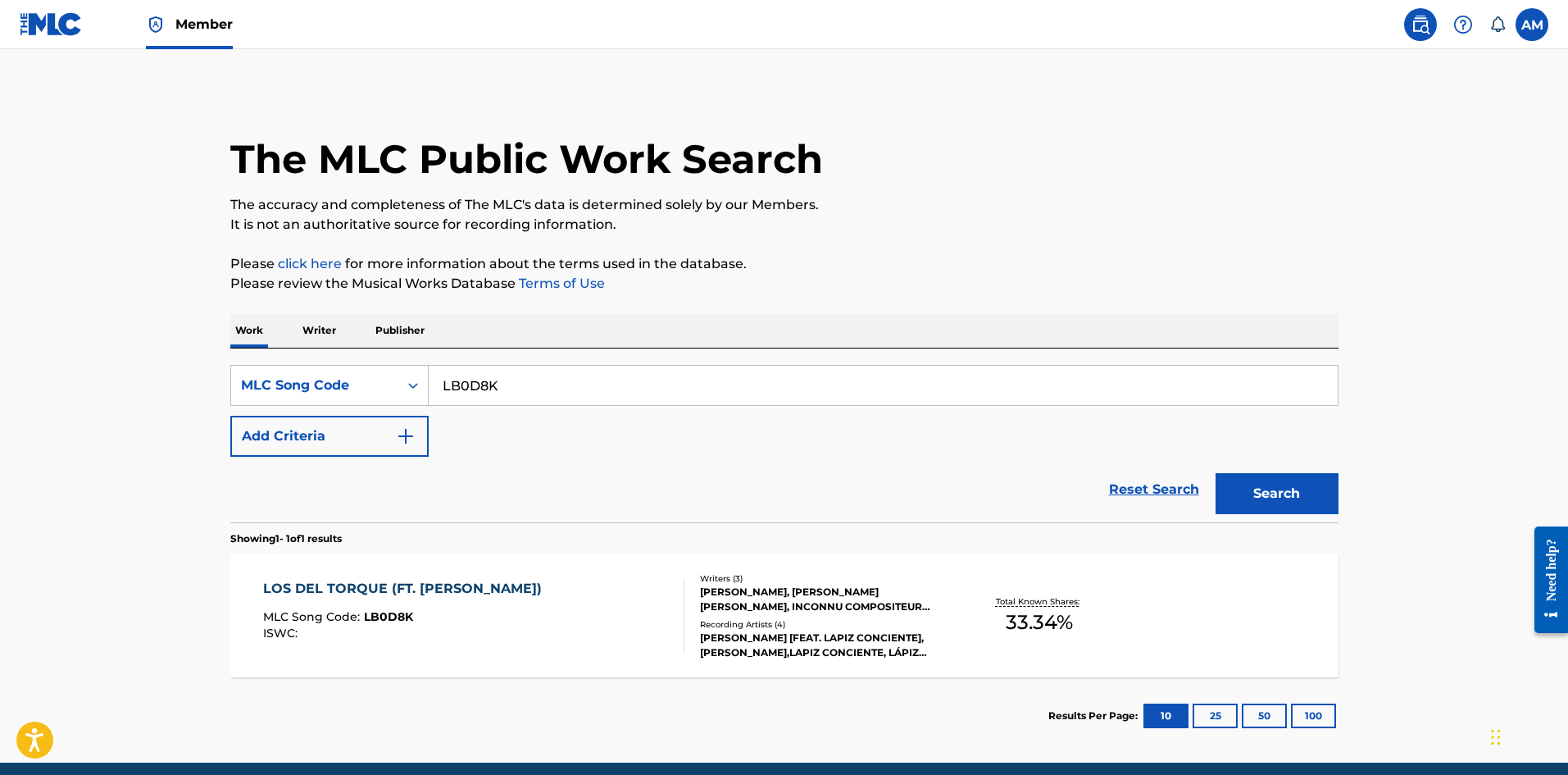
click at [532, 635] on div "LOS DEL TORQUE (FT. J ALVAREZ) MLC Song Code : LB0D8K ISWC :" at bounding box center [474, 615] width 421 height 74
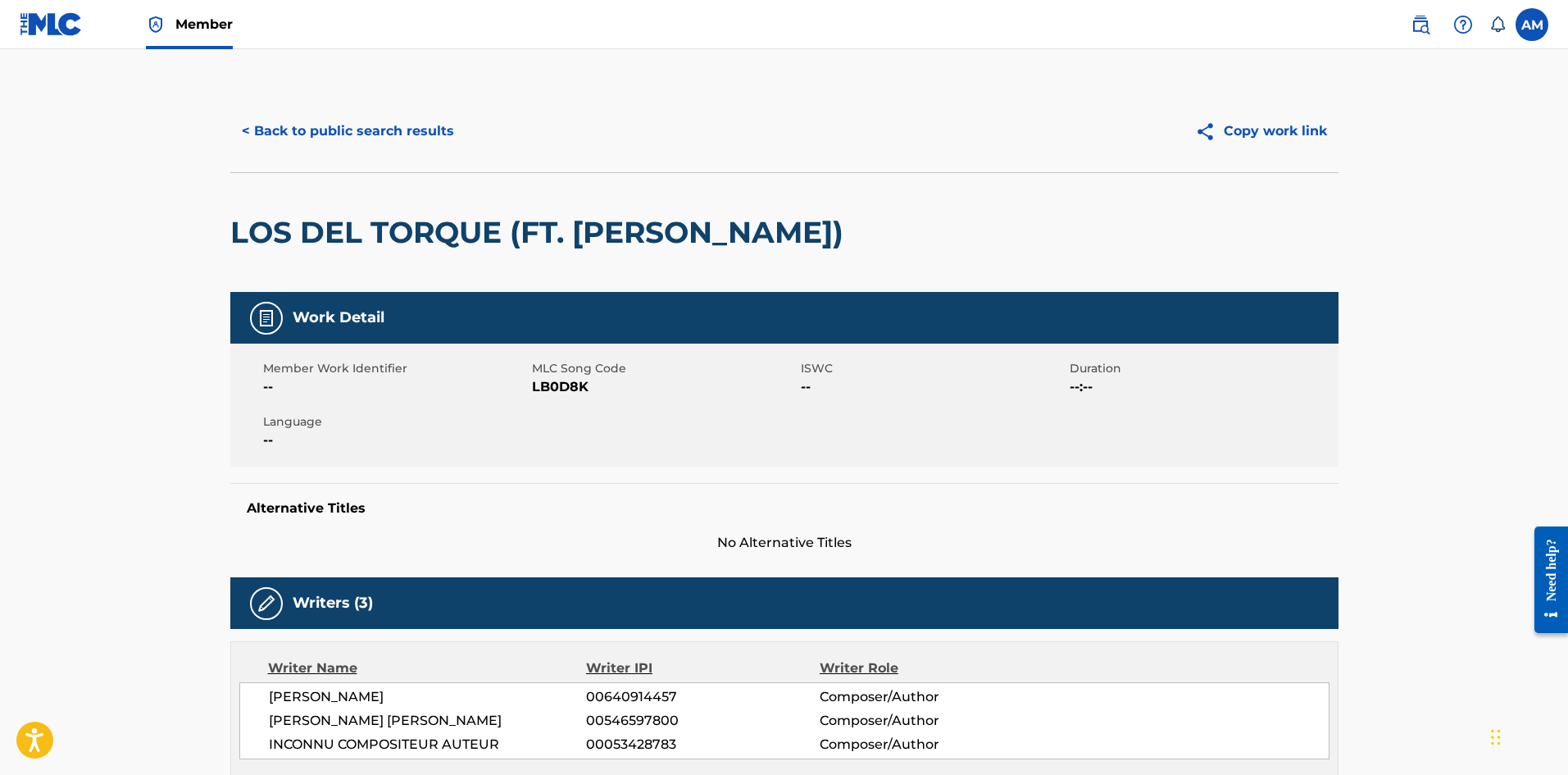
click at [367, 137] on button "< Back to public search results" at bounding box center [348, 131] width 236 height 41
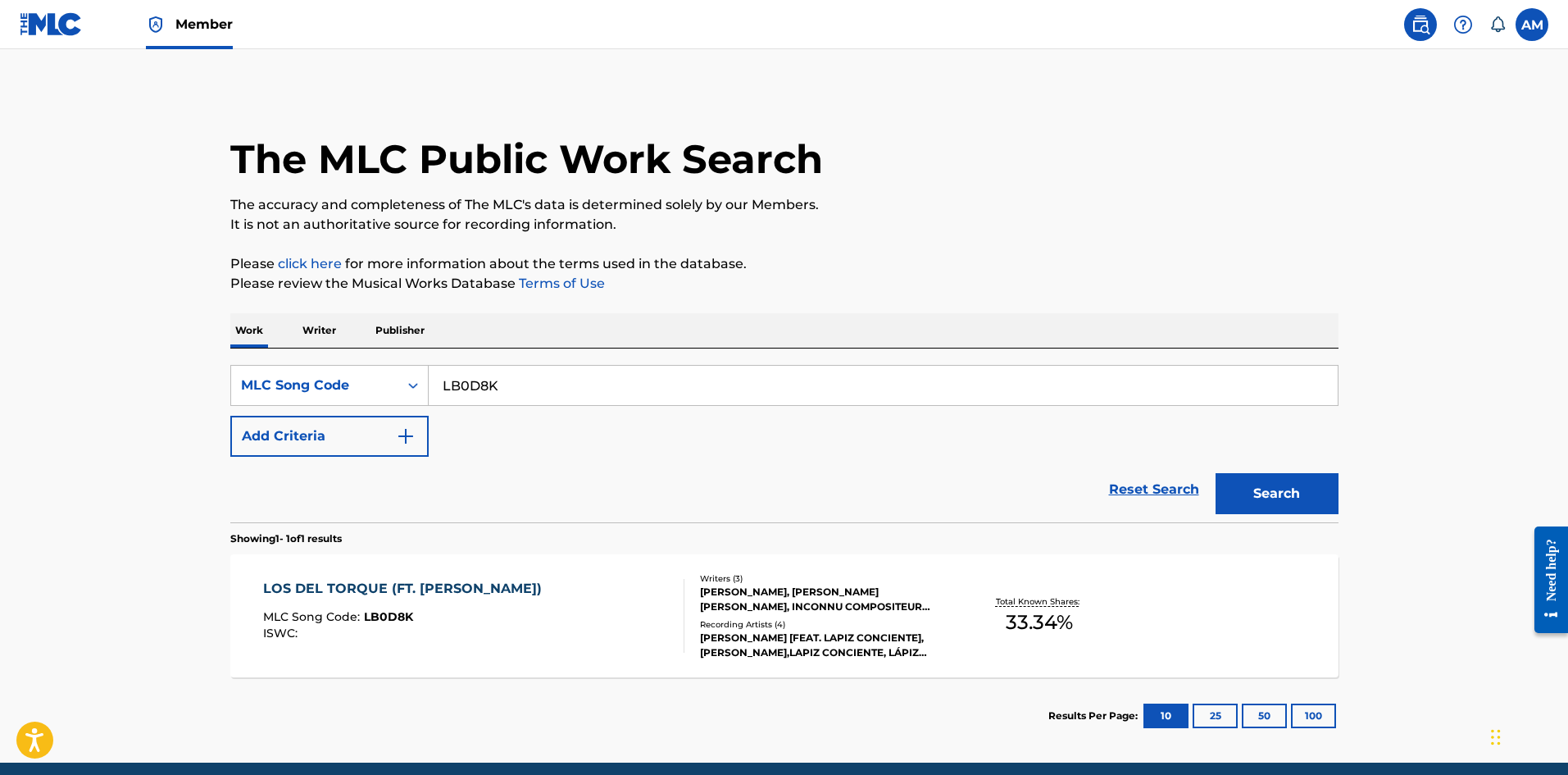
drag, startPoint x: 282, startPoint y: 388, endPoint x: 171, endPoint y: 391, distance: 111.0
click at [160, 391] on main "The MLC Public Work Search The accuracy and completeness of The MLC's data is d…" at bounding box center [784, 405] width 1568 height 713
paste input "IC4SJ1"
type input "IC4SJ1"
drag, startPoint x: 1253, startPoint y: 483, endPoint x: 1109, endPoint y: 492, distance: 144.3
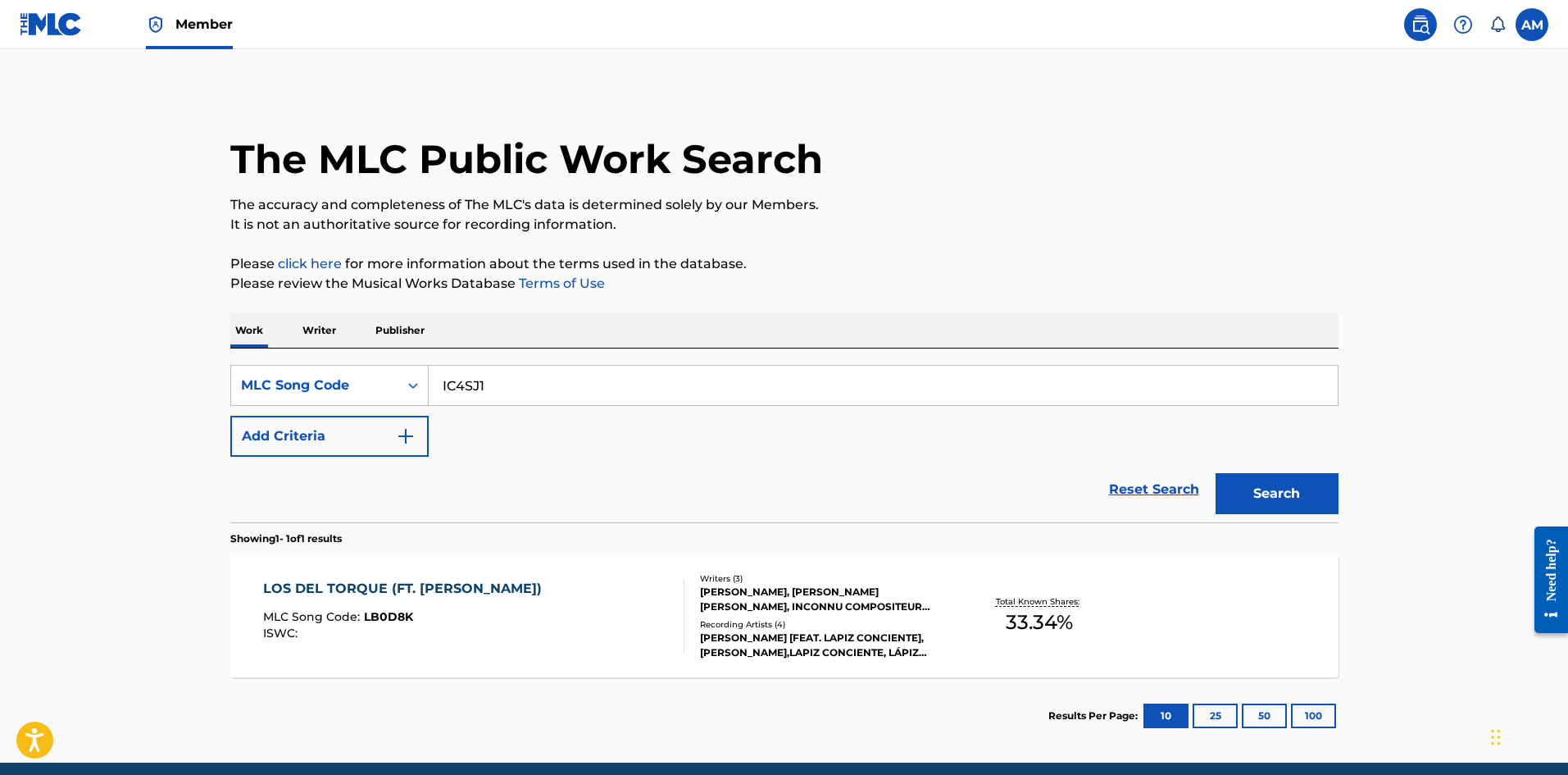
click at [1229, 486] on button "Search" at bounding box center [1278, 494] width 123 height 41
click at [666, 629] on div "INTRO MLC Song Code : IC4SJ1 ISWC : T3151124771" at bounding box center [474, 615] width 421 height 74
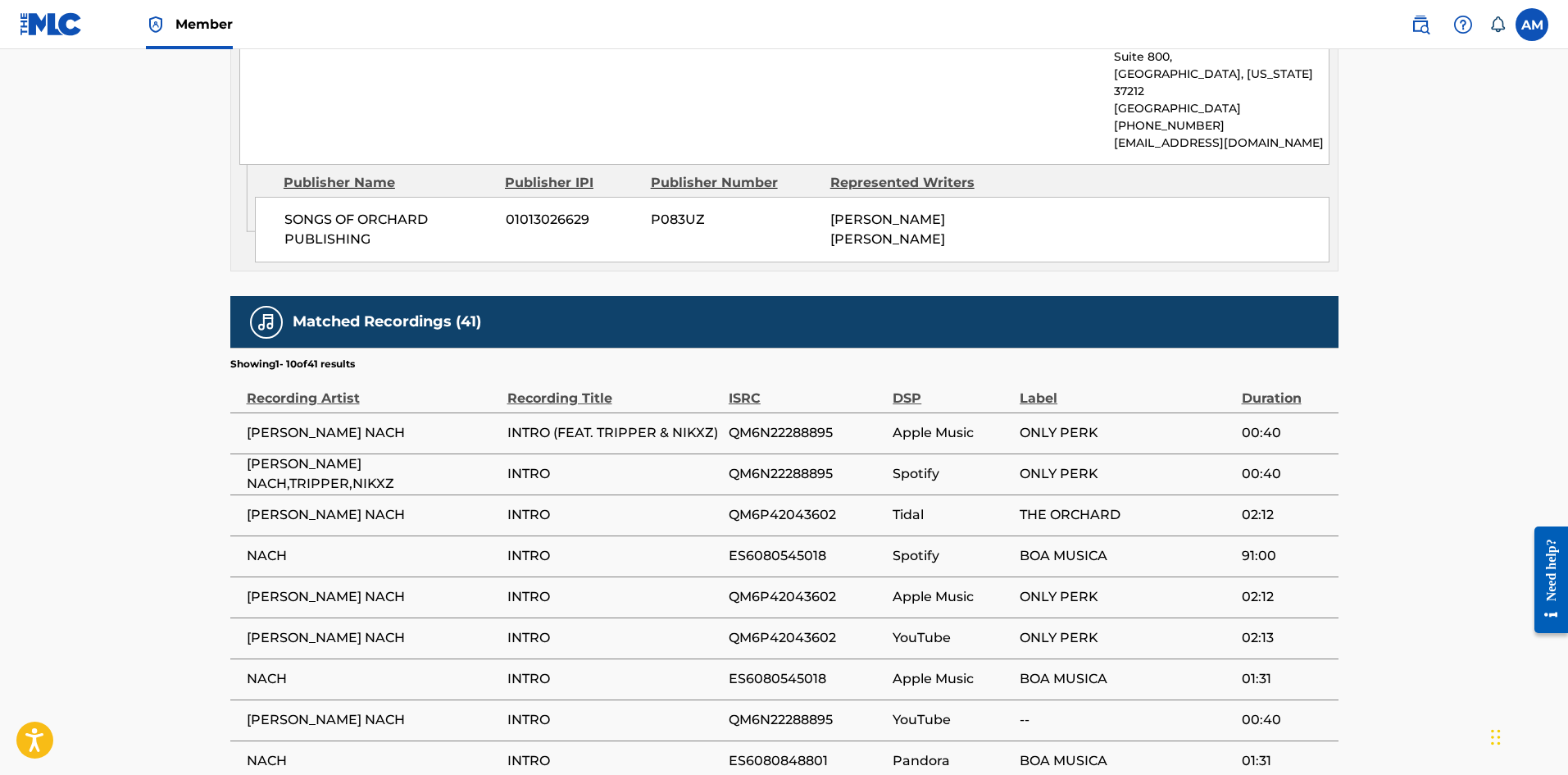
scroll to position [1557, 0]
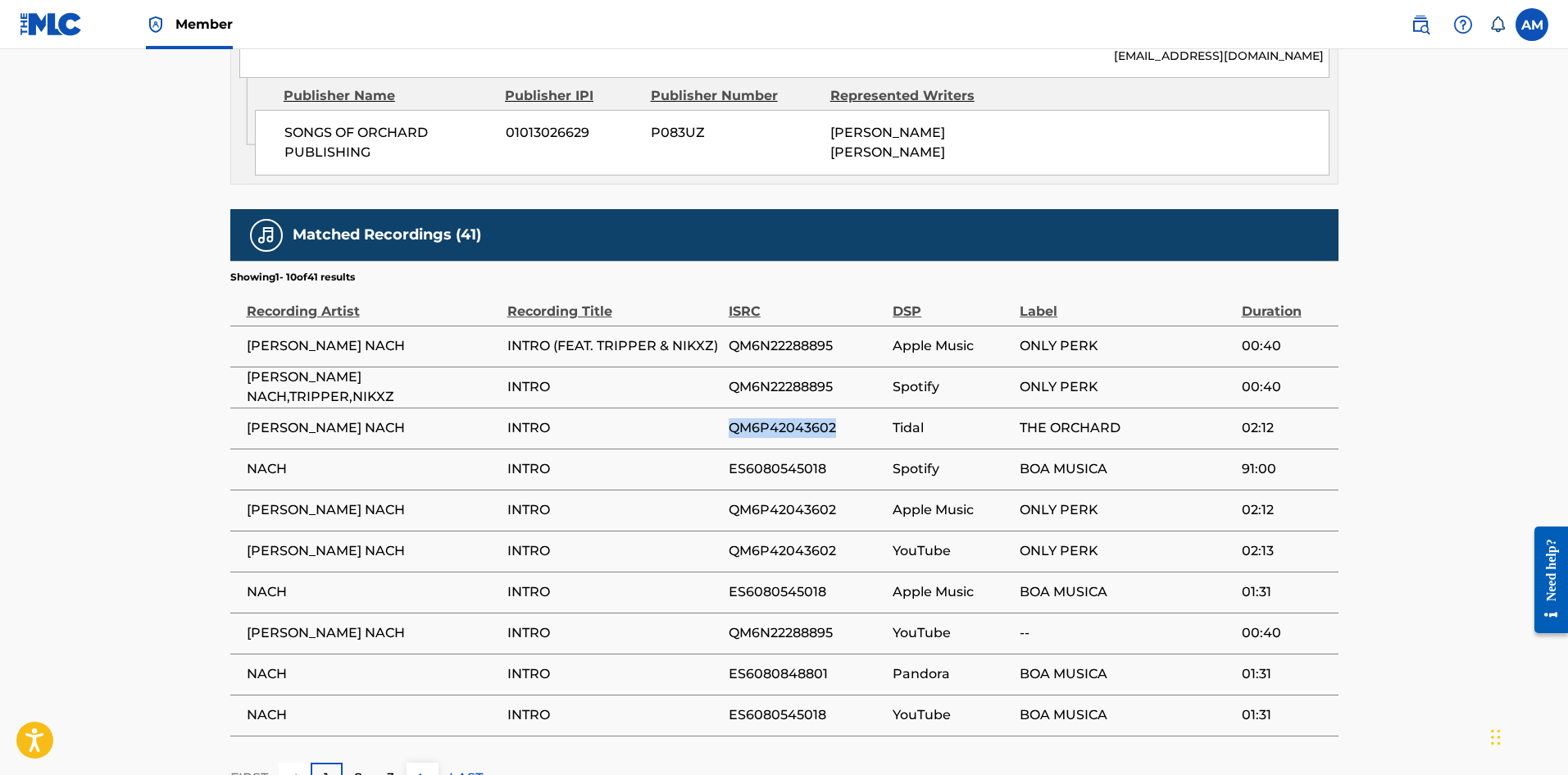
drag, startPoint x: 843, startPoint y: 328, endPoint x: 730, endPoint y: 324, distance: 113.1
click at [730, 418] on span "QM6P42043602" at bounding box center [806, 428] width 155 height 20
copy span "QM6P42043602"
drag, startPoint x: 557, startPoint y: 320, endPoint x: 502, endPoint y: 321, distance: 55.0
click at [502, 407] on tr "HARRY NACH INTRO QM6P42043602 Tidal THE ORCHARD 02:12" at bounding box center [784, 428] width 1108 height 41
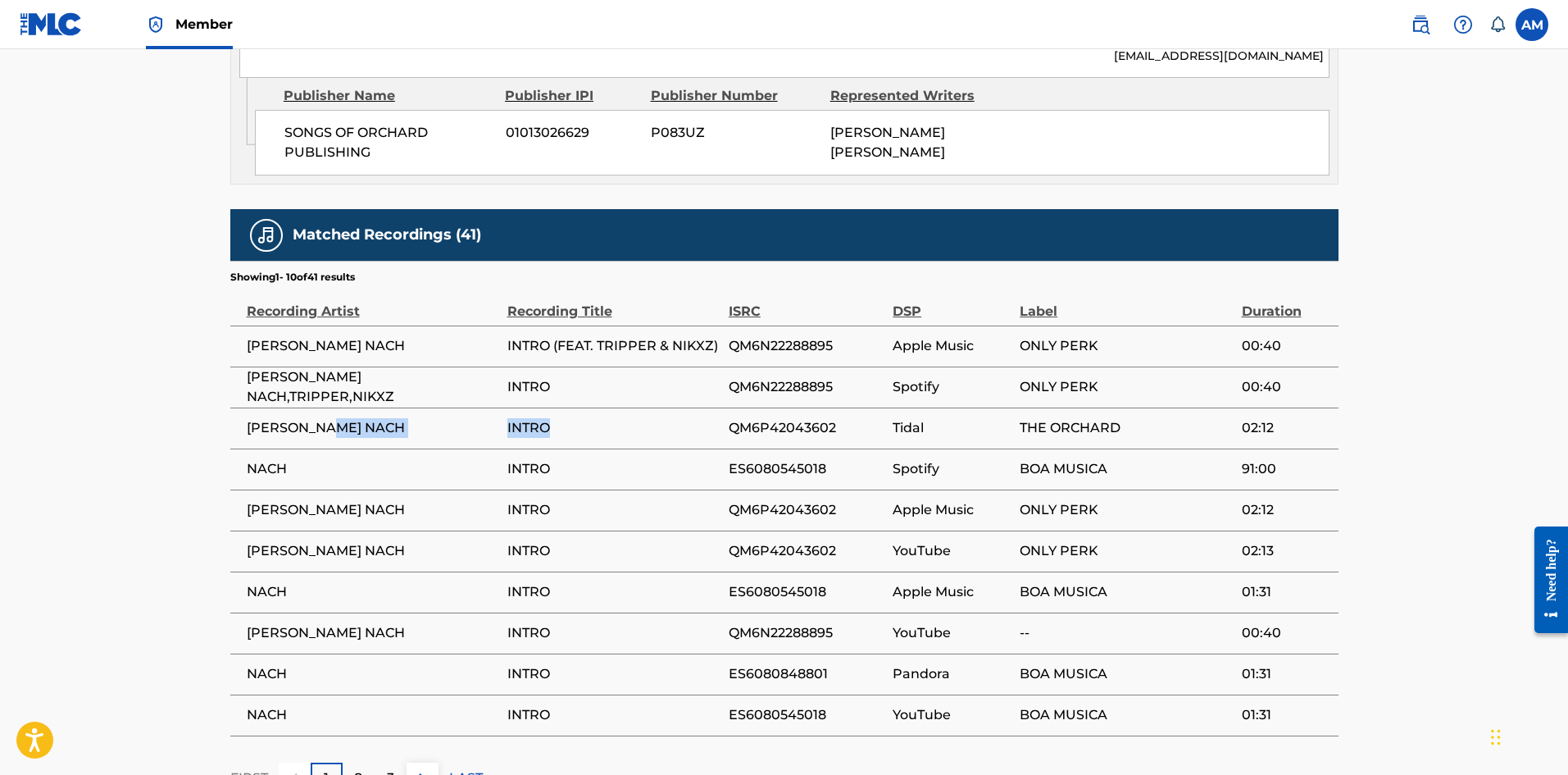
copy tr "INTRO"
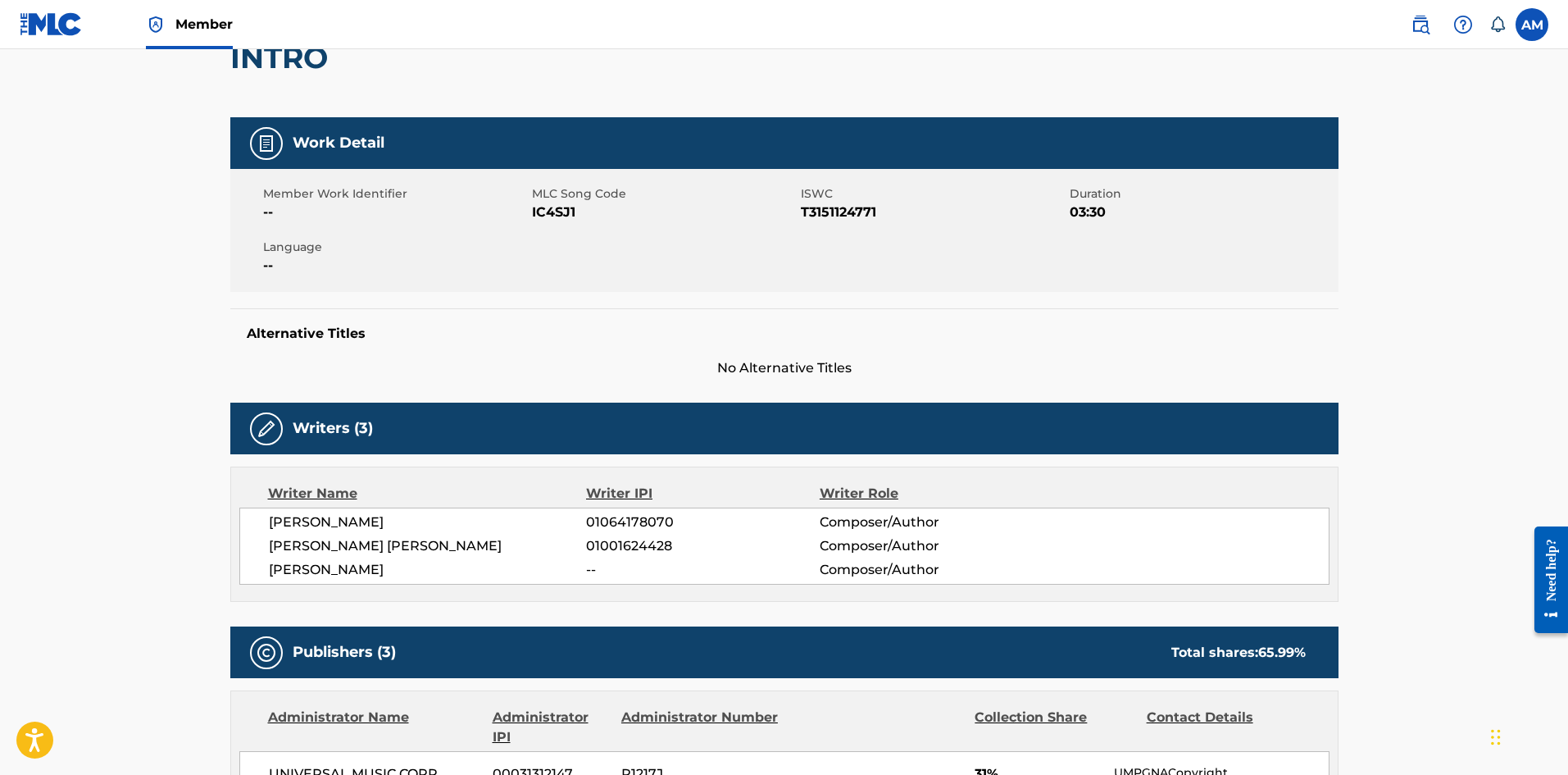
scroll to position [0, 0]
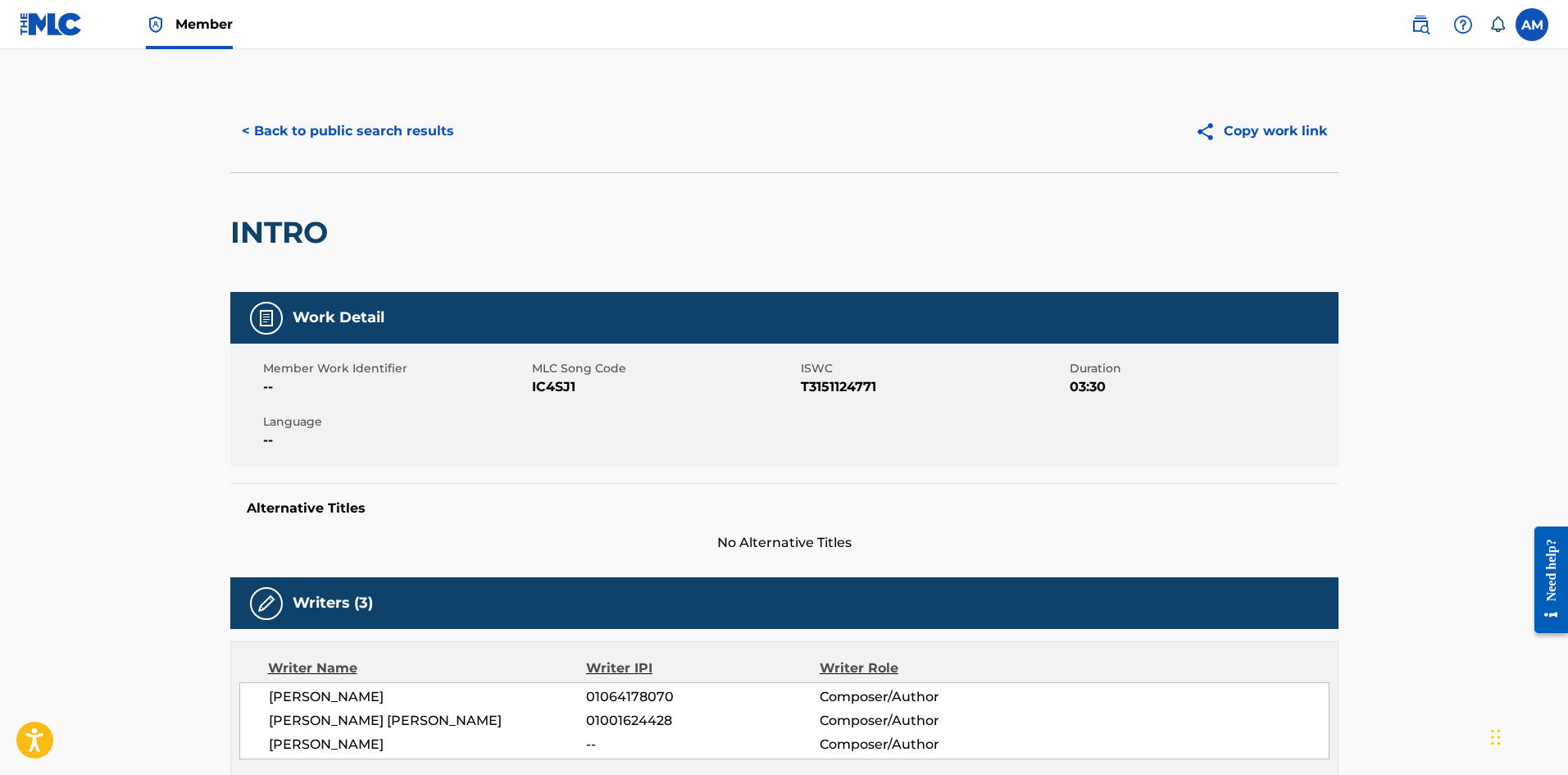
click at [382, 146] on button "< Back to public search results" at bounding box center [348, 131] width 236 height 41
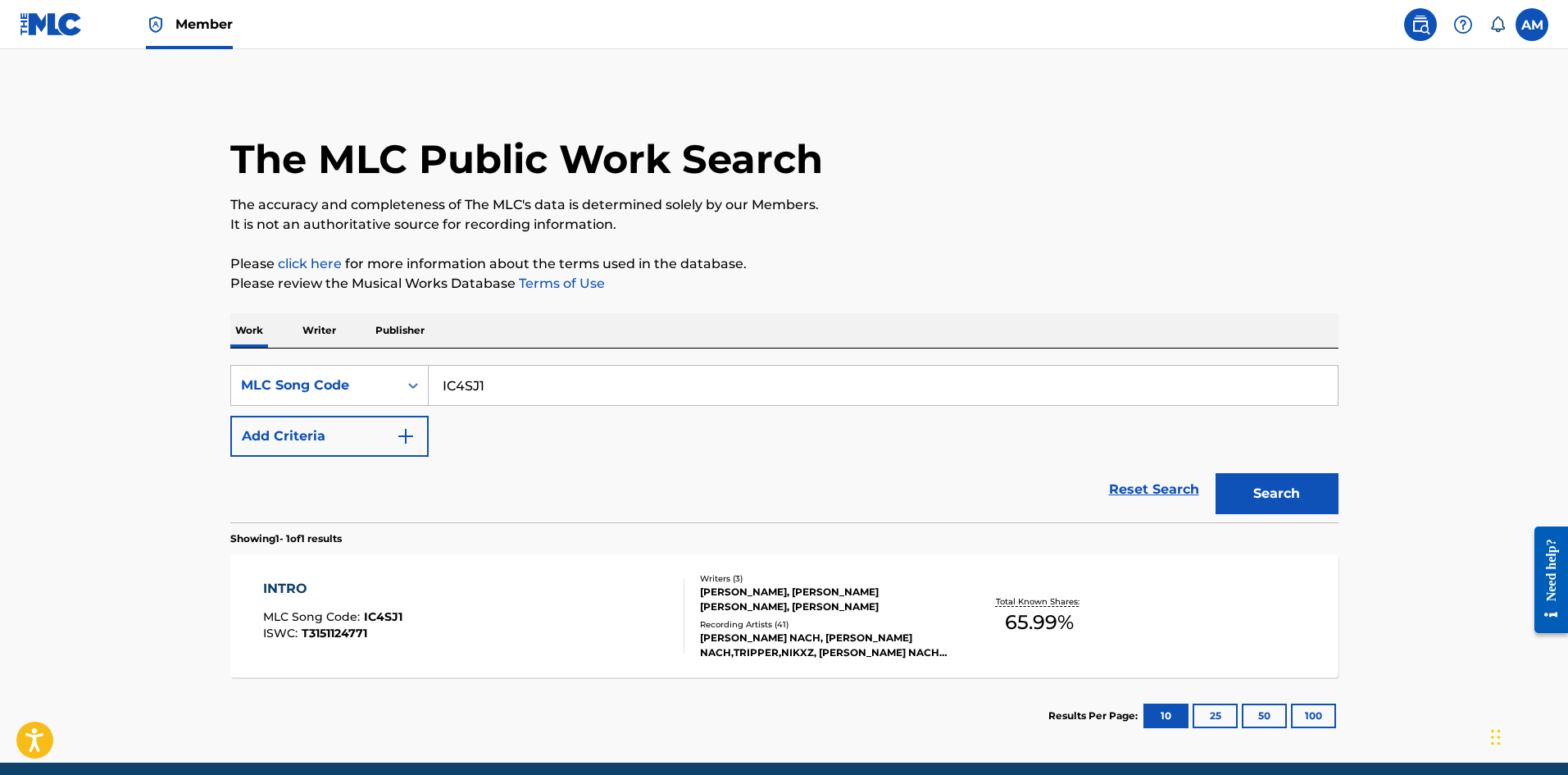
drag, startPoint x: 539, startPoint y: 382, endPoint x: 162, endPoint y: 393, distance: 377.2
click at [165, 393] on main "The MLC Public Work Search The accuracy and completeness of The MLC's data is d…" at bounding box center [784, 405] width 1568 height 713
paste input "ZA47H"
type input "ZA47H1"
click at [1284, 505] on button "Search" at bounding box center [1278, 494] width 123 height 41
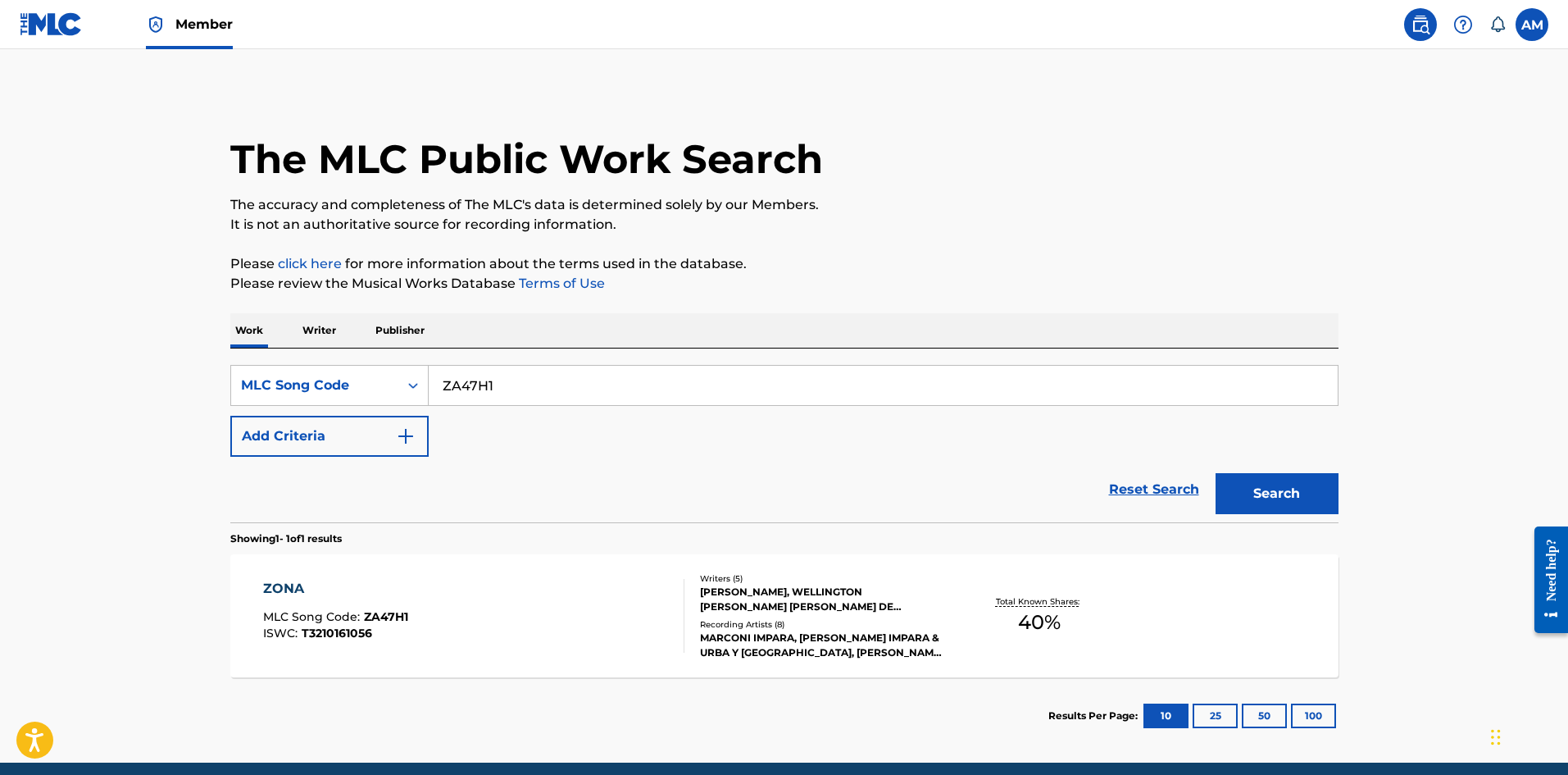
click at [616, 600] on div "ZONA MLC Song Code : ZA47H1 ISWC : T3210161056" at bounding box center [474, 615] width 421 height 74
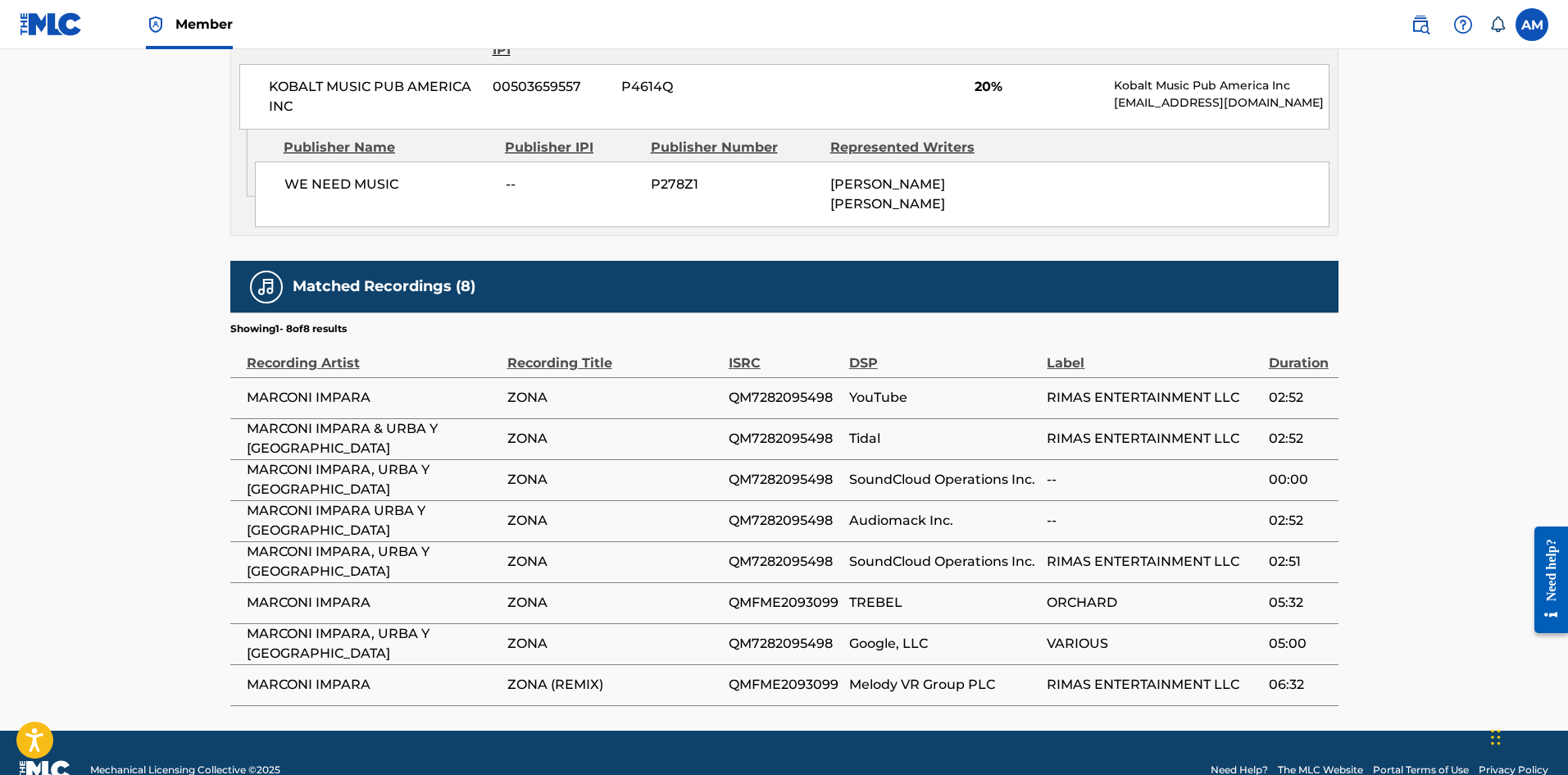
scroll to position [1147, 0]
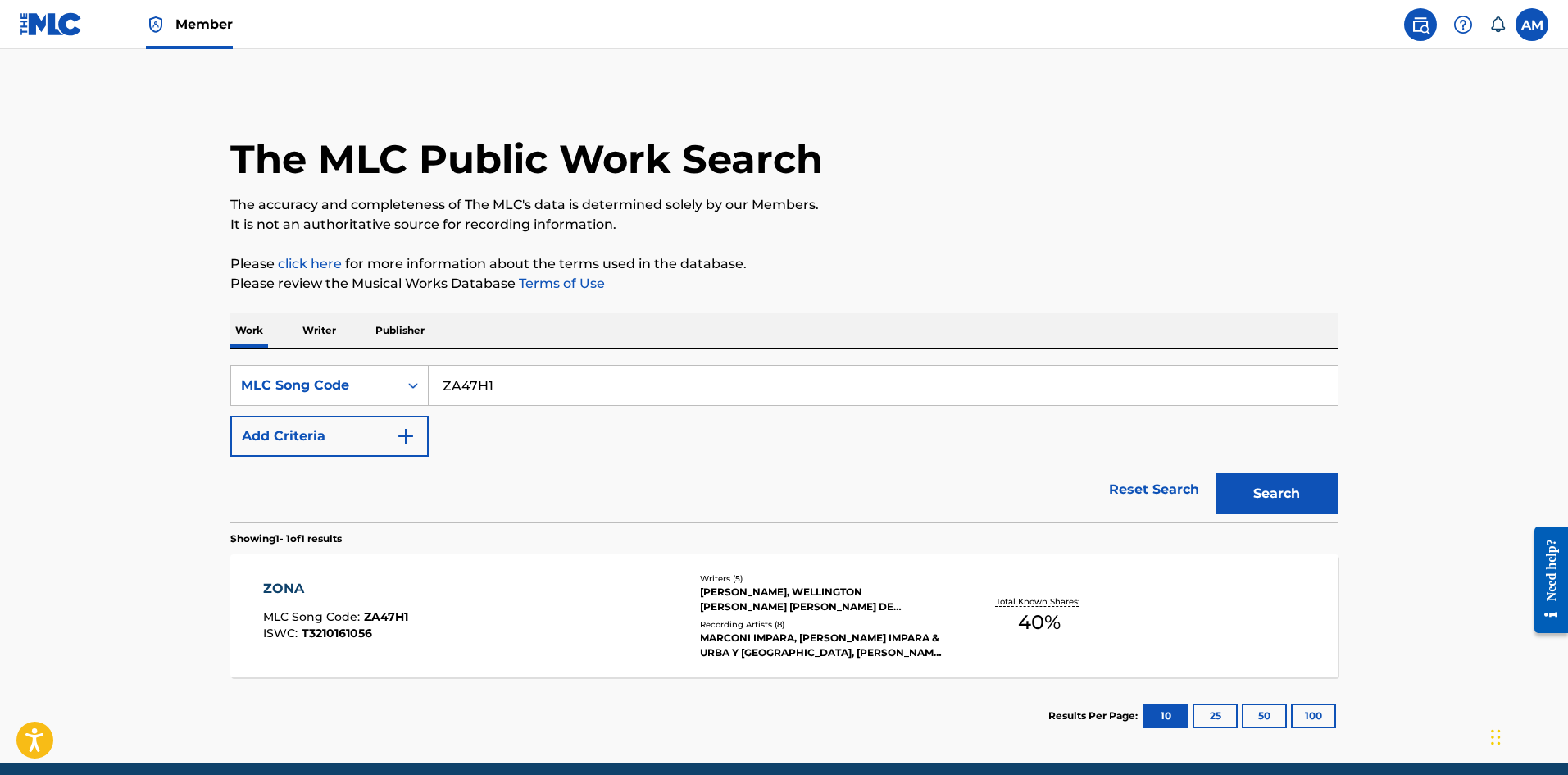
drag, startPoint x: 452, startPoint y: 397, endPoint x: 462, endPoint y: 405, distance: 12.8
click at [170, 407] on main "The MLC Public Work Search The accuracy and completeness of The MLC's data is d…" at bounding box center [784, 405] width 1568 height 713
paste input "FI1PBF"
type input "FI1PBF"
click at [1268, 495] on button "Search" at bounding box center [1278, 494] width 123 height 41
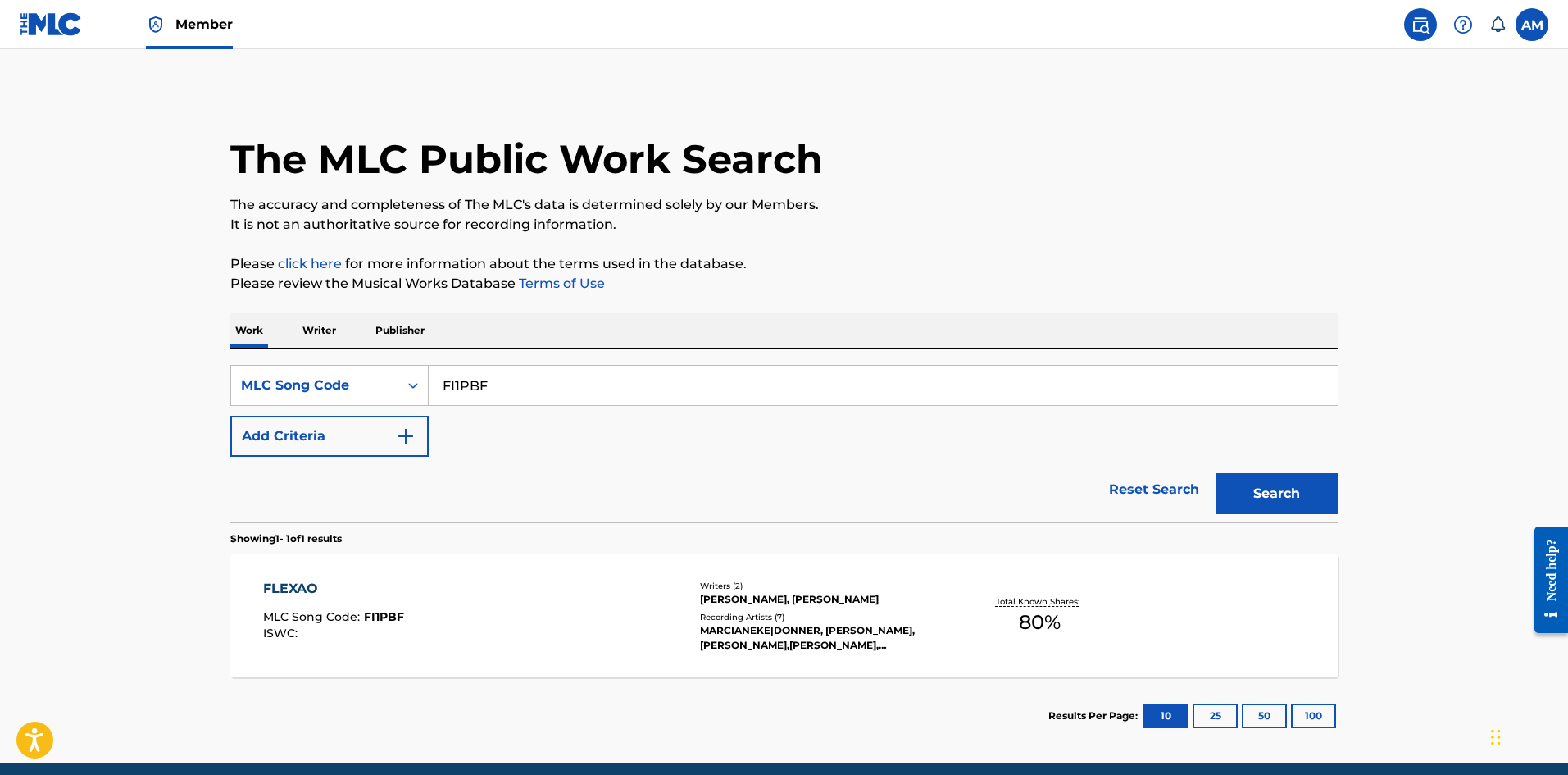
click at [488, 621] on div "FLEXAO MLC Song Code : FI1PBF ISWC :" at bounding box center [474, 615] width 421 height 74
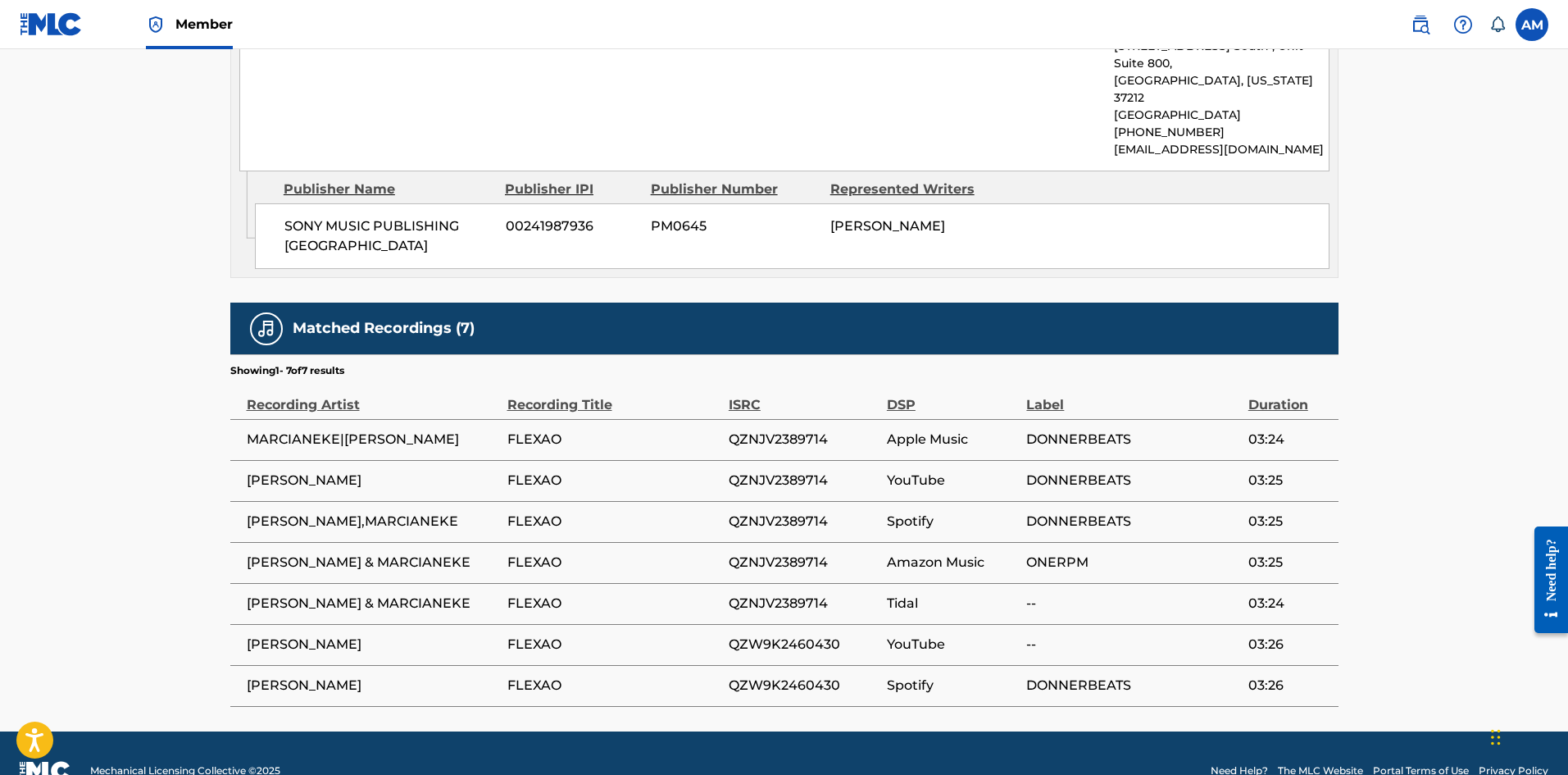
scroll to position [912, 0]
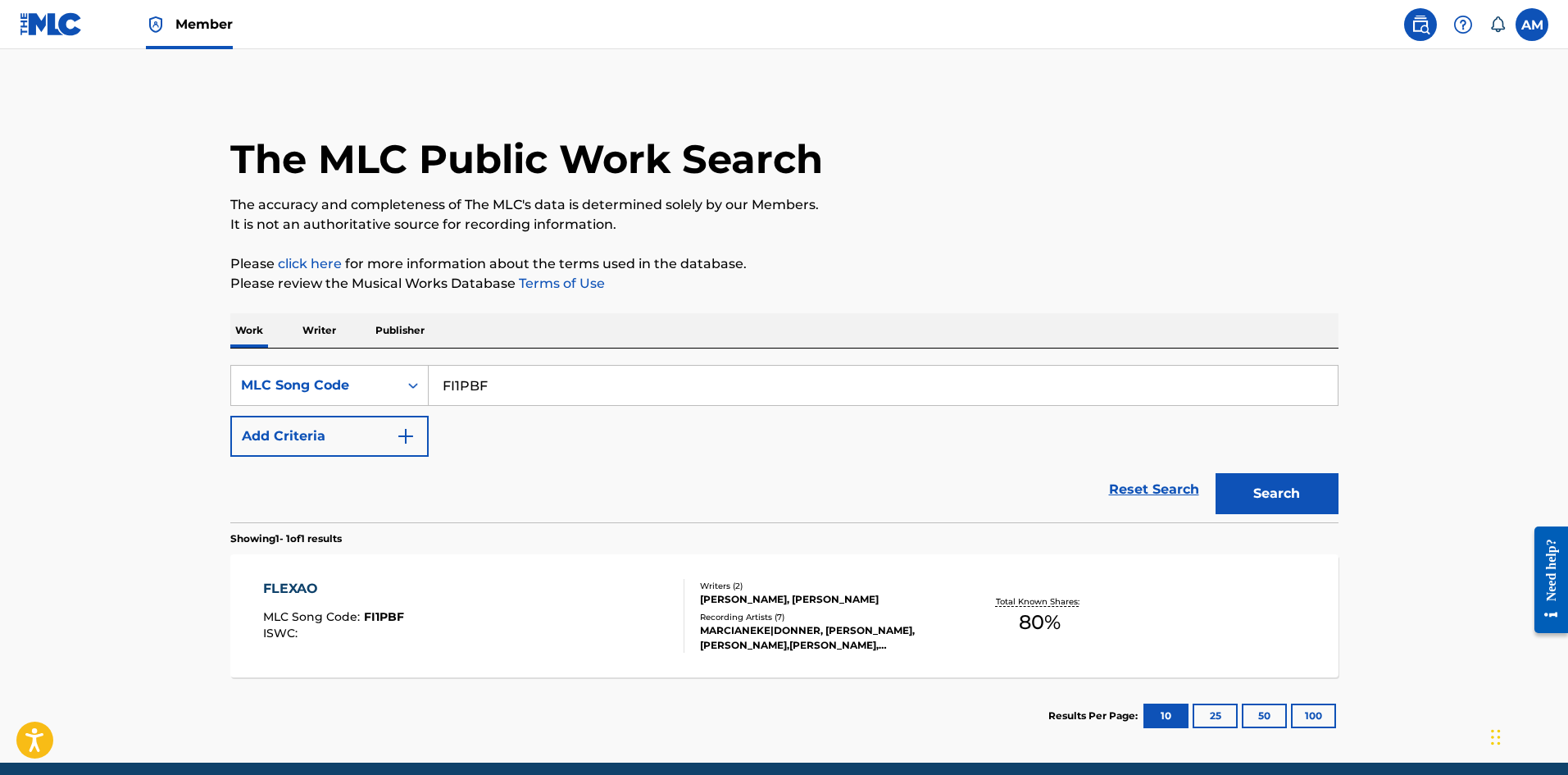
drag, startPoint x: 130, startPoint y: 340, endPoint x: 581, endPoint y: 418, distance: 457.7
click at [89, 335] on main "The MLC Public Work Search The accuracy and completeness of The MLC's data is d…" at bounding box center [784, 405] width 1568 height 713
paste input "EV9782"
type input "EV9782"
click at [1284, 499] on button "Search" at bounding box center [1278, 494] width 123 height 41
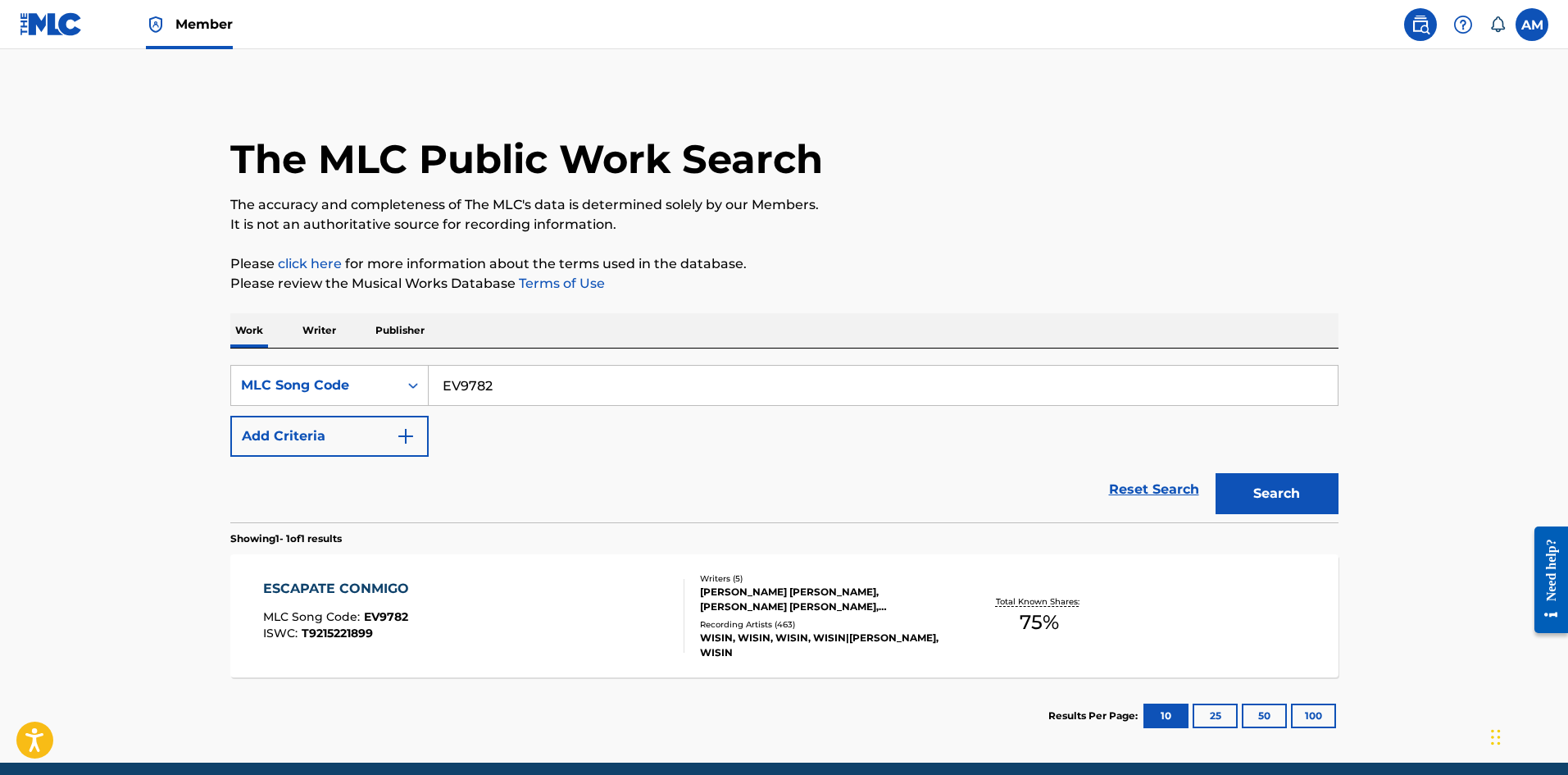
click at [643, 621] on div "ESCAPATE CONMIGO MLC Song Code : EV9782 ISWC : T9215221899" at bounding box center [474, 615] width 421 height 74
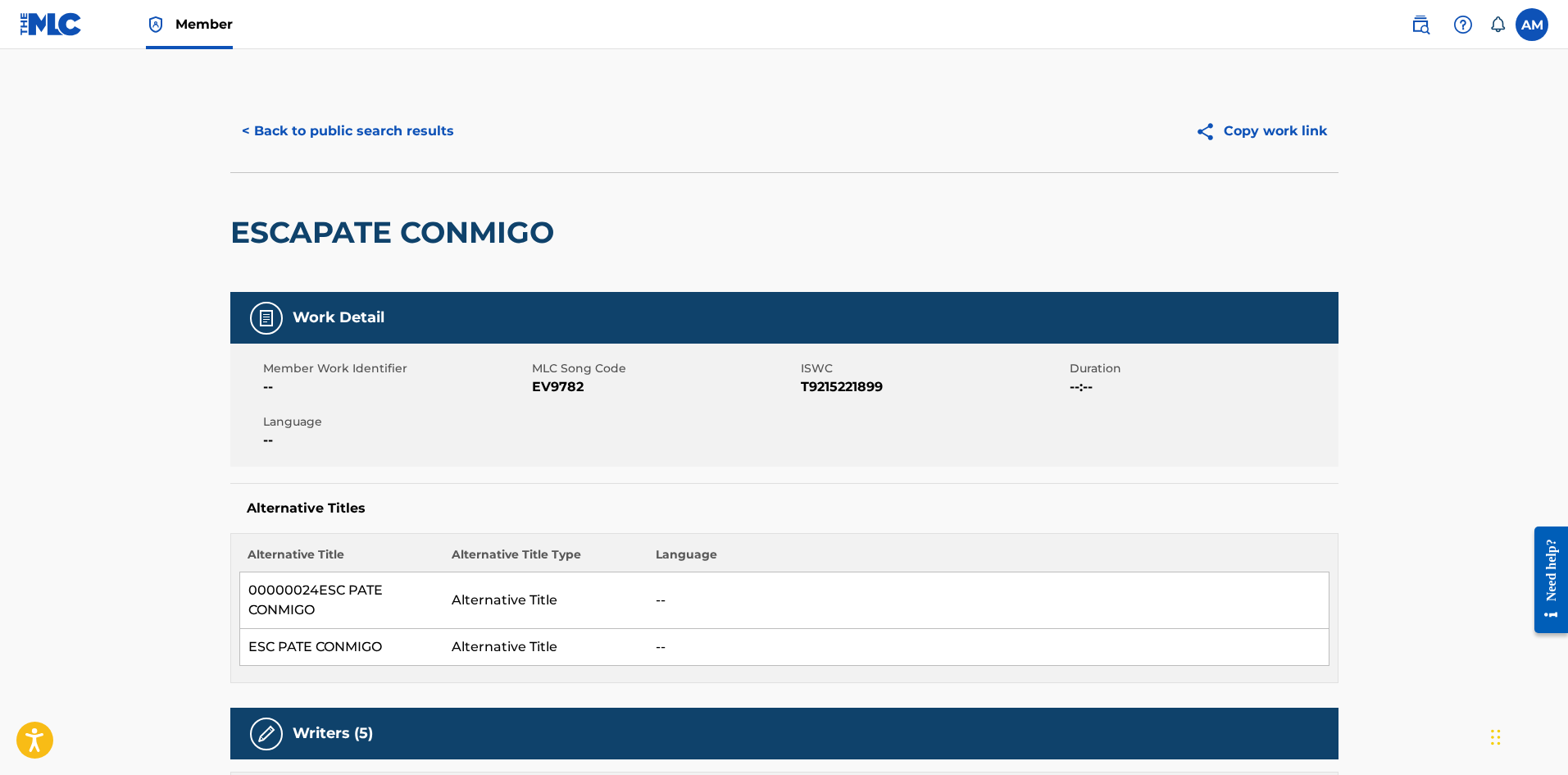
click at [426, 124] on button "< Back to public search results" at bounding box center [348, 131] width 236 height 41
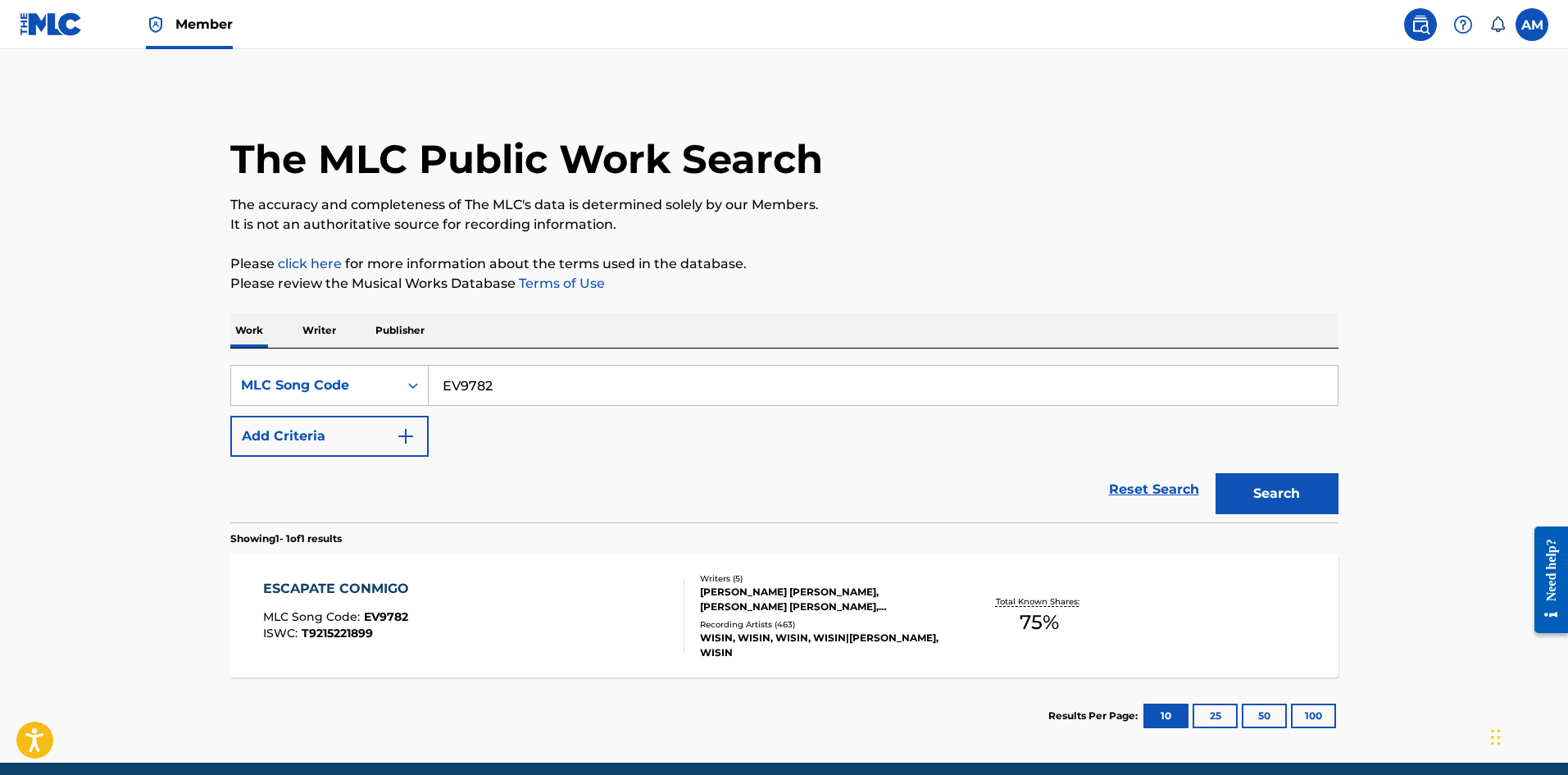
click at [405, 633] on div "ISWC : T9215221899" at bounding box center [340, 633] width 154 height 12
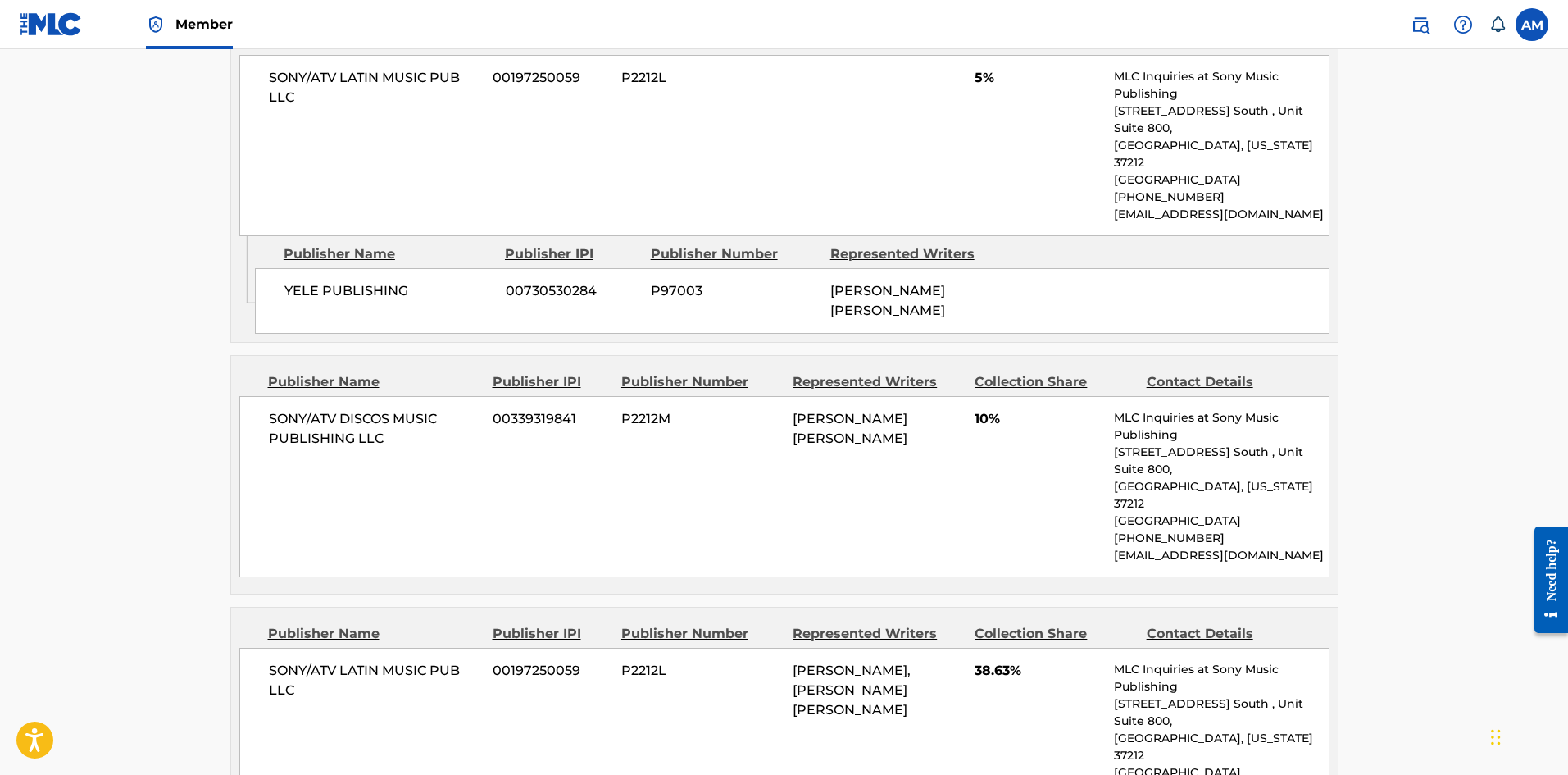
scroll to position [820, 0]
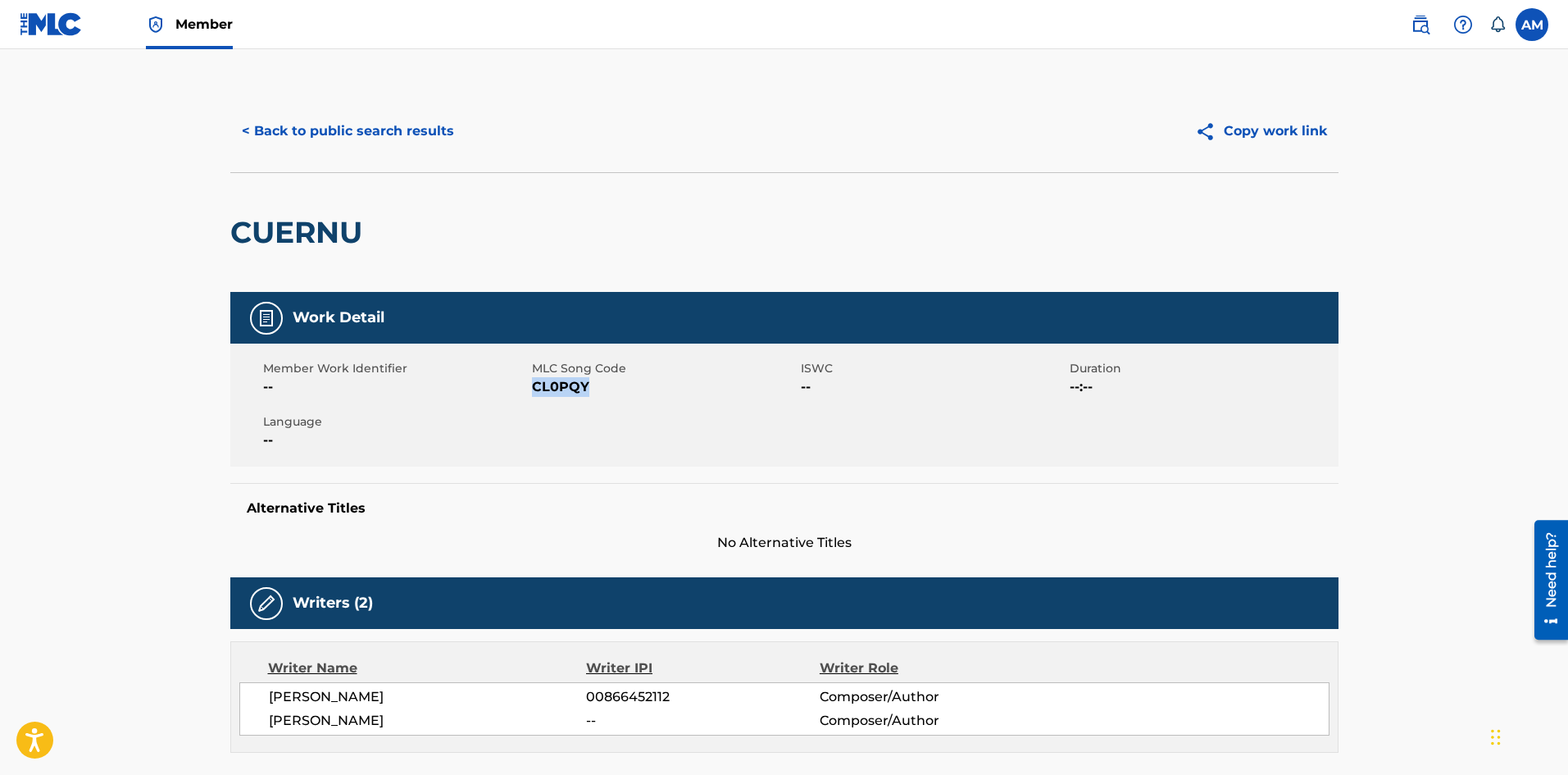
click at [362, 121] on button "< Back to public search results" at bounding box center [348, 131] width 236 height 41
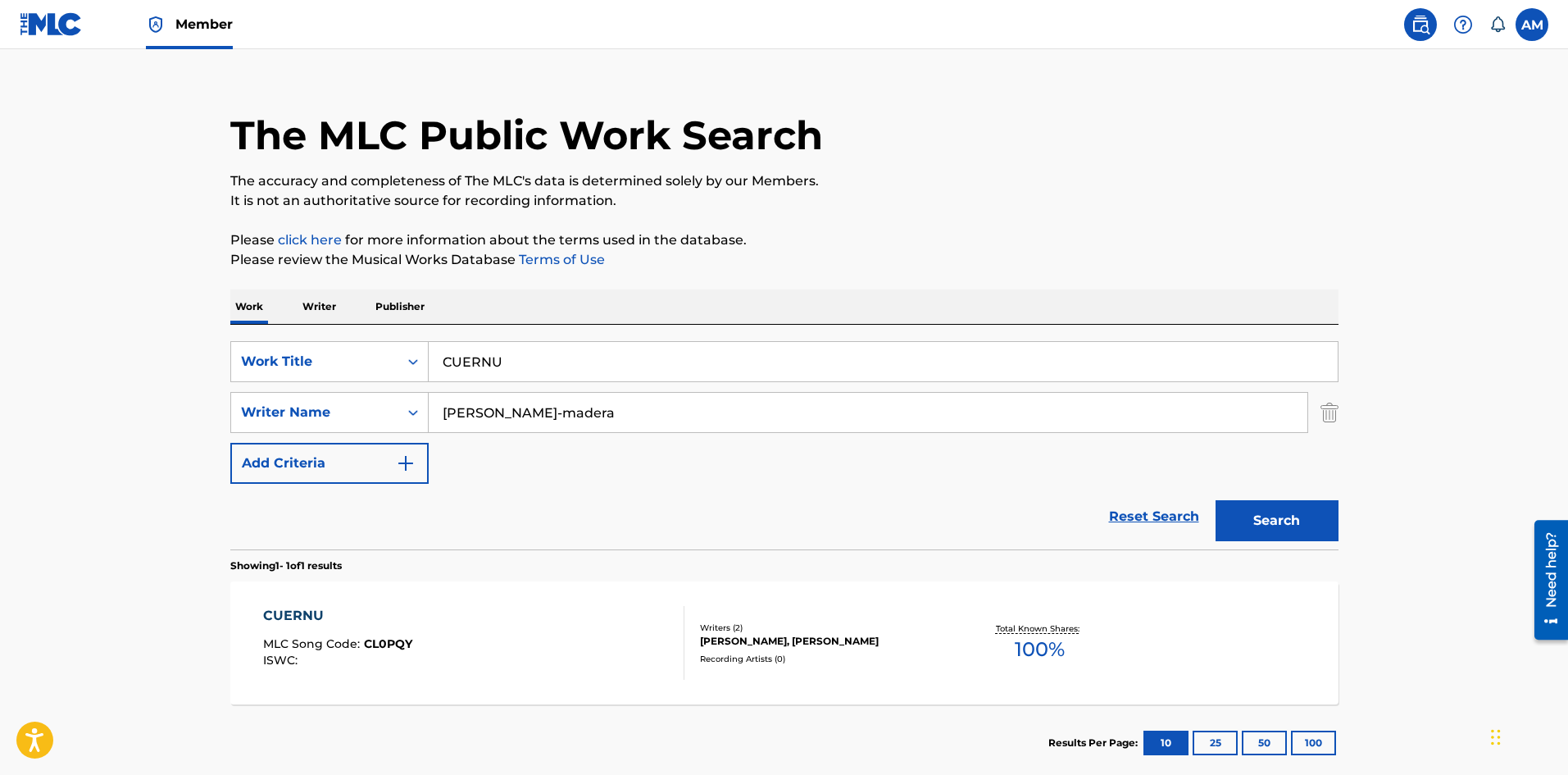
paste input "ESTARE (REMIX)"
drag, startPoint x: 542, startPoint y: 359, endPoint x: 150, endPoint y: 340, distance: 392.5
click at [150, 340] on main "The MLC Public Work Search The accuracy and completeness of The MLC's data is d…" at bounding box center [784, 407] width 1568 height 764
type input "ESTARE (REMIX)"
drag, startPoint x: 591, startPoint y: 407, endPoint x: 320, endPoint y: 412, distance: 271.0
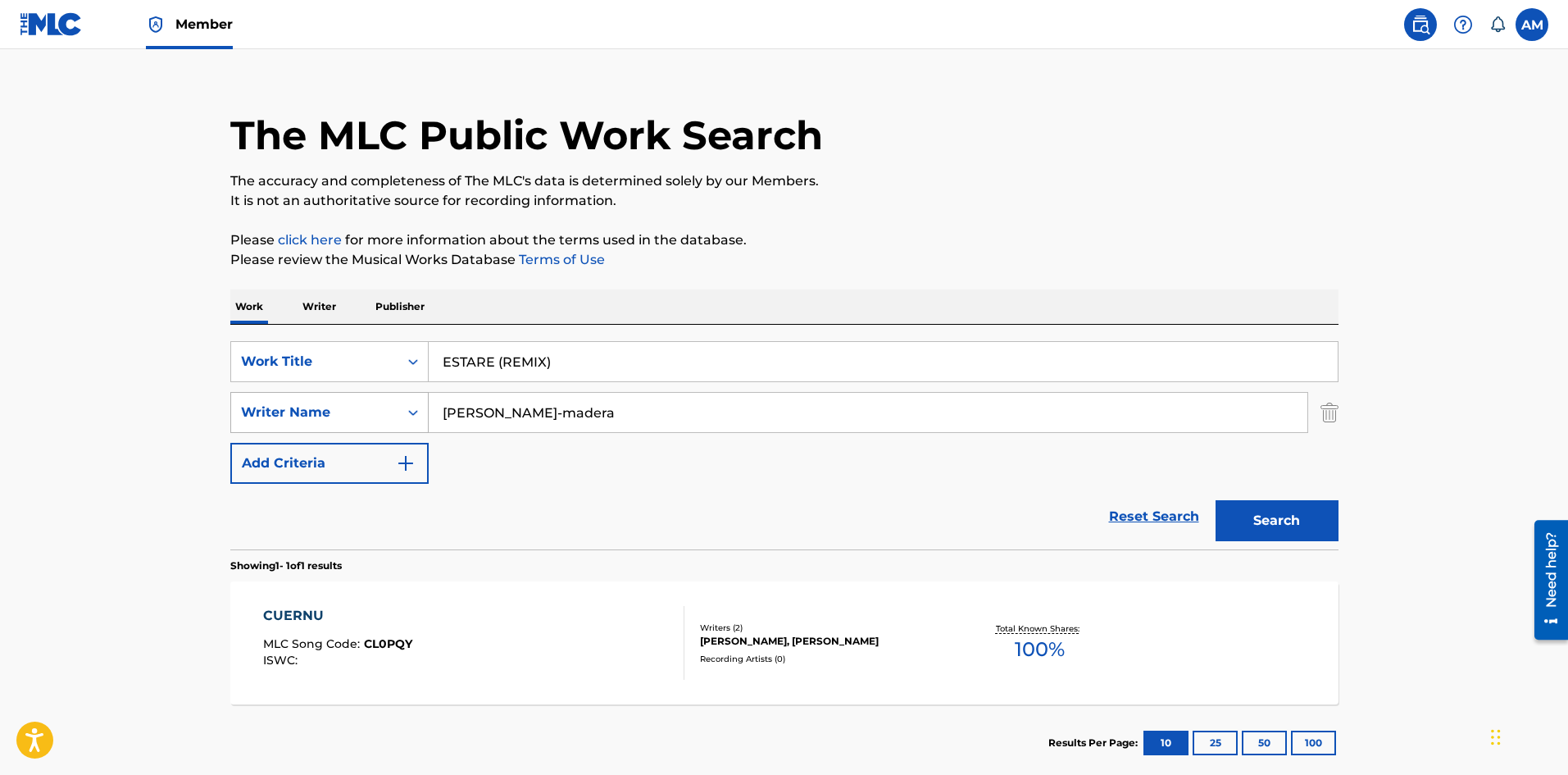
click at [320, 412] on div "SearchWithCriteria295a02ec-b0aa-4b70-8313-0e510c6ebacf Writer Name [PERSON_NAME…" at bounding box center [784, 412] width 1108 height 41
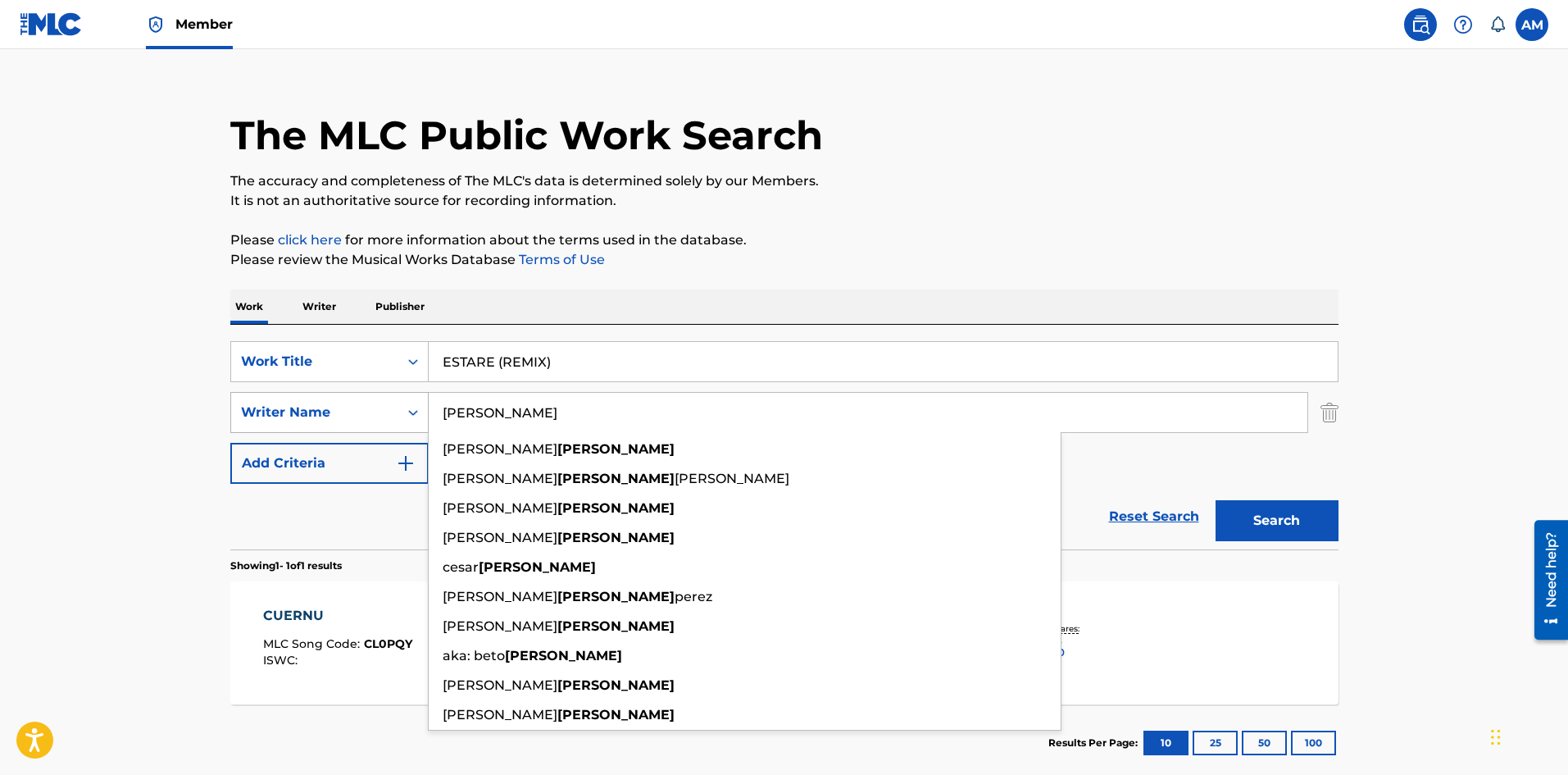
type input "[PERSON_NAME]"
click at [1216, 500] on button "Search" at bounding box center [1278, 521] width 123 height 41
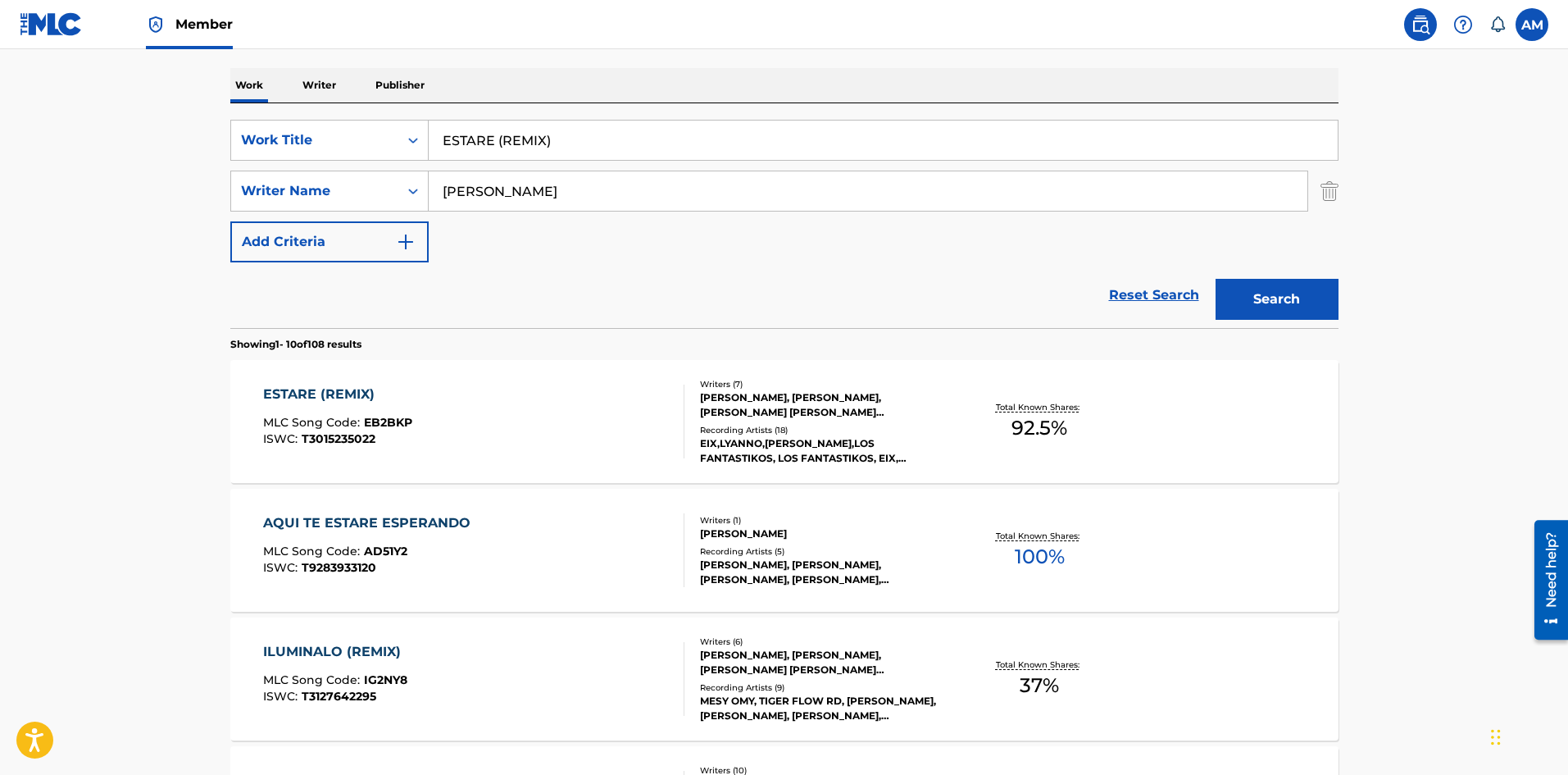
scroll to position [246, 0]
click at [572, 427] on div "ESTARE (REMIX) MLC Song Code : EB2BKP ISWC : T3015235022" at bounding box center [474, 421] width 421 height 74
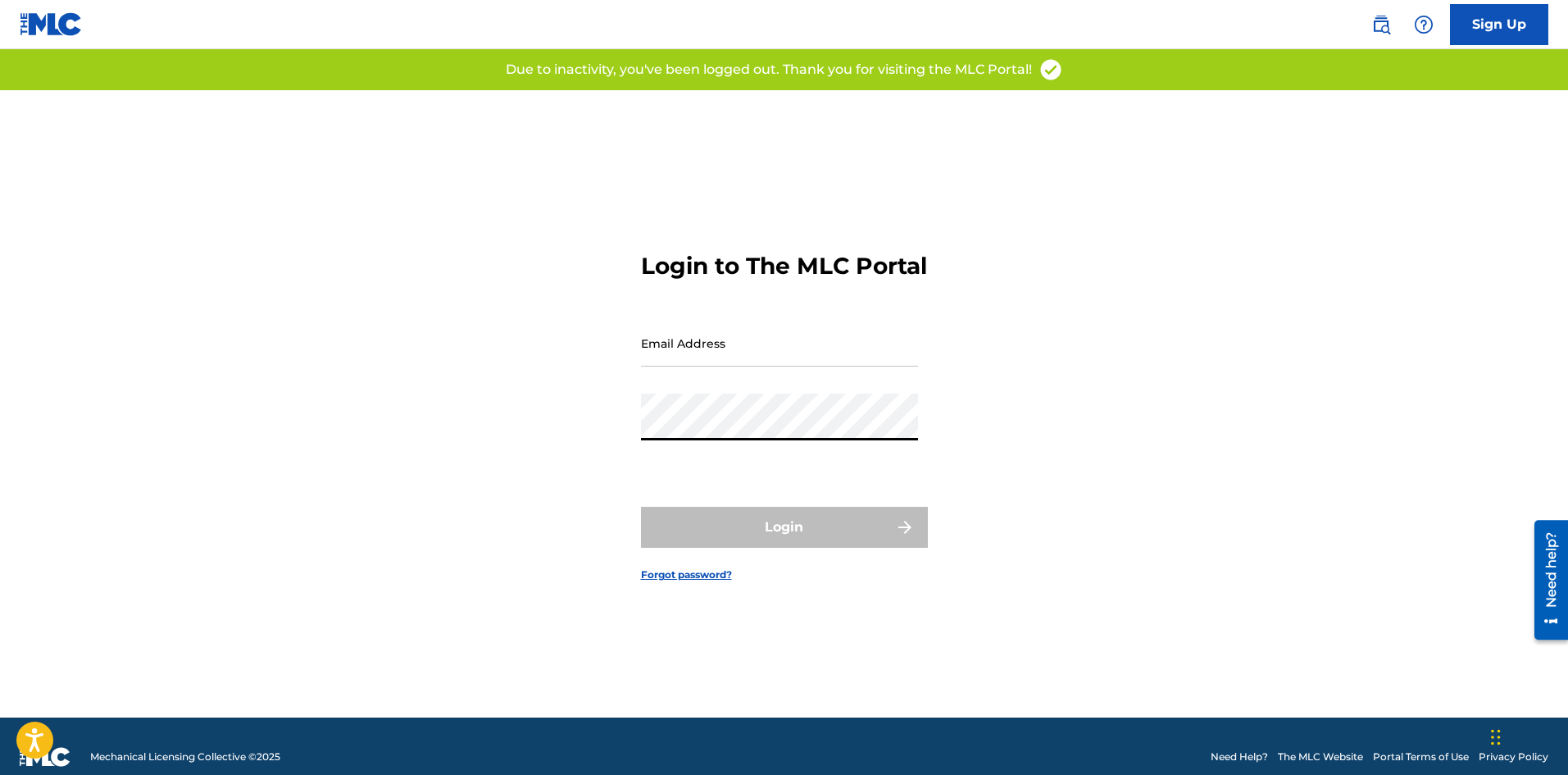
type input "[PERSON_NAME][EMAIL_ADDRESS][DOMAIN_NAME]"
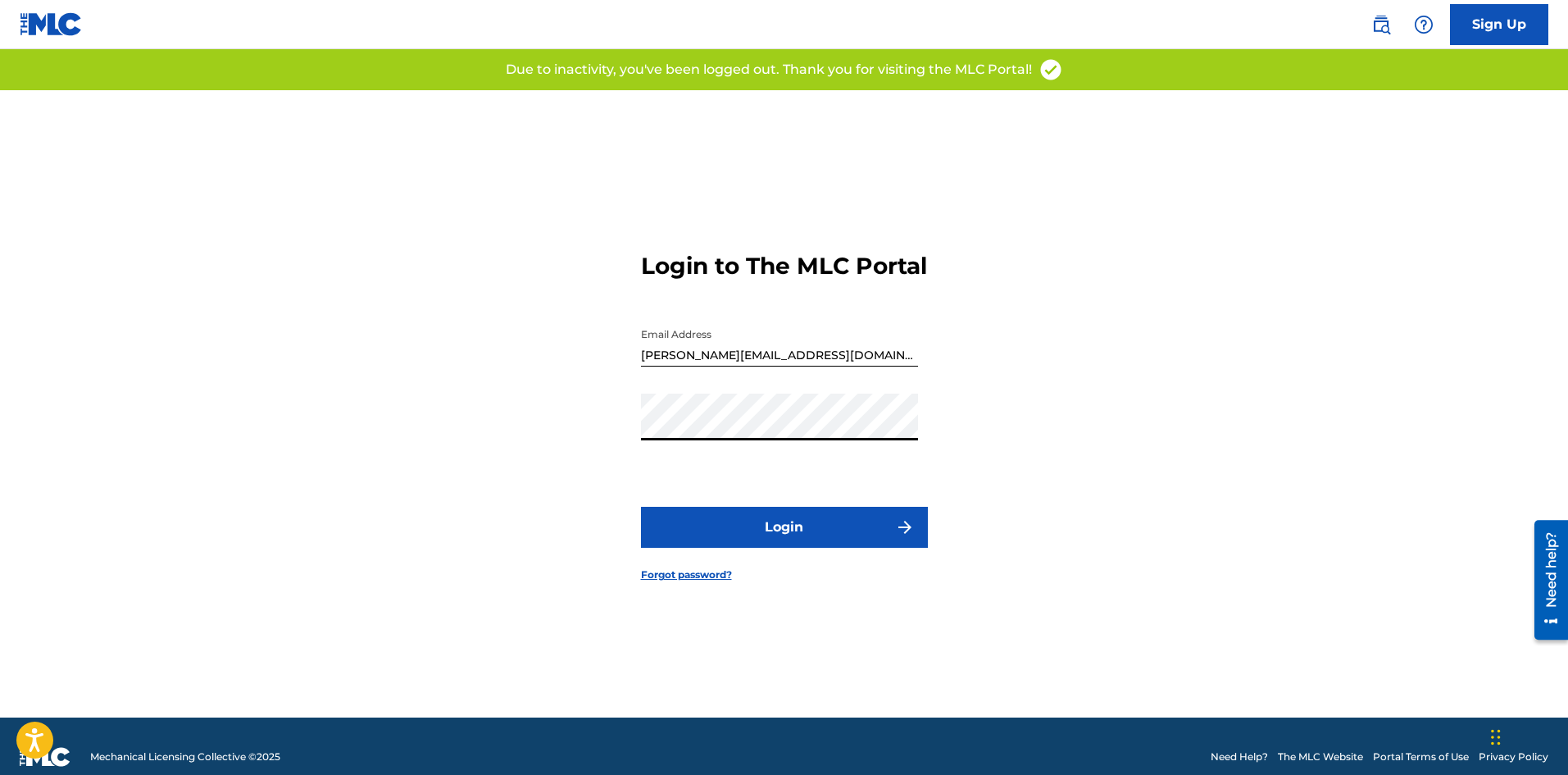
click at [856, 544] on button "Login" at bounding box center [784, 527] width 287 height 41
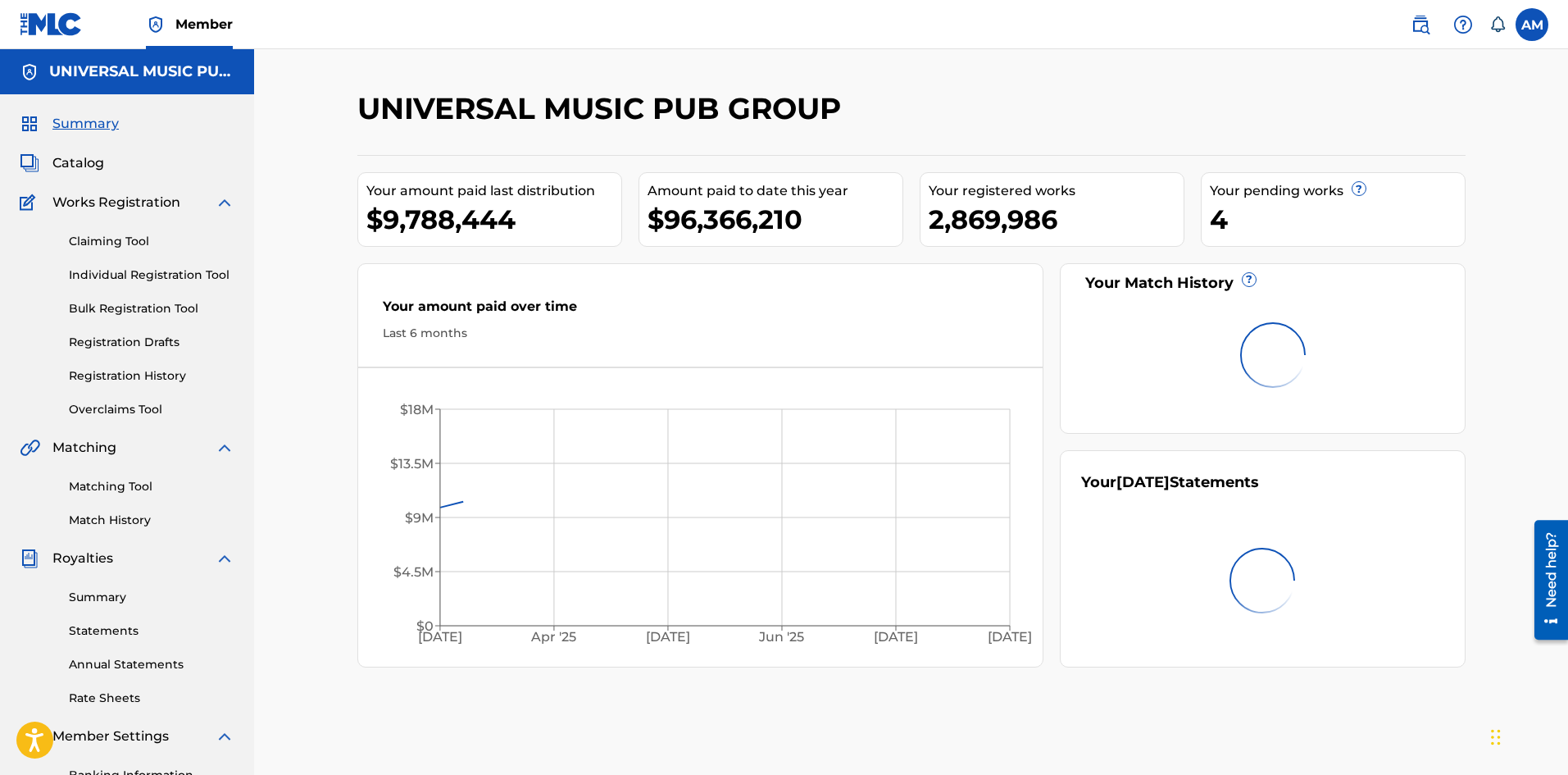
click at [1414, 25] on img at bounding box center [1421, 25] width 20 height 20
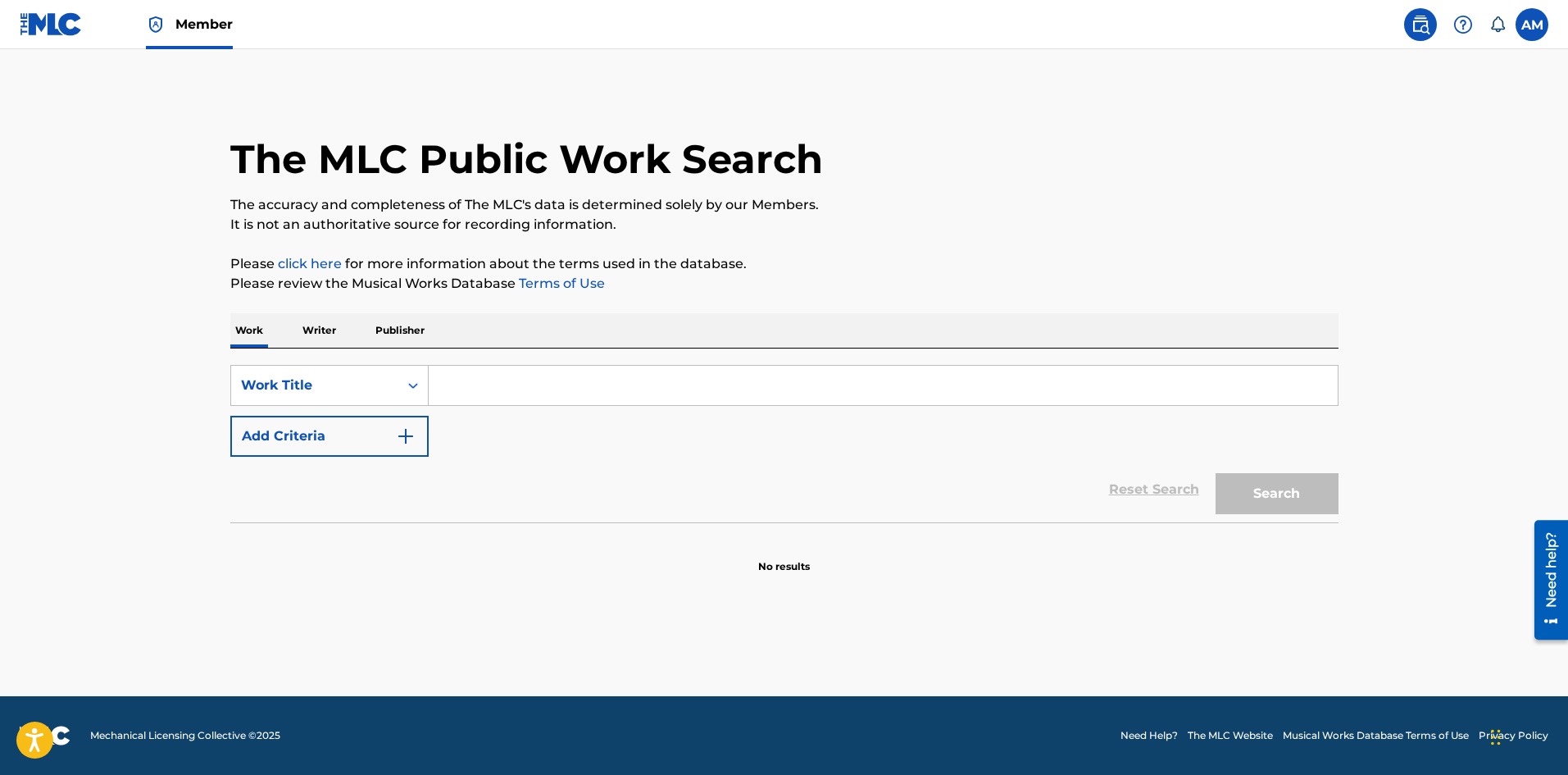
click at [469, 380] on input "Search Form" at bounding box center [883, 385] width 909 height 39
paste input "ESTARE (REMIX)"
type input "ESTARE (REMIX)"
click at [381, 452] on button "Add Criteria" at bounding box center [329, 436] width 198 height 41
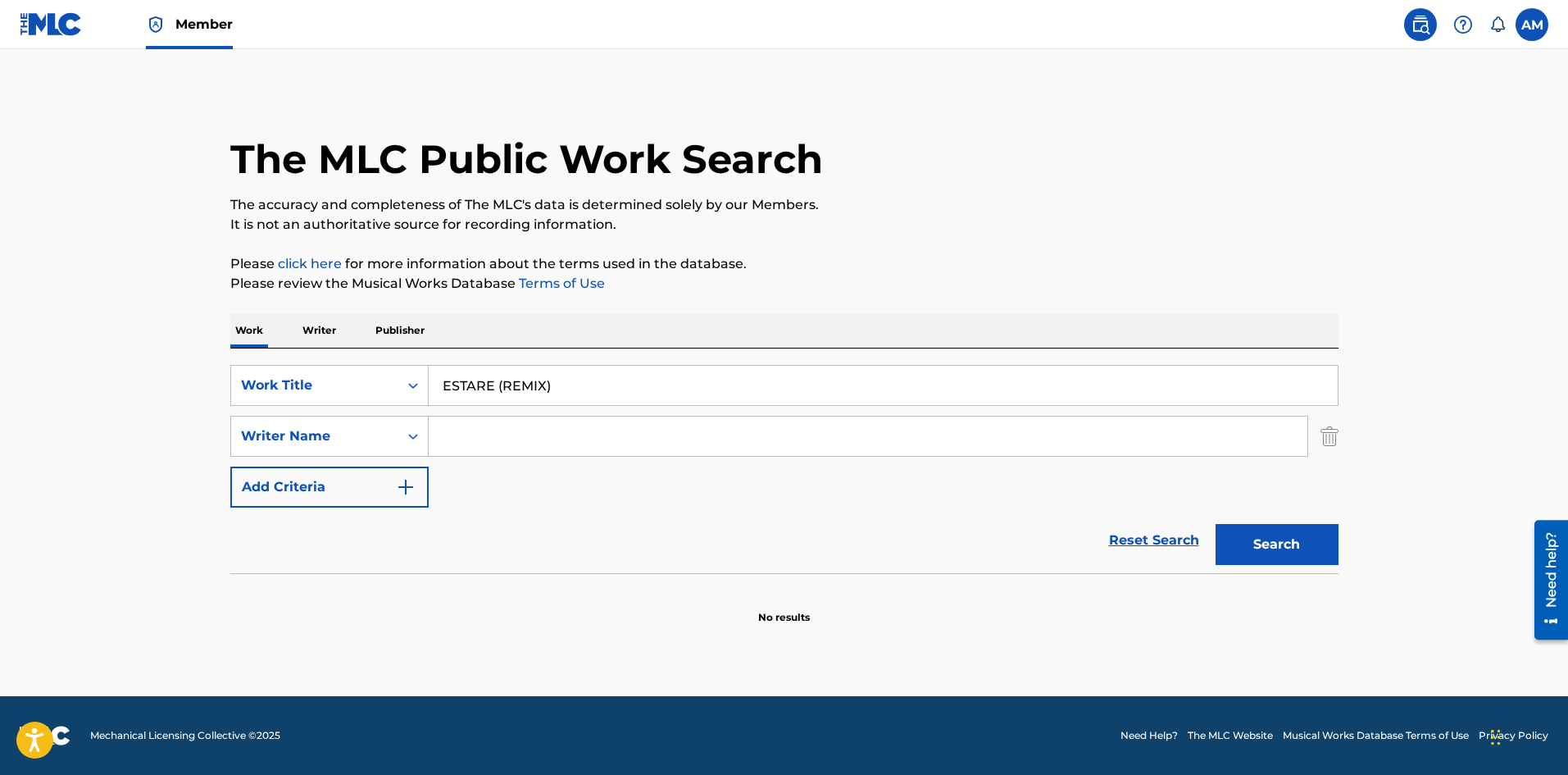
click at [504, 423] on input "Search Form" at bounding box center [868, 436] width 879 height 39
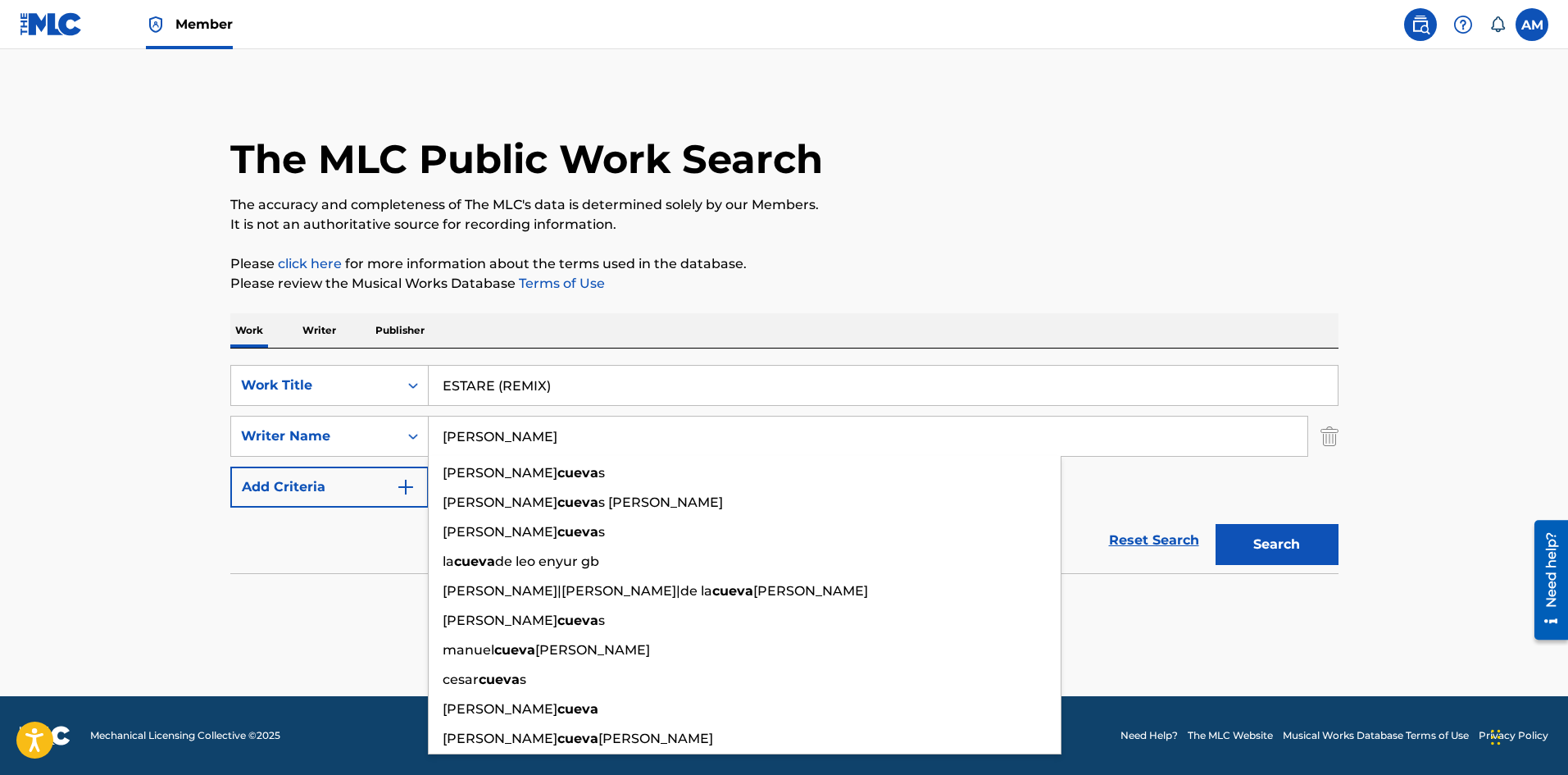
type input "[PERSON_NAME]"
click at [1216, 524] on button "Search" at bounding box center [1278, 545] width 123 height 41
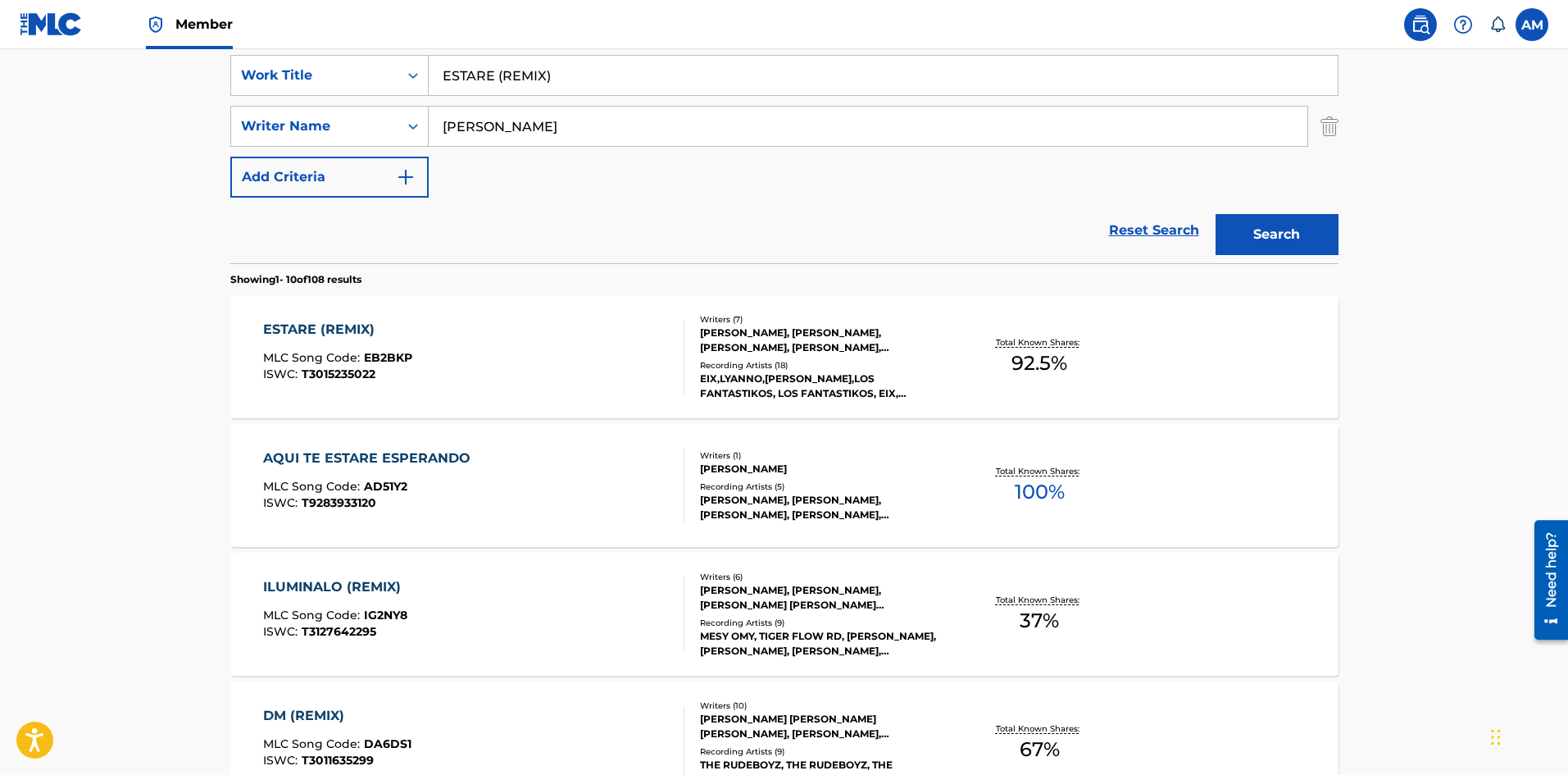
scroll to position [328, 0]
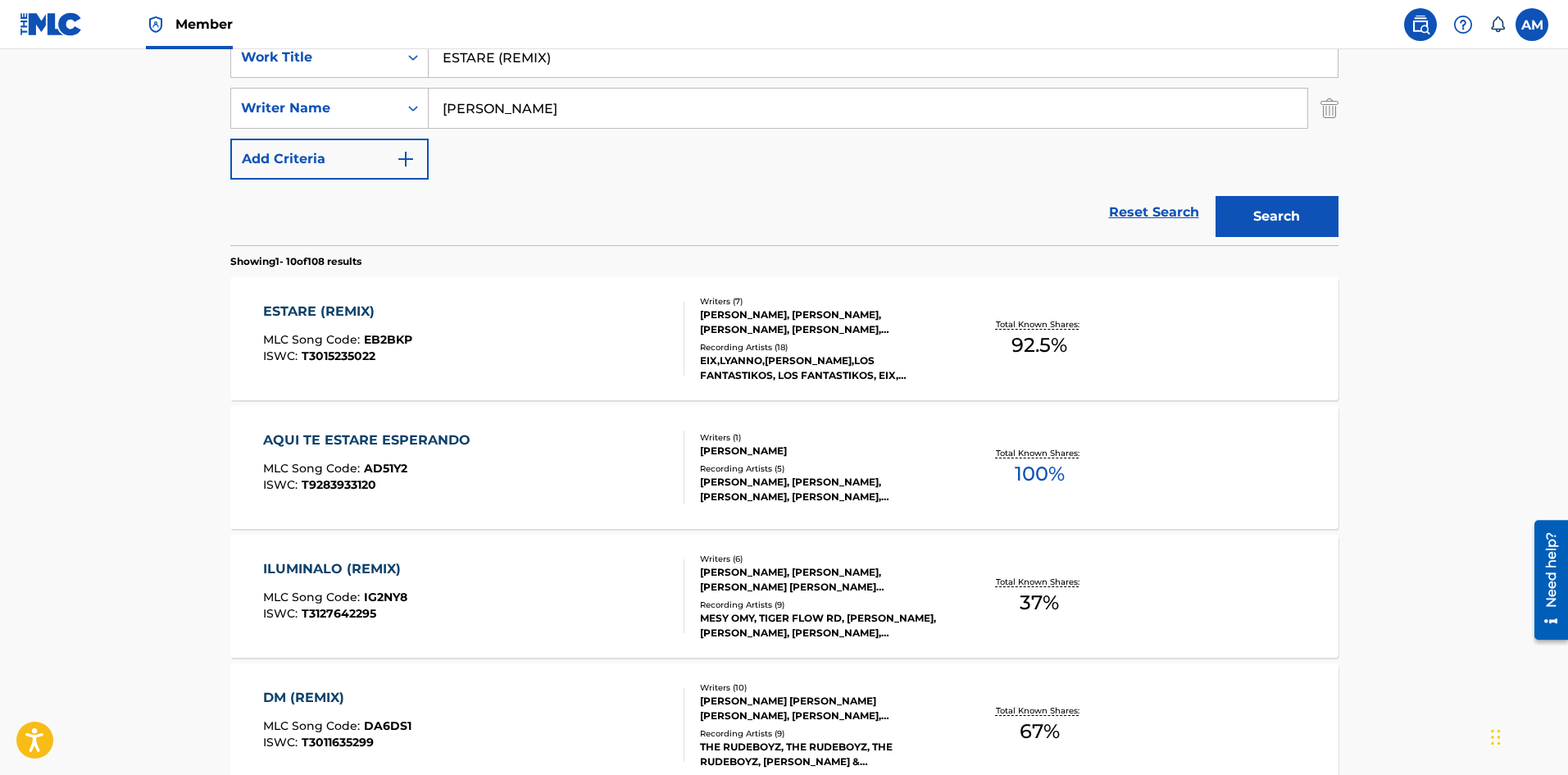
click at [495, 342] on div "ESTARE (REMIX) MLC Song Code : EB2BKP ISWC : T3015235022" at bounding box center [474, 338] width 421 height 74
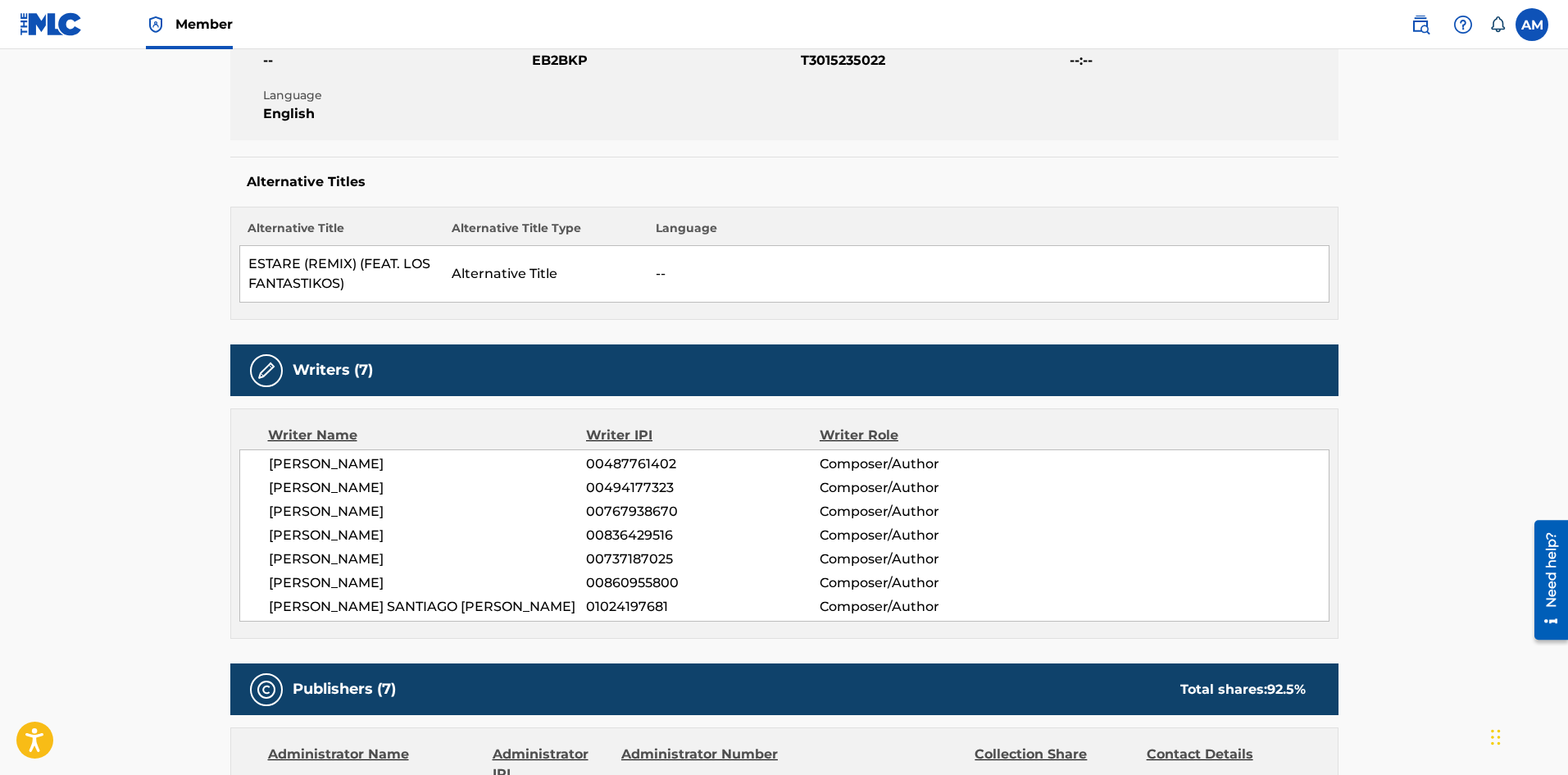
scroll to position [82, 0]
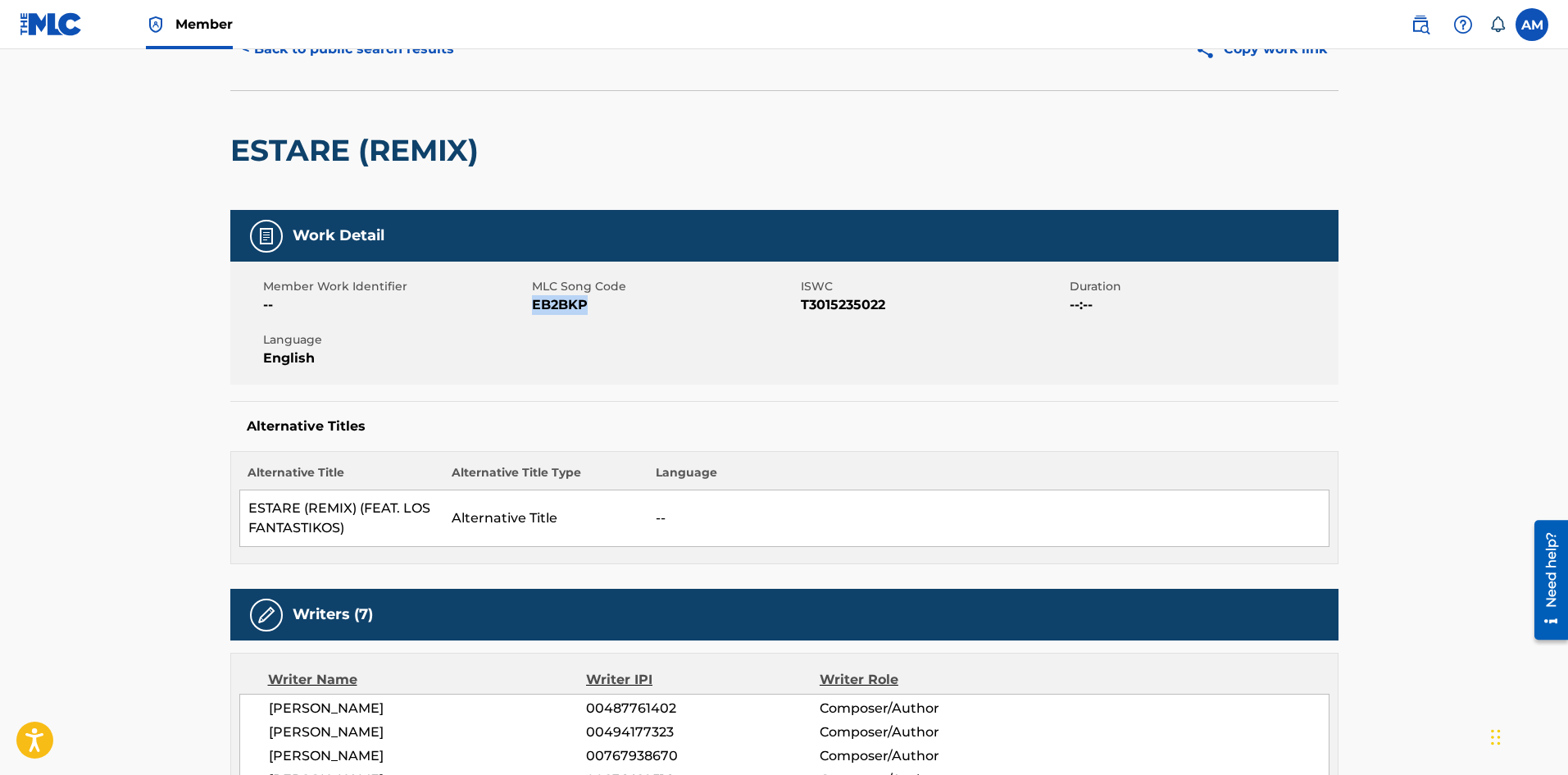
drag, startPoint x: 592, startPoint y: 308, endPoint x: 536, endPoint y: 308, distance: 56.0
click at [536, 308] on span "EB2BKP" at bounding box center [664, 305] width 265 height 20
copy span "EB2BKP"
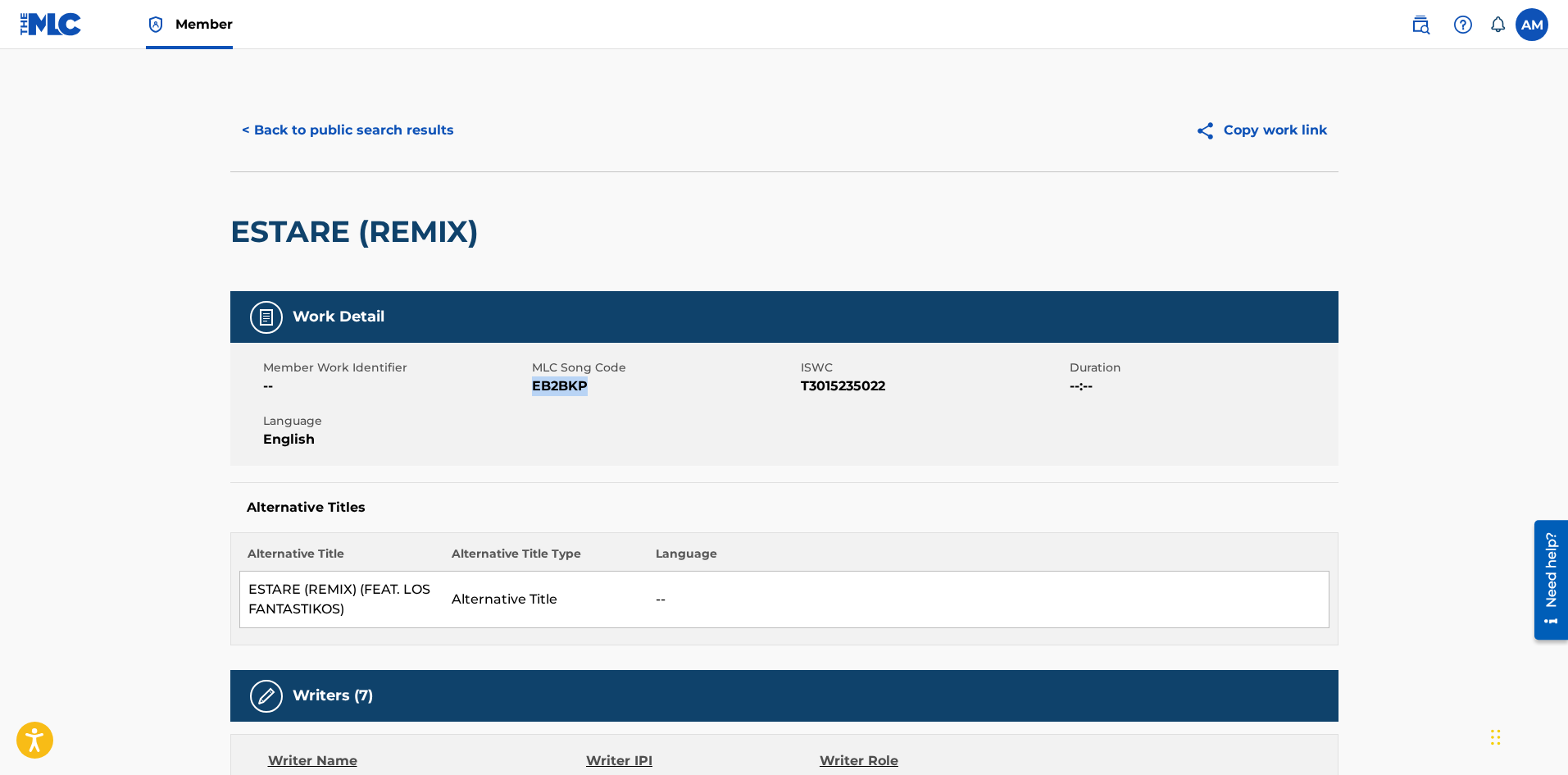
scroll to position [0, 0]
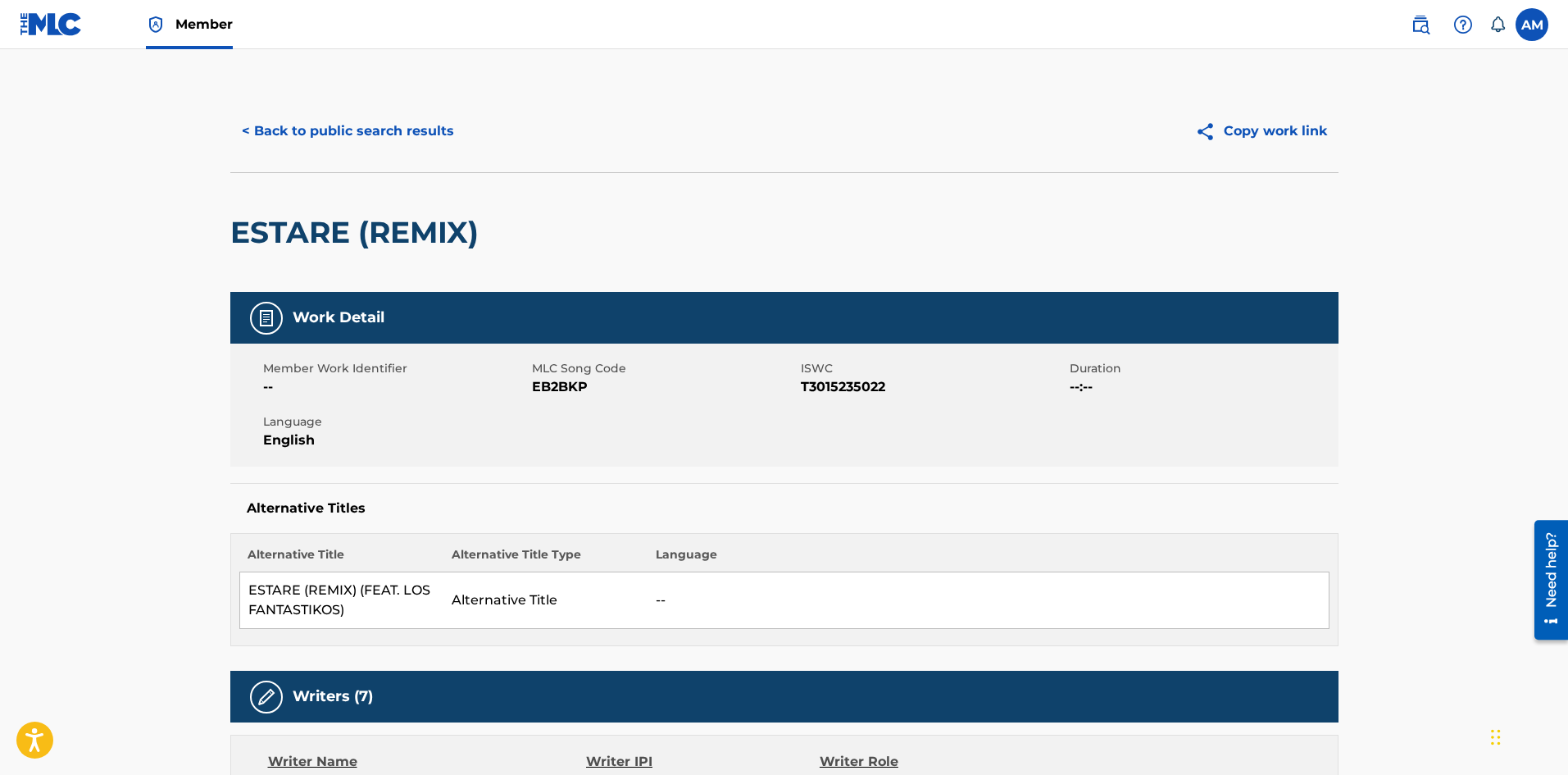
drag, startPoint x: 384, startPoint y: 159, endPoint x: 386, endPoint y: 145, distance: 14.1
click at [384, 154] on div "< Back to public search results Copy work link" at bounding box center [784, 131] width 1108 height 82
click at [386, 143] on button "< Back to public search results" at bounding box center [348, 131] width 236 height 41
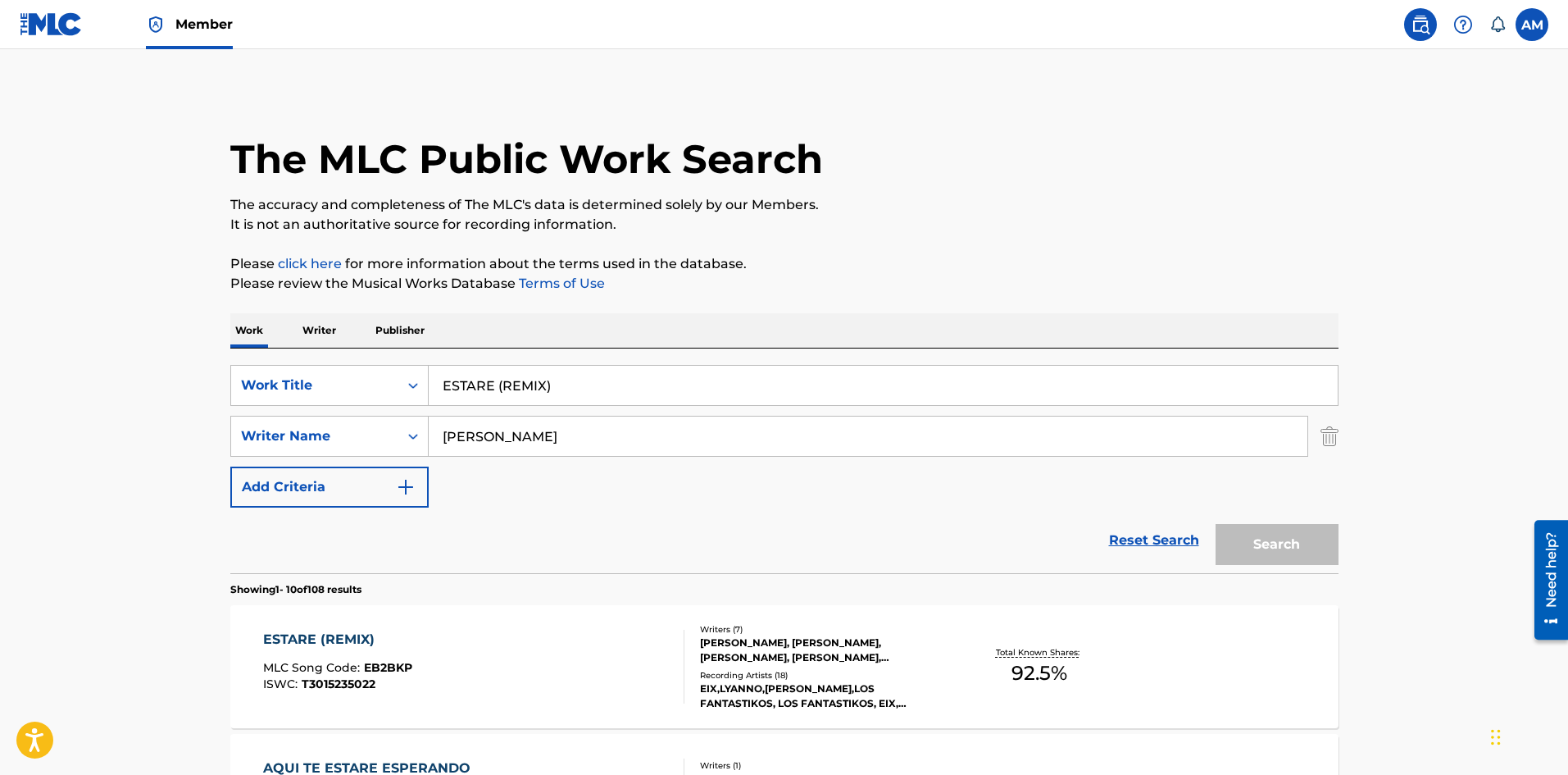
scroll to position [328, 0]
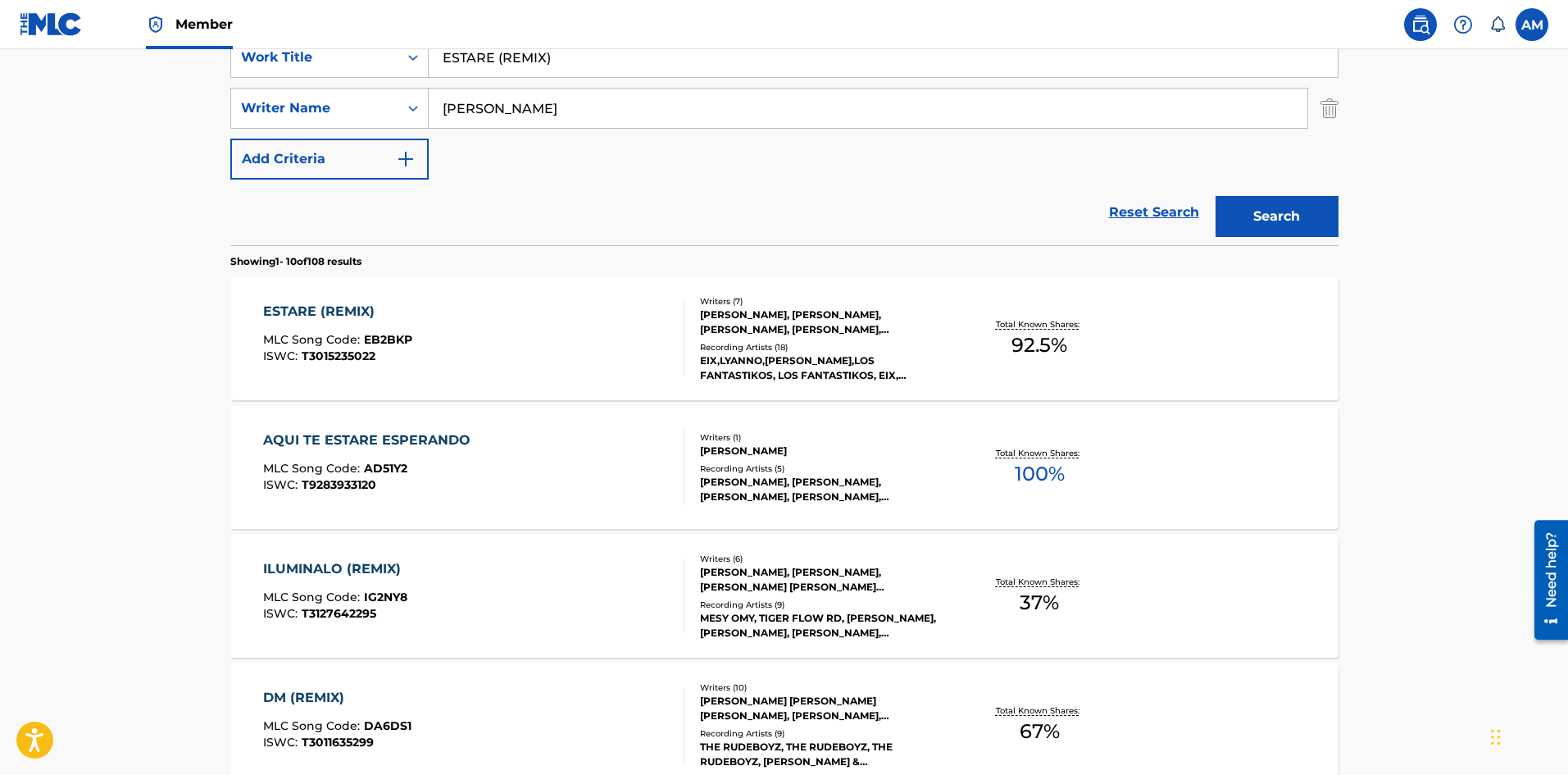
paste input "ILLUMINATI REMIX"
drag, startPoint x: 366, startPoint y: 62, endPoint x: 220, endPoint y: 62, distance: 146.0
click at [220, 62] on div "The MLC Public Work Search The accuracy and completeness of The MLC's data is d…" at bounding box center [784, 703] width 1147 height 1880
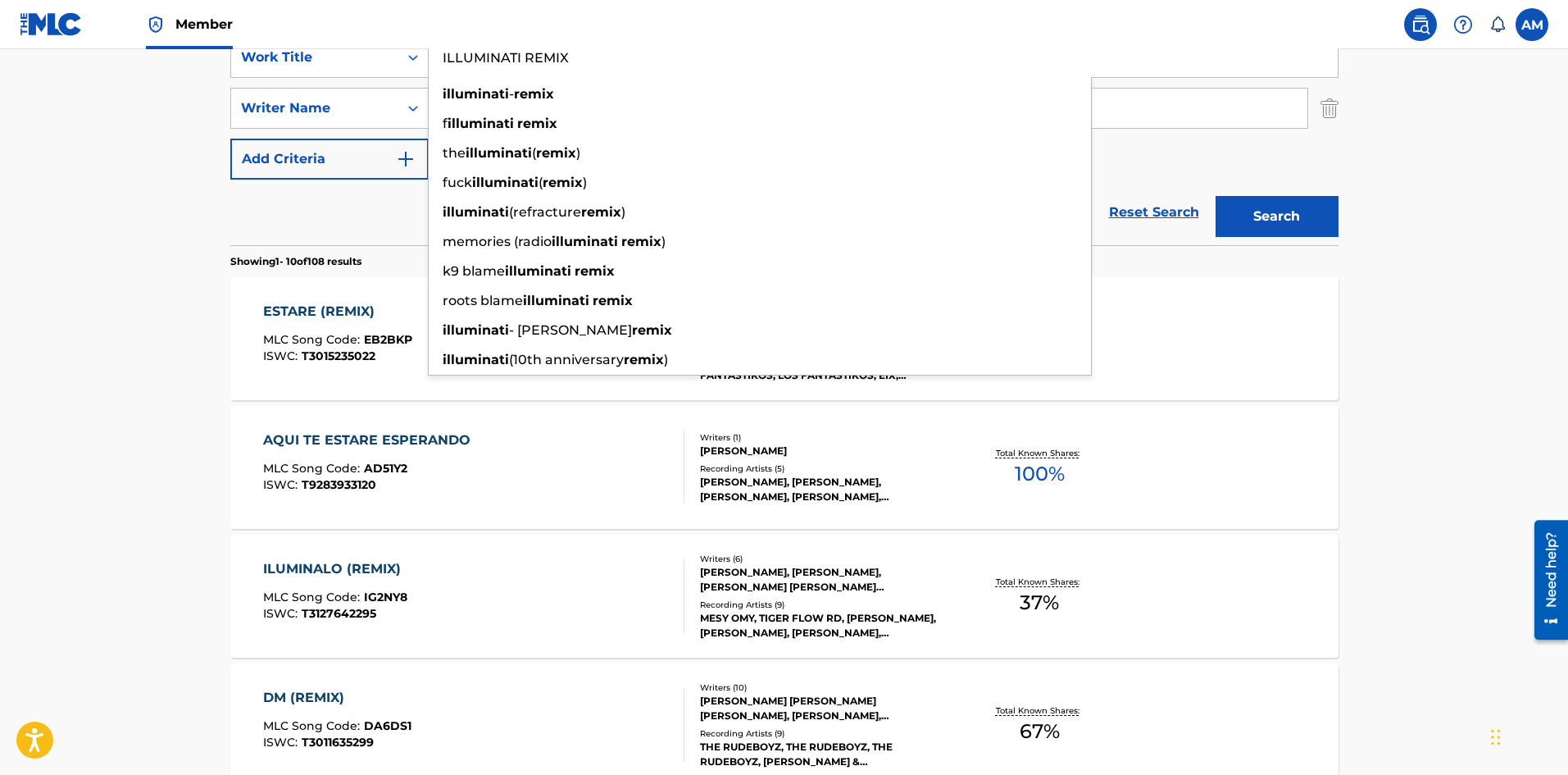
type input "ILLUMINATI REMIX"
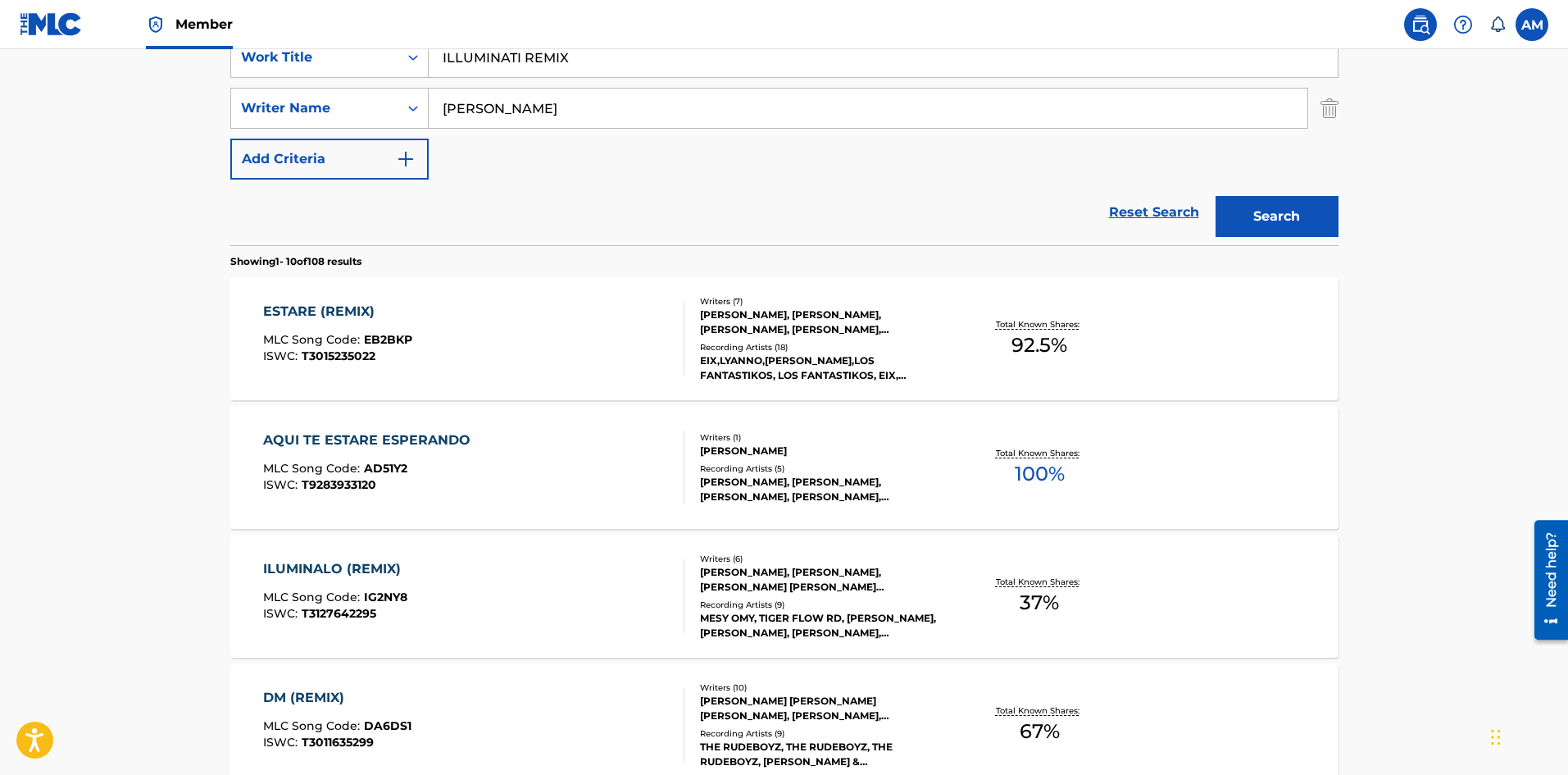
drag, startPoint x: 348, startPoint y: 221, endPoint x: 440, endPoint y: 162, distance: 109.3
click at [350, 221] on div "Reset Search Search" at bounding box center [784, 212] width 1108 height 65
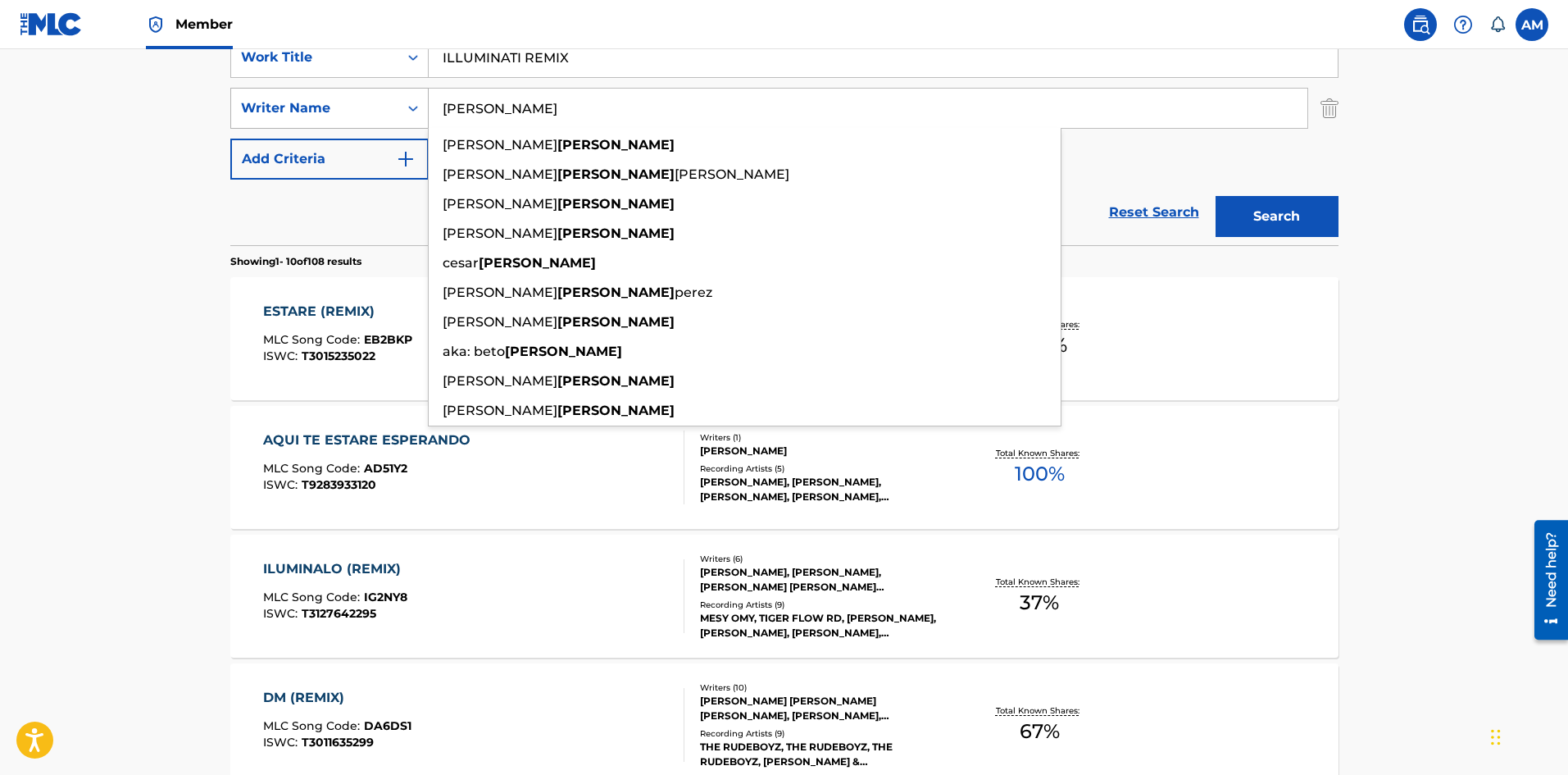
drag, startPoint x: 510, startPoint y: 113, endPoint x: 405, endPoint y: 116, distance: 105.0
click at [405, 116] on div "SearchWithCriteriaaa0308ff-7f10-45f0-aa2a-378725f9d41f Writer Name [PERSON_NAME…" at bounding box center [784, 108] width 1108 height 41
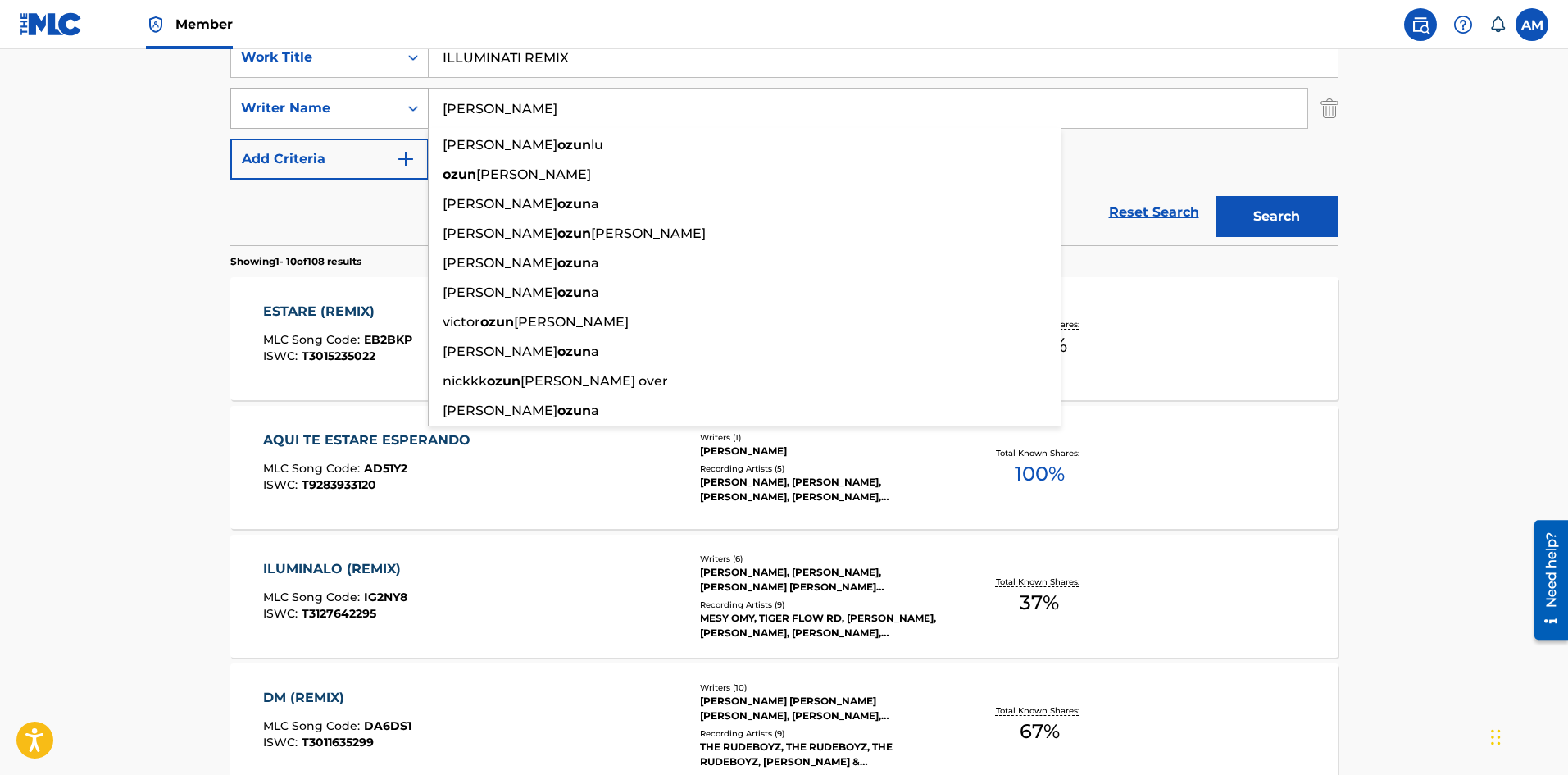
type input "[PERSON_NAME]"
click at [1216, 196] on button "Search" at bounding box center [1278, 216] width 123 height 41
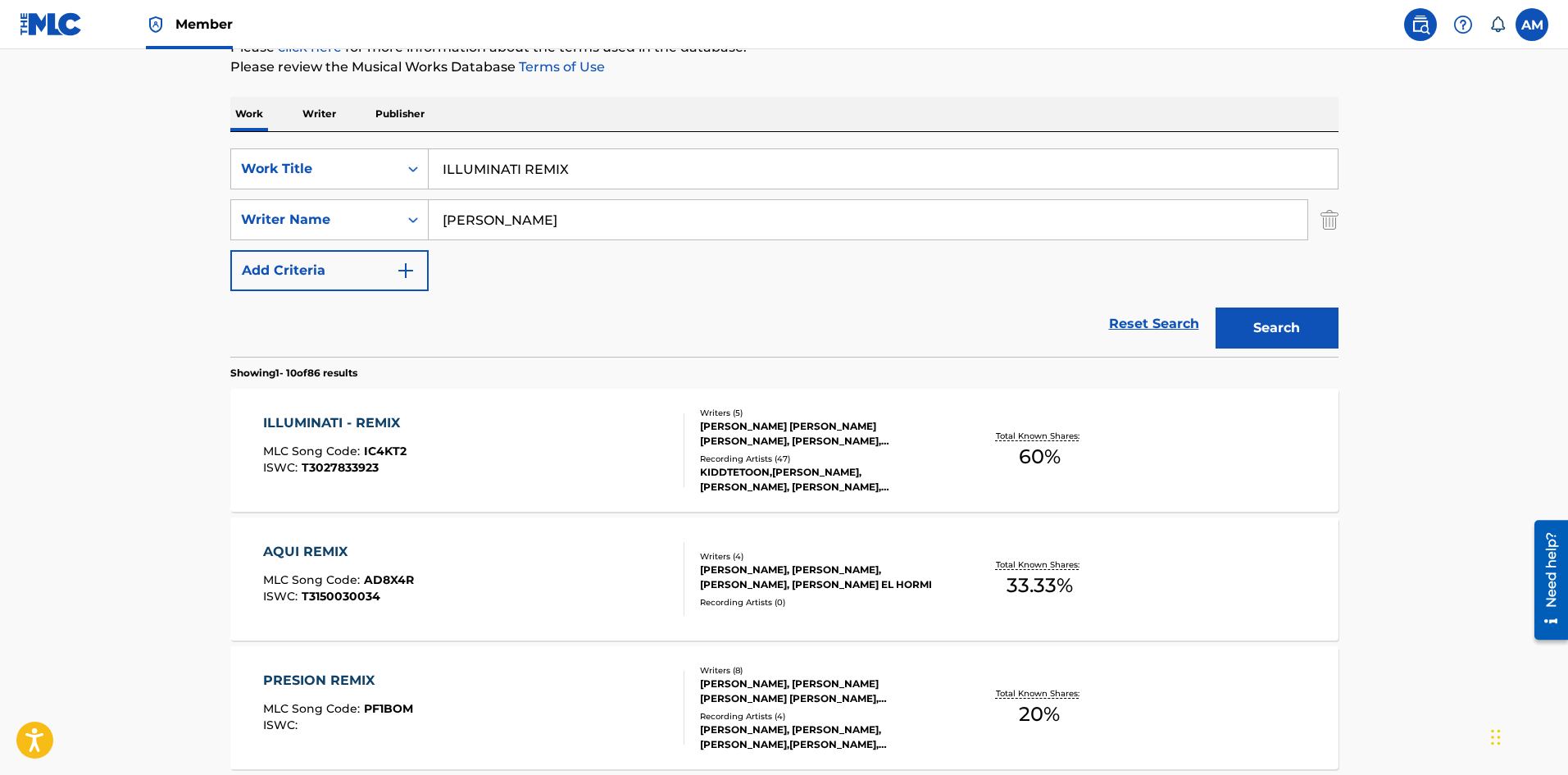
scroll to position [246, 0]
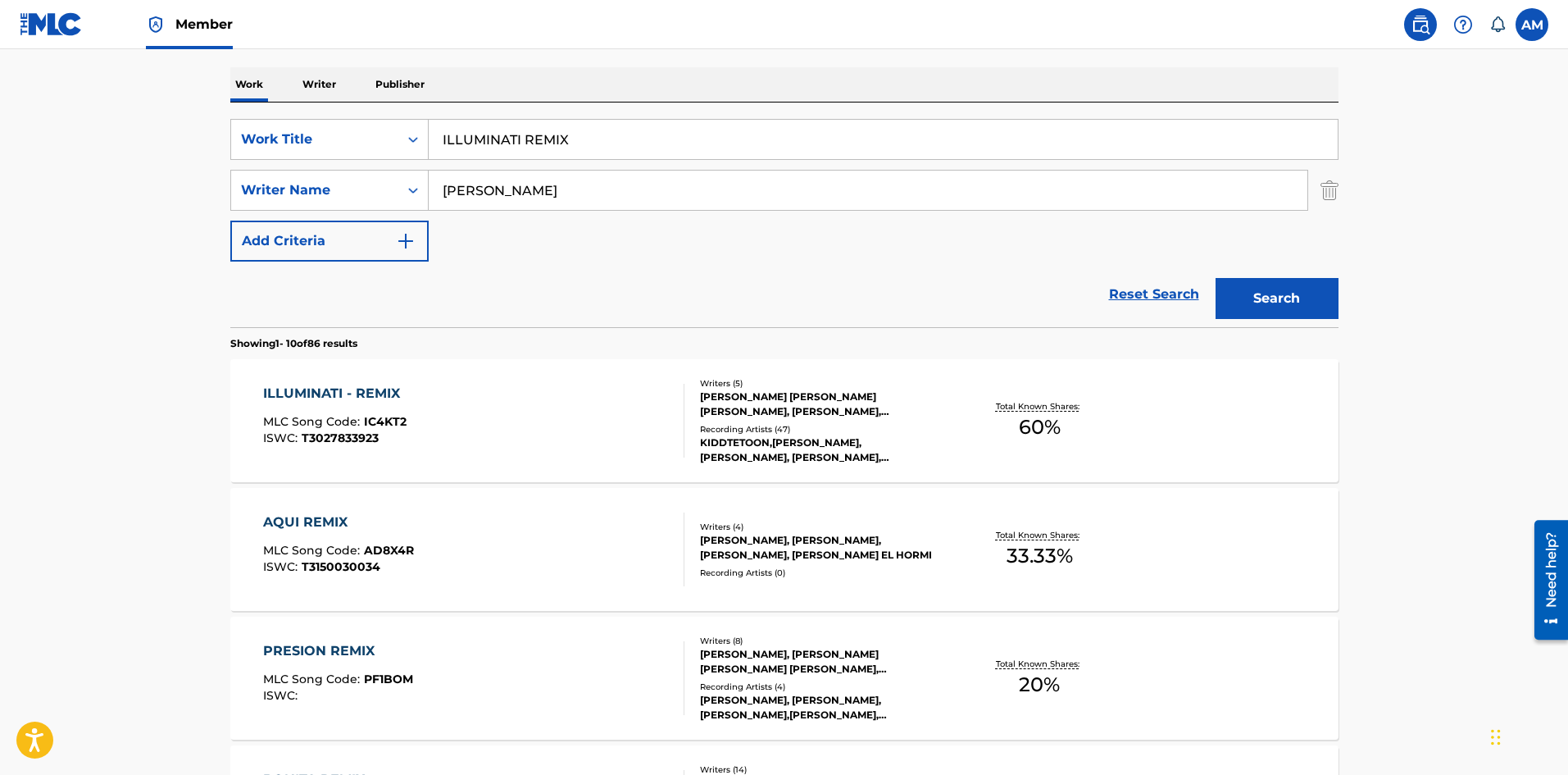
click at [594, 429] on div "ILLUMINATI - REMIX MLC Song Code : IC4KT2 ISWC : T3027833923" at bounding box center [474, 421] width 421 height 74
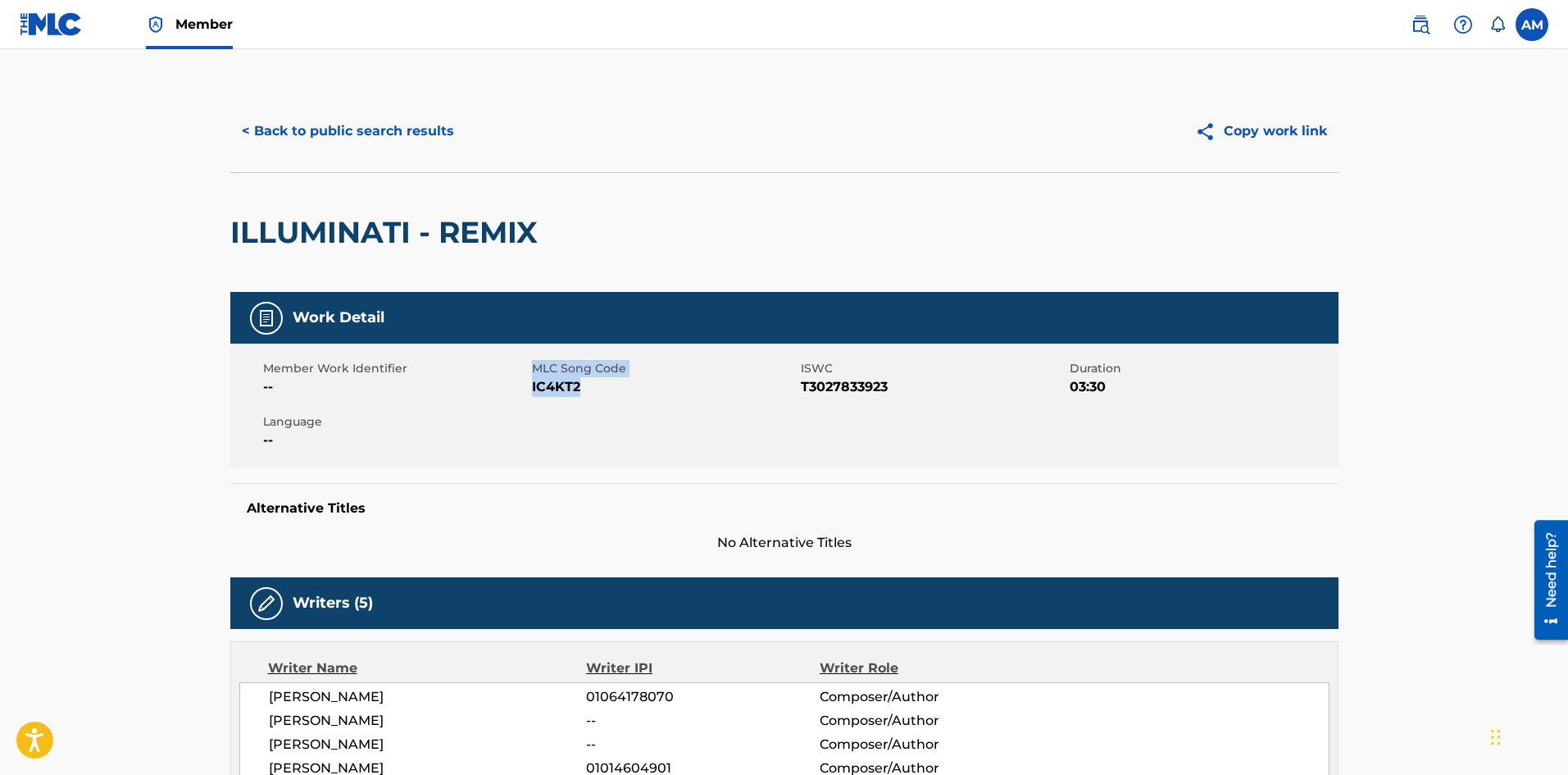
drag, startPoint x: 586, startPoint y: 387, endPoint x: 530, endPoint y: 392, distance: 56.2
click at [530, 392] on div "Member Work Identifier -- MLC Song Code IC4KT2 ISWC T3027833923 Duration 03:30 …" at bounding box center [784, 405] width 1108 height 123
click at [535, 389] on span "IC4KT2" at bounding box center [664, 387] width 265 height 20
drag, startPoint x: 594, startPoint y: 386, endPoint x: 532, endPoint y: 389, distance: 62.1
click at [532, 389] on span "IC4KT2" at bounding box center [664, 387] width 265 height 20
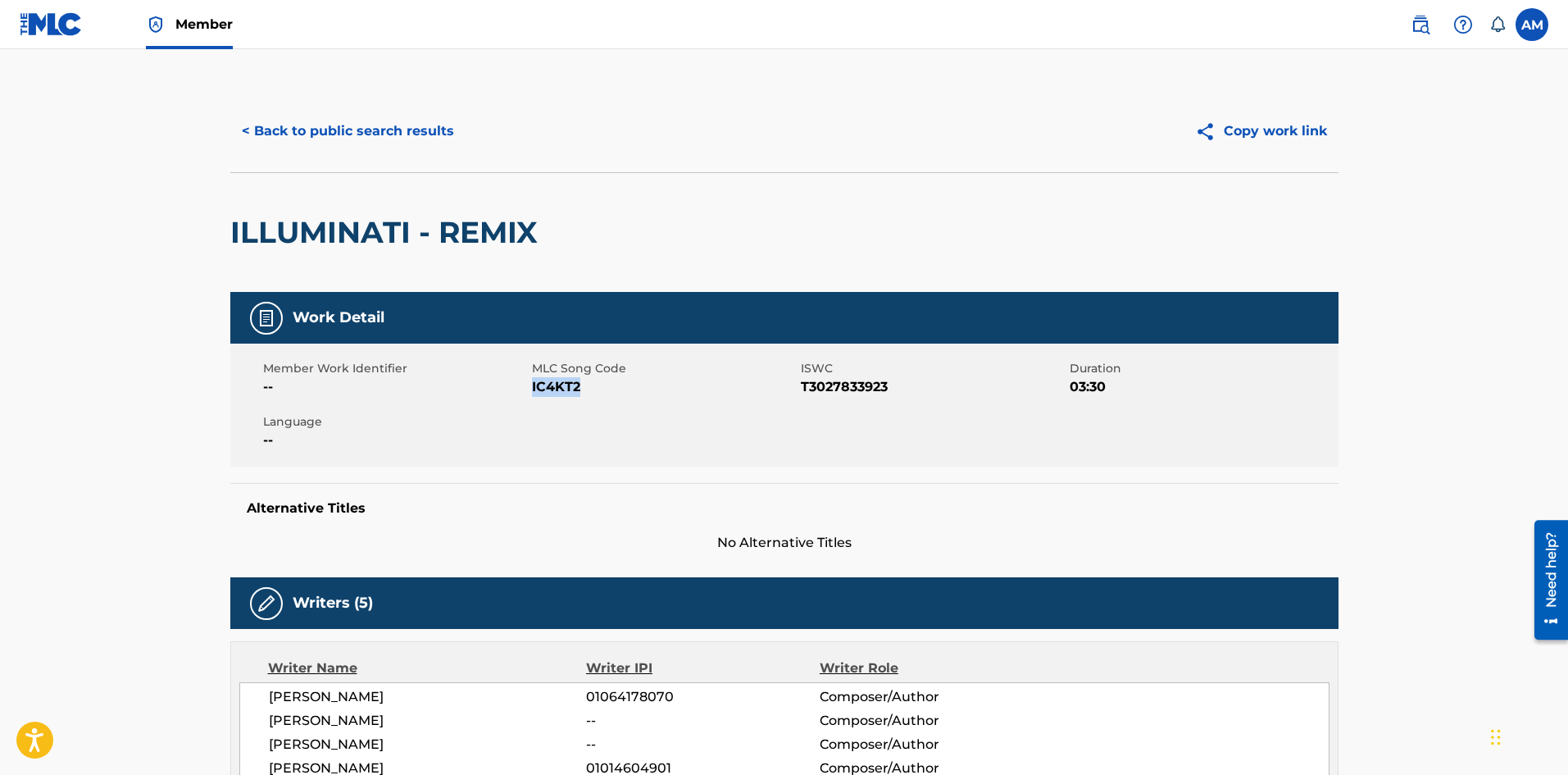
copy span "IC4KT2"
click at [371, 117] on button "< Back to public search results" at bounding box center [348, 131] width 236 height 41
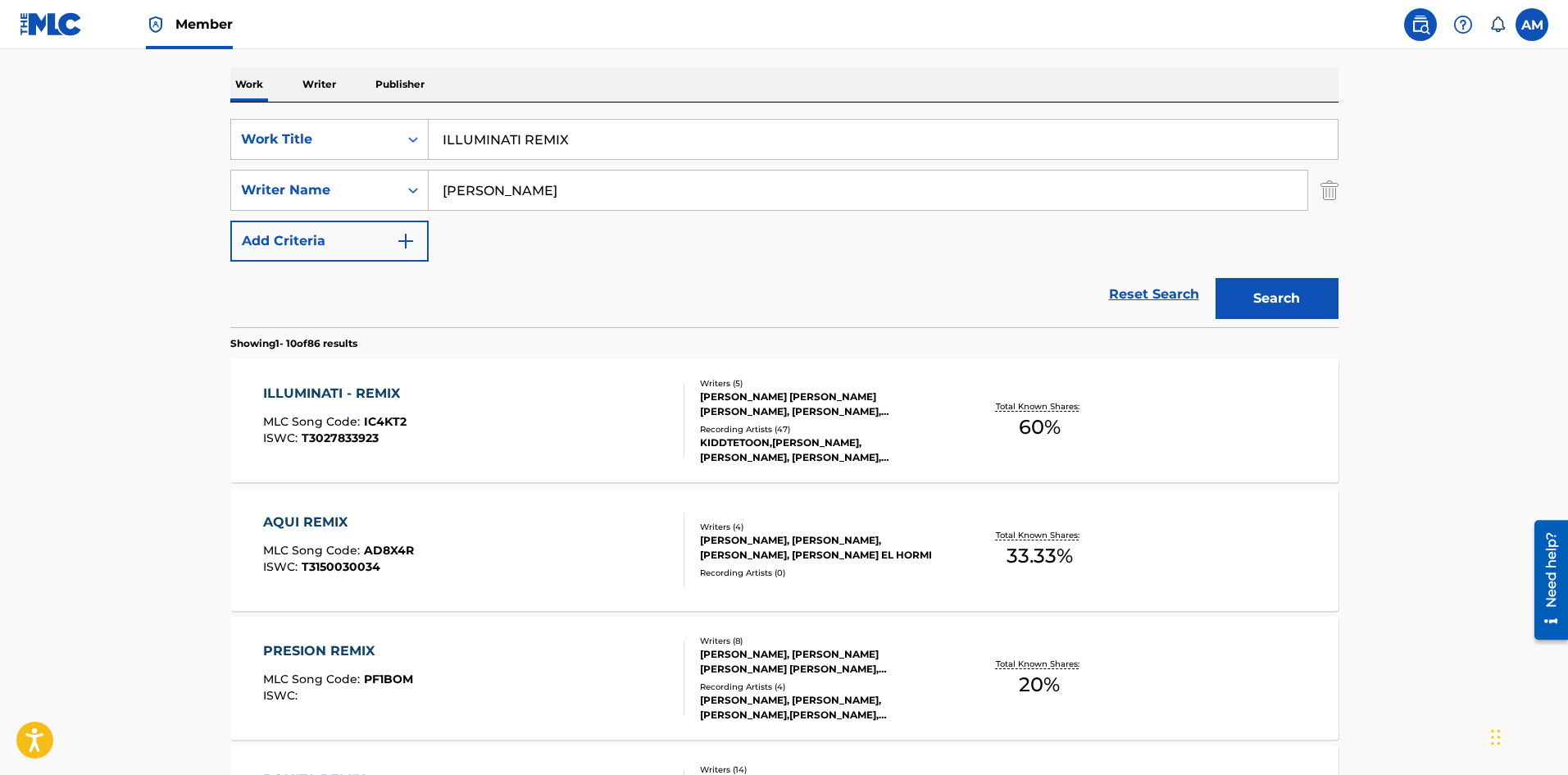
drag, startPoint x: 465, startPoint y: 150, endPoint x: 139, endPoint y: 146, distance: 326.0
click at [139, 146] on main "The MLC Public Work Search The accuracy and completeness of The MLC's data is d…" at bounding box center [784, 768] width 1568 height 1929
paste input "EFECTO (REMIX)"
type input "EFECTO (REMIX)"
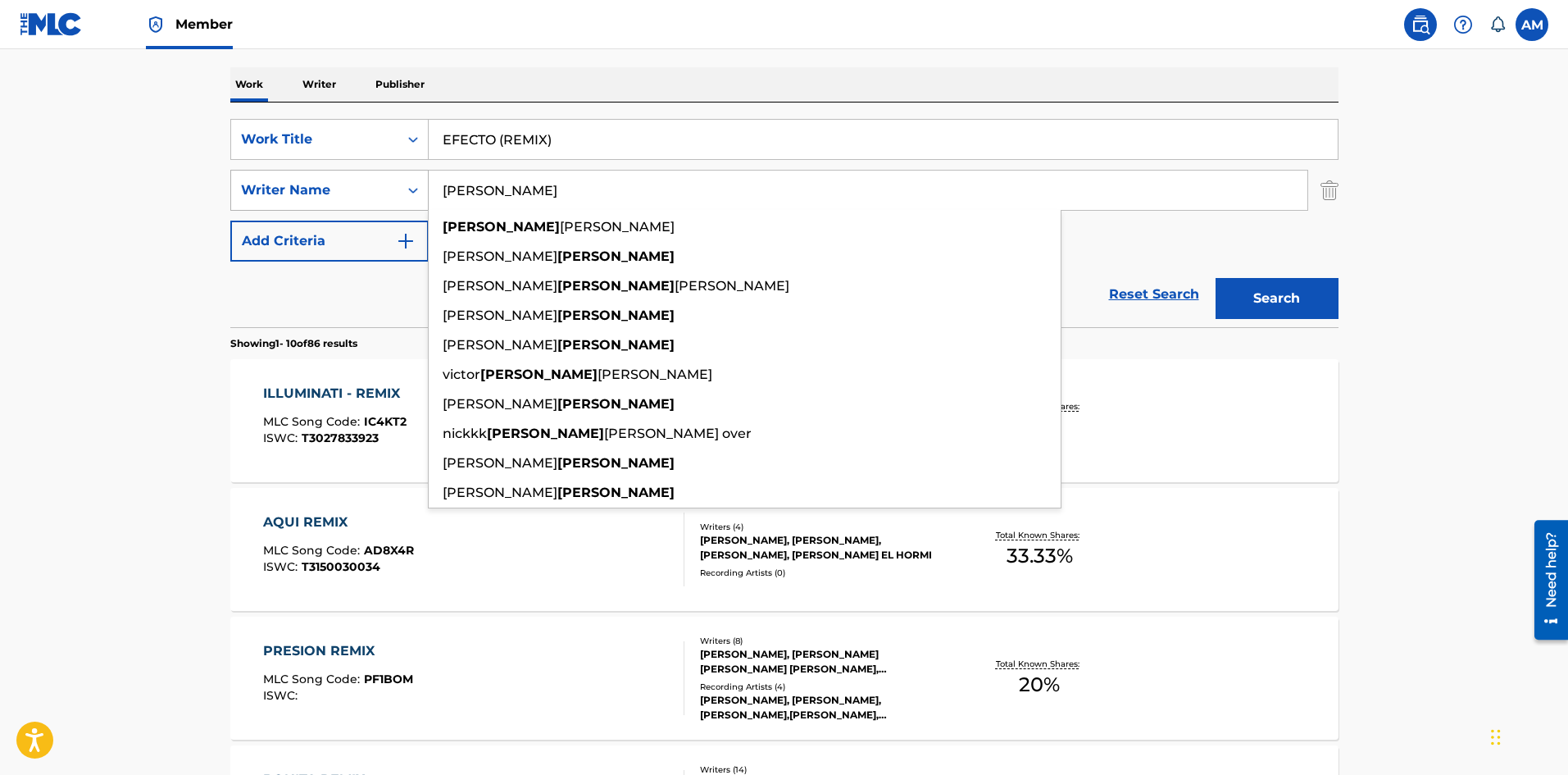
drag, startPoint x: 446, startPoint y: 196, endPoint x: 421, endPoint y: 196, distance: 25.0
click at [421, 196] on div "SearchWithCriteriaaa0308ff-7f10-45f0-aa2a-378725f9d41f Writer Name [PERSON_NAME…" at bounding box center [784, 190] width 1108 height 41
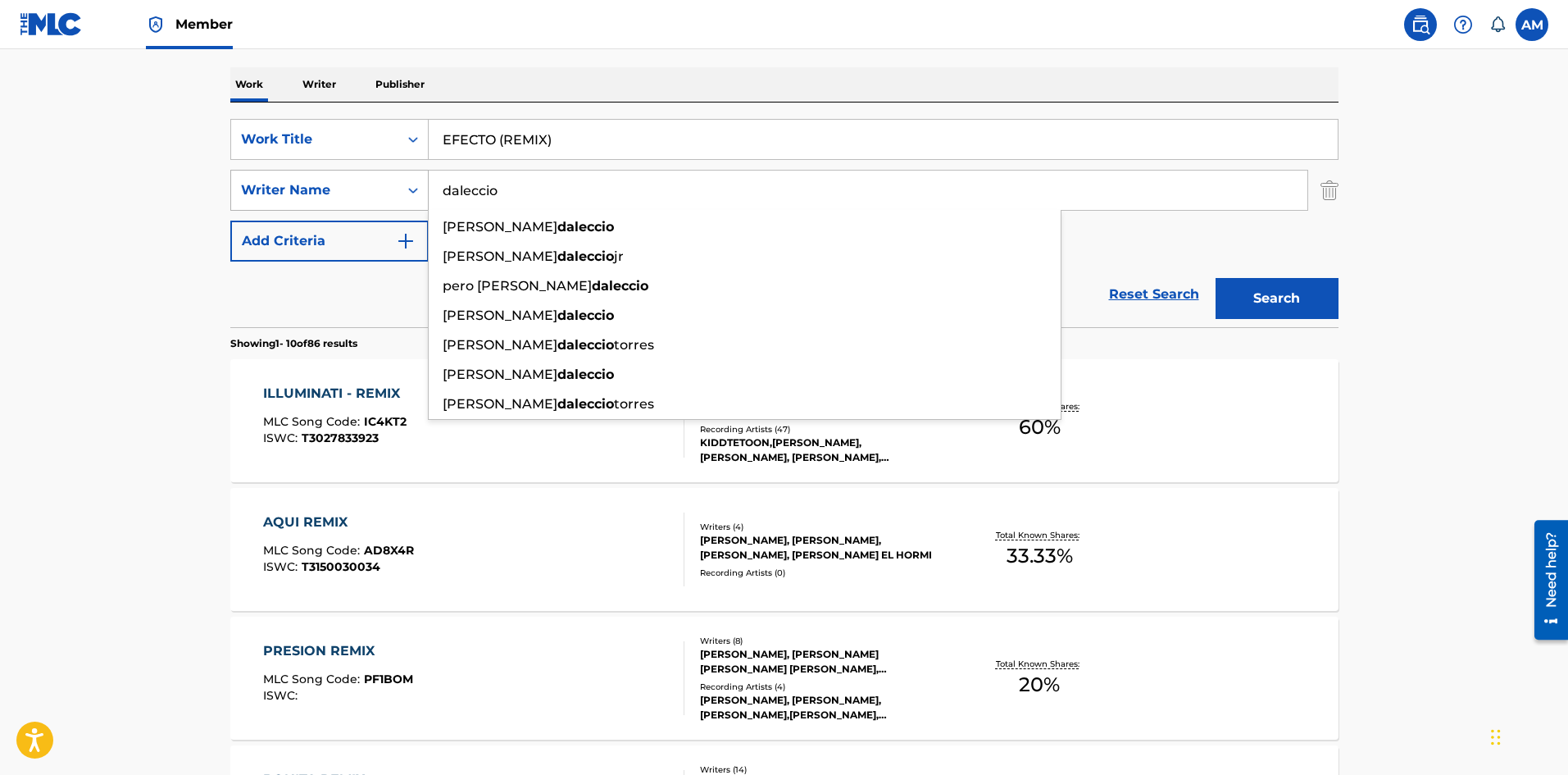
type input "daleccio"
click at [1216, 278] on button "Search" at bounding box center [1278, 298] width 123 height 41
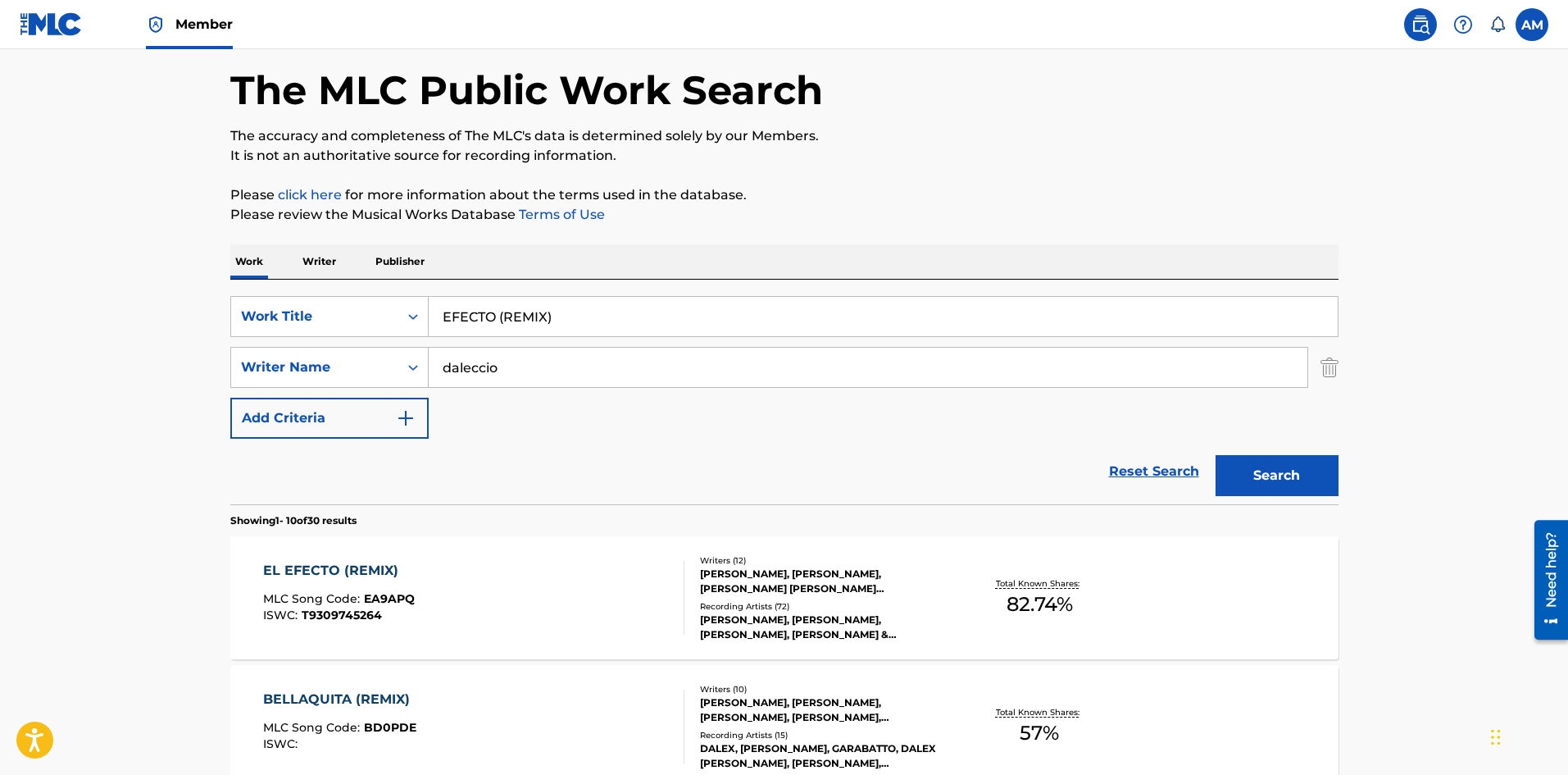
scroll to position [164, 0]
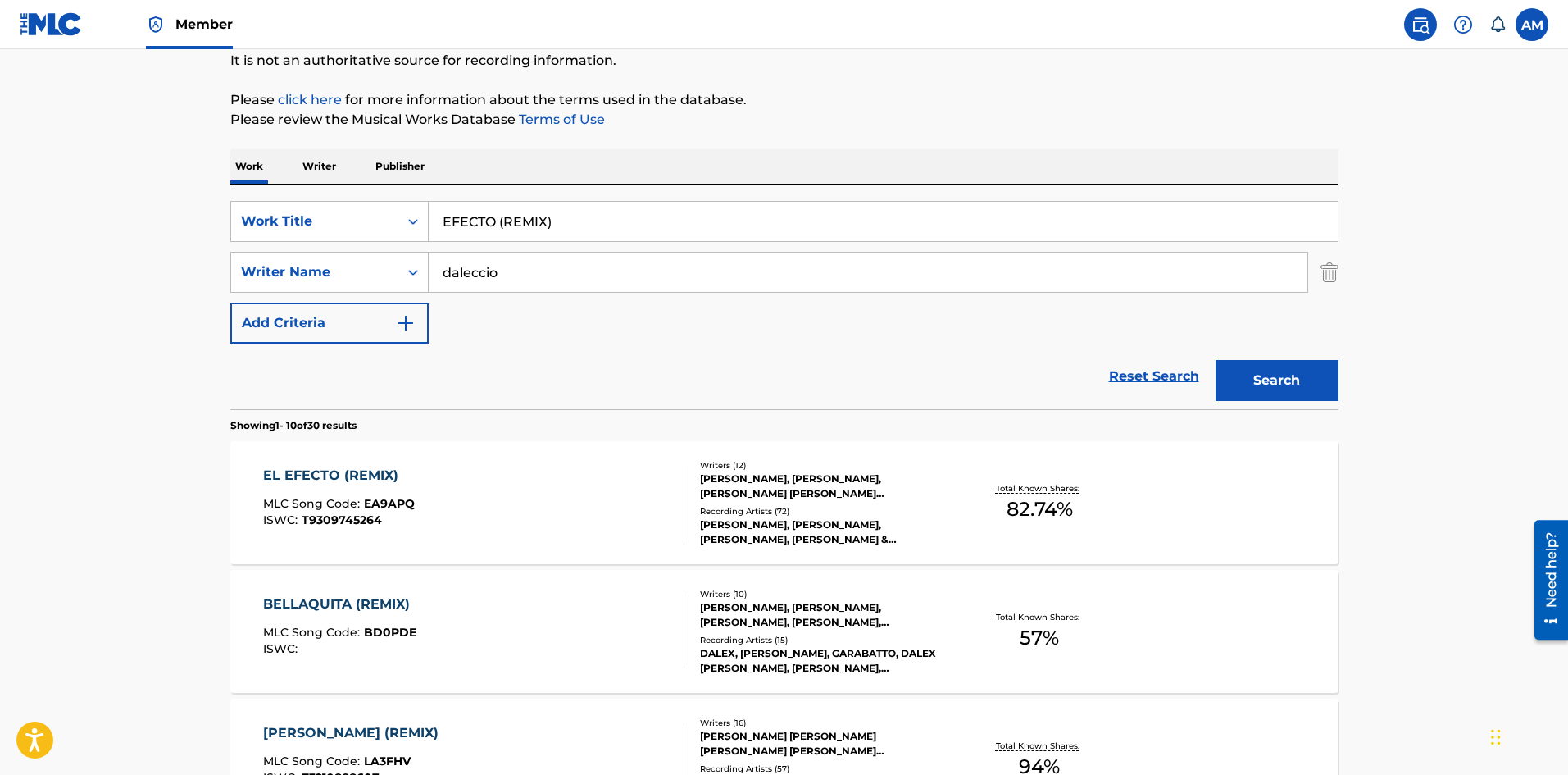
click at [694, 519] on div "Writers ( 12 ) [PERSON_NAME], [PERSON_NAME], [PERSON_NAME], [PERSON_NAME], [PER…" at bounding box center [816, 503] width 263 height 88
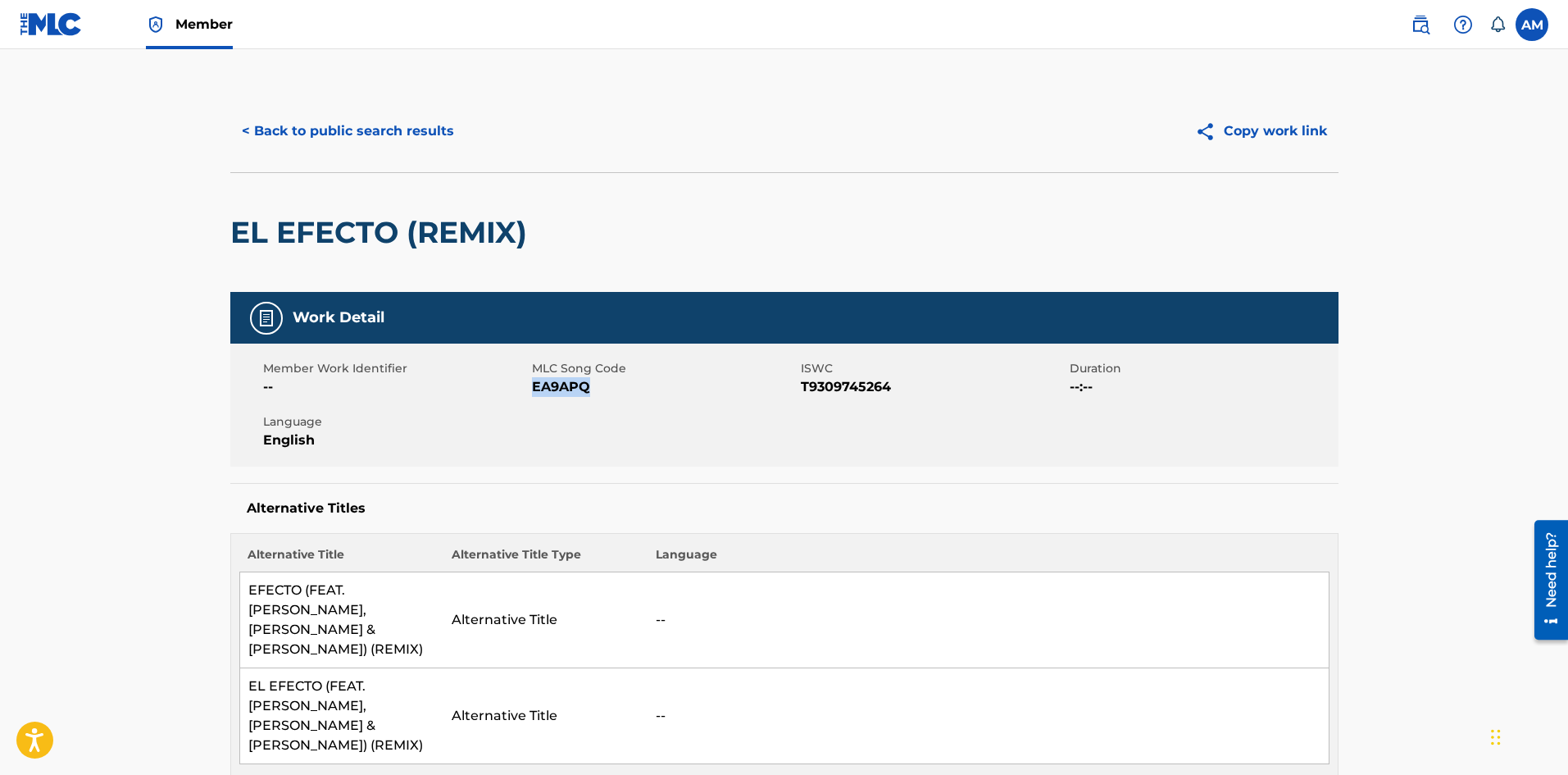
drag, startPoint x: 608, startPoint y: 380, endPoint x: 534, endPoint y: 385, distance: 74.2
click at [534, 385] on span "EA9APQ" at bounding box center [664, 387] width 265 height 20
copy span "EA9APQ"
click at [427, 117] on button "< Back to public search results" at bounding box center [348, 131] width 236 height 41
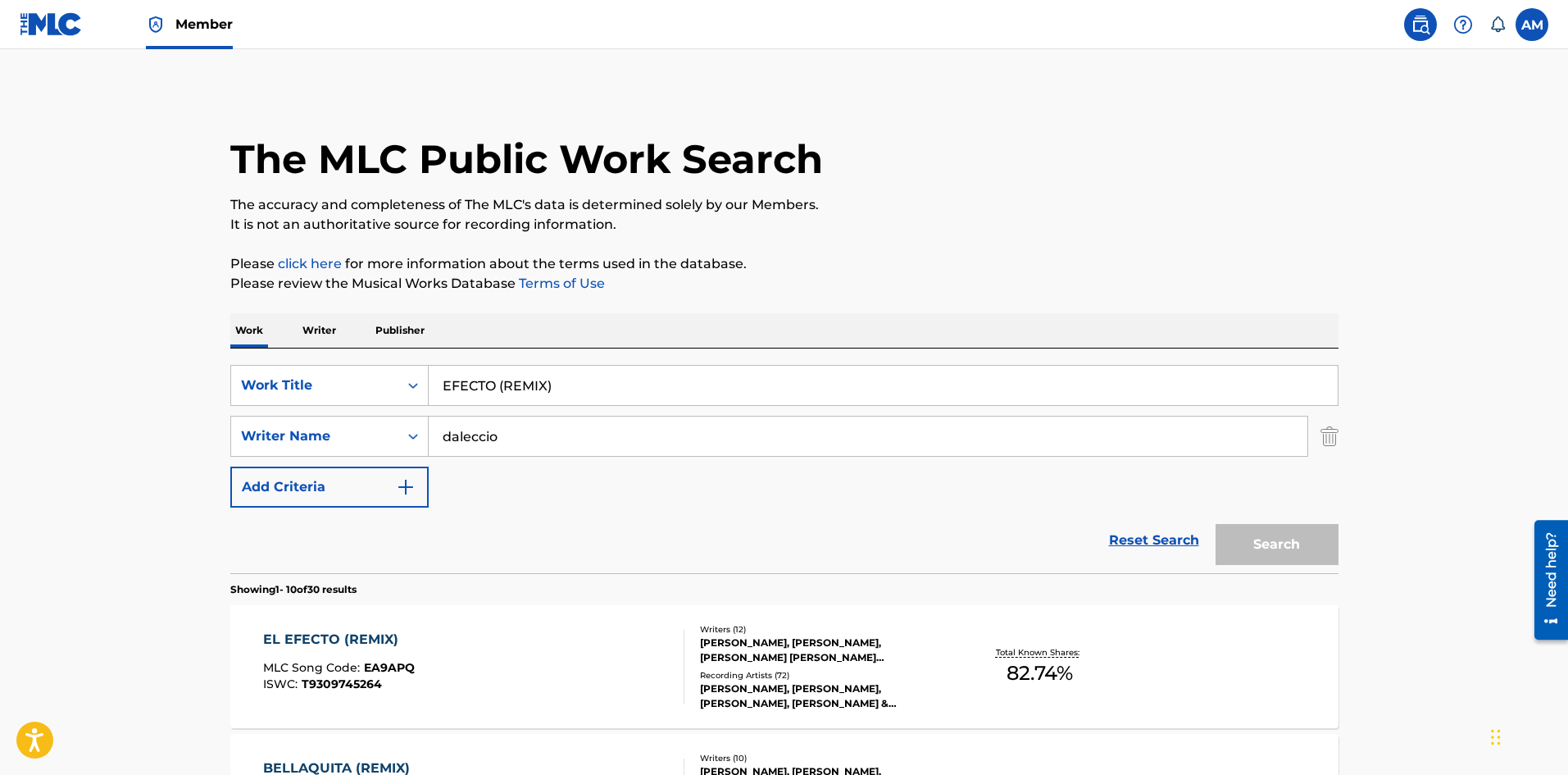
scroll to position [164, 0]
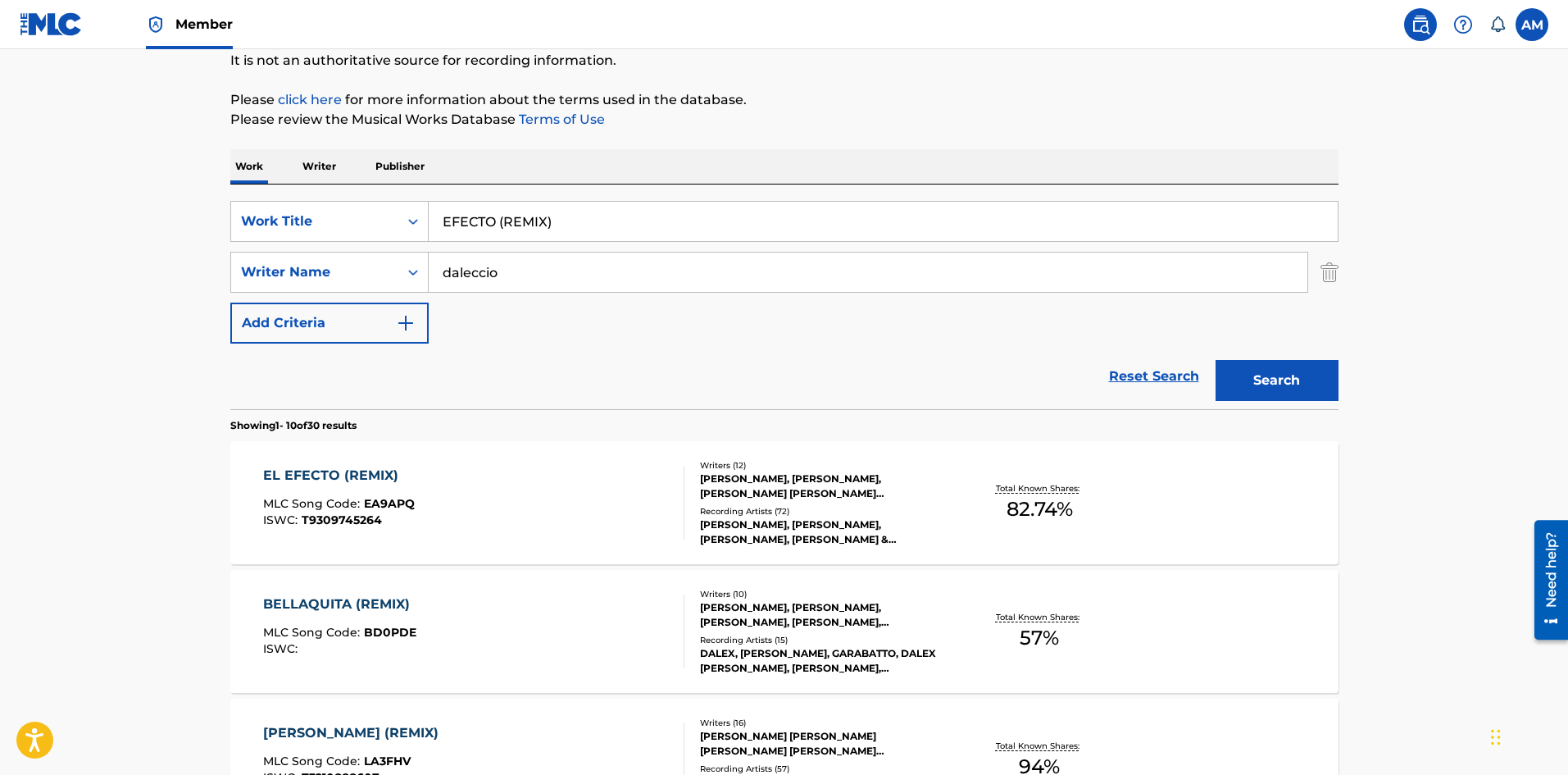
drag, startPoint x: 587, startPoint y: 228, endPoint x: 250, endPoint y: 279, distance: 340.8
paste input "LOYAL"
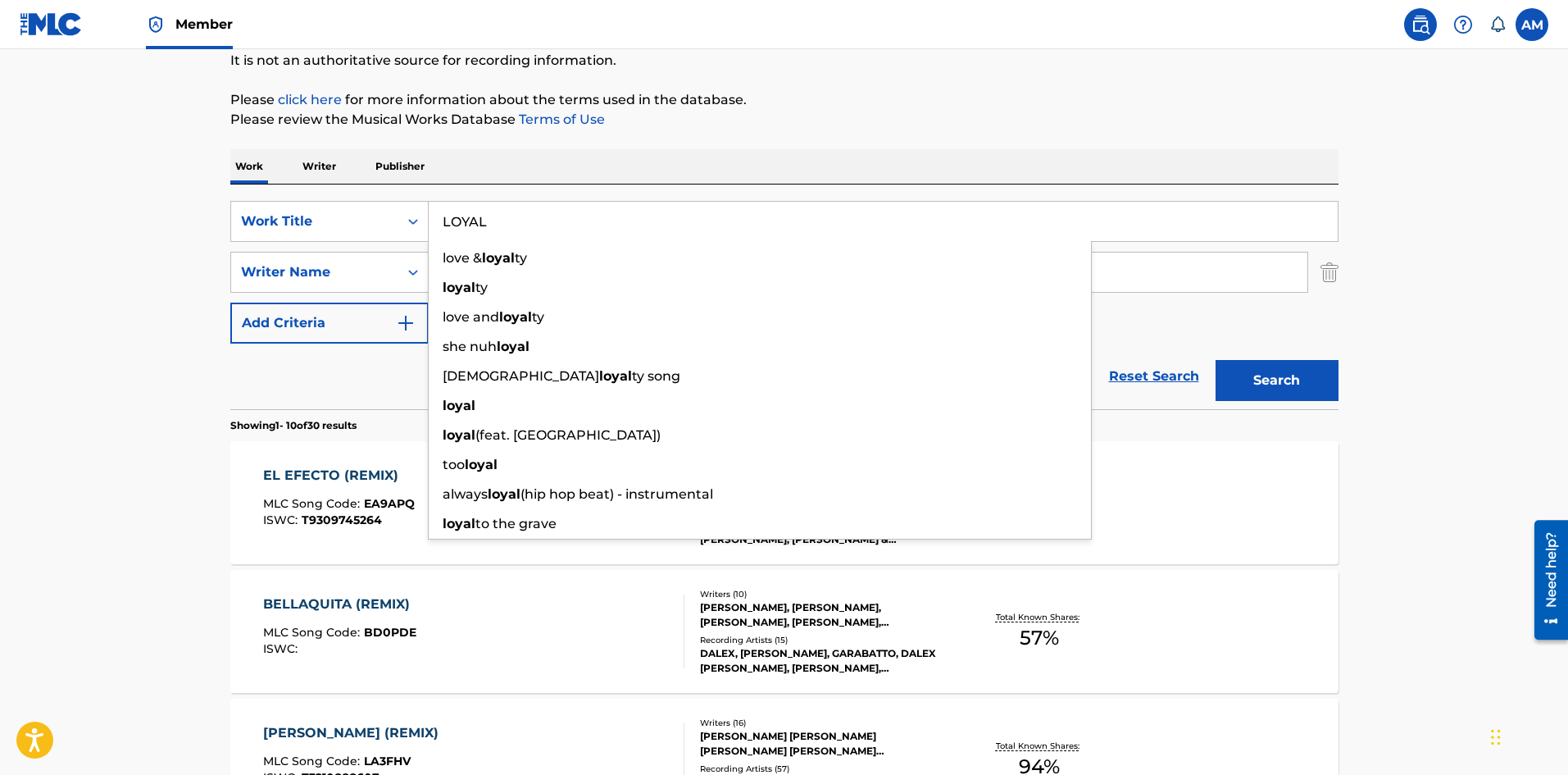
type input "LOYAL"
drag, startPoint x: 252, startPoint y: 372, endPoint x: 261, endPoint y: 368, distance: 9.8
click at [257, 371] on div "Reset Search Search" at bounding box center [784, 376] width 1108 height 65
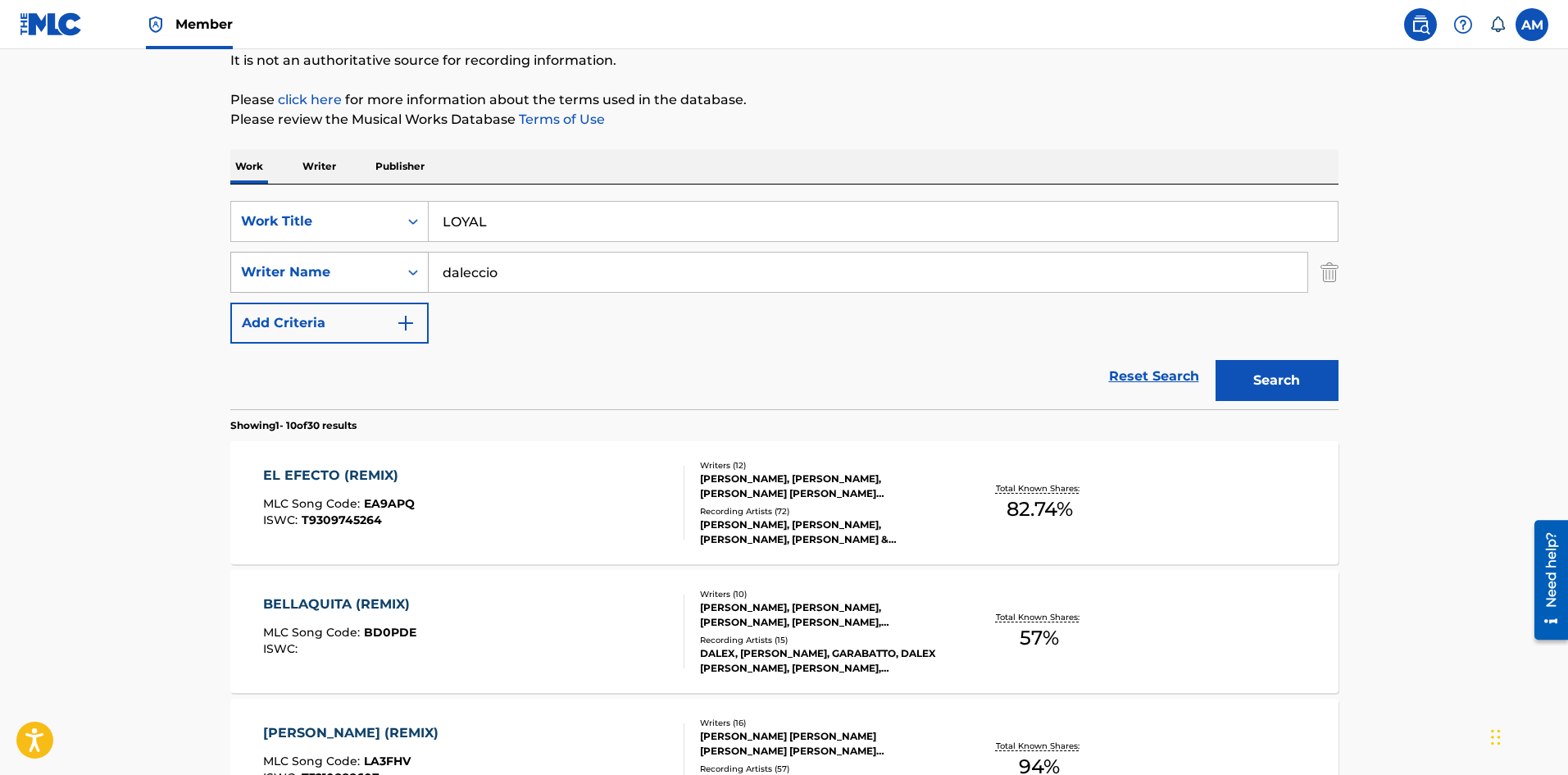
drag, startPoint x: 538, startPoint y: 275, endPoint x: 268, endPoint y: 278, distance: 270.0
click at [268, 278] on div "SearchWithCriteriaaa0308ff-7f10-45f0-aa2a-378725f9d41f Writer Name [PERSON_NAME]" at bounding box center [784, 272] width 1108 height 41
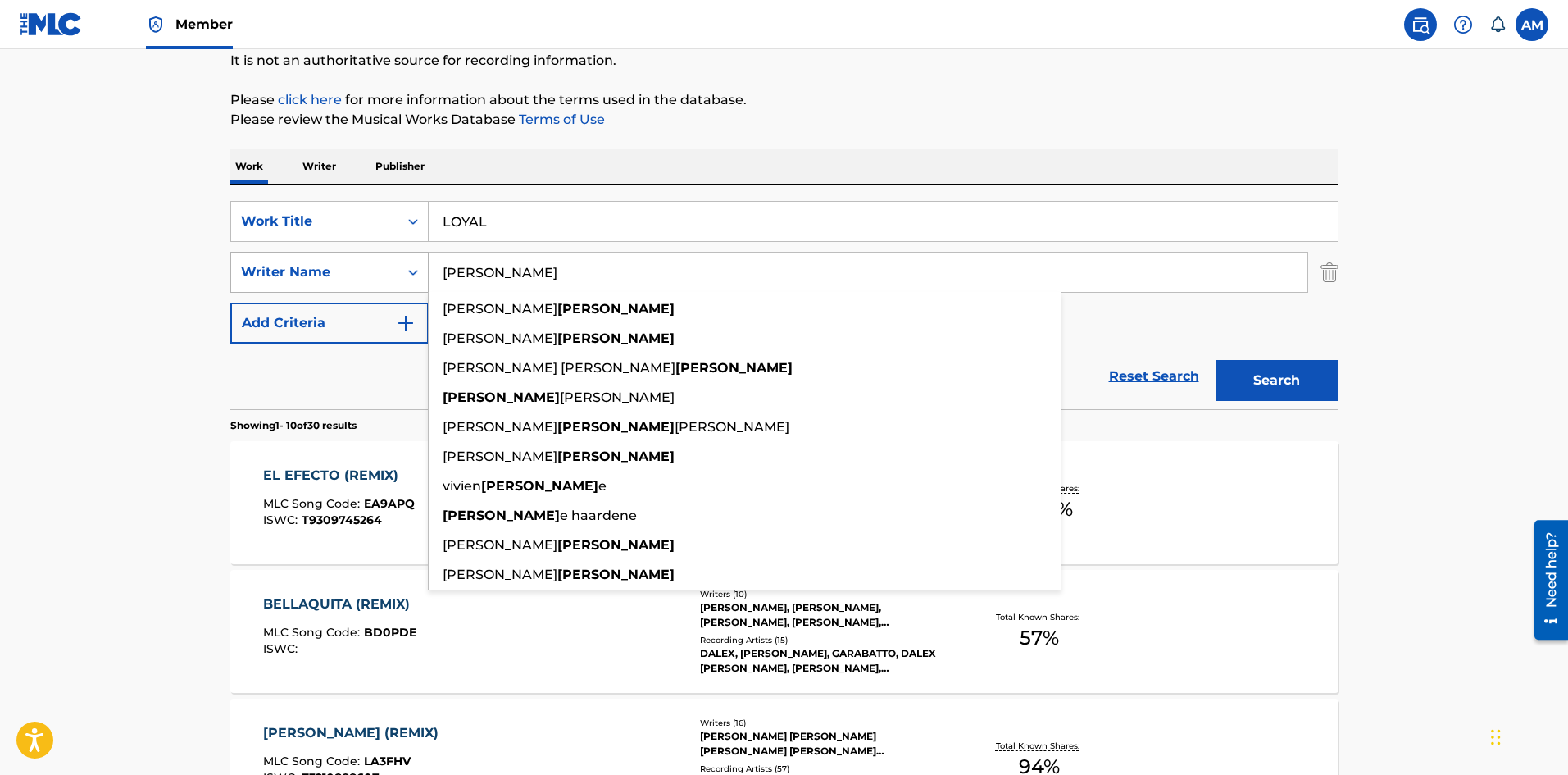
type input "[PERSON_NAME]"
click at [1216, 360] on button "Search" at bounding box center [1278, 380] width 123 height 41
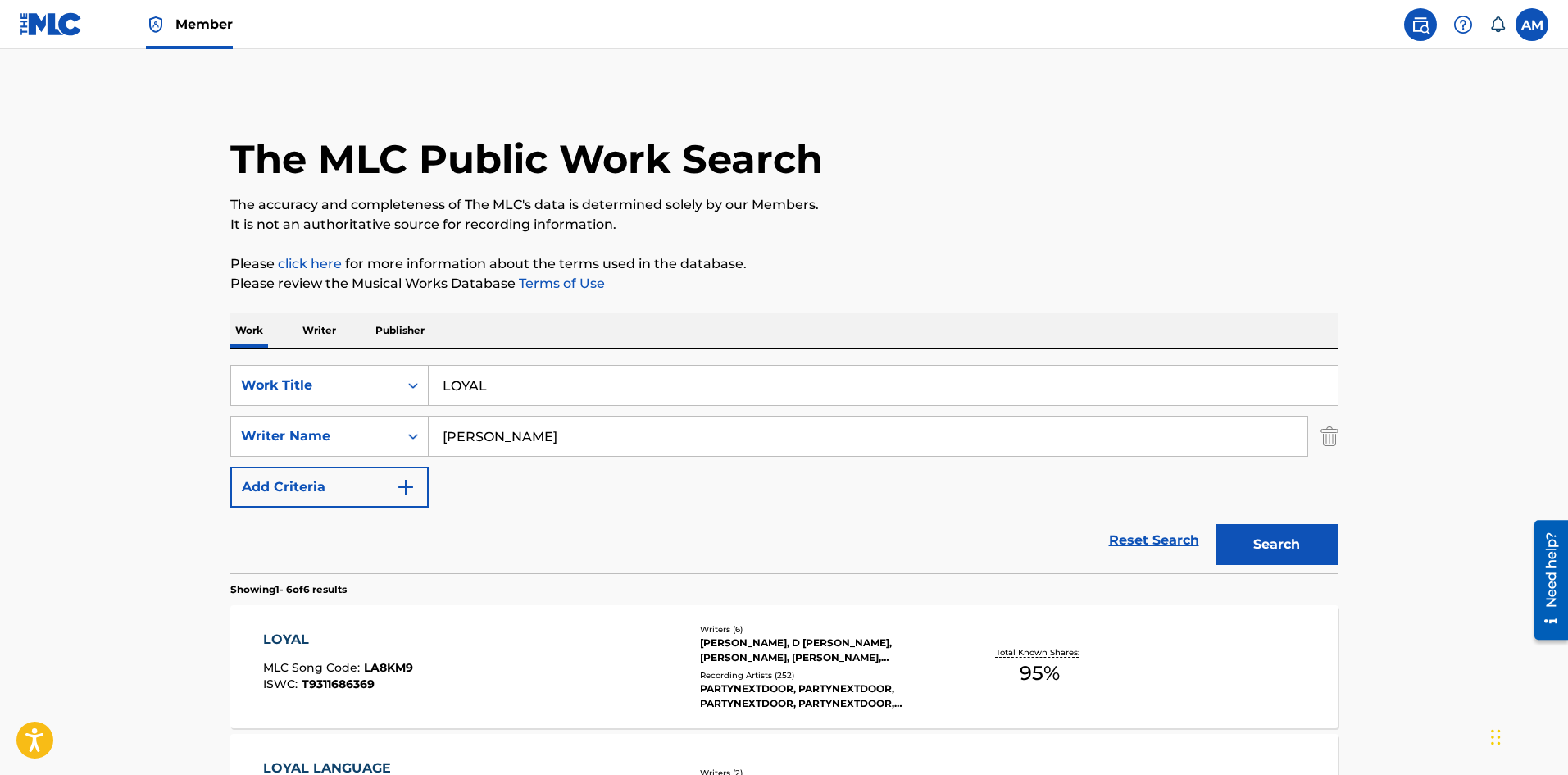
scroll to position [246, 0]
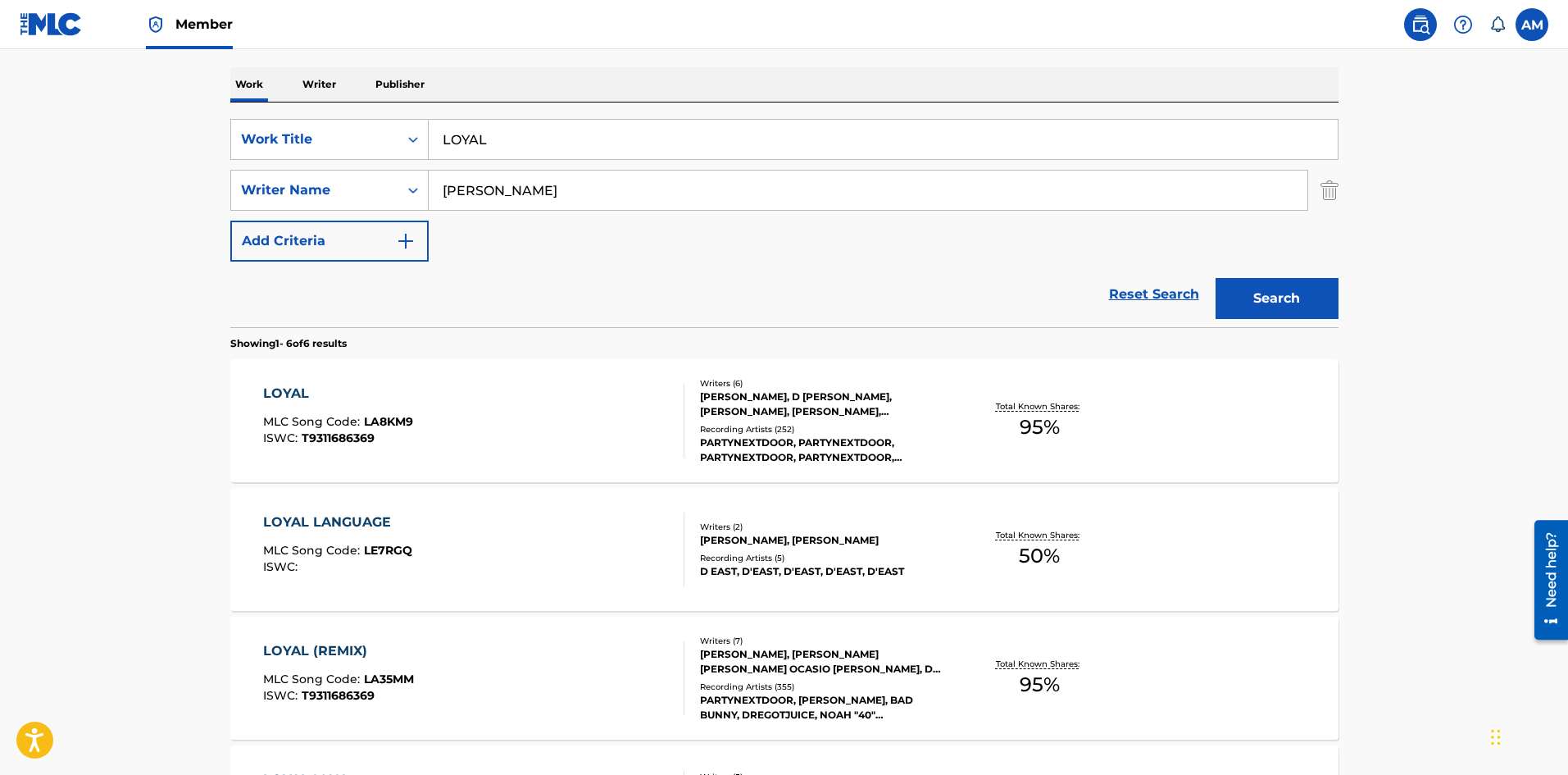
click at [605, 426] on div "LOYAL MLC Song Code : LA8KM9 ISWC : T9311686369" at bounding box center [474, 421] width 421 height 74
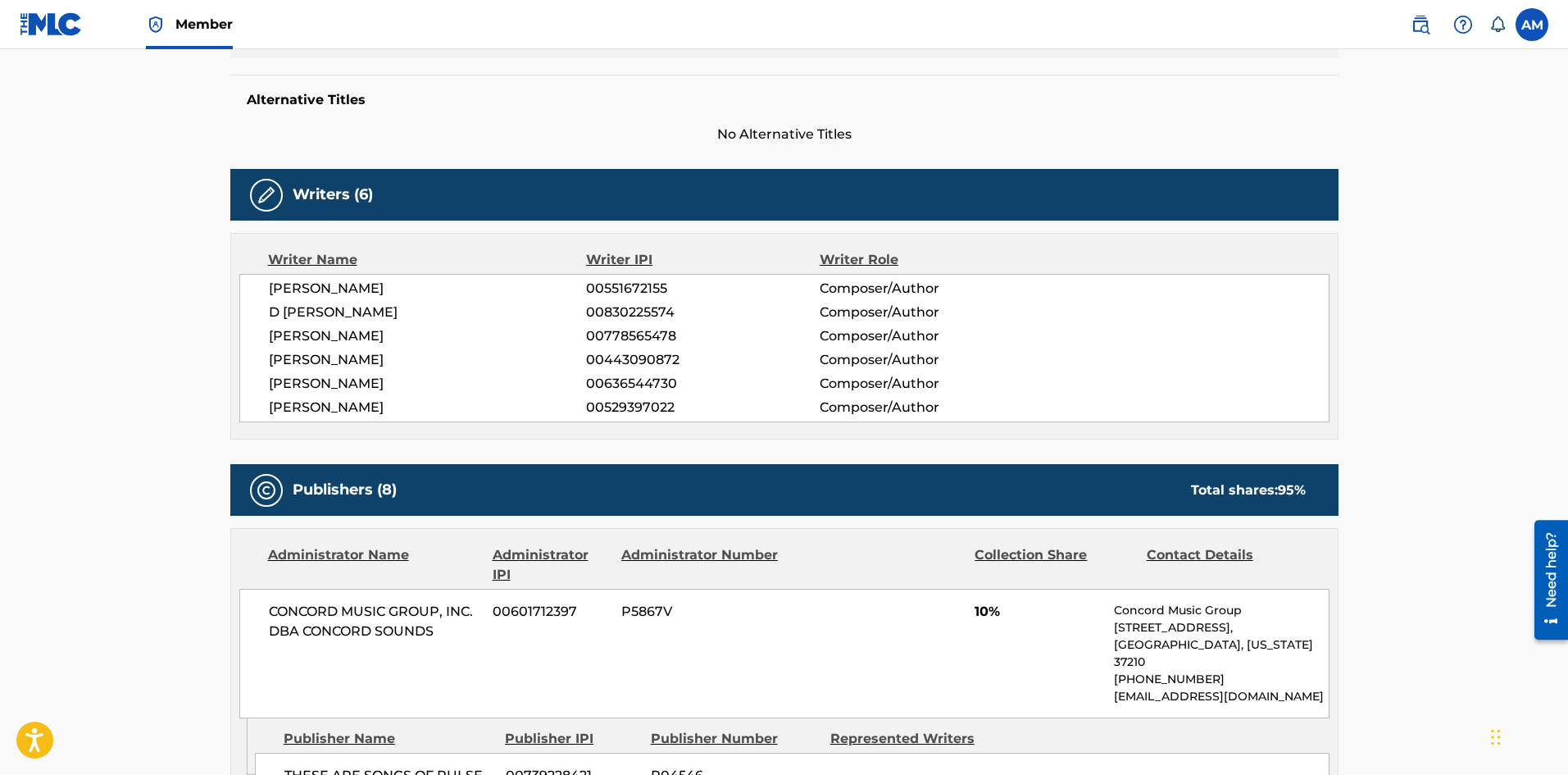
scroll to position [164, 0]
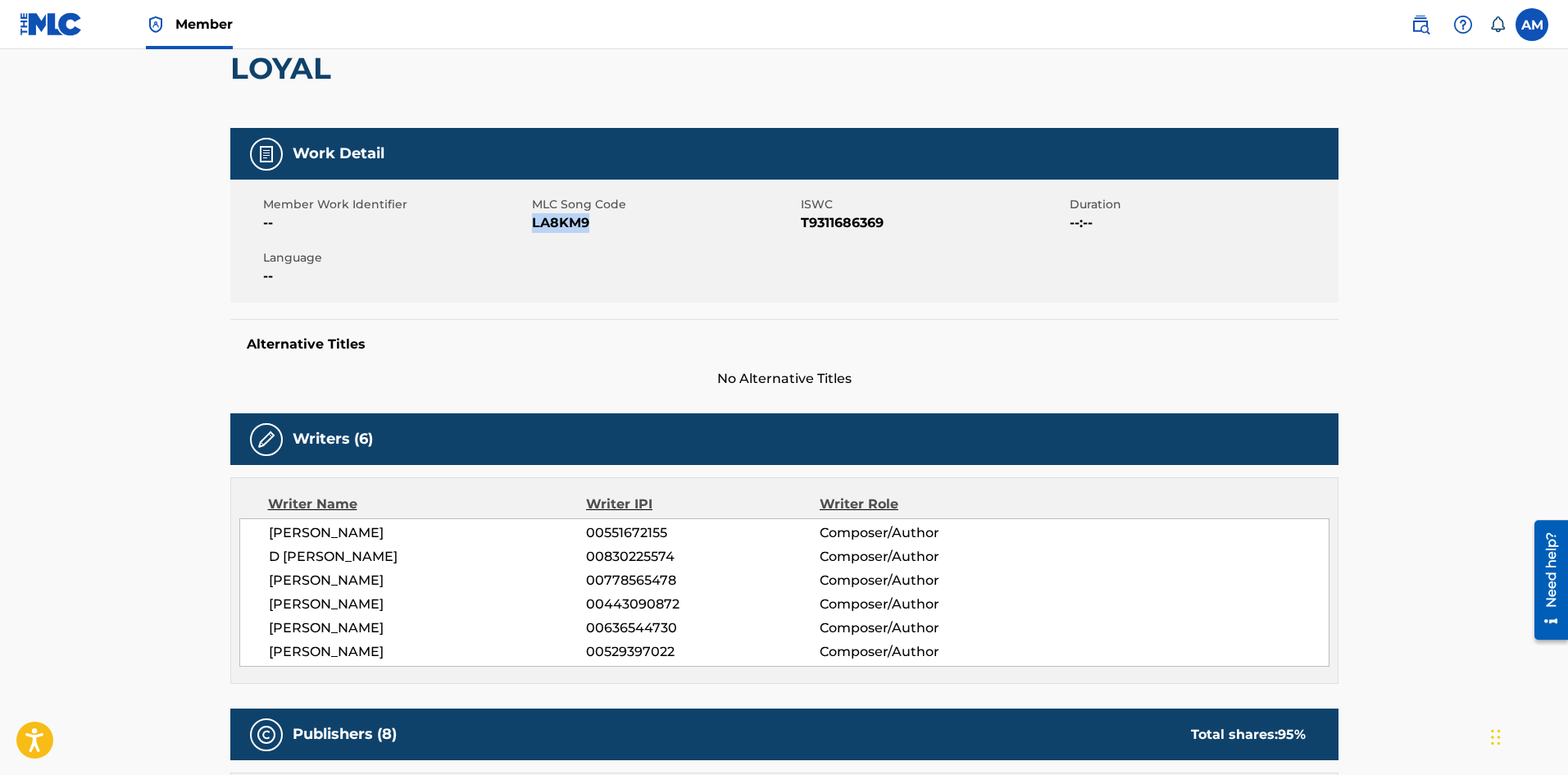
drag, startPoint x: 568, startPoint y: 225, endPoint x: 535, endPoint y: 225, distance: 33.0
click at [535, 225] on span "LA8KM9" at bounding box center [664, 223] width 265 height 20
copy span "LA8KM9"
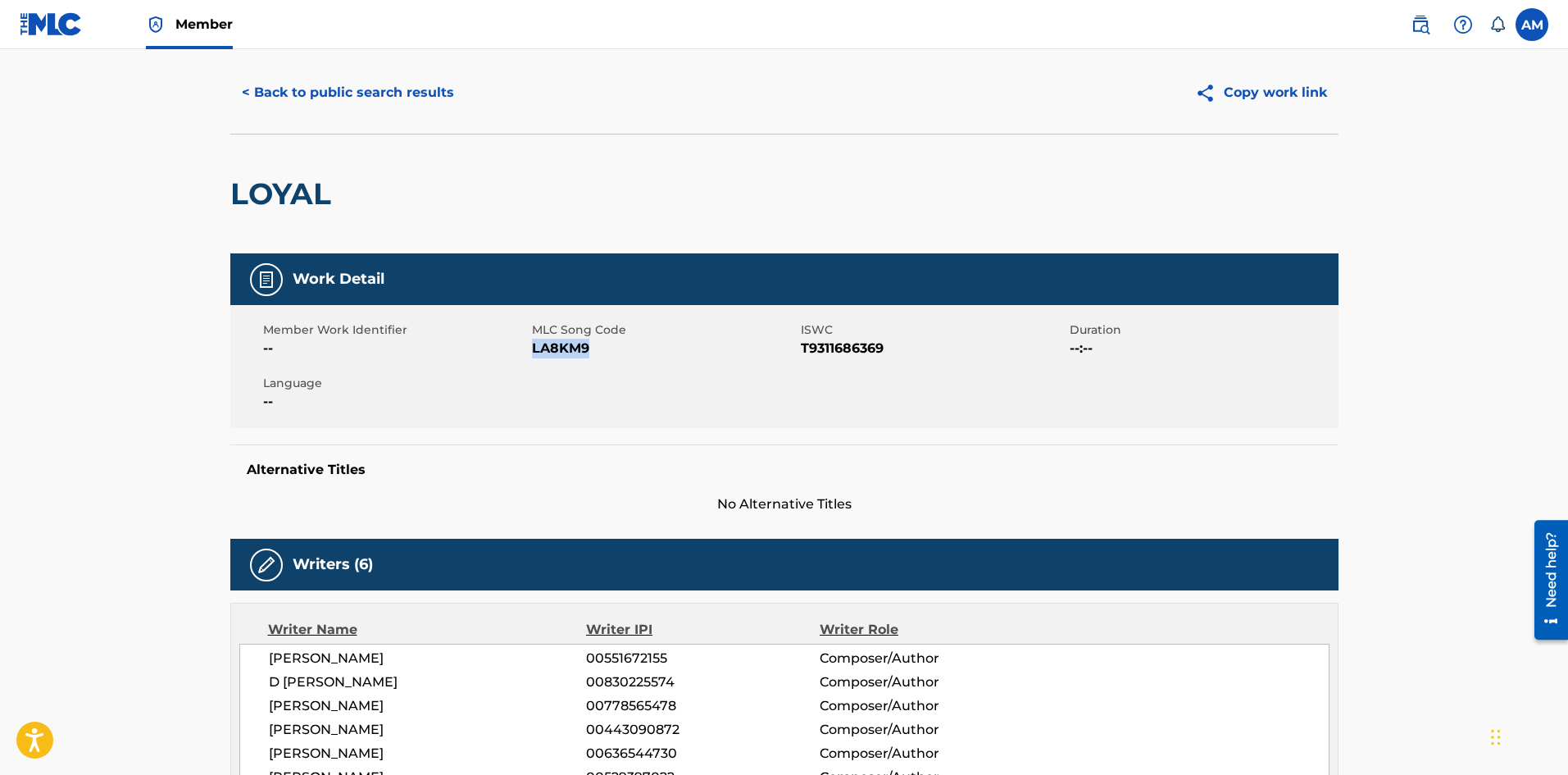
scroll to position [0, 0]
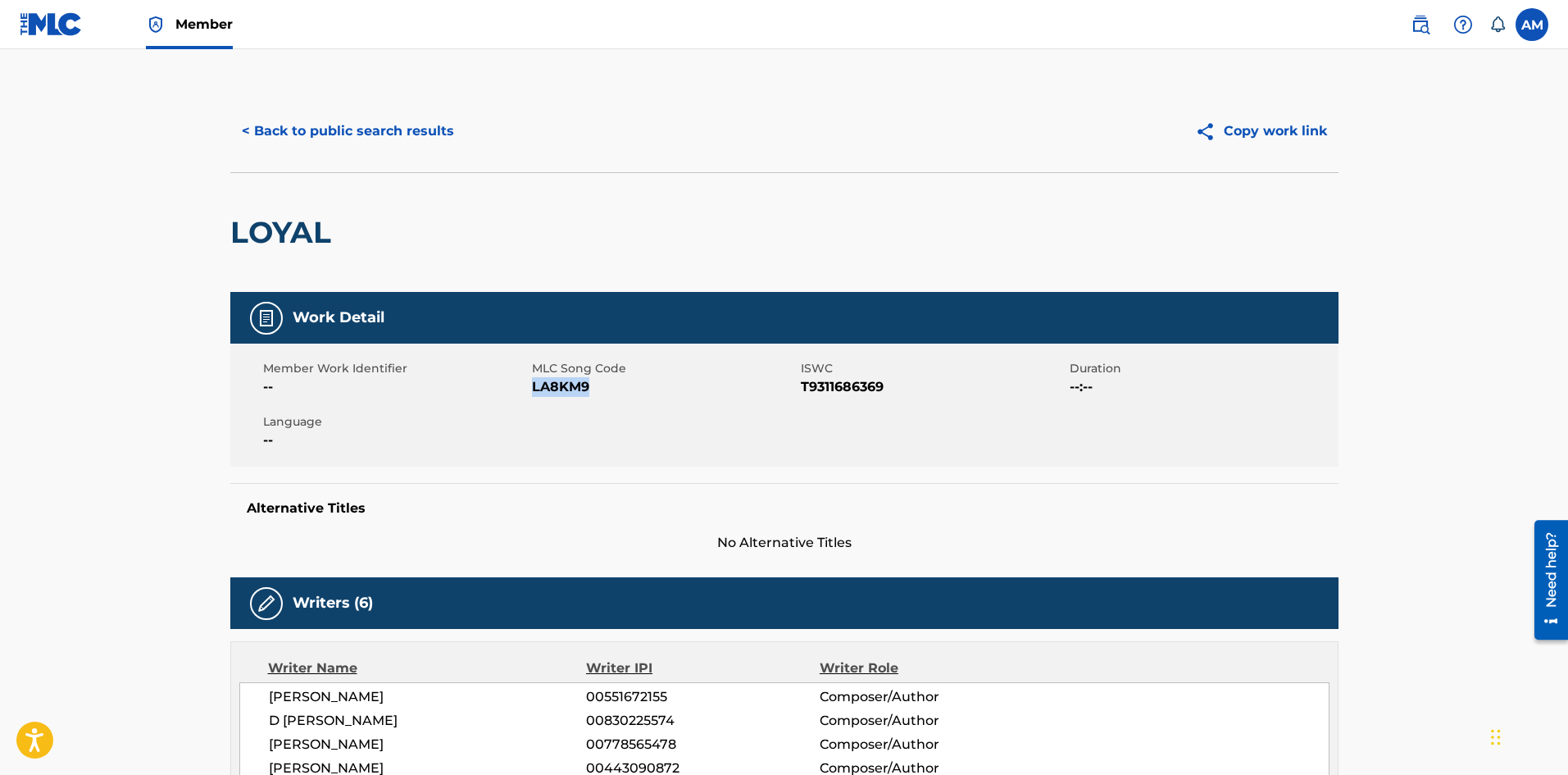
click at [350, 136] on button "< Back to public search results" at bounding box center [348, 131] width 236 height 41
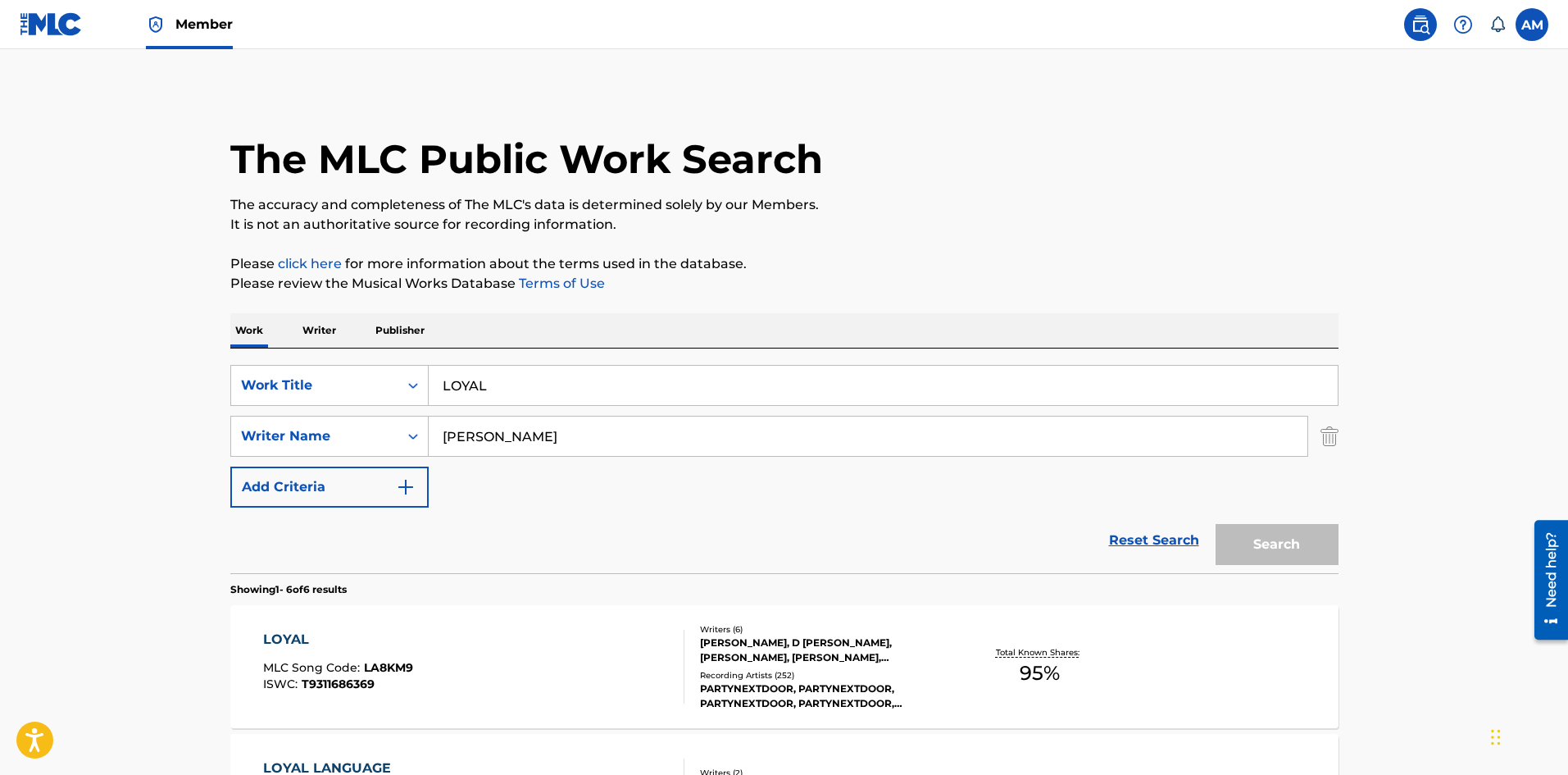
scroll to position [246, 0]
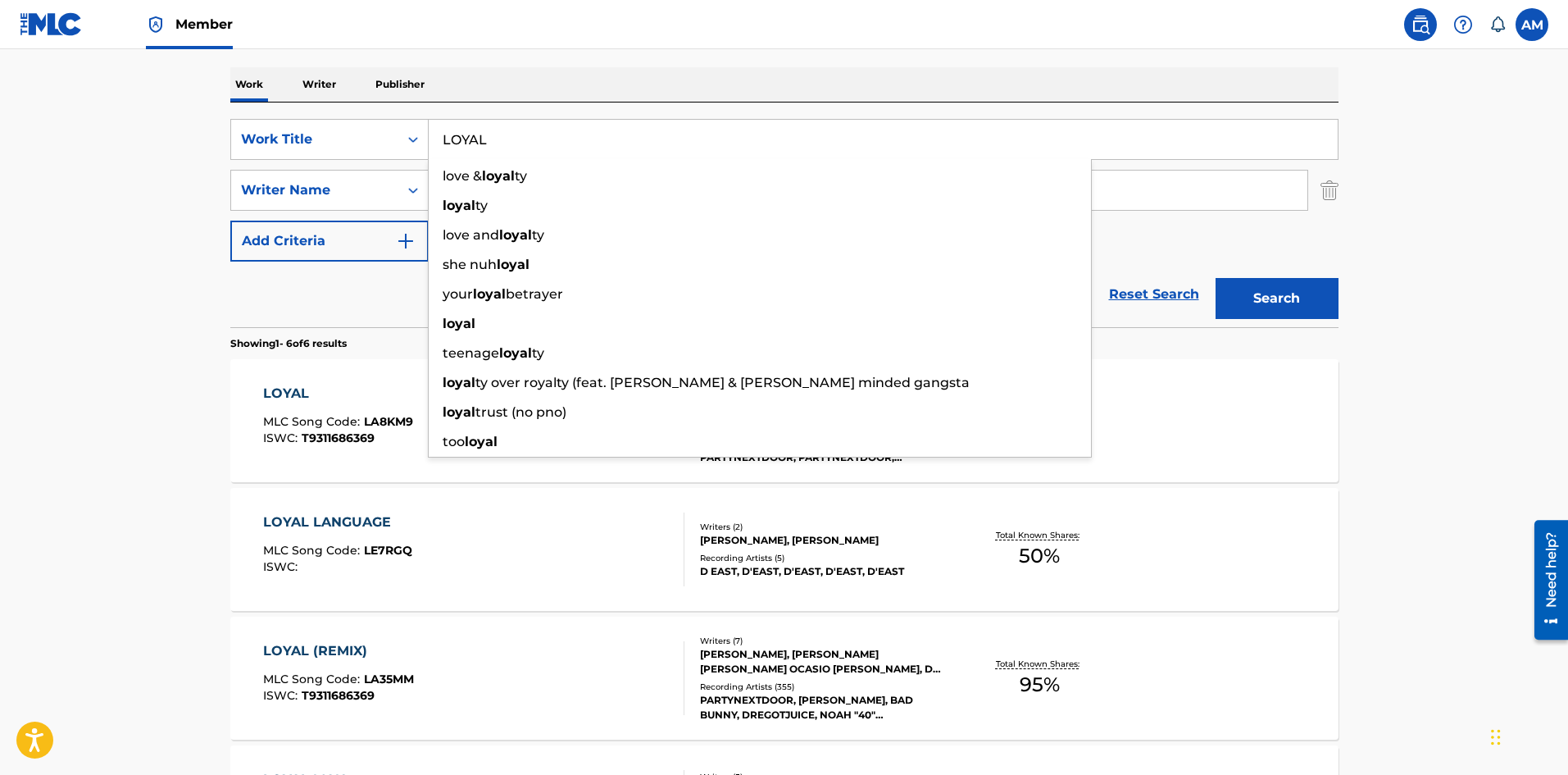
paste input "COSTEAR (REMIX)"
drag, startPoint x: 528, startPoint y: 142, endPoint x: 1, endPoint y: 129, distance: 527.2
click at [2, 130] on main "The MLC Public Work Search The accuracy and completeness of The MLC's data is d…" at bounding box center [784, 507] width 1568 height 1407
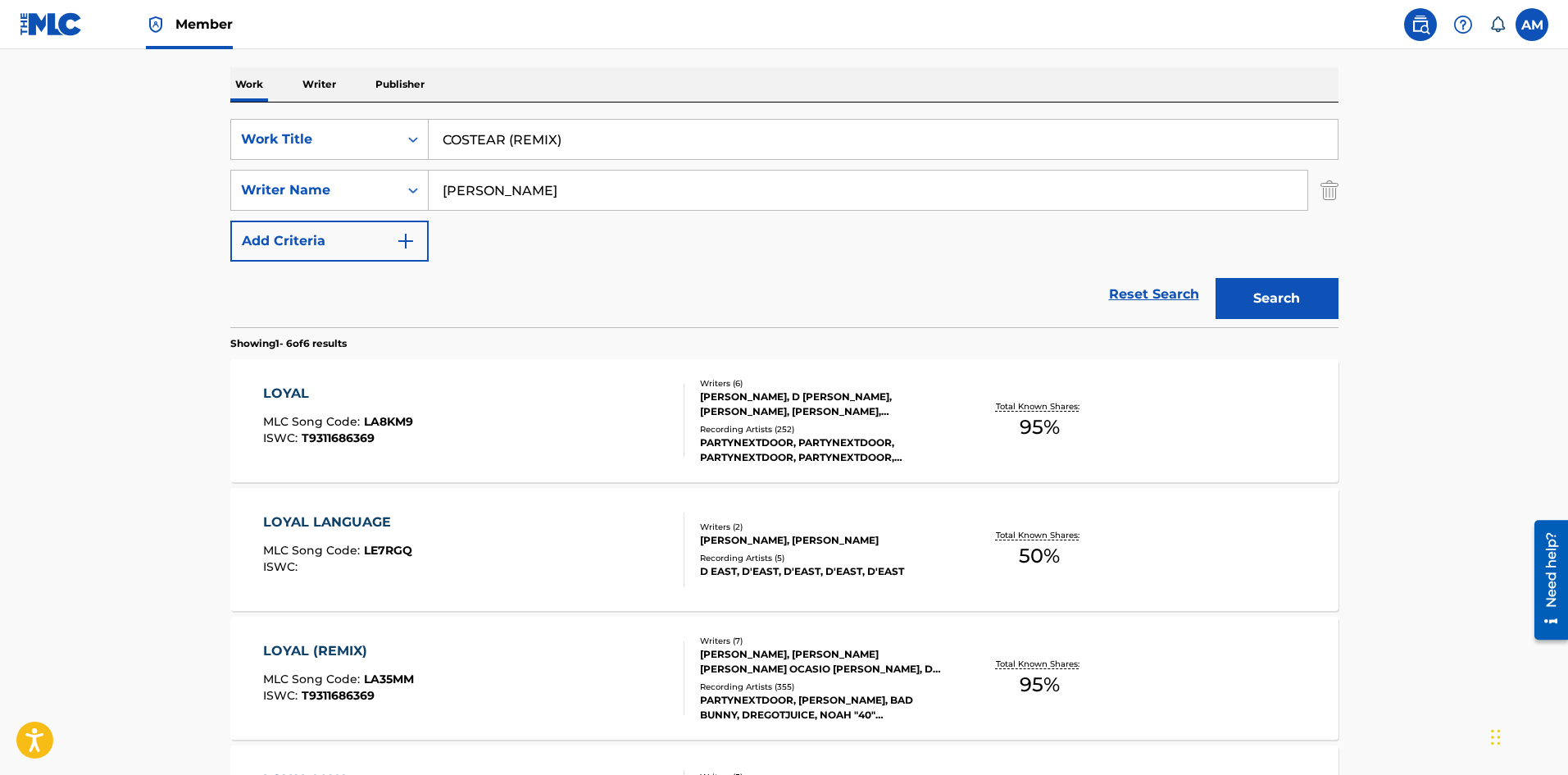
type input "COSTEAR (REMIX)"
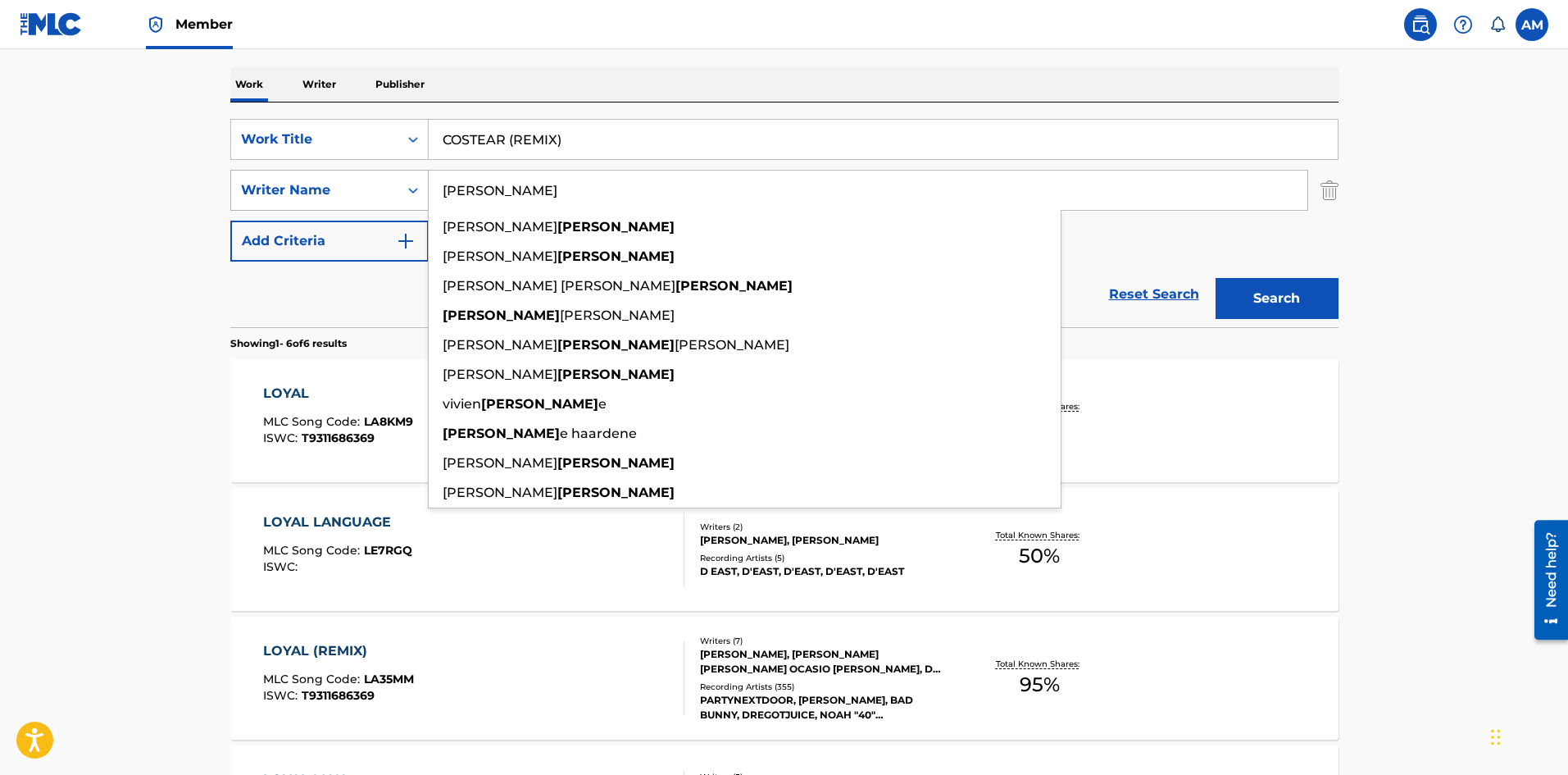
drag, startPoint x: 550, startPoint y: 186, endPoint x: 344, endPoint y: 198, distance: 206.3
click at [344, 198] on div "SearchWithCriteriaaa0308ff-7f10-45f0-aa2a-378725f9d41f Writer Name [PERSON_NAME…" at bounding box center [784, 190] width 1108 height 41
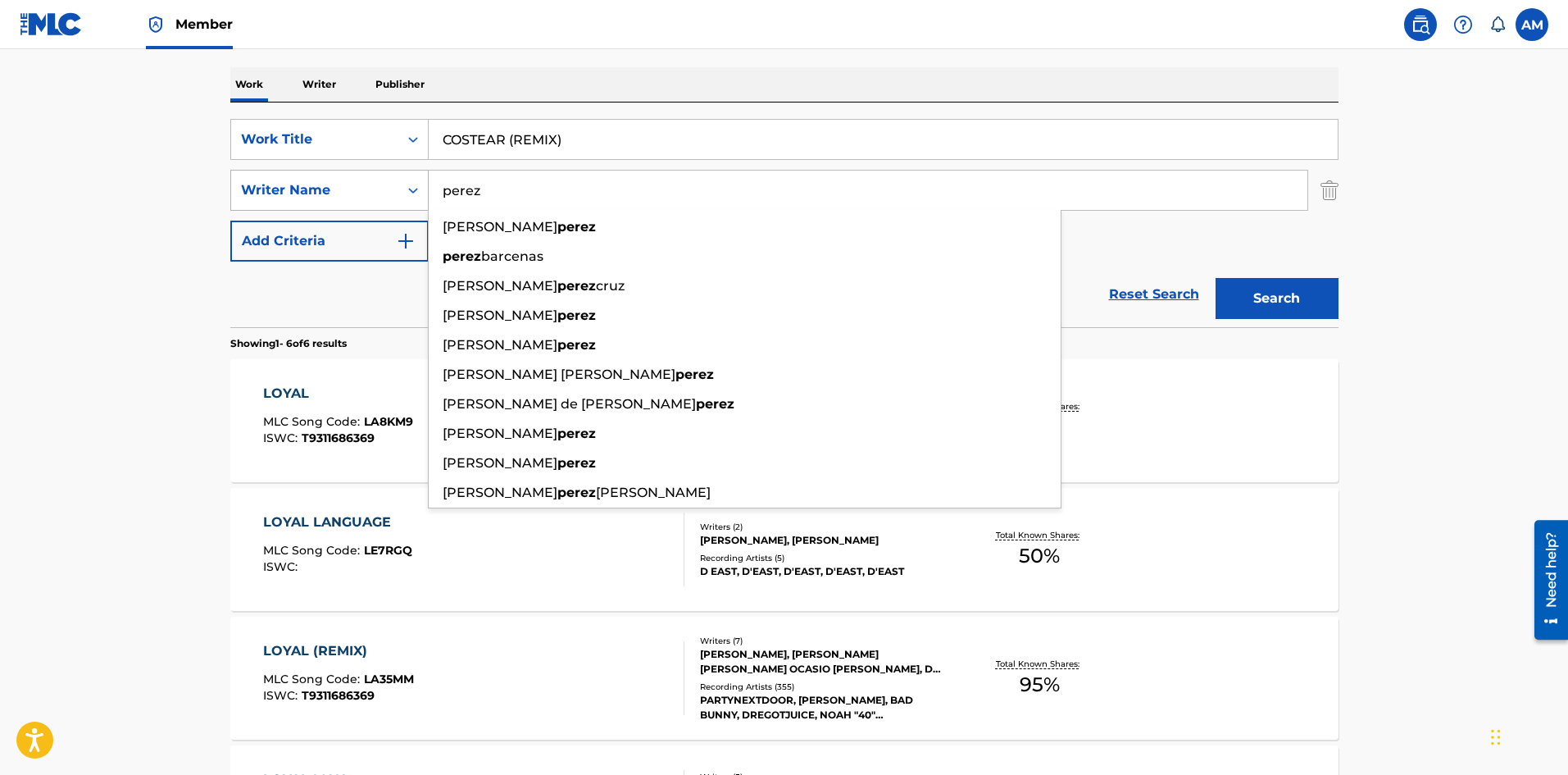
type input "perez"
click at [1216, 278] on button "Search" at bounding box center [1278, 298] width 123 height 41
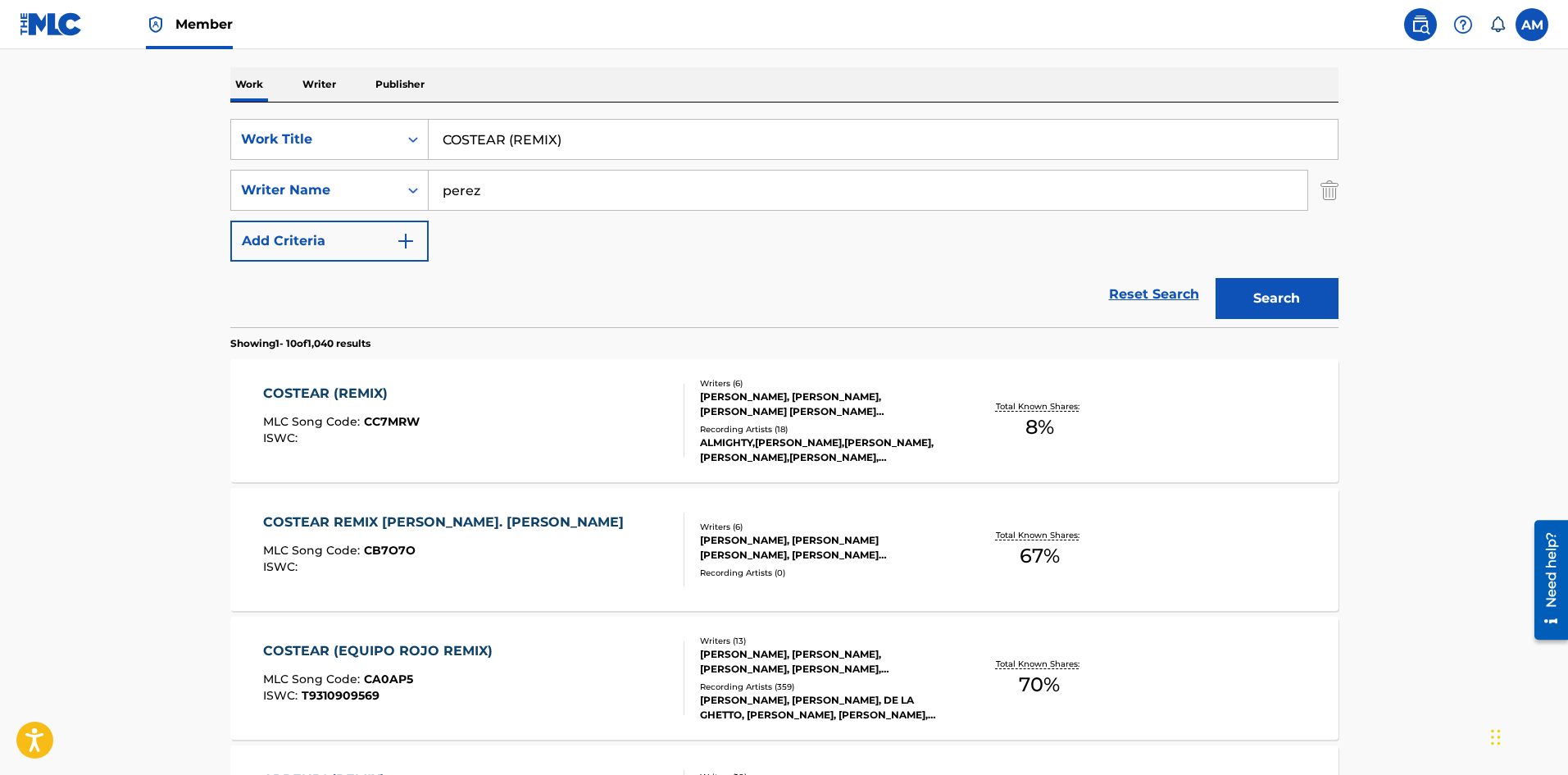
click at [456, 426] on div "COSTEAR (REMIX) MLC Song Code : CC7MRW ISWC :" at bounding box center [474, 421] width 421 height 74
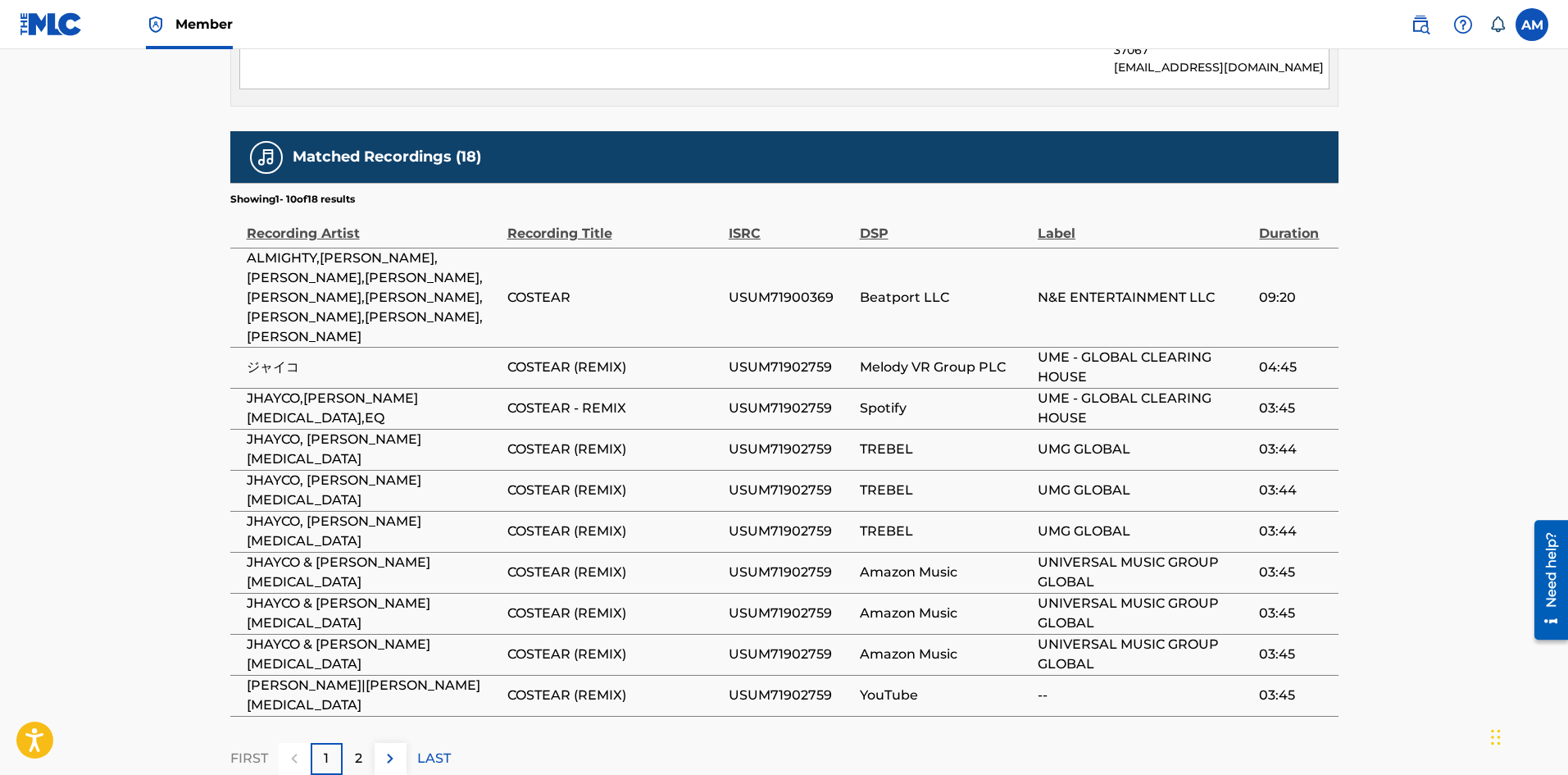
scroll to position [1068, 0]
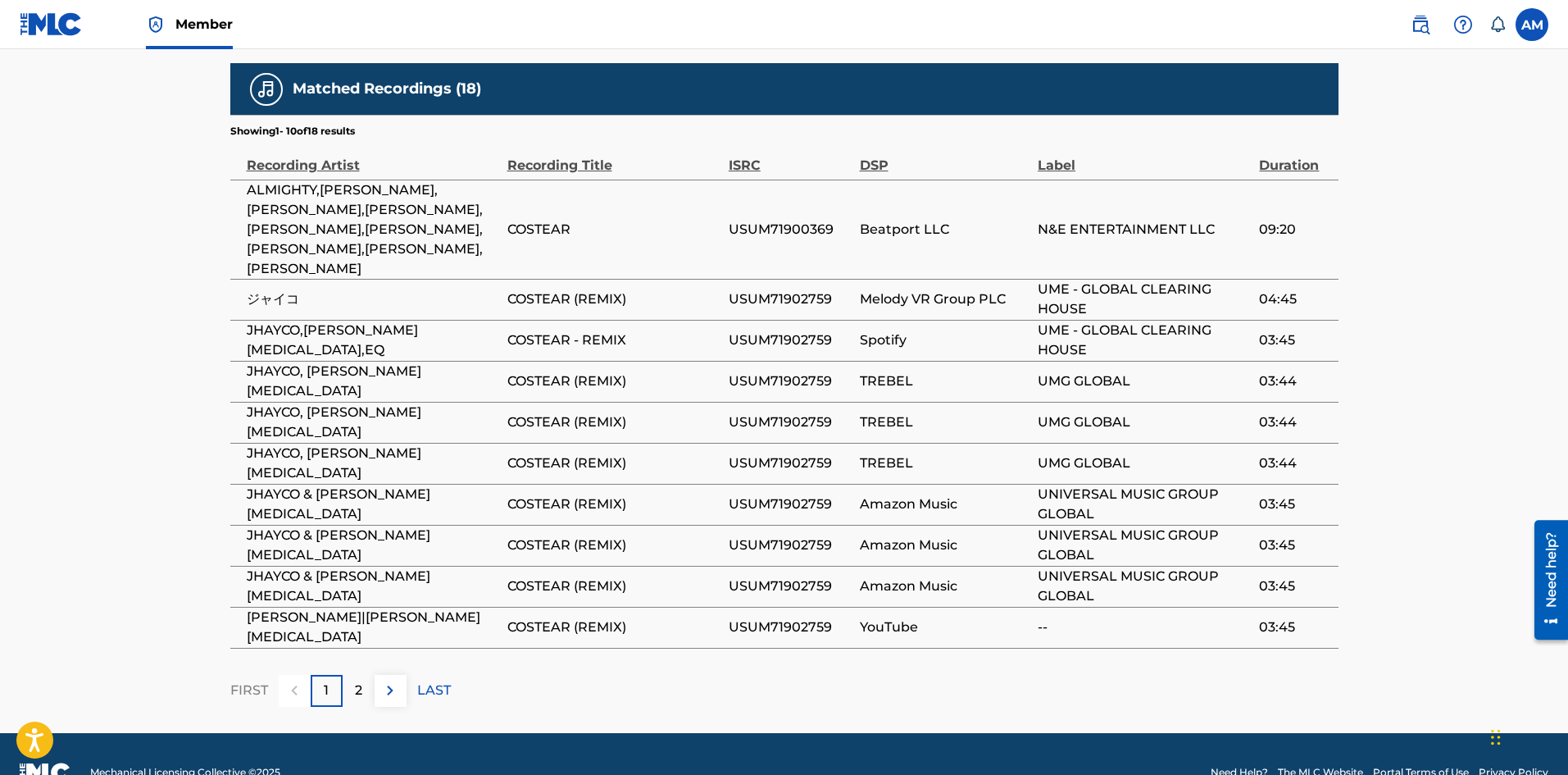
click at [365, 675] on div "2" at bounding box center [359, 691] width 32 height 32
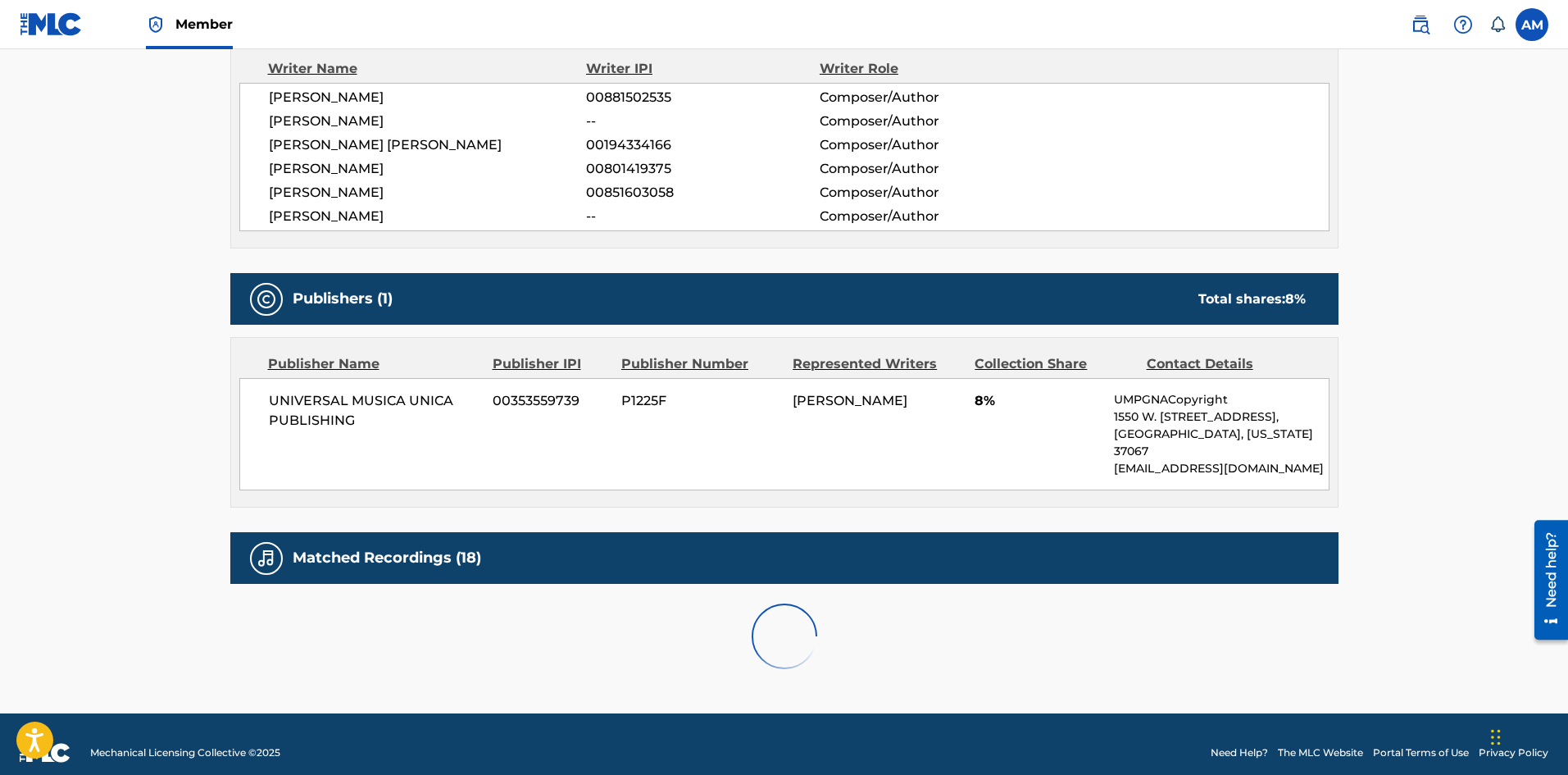
scroll to position [947, 0]
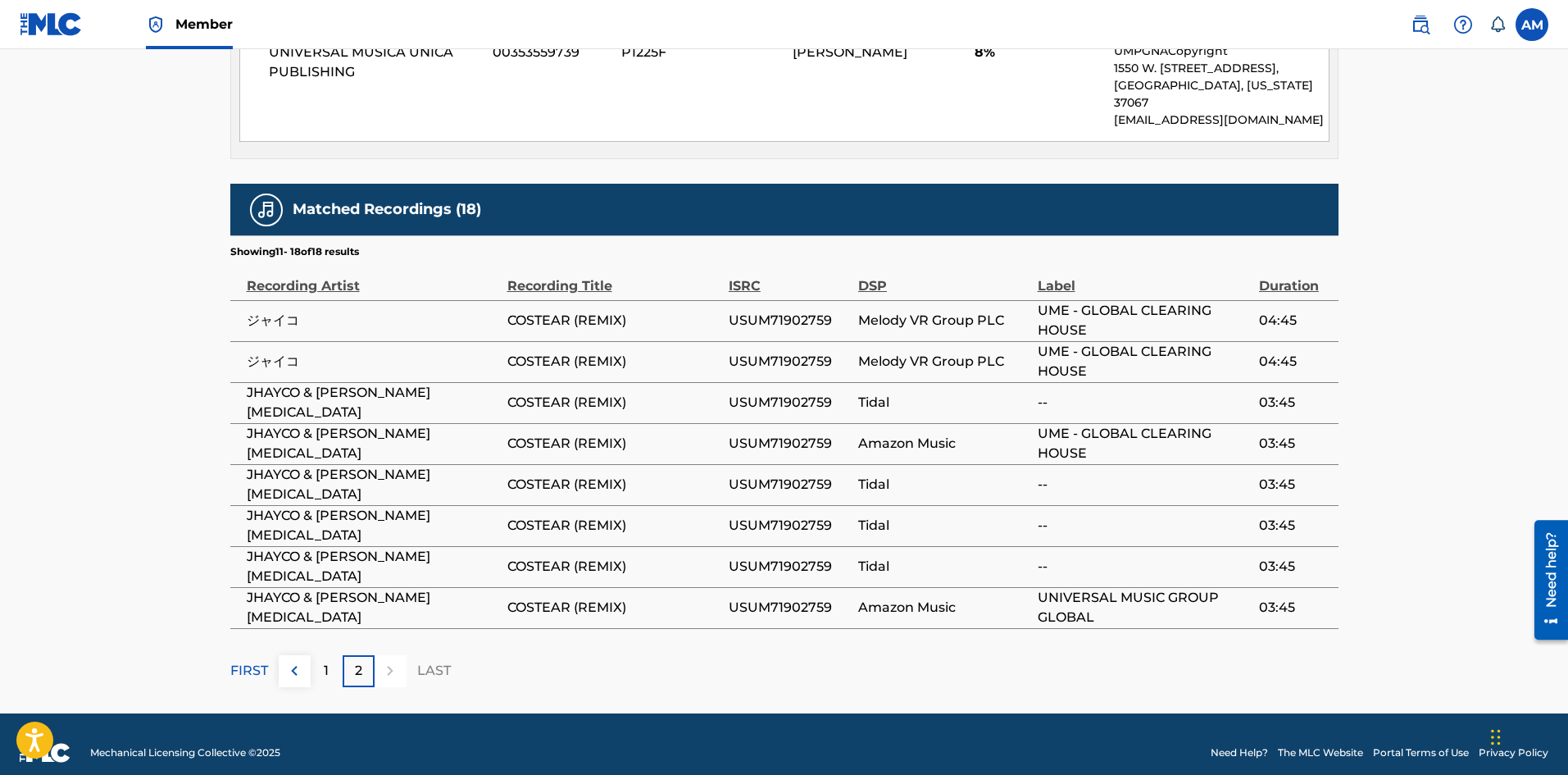
click at [322, 655] on div "1" at bounding box center [327, 671] width 32 height 32
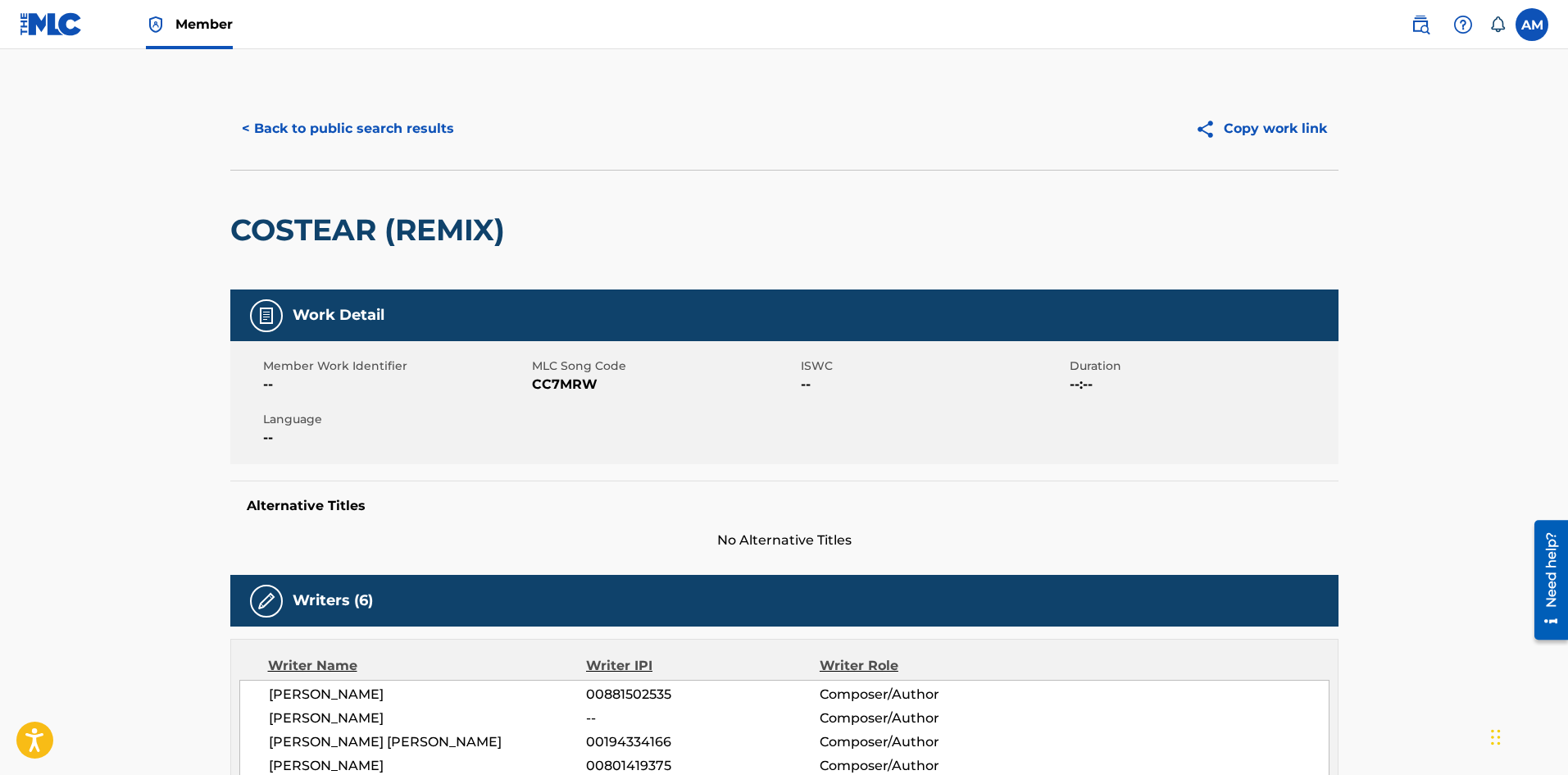
scroll to position [0, 0]
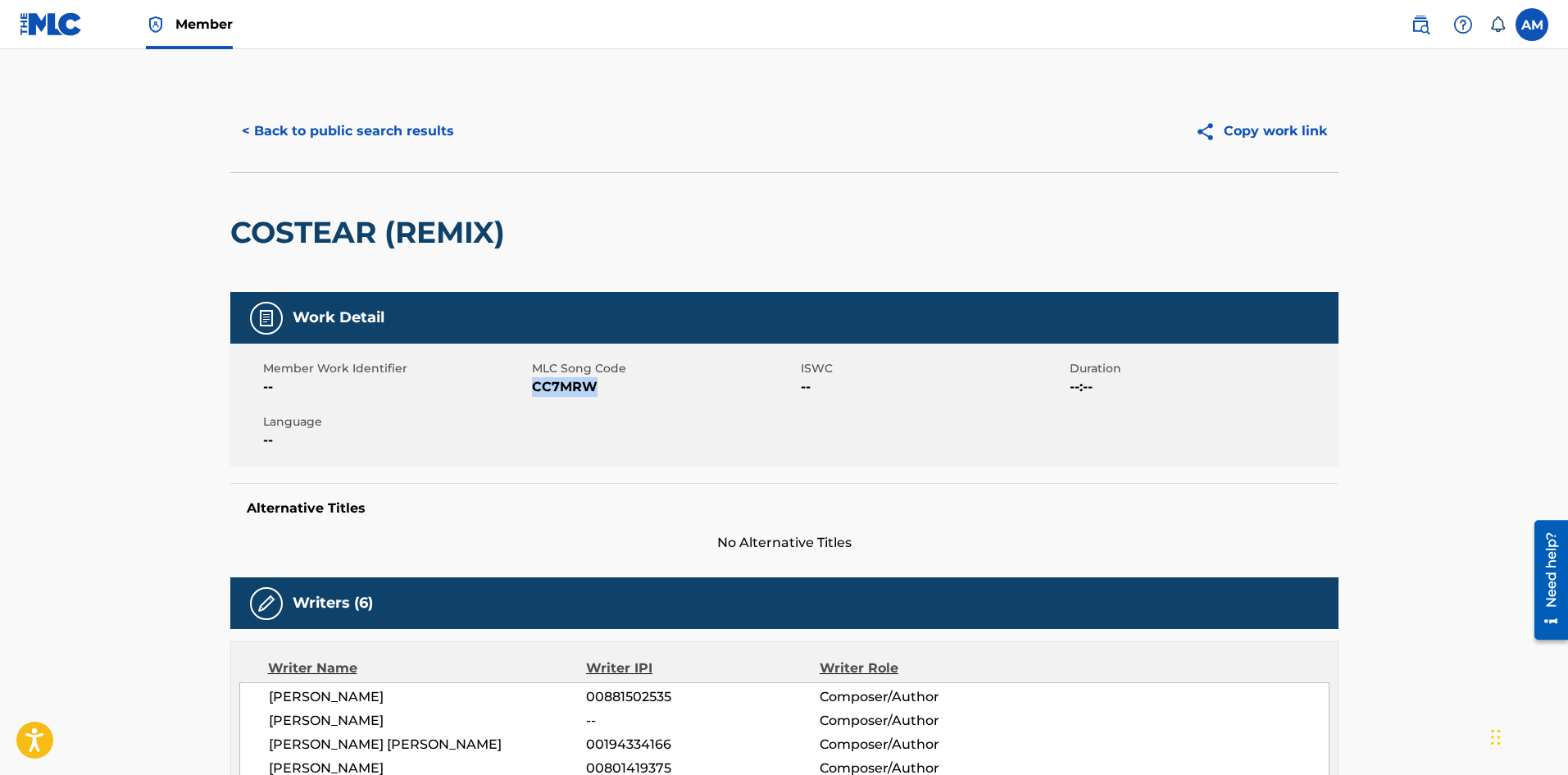
drag, startPoint x: 604, startPoint y: 392, endPoint x: 535, endPoint y: 391, distance: 69.0
click at [535, 391] on span "CC7MRW" at bounding box center [664, 387] width 265 height 20
copy span "CC7MRW"
click at [386, 113] on button "< Back to public search results" at bounding box center [348, 131] width 236 height 41
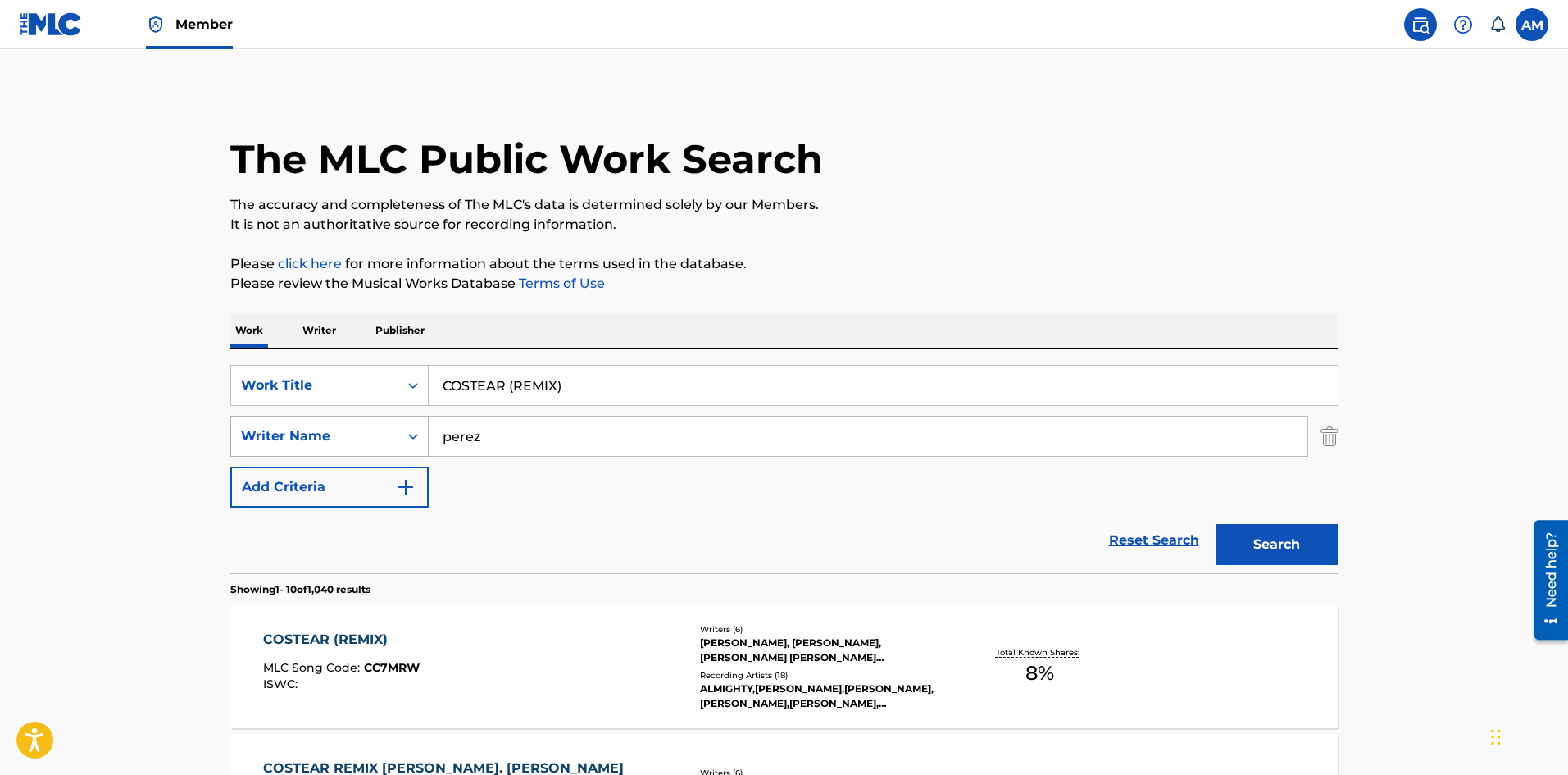
scroll to position [246, 0]
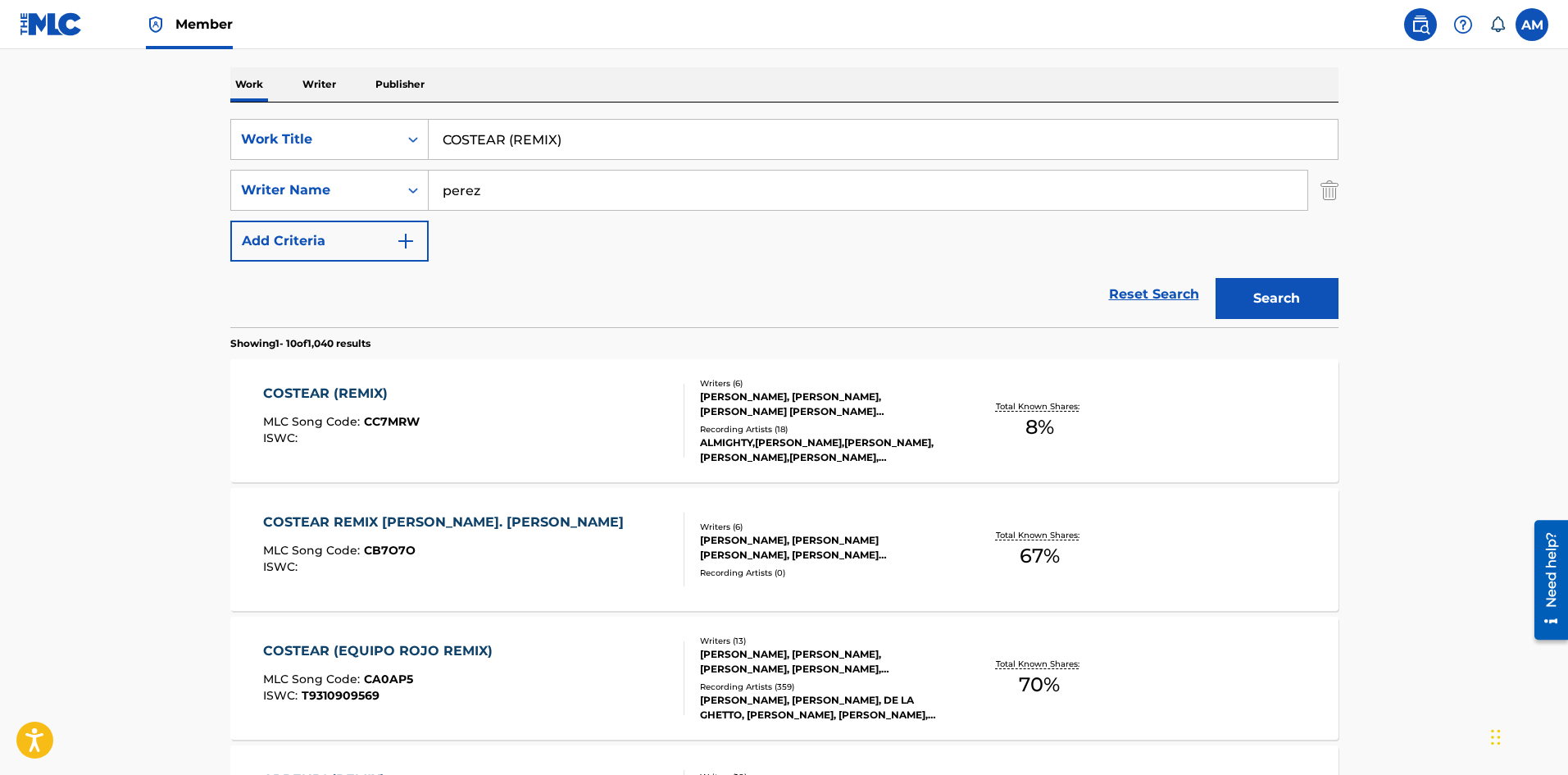
drag, startPoint x: 584, startPoint y: 132, endPoint x: 191, endPoint y: 128, distance: 393.0
click at [191, 128] on main "The MLC Public Work Search The accuracy and completeness of The MLC's data is d…" at bounding box center [784, 768] width 1568 height 1929
paste input "ME ACOSTUMBRE"
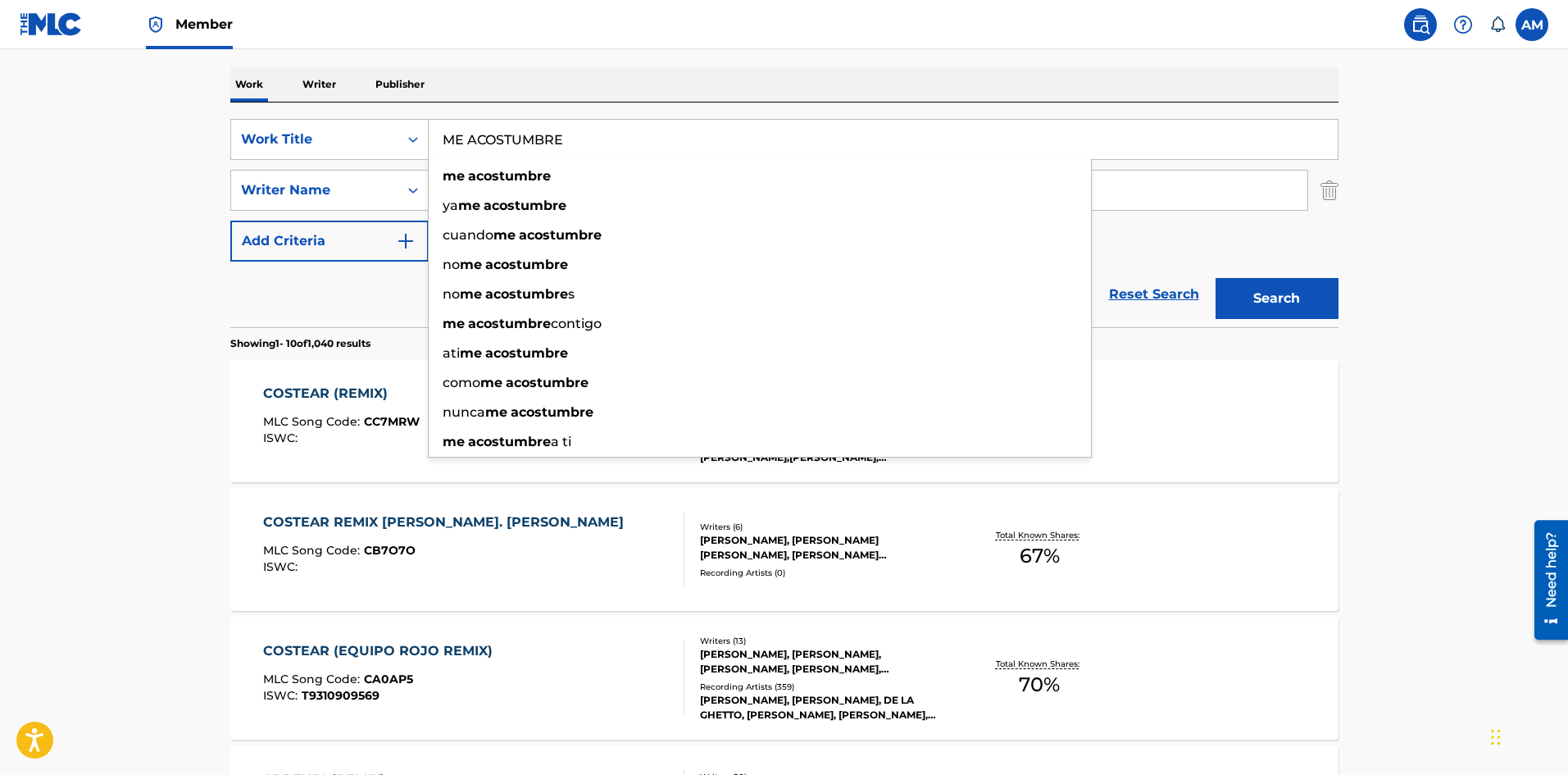
type input "ME ACOSTUMBRE"
drag, startPoint x: 263, startPoint y: 309, endPoint x: 279, endPoint y: 300, distance: 18.4
click at [274, 304] on div "Reset Search Search" at bounding box center [784, 294] width 1108 height 65
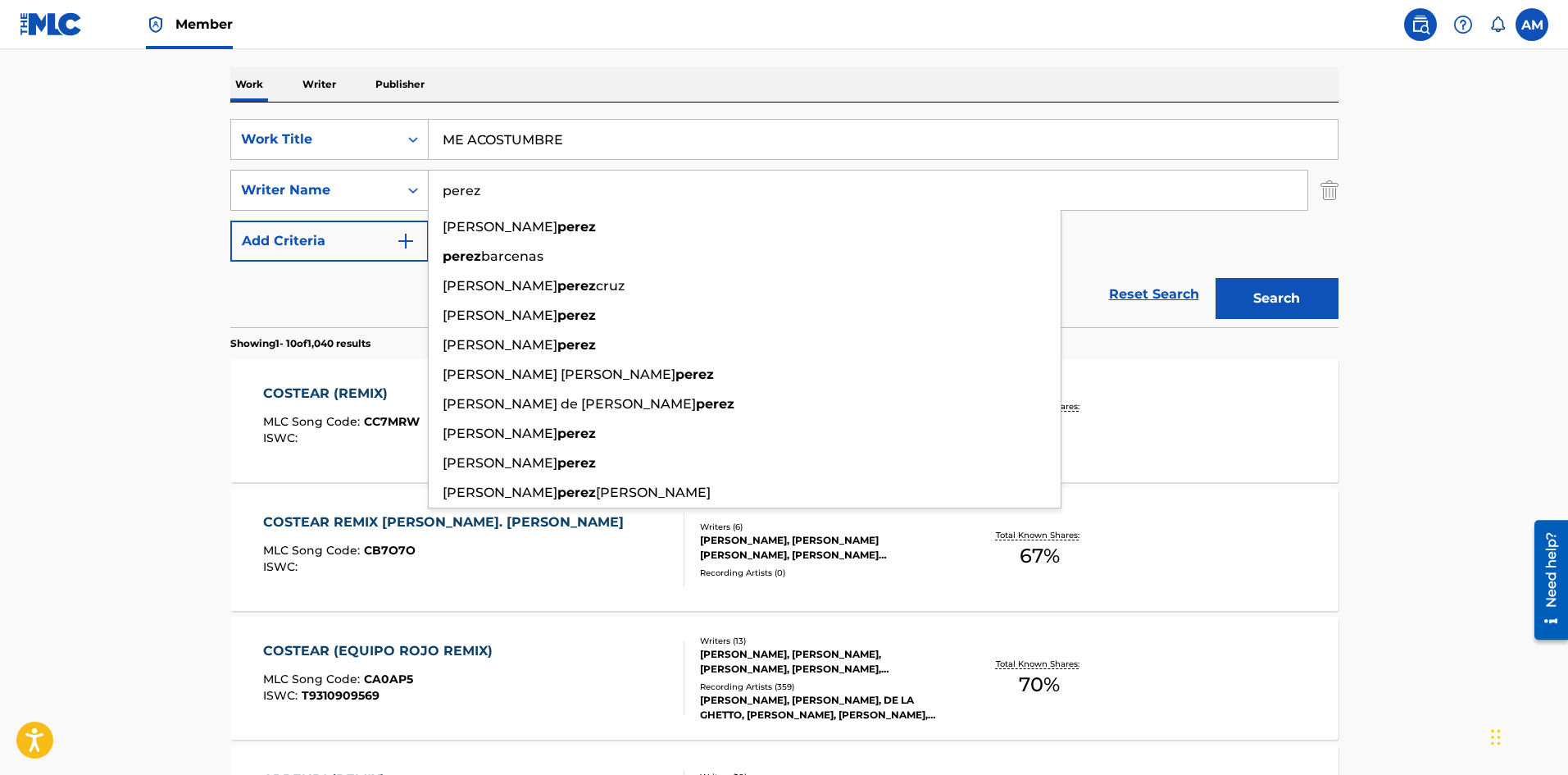
drag, startPoint x: 522, startPoint y: 183, endPoint x: 273, endPoint y: 200, distance: 249.6
click at [273, 200] on div "SearchWithCriteriaaa0308ff-7f10-45f0-aa2a-378725f9d41f Writer Name [PERSON_NAME…" at bounding box center [784, 190] width 1108 height 41
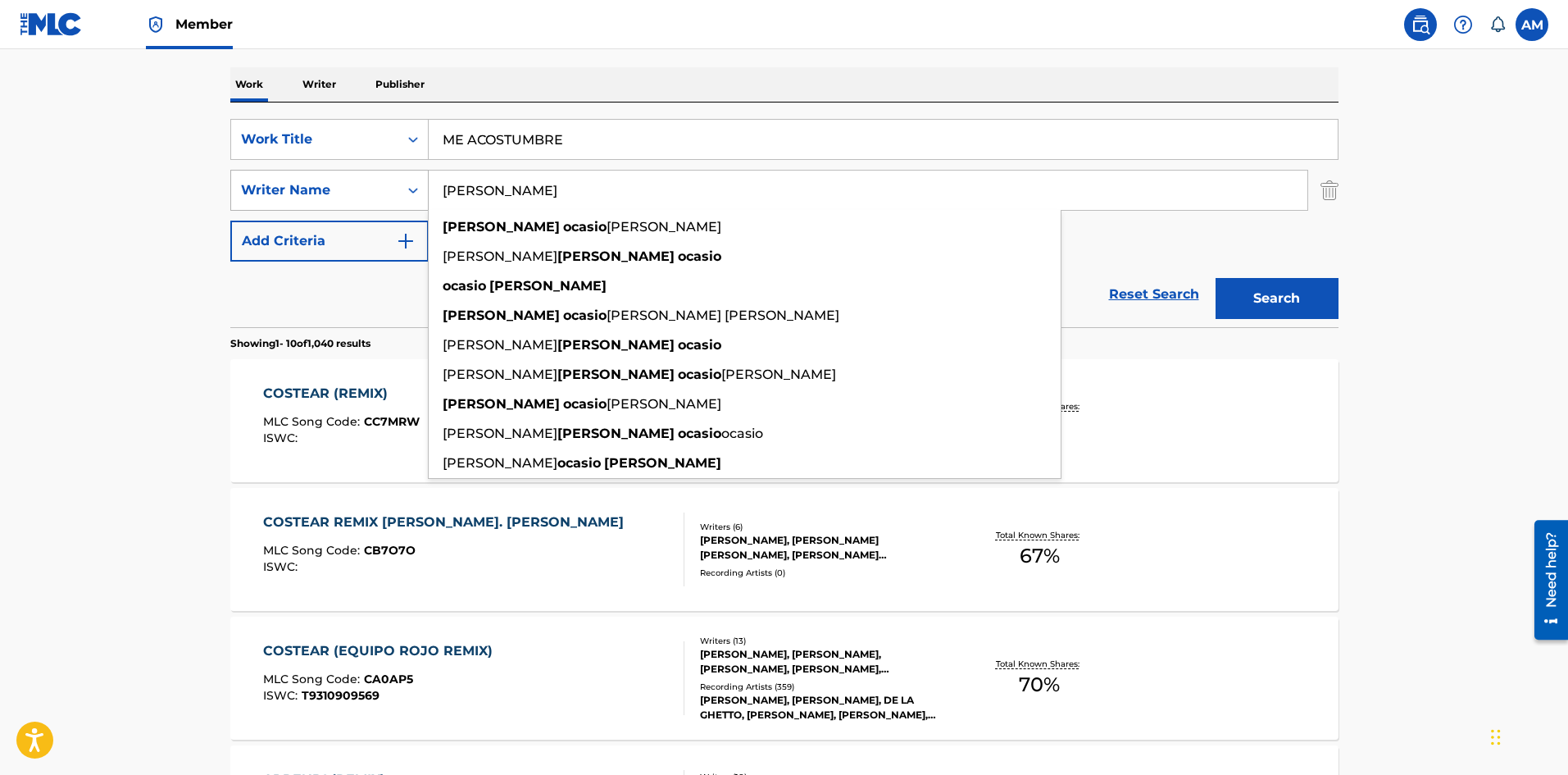
type input "[PERSON_NAME]"
click at [1216, 278] on button "Search" at bounding box center [1278, 298] width 123 height 41
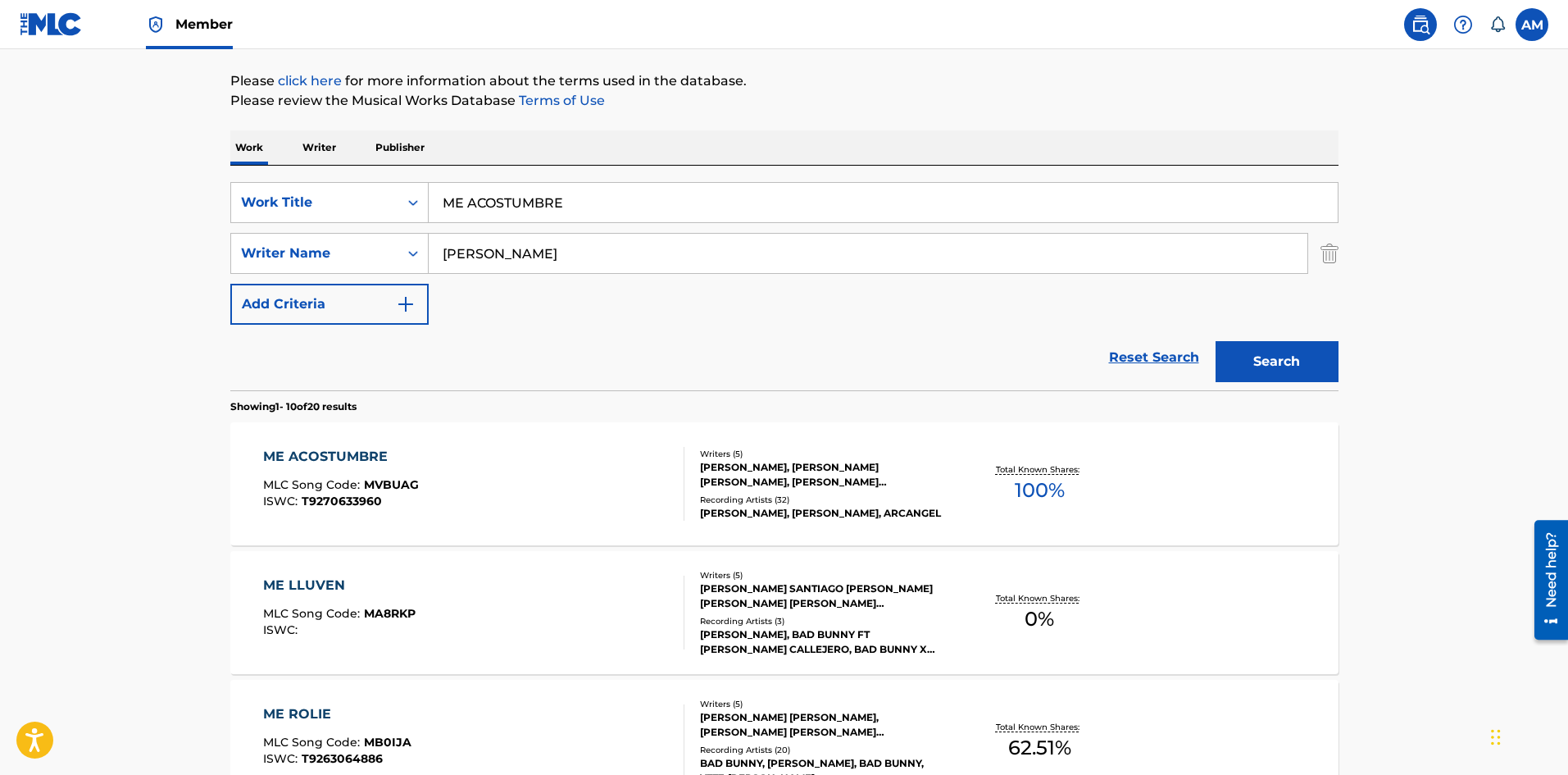
scroll to position [328, 0]
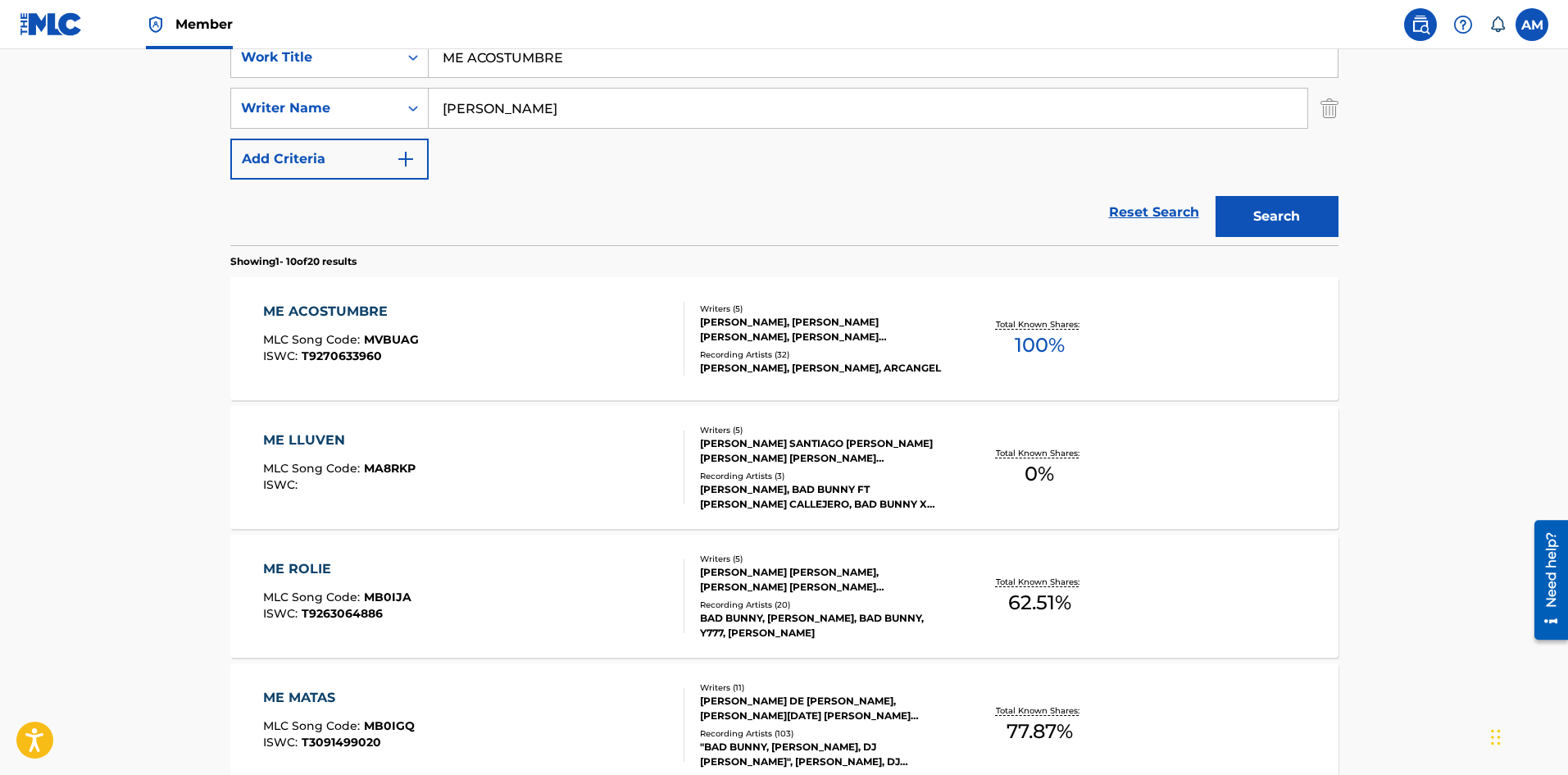
click at [611, 355] on div "ME ACOSTUMBRE MLC Song Code : MVBUAG ISWC : T9270633960" at bounding box center [474, 338] width 421 height 74
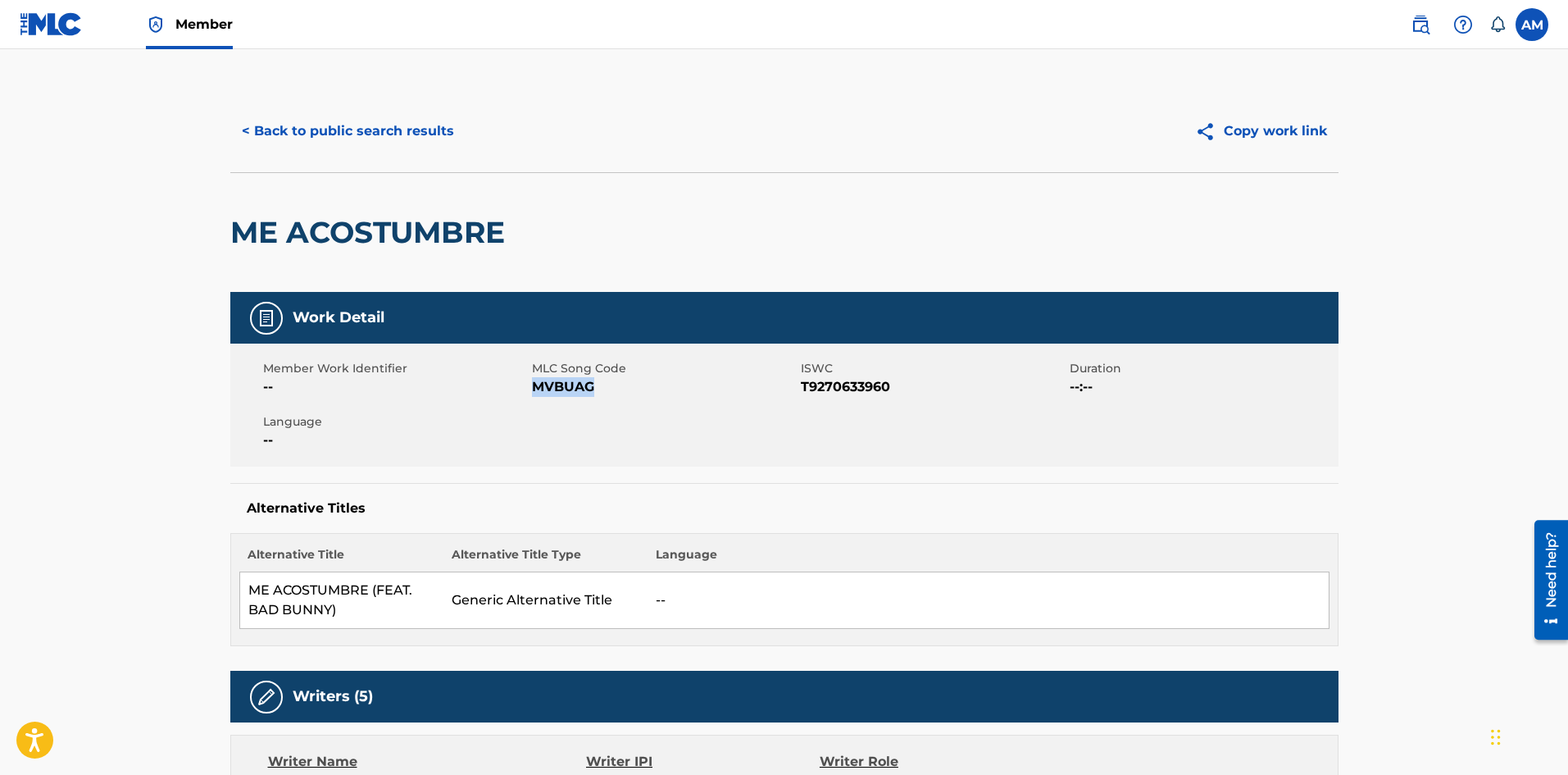
drag, startPoint x: 555, startPoint y: 394, endPoint x: 532, endPoint y: 394, distance: 23.0
click at [532, 394] on span "MVBUAG" at bounding box center [664, 387] width 265 height 20
copy span "MVBUAG"
click at [305, 121] on button "< Back to public search results" at bounding box center [348, 131] width 236 height 41
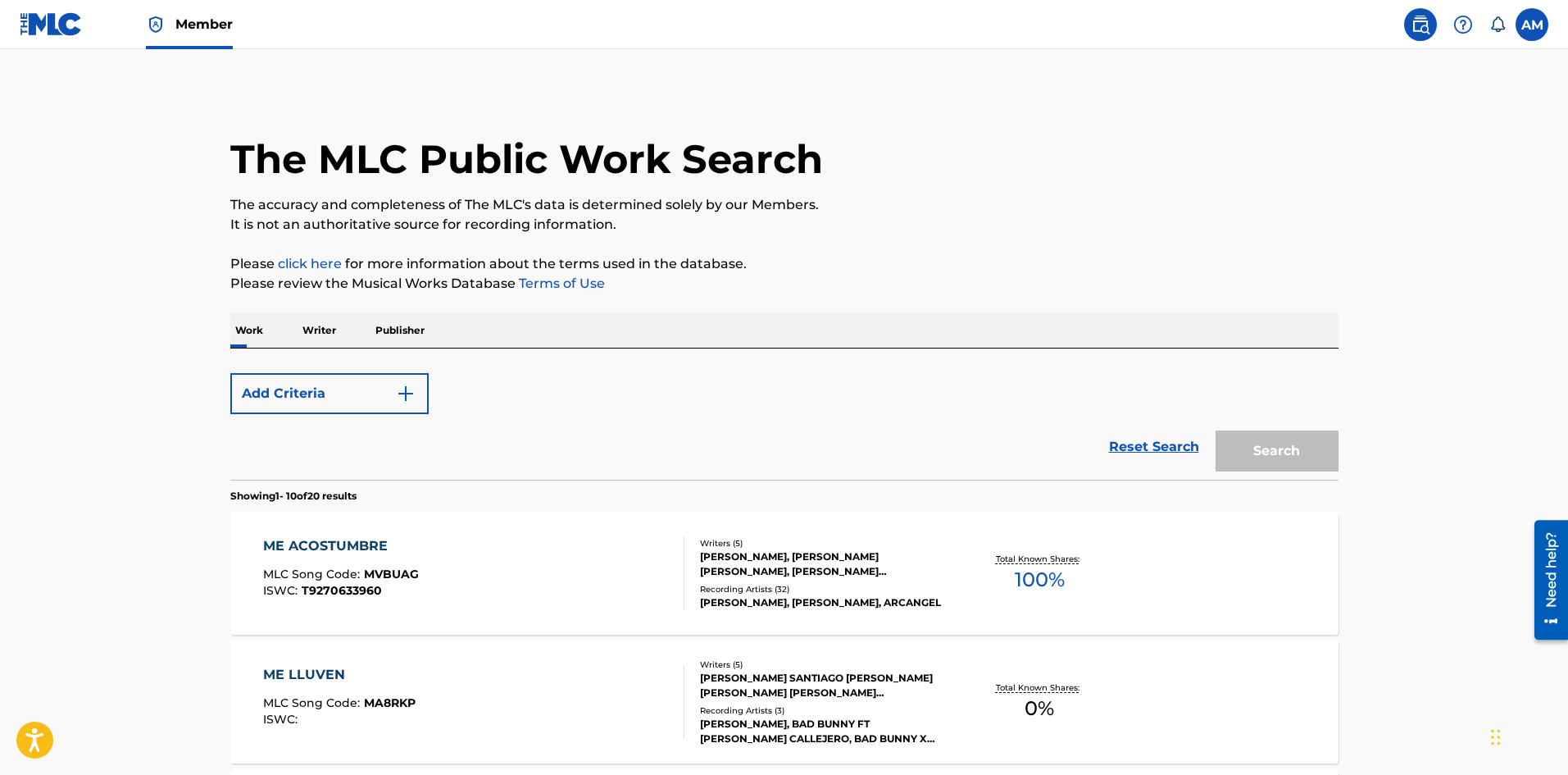
scroll to position [328, 0]
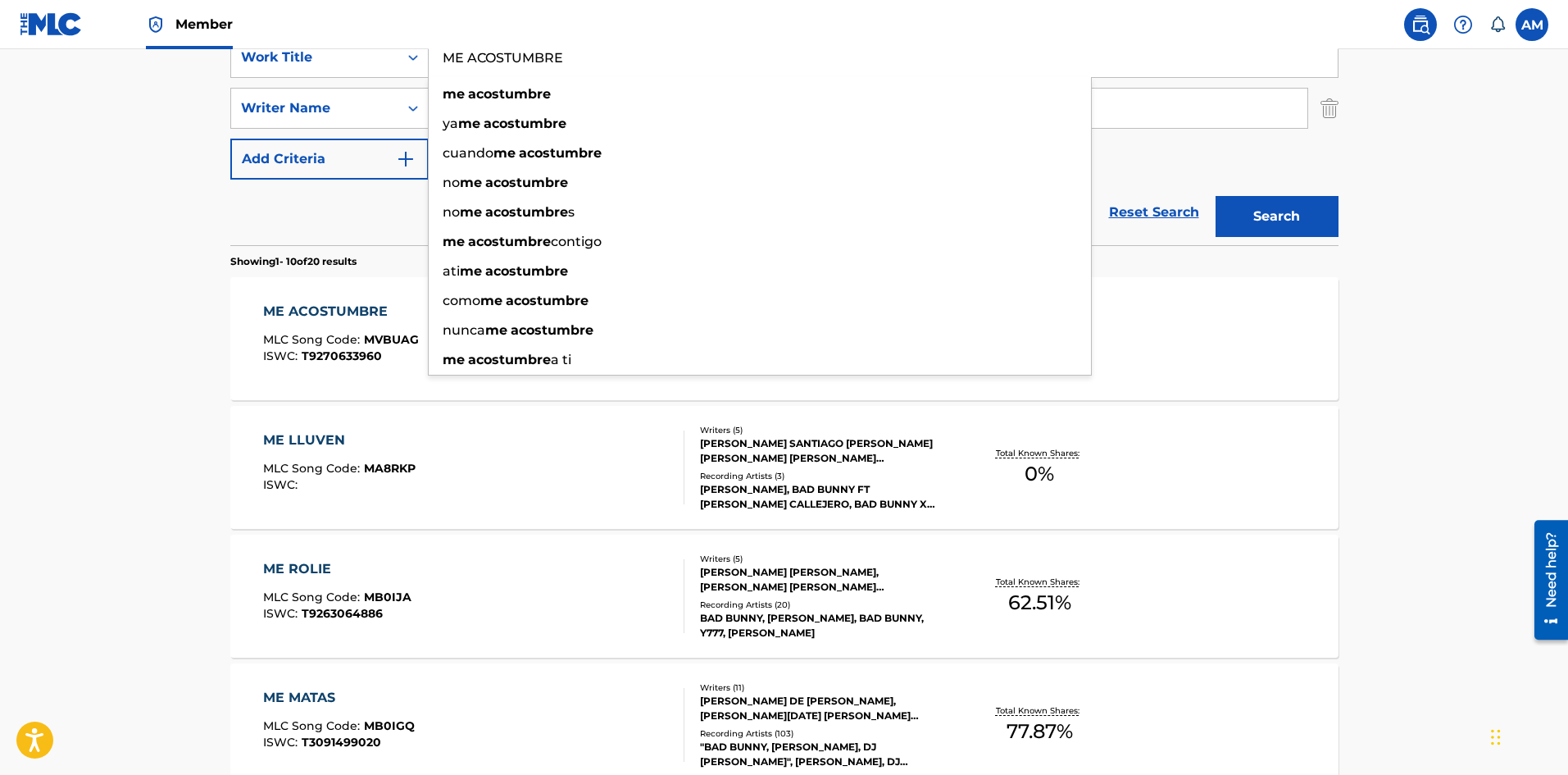
paste input "STEP BY STEP"
drag, startPoint x: 585, startPoint y: 68, endPoint x: 197, endPoint y: 45, distance: 388.7
click at [185, 43] on div "Member AM AM [PERSON_NAME] [PERSON_NAME][EMAIL_ADDRESS][DOMAIN_NAME] Notificati…" at bounding box center [784, 701] width 1568 height 2058
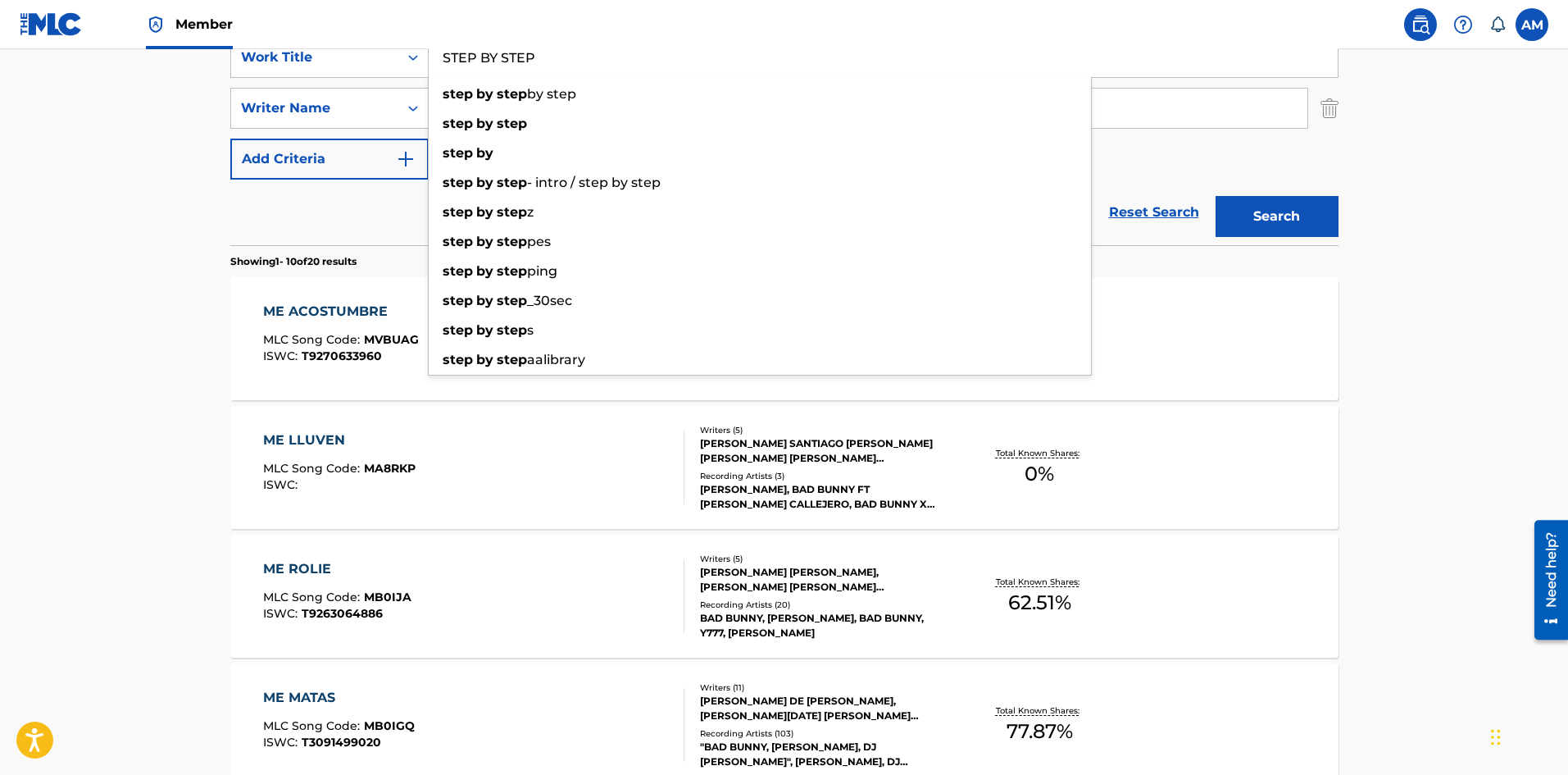
type input "STEP BY STEP"
drag, startPoint x: 316, startPoint y: 228, endPoint x: 323, endPoint y: 221, distance: 9.9
click at [317, 227] on div "Reset Search Search" at bounding box center [784, 212] width 1108 height 65
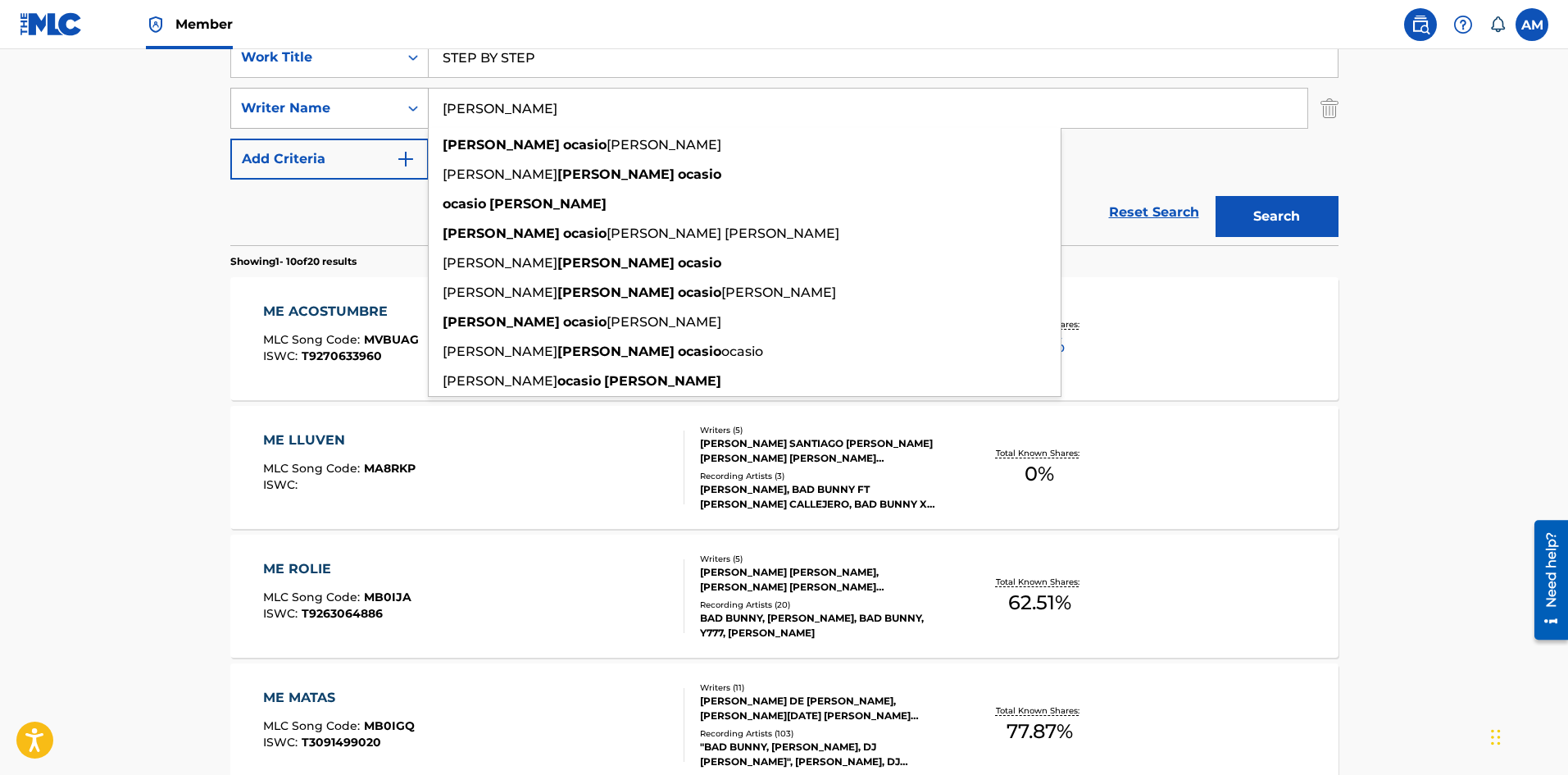
drag, startPoint x: 597, startPoint y: 104, endPoint x: 357, endPoint y: 107, distance: 240.0
click at [357, 107] on div "SearchWithCriteriaaa0308ff-7f10-45f0-aa2a-378725f9d41f Writer Name [PERSON_NAME…" at bounding box center [784, 108] width 1108 height 41
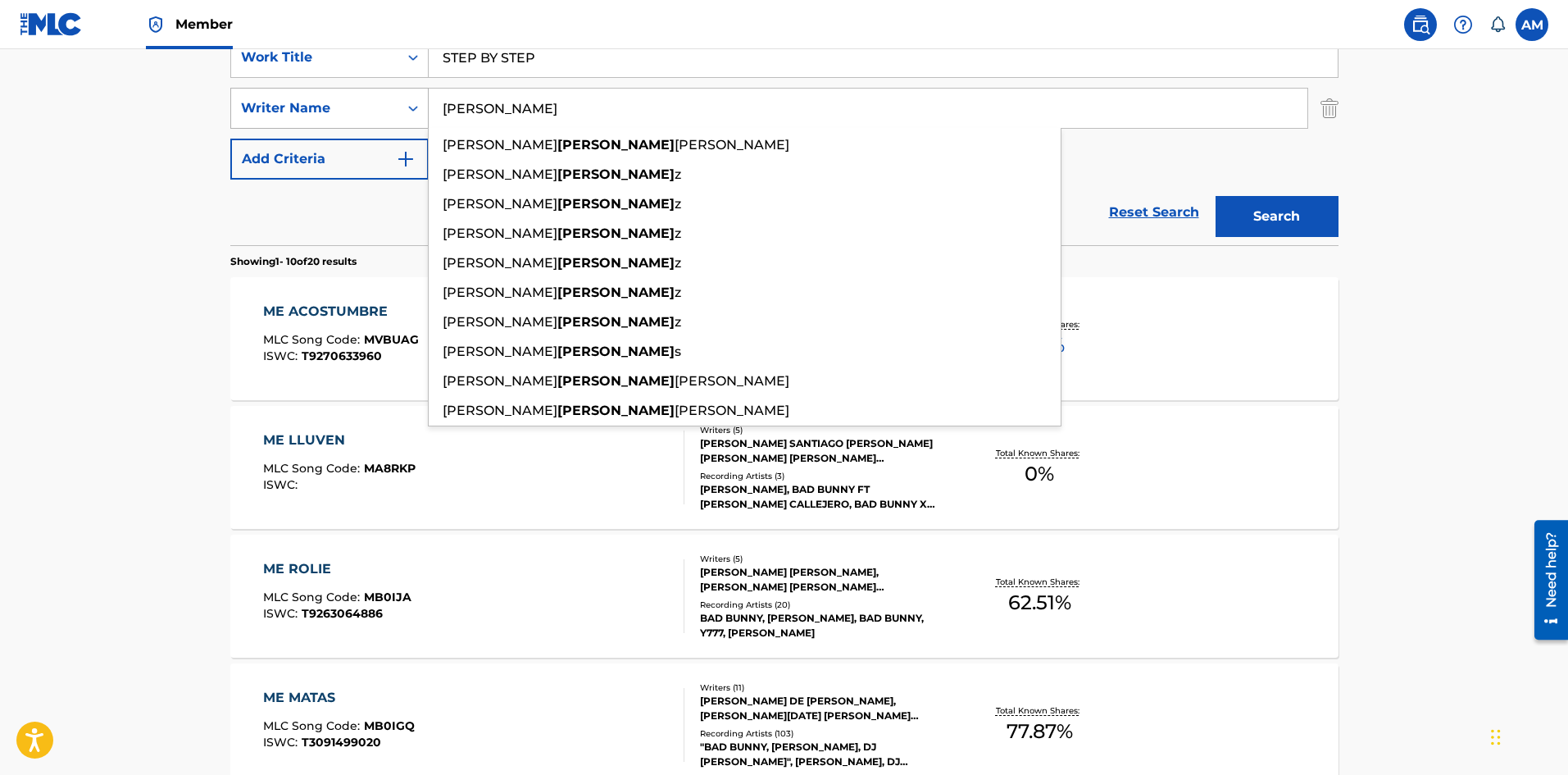
type input "[PERSON_NAME]"
click at [1216, 196] on button "Search" at bounding box center [1278, 216] width 123 height 41
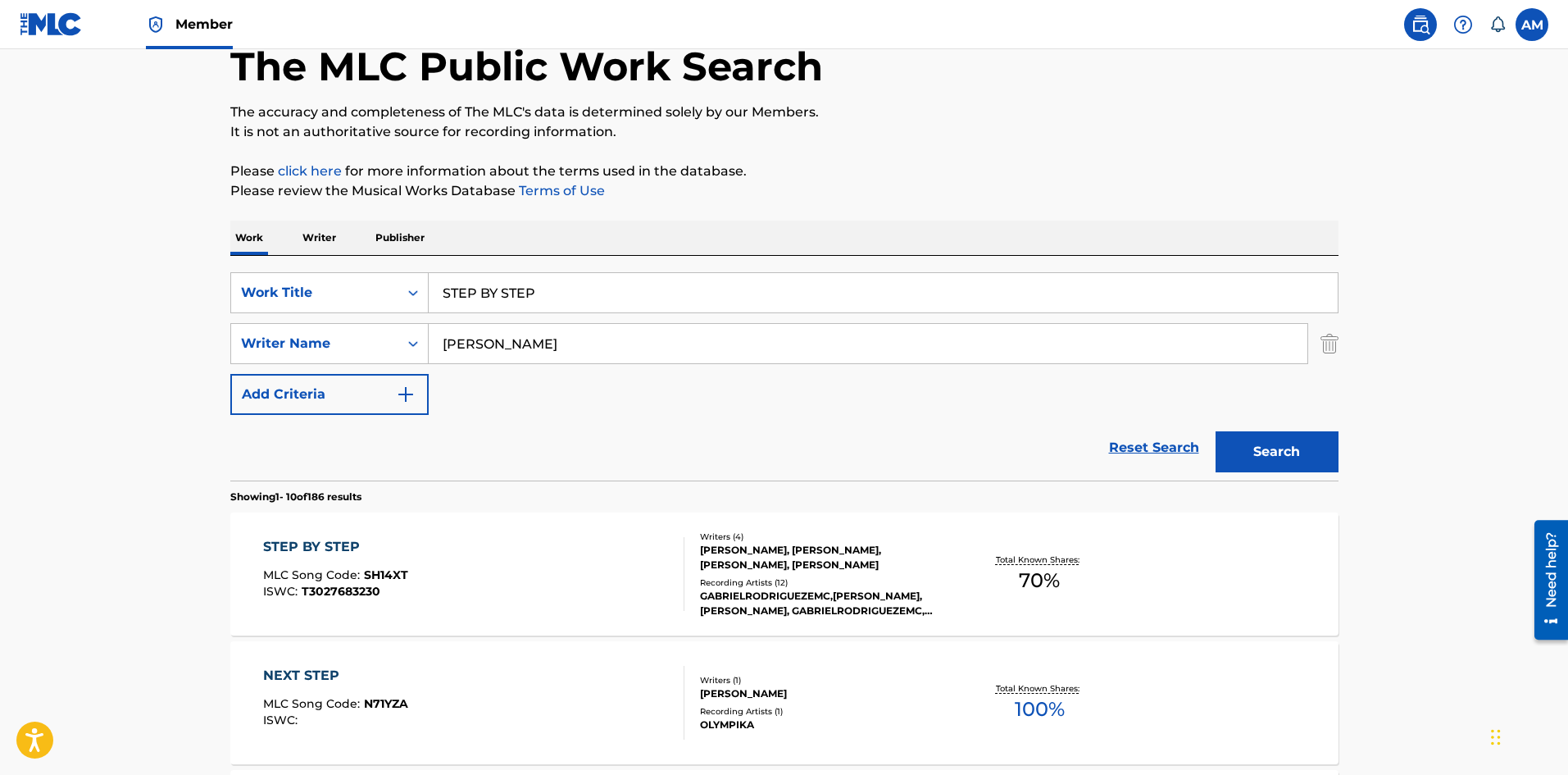
scroll to position [246, 0]
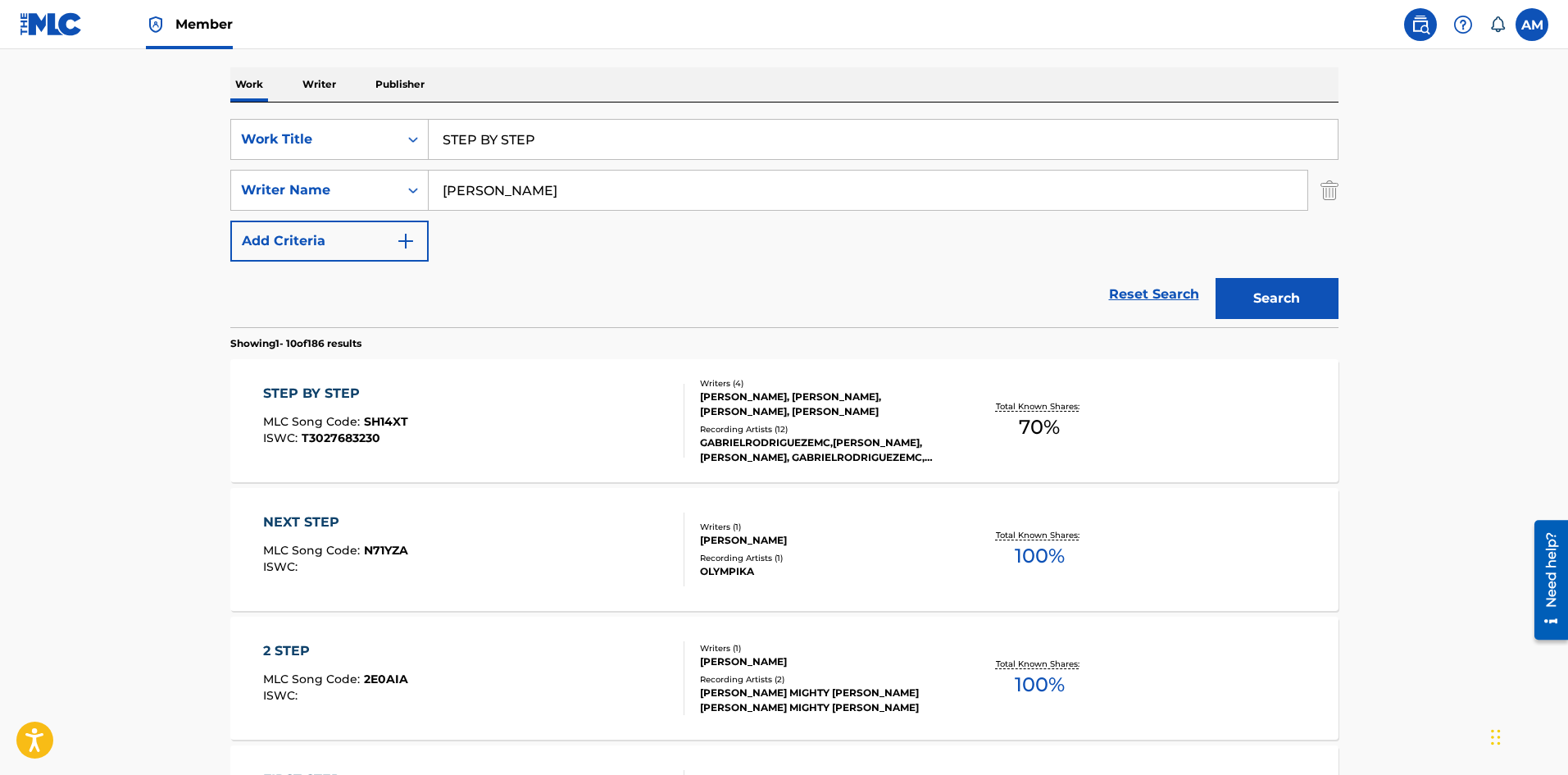
click at [650, 426] on div "STEP BY STEP MLC Song Code : SH14XT ISWC : T3027683230" at bounding box center [474, 421] width 421 height 74
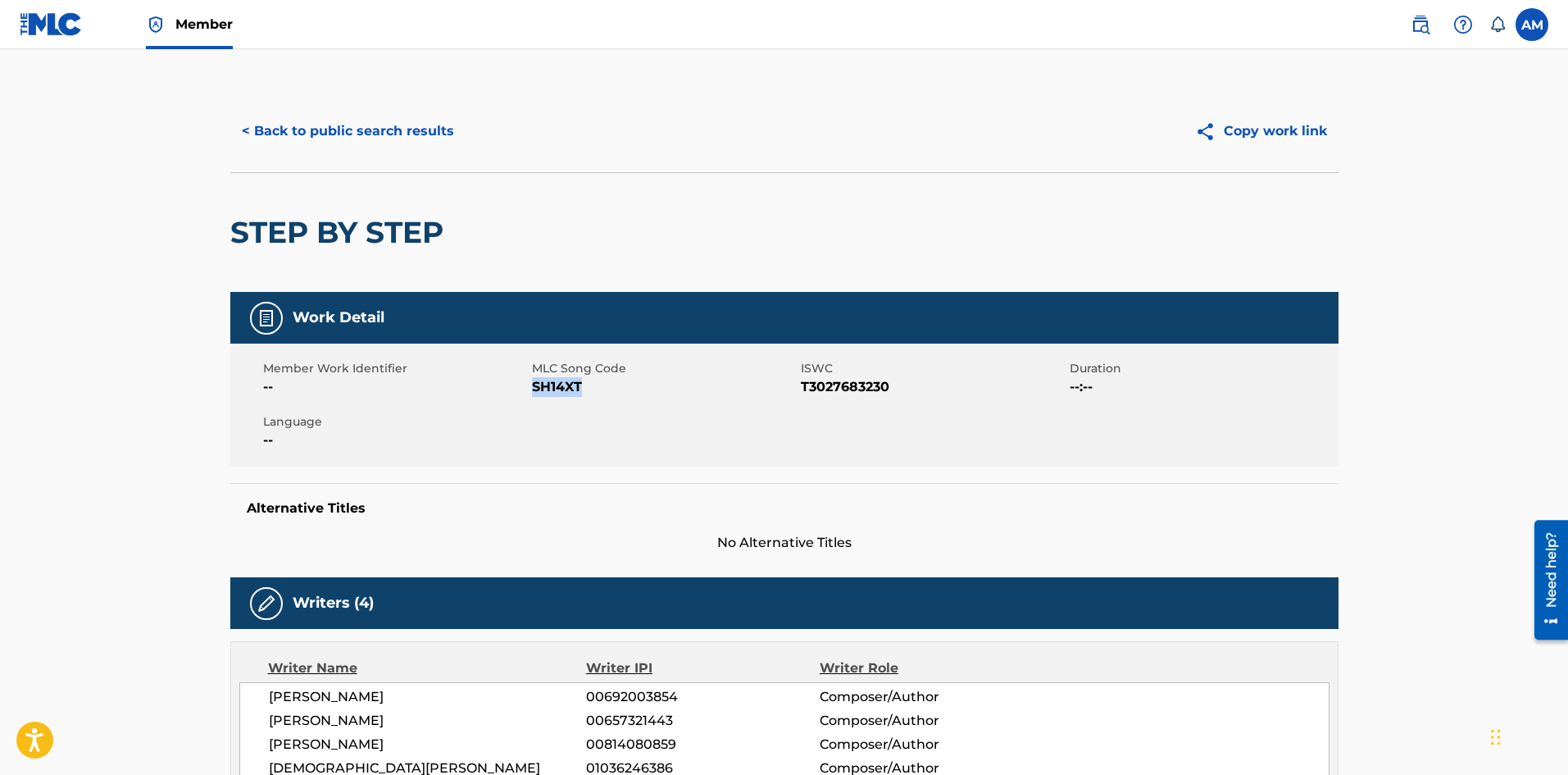
drag, startPoint x: 563, startPoint y: 390, endPoint x: 532, endPoint y: 390, distance: 31.0
click at [532, 390] on span "SH14XT" at bounding box center [664, 387] width 265 height 20
copy span "SH14XT"
click at [366, 123] on button "< Back to public search results" at bounding box center [348, 131] width 236 height 41
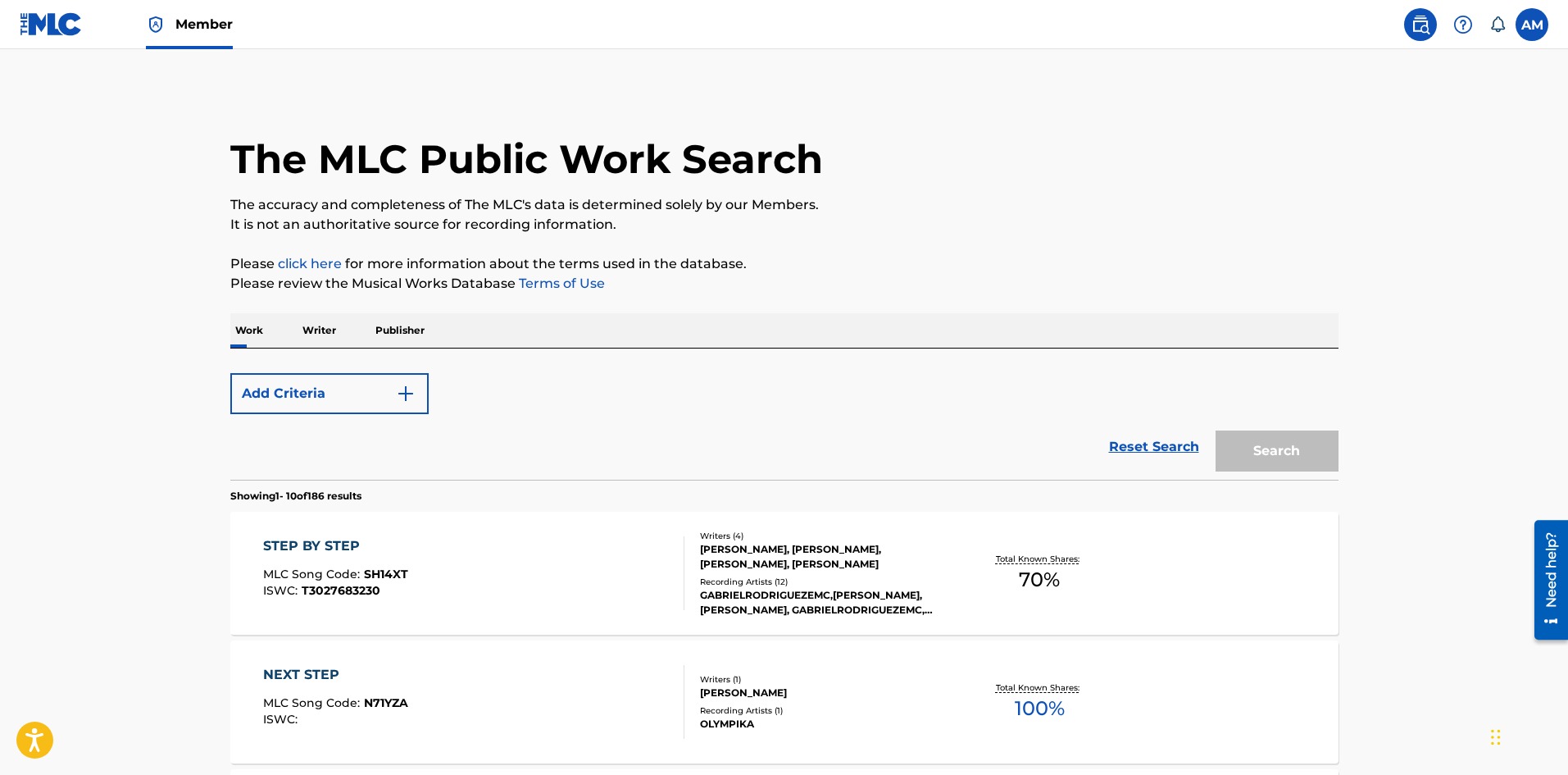
scroll to position [246, 0]
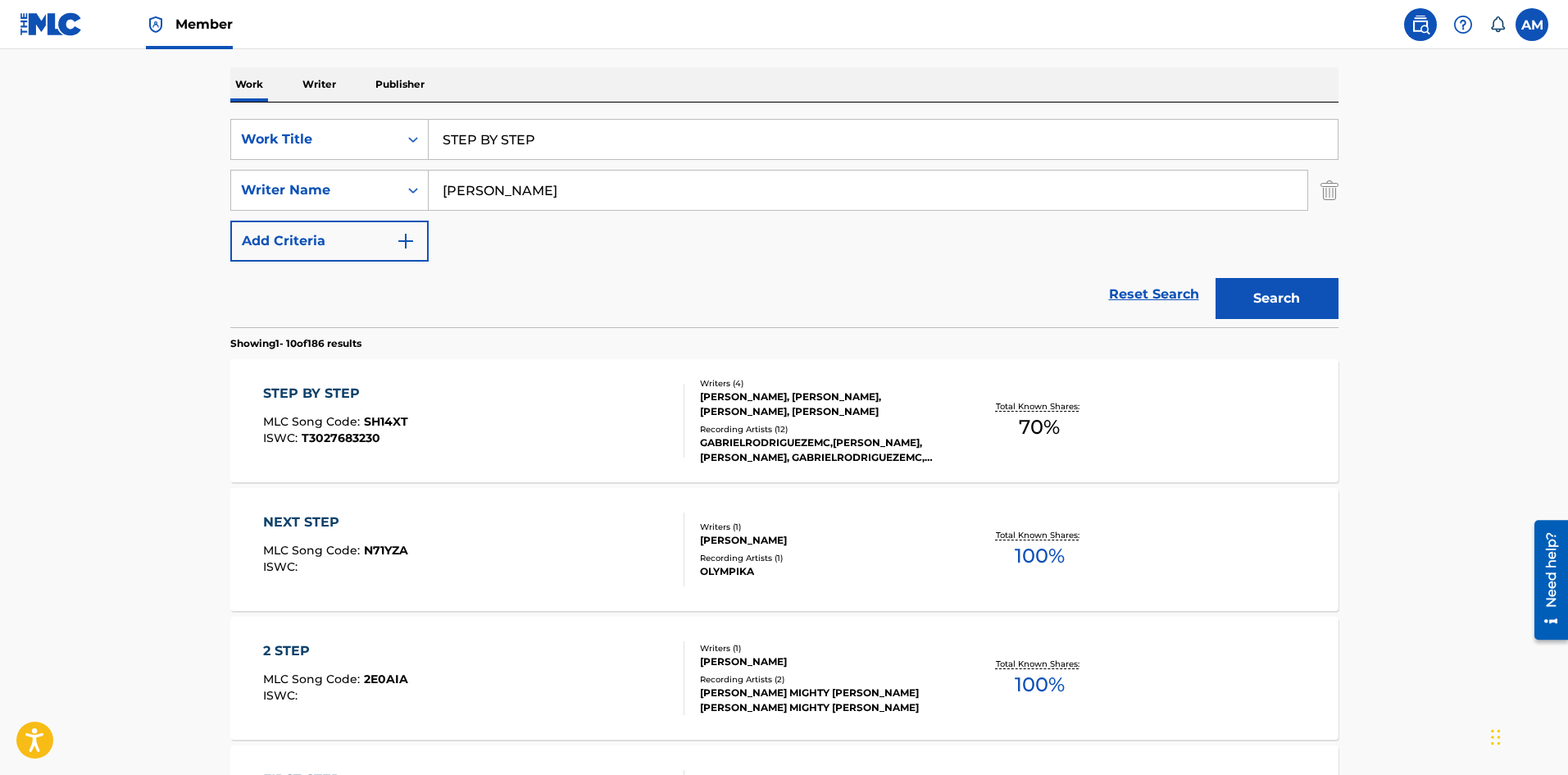
drag, startPoint x: 559, startPoint y: 138, endPoint x: 207, endPoint y: 119, distance: 352.5
click at [207, 119] on main "The MLC Public Work Search The accuracy and completeness of The MLC's data is d…" at bounding box center [784, 768] width 1568 height 1929
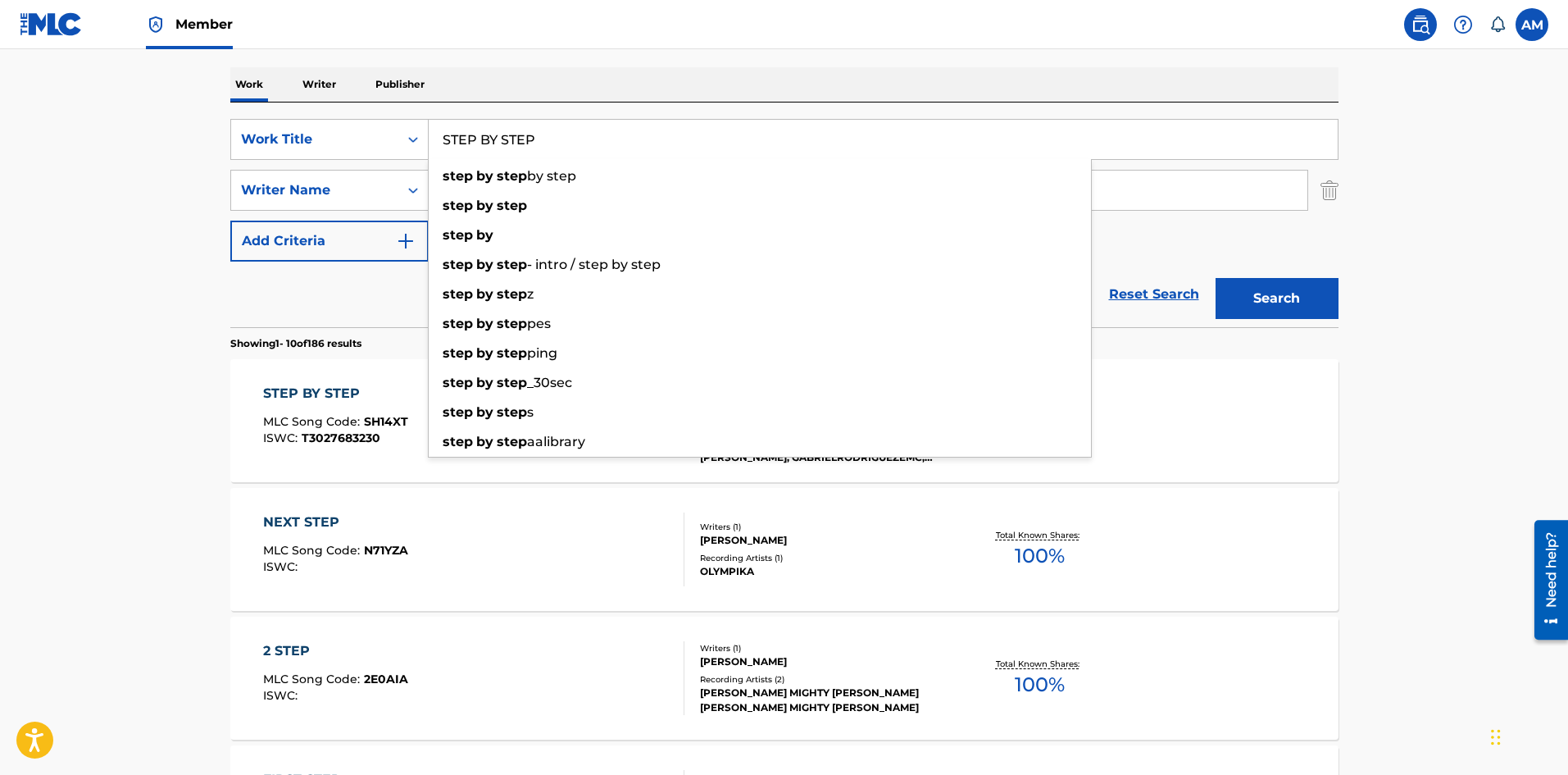
paste input "TODO"
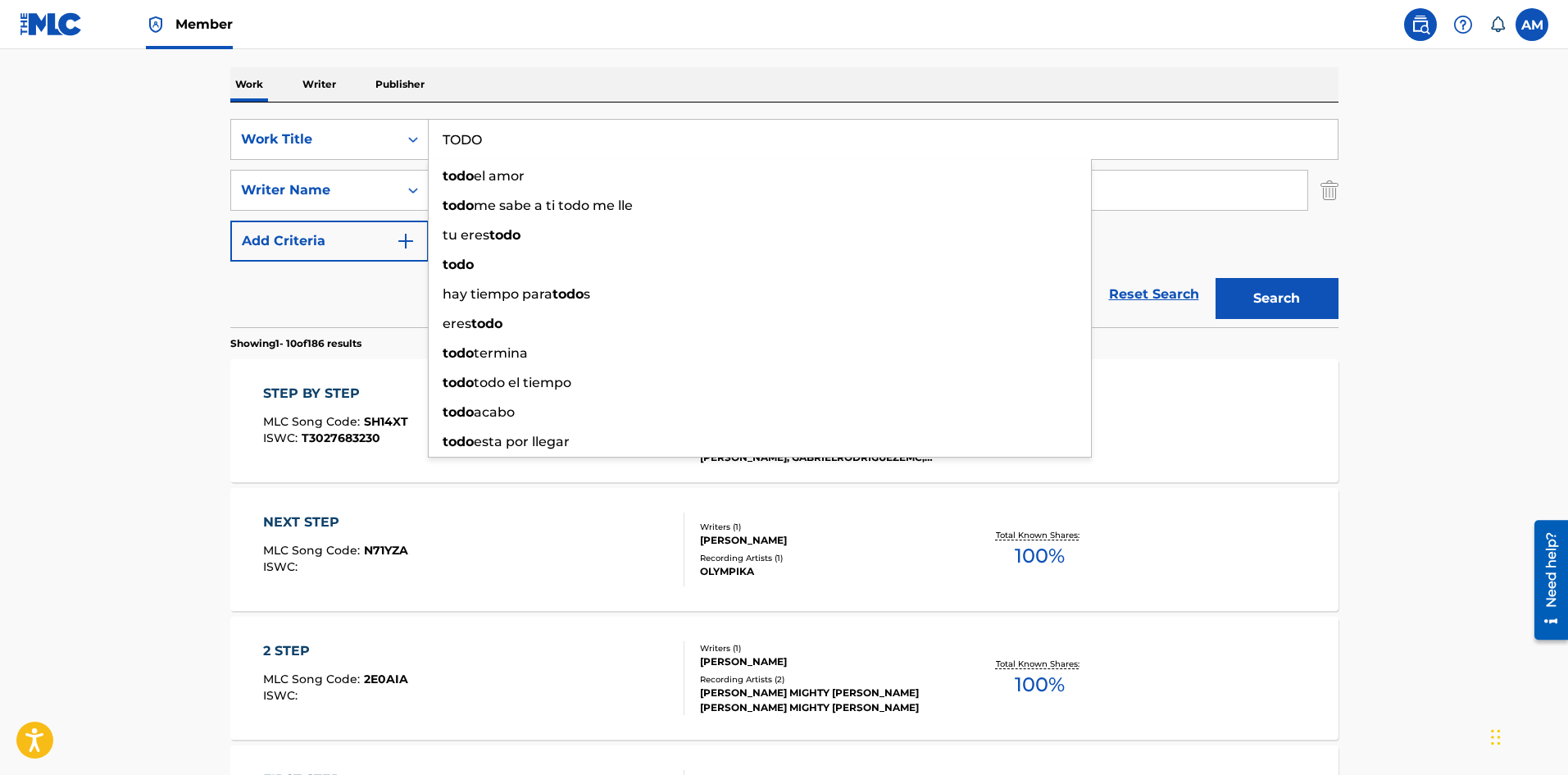
type input "TODO"
click at [1237, 282] on button "Search" at bounding box center [1278, 298] width 123 height 41
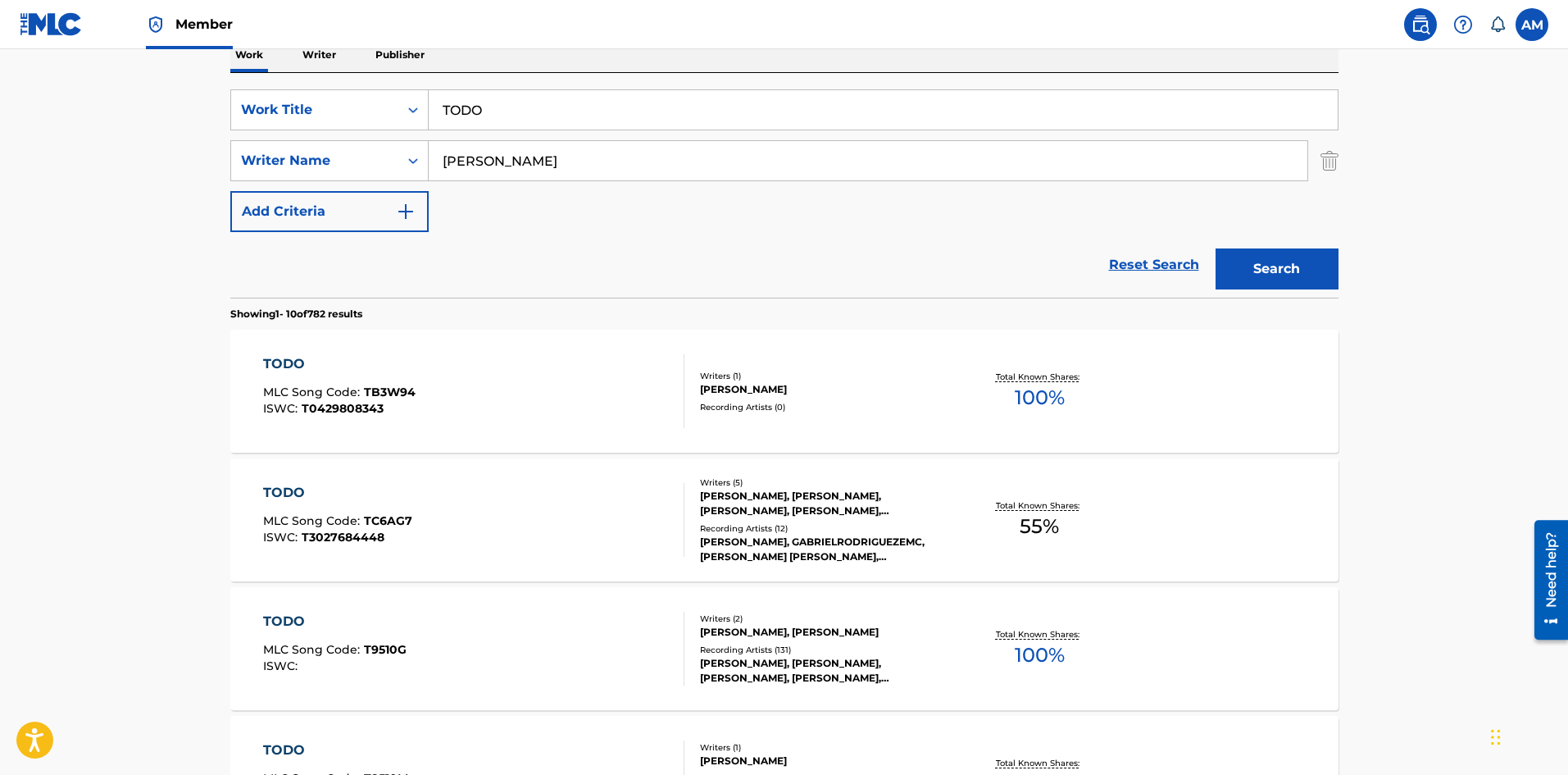
scroll to position [328, 0]
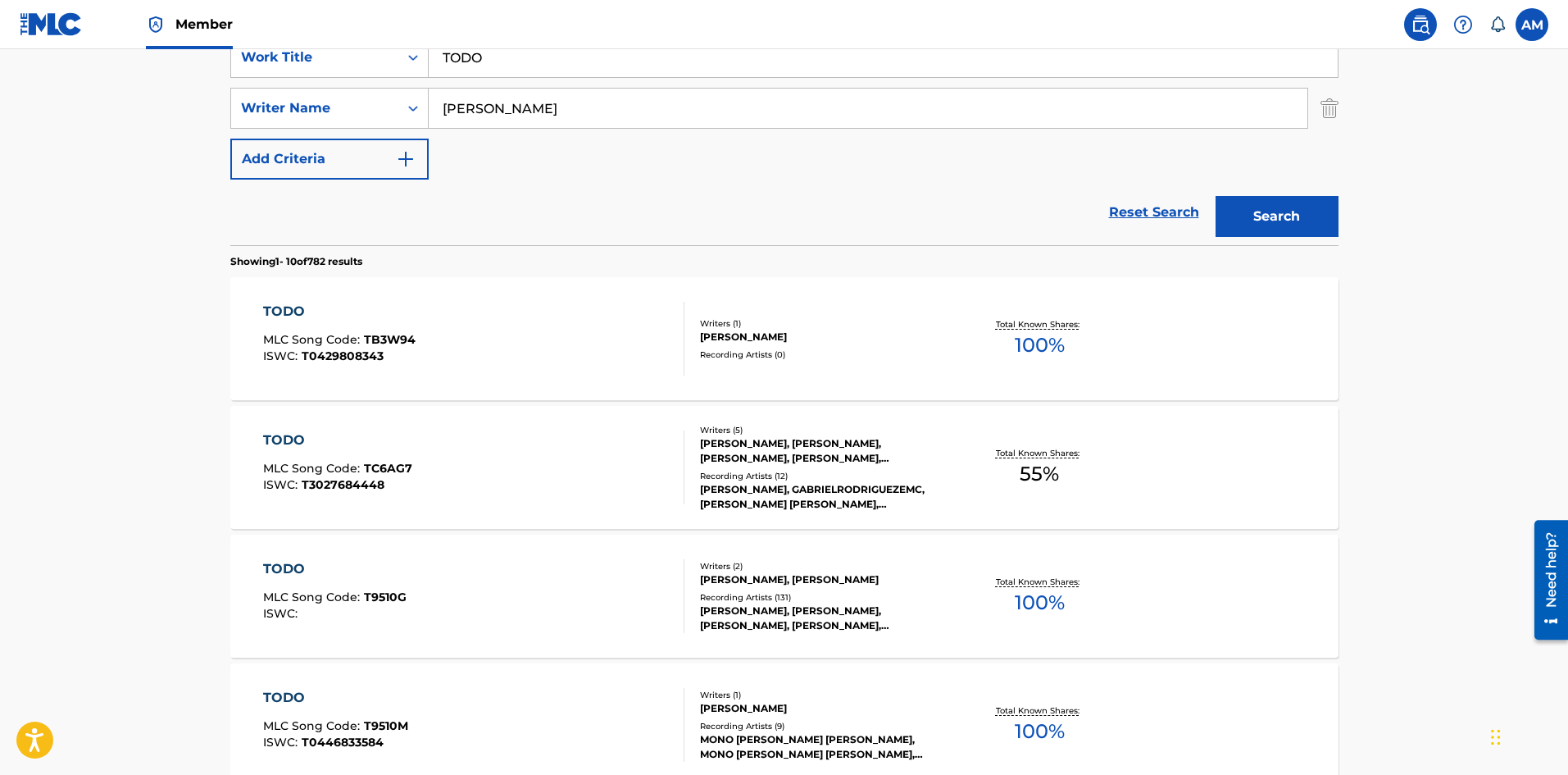
click at [517, 486] on div "TODO MLC Song Code : TC6AG7 ISWC : T3027684448" at bounding box center [474, 467] width 421 height 74
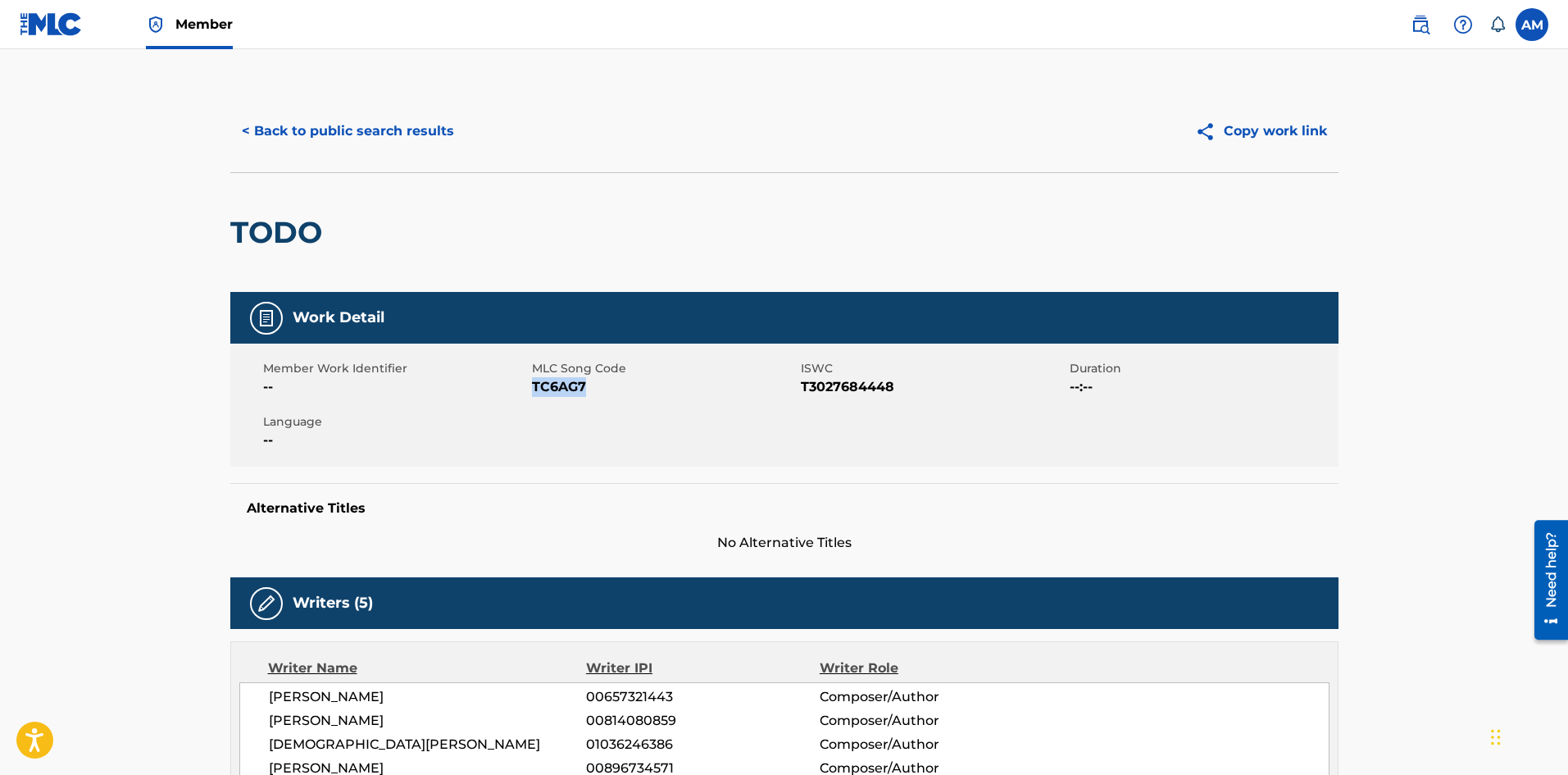
drag, startPoint x: 588, startPoint y: 388, endPoint x: 532, endPoint y: 387, distance: 56.0
click at [532, 387] on span "TC6AG7" at bounding box center [664, 387] width 265 height 20
copy span "TC6AG7"
click at [315, 122] on button "< Back to public search results" at bounding box center [348, 131] width 236 height 41
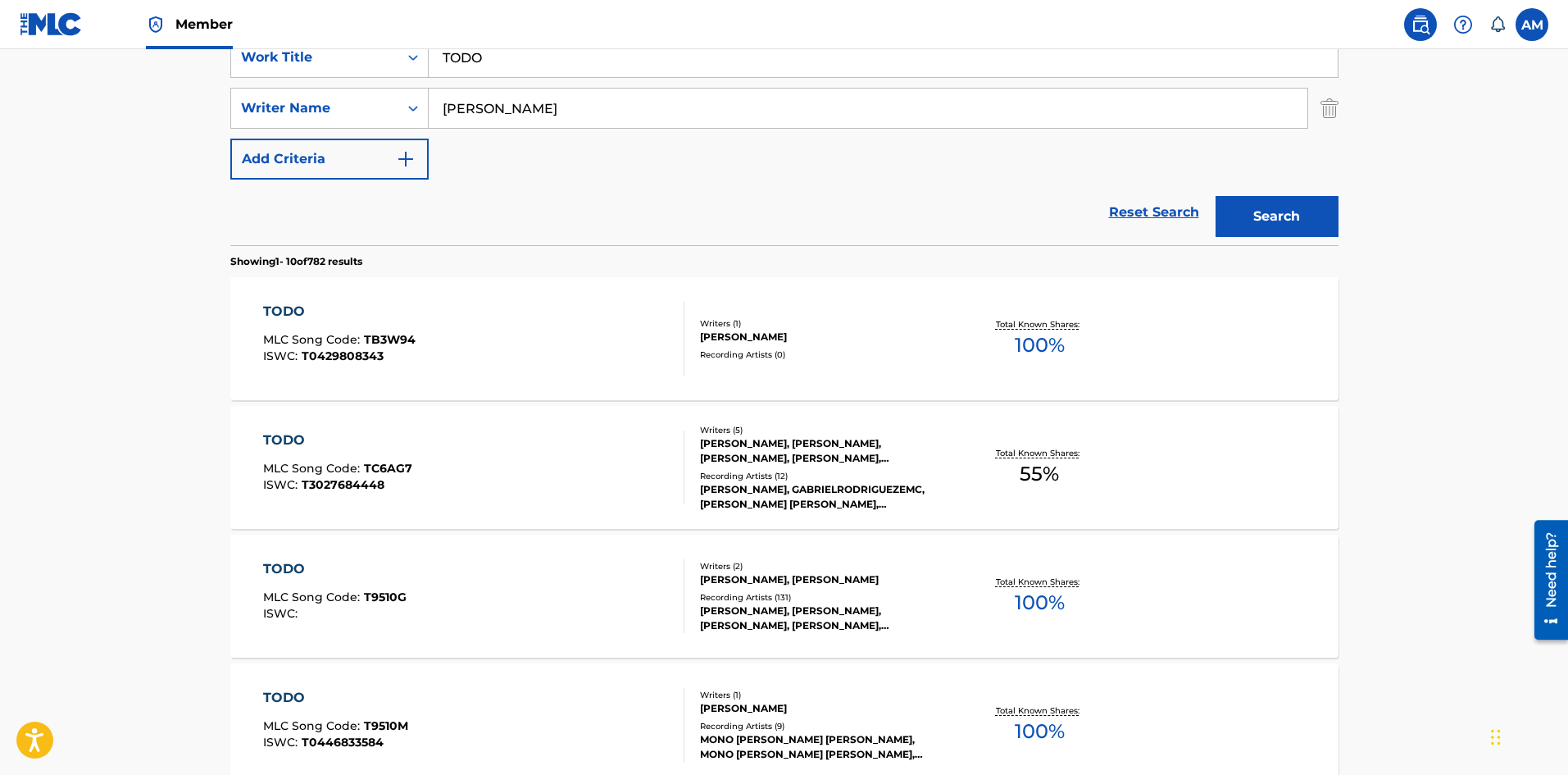
drag, startPoint x: 526, startPoint y: 55, endPoint x: 60, endPoint y: 56, distance: 466.0
click at [60, 56] on main "The MLC Public Work Search The accuracy and completeness of The MLC's data is d…" at bounding box center [784, 686] width 1568 height 1929
paste input "INTR"
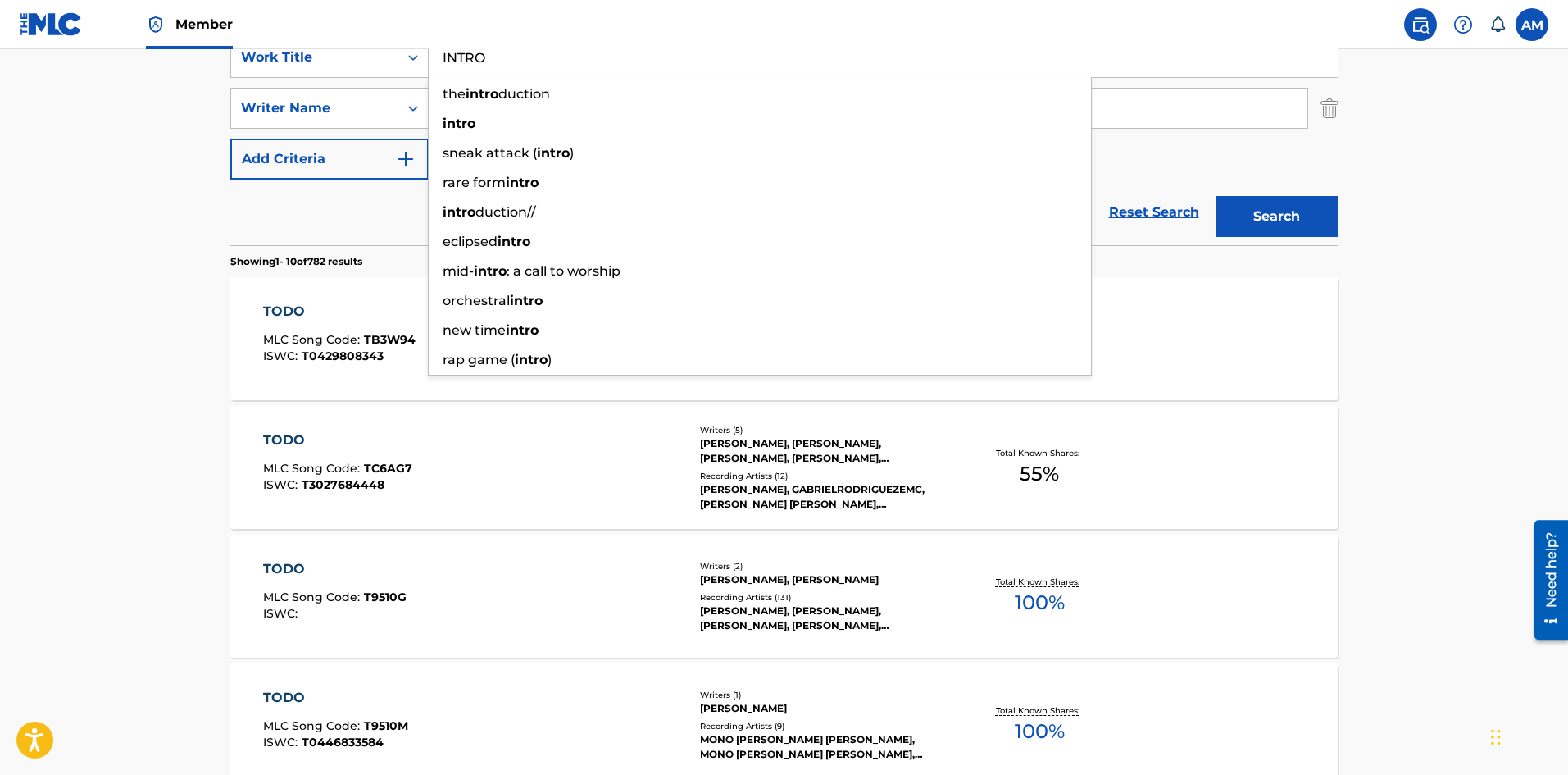
type input "INTRO"
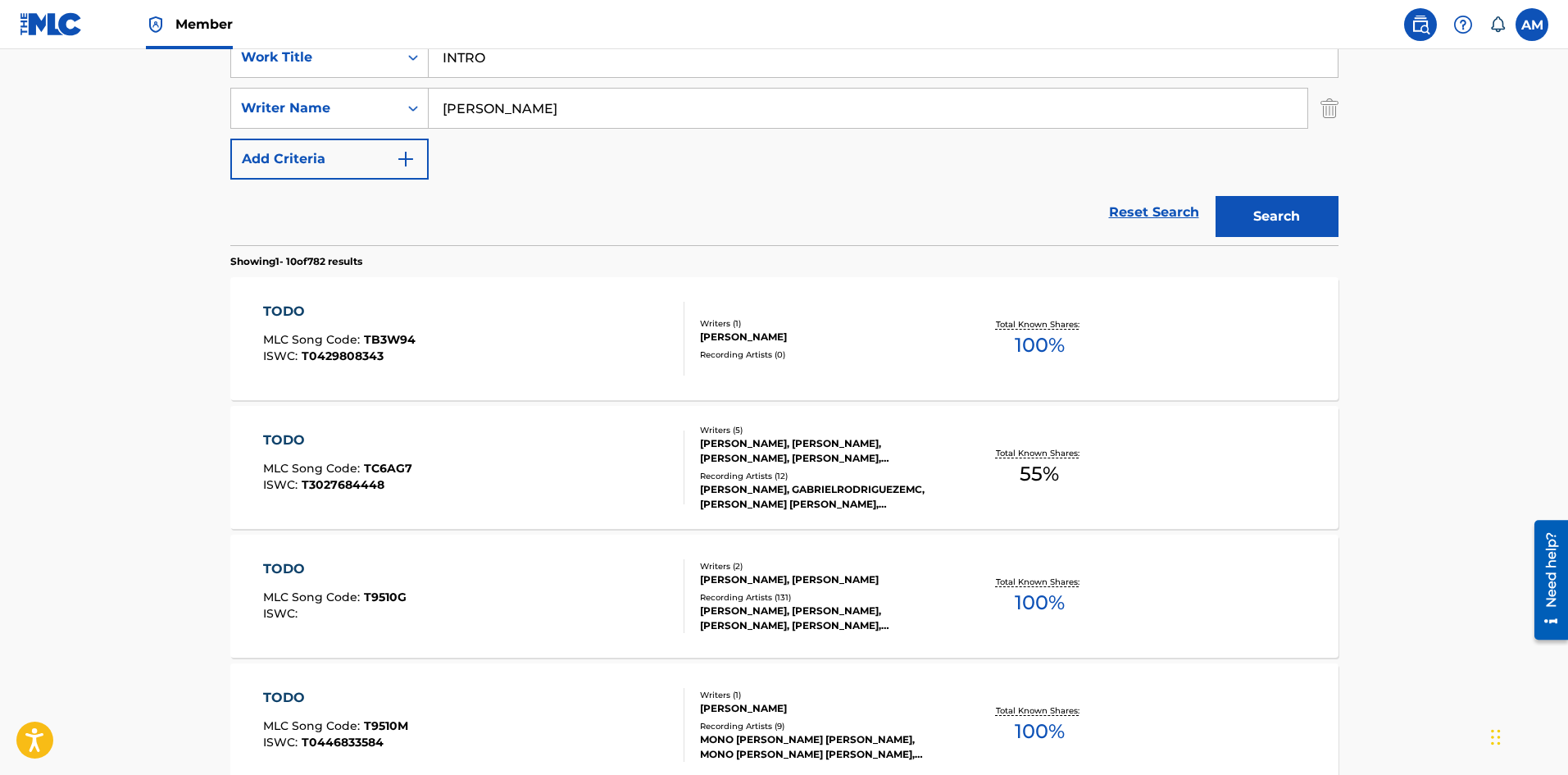
drag, startPoint x: 430, startPoint y: 103, endPoint x: 205, endPoint y: 104, distance: 225.0
click at [125, 104] on main "The MLC Public Work Search The accuracy and completeness of The MLC's data is d…" at bounding box center [784, 686] width 1568 height 1929
paste input "Bushido"
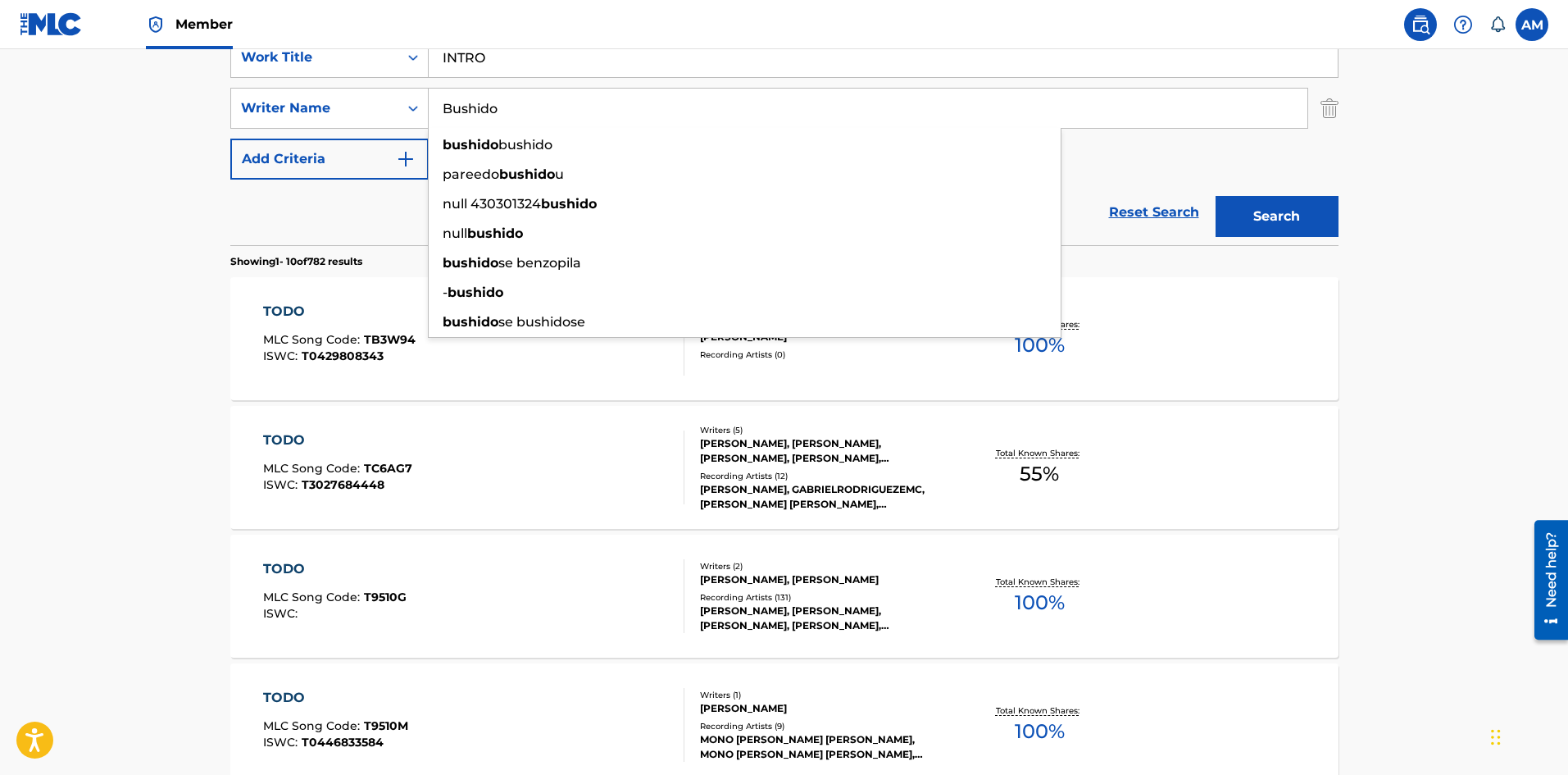
type input "Bushido"
click at [1284, 199] on button "Search" at bounding box center [1278, 216] width 123 height 41
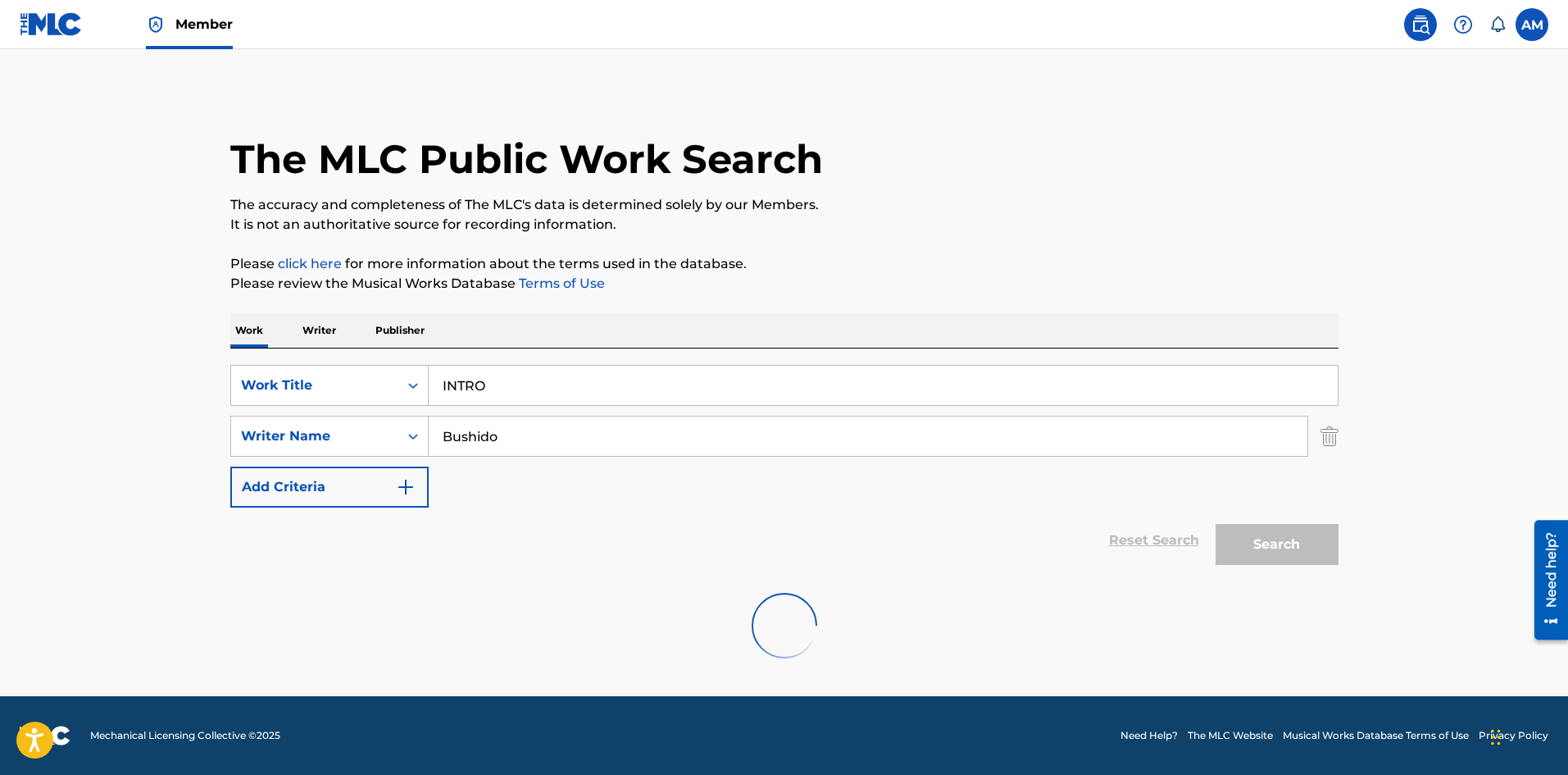
scroll to position [0, 0]
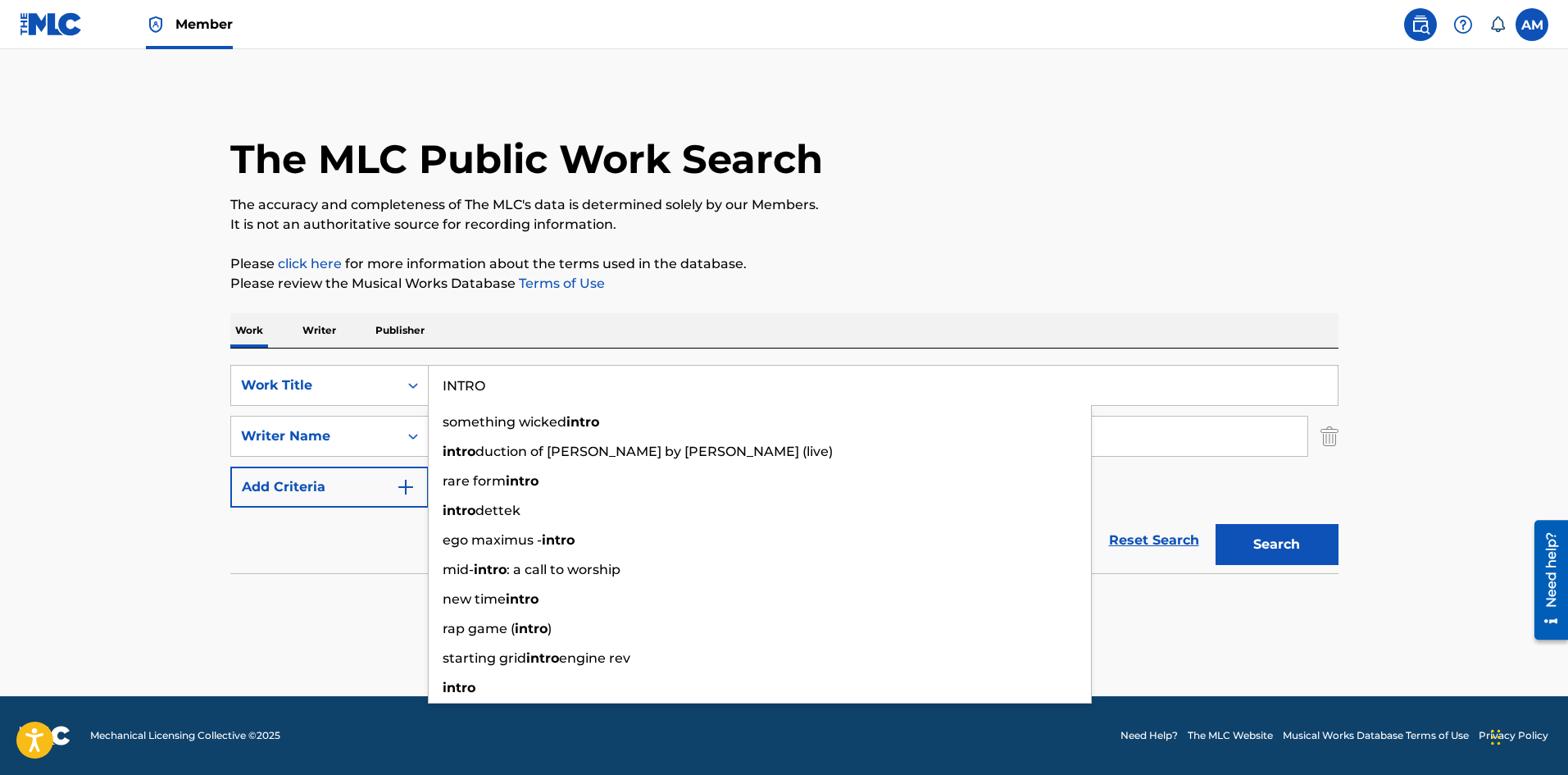
paste input "ELLA (REMIX)"
drag, startPoint x: 521, startPoint y: 380, endPoint x: 177, endPoint y: 399, distance: 344.5
click at [177, 399] on main "The MLC Public Work Search The accuracy and completeness of The MLC's data is d…" at bounding box center [784, 372] width 1568 height 646
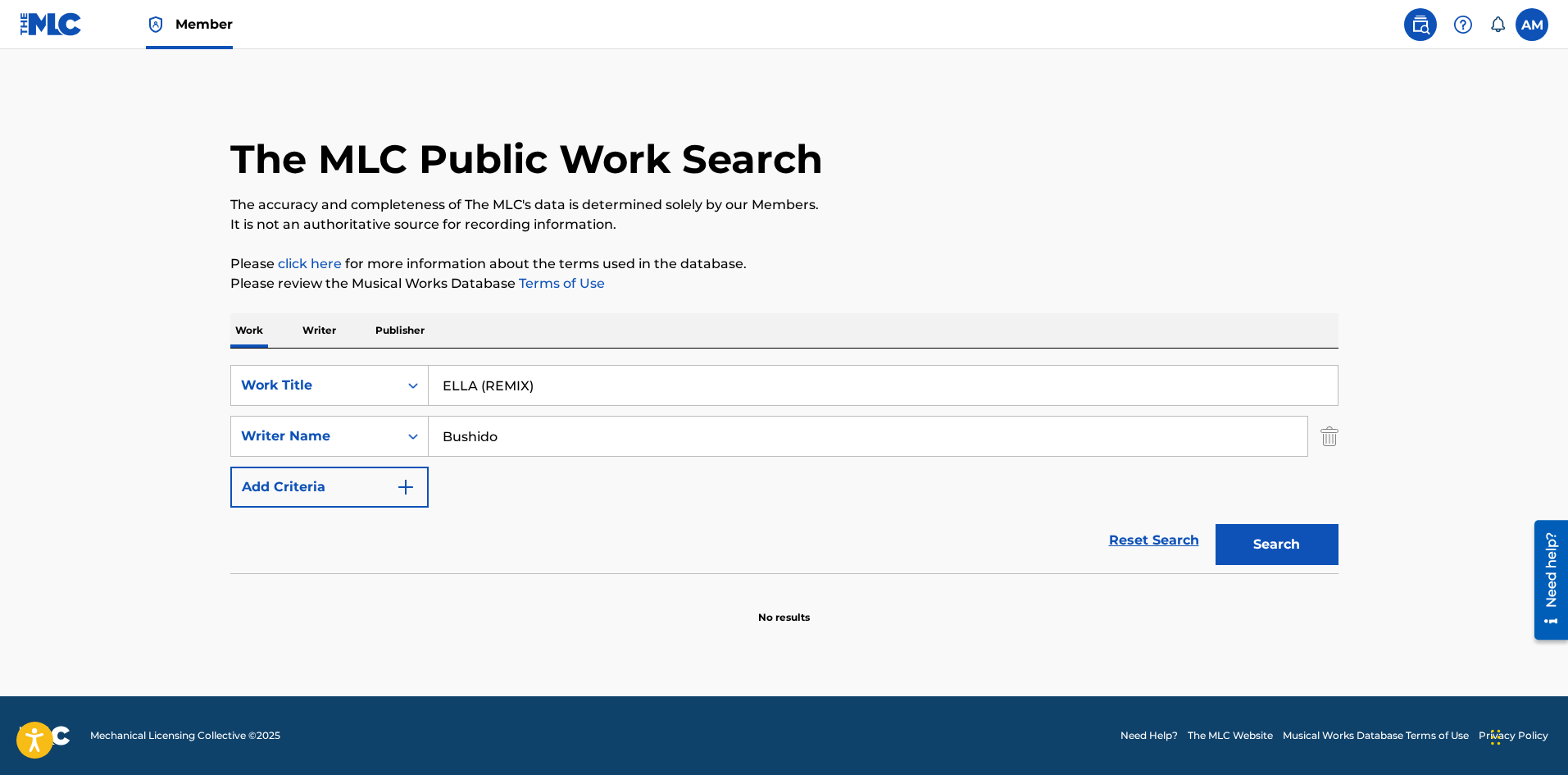
type input "ELLA (REMIX)"
drag, startPoint x: 507, startPoint y: 434, endPoint x: 104, endPoint y: 458, distance: 403.7
click at [97, 457] on main "The MLC Public Work Search The accuracy and completeness of The MLC's data is d…" at bounding box center [784, 372] width 1568 height 646
paste input "Guerrer"
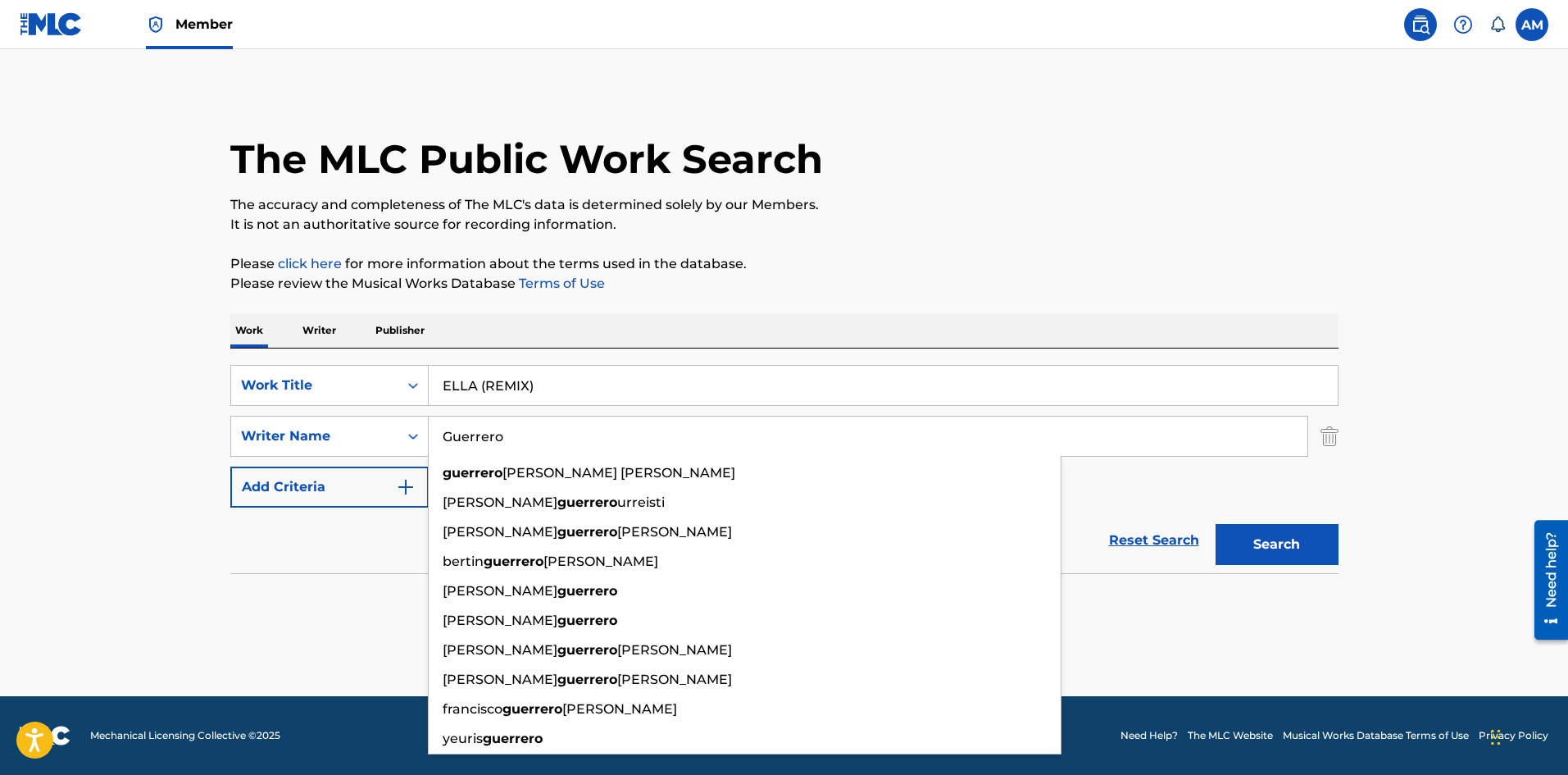
type input "Guerrero"
click at [1321, 547] on button "Search" at bounding box center [1278, 545] width 123 height 41
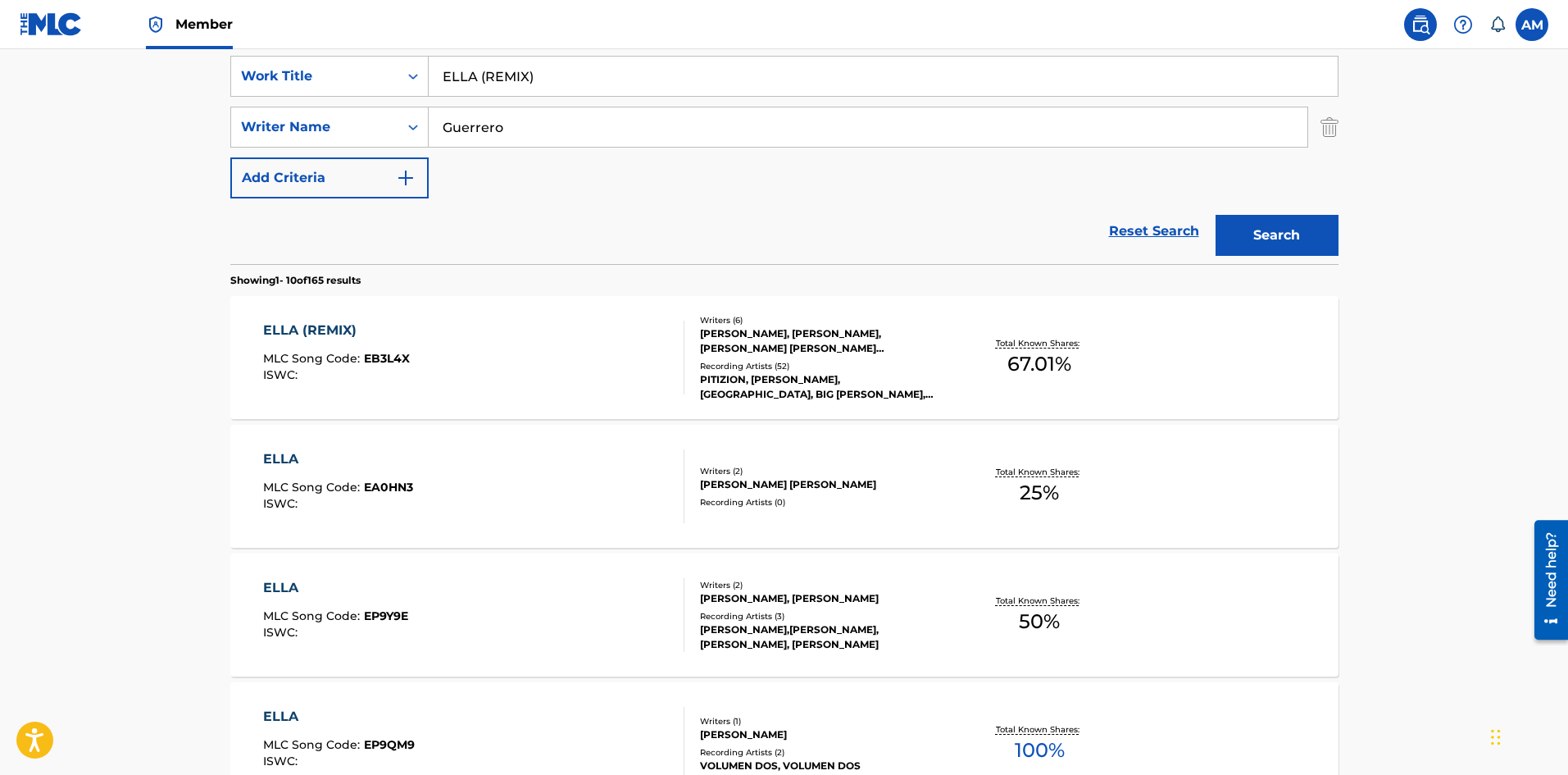
scroll to position [328, 0]
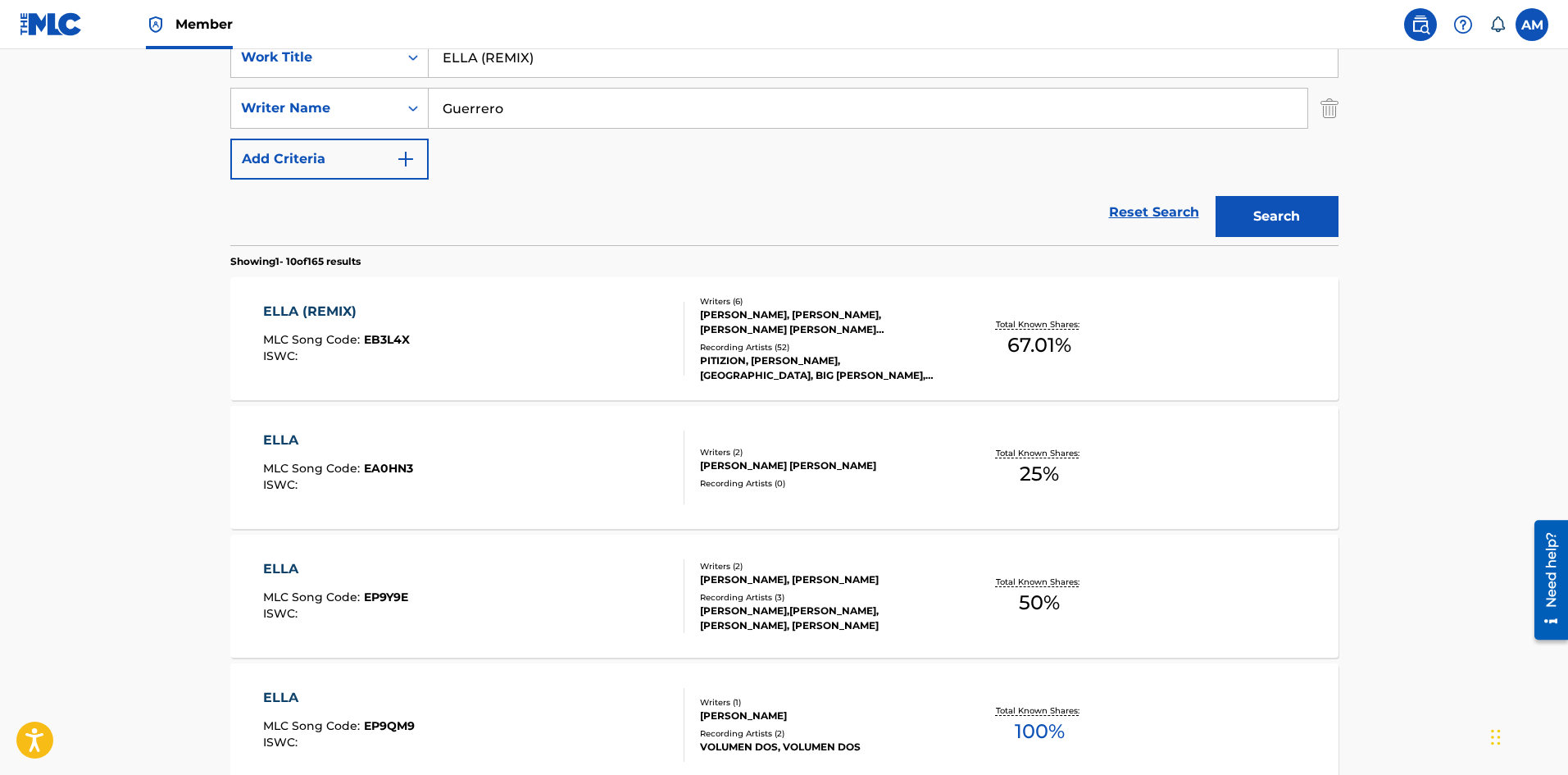
click at [644, 340] on div "ELLA (REMIX) MLC Song Code : EB3L4X ISWC :" at bounding box center [474, 338] width 421 height 74
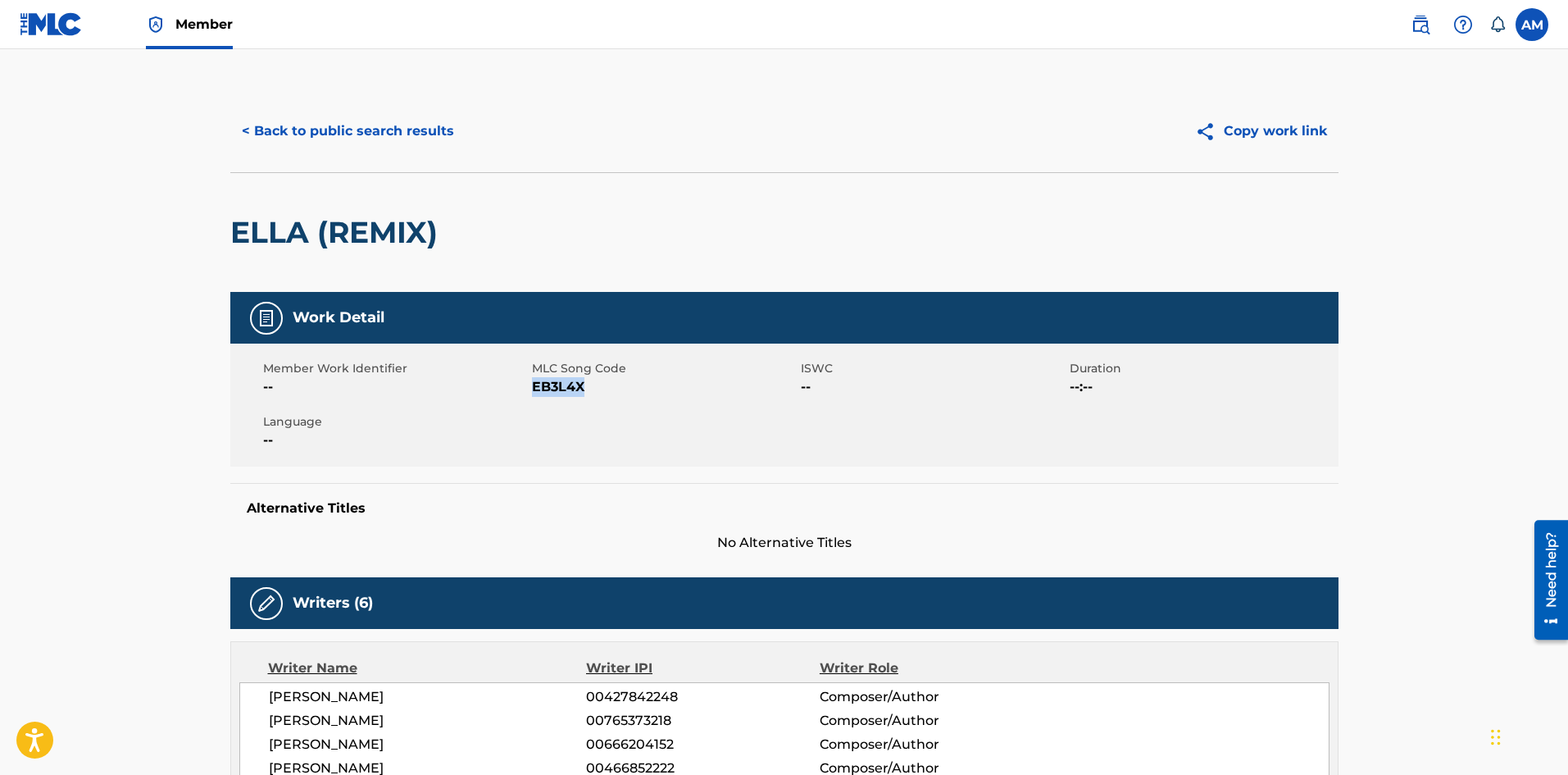
drag, startPoint x: 592, startPoint y: 390, endPoint x: 533, endPoint y: 390, distance: 59.0
click at [533, 390] on span "EB3L4X" at bounding box center [664, 387] width 265 height 20
copy span "EB3L4X"
click at [388, 130] on button "< Back to public search results" at bounding box center [348, 131] width 236 height 41
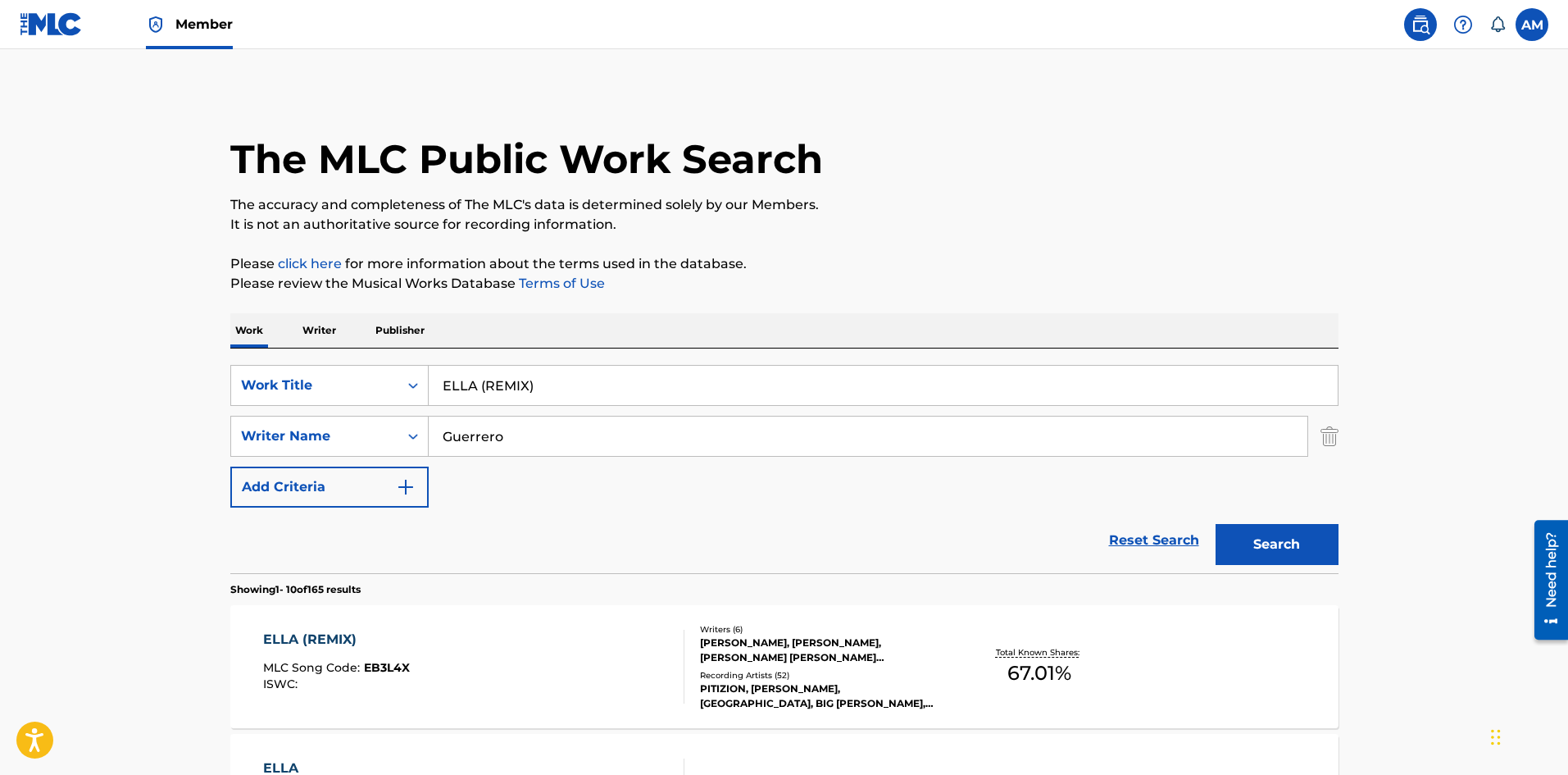
scroll to position [328, 0]
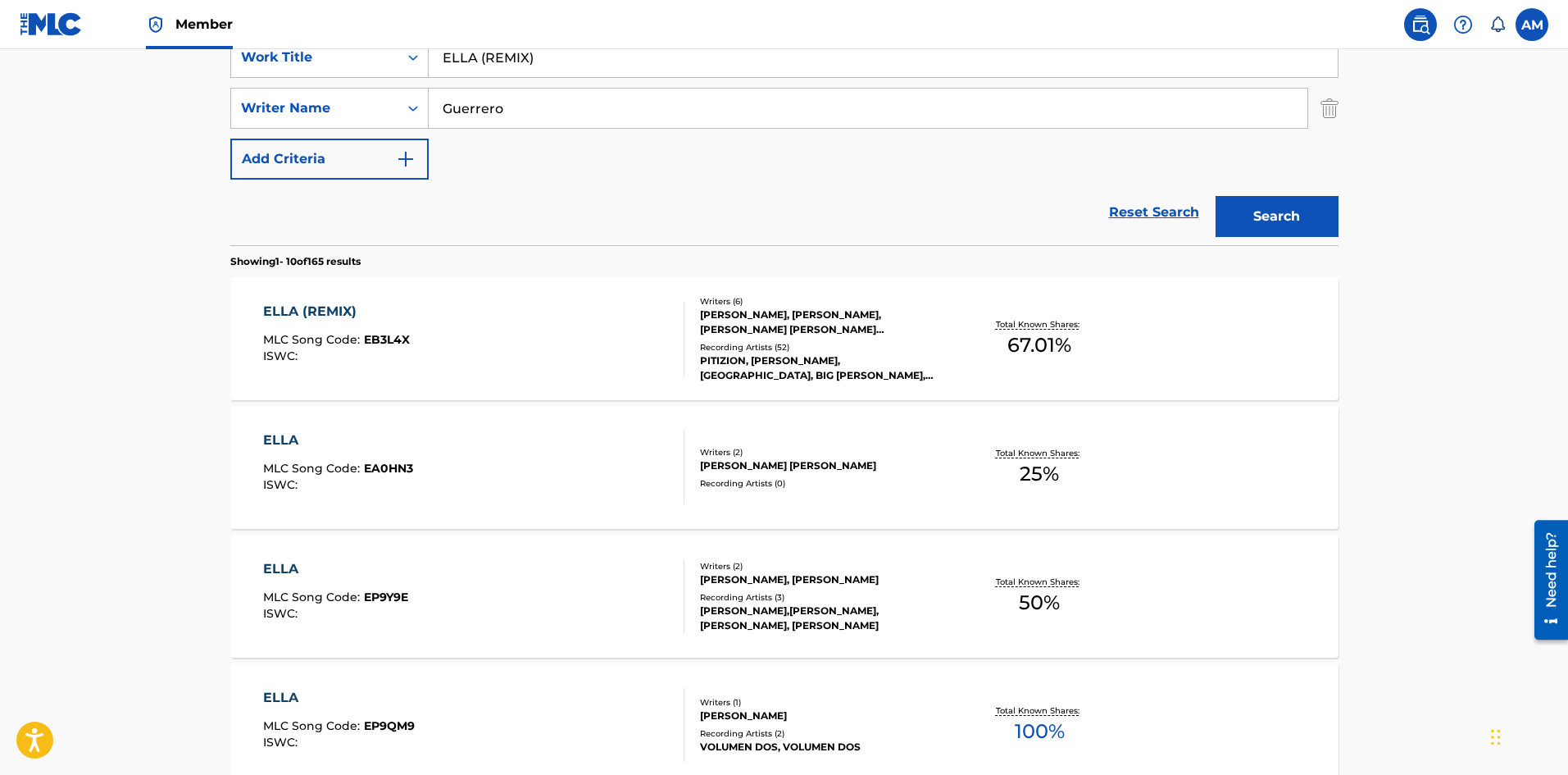
drag, startPoint x: 447, startPoint y: 62, endPoint x: 13, endPoint y: 62, distance: 434.0
click at [13, 62] on main "The MLC Public Work Search The accuracy and completeness of The MLC's data is d…" at bounding box center [784, 686] width 1568 height 1929
paste input "TODO DE TI (SUMMER"
type input "TODO DE TI (SUMMER REMIX)"
drag, startPoint x: 435, startPoint y: 112, endPoint x: 387, endPoint y: 112, distance: 48.0
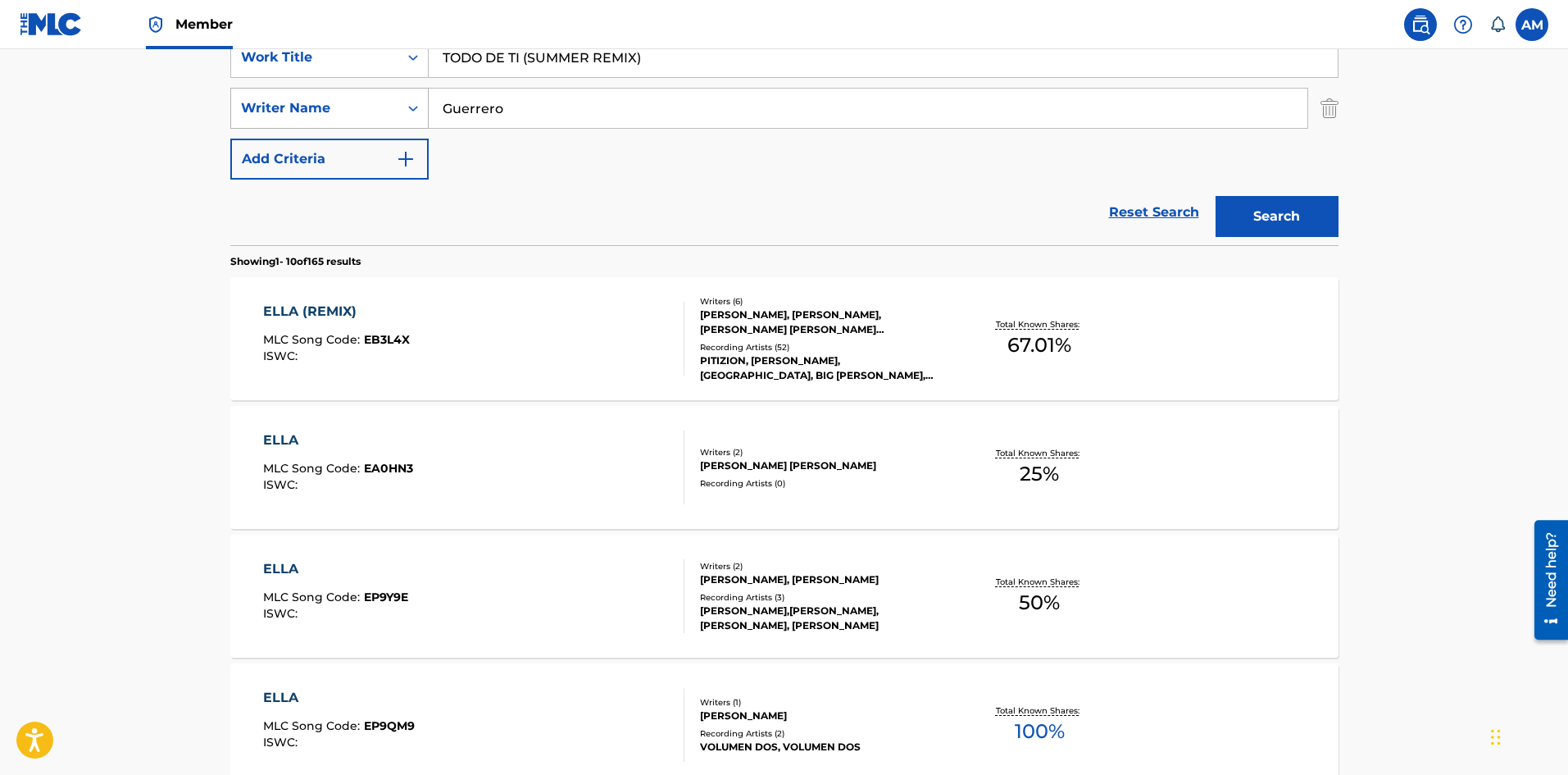
click at [387, 112] on div "SearchWithCriteriaaa0308ff-7f10-45f0-aa2a-378725f9d41f Writer Name [PERSON_NAME]" at bounding box center [784, 108] width 1108 height 41
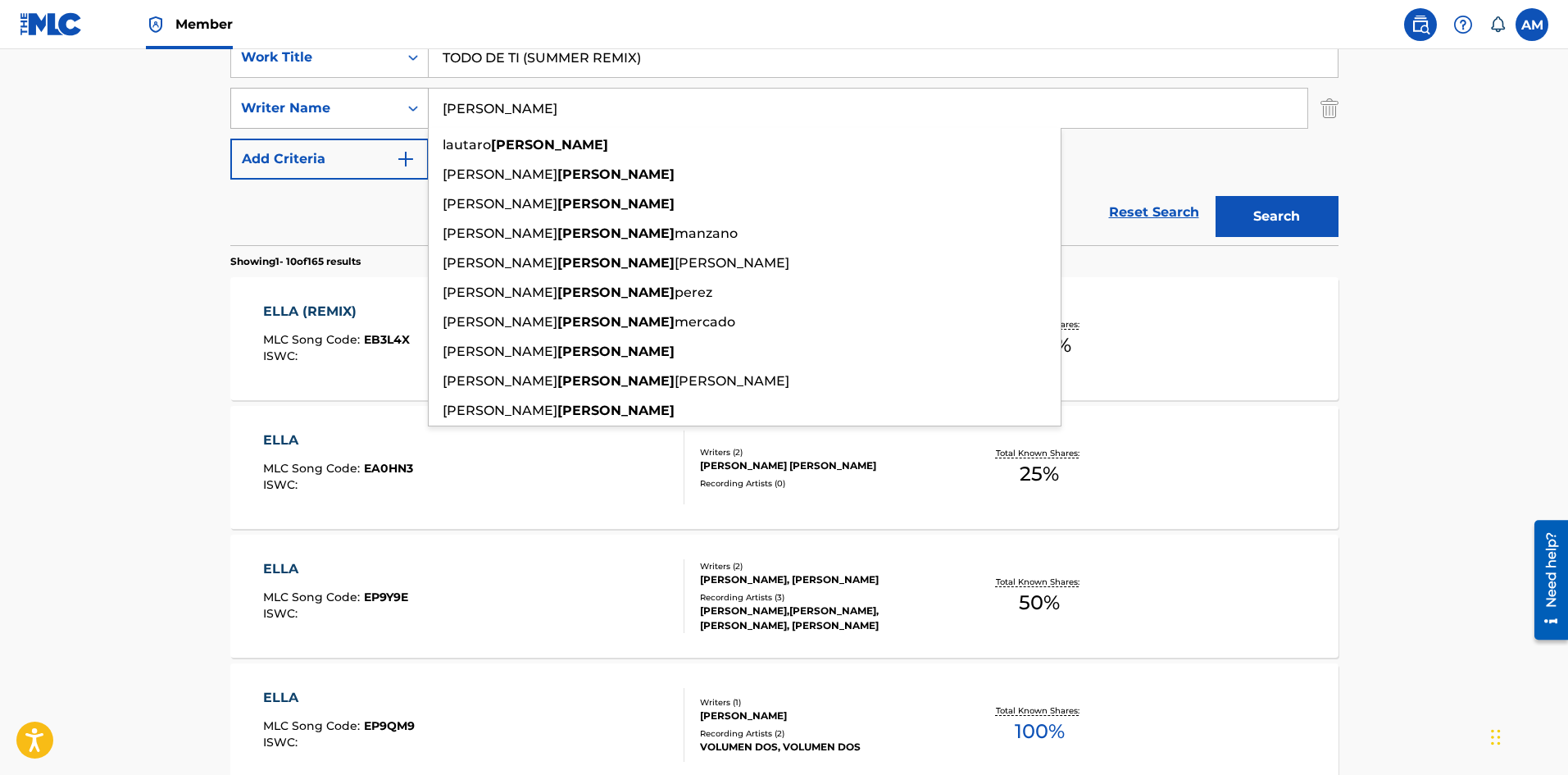
type input "[PERSON_NAME]"
click at [1216, 196] on button "Search" at bounding box center [1278, 216] width 123 height 41
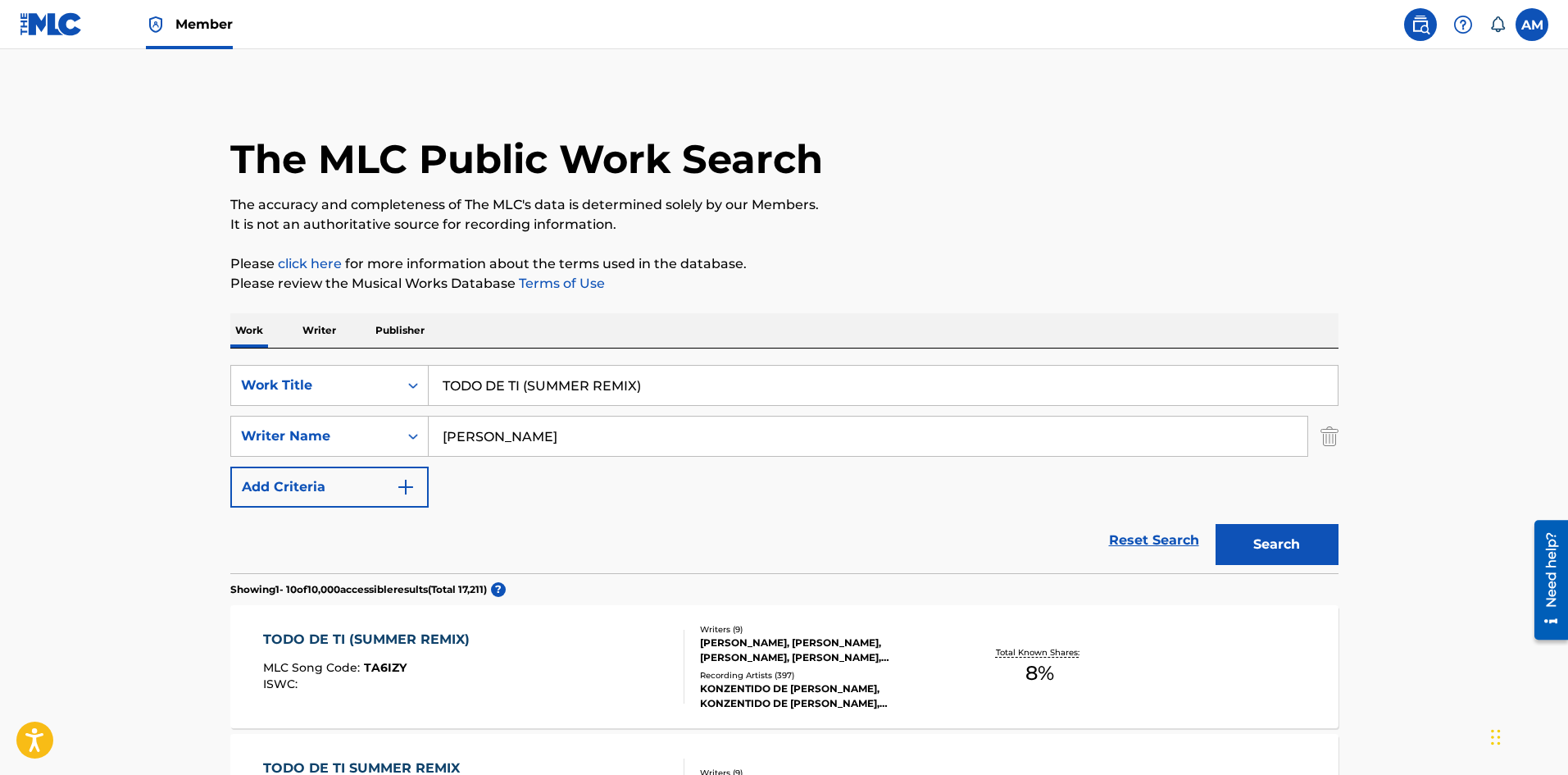
click at [580, 666] on div "TODO DE TI (SUMMER REMIX) MLC Song Code : TA6IZY ISWC :" at bounding box center [474, 666] width 421 height 74
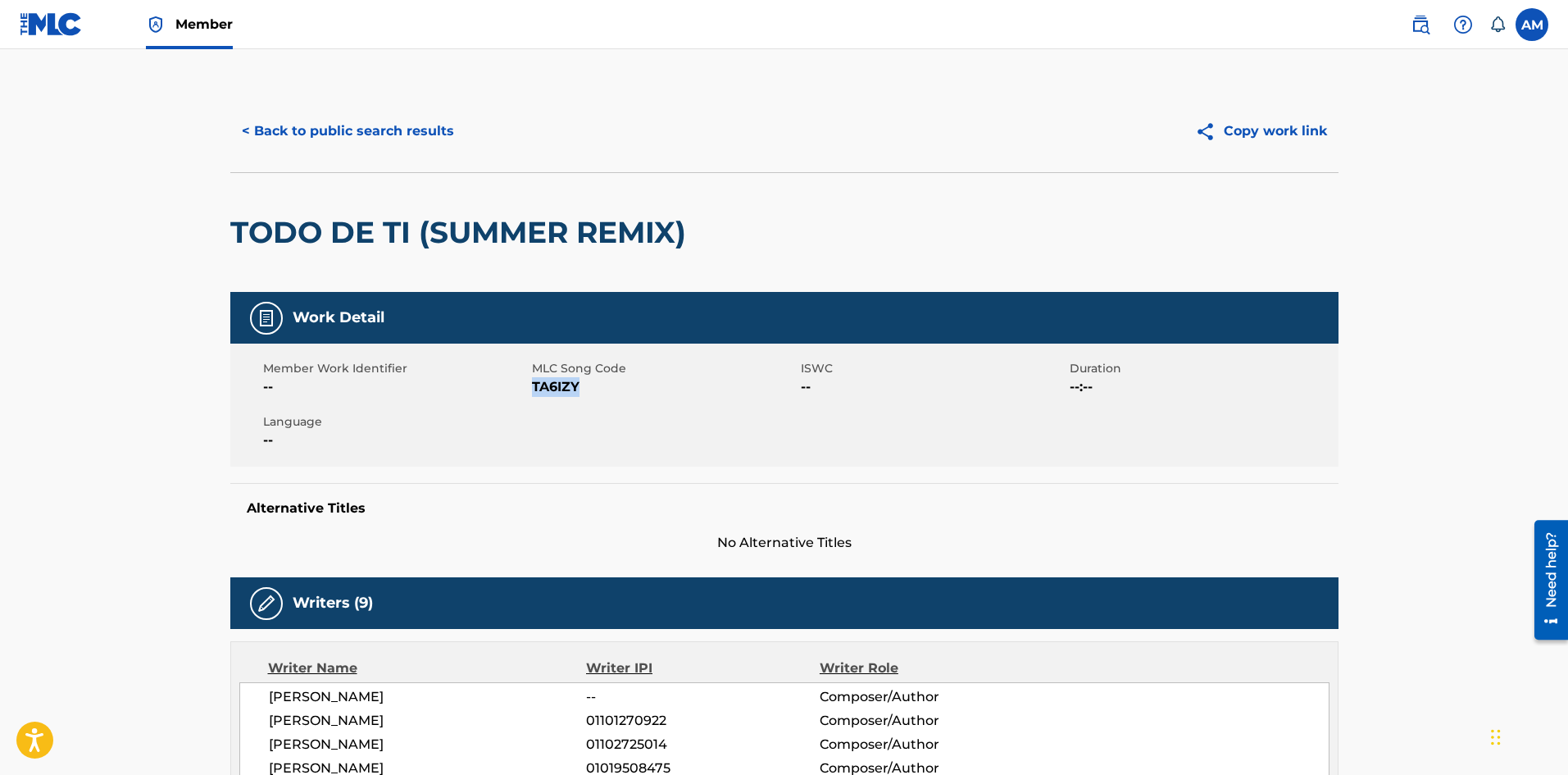
drag, startPoint x: 581, startPoint y: 393, endPoint x: 534, endPoint y: 388, distance: 47.3
click at [534, 388] on span "TA6IZY" at bounding box center [664, 387] width 265 height 20
copy span "TA6IZY"
click at [362, 129] on button "< Back to public search results" at bounding box center [348, 131] width 236 height 41
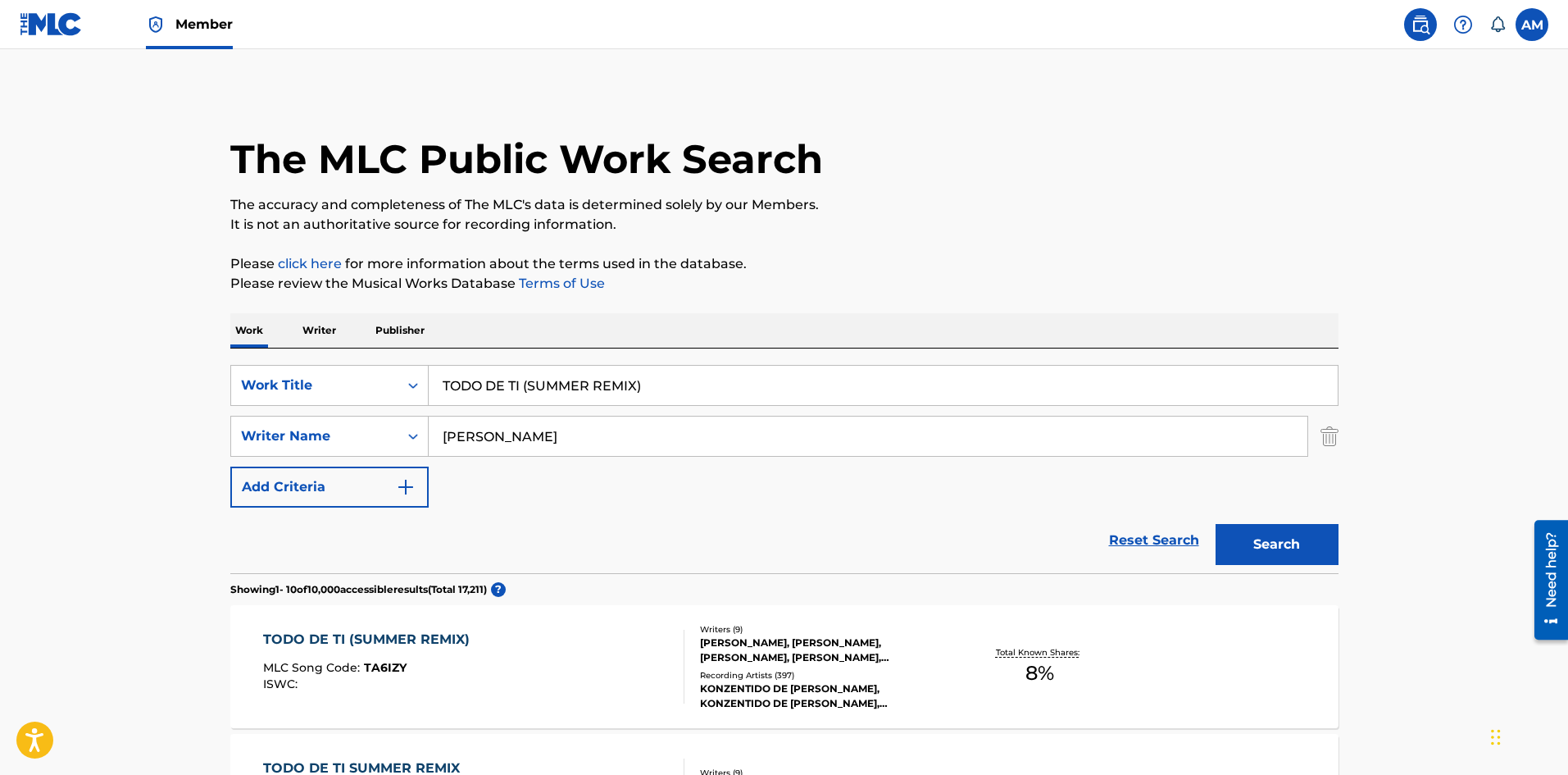
drag, startPoint x: 685, startPoint y: 386, endPoint x: 103, endPoint y: 447, distance: 585.2
paste input "VETE REMIX"
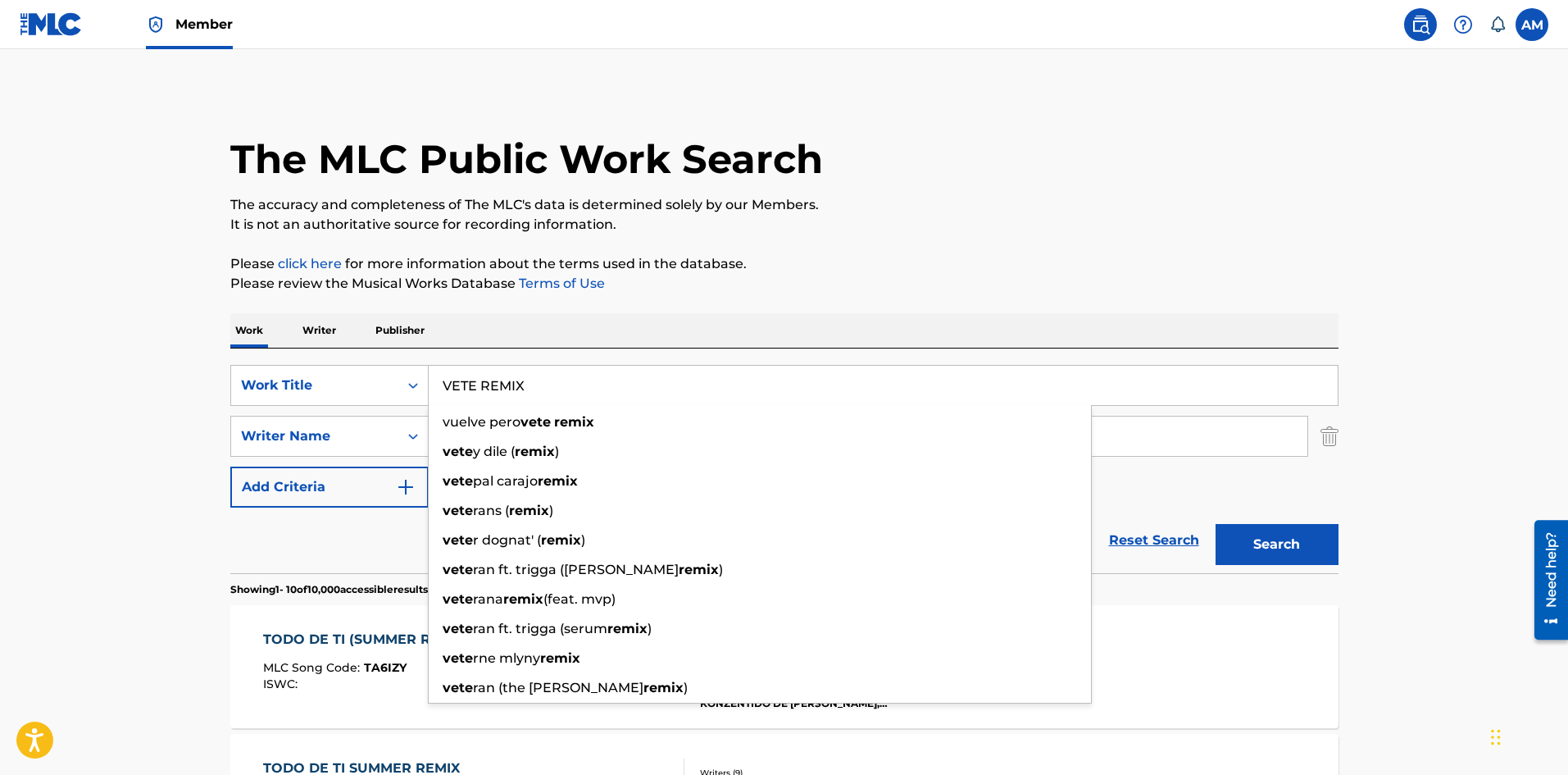
type input "VETE REMIX"
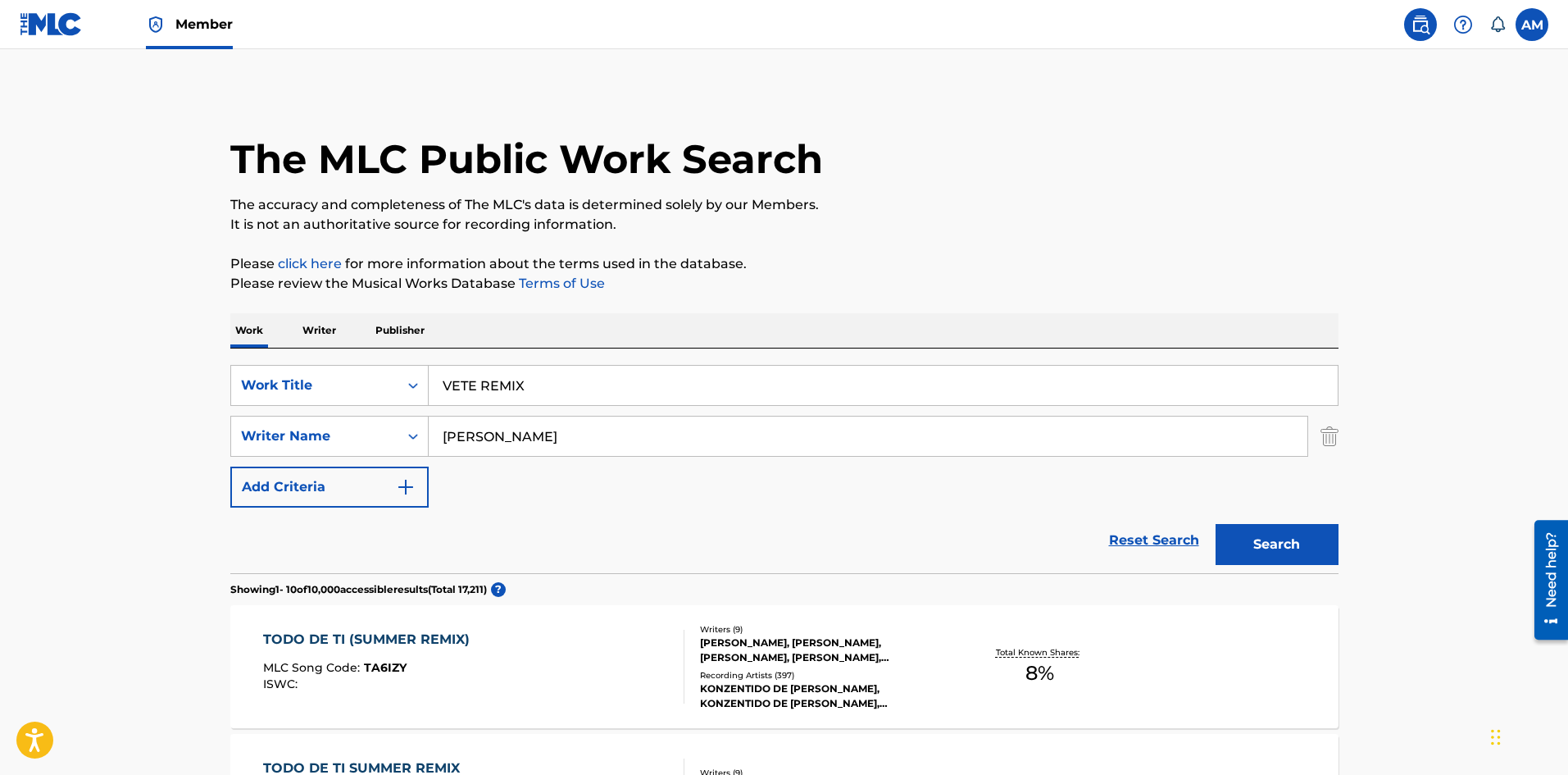
drag, startPoint x: 294, startPoint y: 562, endPoint x: 483, endPoint y: 497, distance: 199.9
click at [301, 556] on div "Reset Search Search" at bounding box center [784, 539] width 1108 height 65
drag, startPoint x: 388, startPoint y: 440, endPoint x: 315, endPoint y: 441, distance: 73.0
click at [315, 441] on div "SearchWithCriteriaaa0308ff-7f10-45f0-aa2a-378725f9d41f Writer Name [PERSON_NAME]" at bounding box center [784, 436] width 1108 height 41
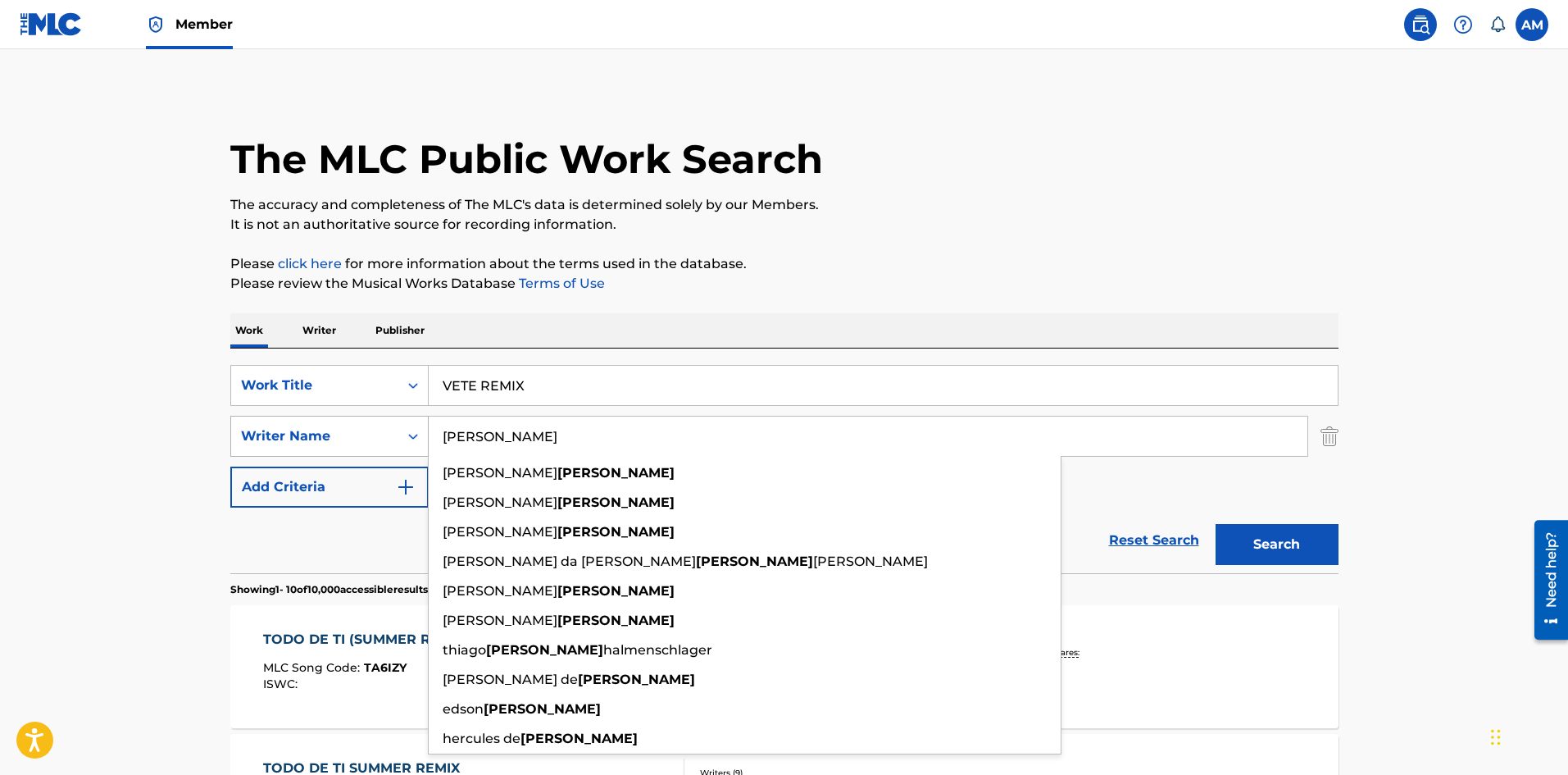
click at [1216, 524] on button "Search" at bounding box center [1278, 545] width 123 height 41
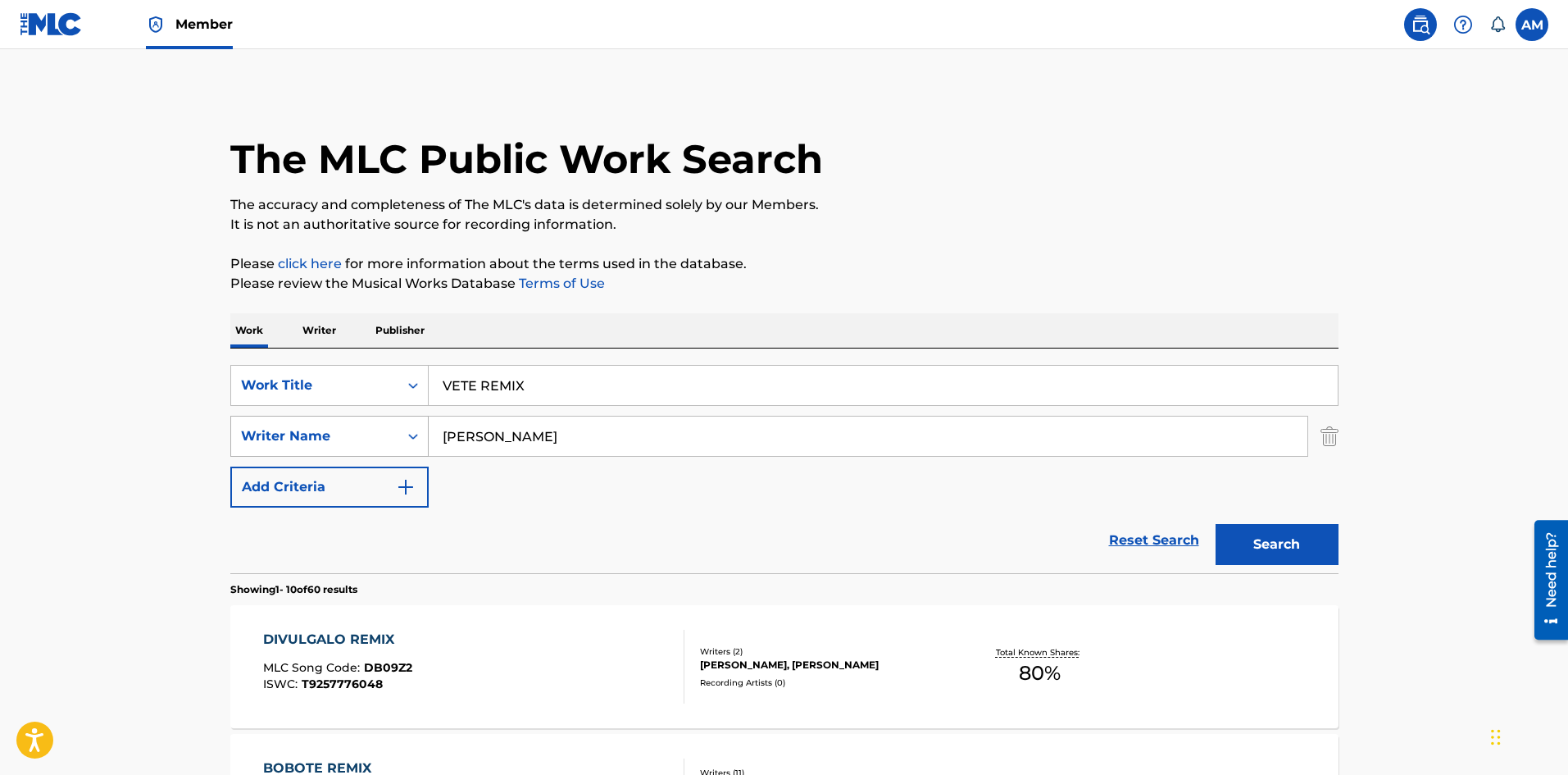
drag, startPoint x: 521, startPoint y: 439, endPoint x: 403, endPoint y: 438, distance: 118.0
click at [403, 438] on div "SearchWithCriteriaaa0308ff-7f10-45f0-aa2a-378725f9d41f Writer Name [PERSON_NAME]" at bounding box center [784, 436] width 1108 height 41
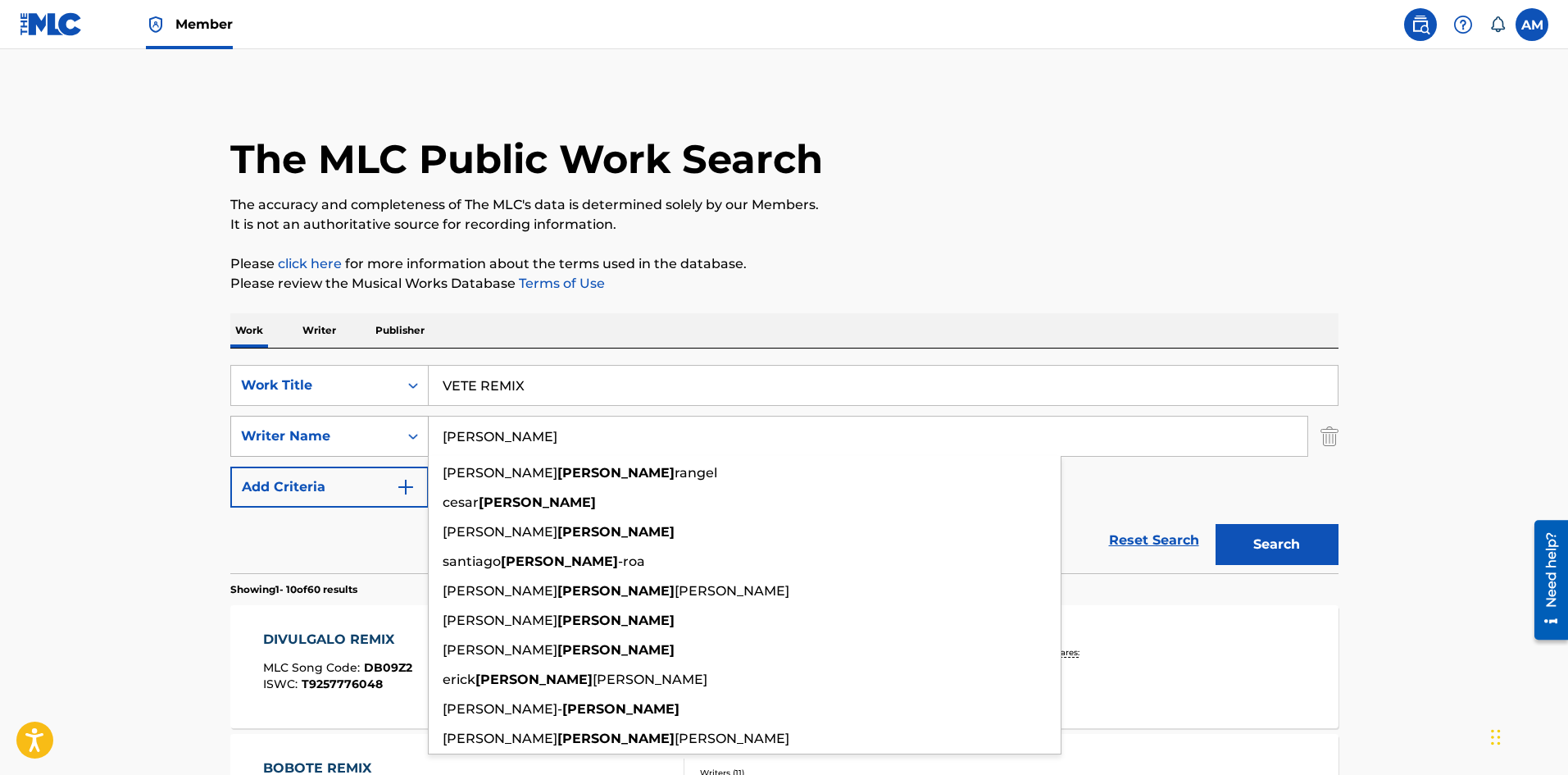
type input "[PERSON_NAME]"
click at [1216, 524] on button "Search" at bounding box center [1278, 545] width 123 height 41
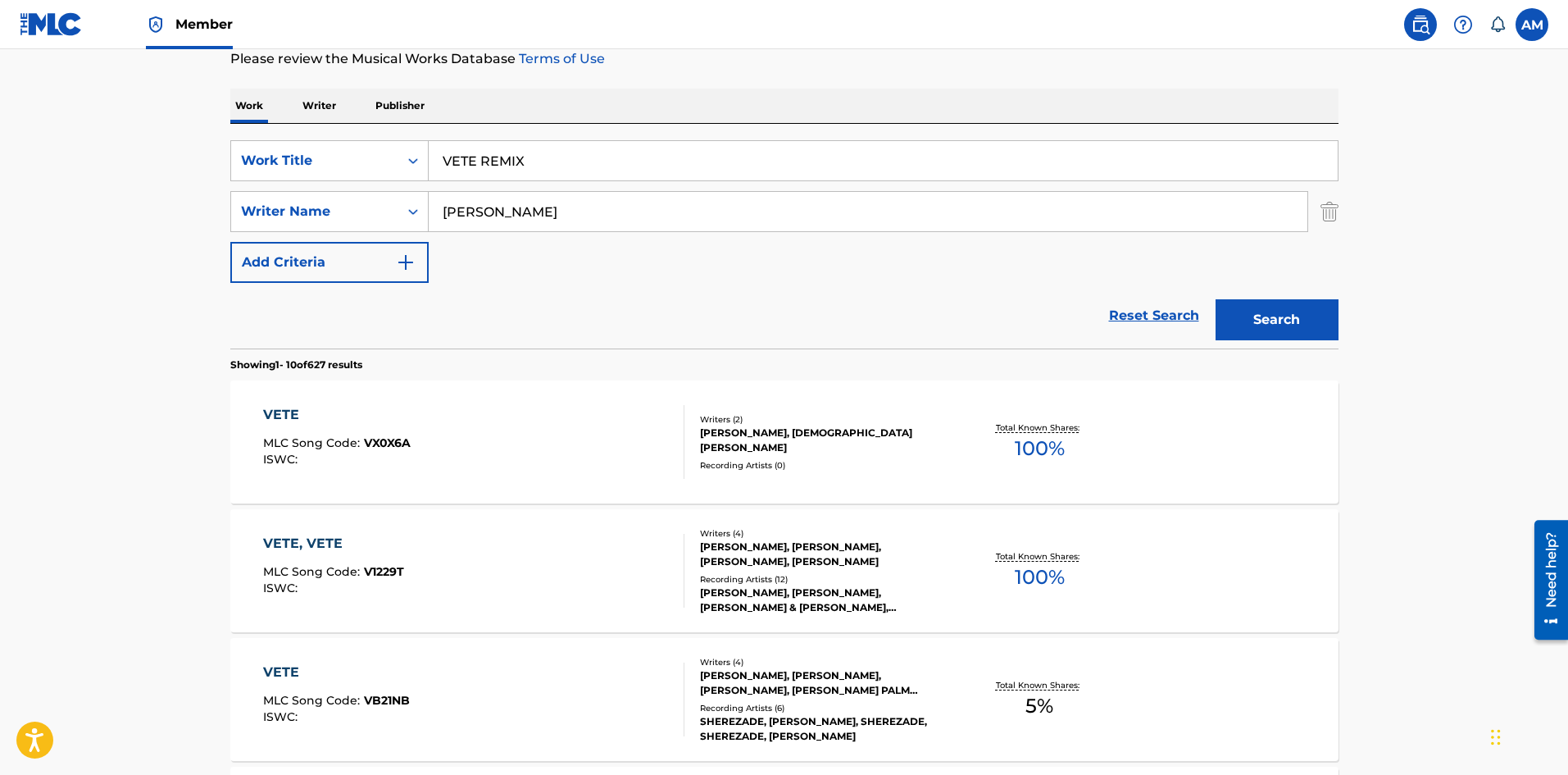
scroll to position [246, 0]
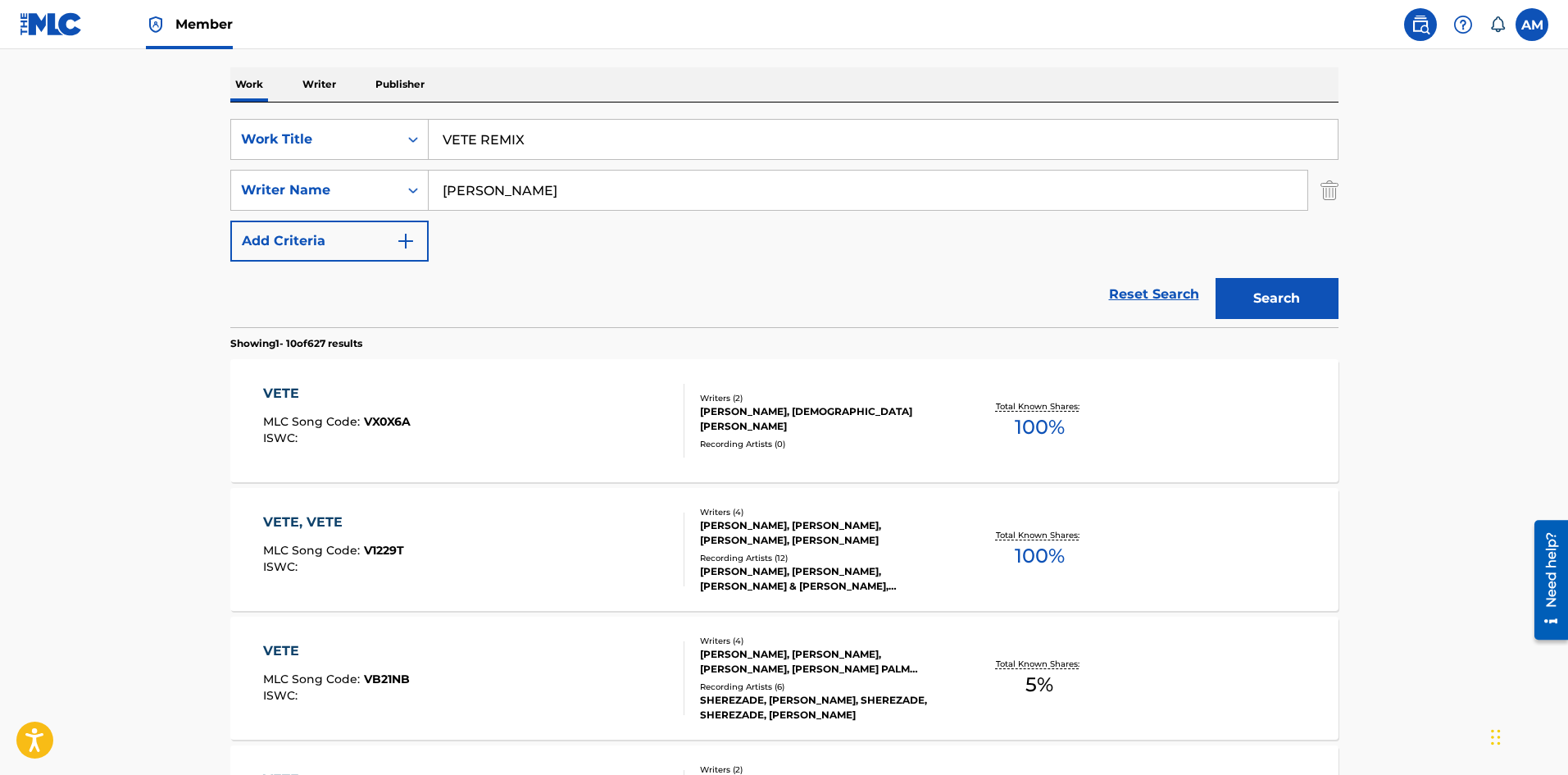
click at [636, 440] on div "VETE MLC Song Code : VX0X6A ISWC :" at bounding box center [474, 421] width 421 height 74
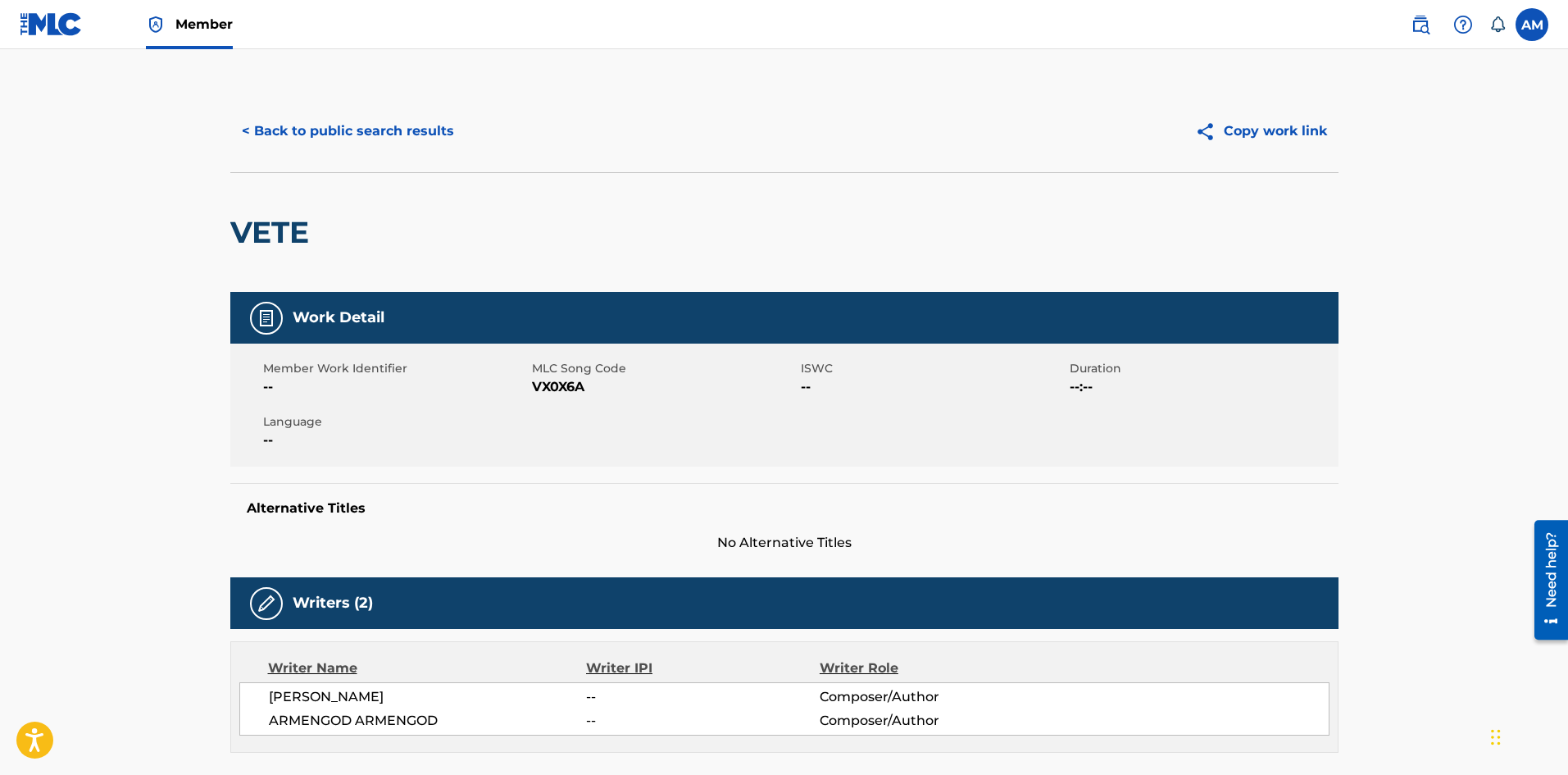
click at [371, 133] on button "< Back to public search results" at bounding box center [348, 131] width 236 height 41
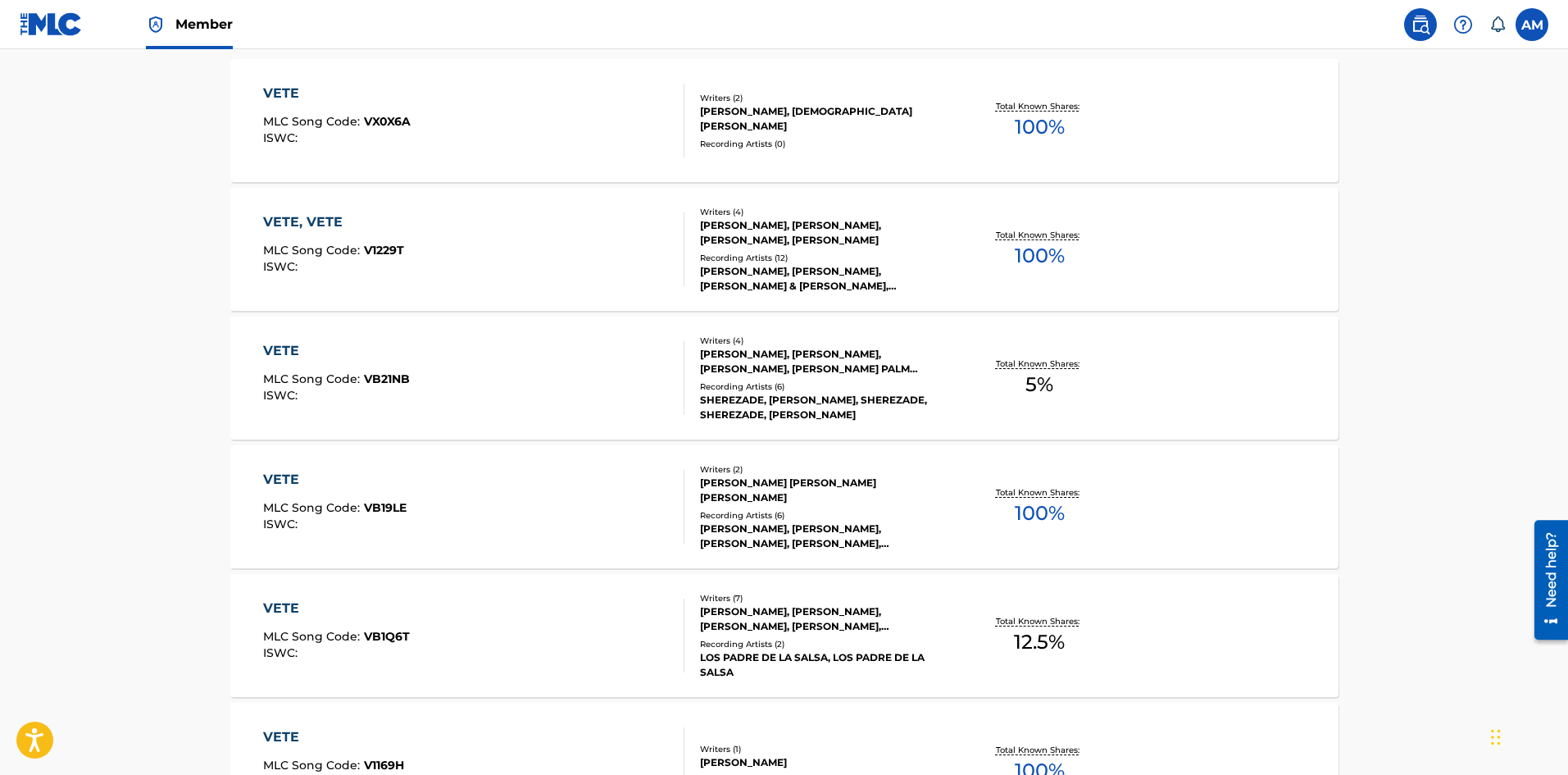
scroll to position [574, 0]
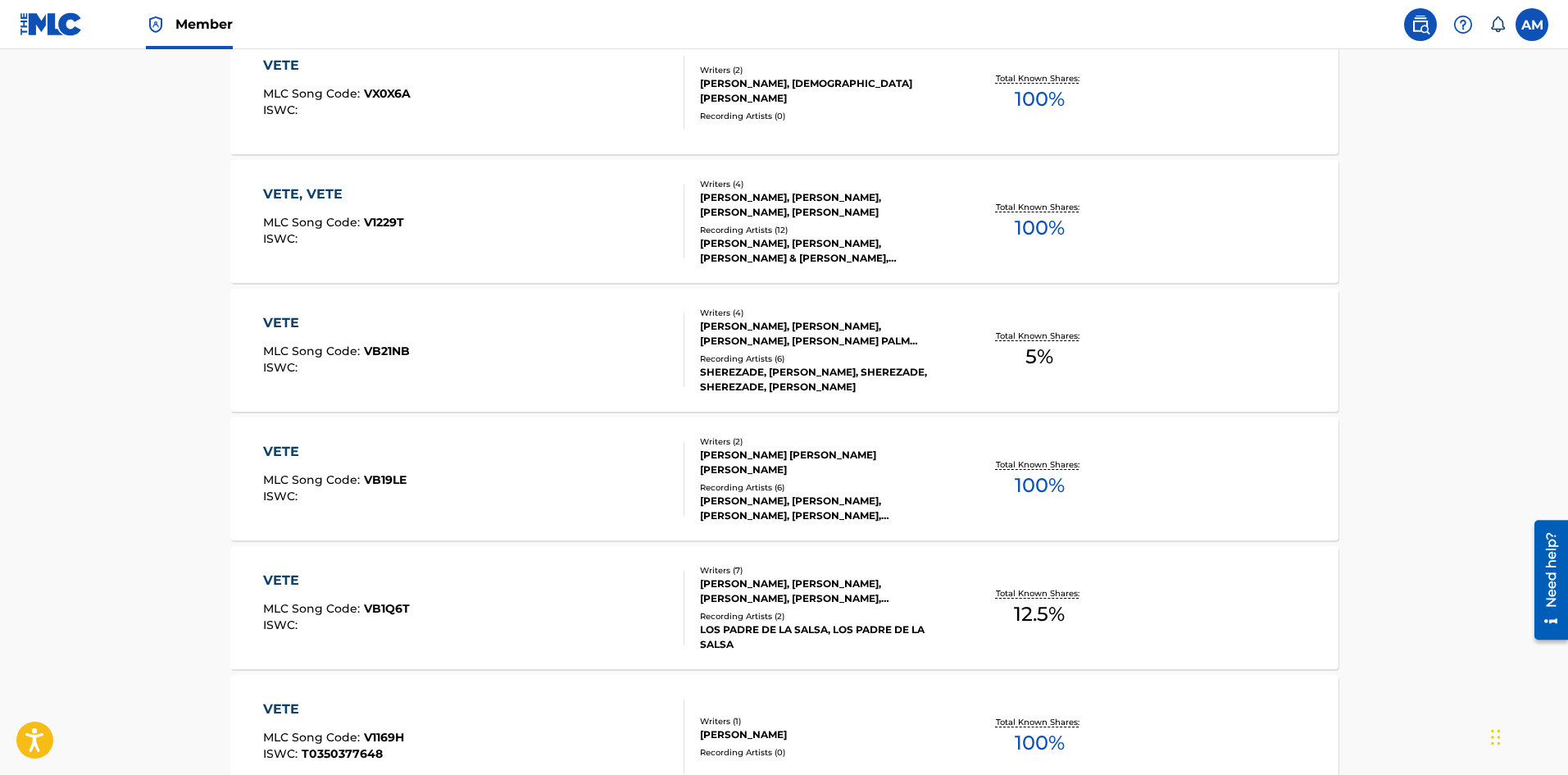
click at [640, 471] on div "VETE MLC Song Code : VB19LE ISWC :" at bounding box center [474, 479] width 421 height 74
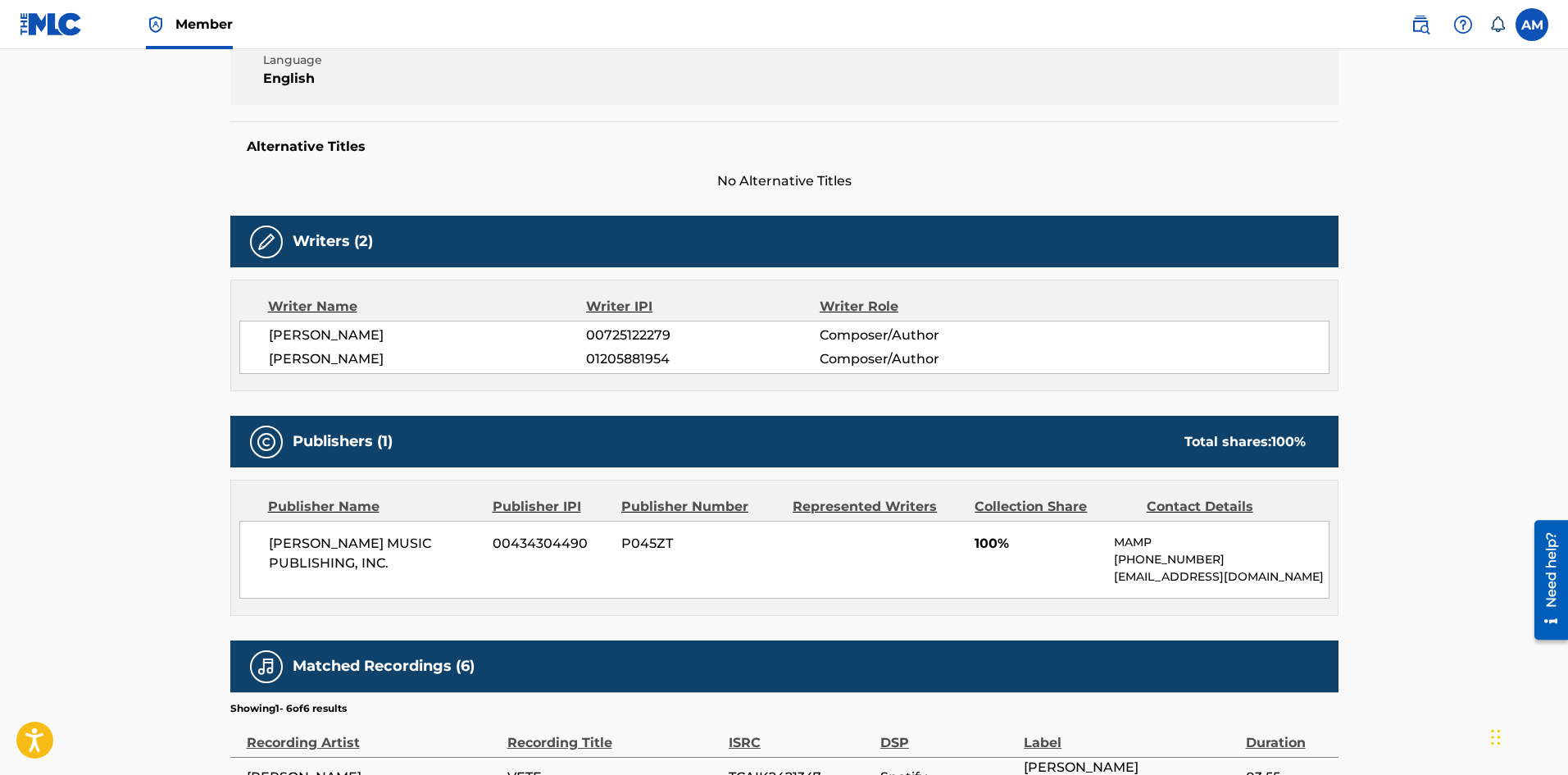
scroll to position [656, 0]
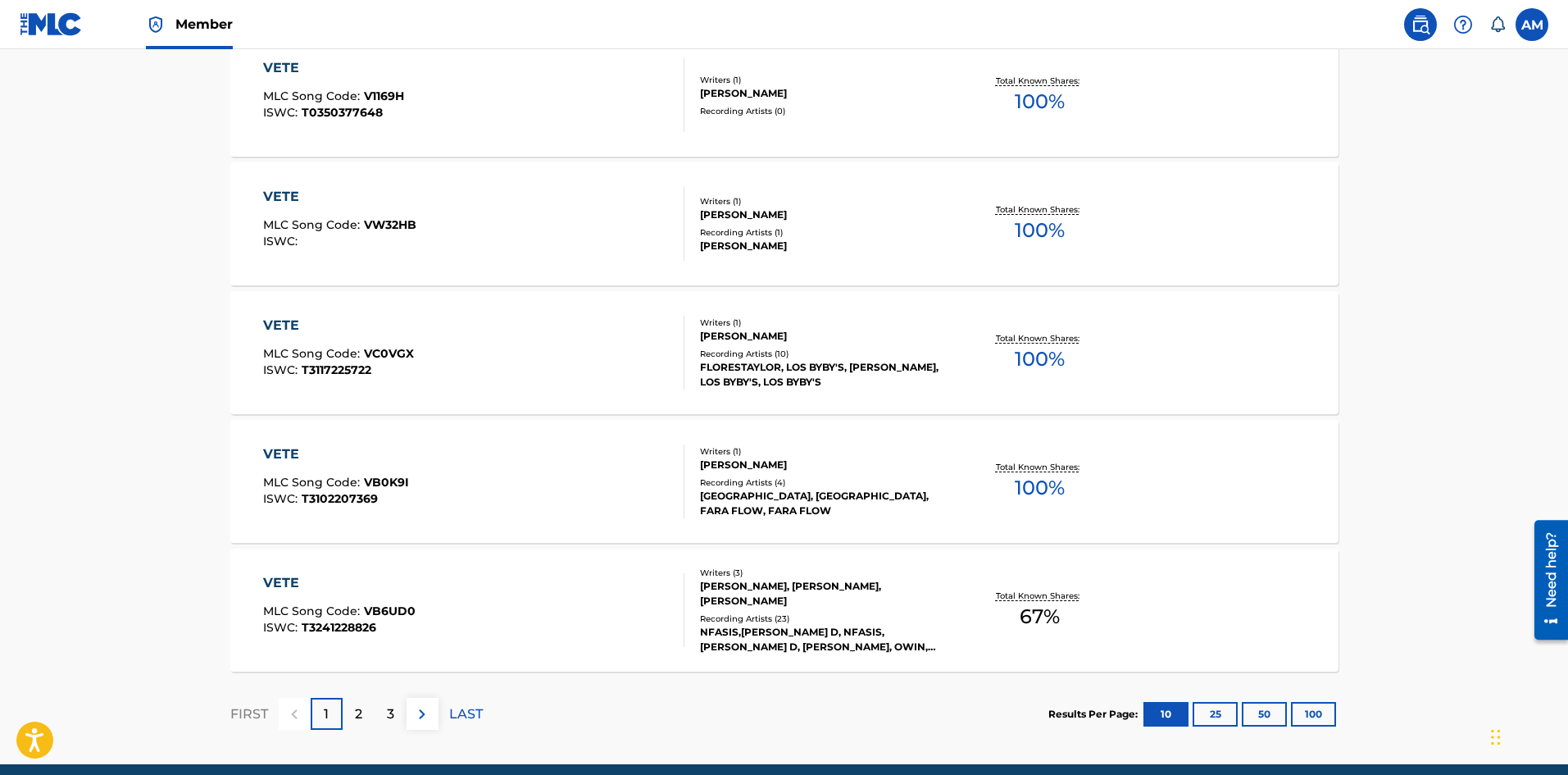
scroll to position [1241, 0]
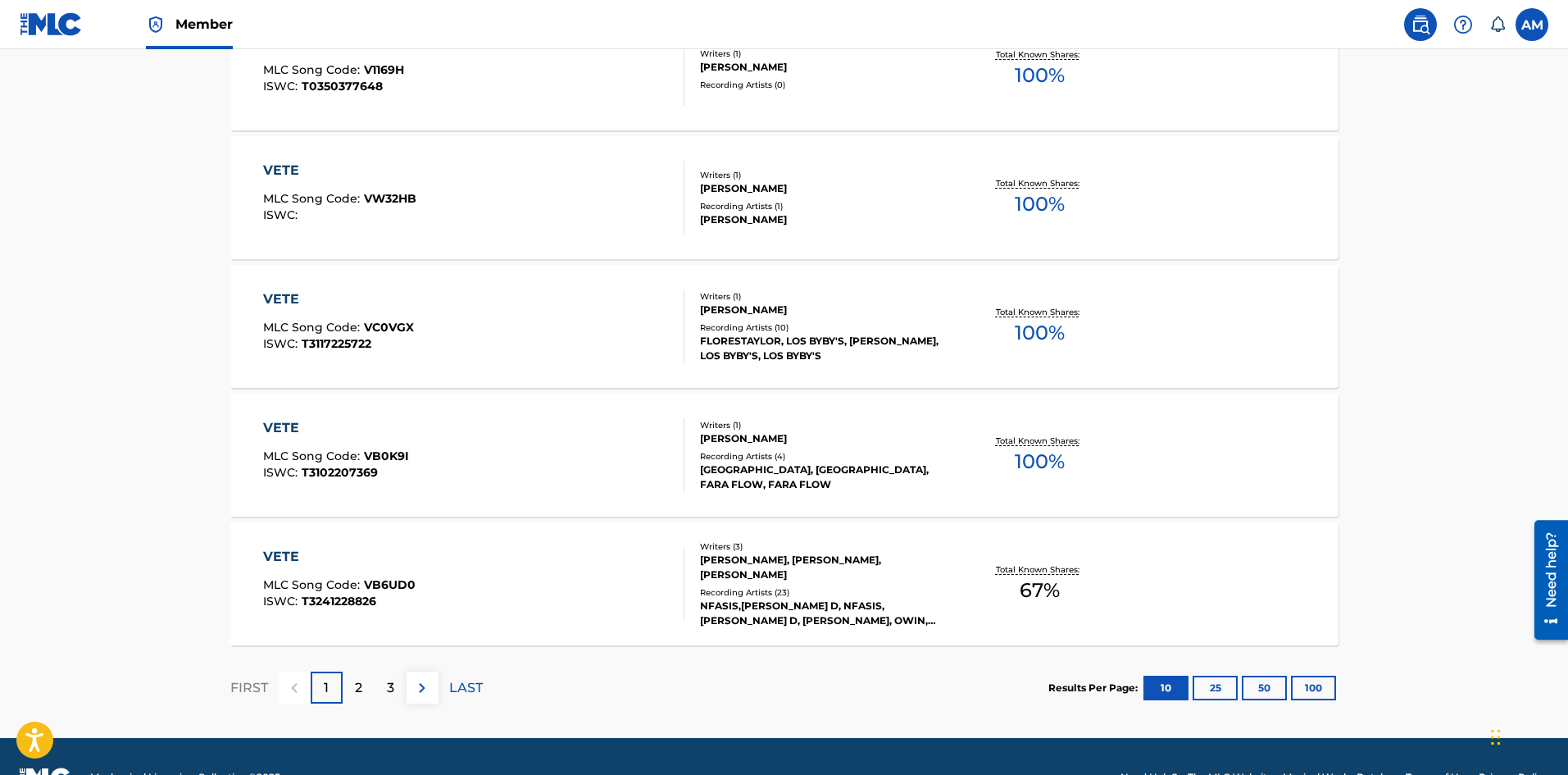
click at [360, 686] on p "2" at bounding box center [359, 688] width 7 height 20
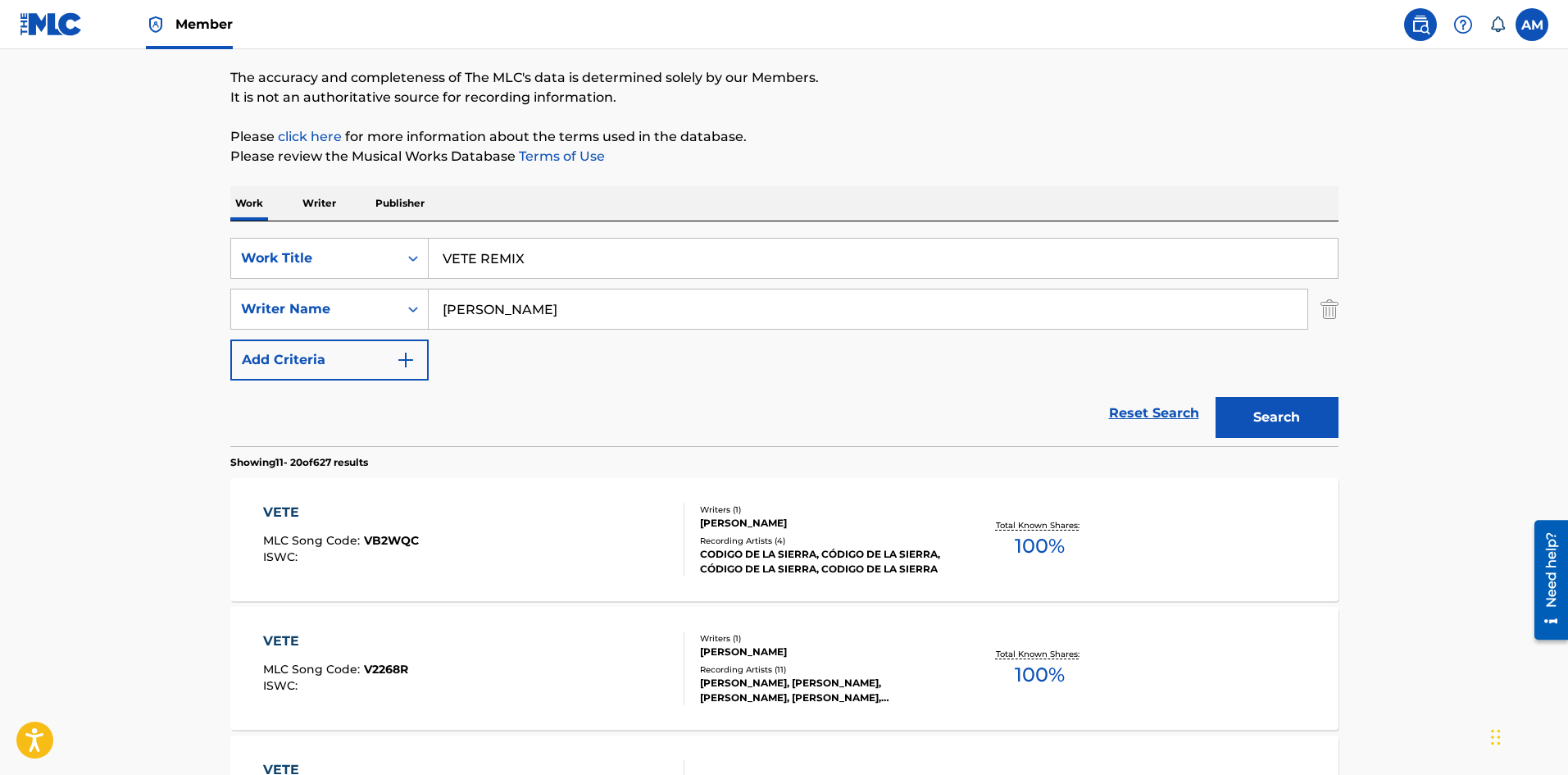
scroll to position [0, 0]
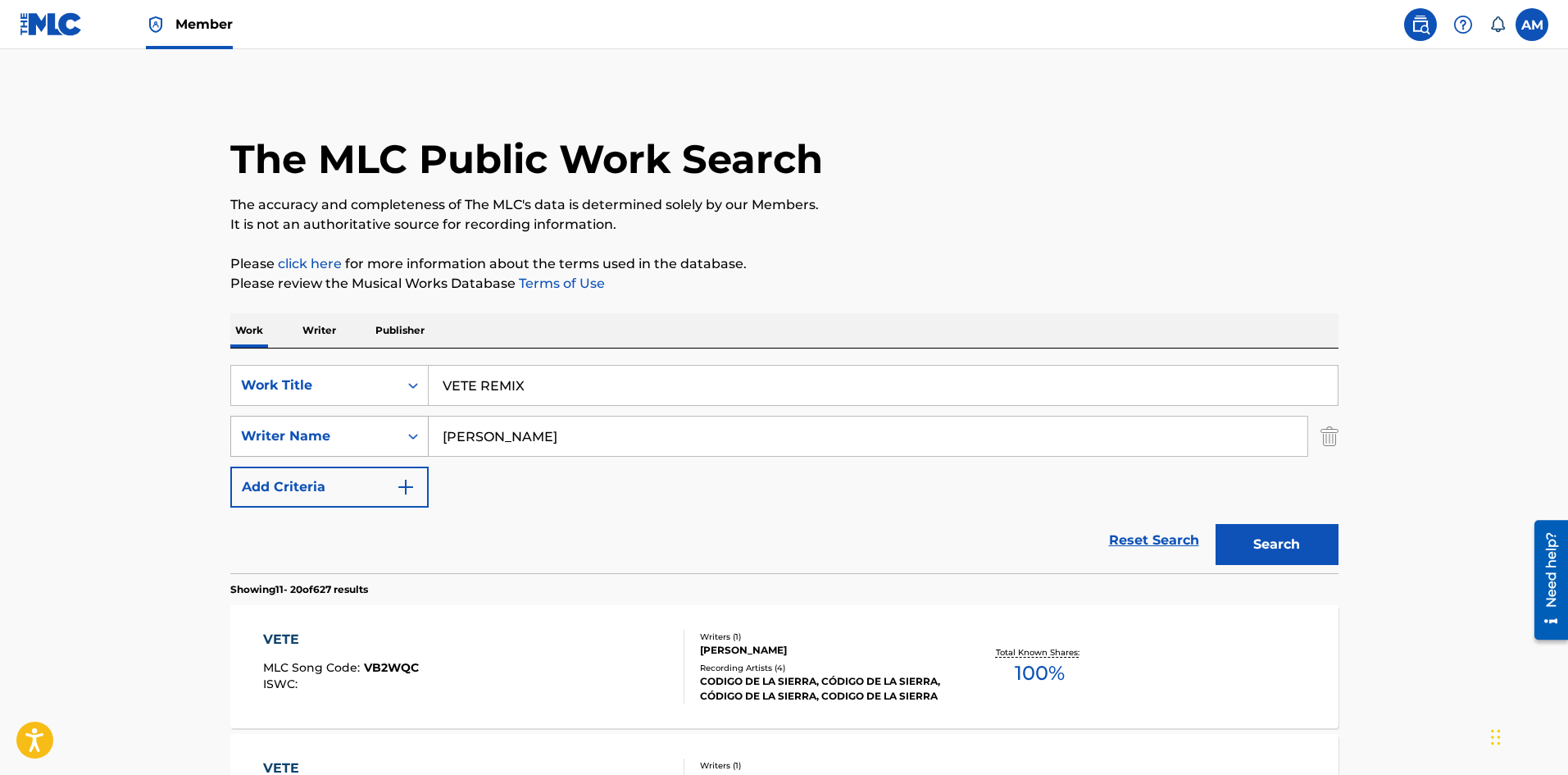
click at [315, 428] on div "Writer Name" at bounding box center [314, 436] width 147 height 20
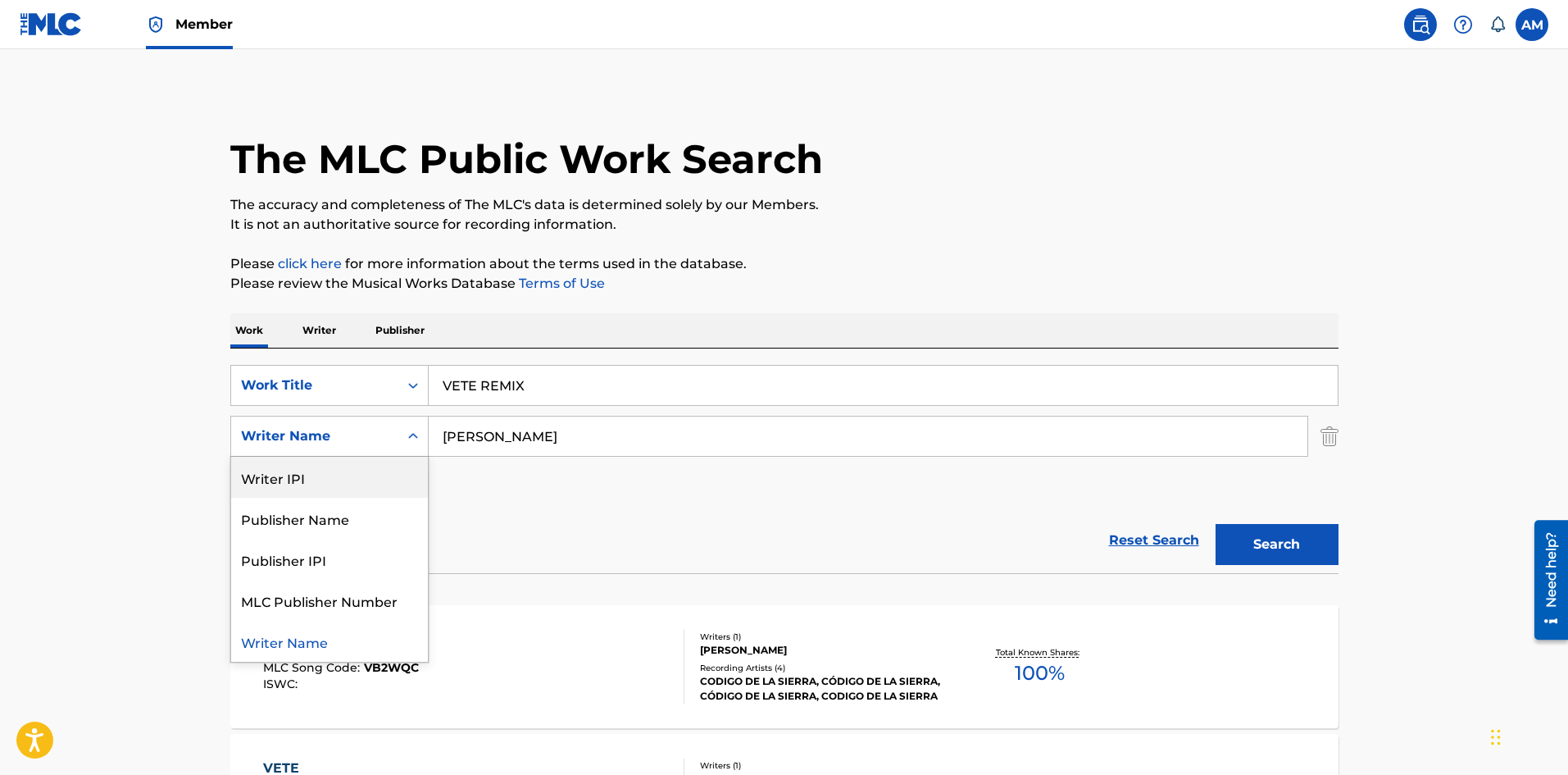
drag, startPoint x: 336, startPoint y: 483, endPoint x: 422, endPoint y: 456, distance: 90.1
click at [341, 477] on div "Writer IPI" at bounding box center [329, 477] width 196 height 41
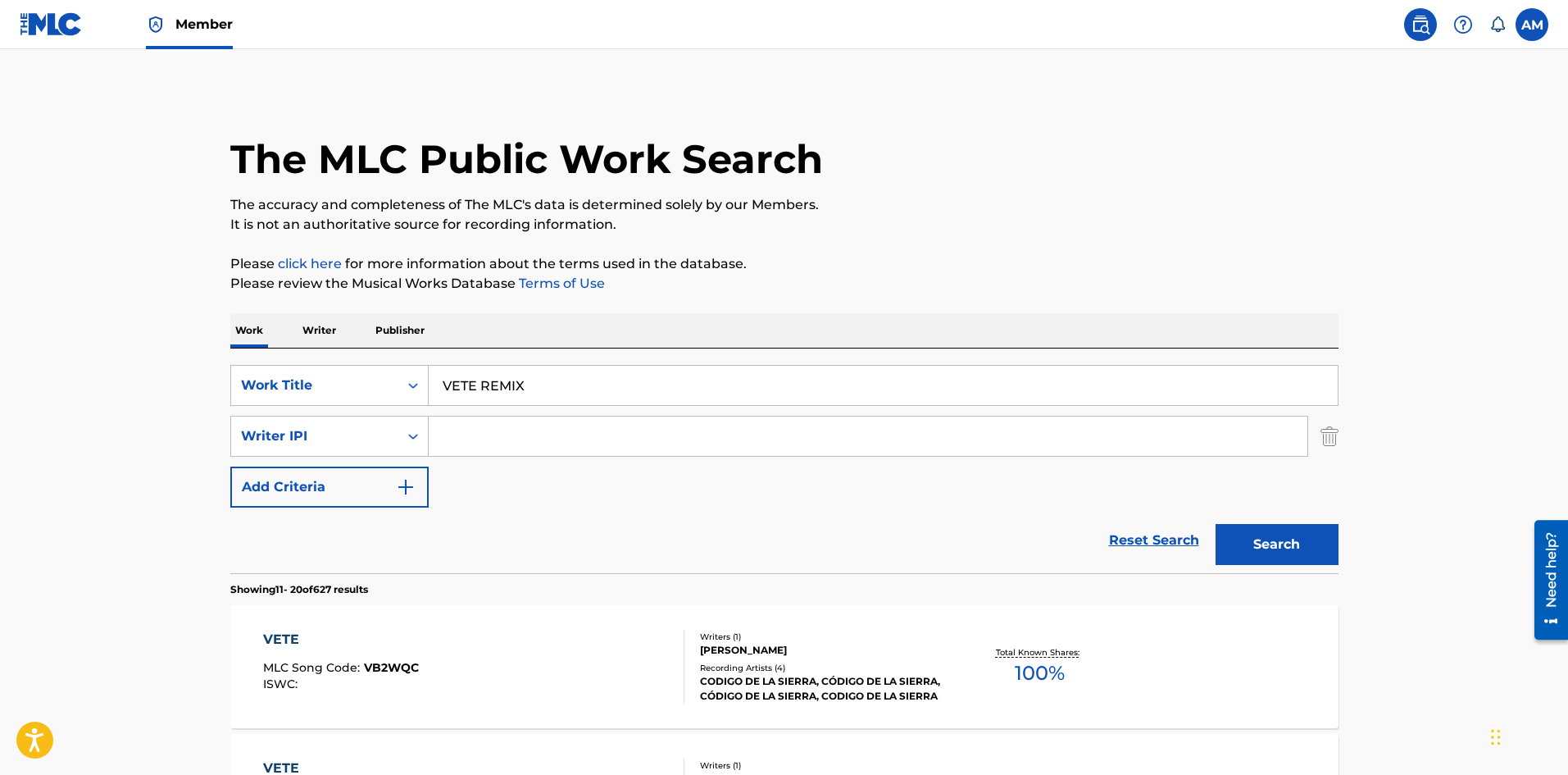
click at [454, 445] on input "Search Form" at bounding box center [868, 436] width 879 height 39
paste input "1035307596"
type input "01035307596"
click at [1317, 552] on button "Search" at bounding box center [1278, 545] width 123 height 41
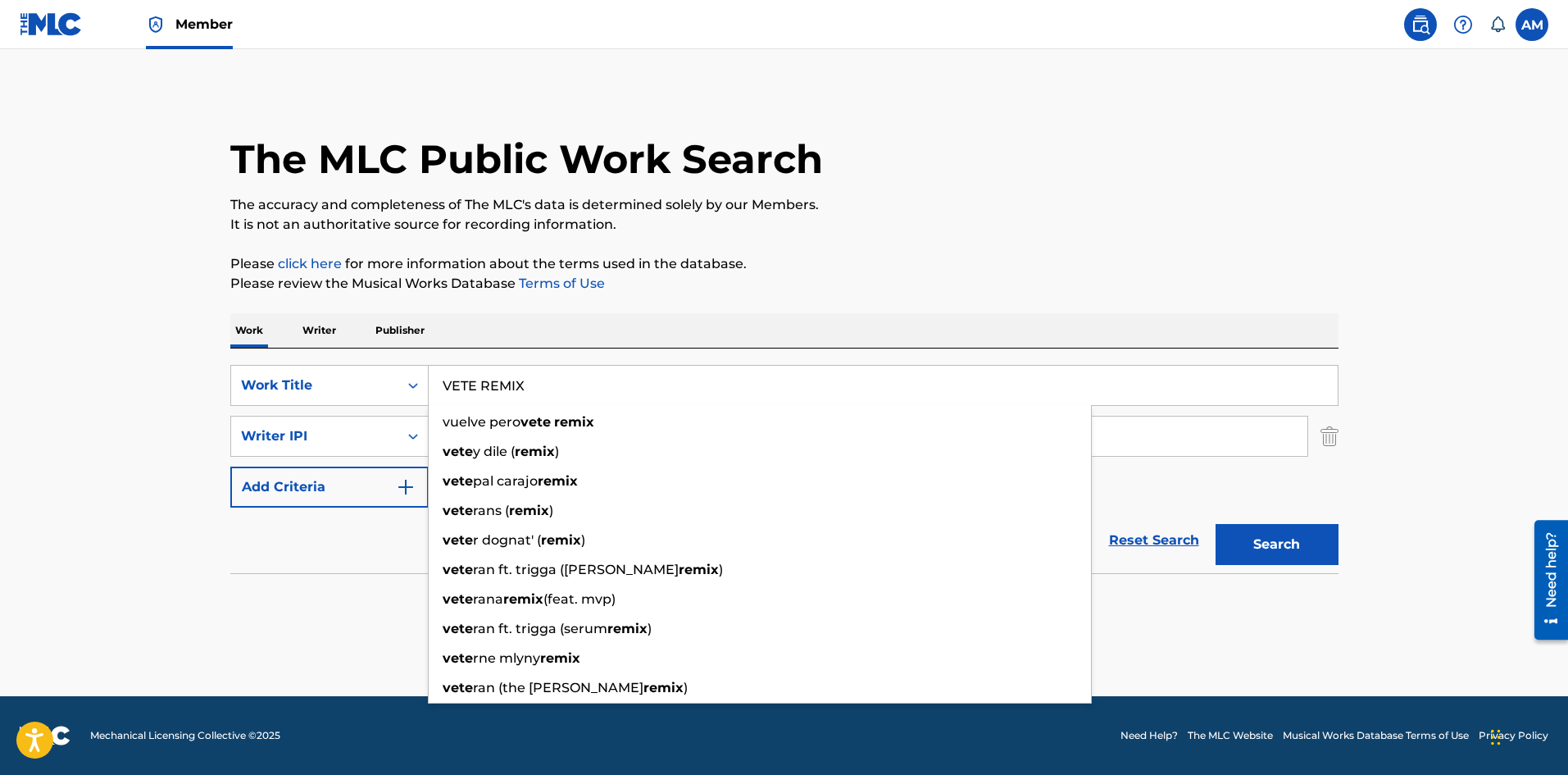
drag, startPoint x: 538, startPoint y: 376, endPoint x: 119, endPoint y: 380, distance: 419.0
click at [120, 380] on main "The MLC Public Work Search The accuracy and completeness of The MLC's data is d…" at bounding box center [784, 372] width 1568 height 646
paste input "COMO SE SIENTE (REMIX)"
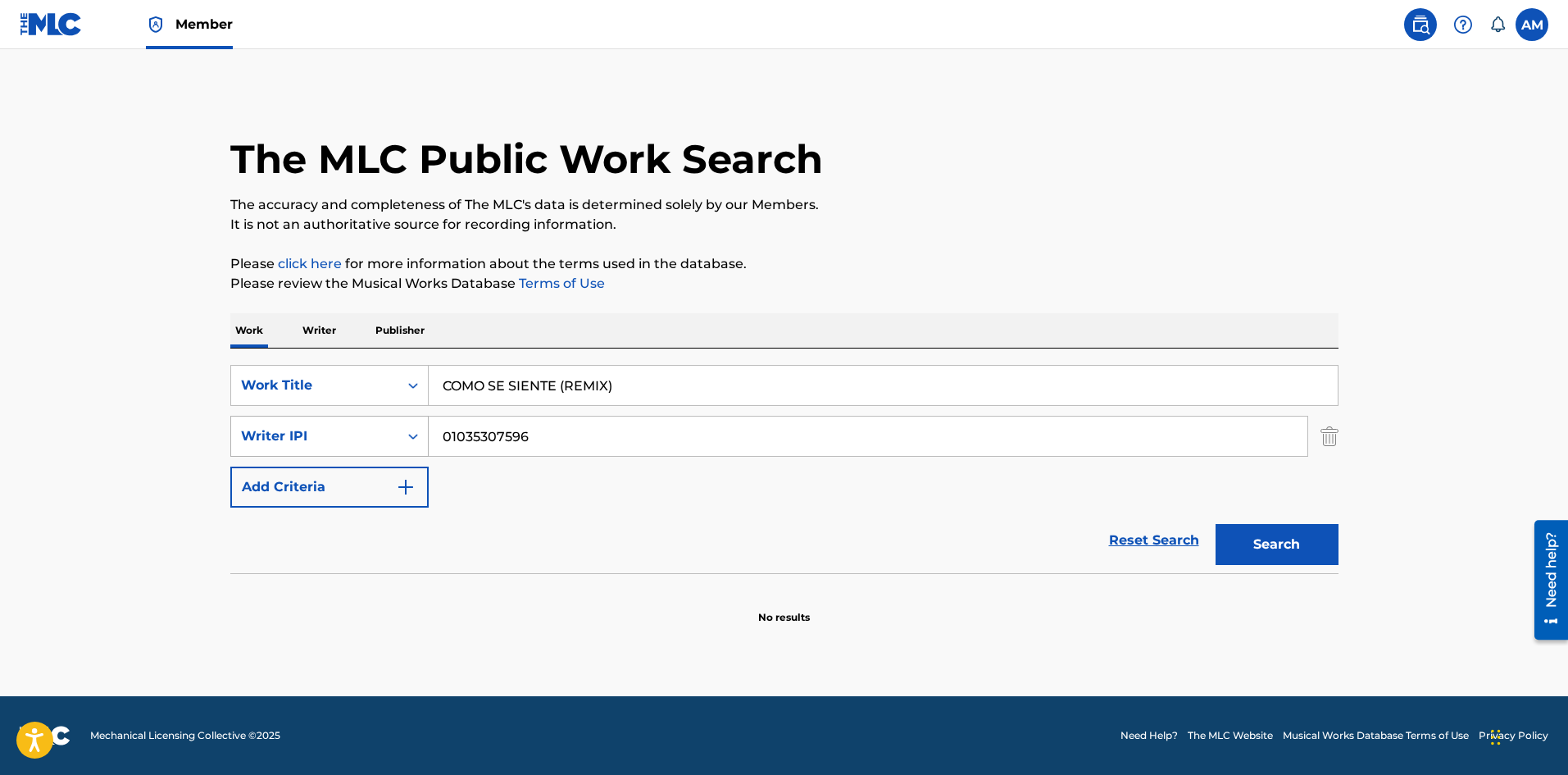
type input "COMO SE SIENTE (REMIX)"
click at [289, 434] on div "Writer IPI" at bounding box center [314, 436] width 147 height 20
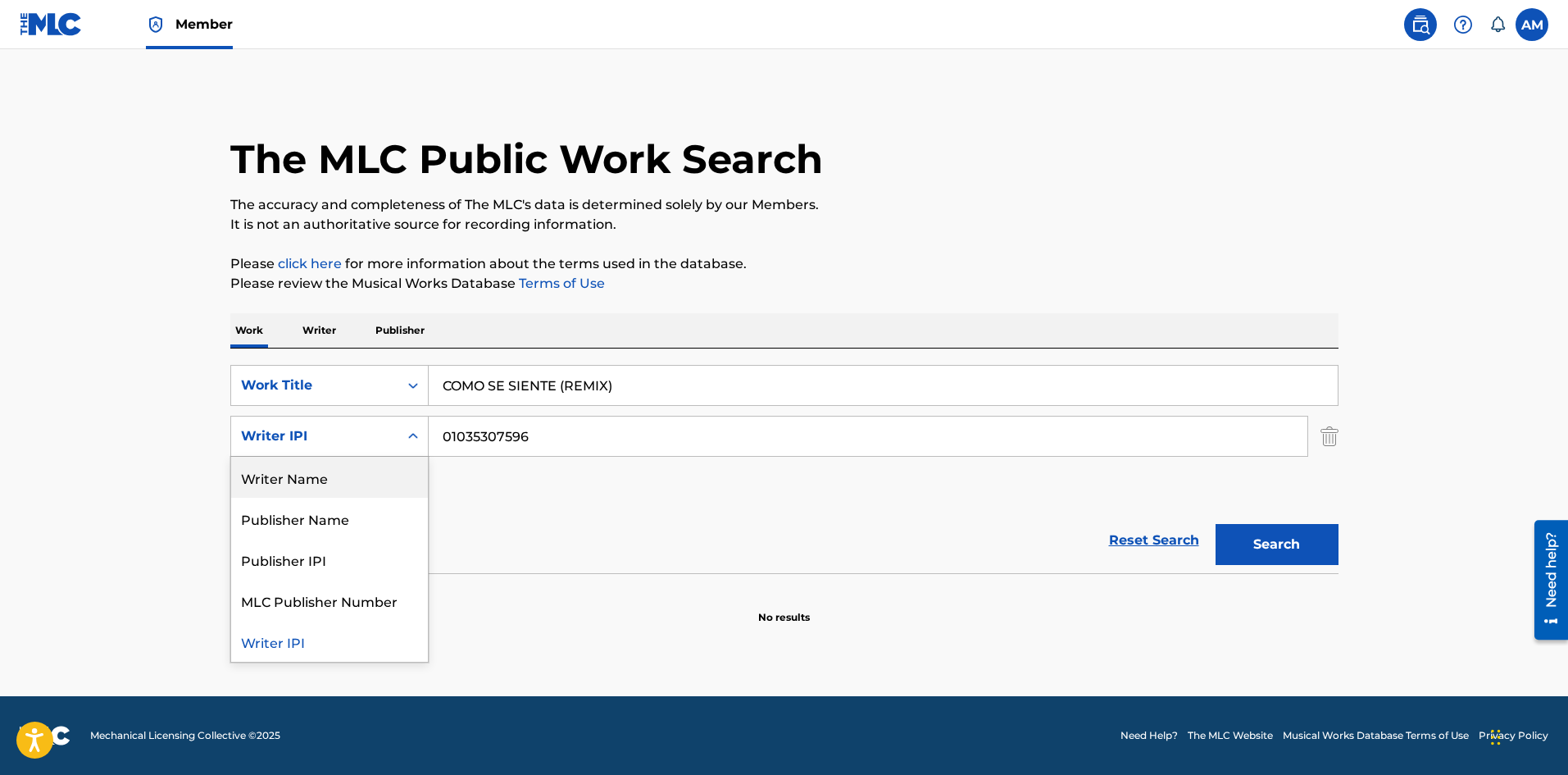
drag, startPoint x: 300, startPoint y: 473, endPoint x: 50, endPoint y: 454, distance: 250.7
click at [297, 473] on div "Writer Name" at bounding box center [329, 477] width 196 height 41
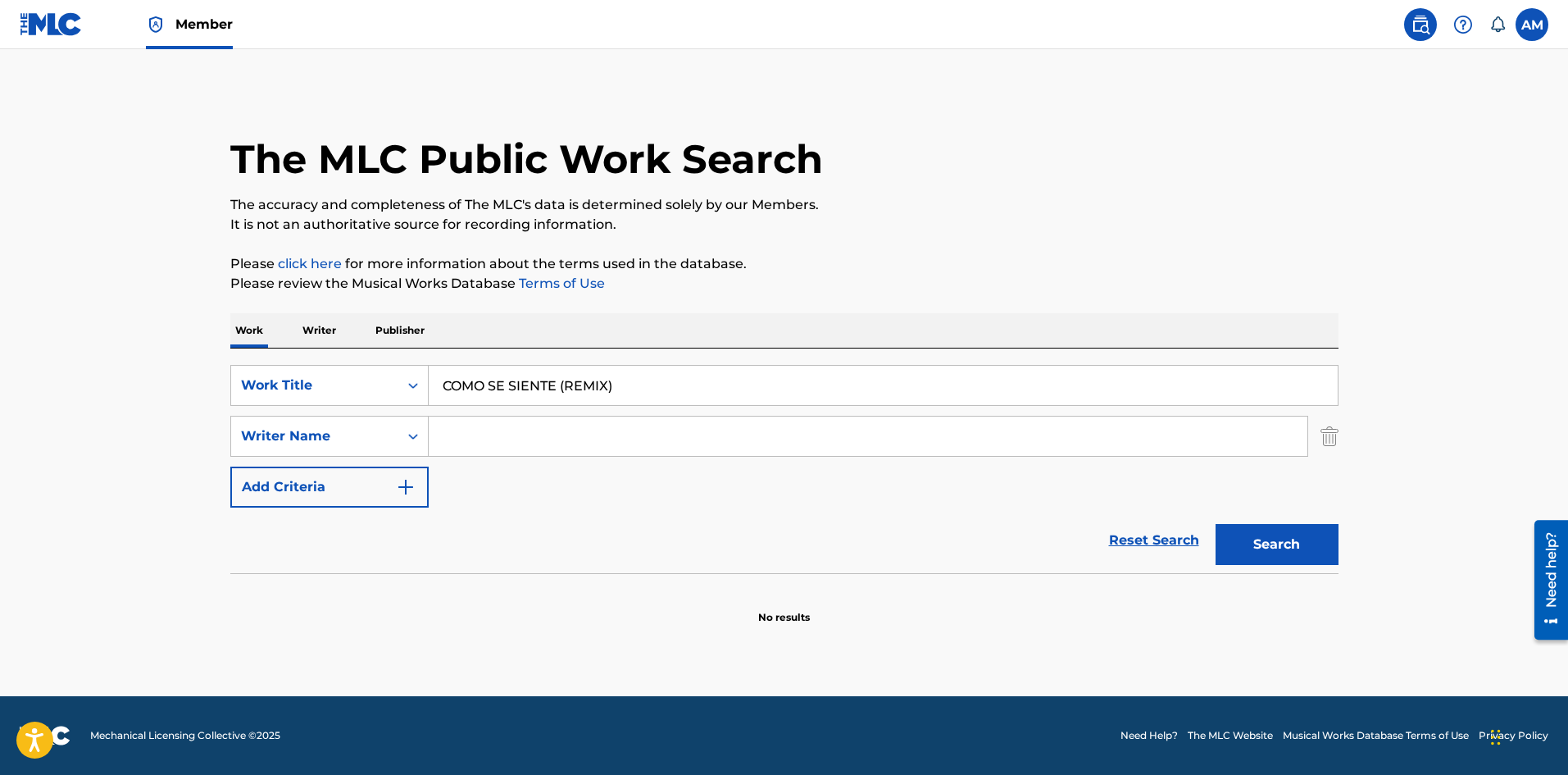
drag, startPoint x: 563, startPoint y: 432, endPoint x: 572, endPoint y: 433, distance: 9.1
click at [563, 432] on input "Search Form" at bounding box center [868, 436] width 879 height 39
paste input "[PERSON_NAME]"
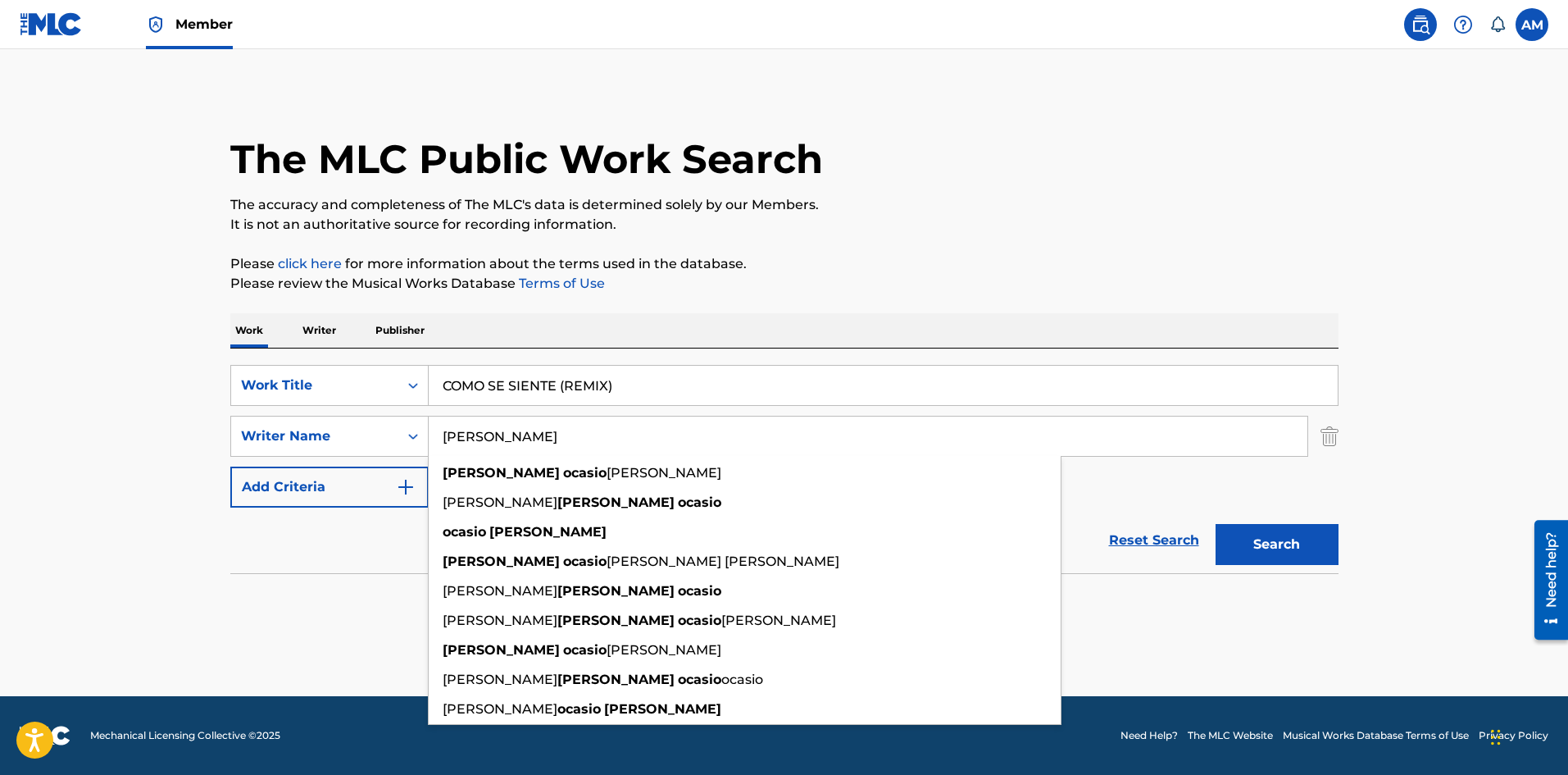
type input "[PERSON_NAME]"
click at [1283, 542] on button "Search" at bounding box center [1278, 545] width 123 height 41
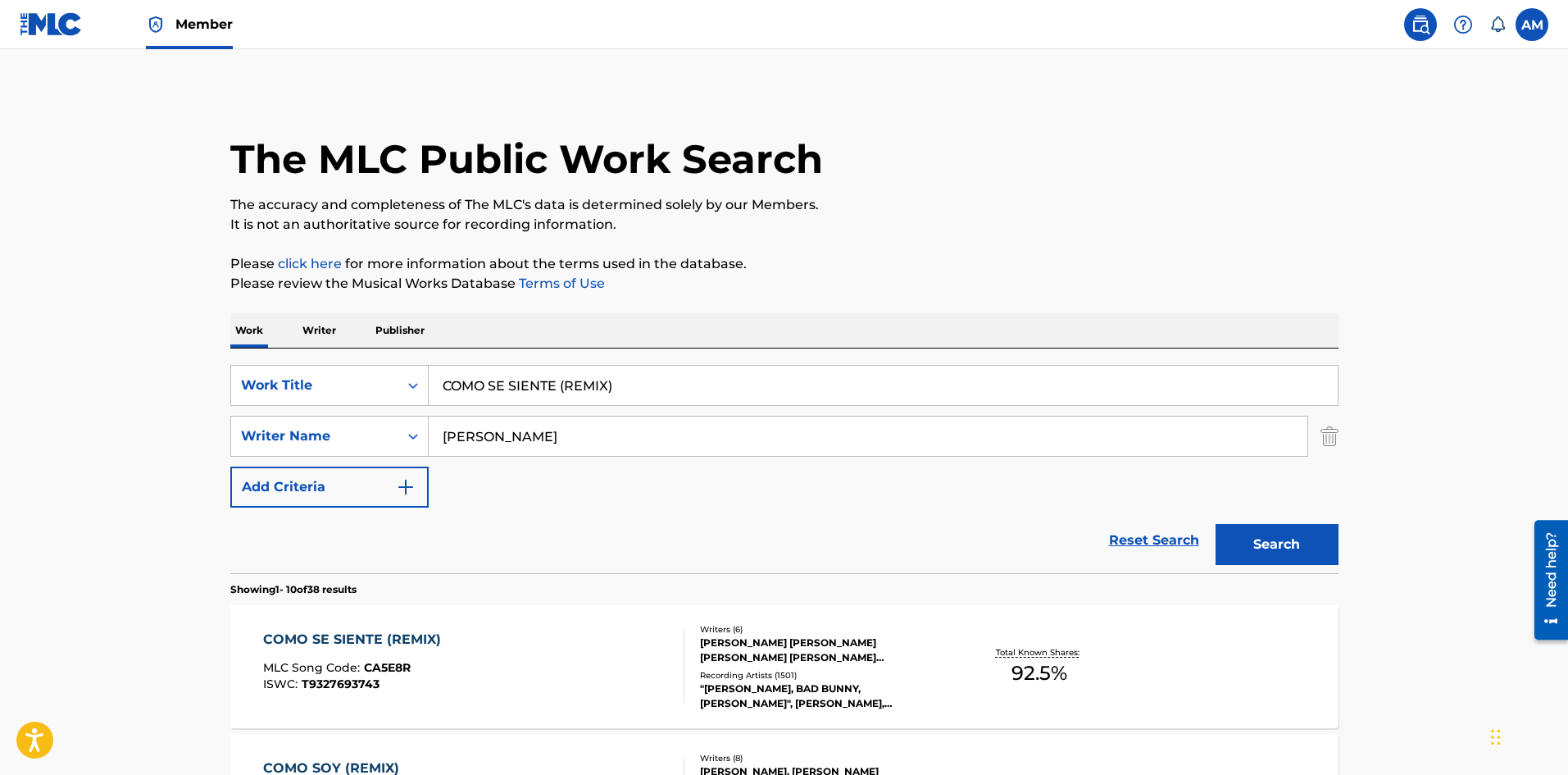
click at [586, 672] on div "COMO SE SIENTE (REMIX) MLC Song Code : CA5E8R ISWC : T9327693743" at bounding box center [474, 666] width 421 height 74
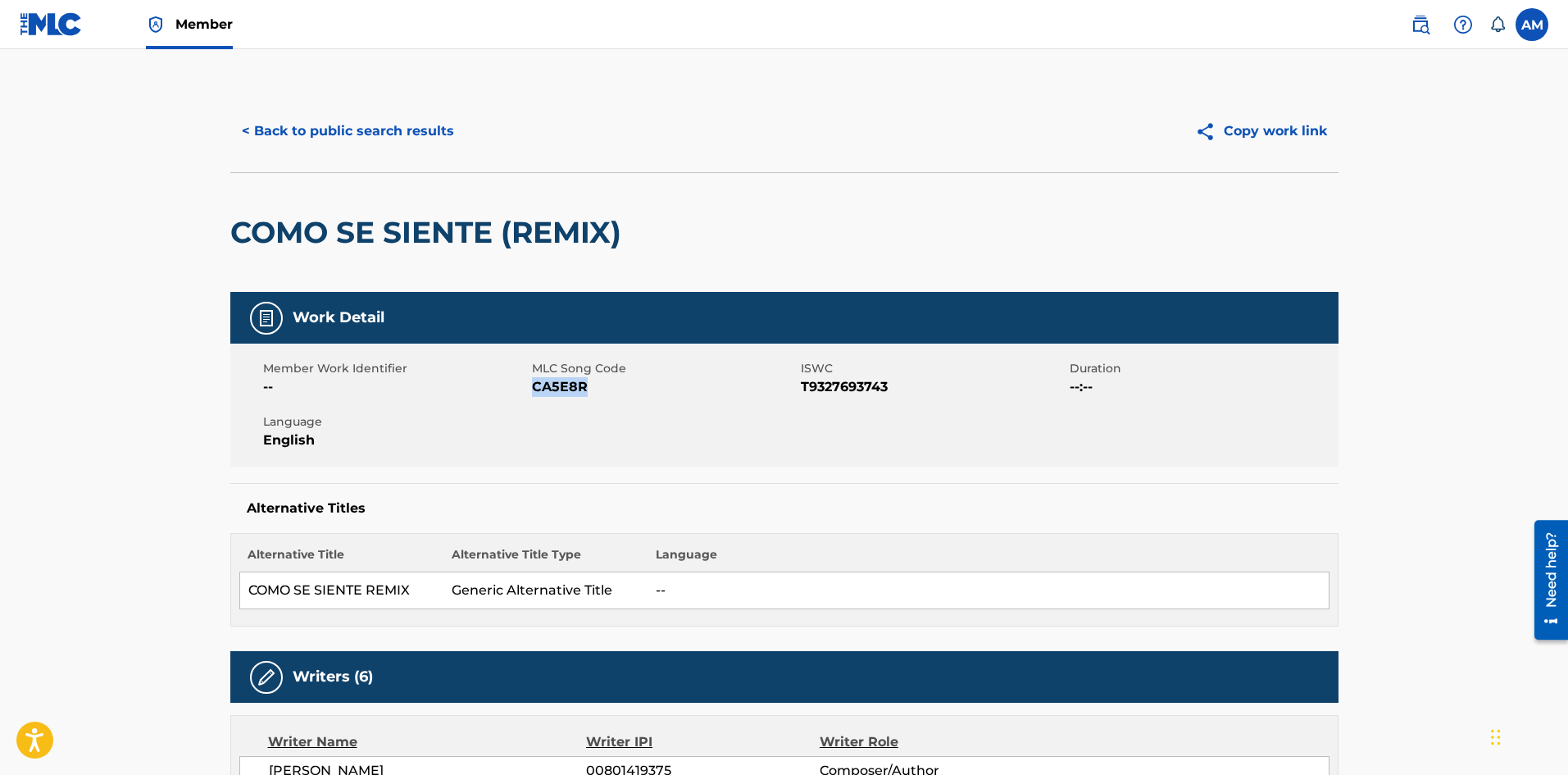
drag, startPoint x: 560, startPoint y: 387, endPoint x: 536, endPoint y: 387, distance: 24.0
click at [536, 387] on span "CA5E8R" at bounding box center [664, 387] width 265 height 20
click at [381, 112] on button "< Back to public search results" at bounding box center [348, 131] width 236 height 41
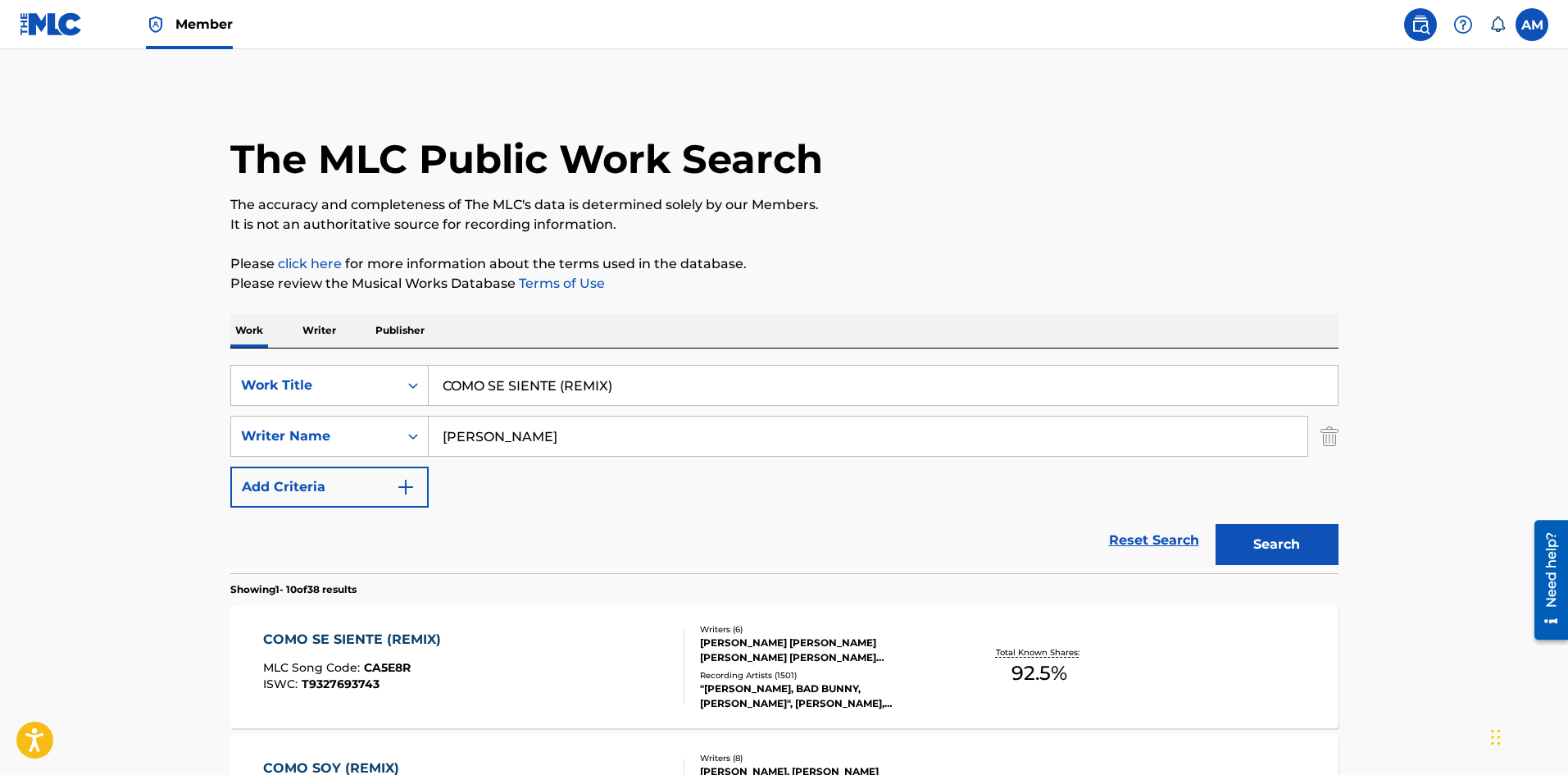
drag, startPoint x: 621, startPoint y: 390, endPoint x: 92, endPoint y: 396, distance: 529.0
paste input "FIEL"
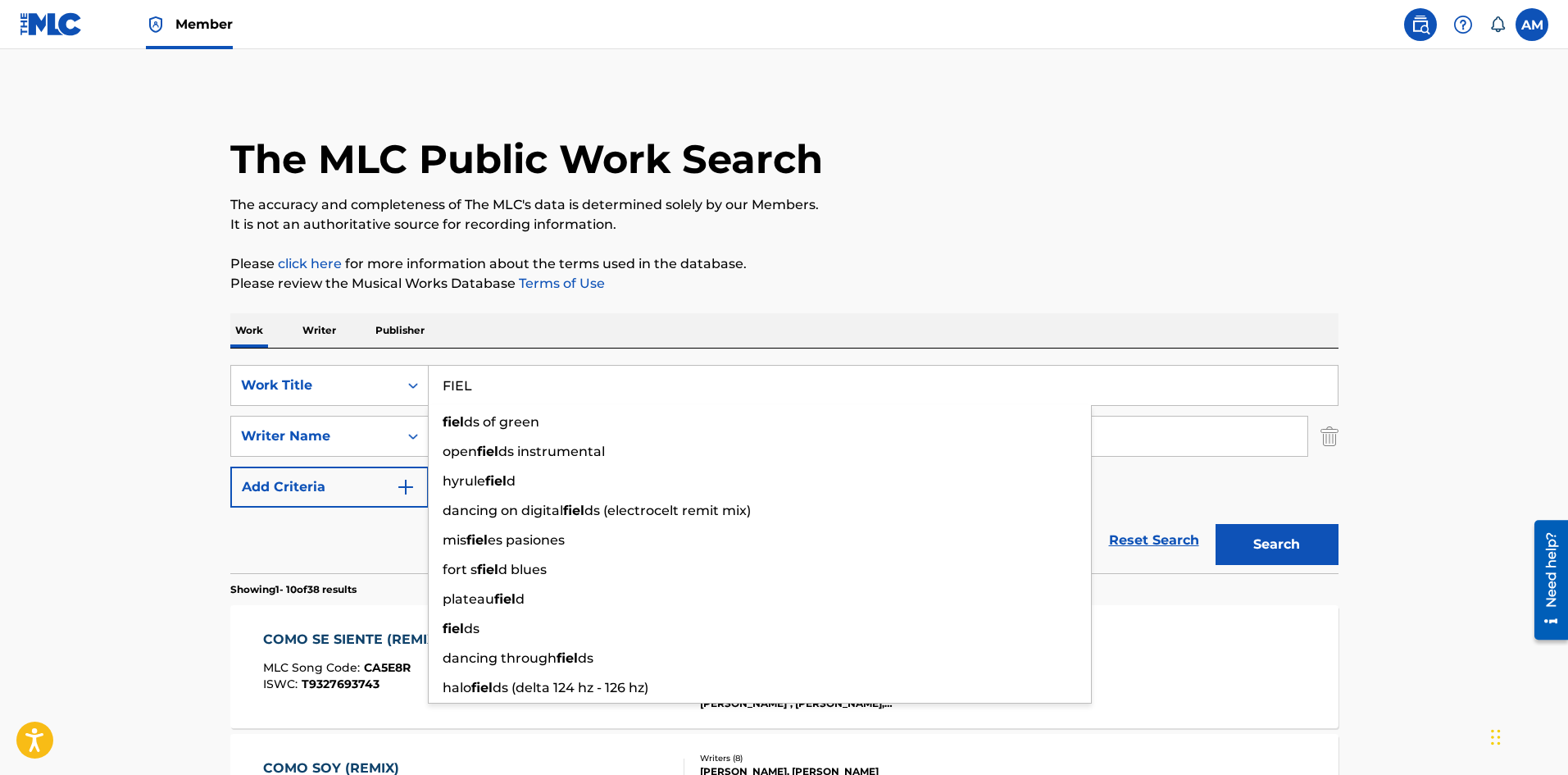
type input "FIEL"
drag, startPoint x: 206, startPoint y: 561, endPoint x: 365, endPoint y: 512, distance: 166.4
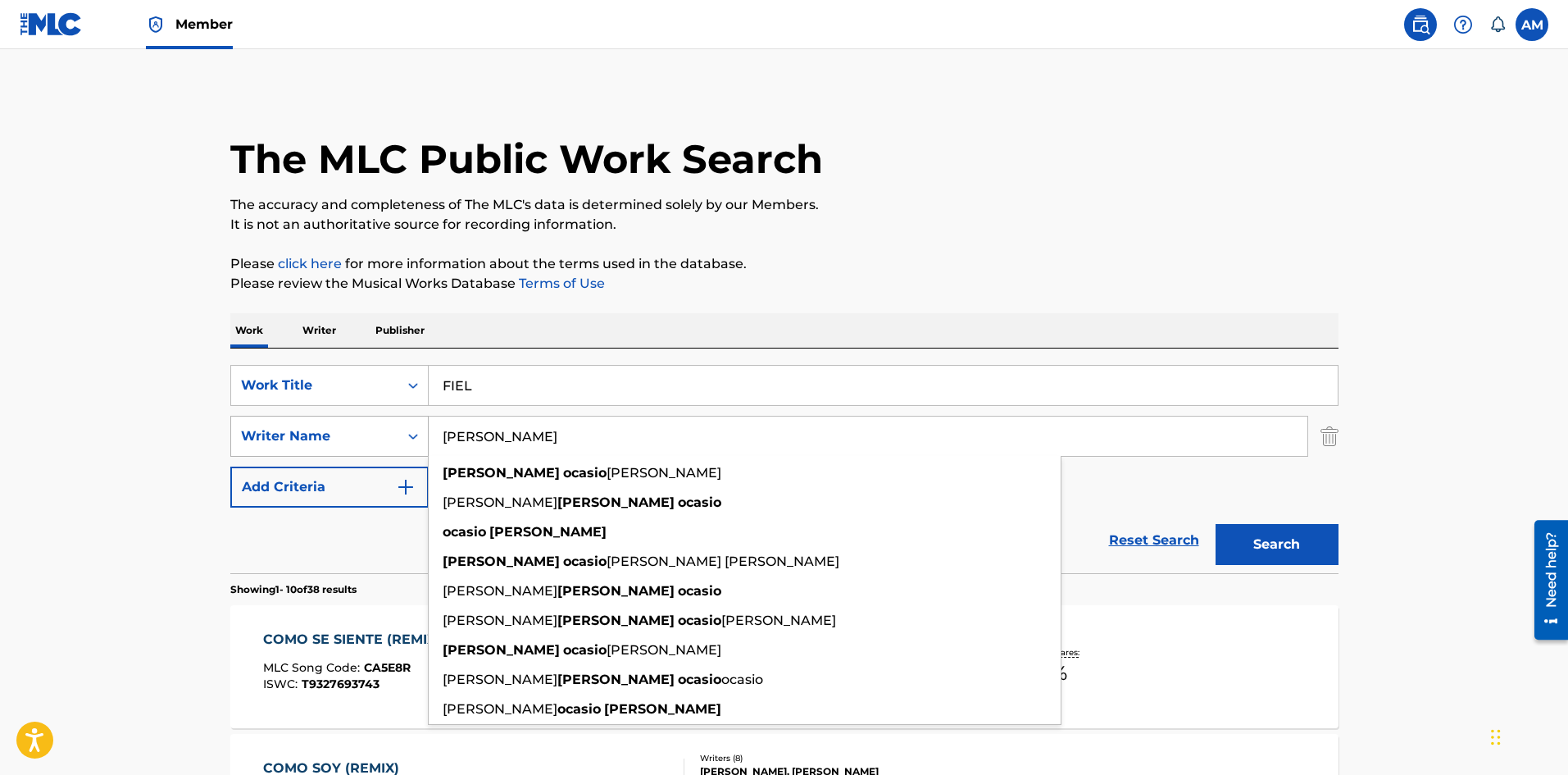
click at [271, 452] on div "SearchWithCriteriab41199ea-b978-4701-8a65-a0e6d19012e9 Writer Name [PERSON_NAME…" at bounding box center [784, 436] width 1108 height 41
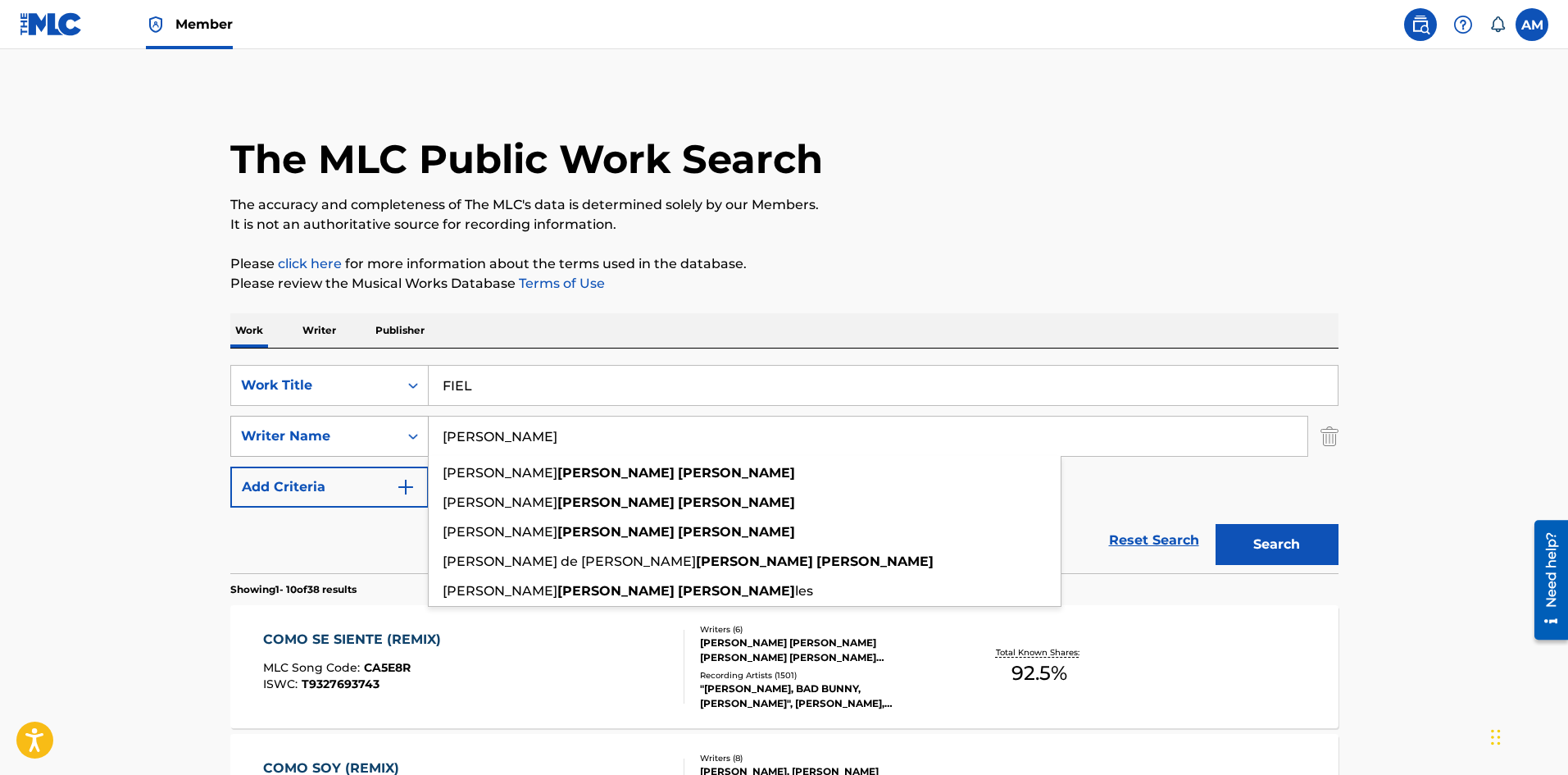
type input "[PERSON_NAME]"
click at [1216, 524] on button "Search" at bounding box center [1278, 545] width 123 height 41
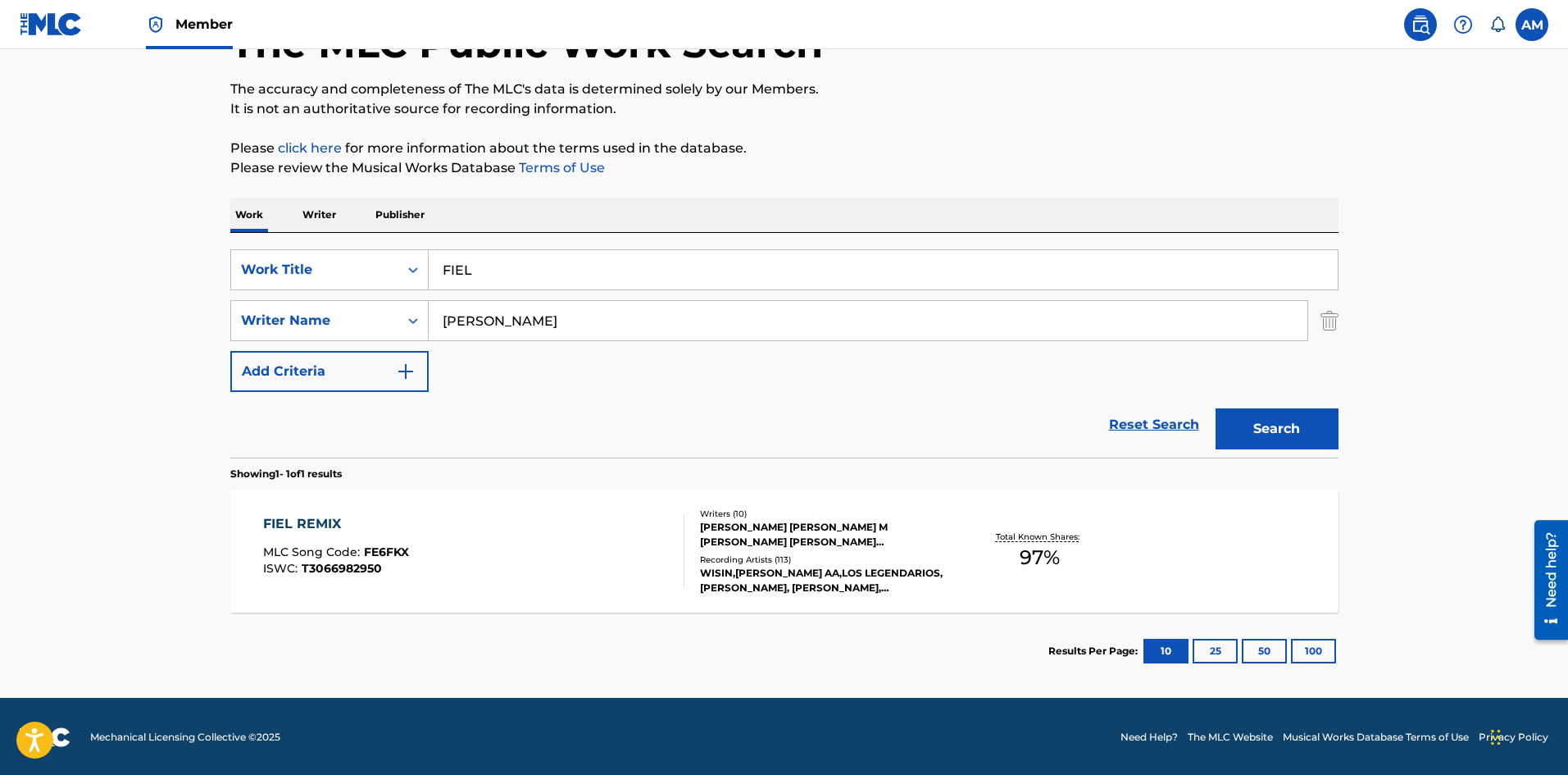
scroll to position [117, 0]
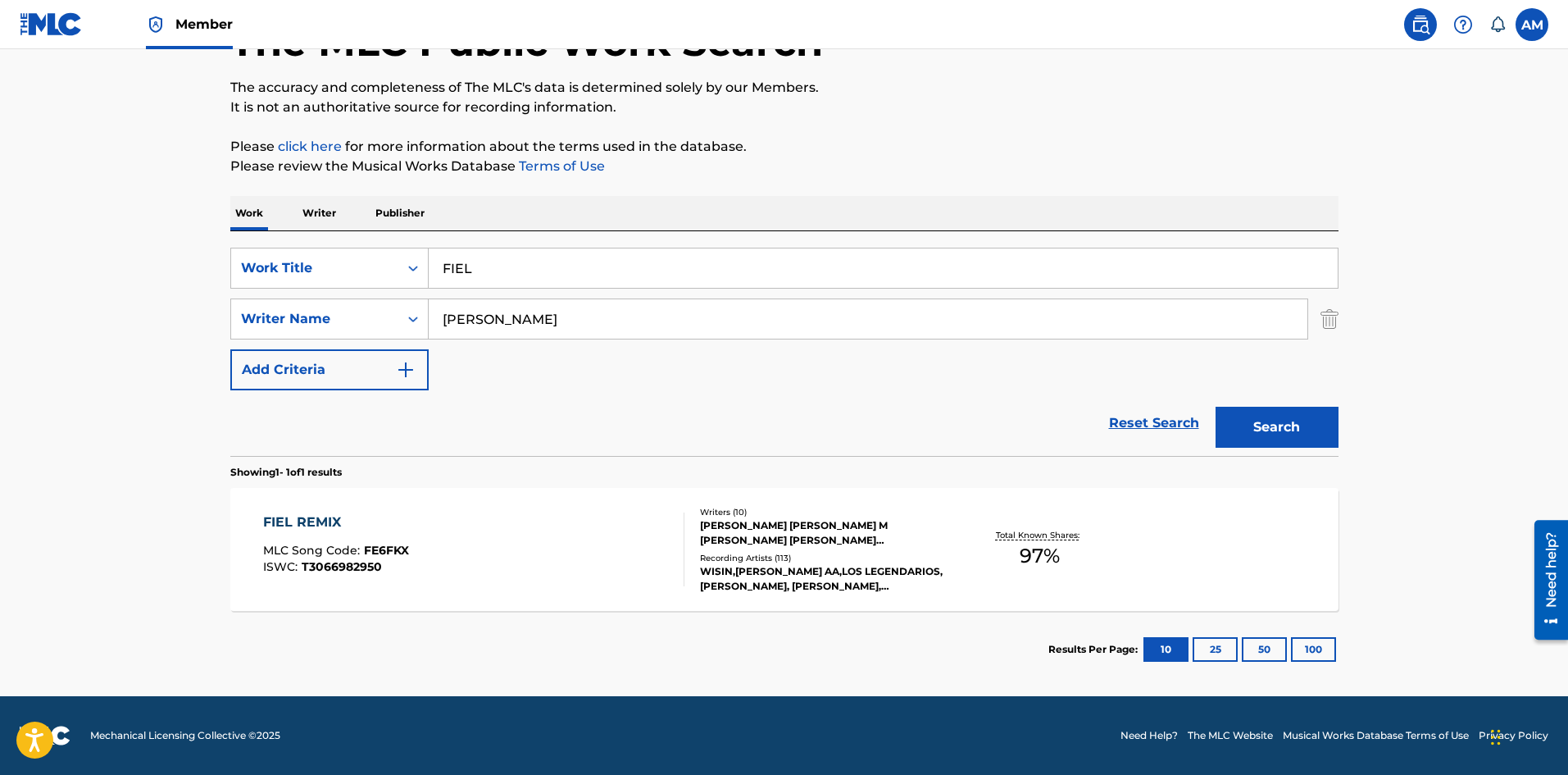
click at [579, 538] on div "FIEL REMIX MLC Song Code : FE6FKX ISWC : T3066982950" at bounding box center [474, 549] width 421 height 74
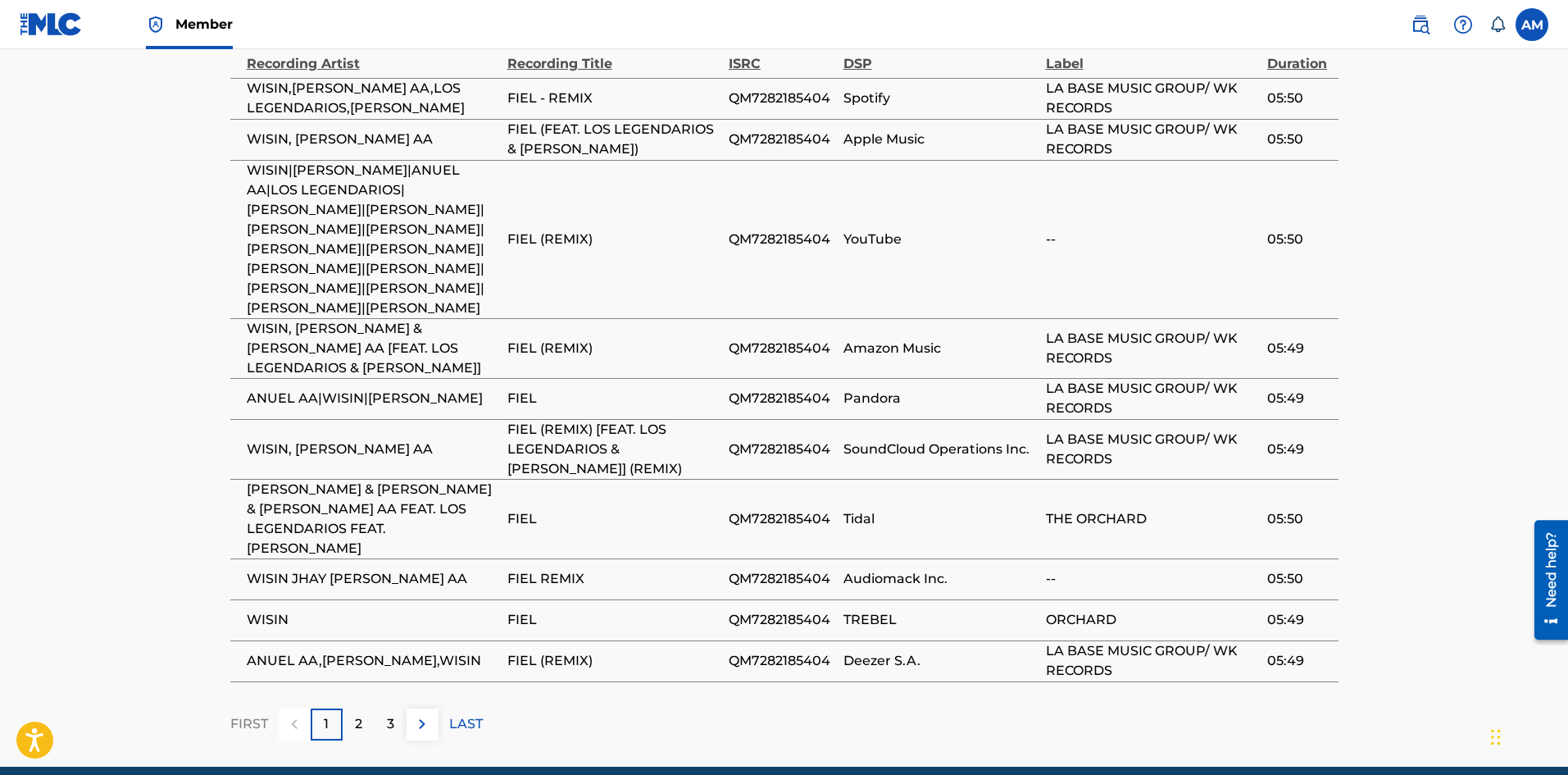
scroll to position [4229, 0]
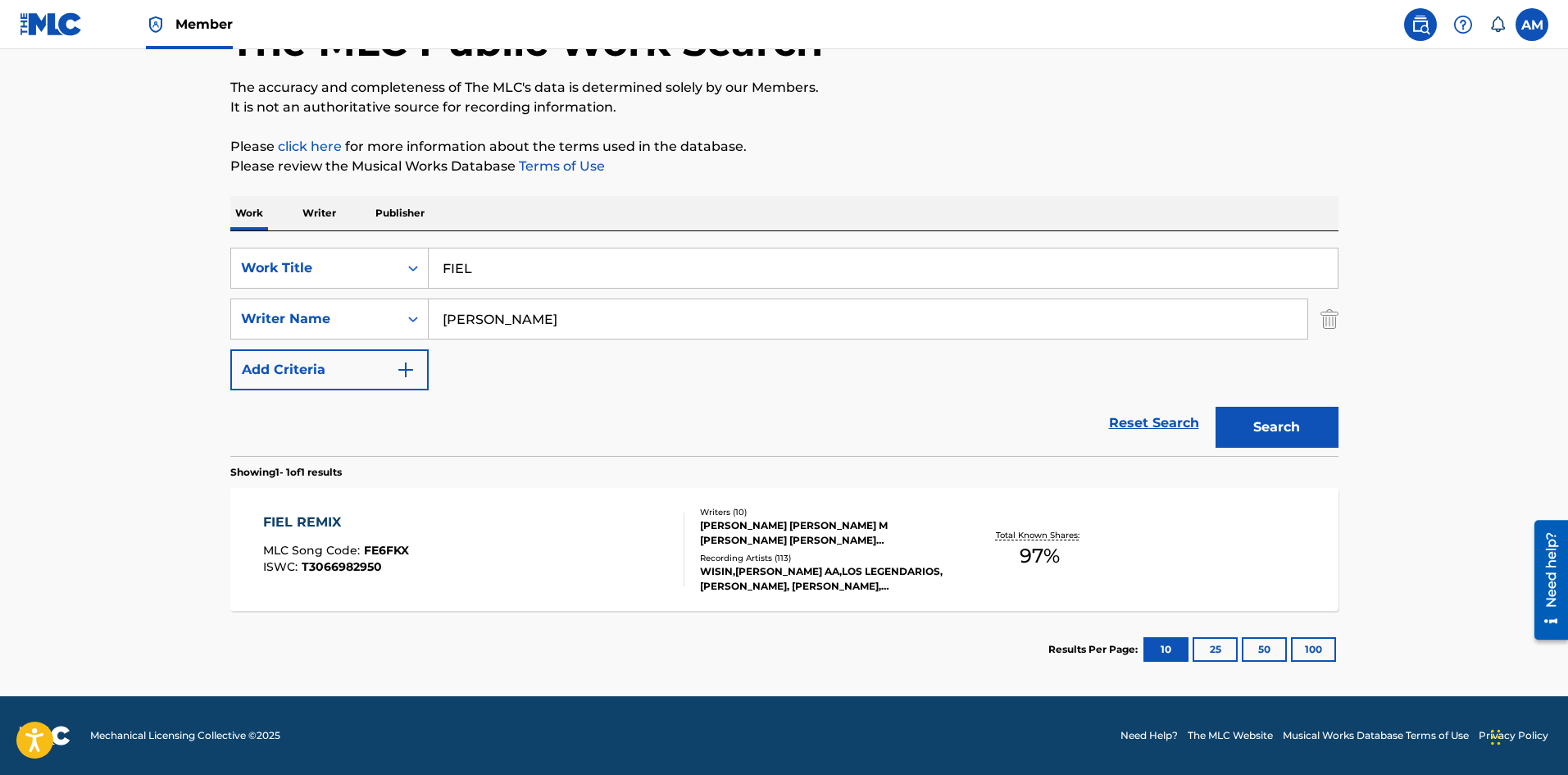
scroll to position [117, 0]
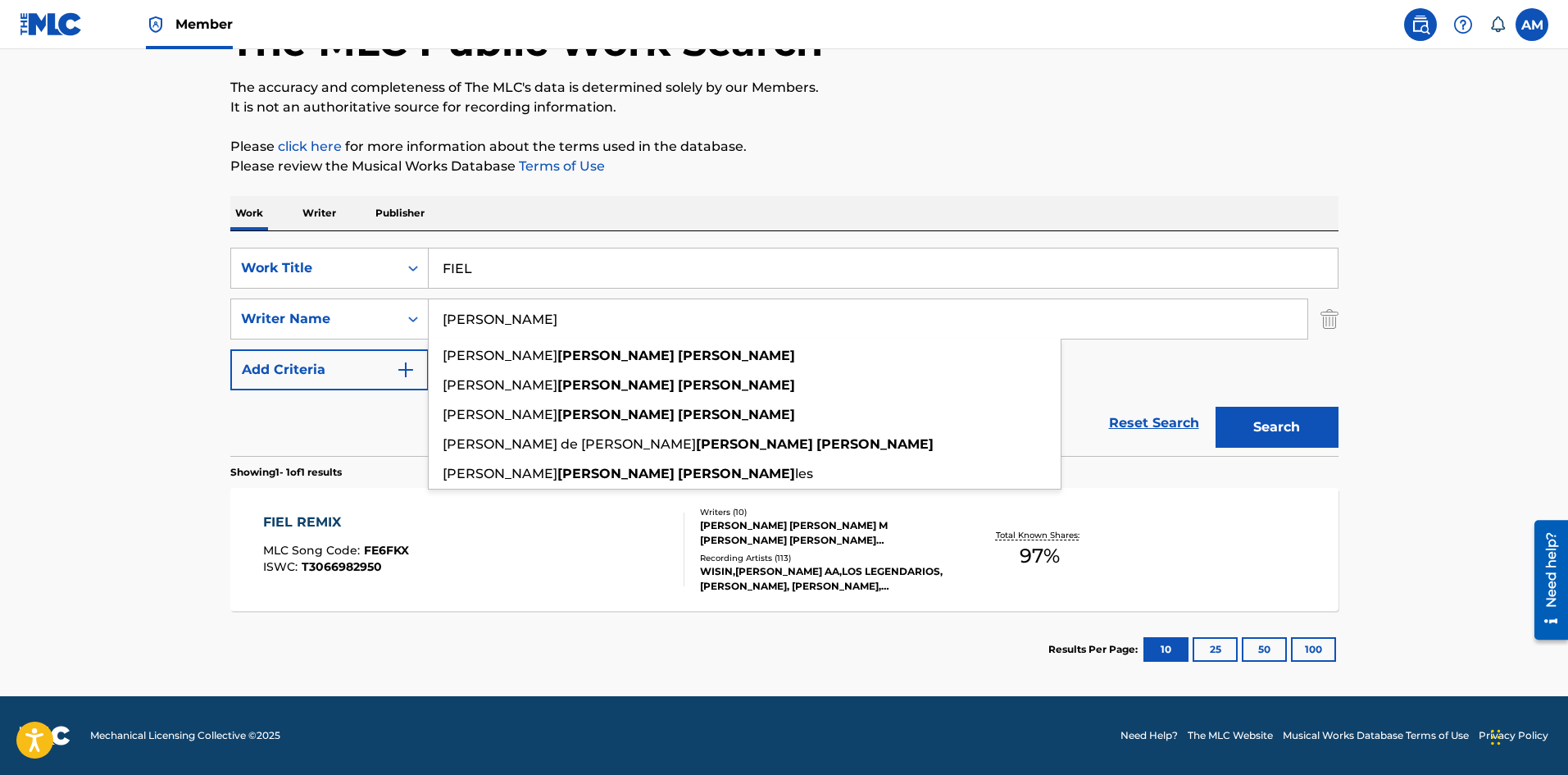
drag, startPoint x: 572, startPoint y: 323, endPoint x: 446, endPoint y: 317, distance: 126.1
click at [446, 317] on input "[PERSON_NAME]" at bounding box center [868, 319] width 879 height 39
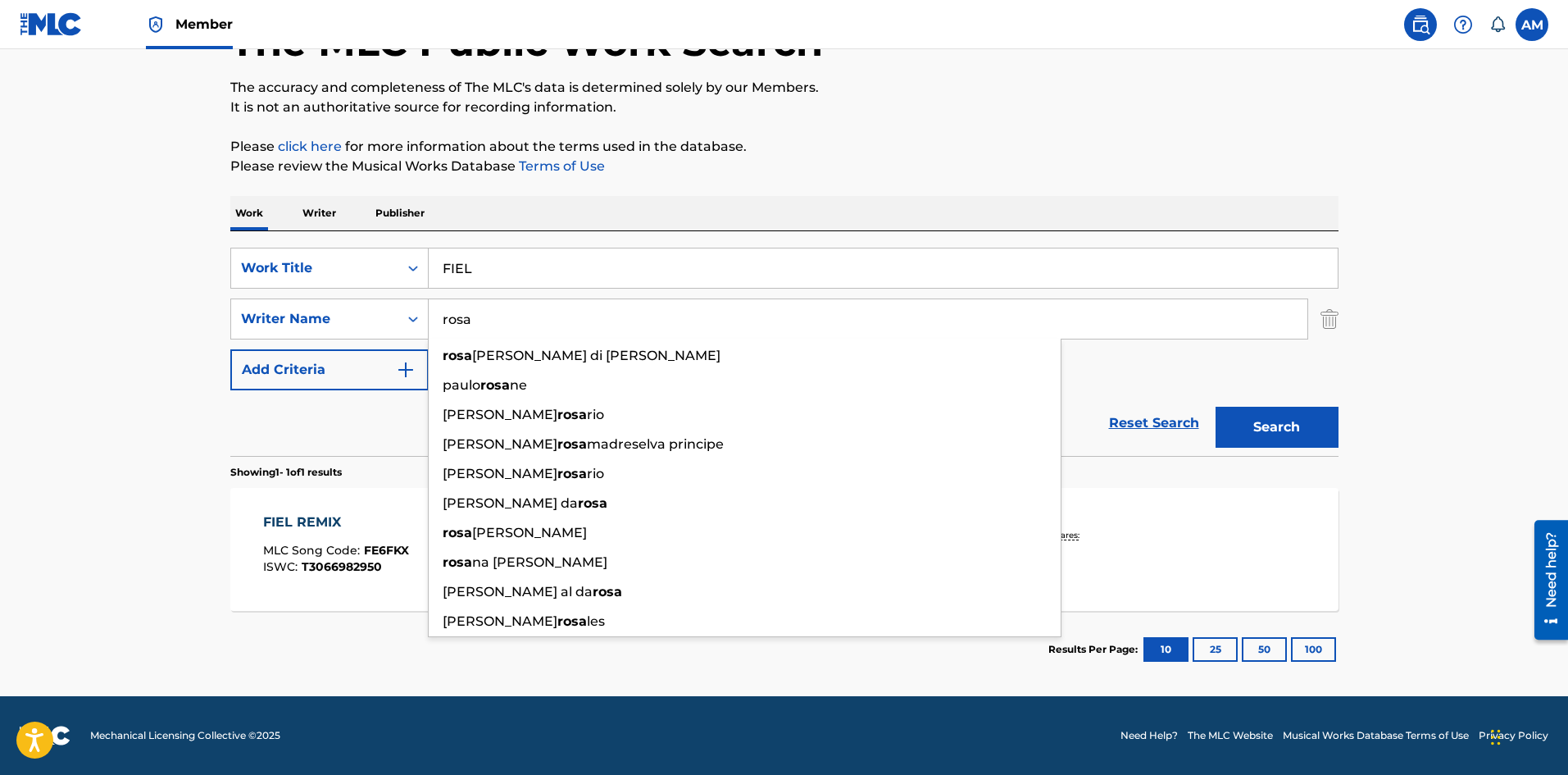
type input "rosa"
click at [1216, 406] on button "Search" at bounding box center [1278, 427] width 123 height 41
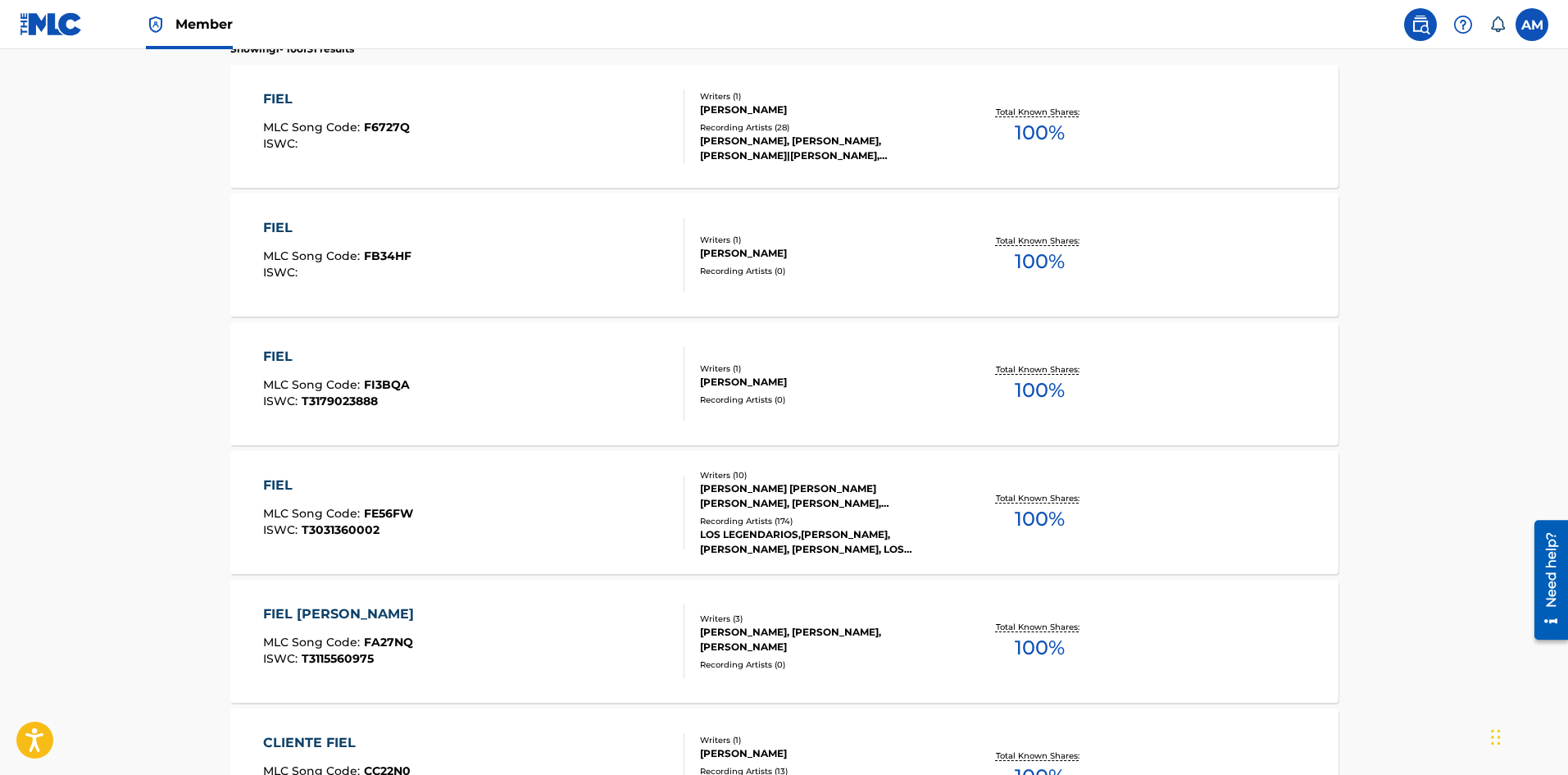
scroll to position [574, 0]
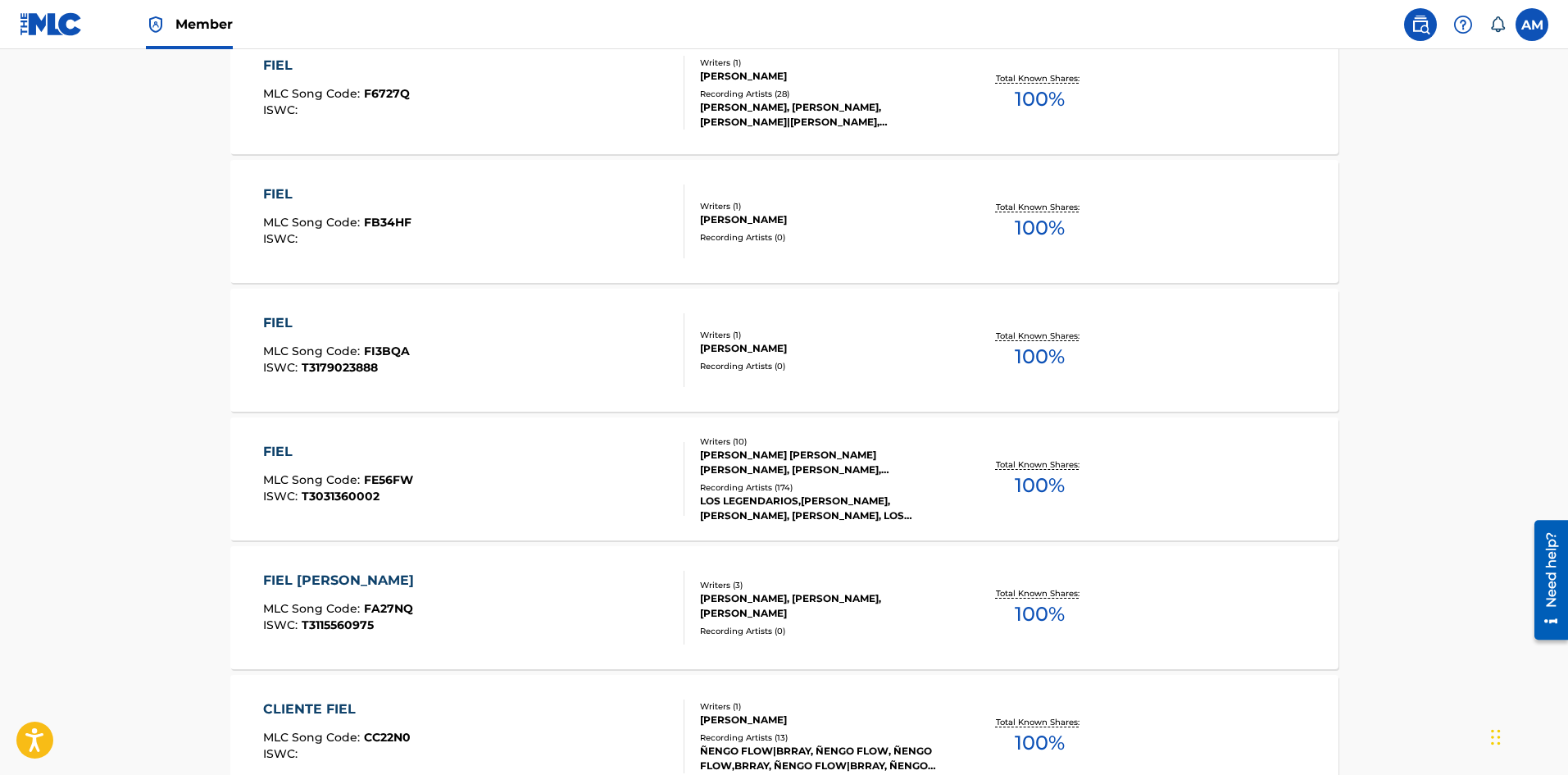
click at [671, 482] on div at bounding box center [677, 479] width 13 height 74
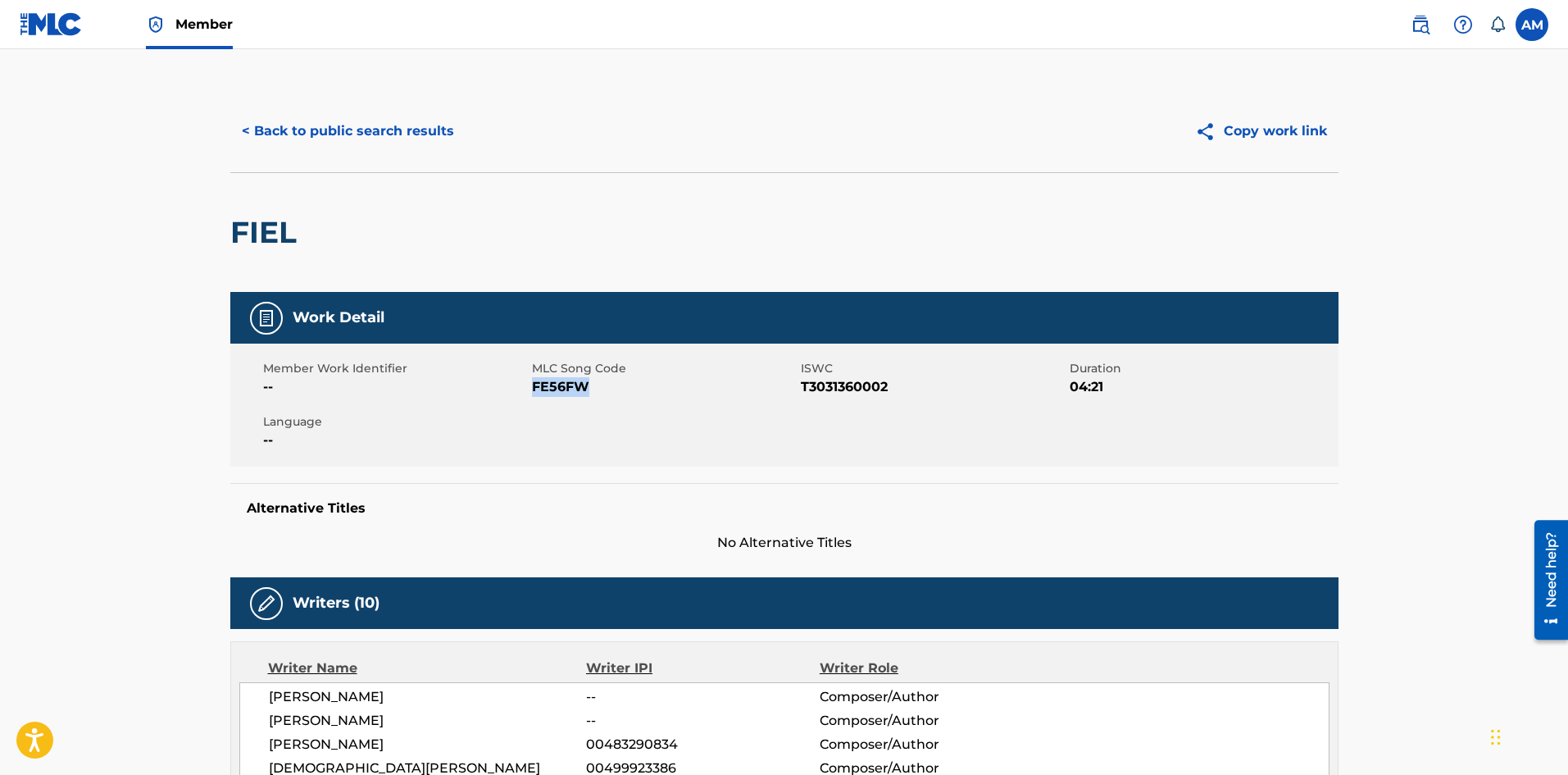
drag, startPoint x: 599, startPoint y: 387, endPoint x: 535, endPoint y: 388, distance: 64.0
click at [535, 388] on span "FE56FW" at bounding box center [664, 387] width 265 height 20
click at [376, 139] on button "< Back to public search results" at bounding box center [348, 131] width 236 height 41
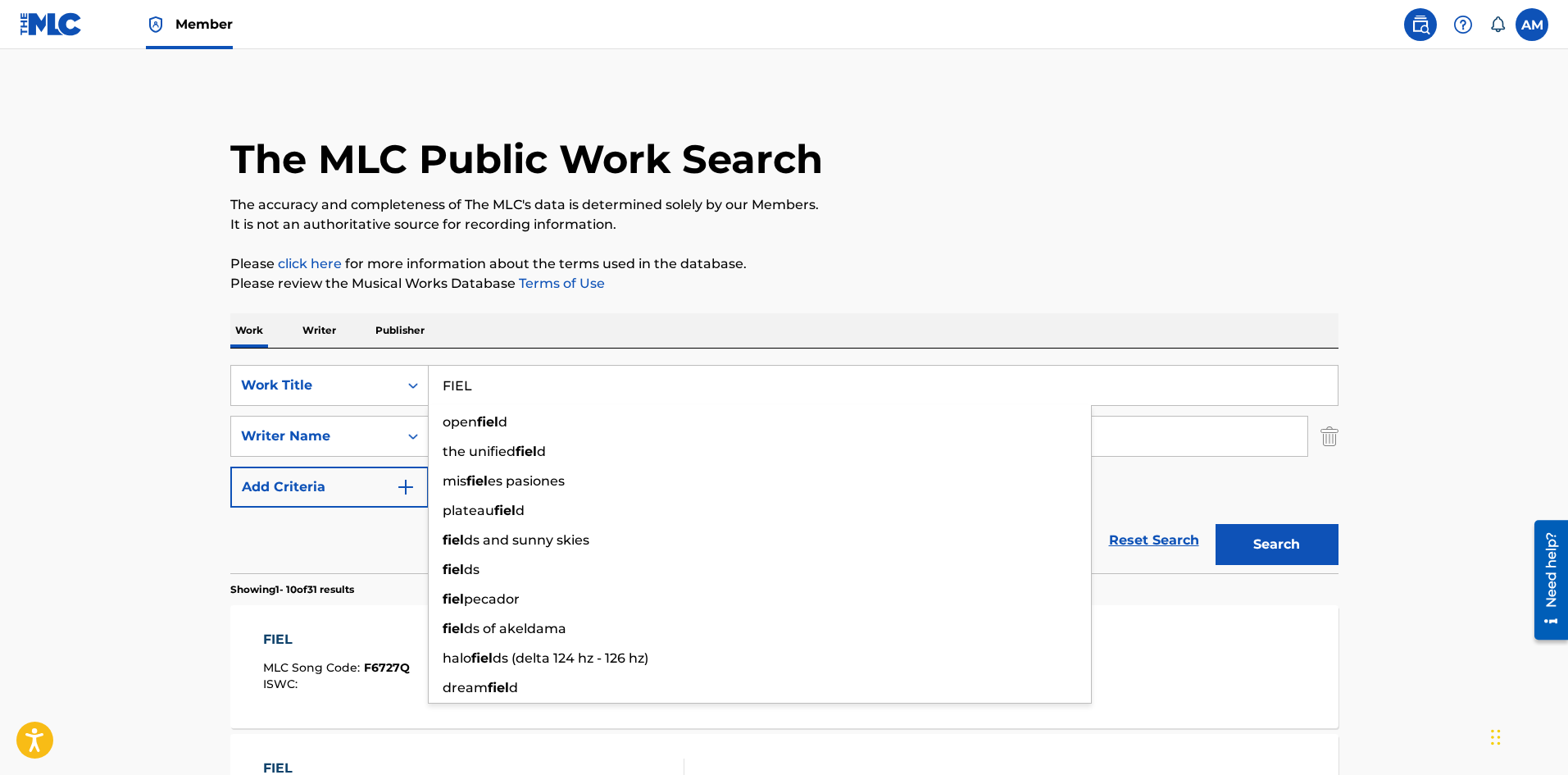
drag, startPoint x: 502, startPoint y: 388, endPoint x: 355, endPoint y: 427, distance: 152.1
paste input "CONTIGO O SIN TI"
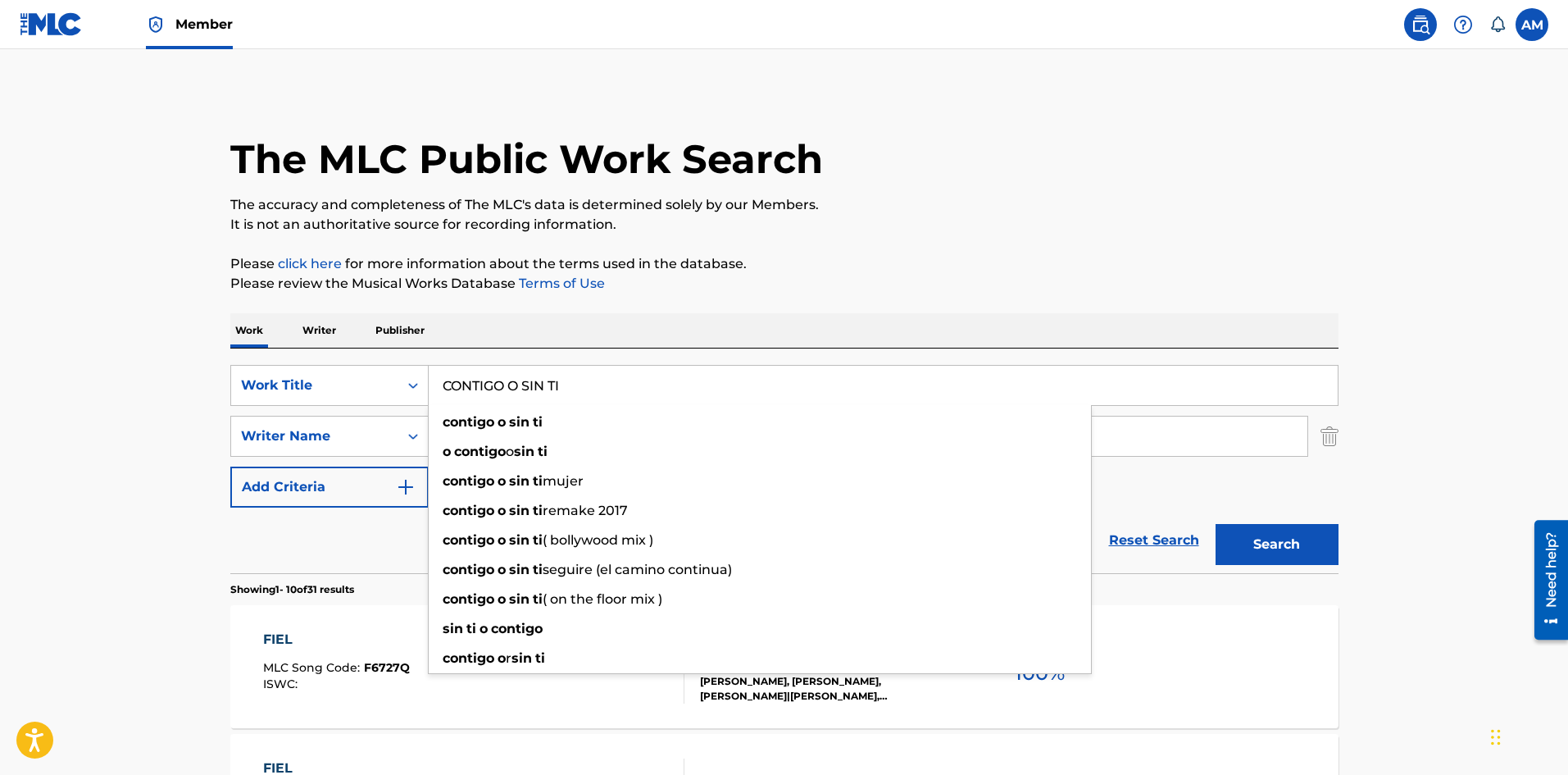
type input "CONTIGO O SIN TI"
drag, startPoint x: 332, startPoint y: 538, endPoint x: 478, endPoint y: 479, distance: 157.5
click at [335, 536] on div "Reset Search Search" at bounding box center [784, 539] width 1108 height 65
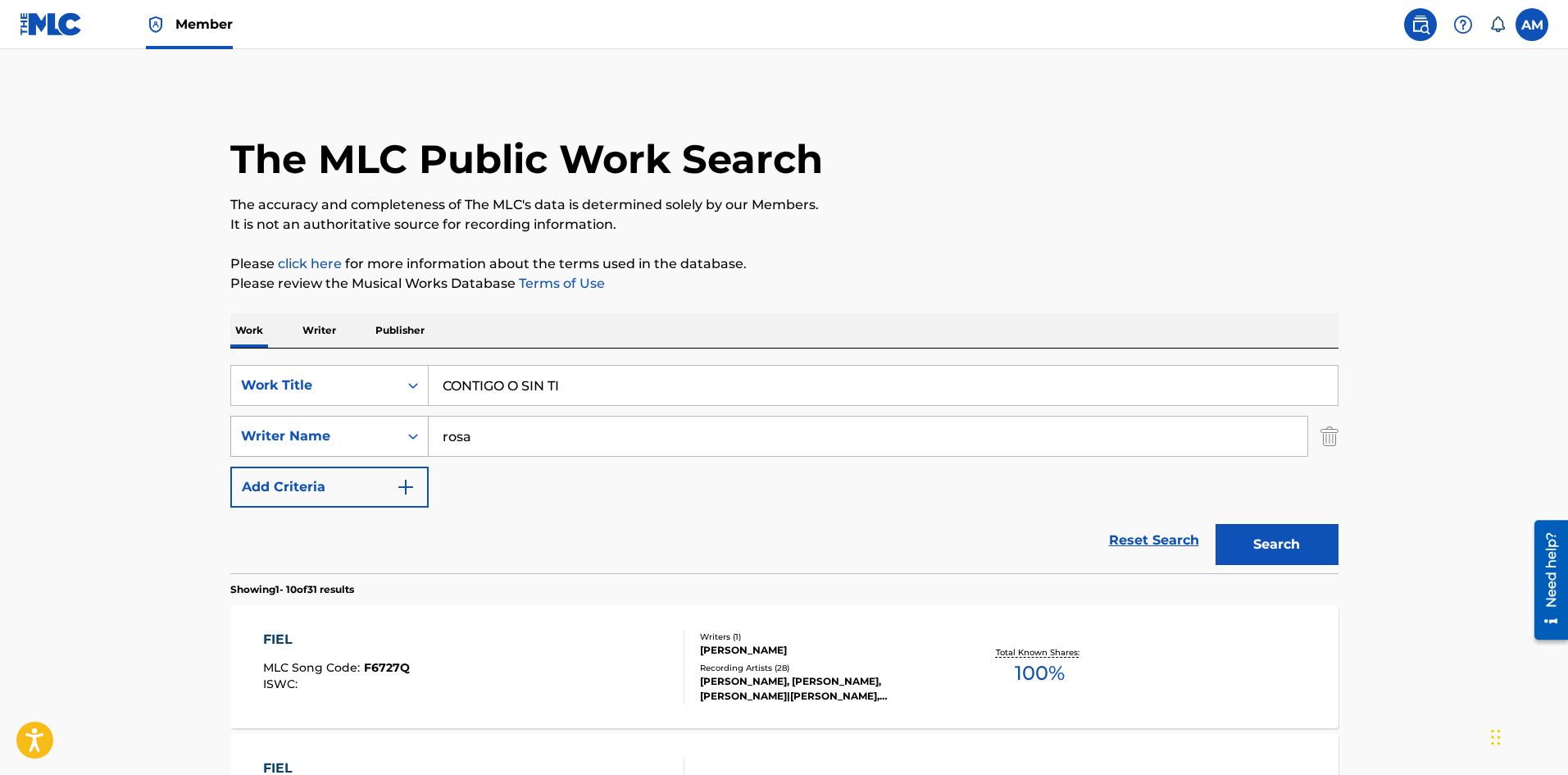
drag, startPoint x: 542, startPoint y: 443, endPoint x: 346, endPoint y: 442, distance: 196.0
click at [346, 442] on div "SearchWithCriteriab41199ea-b978-4701-8a65-a0e6d19012e9 Writer Name [PERSON_NAME]" at bounding box center [784, 436] width 1108 height 41
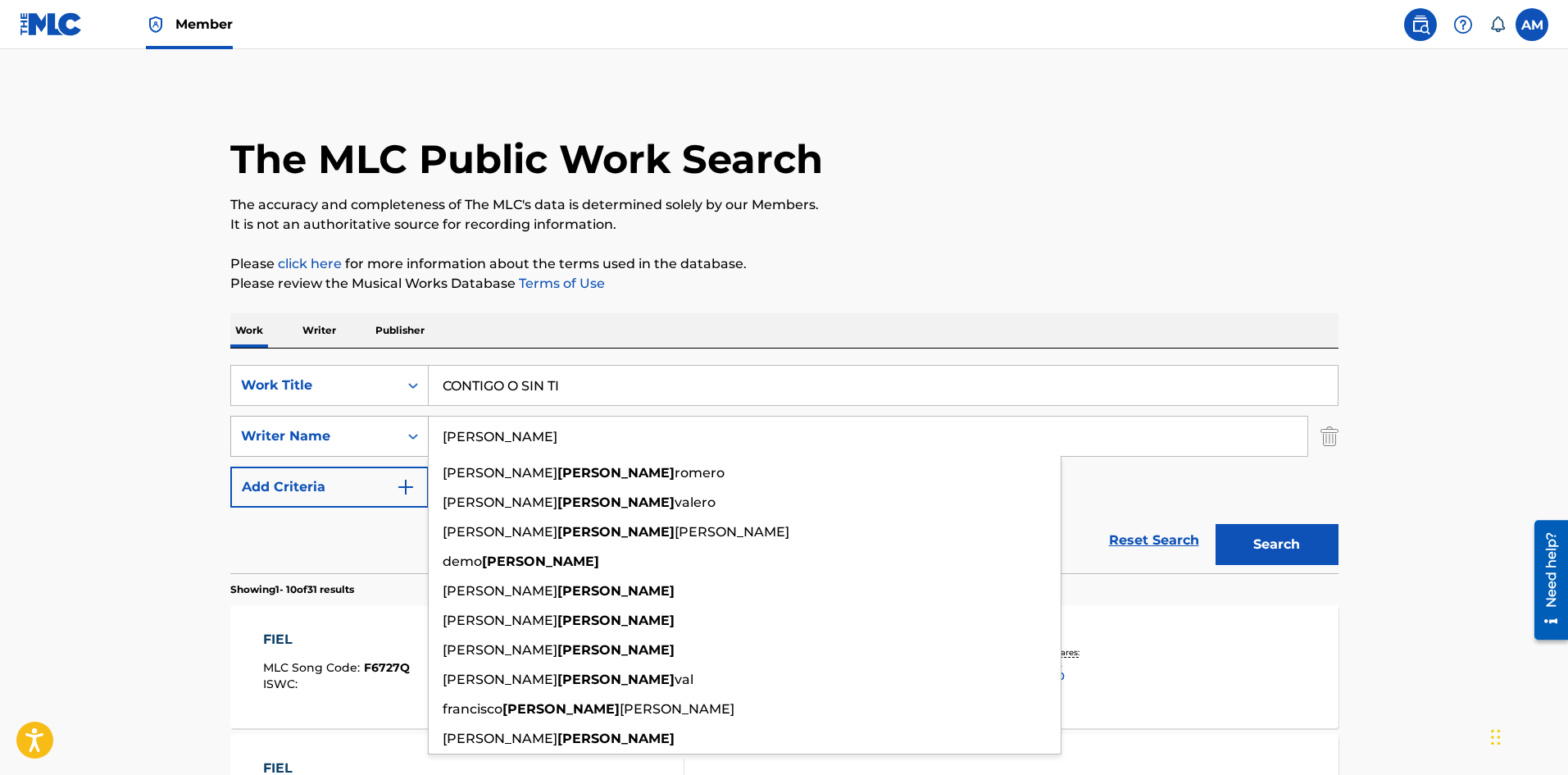
type input "[PERSON_NAME]"
click at [1216, 524] on button "Search" at bounding box center [1278, 545] width 123 height 41
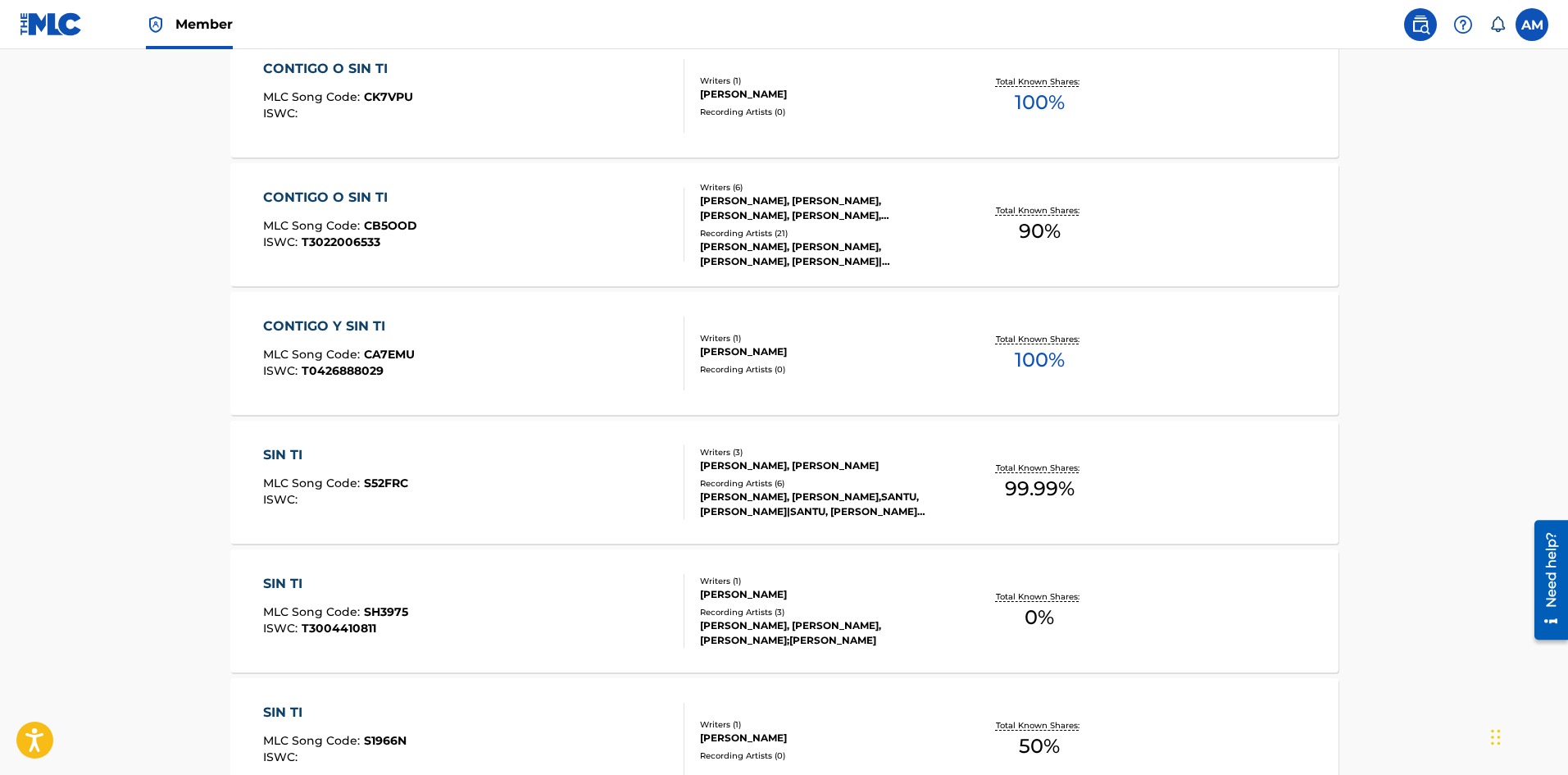
scroll to position [574, 0]
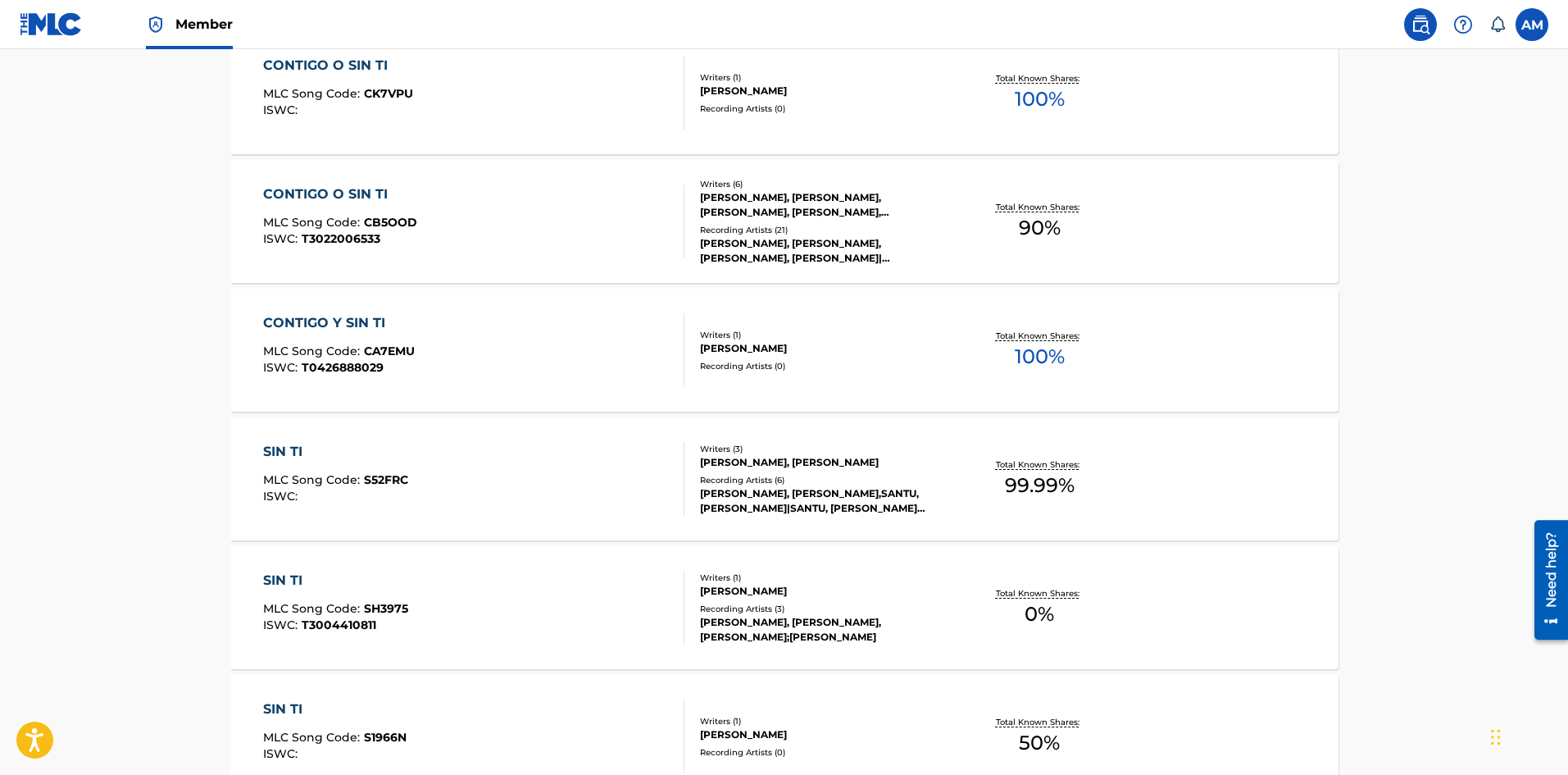
click at [503, 231] on div "CONTIGO O SIN TI MLC Song Code : CB5OOD ISWC : T3022006533" at bounding box center [474, 221] width 421 height 74
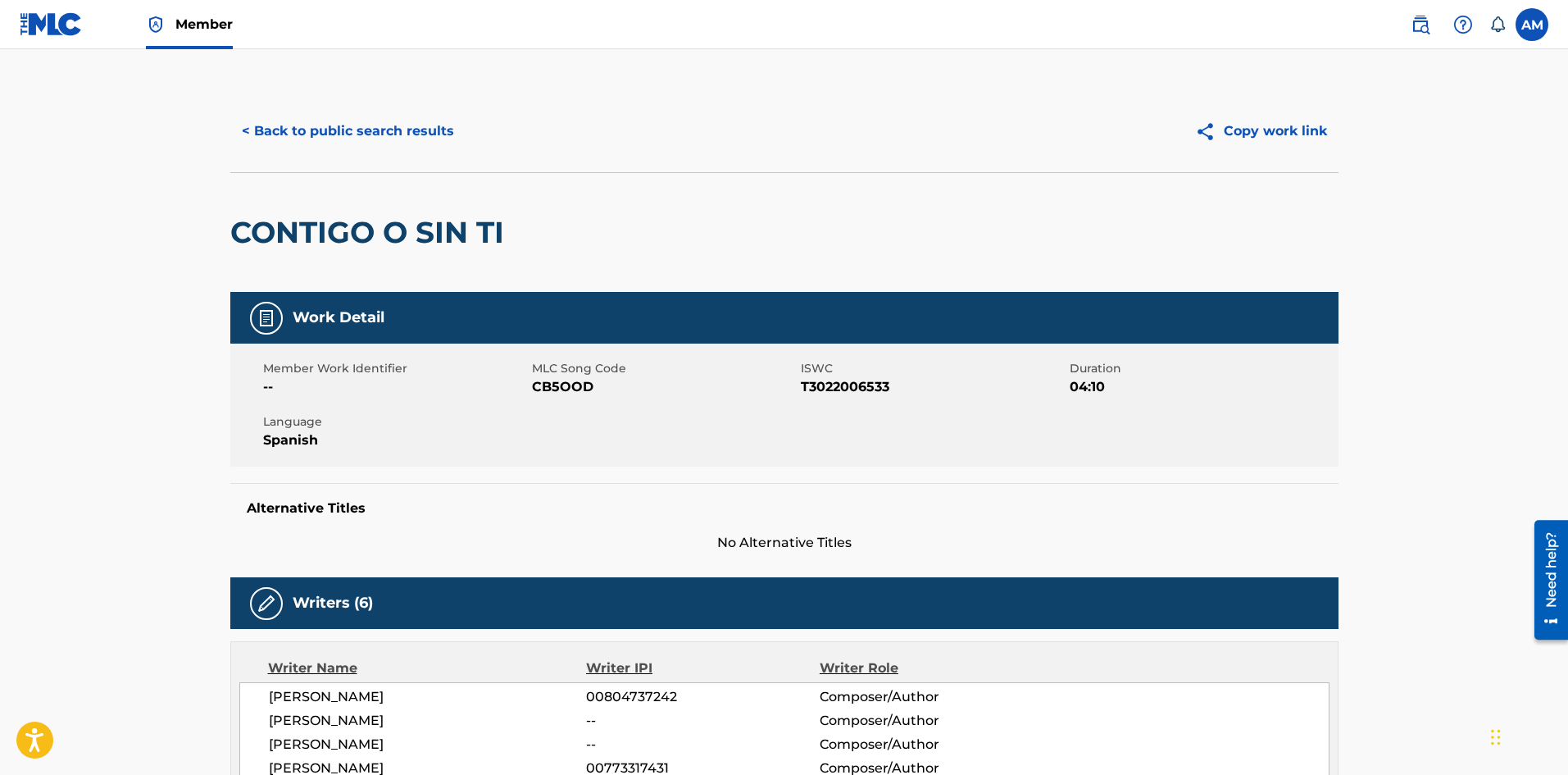
click at [402, 143] on button "< Back to public search results" at bounding box center [348, 131] width 236 height 41
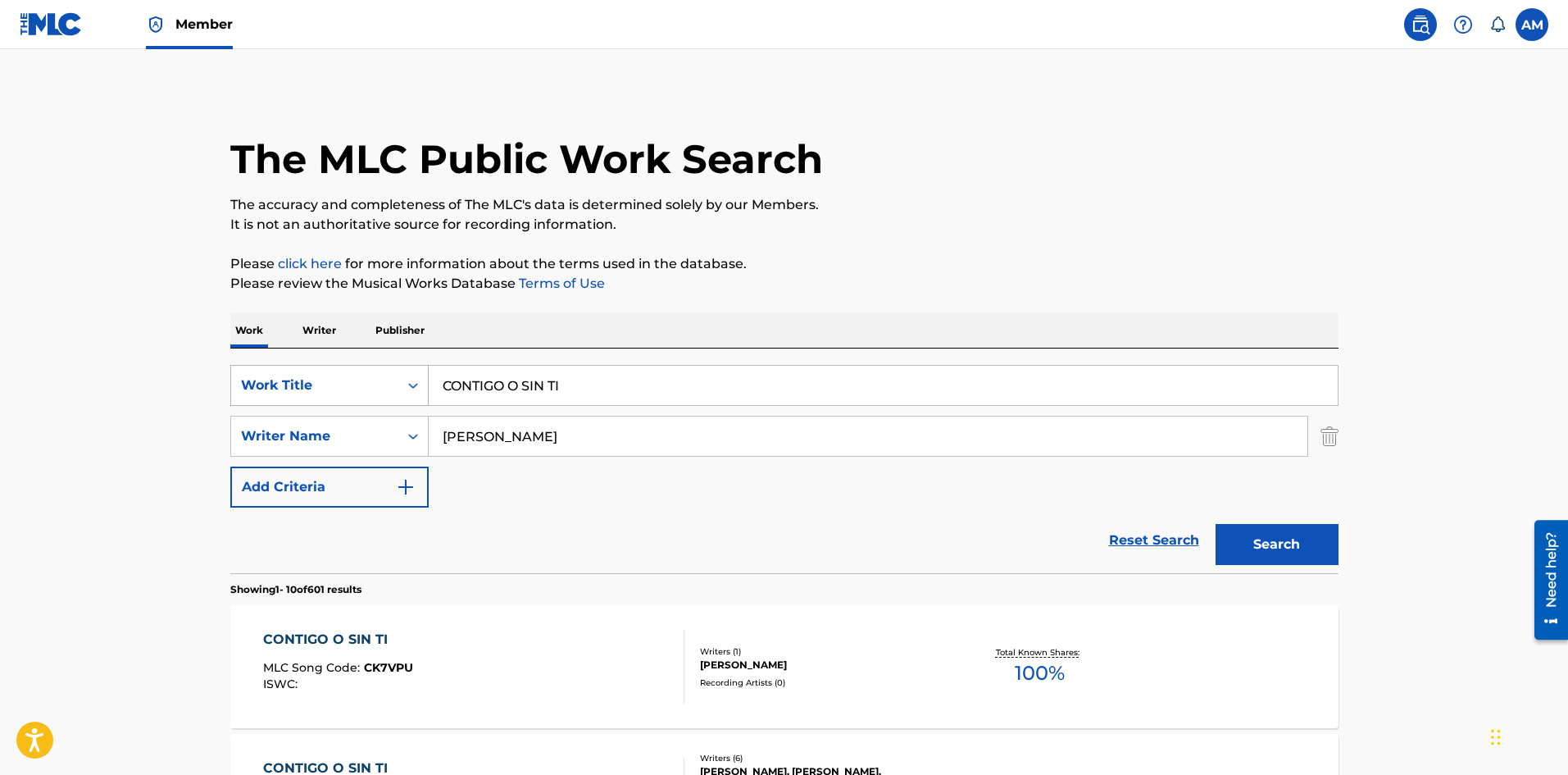
drag, startPoint x: 607, startPoint y: 386, endPoint x: 261, endPoint y: 404, distance: 346.5
click at [257, 403] on div "SearchWithCriteriabea094b3-6f97-4298-9f30-9367c4e88eb8 Work Title CONTIGO O SIN…" at bounding box center [784, 386] width 1108 height 41
paste input "DIOS BENDIGA (REMIX)"
type input "DIOS BENDIGA (REMIX)"
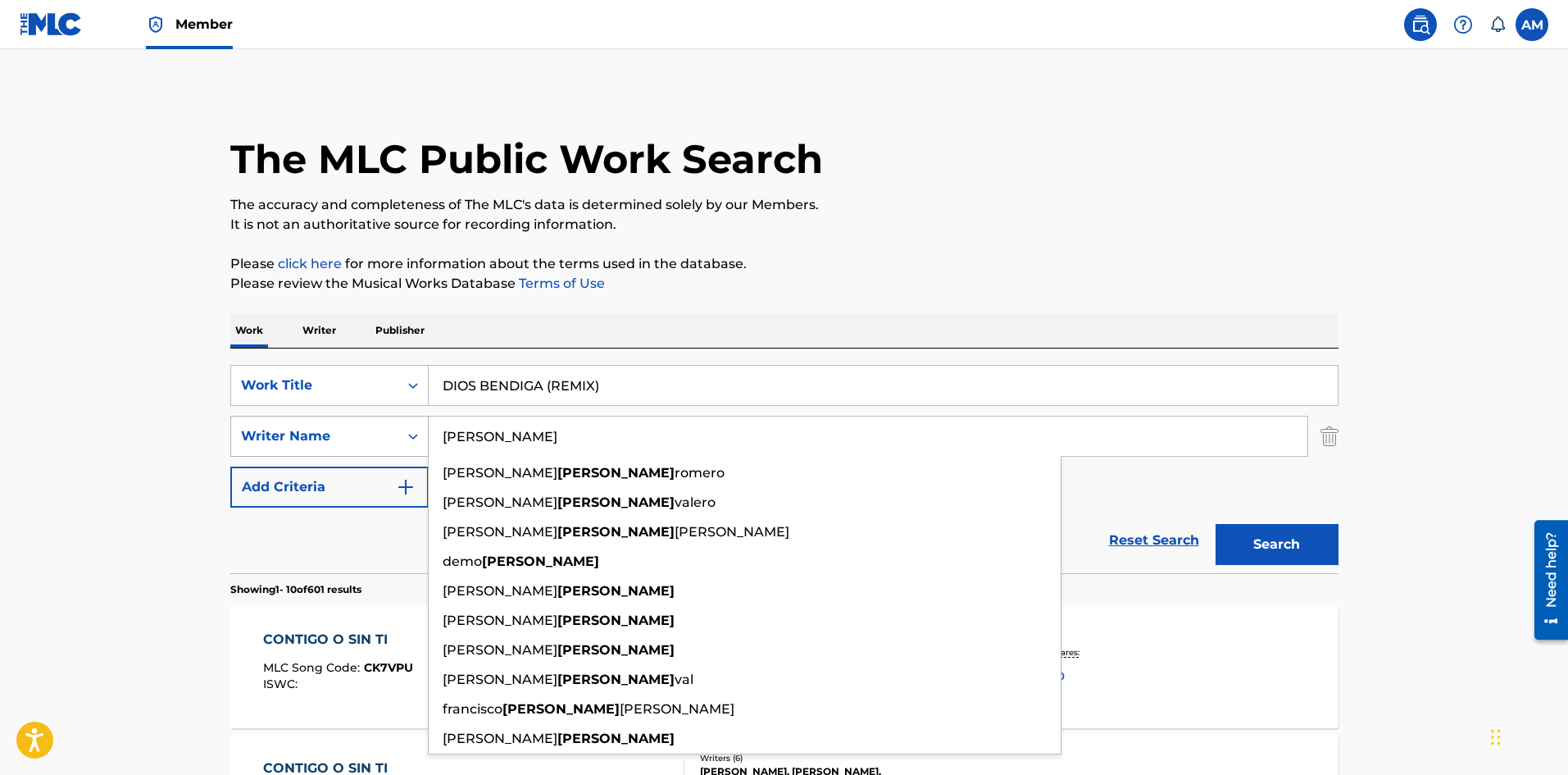
drag, startPoint x: 451, startPoint y: 439, endPoint x: 421, endPoint y: 439, distance: 30.0
click at [421, 439] on div "SearchWithCriteriab41199ea-b978-4701-8a65-a0e6d19012e9 Writer Name [PERSON_NAME…" at bounding box center [784, 436] width 1108 height 41
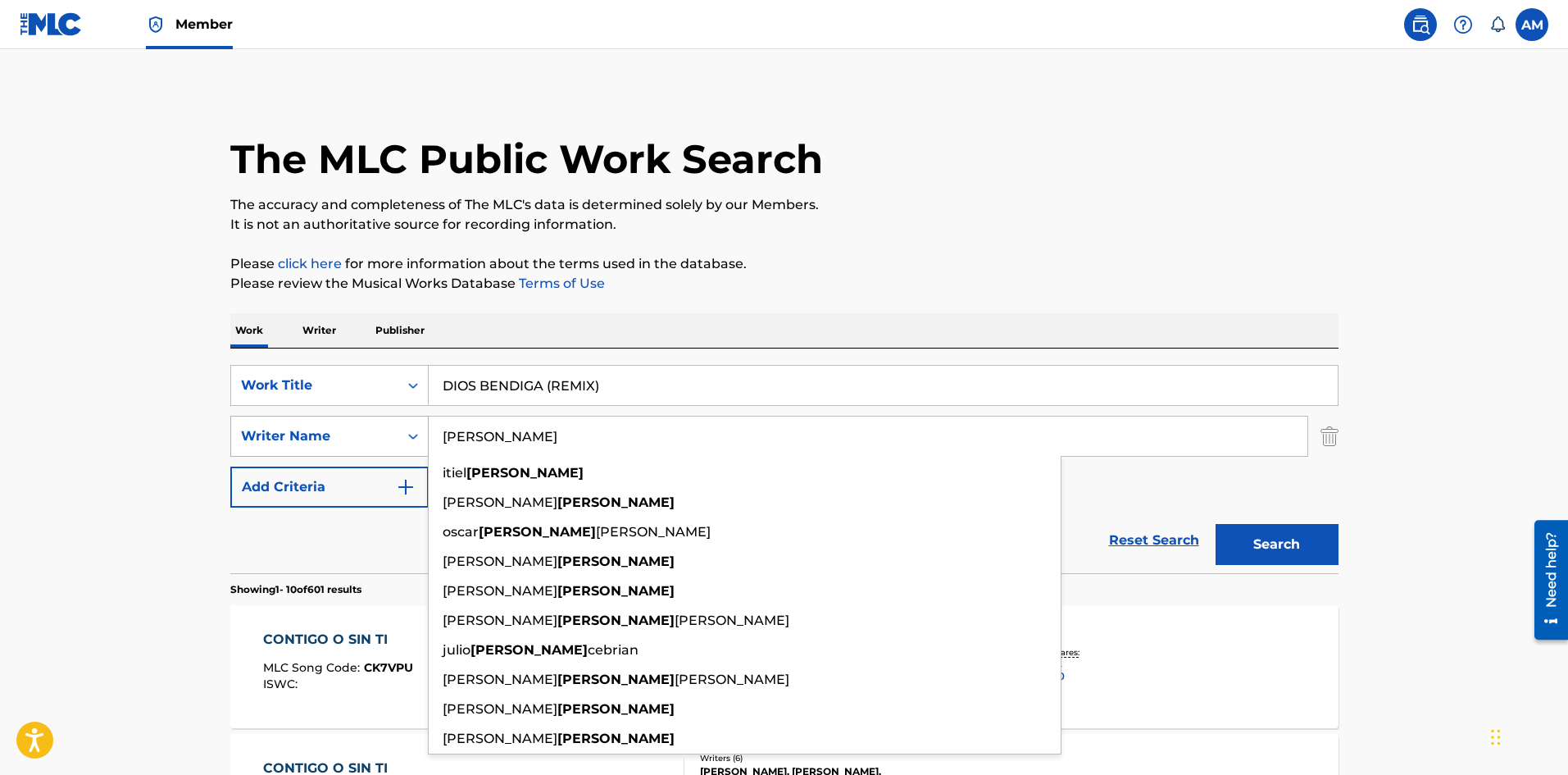
type input "[PERSON_NAME]"
click at [1216, 524] on button "Search" at bounding box center [1278, 545] width 123 height 41
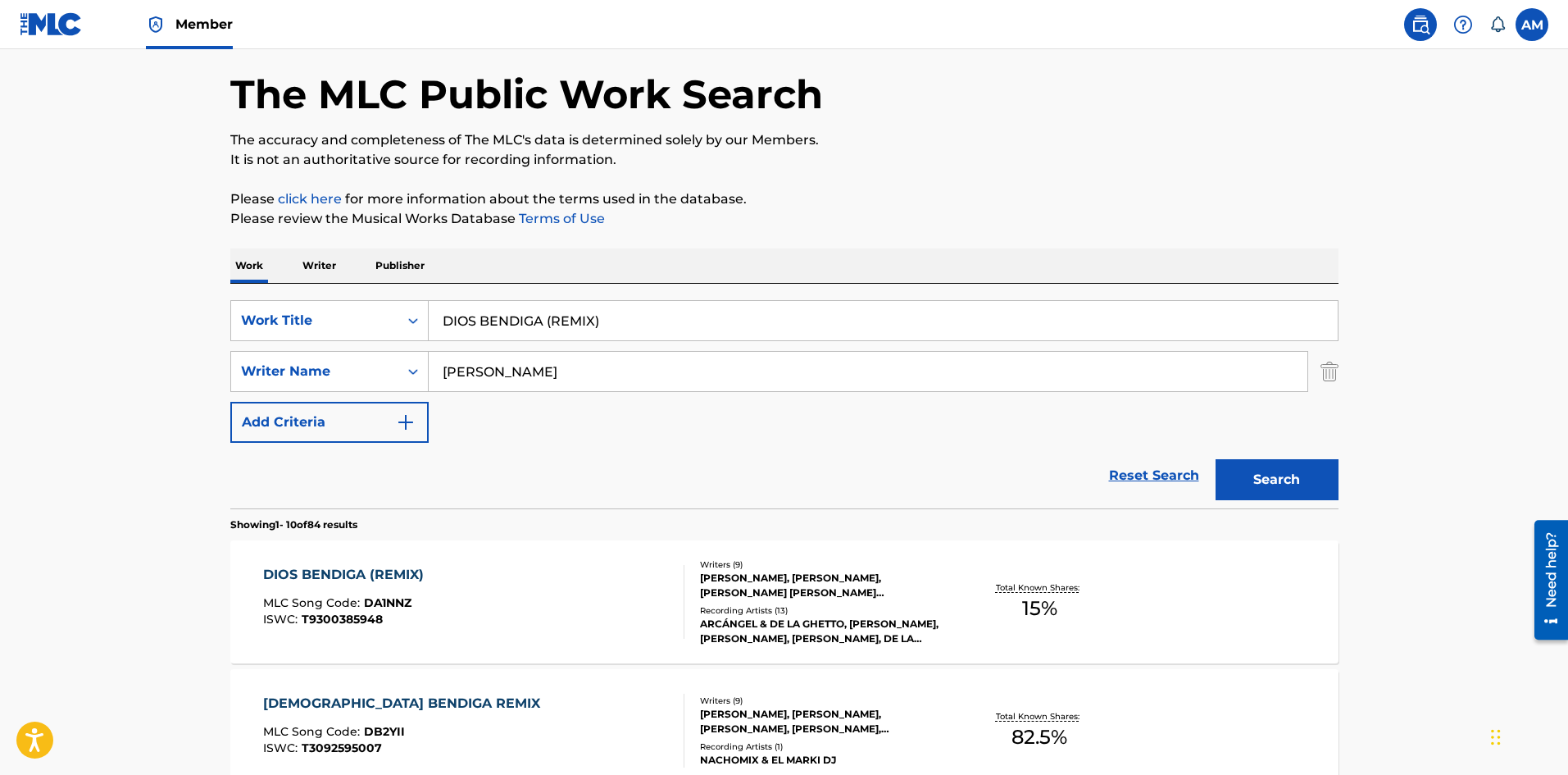
scroll to position [246, 0]
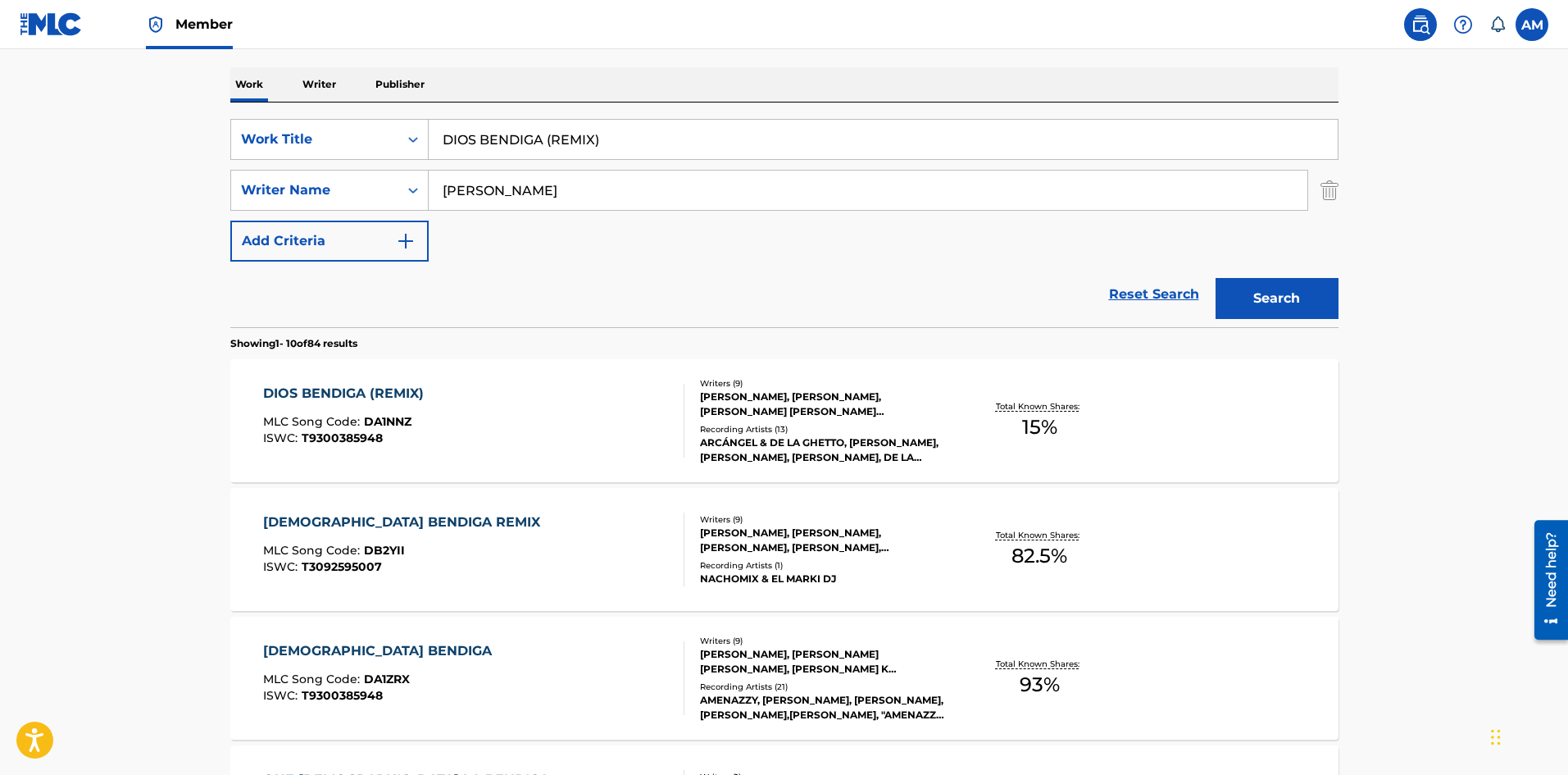
click at [611, 431] on div "DIOS BENDIGA (REMIX) MLC Song Code : DA1NNZ ISWC : T9300385948" at bounding box center [474, 421] width 421 height 74
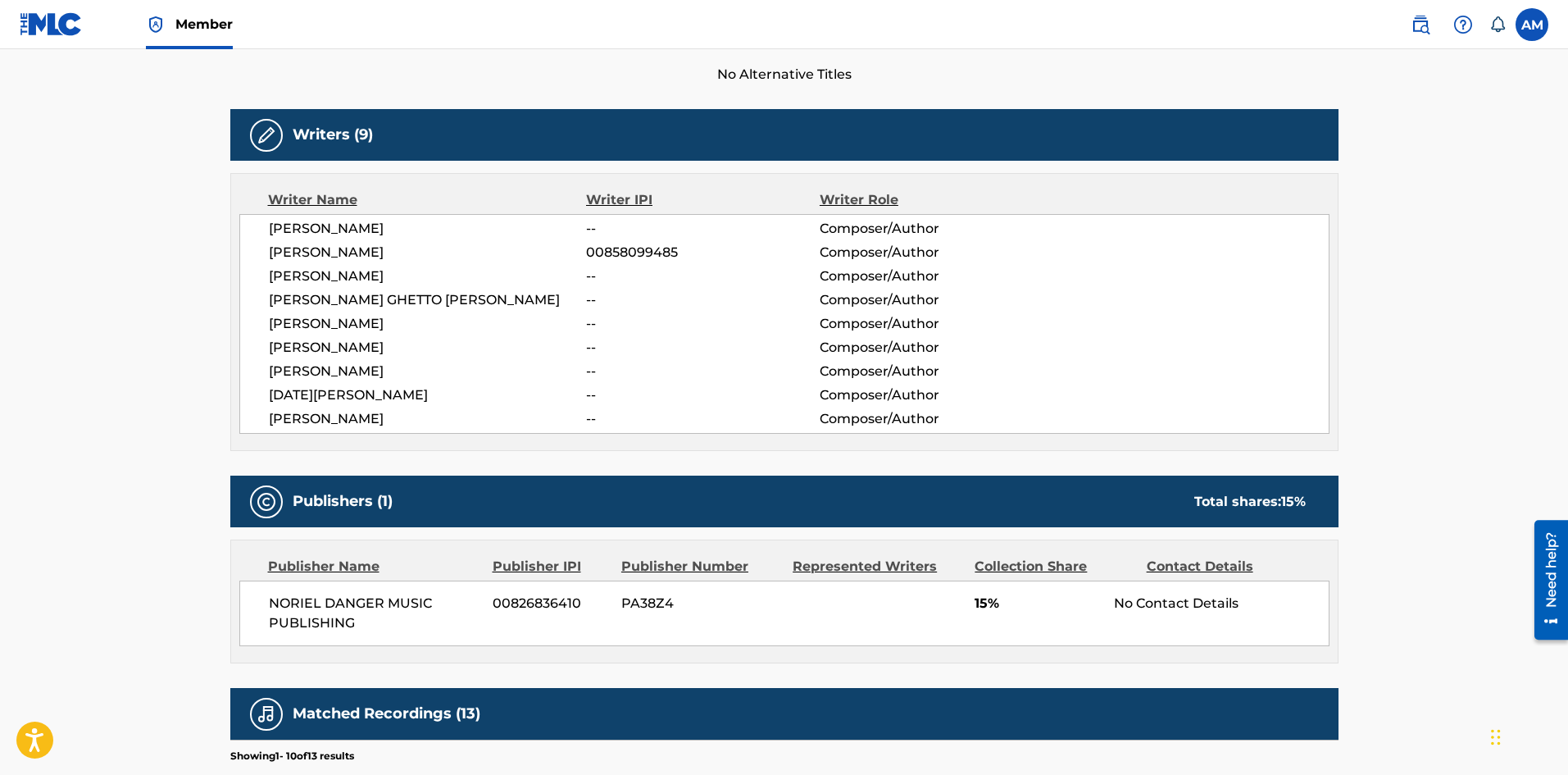
scroll to position [328, 0]
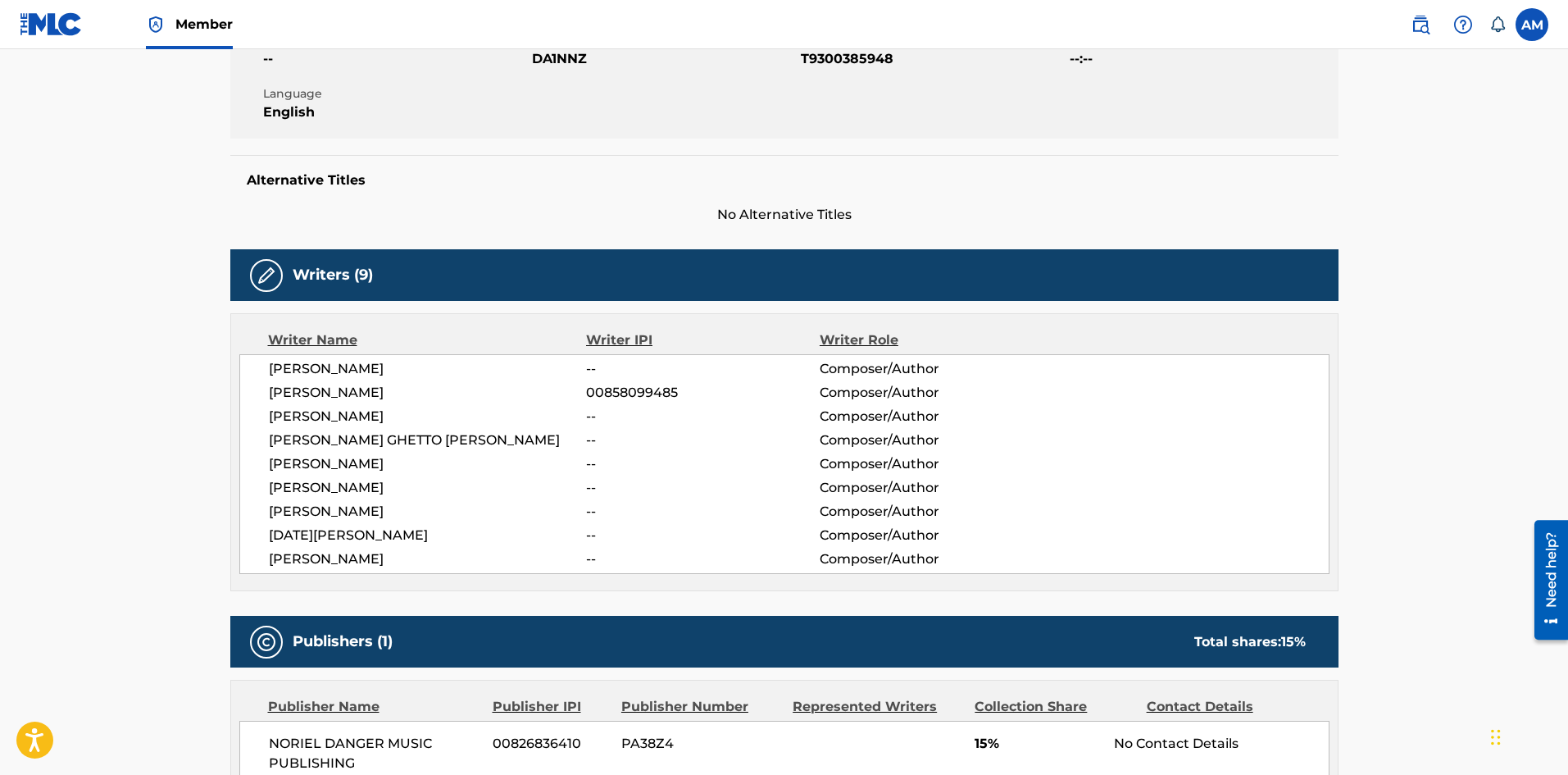
scroll to position [246, 0]
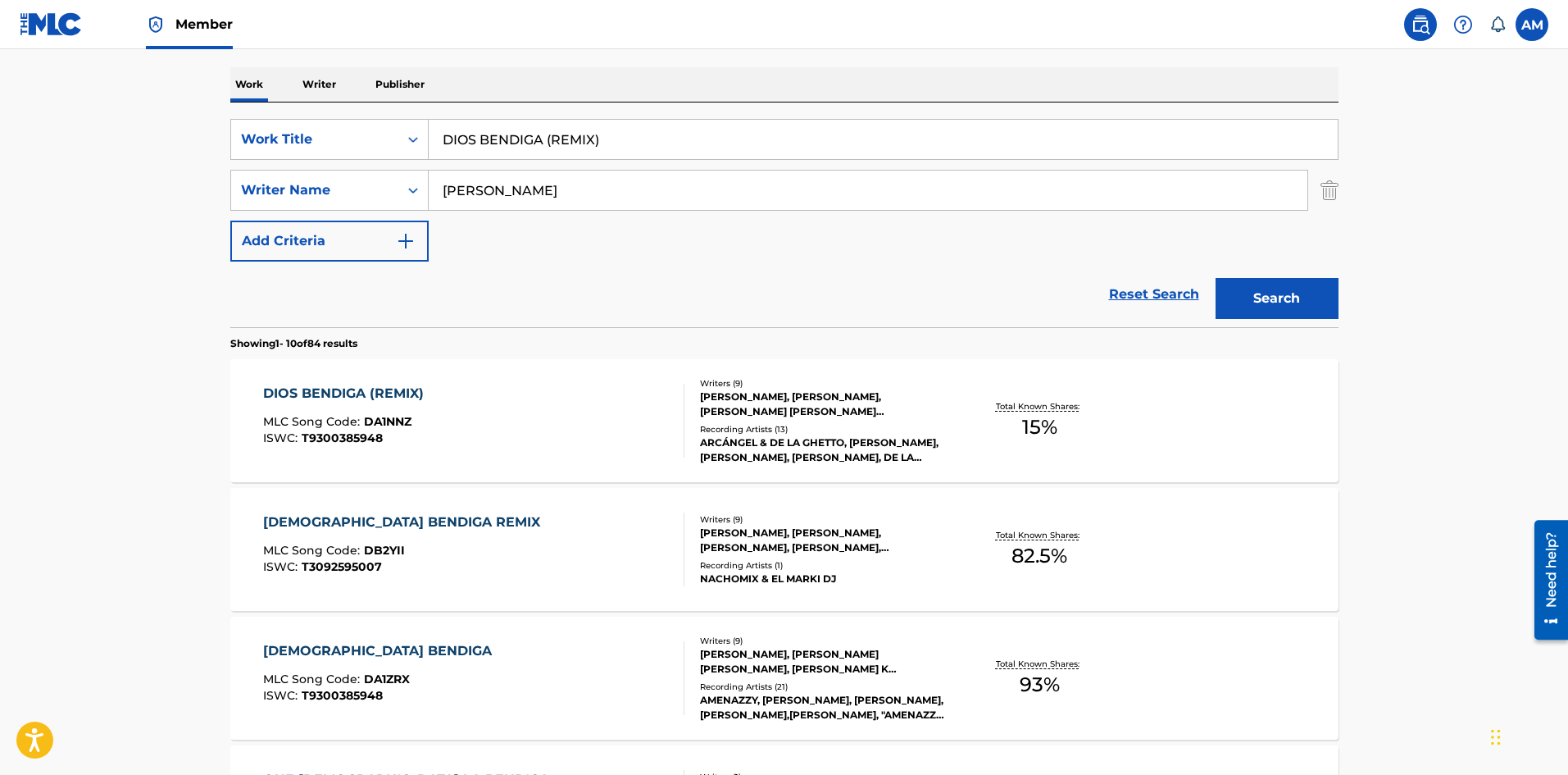
click at [606, 543] on div "DIOS BENDIGA REMIX MLC Song Code : DB2YII ISWC : T3092595007" at bounding box center [474, 549] width 421 height 74
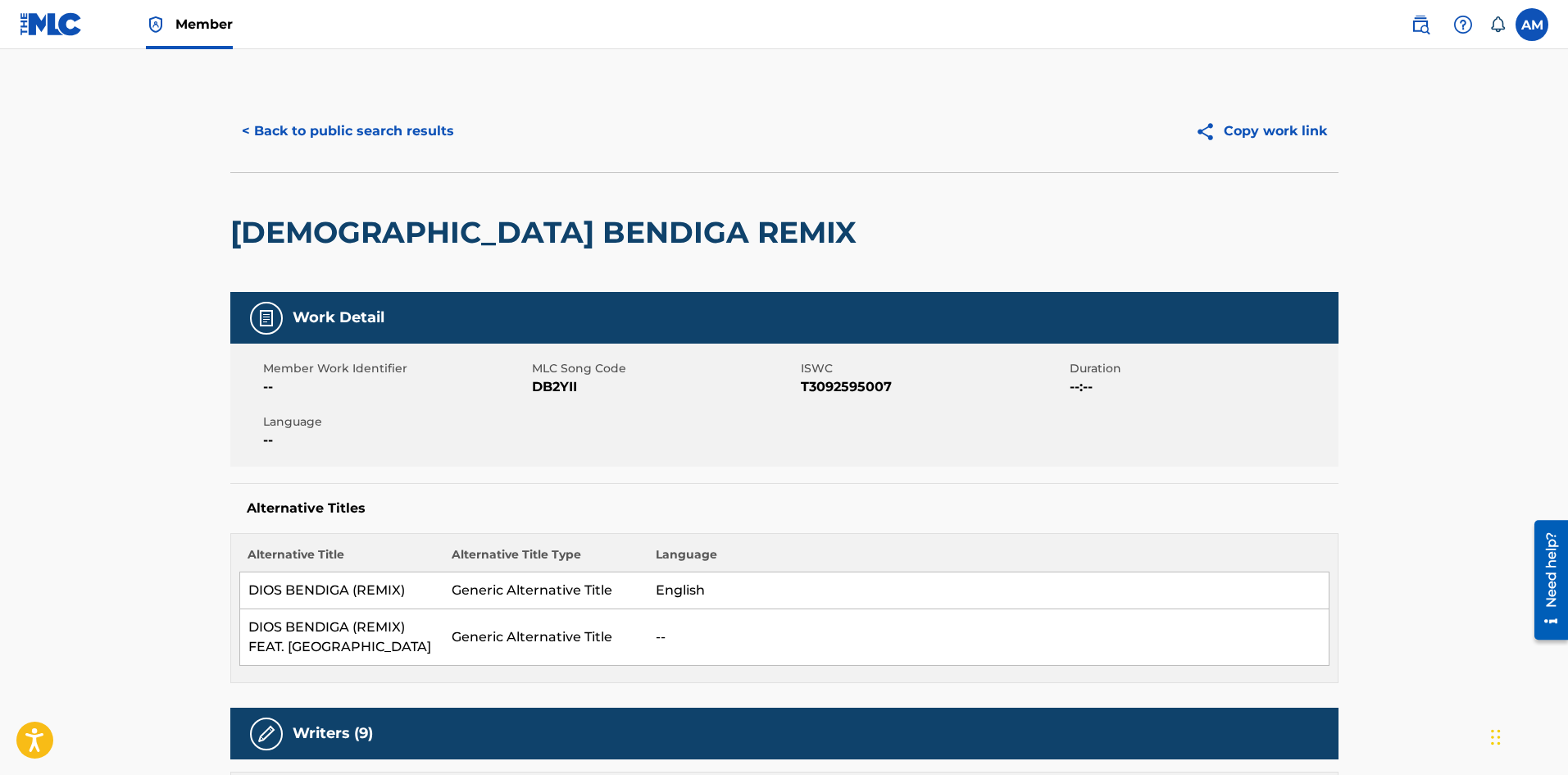
click at [317, 127] on button "< Back to public search results" at bounding box center [348, 131] width 236 height 41
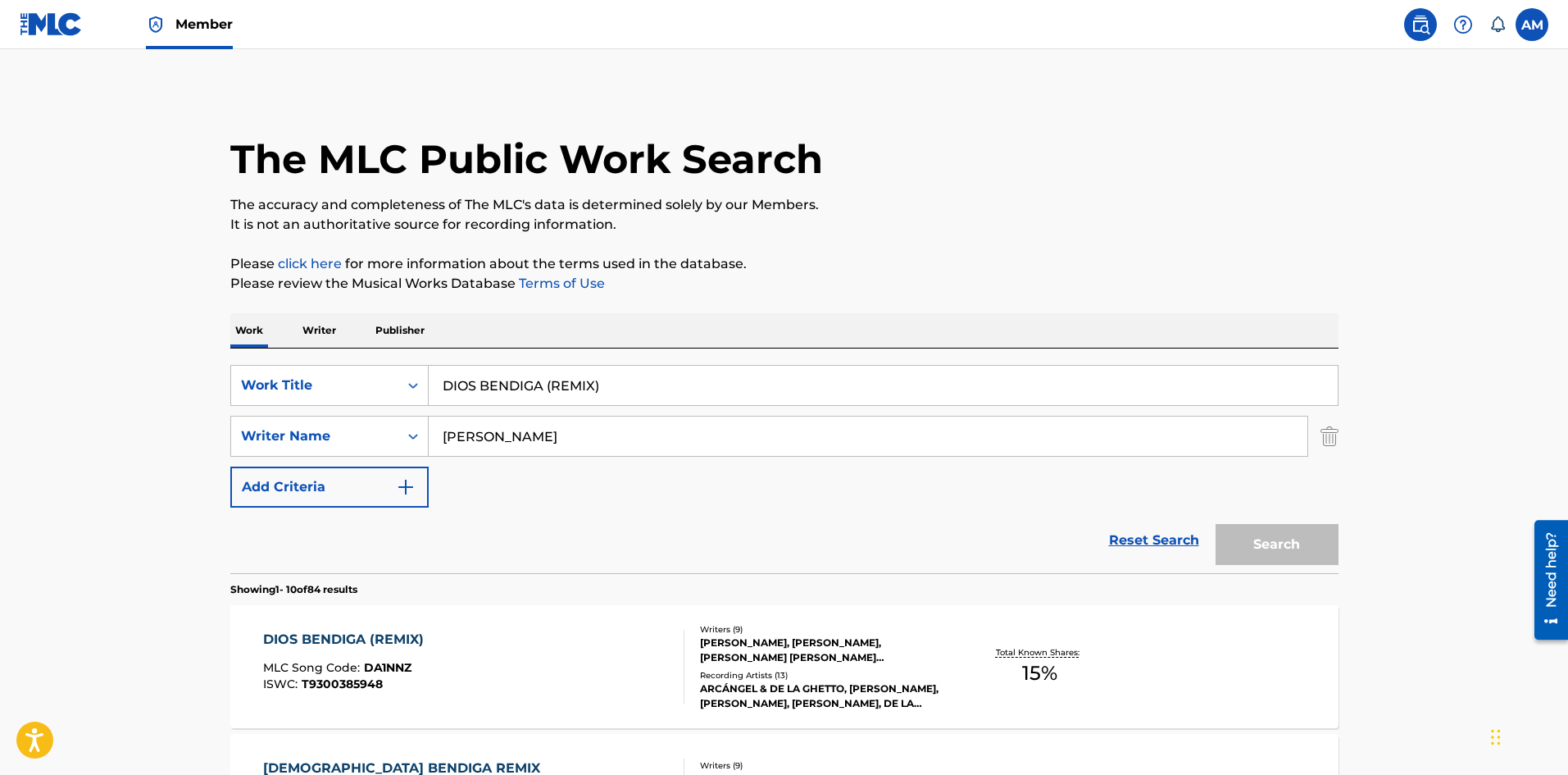
scroll to position [246, 0]
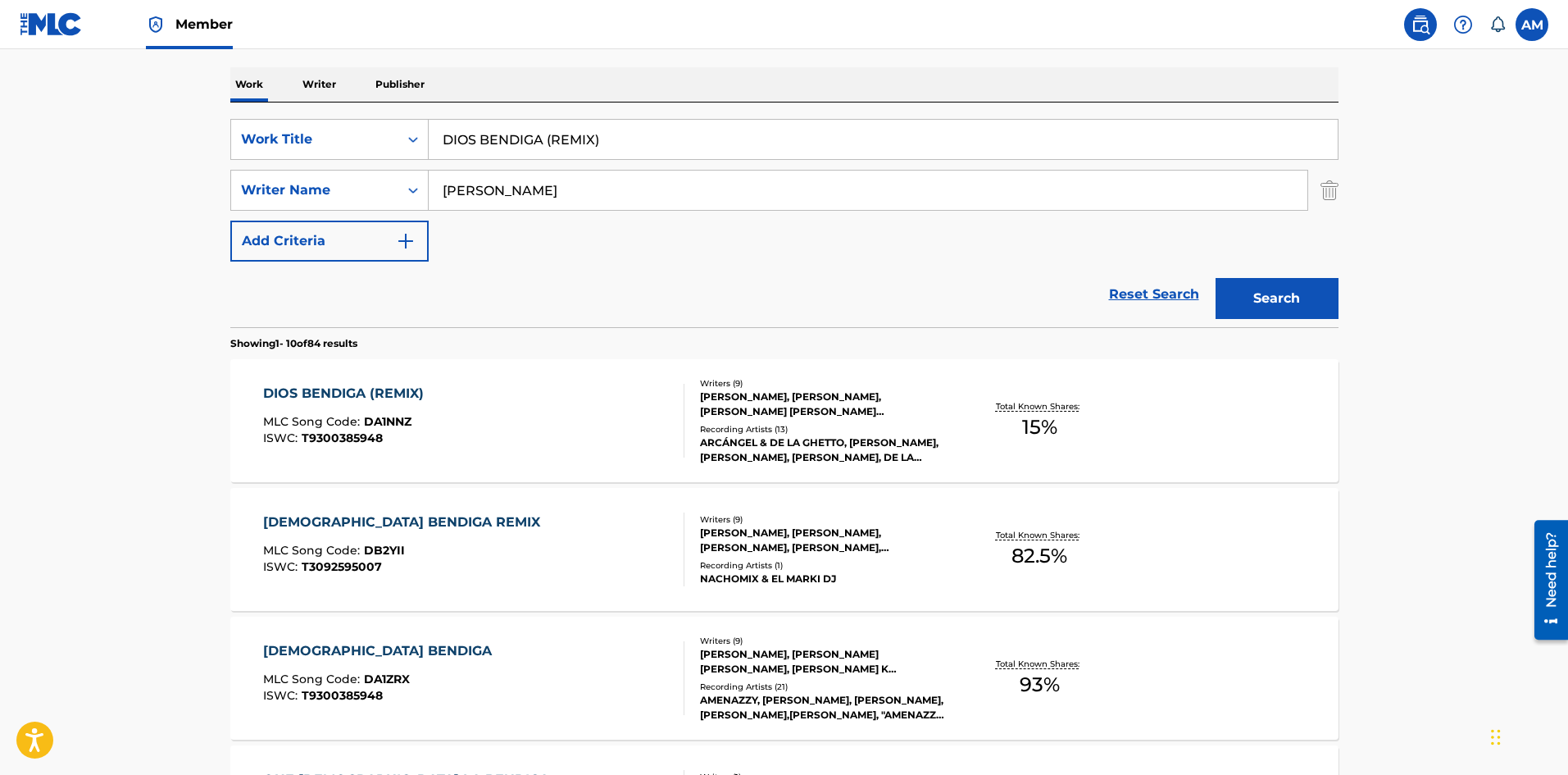
click at [488, 426] on div "DIOS BENDIGA (REMIX) MLC Song Code : DA1NNZ ISWC : T9300385948" at bounding box center [474, 421] width 421 height 74
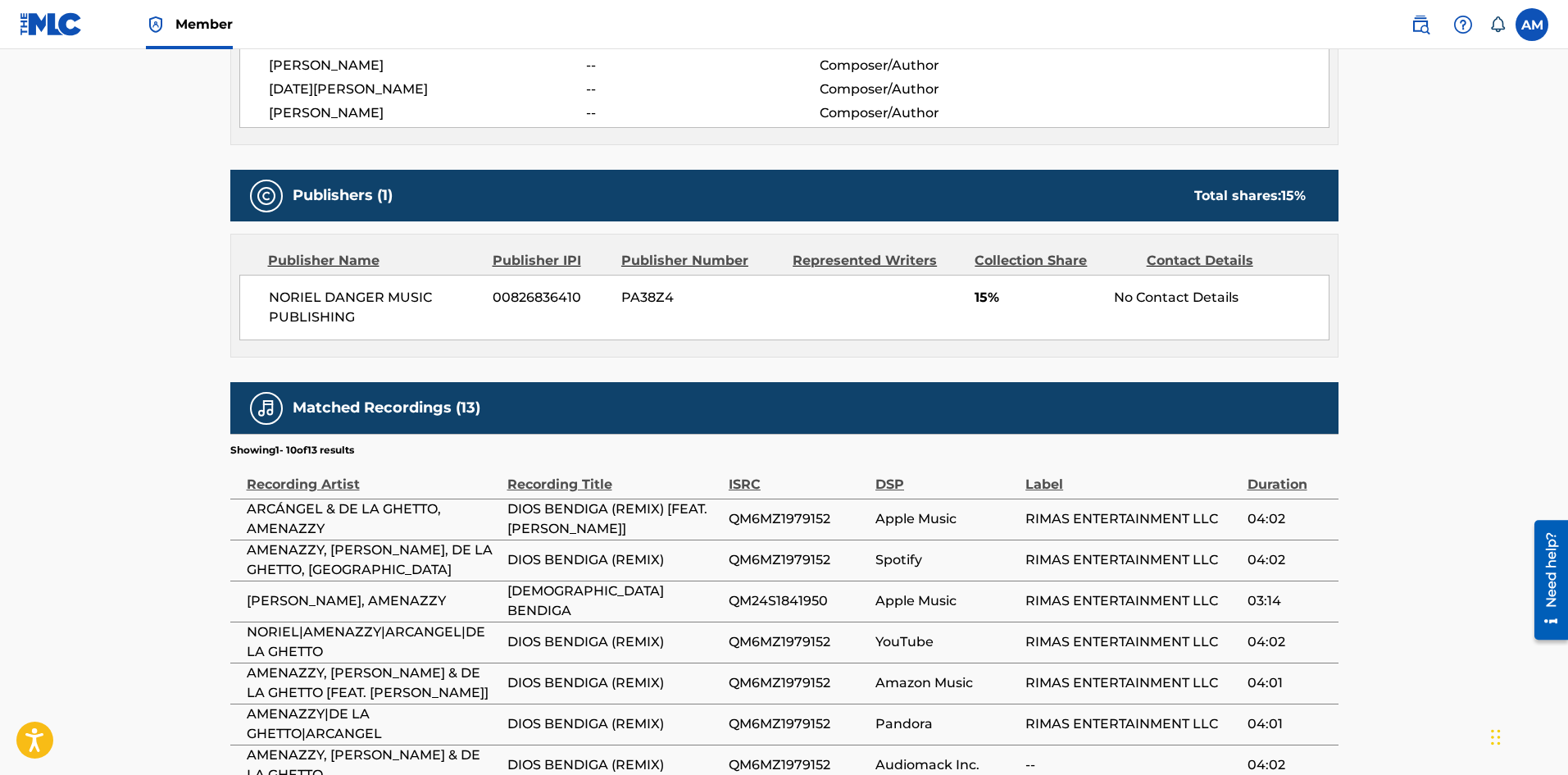
scroll to position [744, 0]
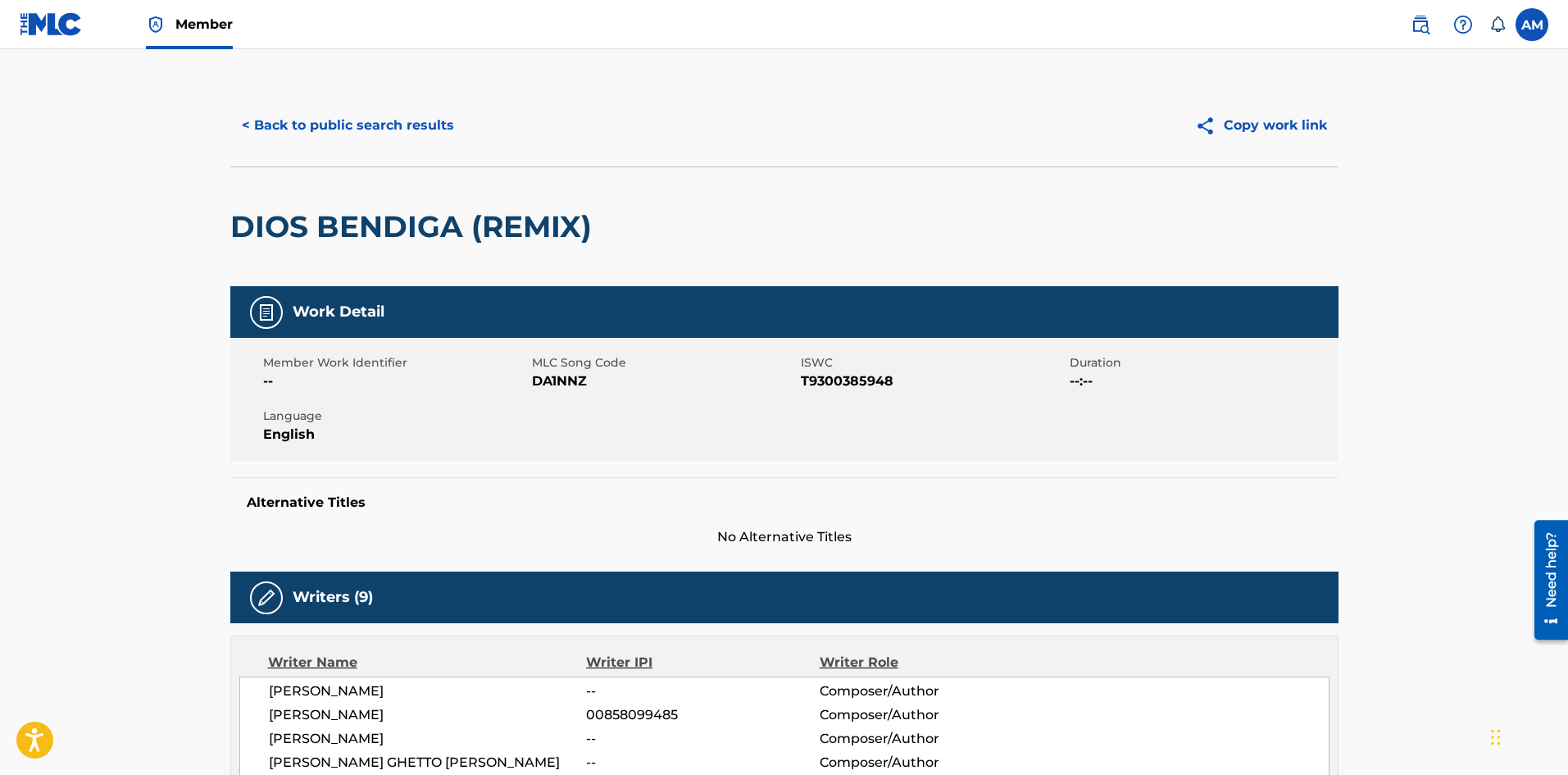
click at [337, 121] on button "< Back to public search results" at bounding box center [348, 126] width 236 height 41
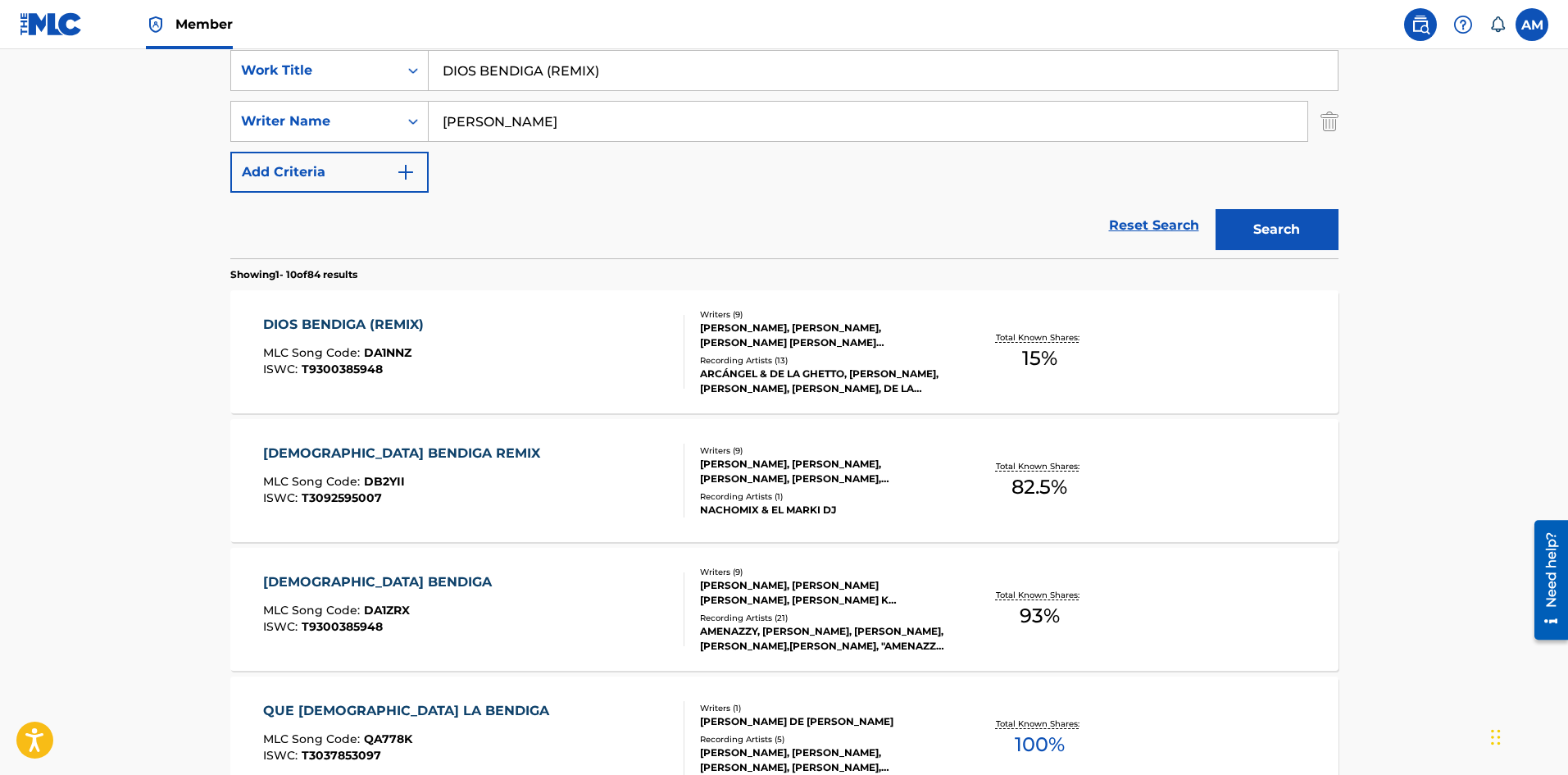
scroll to position [410, 0]
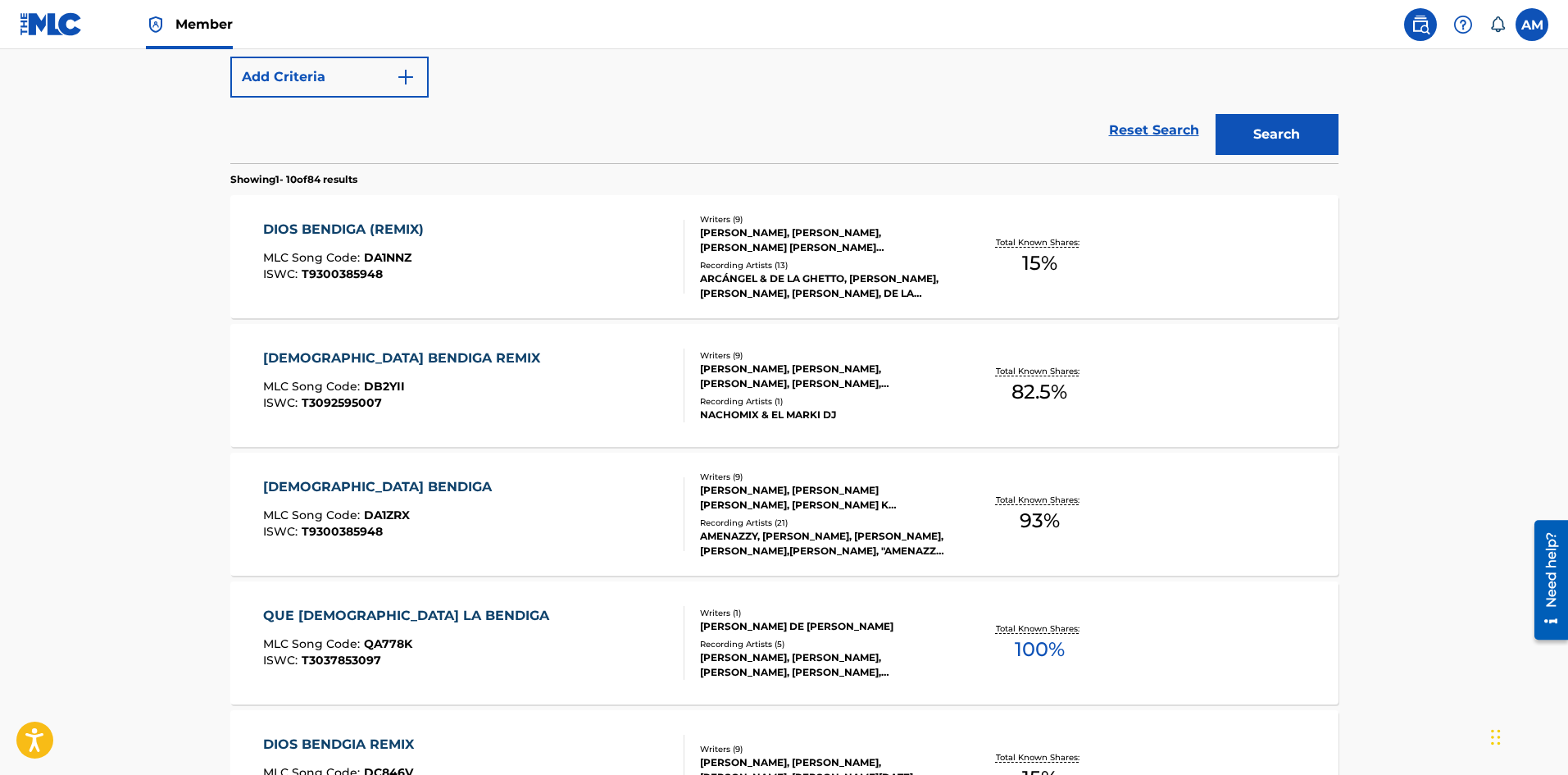
click at [600, 479] on div "DIOS BENDIGA MLC Song Code : DA1ZRX ISWC : T9300385948" at bounding box center [474, 513] width 421 height 74
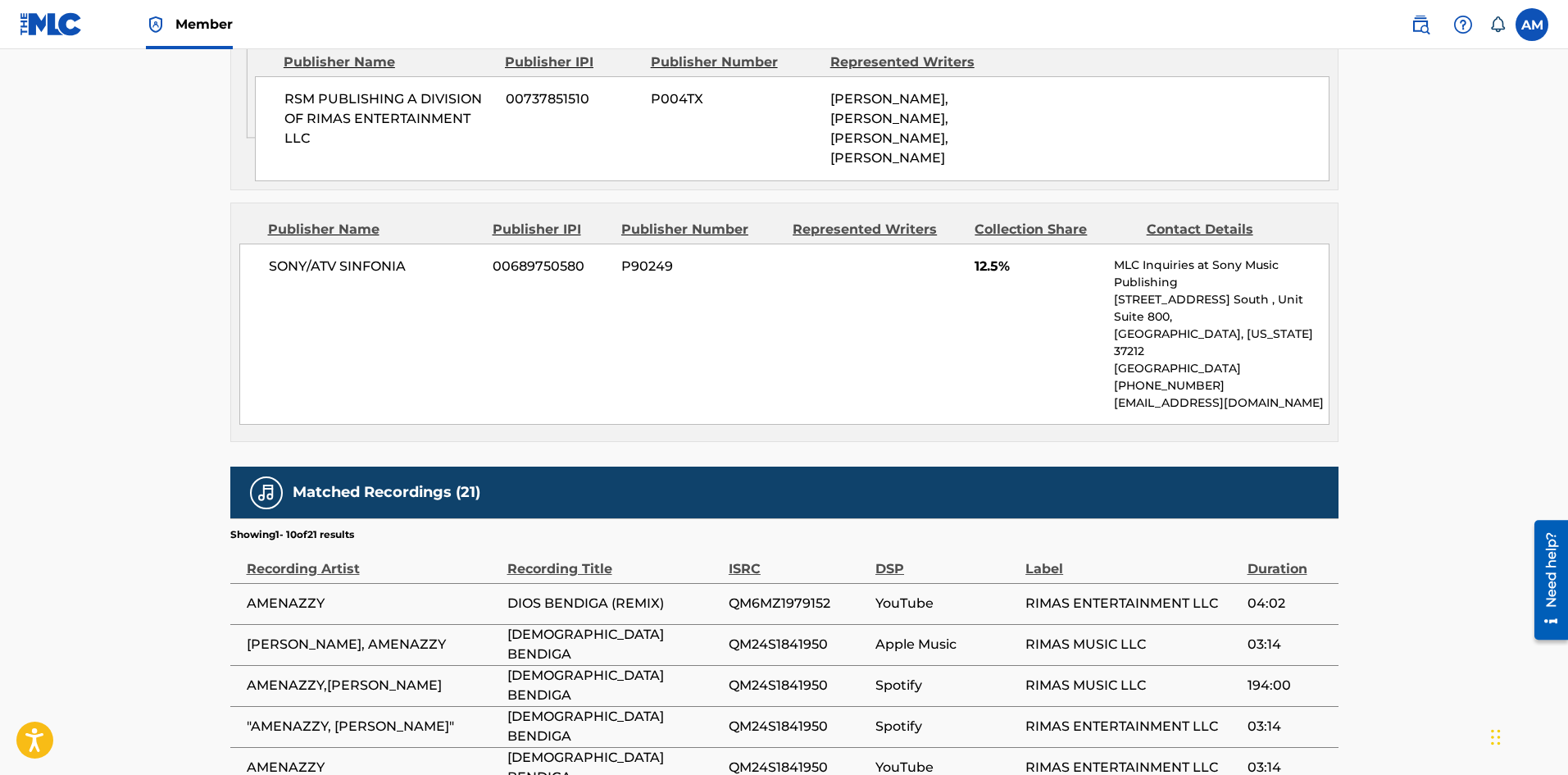
scroll to position [2623, 0]
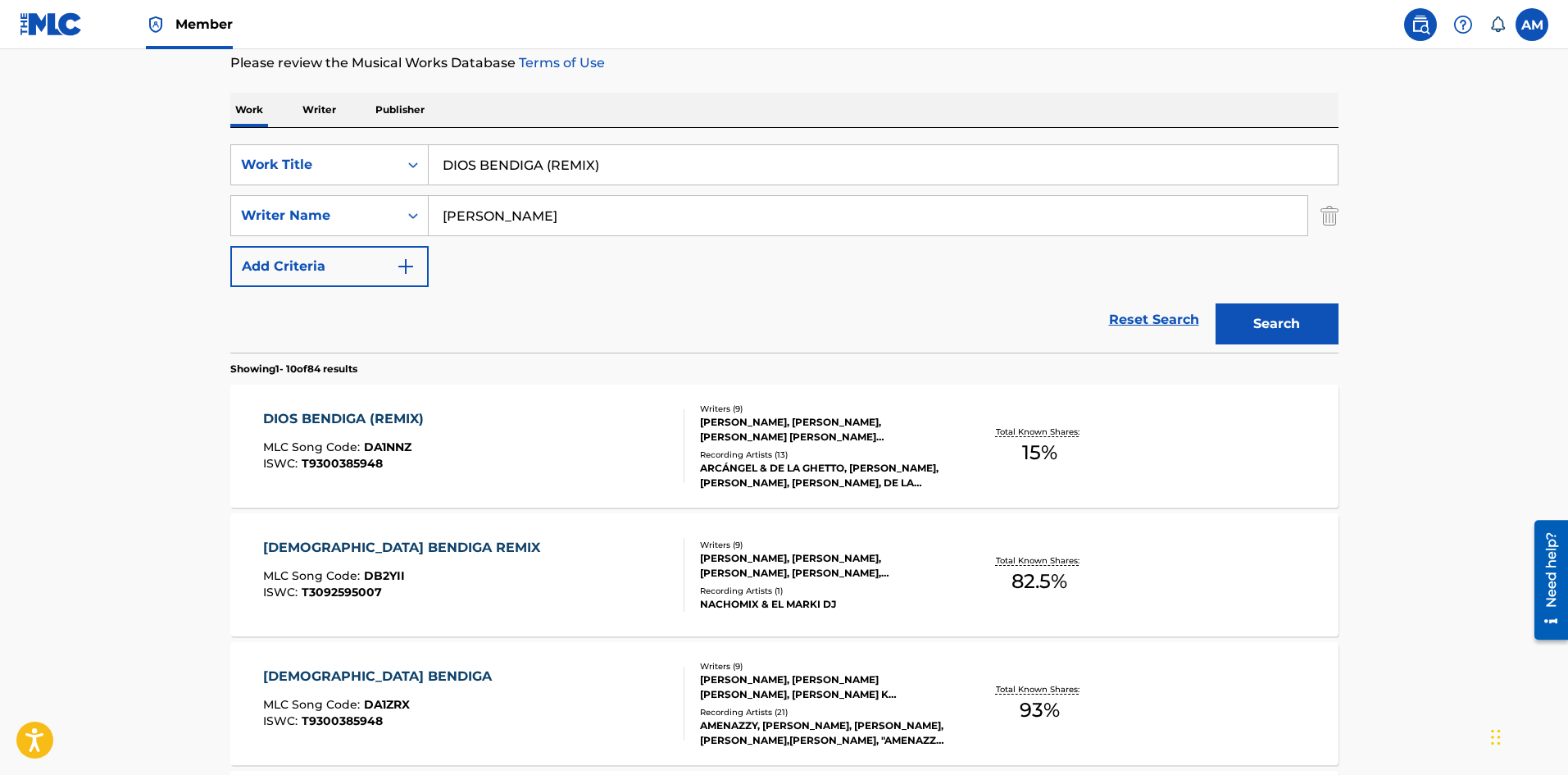
scroll to position [175, 0]
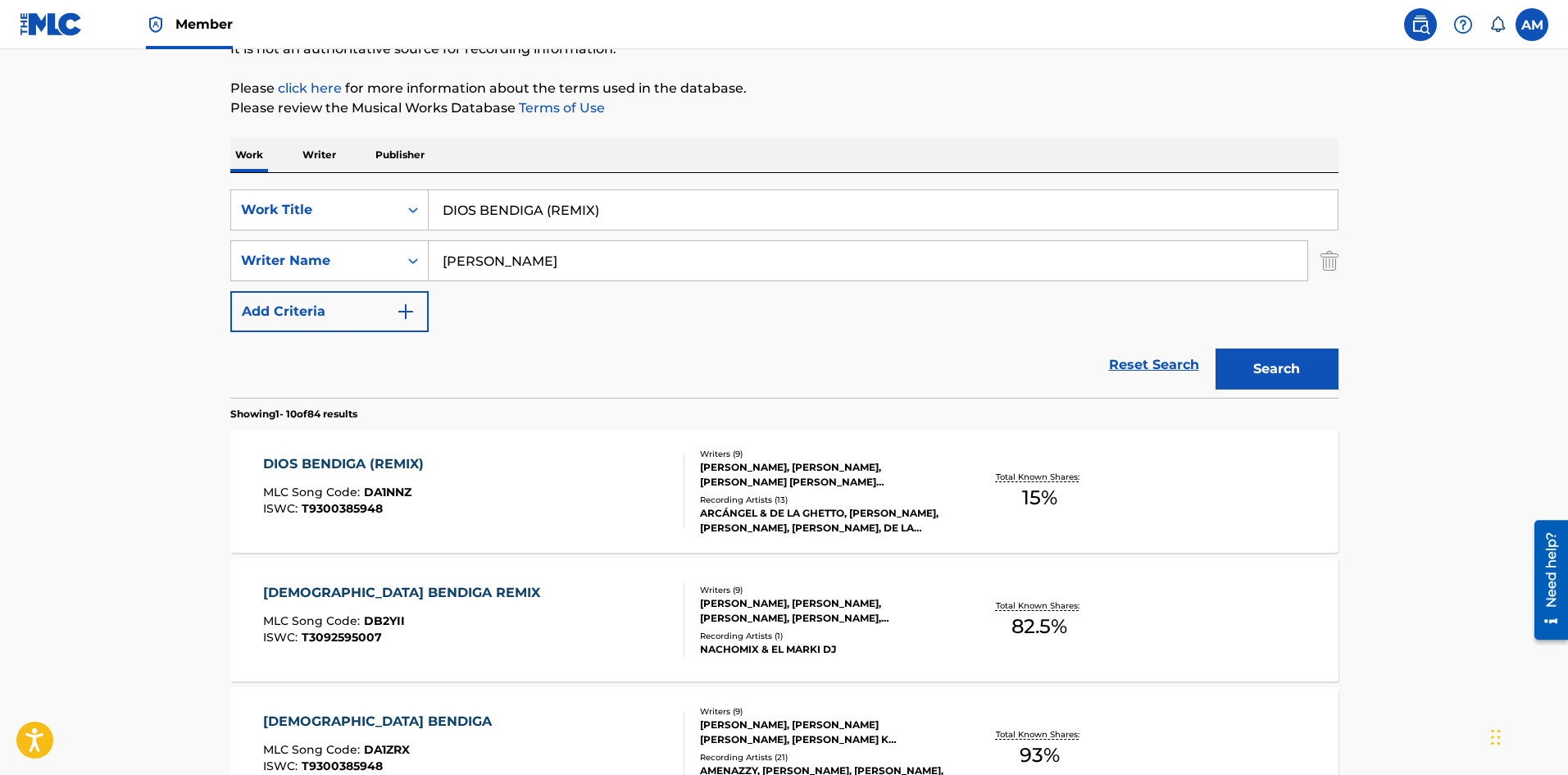
click at [363, 645] on div "DIOS BENDIGA REMIX MLC Song Code : DB2YII ISWC : T3092595007" at bounding box center [406, 620] width 286 height 74
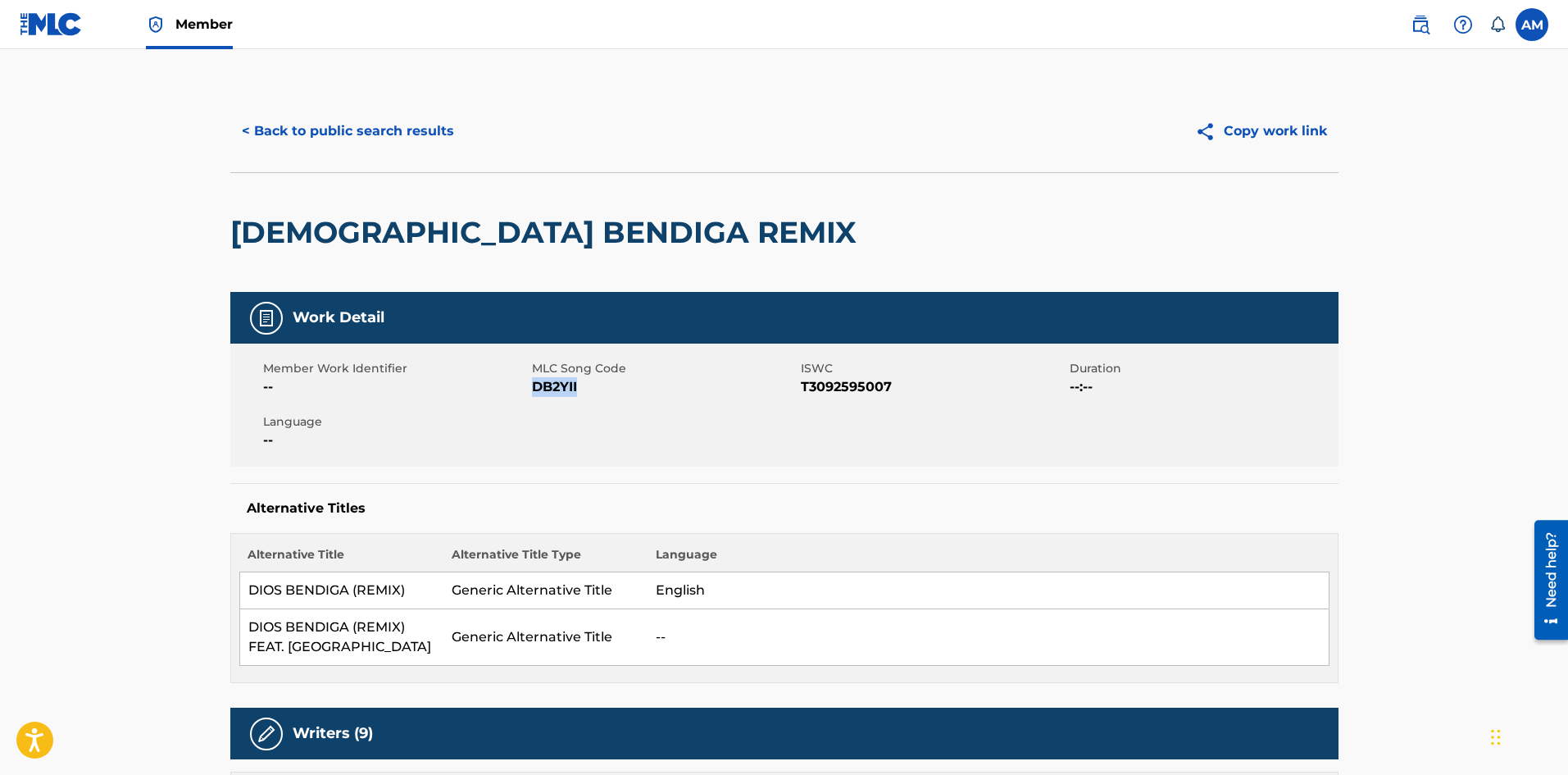
drag, startPoint x: 593, startPoint y: 385, endPoint x: 537, endPoint y: 386, distance: 56.0
click at [537, 386] on span "DB2YII" at bounding box center [664, 387] width 265 height 20
click at [396, 126] on button "< Back to public search results" at bounding box center [348, 131] width 236 height 41
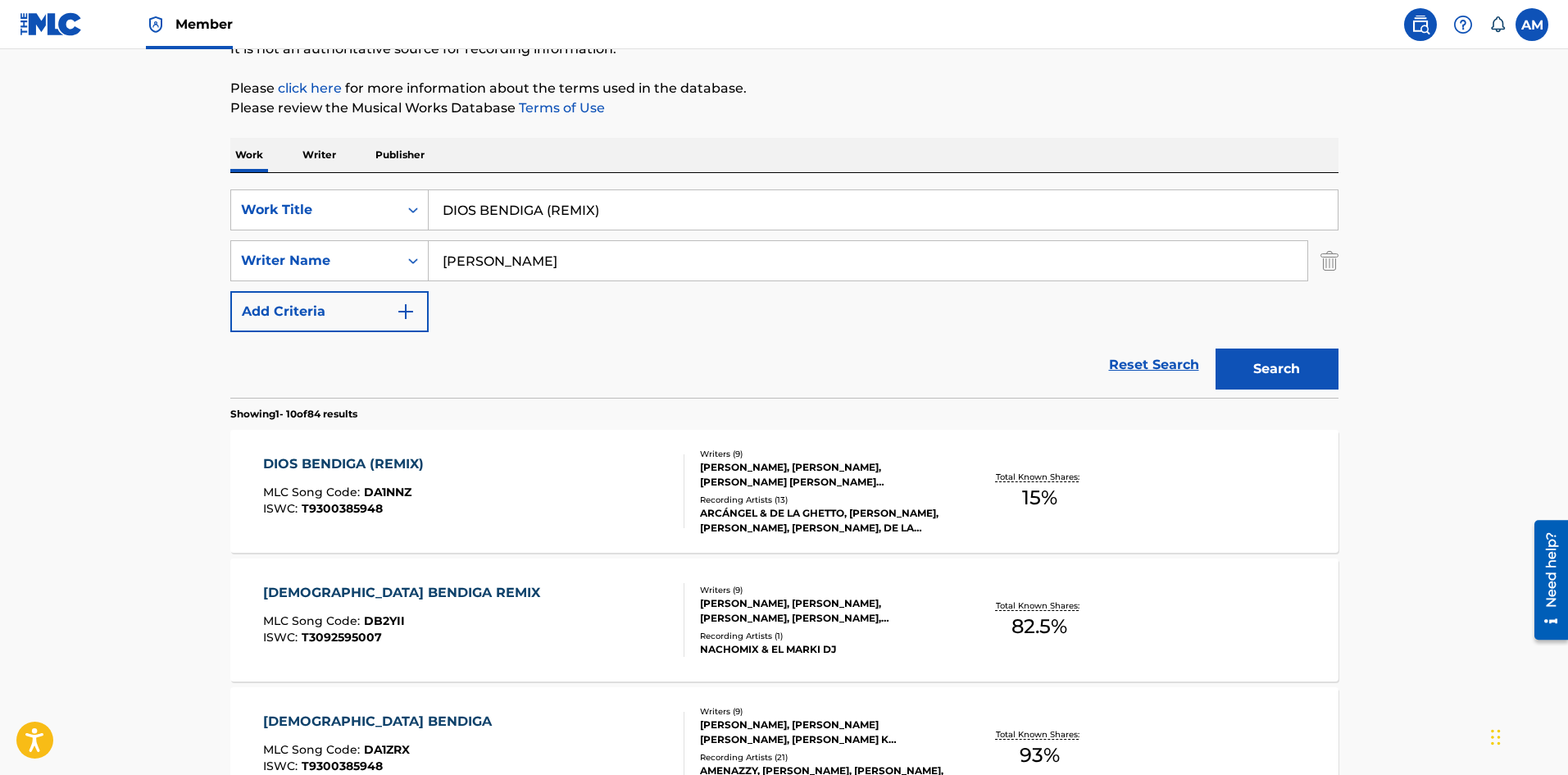
paste input "BAILA CONMIGO"
drag, startPoint x: 631, startPoint y: 212, endPoint x: -9, endPoint y: 175, distance: 641.1
click at [0, 175] on html "Accessibility Screen-Reader Guide, Feedback, and Issue Reporting | New window M…" at bounding box center [784, 212] width 1568 height 775
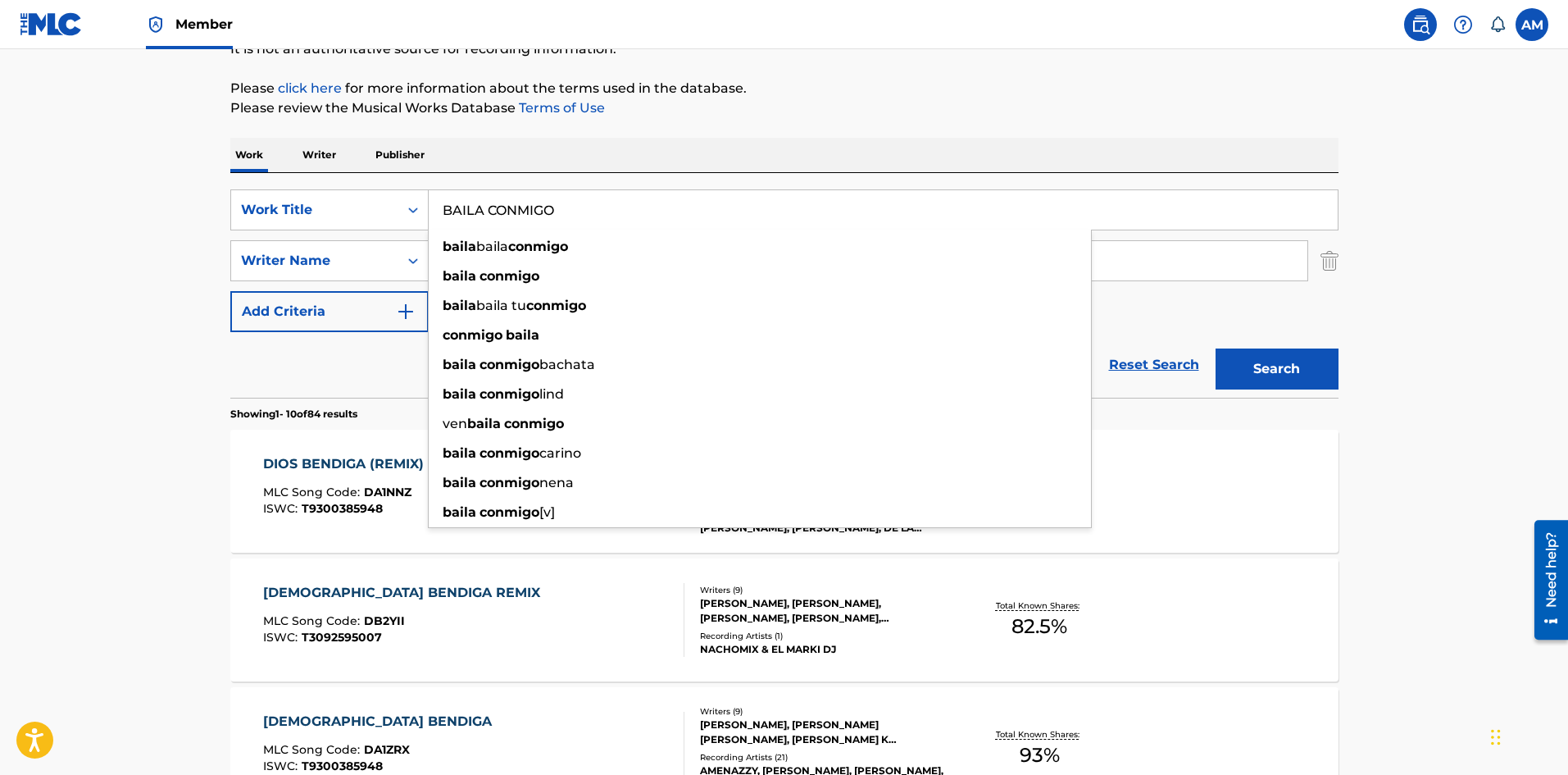
type input "BAILA CONMIGO"
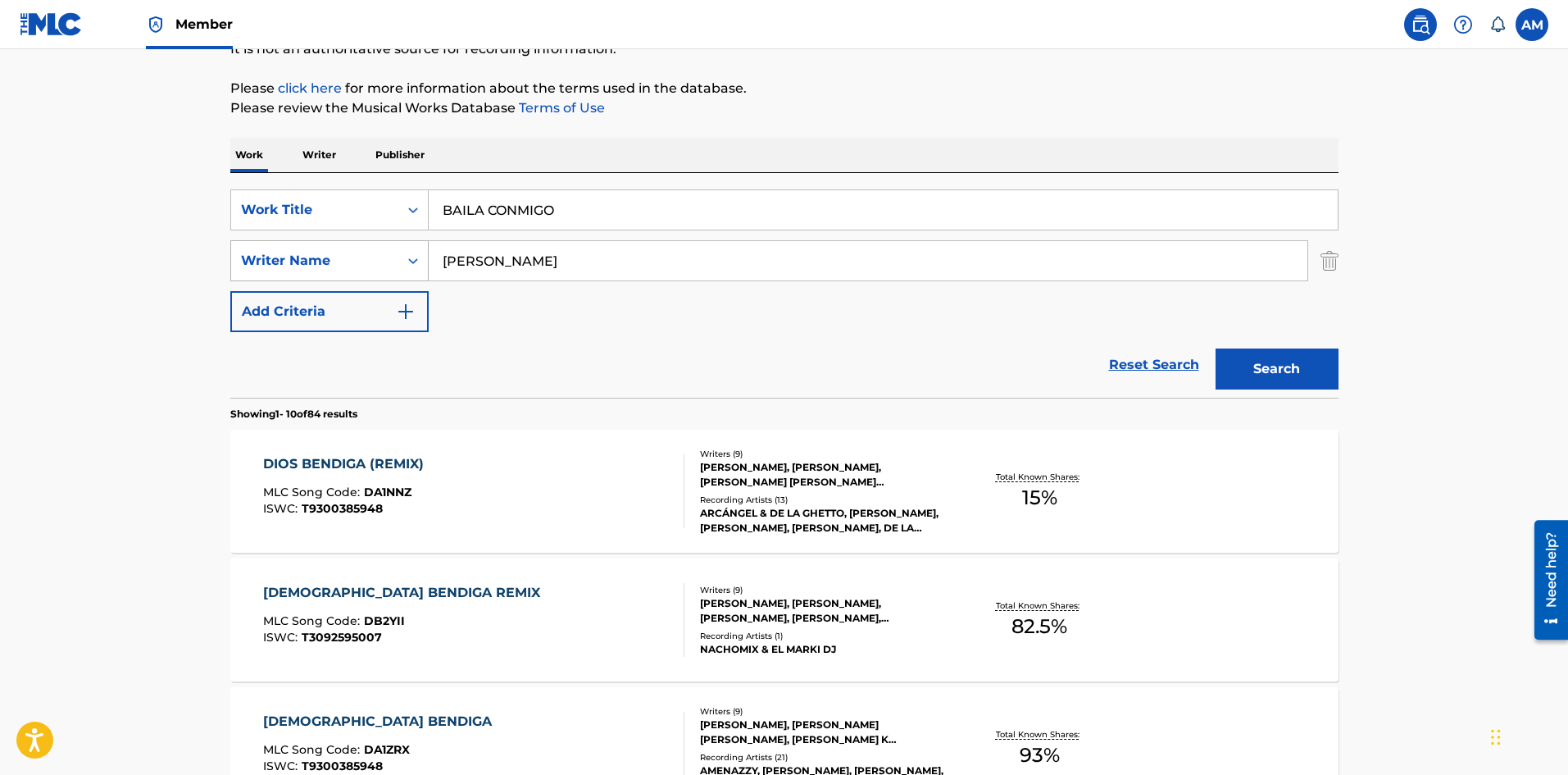
drag, startPoint x: 541, startPoint y: 265, endPoint x: 323, endPoint y: 262, distance: 218.0
click at [323, 262] on div "SearchWithCriteriab41199ea-b978-4701-8a65-a0e6d19012e9 Writer Name [PERSON_NAME]" at bounding box center [784, 261] width 1108 height 41
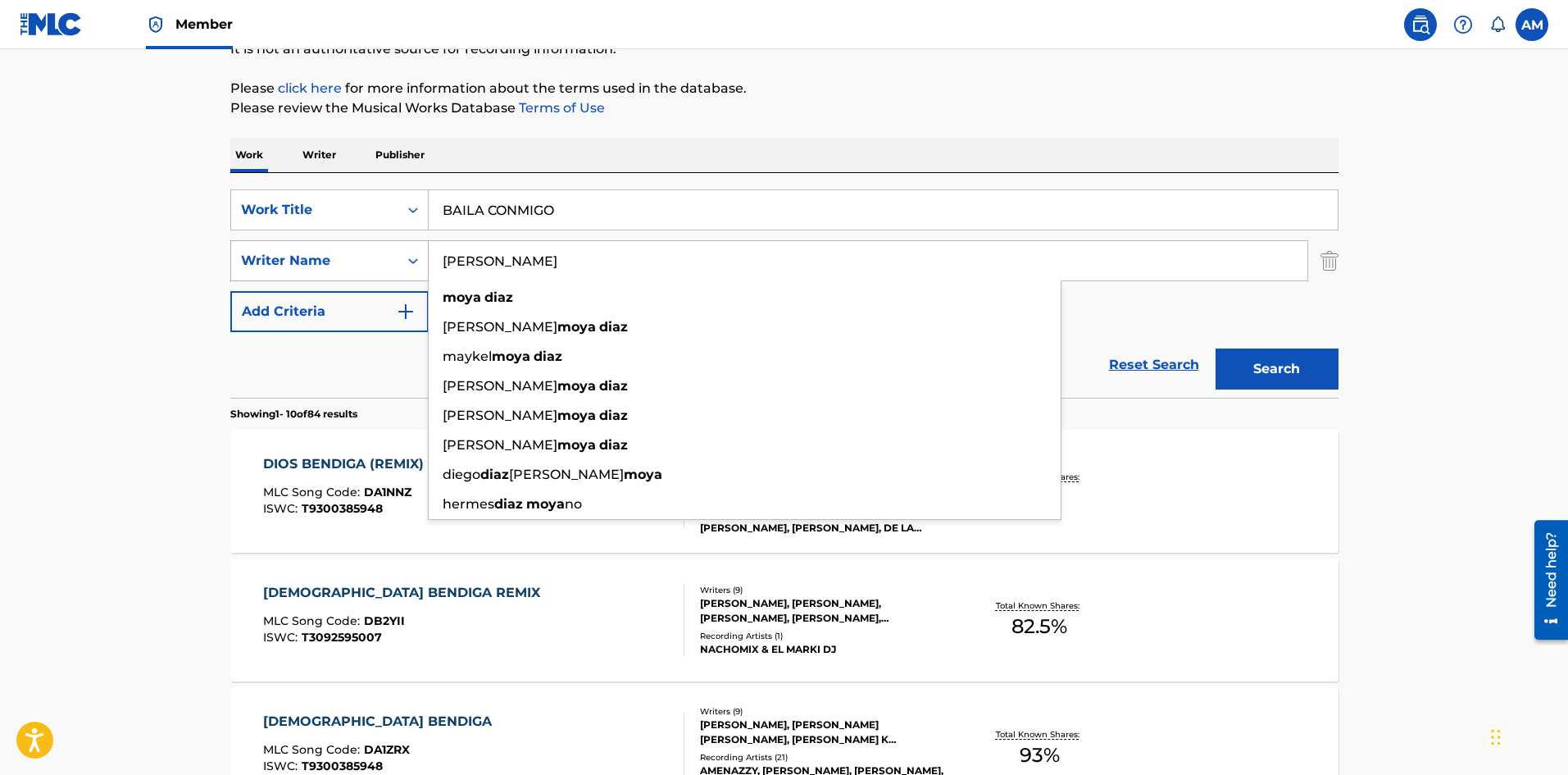
type input "[PERSON_NAME]"
click at [1216, 348] on button "Search" at bounding box center [1278, 369] width 123 height 41
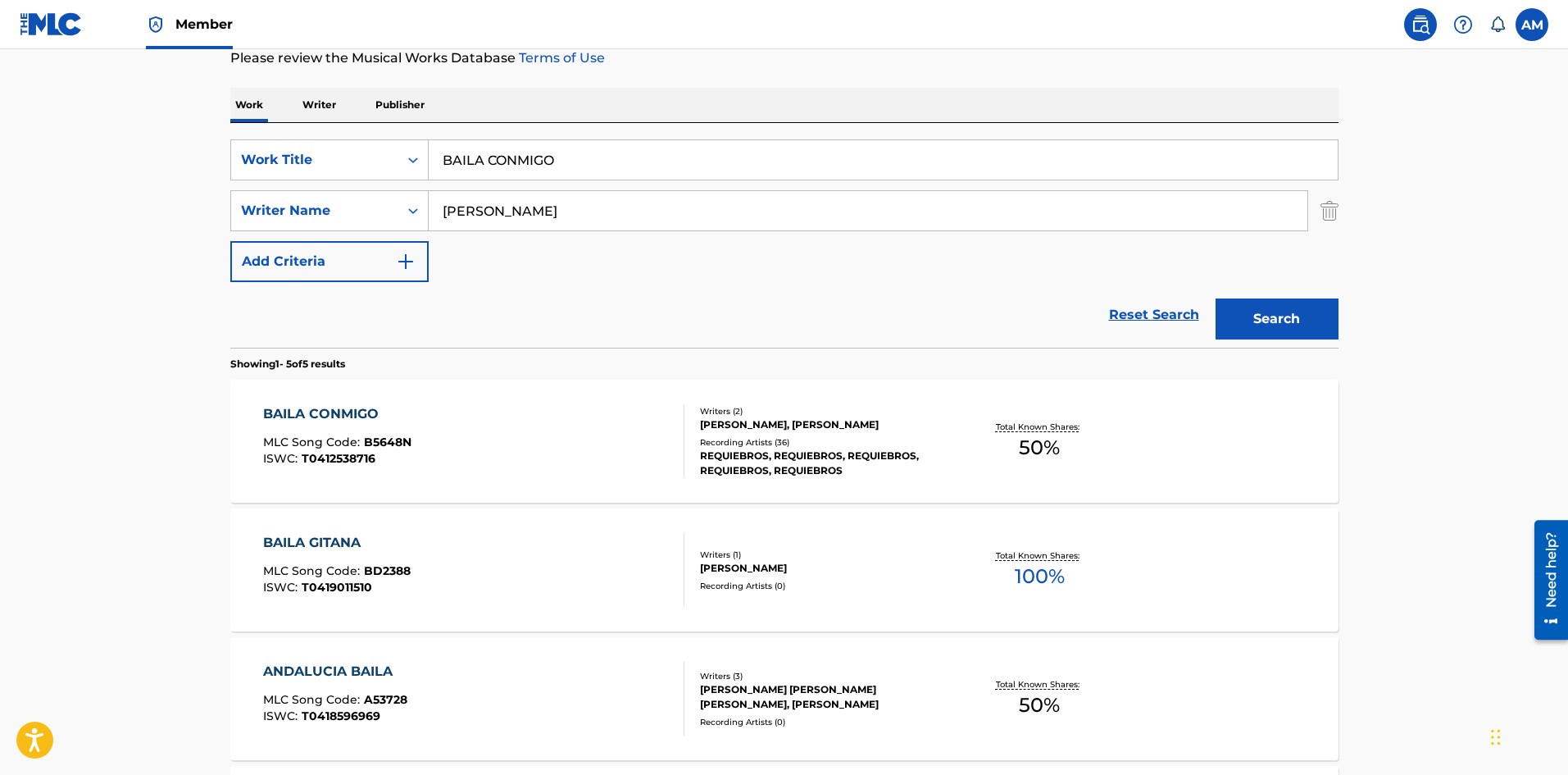
scroll to position [246, 0]
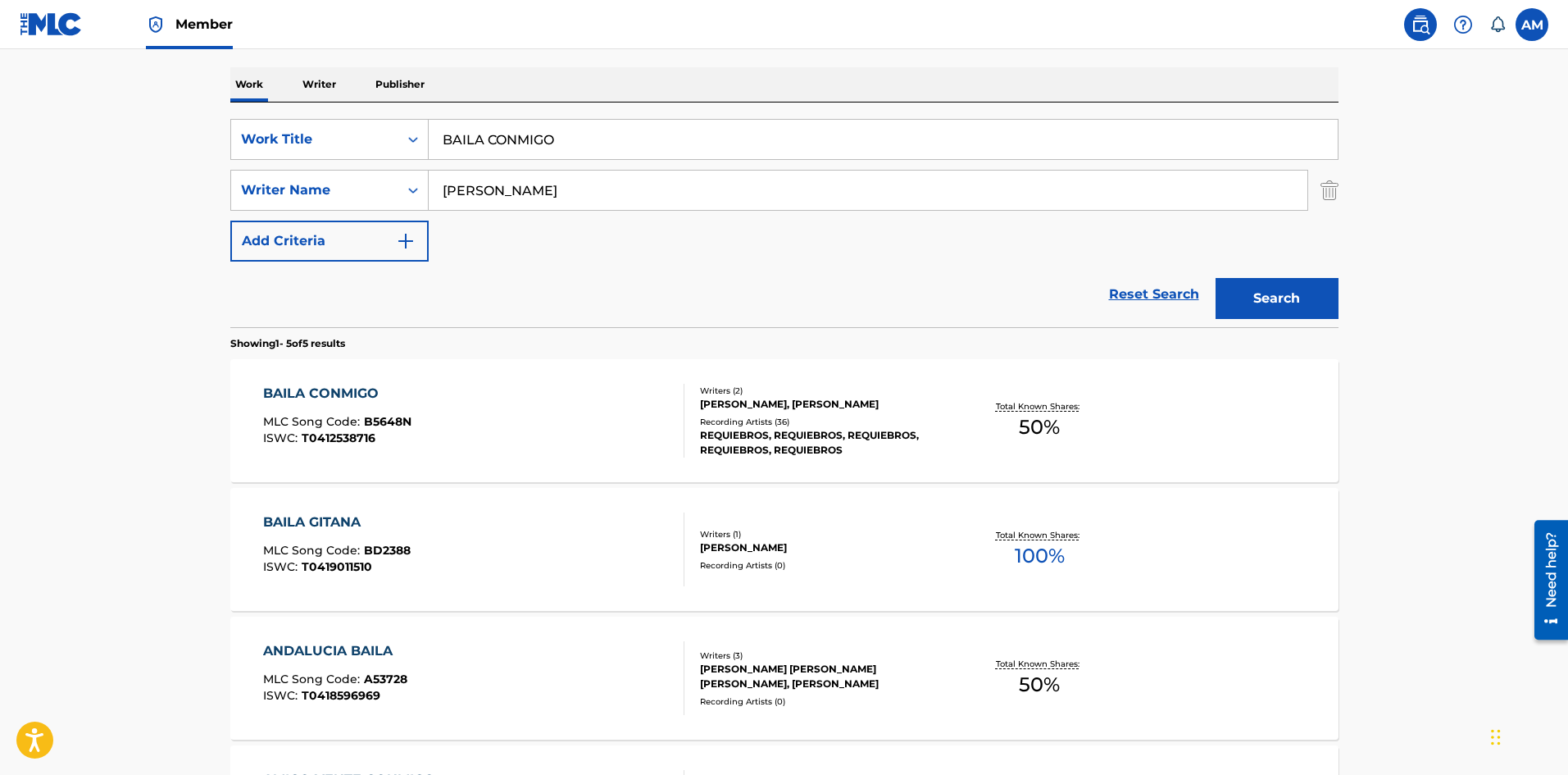
click at [589, 441] on div "BAILA CONMIGO MLC Song Code : B5648N ISWC : T0412538716" at bounding box center [474, 421] width 421 height 74
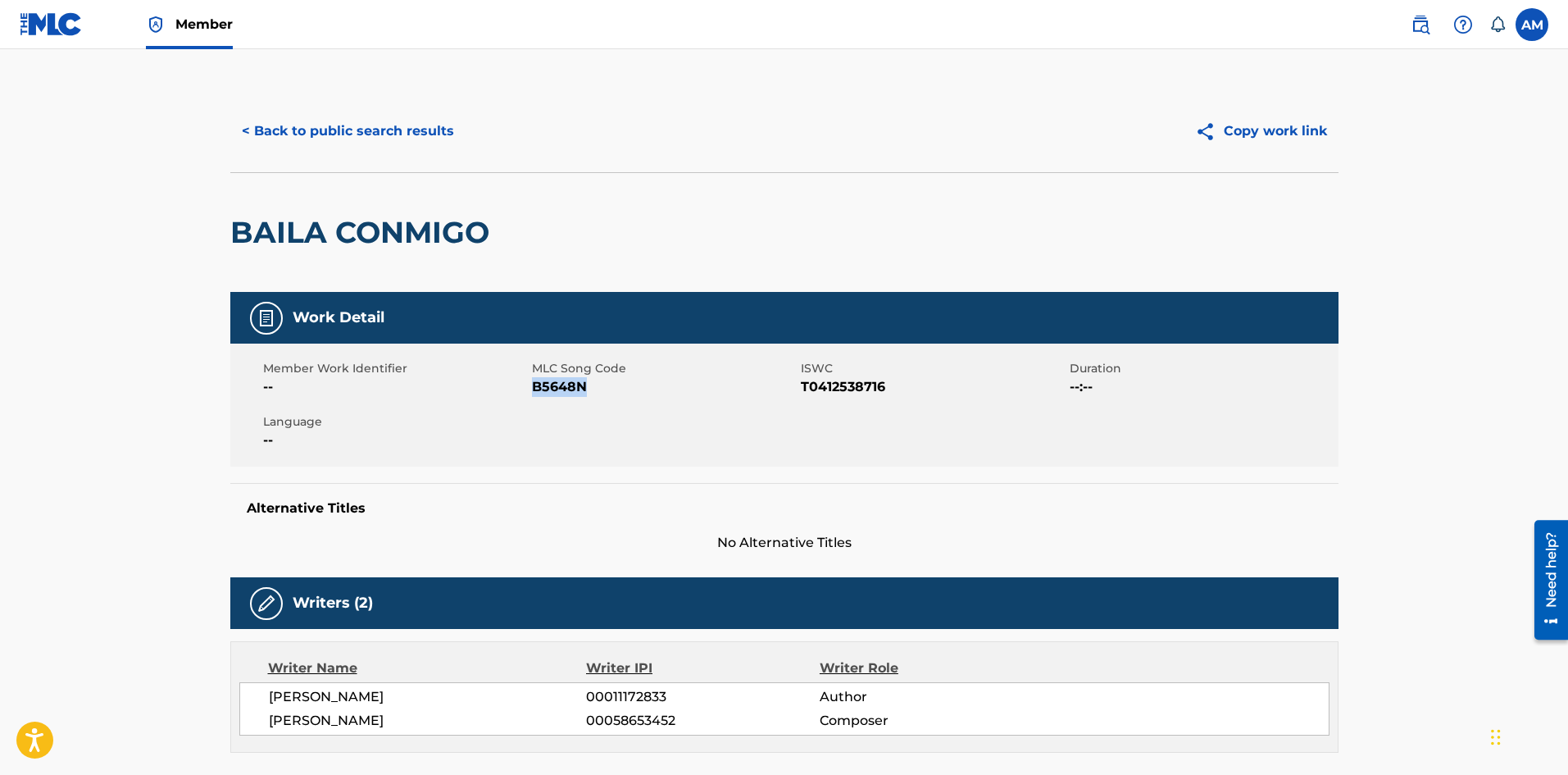
drag, startPoint x: 573, startPoint y: 388, endPoint x: 534, endPoint y: 387, distance: 39.0
click at [534, 387] on span "B5648N" at bounding box center [664, 387] width 265 height 20
click at [376, 143] on button "< Back to public search results" at bounding box center [348, 131] width 236 height 41
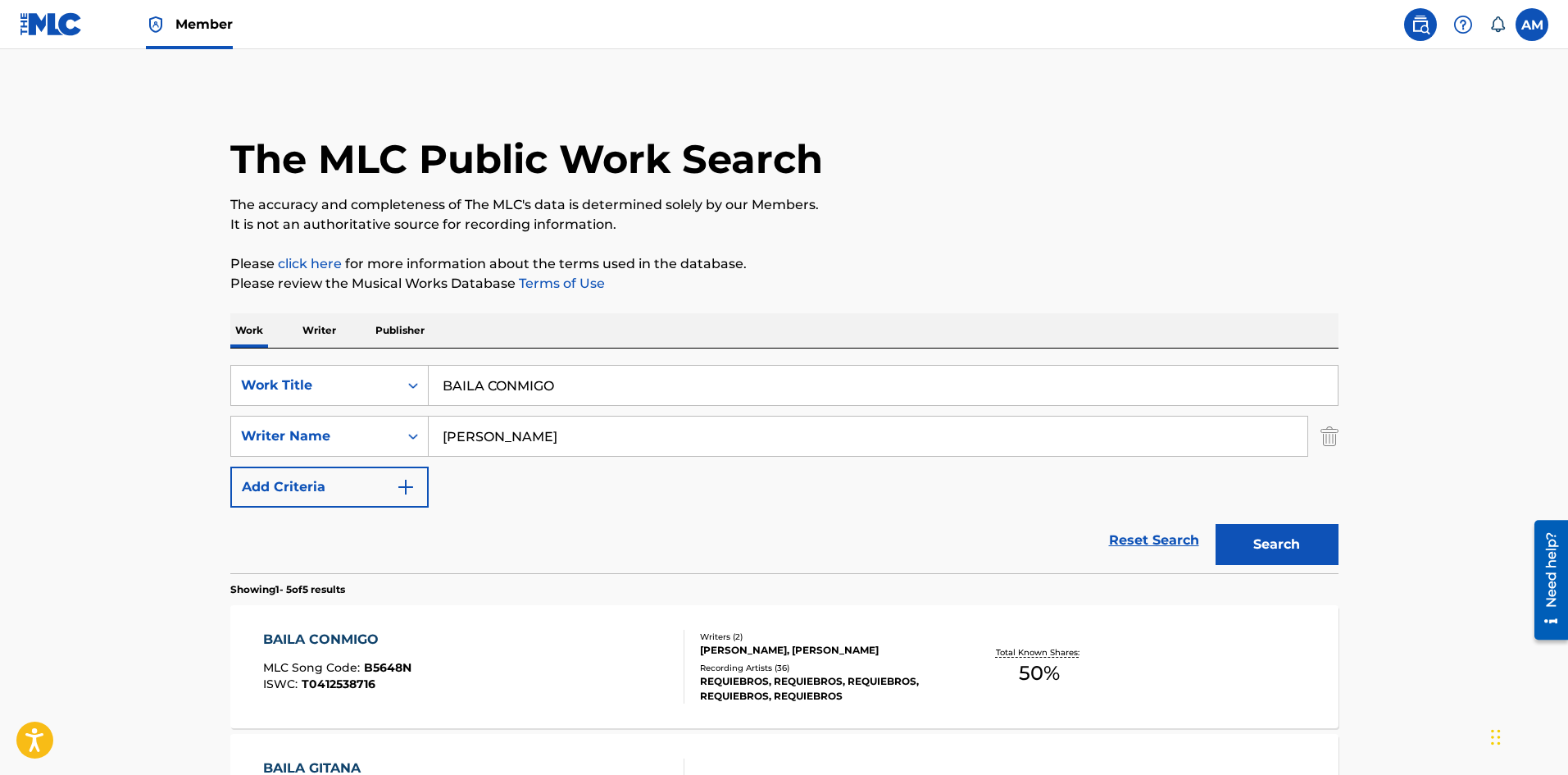
scroll to position [246, 0]
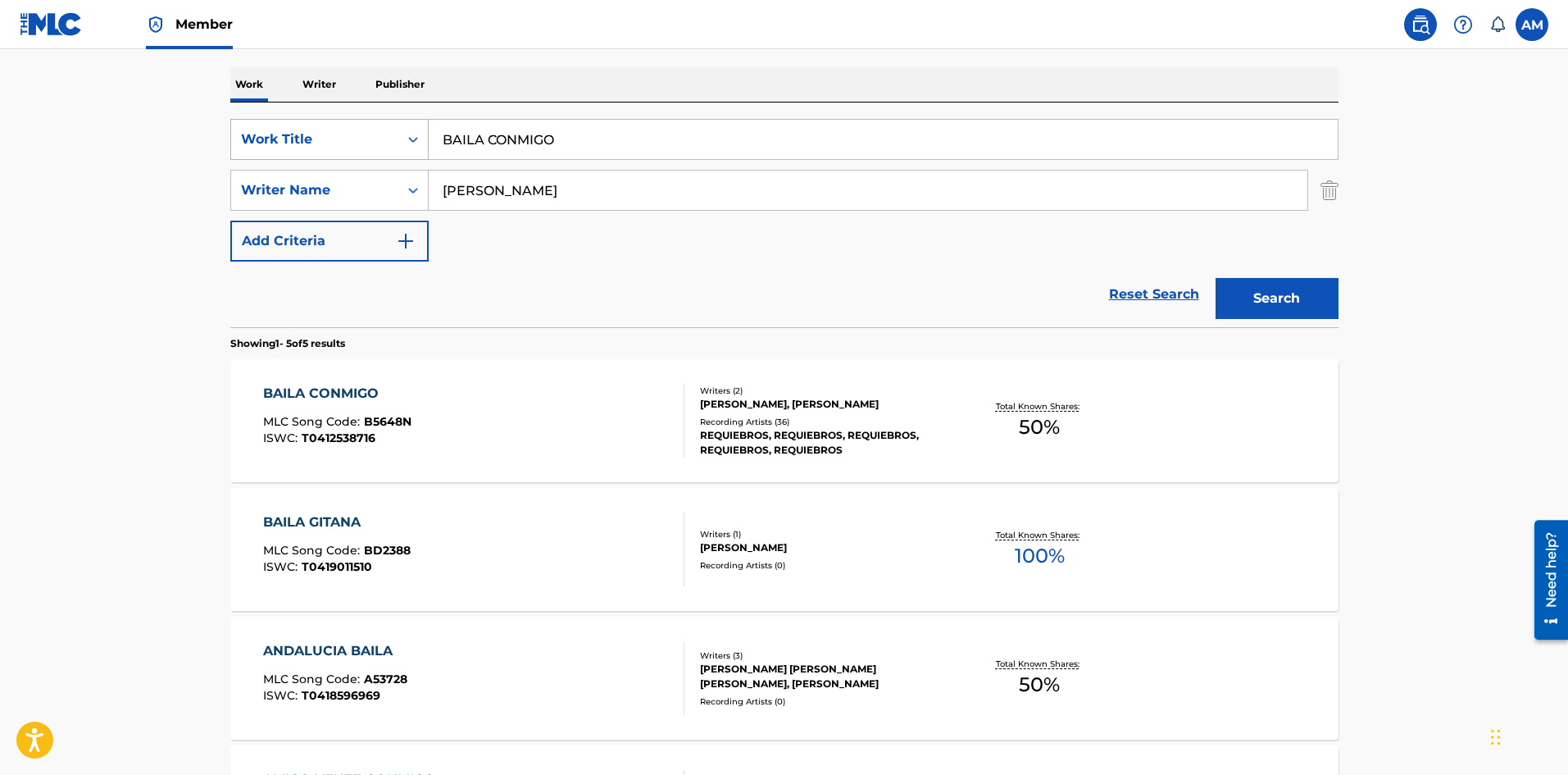
drag, startPoint x: 606, startPoint y: 146, endPoint x: 389, endPoint y: 146, distance: 217.0
click at [389, 146] on div "SearchWithCriteriabea094b3-6f97-4298-9f30-9367c4e88eb8 Work Title BAILA CONMIGO" at bounding box center [784, 139] width 1108 height 41
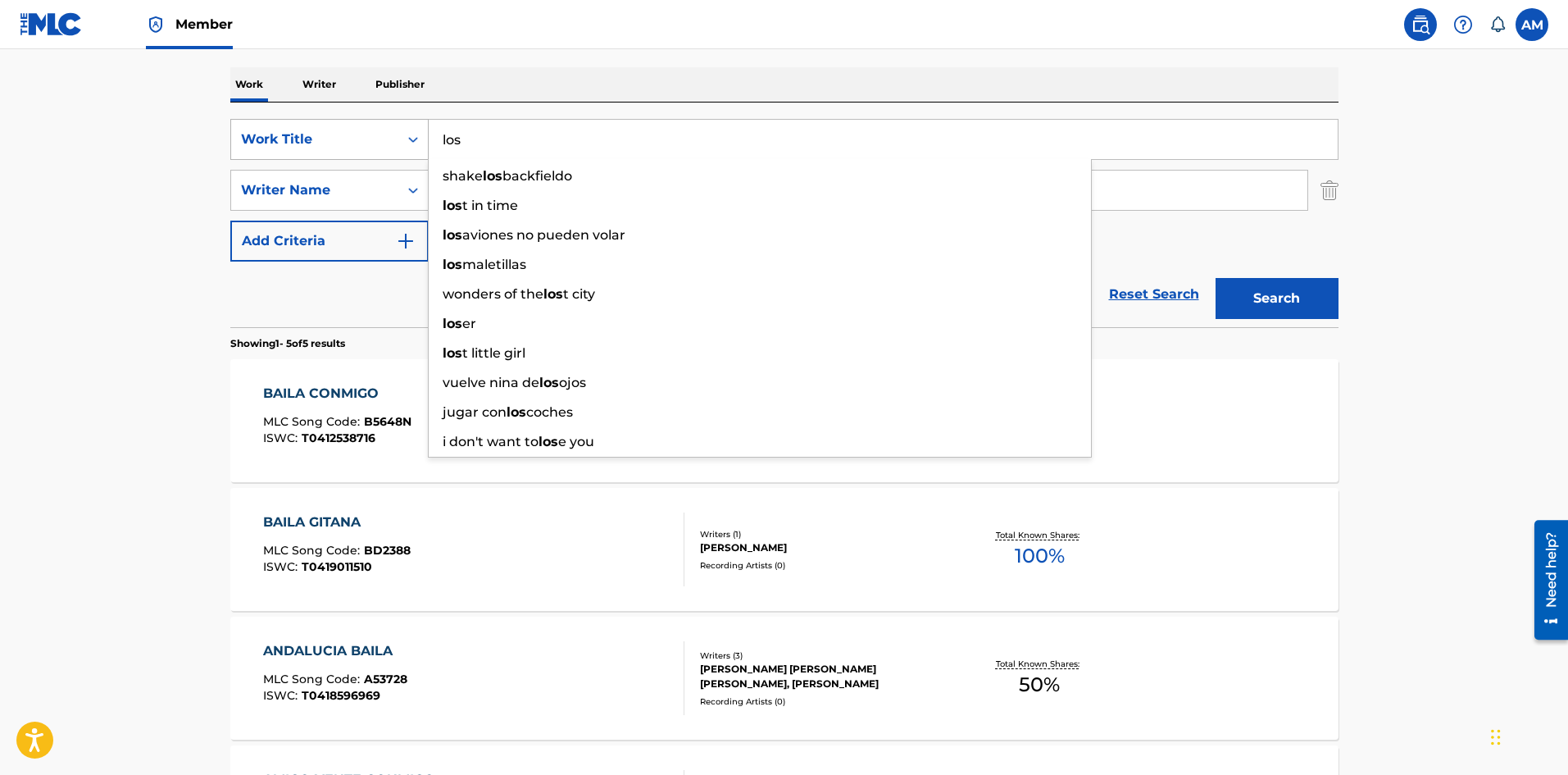
paste input "DEL TORQUE"
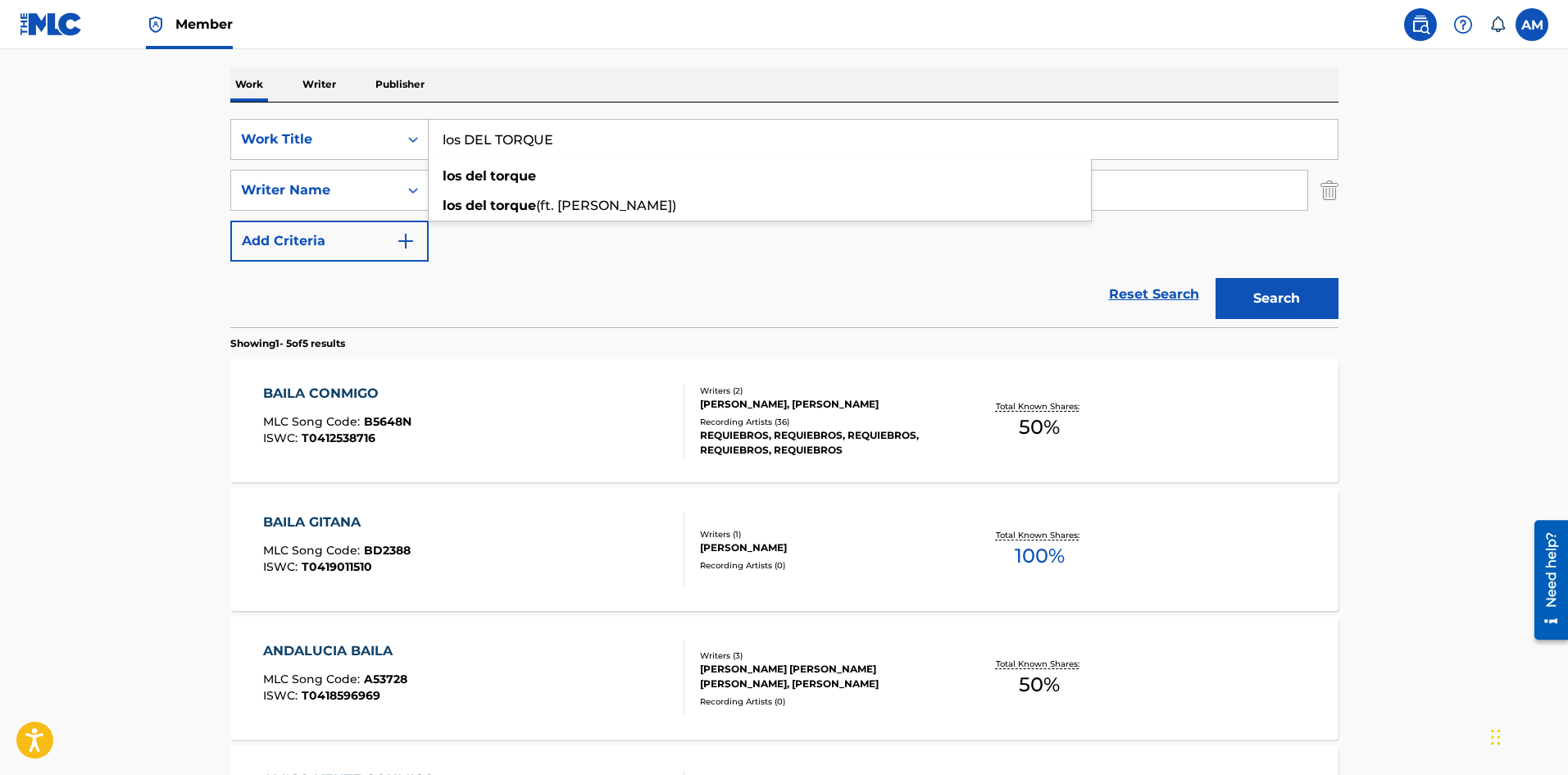
type input "los DEL TORQUE"
click at [163, 300] on main "The MLC Public Work Search The accuracy and completeness of The MLC's data is d…" at bounding box center [784, 443] width 1568 height 1279
drag, startPoint x: 562, startPoint y: 193, endPoint x: 351, endPoint y: 186, distance: 211.1
click at [351, 186] on div "SearchWithCriteriab41199ea-b978-4701-8a65-a0e6d19012e9 Writer Name [PERSON_NAME]" at bounding box center [784, 190] width 1108 height 41
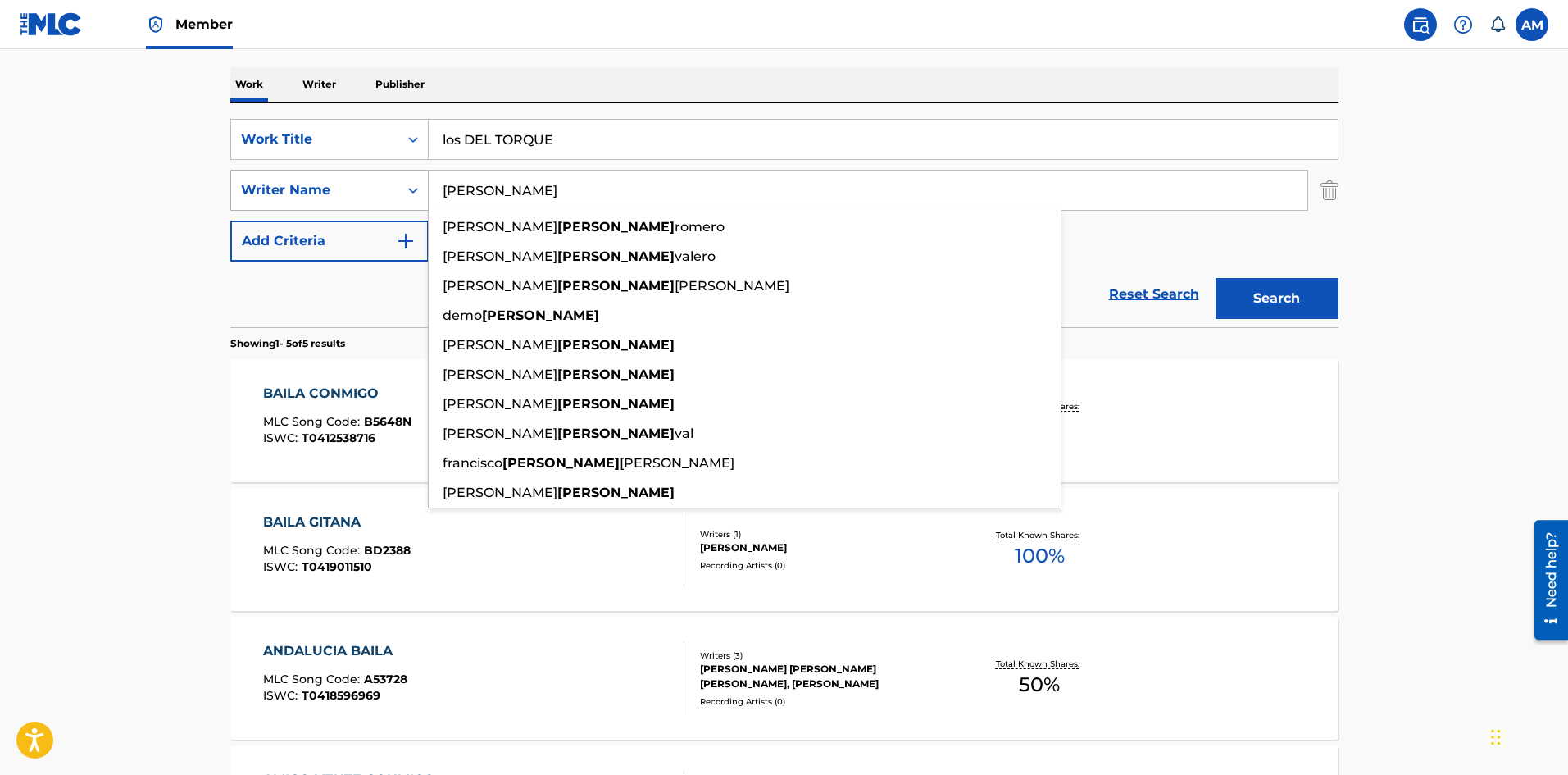
type input "[PERSON_NAME]"
click at [1216, 278] on button "Search" at bounding box center [1278, 298] width 123 height 41
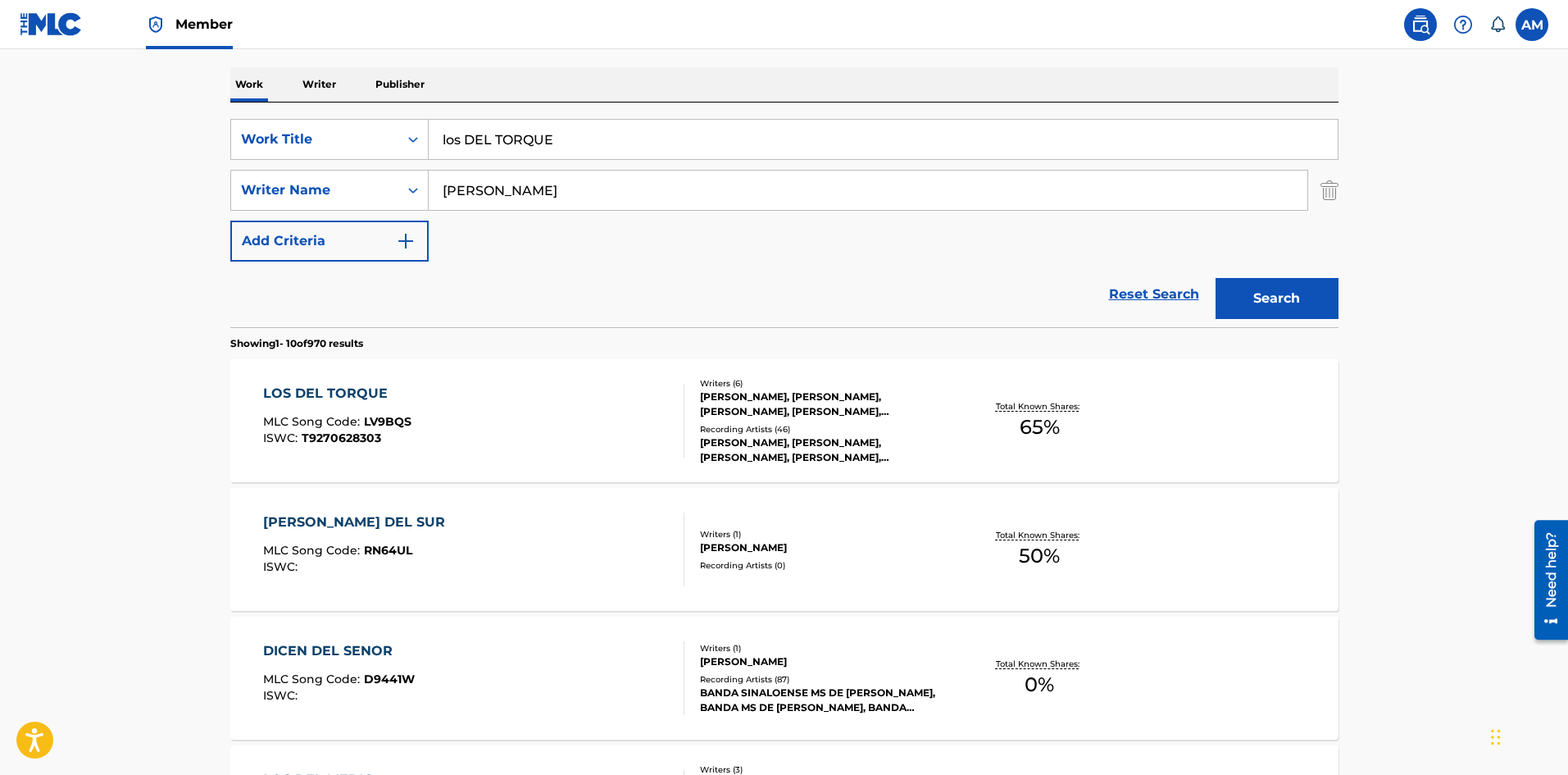
click at [586, 430] on div "LOS DEL TORQUE MLC Song Code : LV9BQS ISWC : T9270628303" at bounding box center [474, 421] width 421 height 74
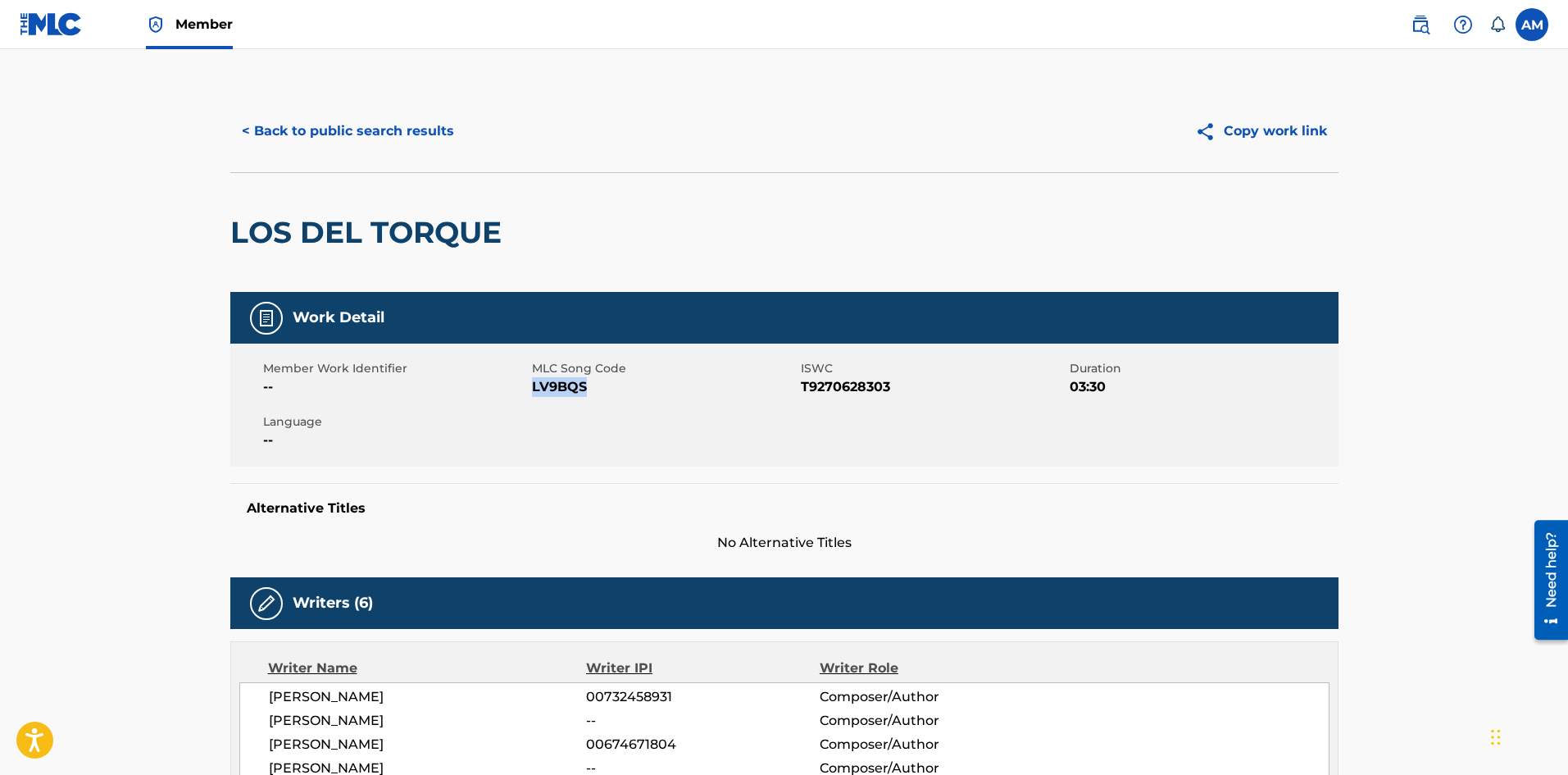
drag, startPoint x: 601, startPoint y: 392, endPoint x: 534, endPoint y: 389, distance: 67.1
click at [534, 389] on span "LV9BQS" at bounding box center [664, 387] width 265 height 20
click at [425, 125] on button "< Back to public search results" at bounding box center [348, 131] width 236 height 41
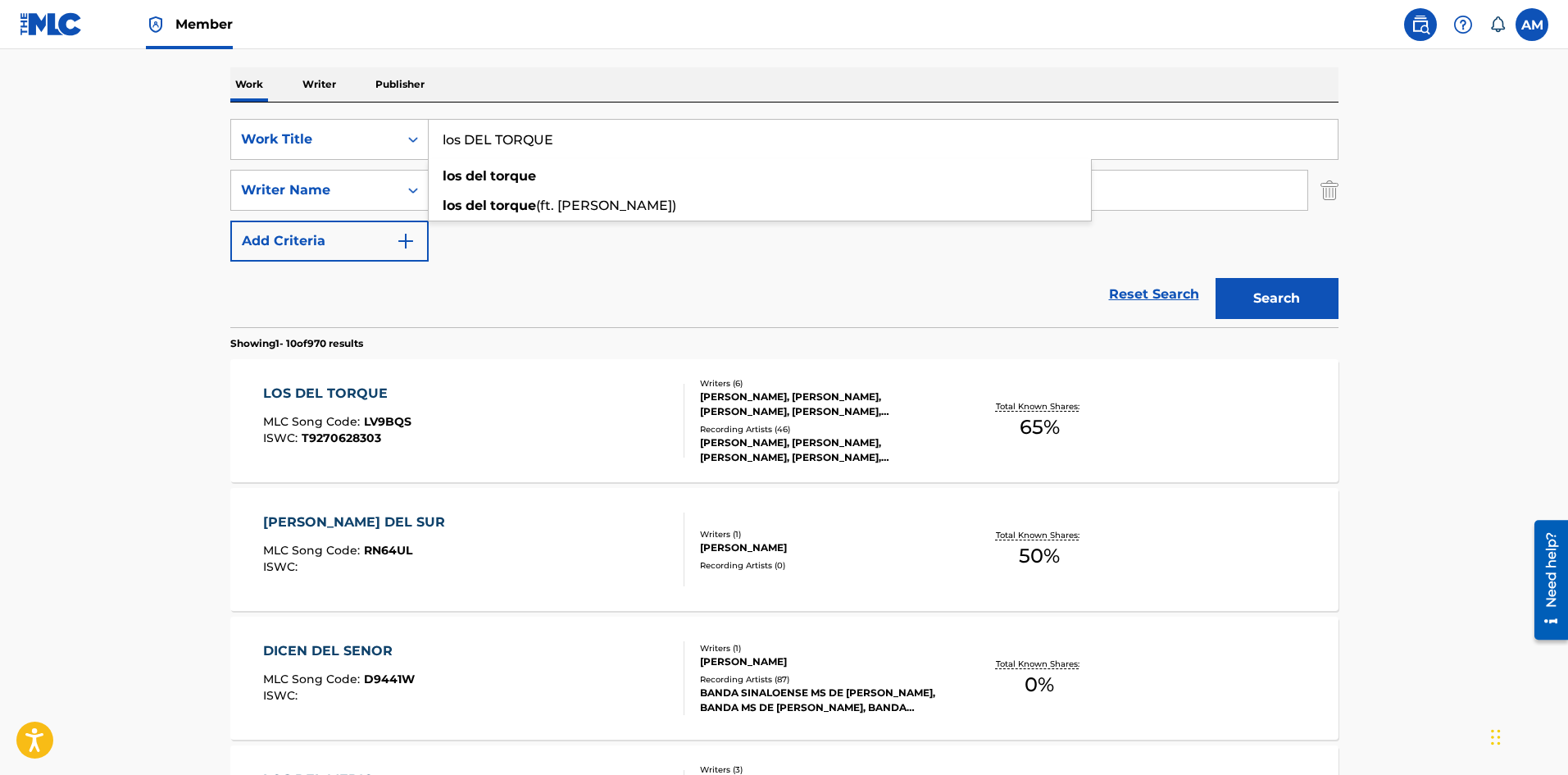
drag, startPoint x: 580, startPoint y: 139, endPoint x: 111, endPoint y: 106, distance: 470.2
click at [111, 106] on main "The MLC Public Work Search The accuracy and completeness of The MLC's data is d…" at bounding box center [784, 768] width 1568 height 1929
paste input "INTRO"
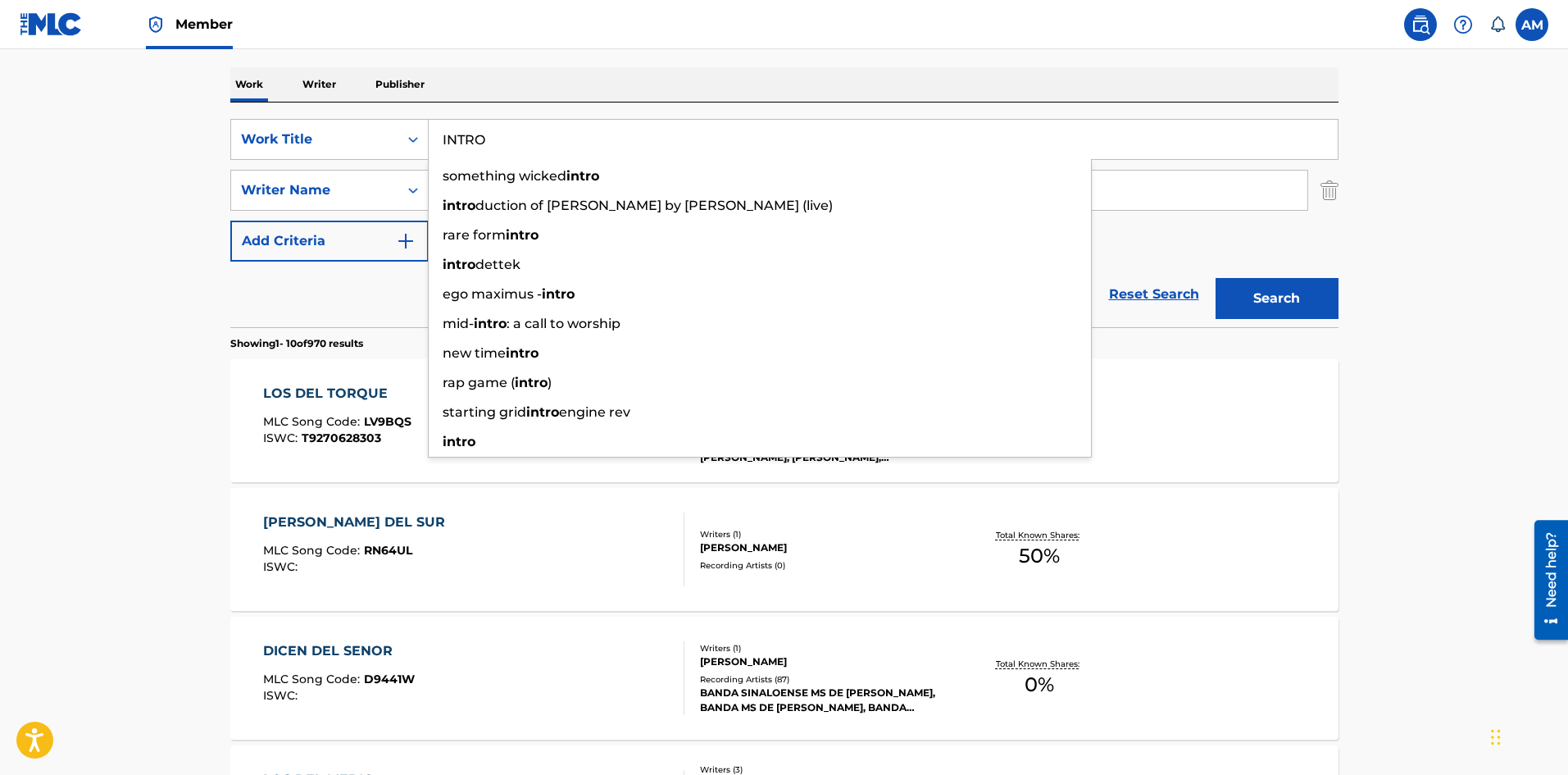
type input "INTRO"
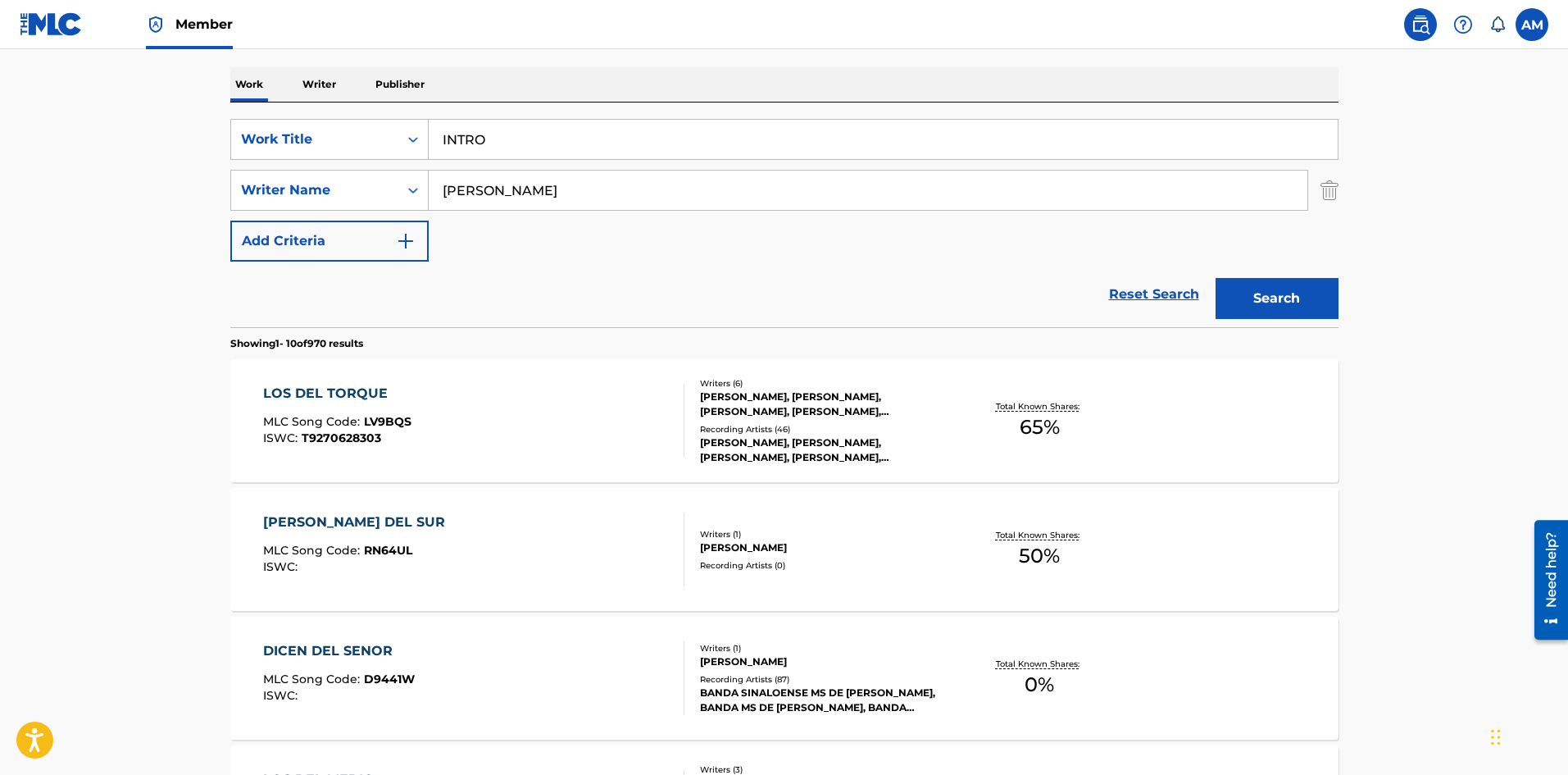
drag, startPoint x: 326, startPoint y: 286, endPoint x: 463, endPoint y: 229, distance: 148.4
click at [328, 286] on div "Reset Search Search" at bounding box center [784, 294] width 1108 height 65
drag, startPoint x: 526, startPoint y: 194, endPoint x: 378, endPoint y: 187, distance: 148.2
click at [378, 187] on div "SearchWithCriteriab41199ea-b978-4701-8a65-a0e6d19012e9 Writer Name [PERSON_NAME]" at bounding box center [784, 190] width 1108 height 41
type input "[PERSON_NAME]"
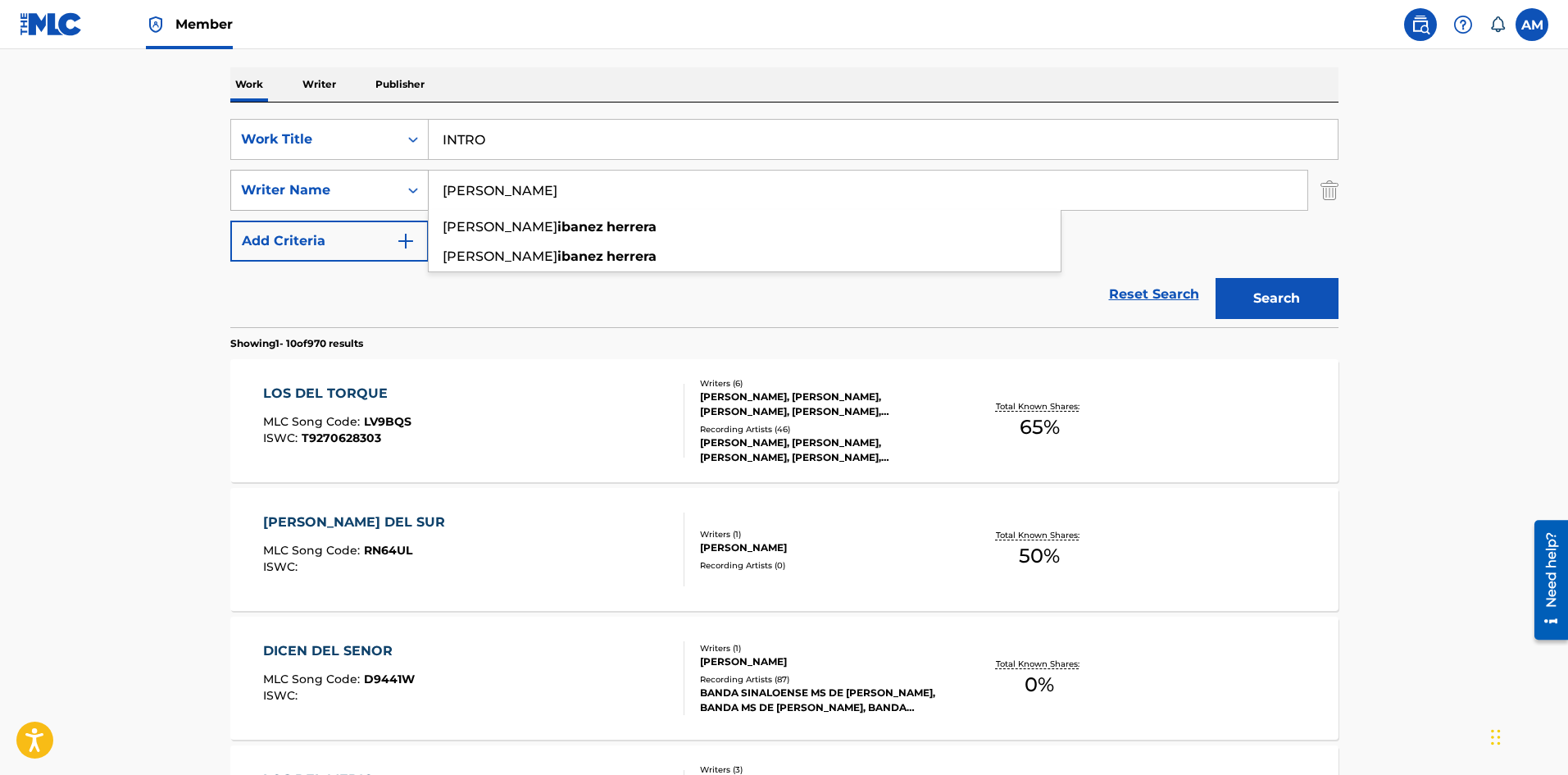
click at [1216, 278] on button "Search" at bounding box center [1278, 298] width 123 height 41
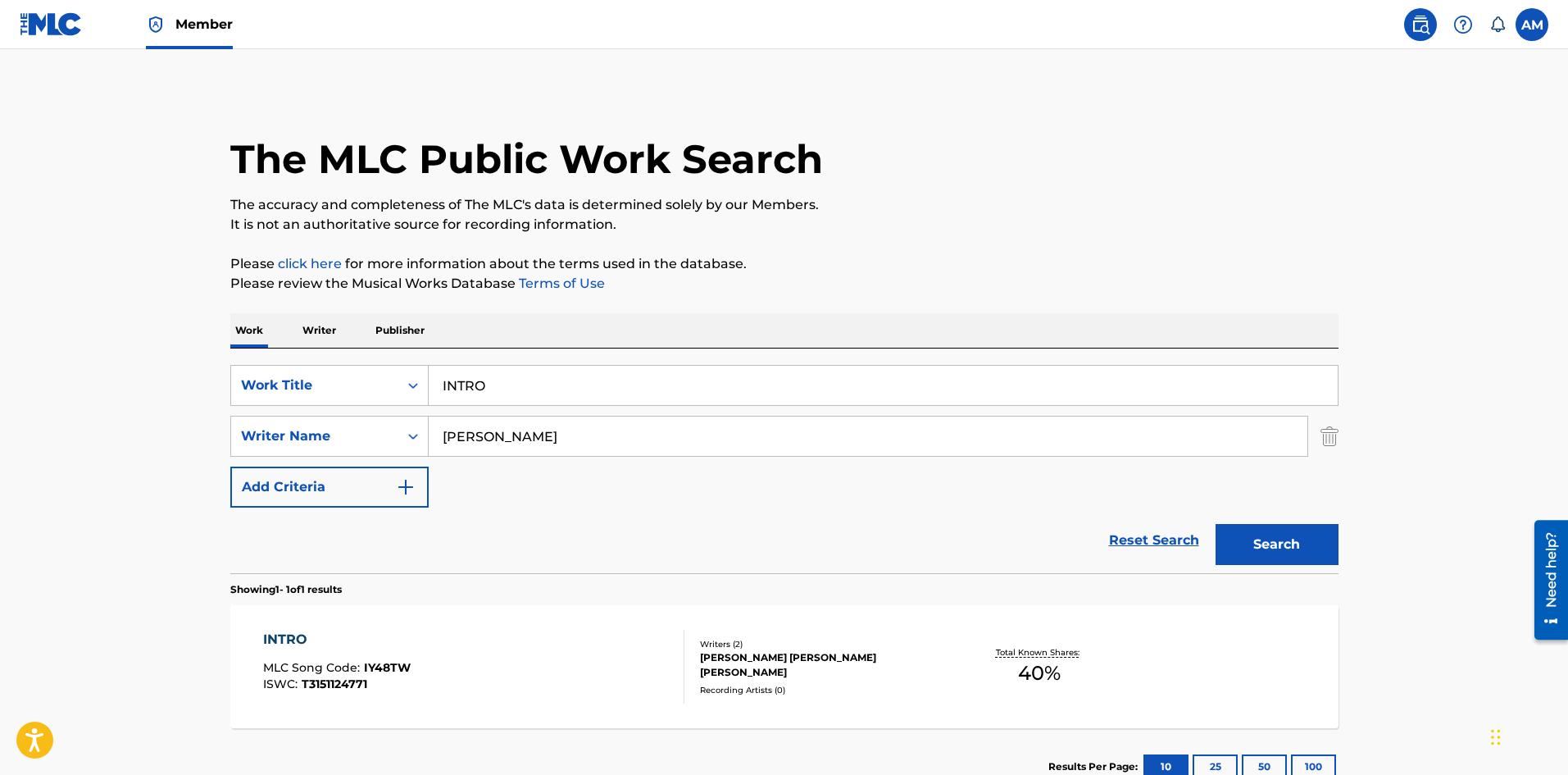
click at [655, 655] on div "INTRO MLC Song Code : IY48TW ISWC : T3151124771" at bounding box center [474, 666] width 421 height 74
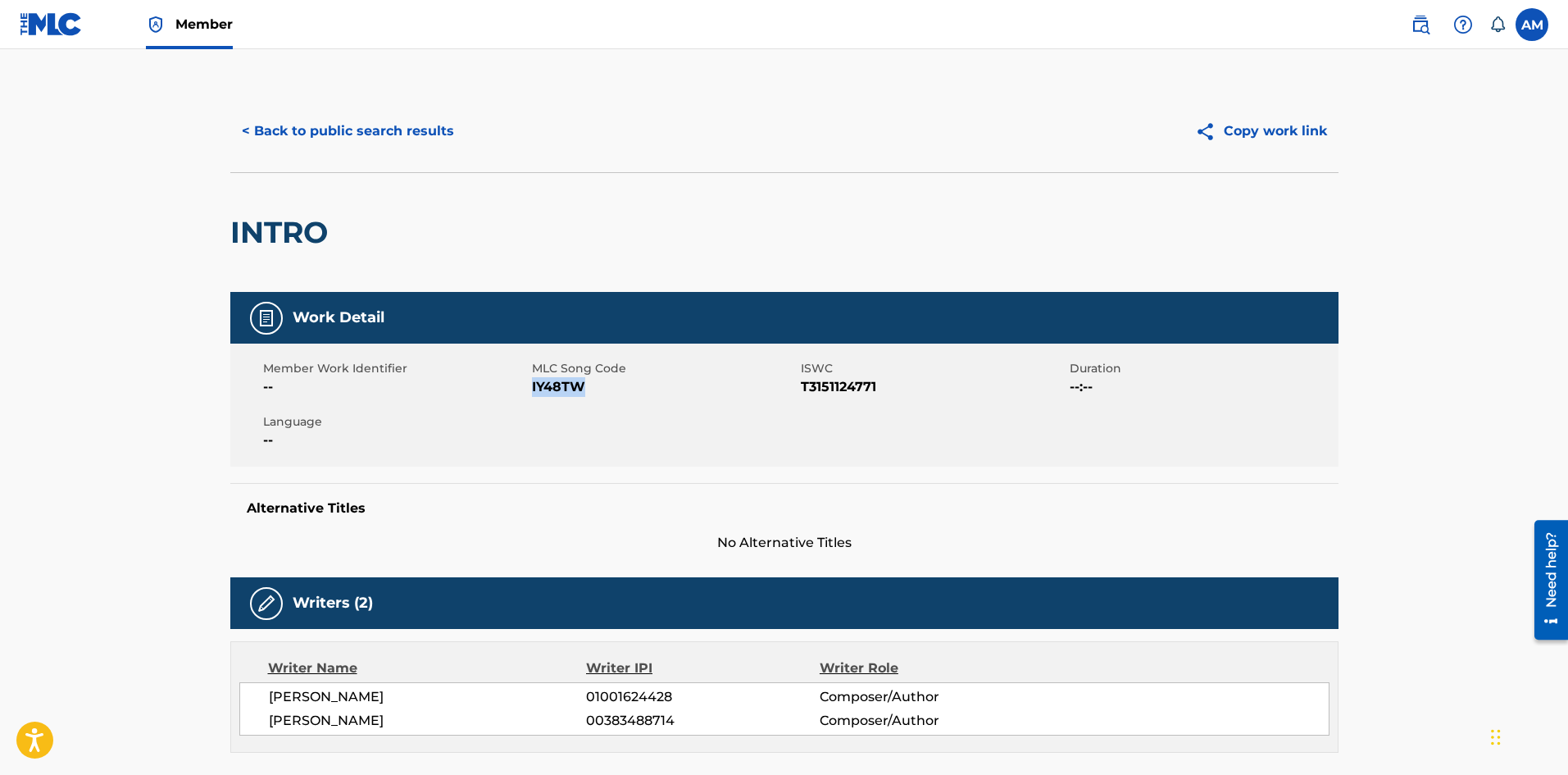
drag, startPoint x: 559, startPoint y: 391, endPoint x: 532, endPoint y: 389, distance: 27.1
click at [532, 389] on span "IY48TW" at bounding box center [664, 387] width 265 height 20
click at [361, 130] on button "< Back to public search results" at bounding box center [348, 131] width 236 height 41
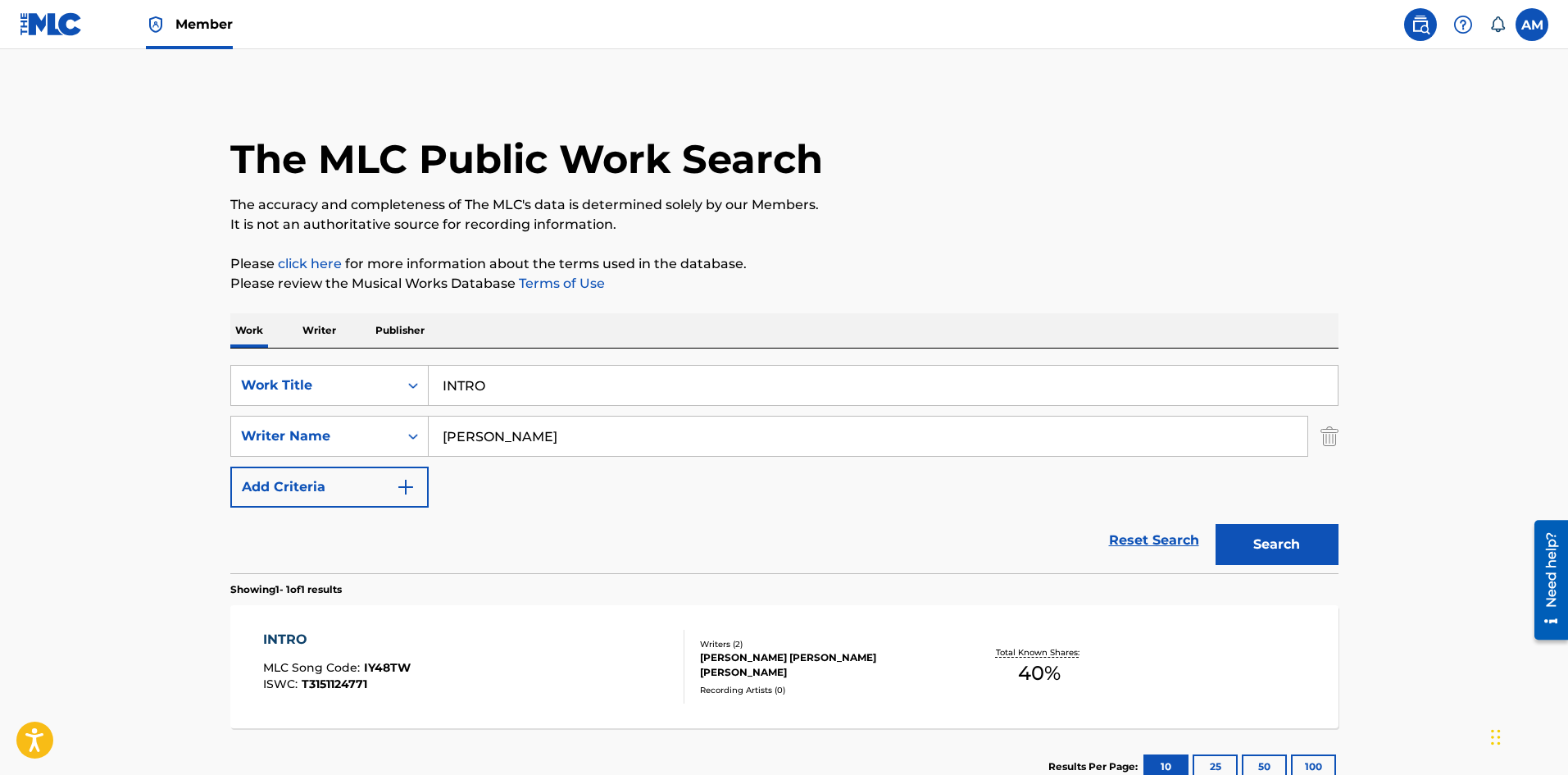
drag, startPoint x: 530, startPoint y: 387, endPoint x: 166, endPoint y: 395, distance: 364.1
click at [166, 395] on main "The MLC Public Work Search The accuracy and completeness of The MLC's data is d…" at bounding box center [784, 431] width 1568 height 764
paste input "ZONA (REMIX)"
type input "ZONA (REMIX)"
click at [65, 442] on main "The MLC Public Work Search The accuracy and completeness of The MLC's data is d…" at bounding box center [784, 431] width 1568 height 764
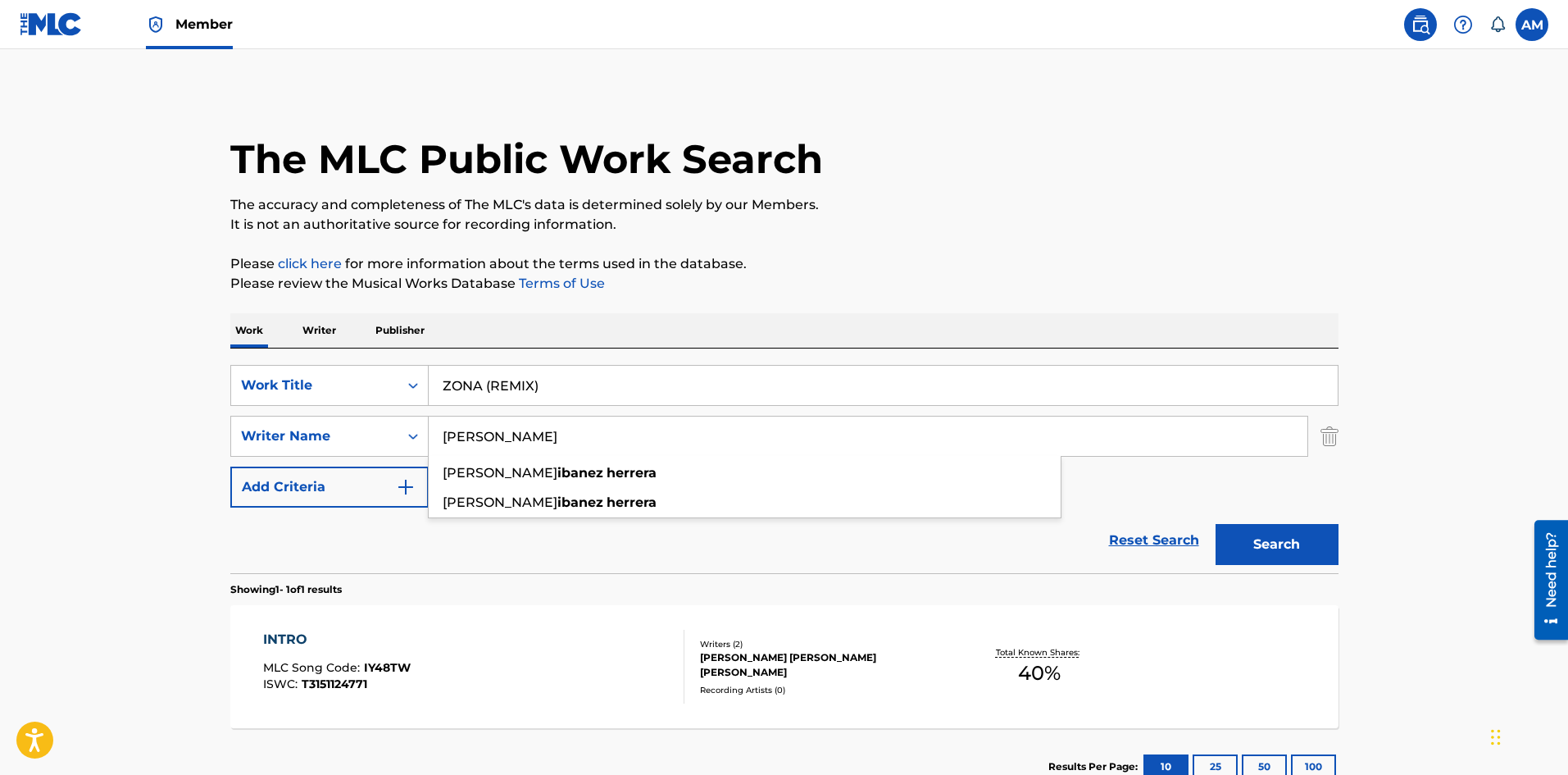
paste input "Mercado"
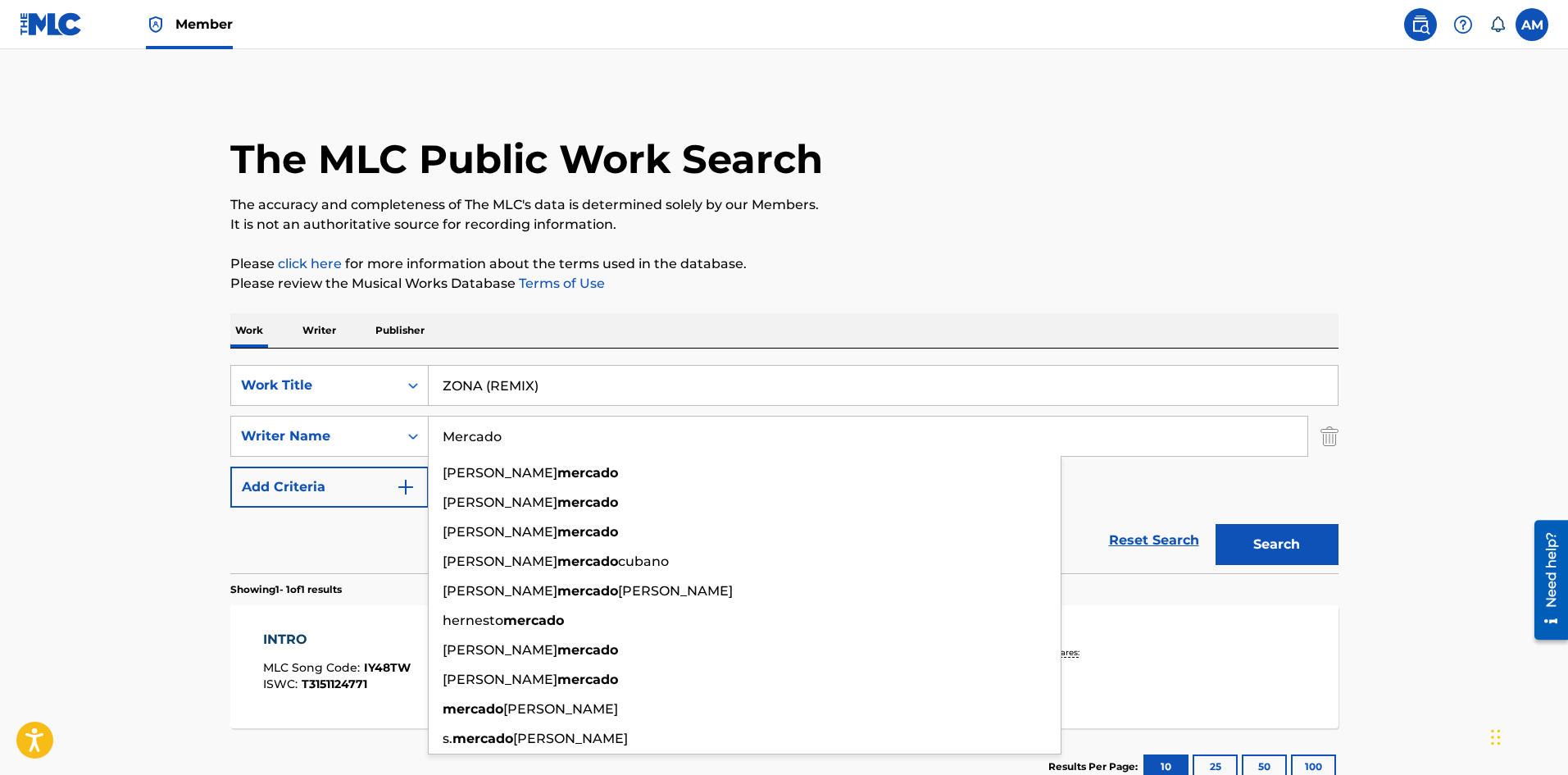
type input "Mercado"
click at [1322, 540] on button "Search" at bounding box center [1278, 545] width 123 height 41
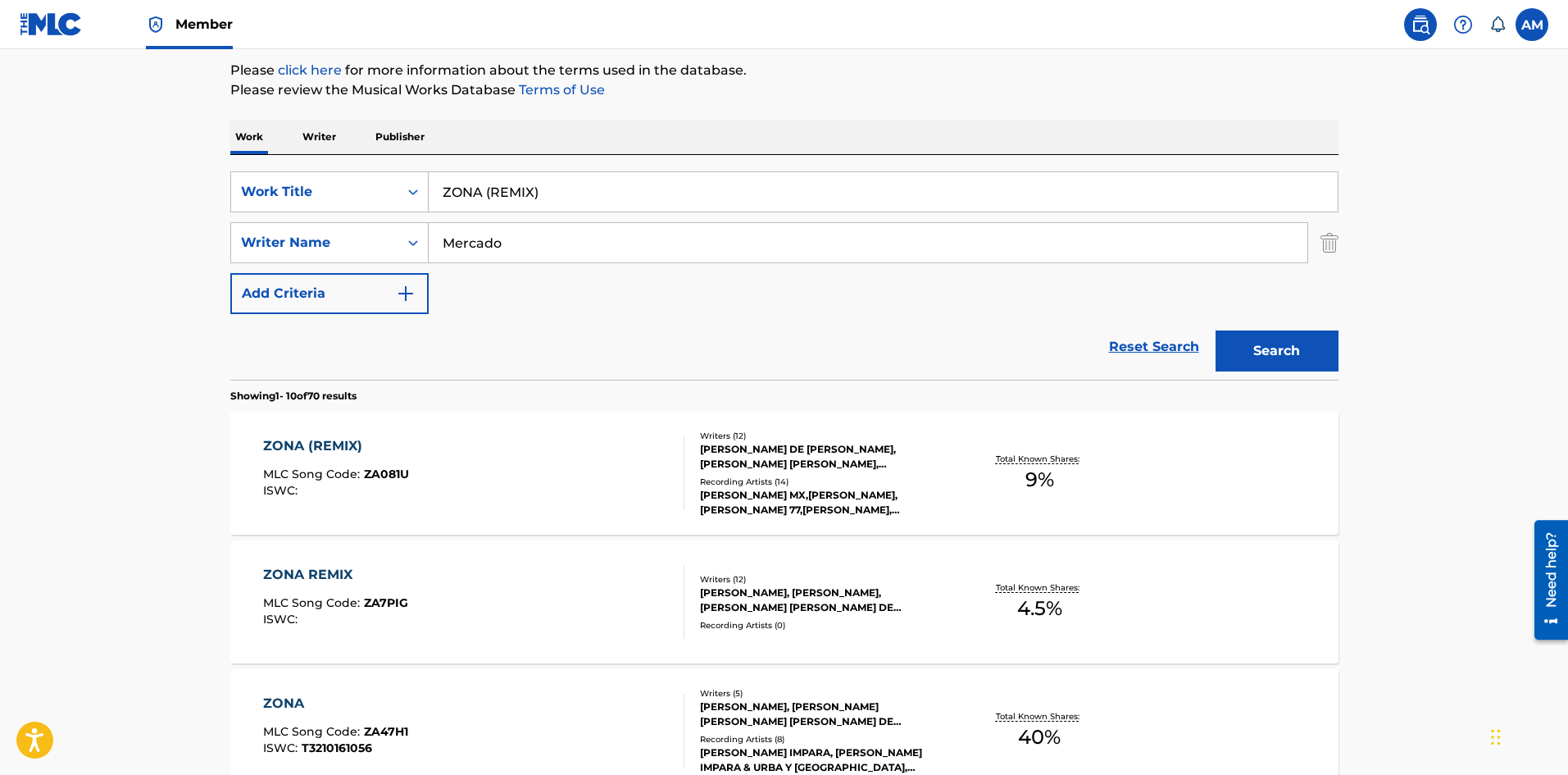
scroll to position [246, 0]
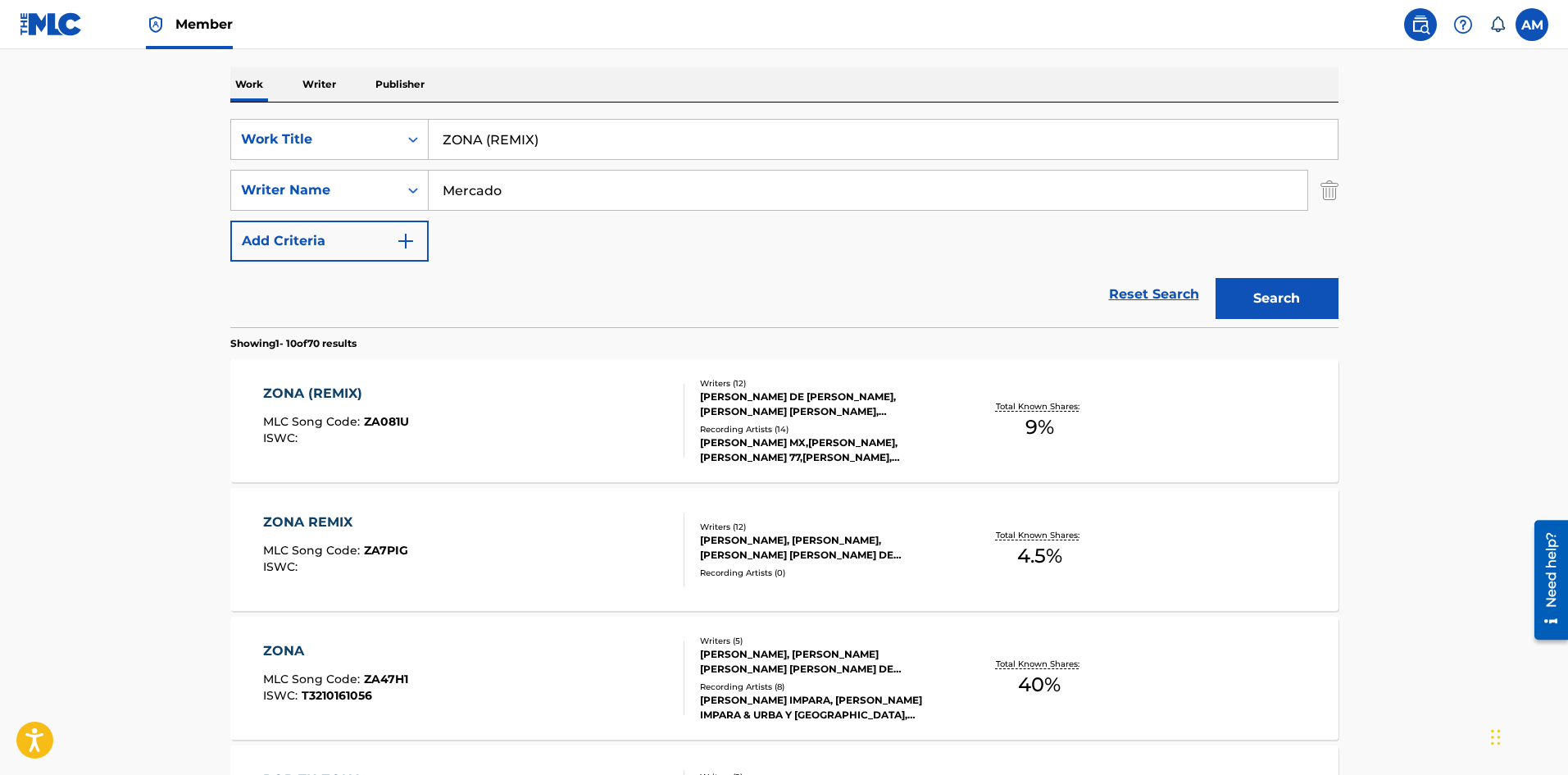
click at [590, 416] on div "ZONA (REMIX) MLC Song Code : ZA081U ISWC :" at bounding box center [474, 421] width 421 height 74
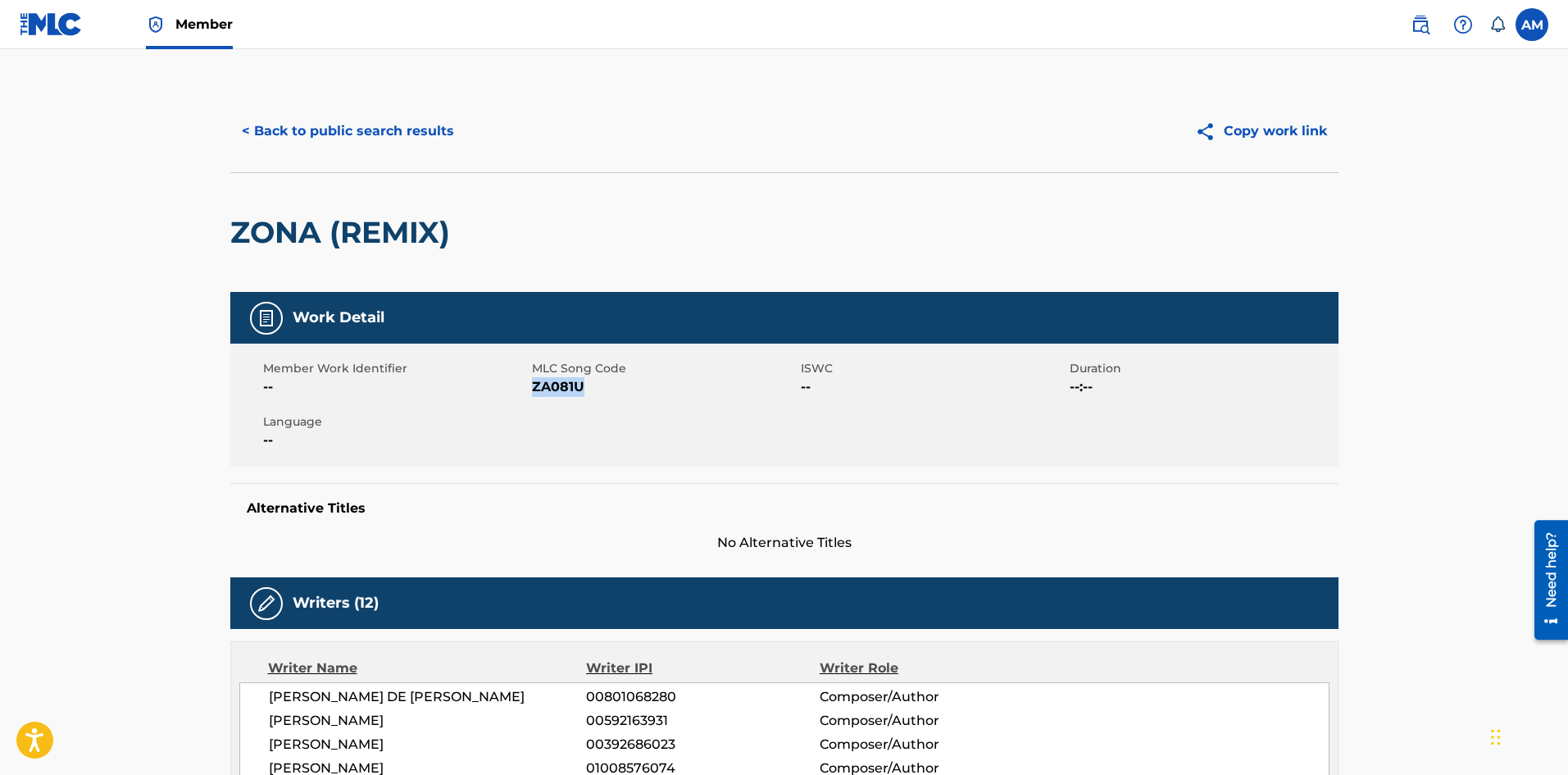
drag, startPoint x: 576, startPoint y: 385, endPoint x: 535, endPoint y: 386, distance: 41.0
click at [535, 386] on span "ZA081U" at bounding box center [664, 387] width 265 height 20
click at [397, 122] on button "< Back to public search results" at bounding box center [348, 131] width 236 height 41
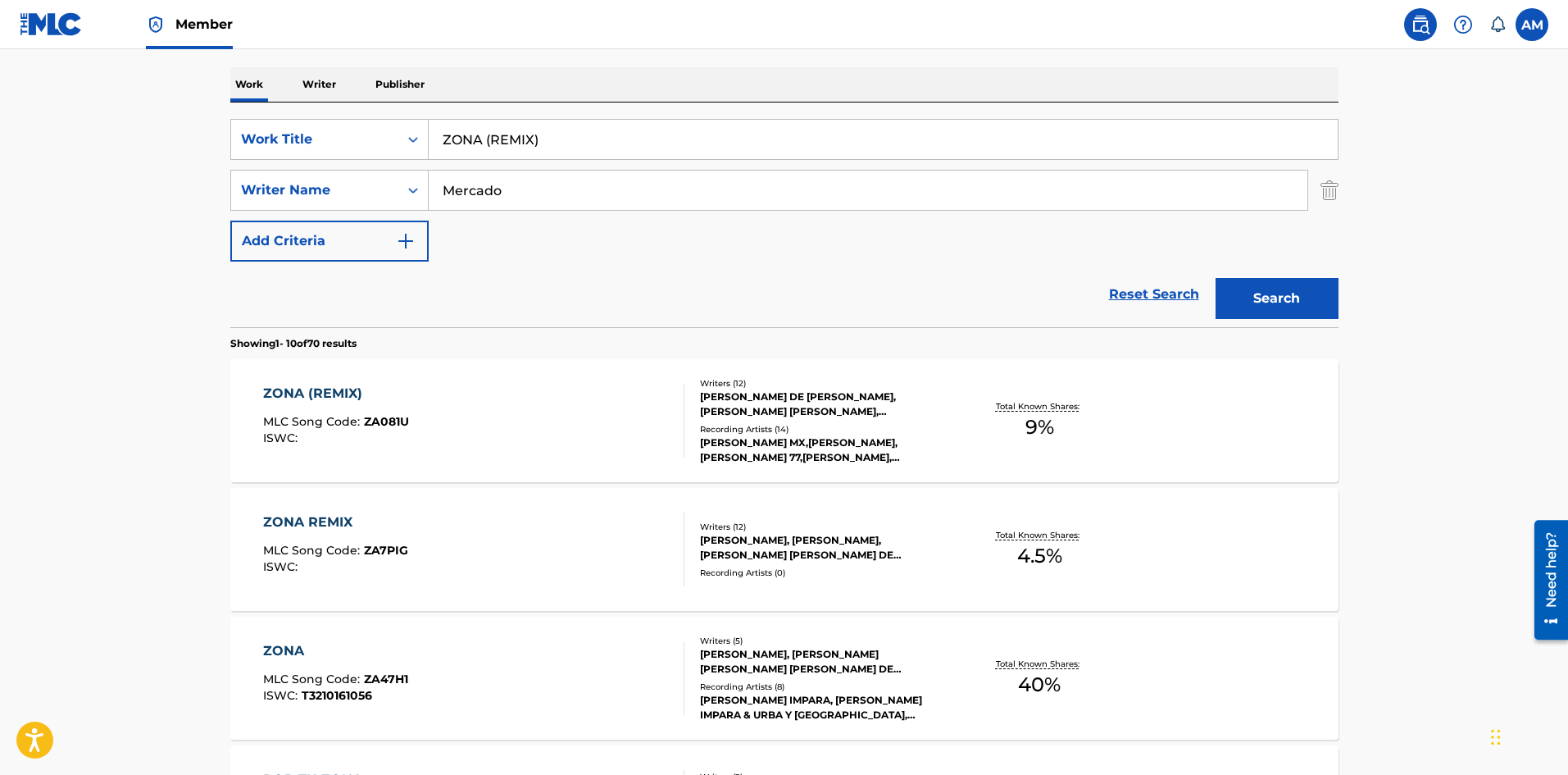
drag, startPoint x: 582, startPoint y: 137, endPoint x: 215, endPoint y: 141, distance: 367.0
click at [215, 141] on div "The MLC Public Work Search The accuracy and completeness of The MLC's data is d…" at bounding box center [784, 785] width 1147 height 1880
paste input "FLEXAO"
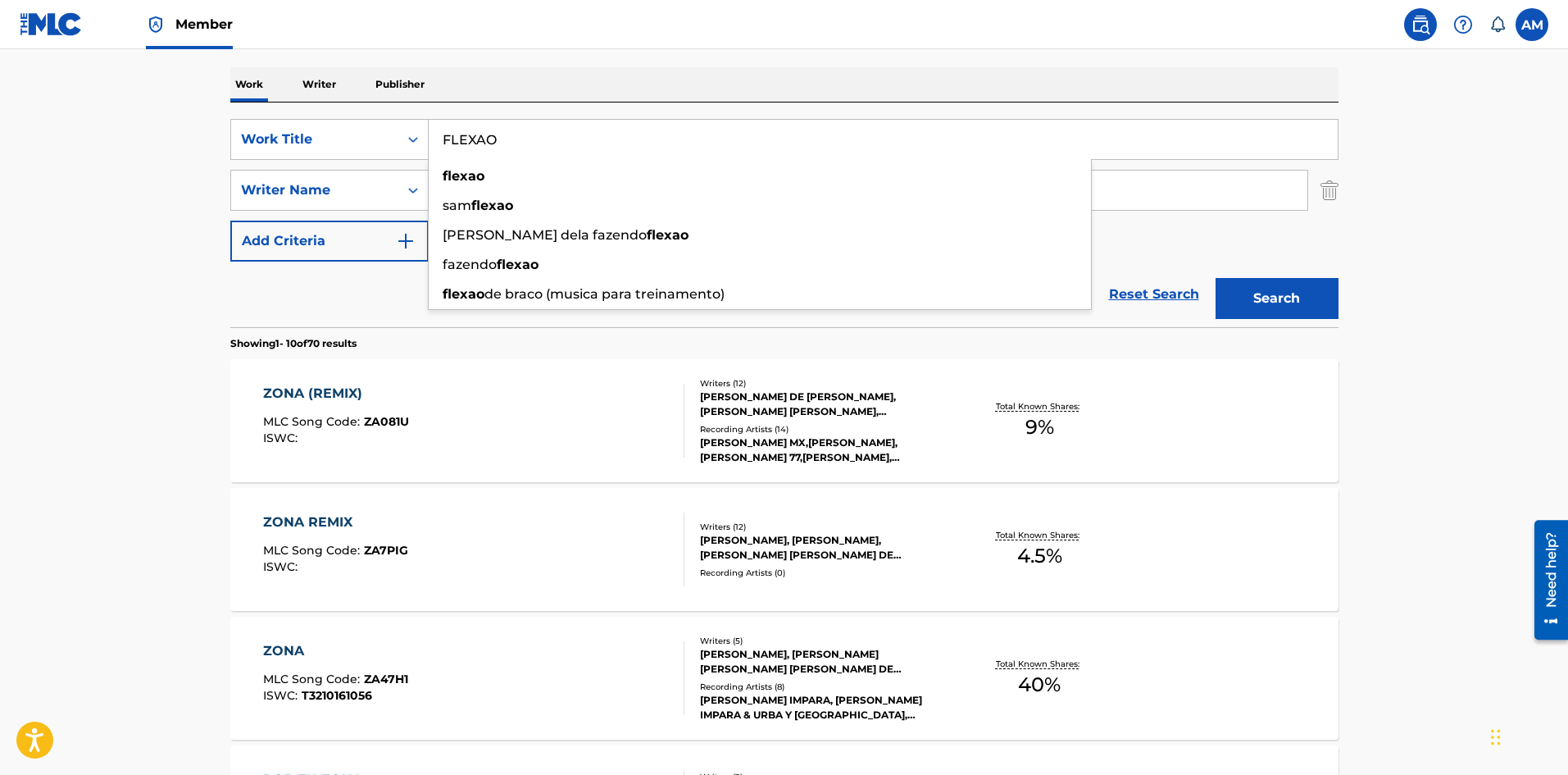
type input "FLEXAO"
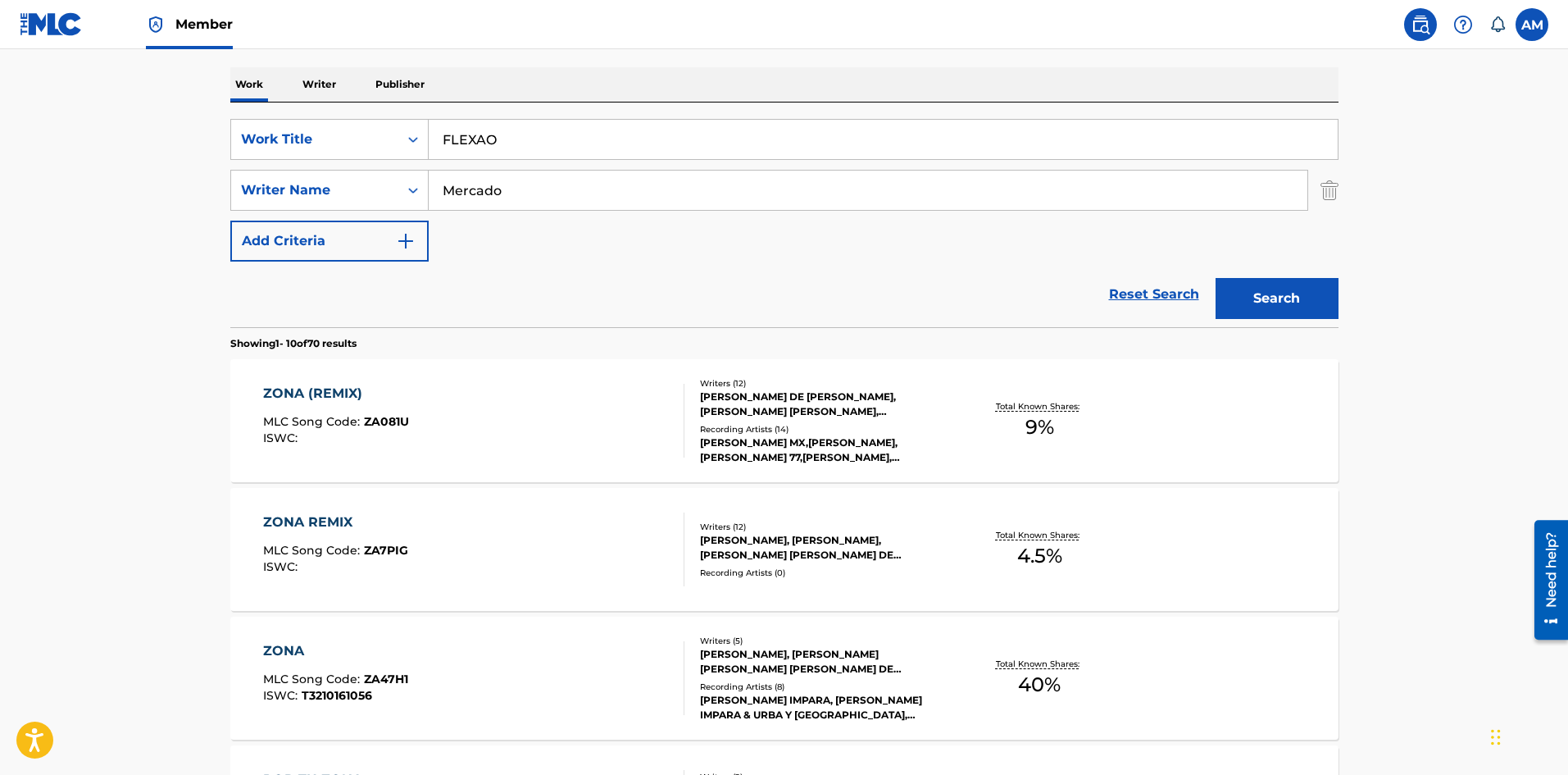
drag, startPoint x: 535, startPoint y: 189, endPoint x: 101, endPoint y: 171, distance: 434.4
click at [101, 171] on main "The MLC Public Work Search The accuracy and completeness of The MLC's data is d…" at bounding box center [784, 768] width 1568 height 1929
paste input "unoz [PERSON_NAME]"
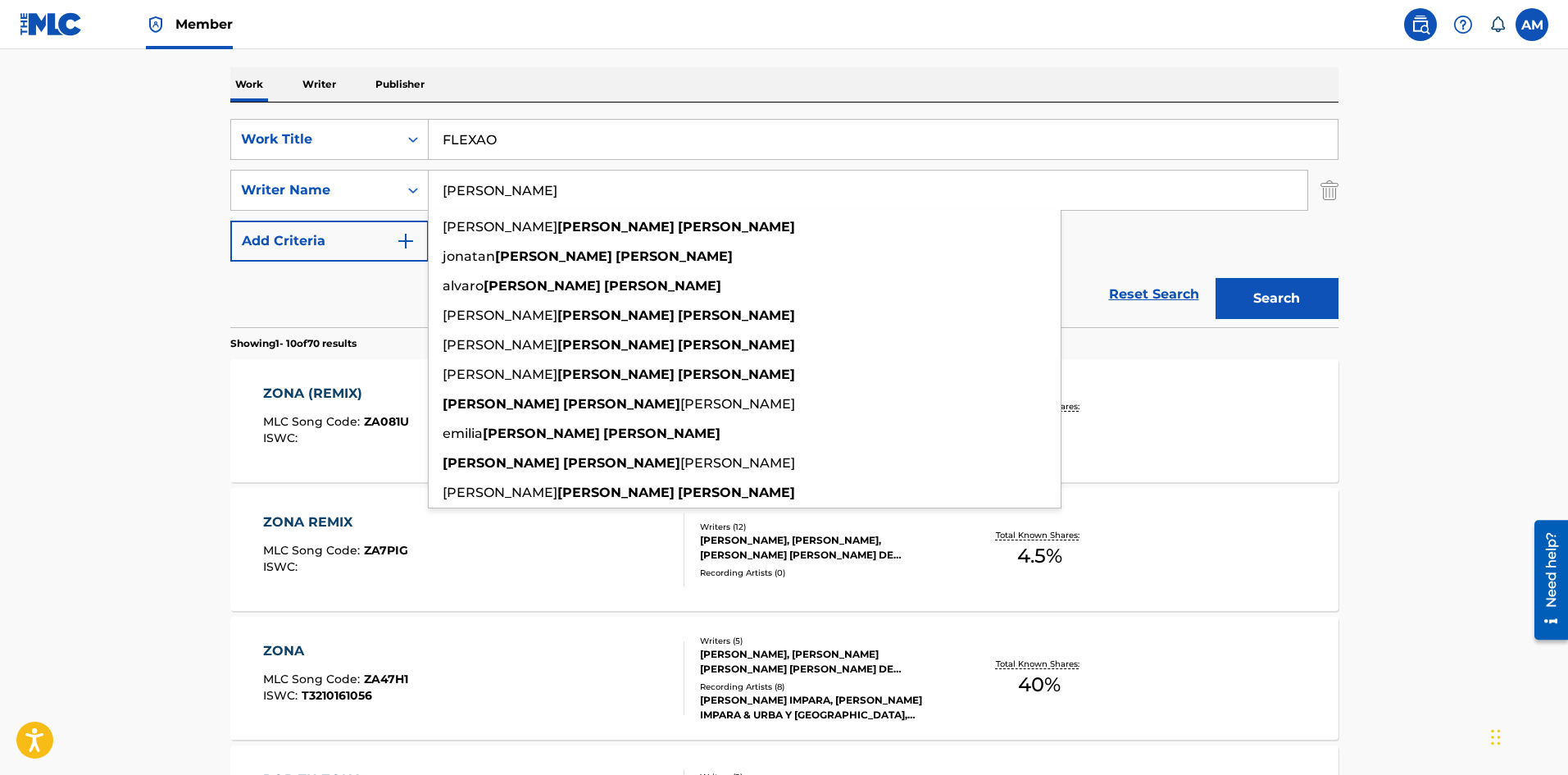
type input "[PERSON_NAME]"
click at [1282, 296] on button "Search" at bounding box center [1278, 298] width 123 height 41
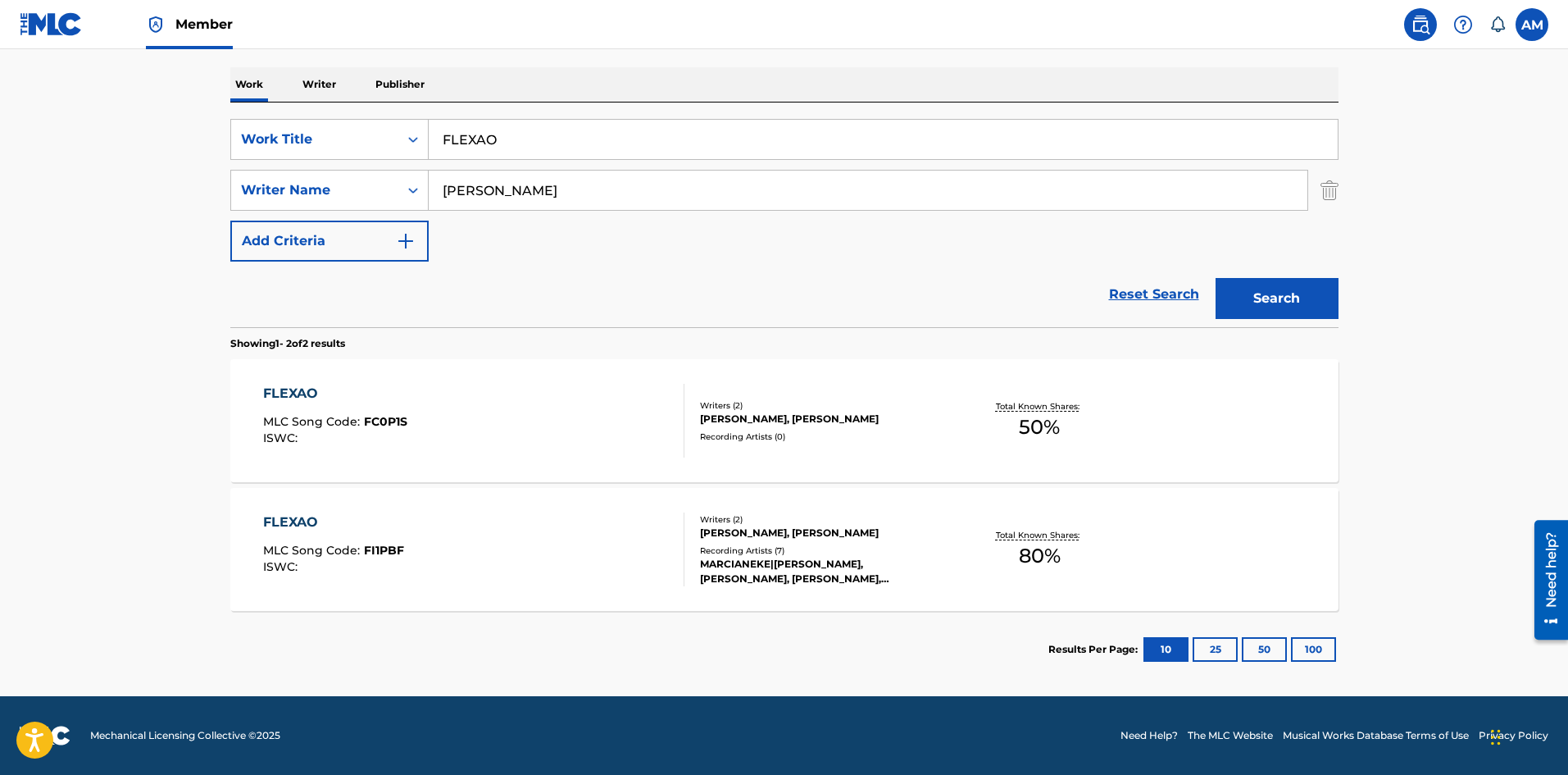
click at [519, 428] on div "FLEXAO MLC Song Code : FC0P1S ISWC :" at bounding box center [474, 421] width 421 height 74
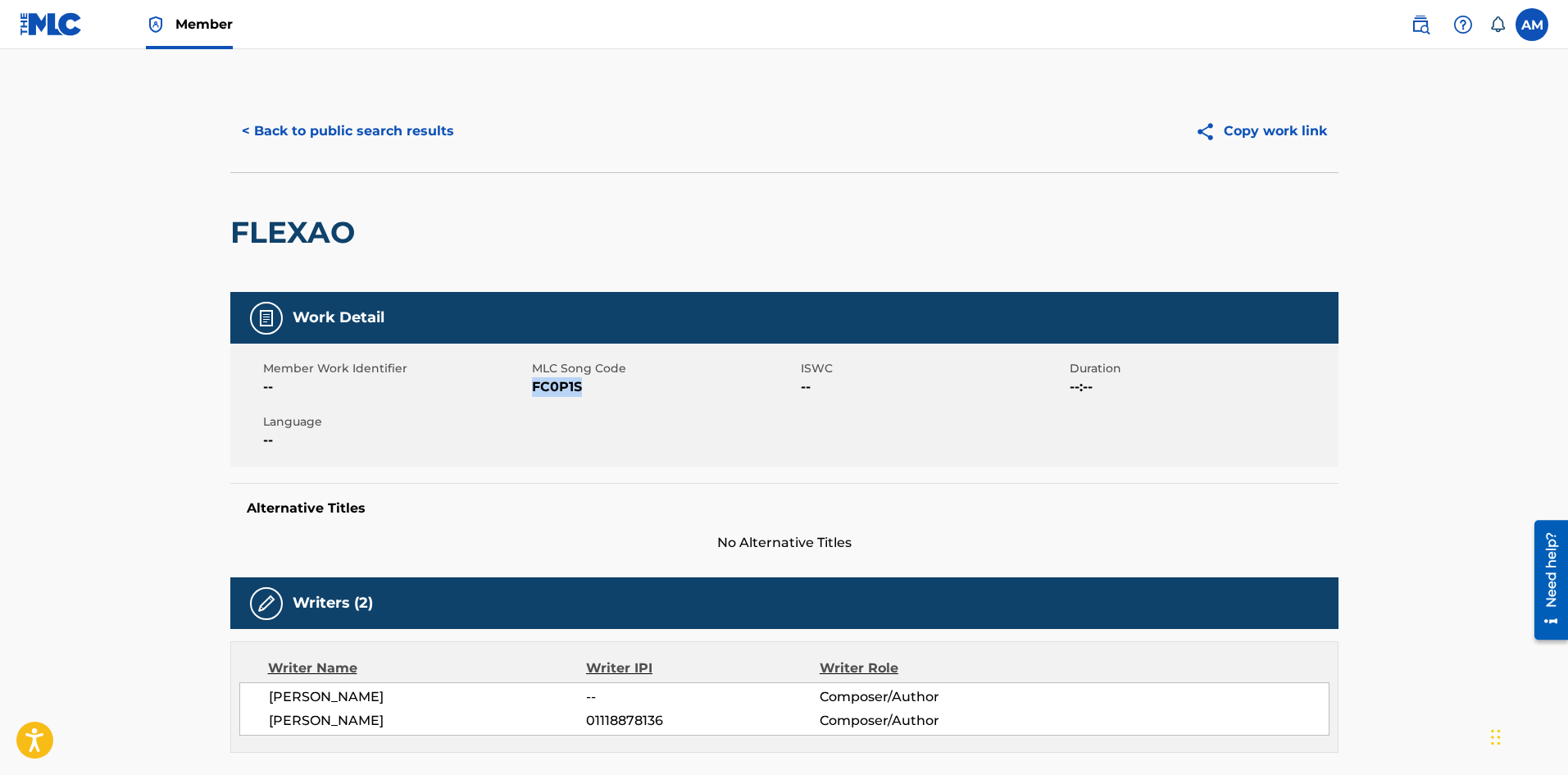
drag, startPoint x: 586, startPoint y: 386, endPoint x: 533, endPoint y: 389, distance: 53.1
click at [533, 389] on span "FC0P1S" at bounding box center [664, 387] width 265 height 20
click at [351, 139] on button "< Back to public search results" at bounding box center [348, 131] width 236 height 41
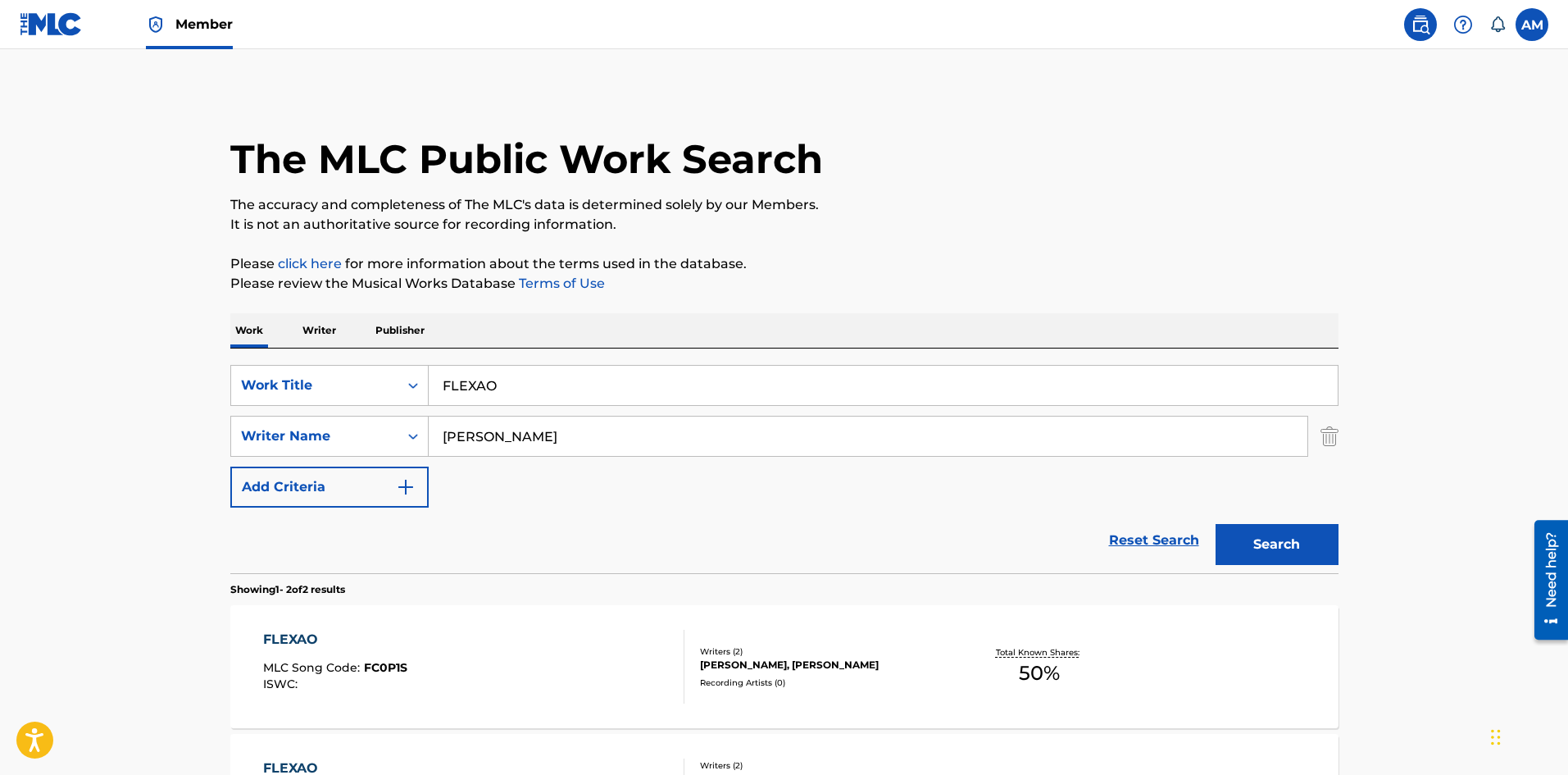
scroll to position [153, 0]
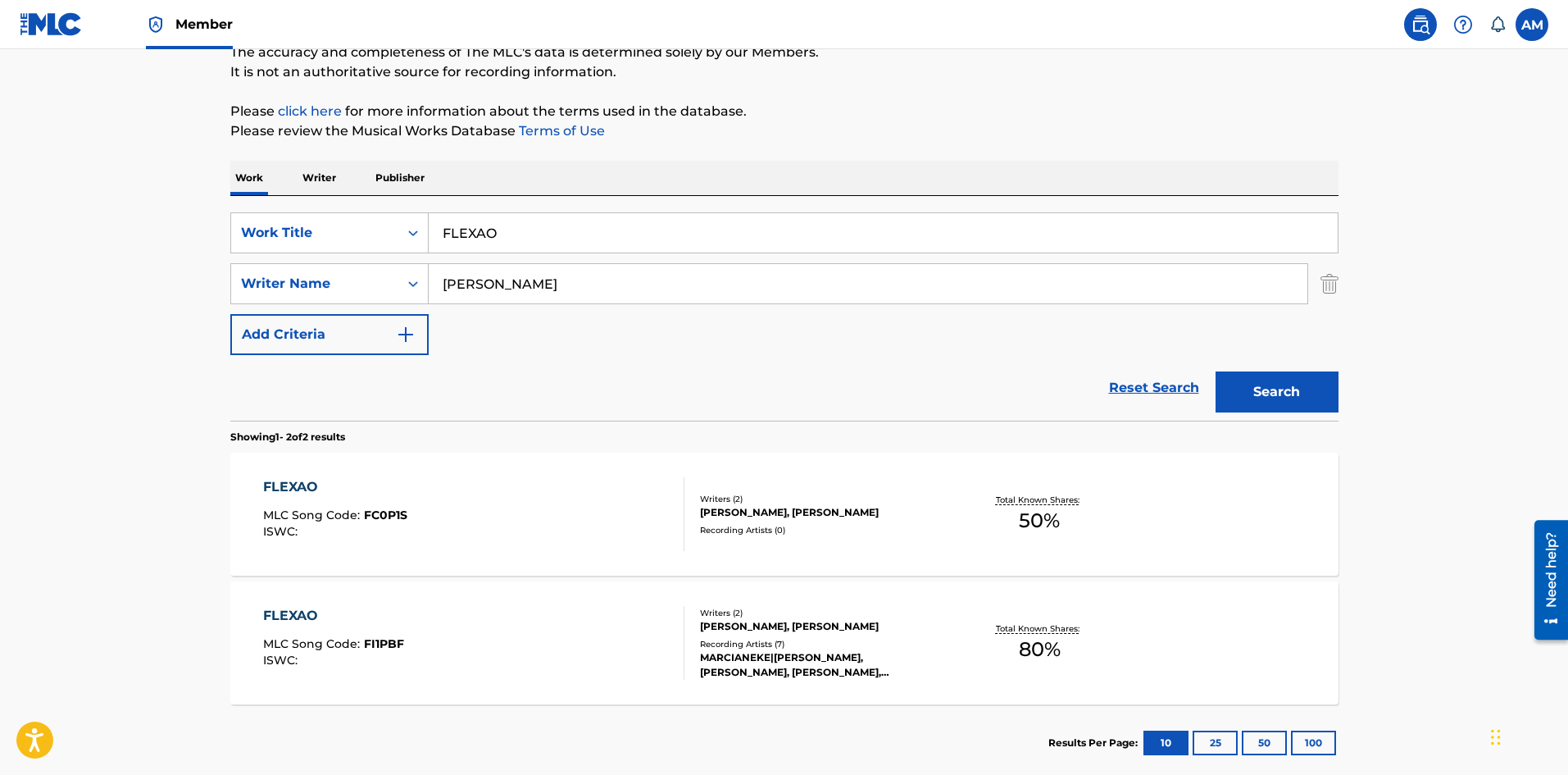
drag, startPoint x: 405, startPoint y: 231, endPoint x: 227, endPoint y: 224, distance: 178.1
click at [227, 224] on div "The MLC Public Work Search The accuracy and completeness of The MLC's data is d…" at bounding box center [784, 359] width 1147 height 844
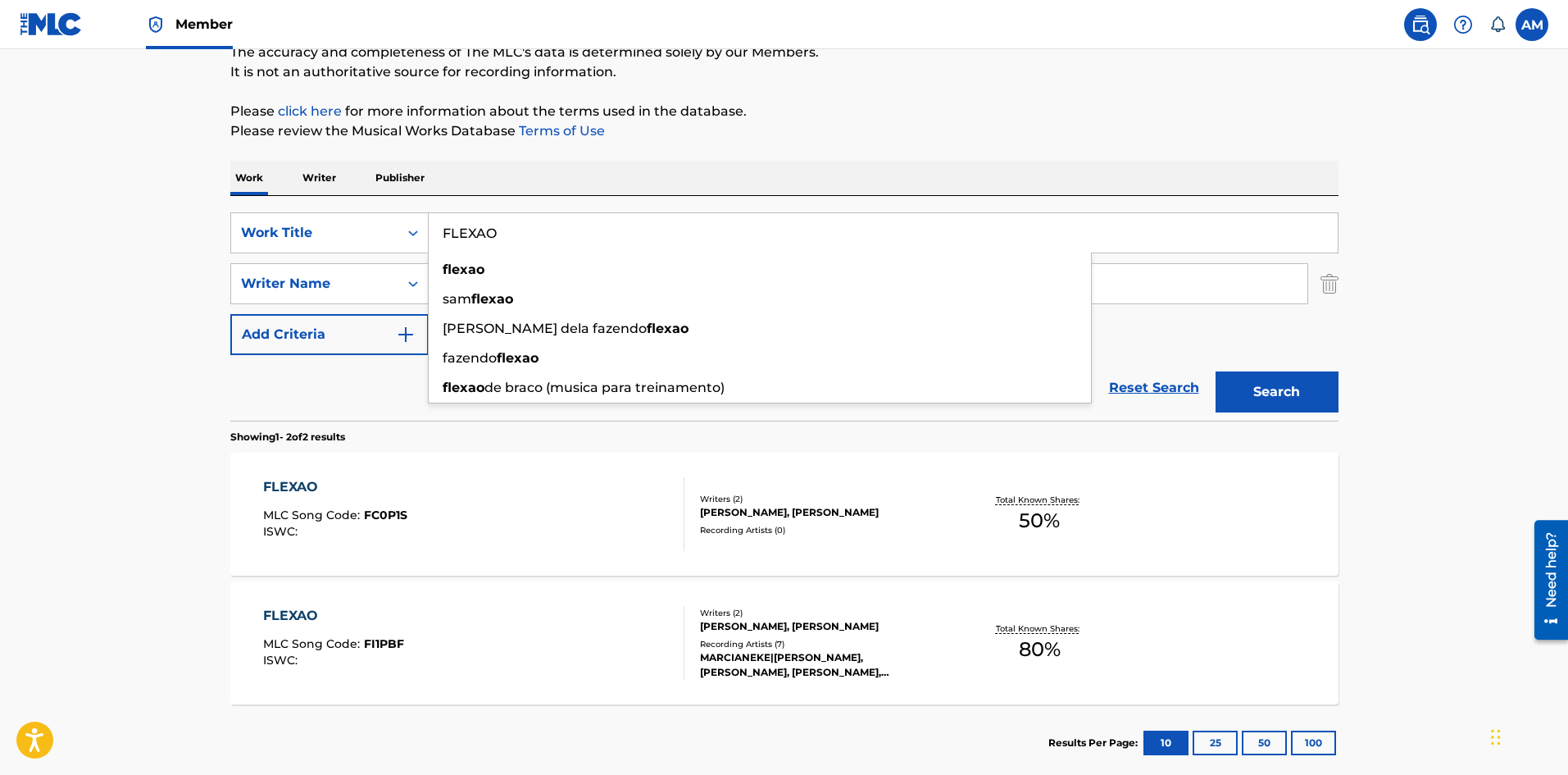
paste input "ESCAPATE CONMIGO REMIX"
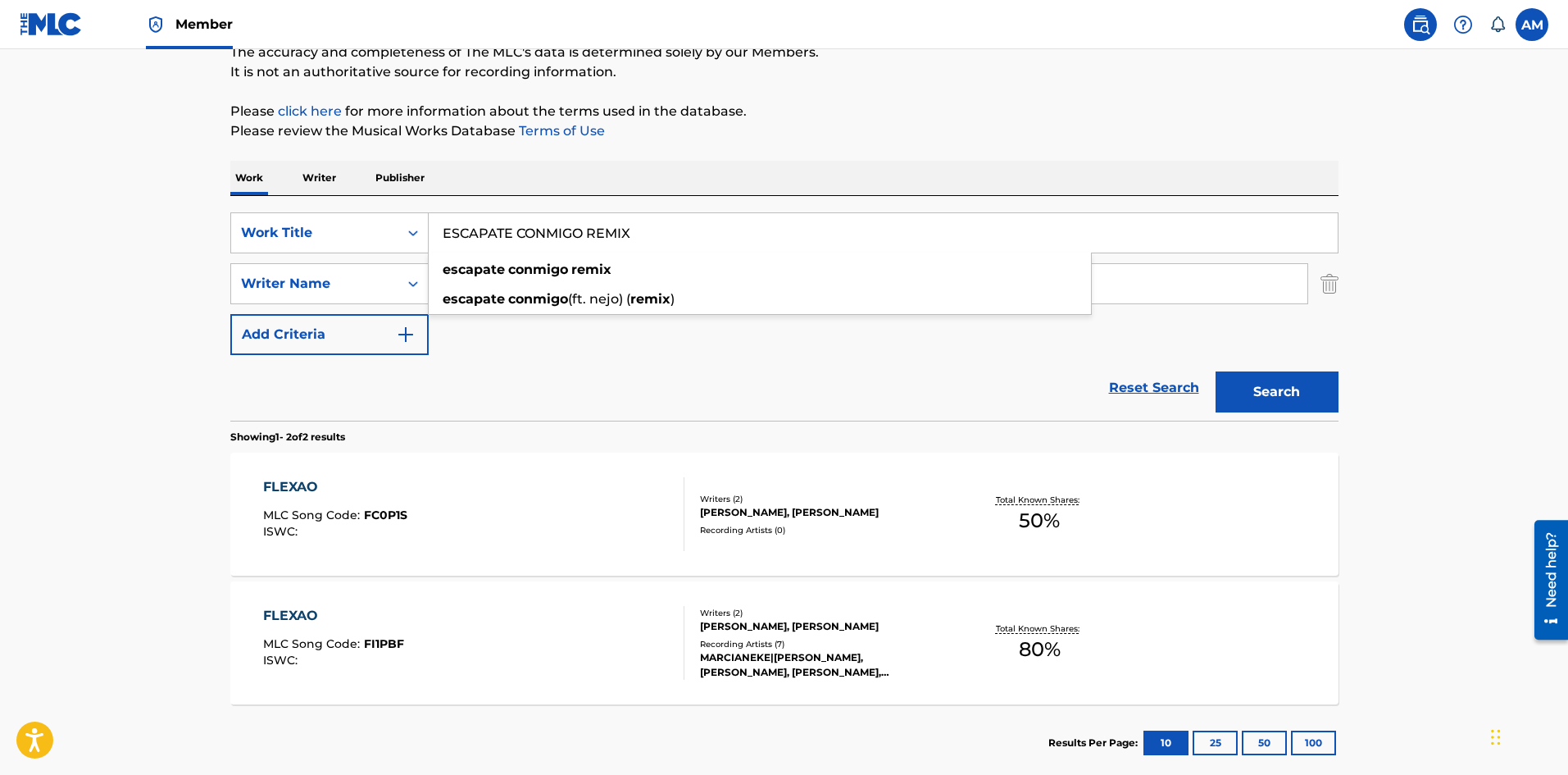
type input "ESCAPATE CONMIGO REMIX"
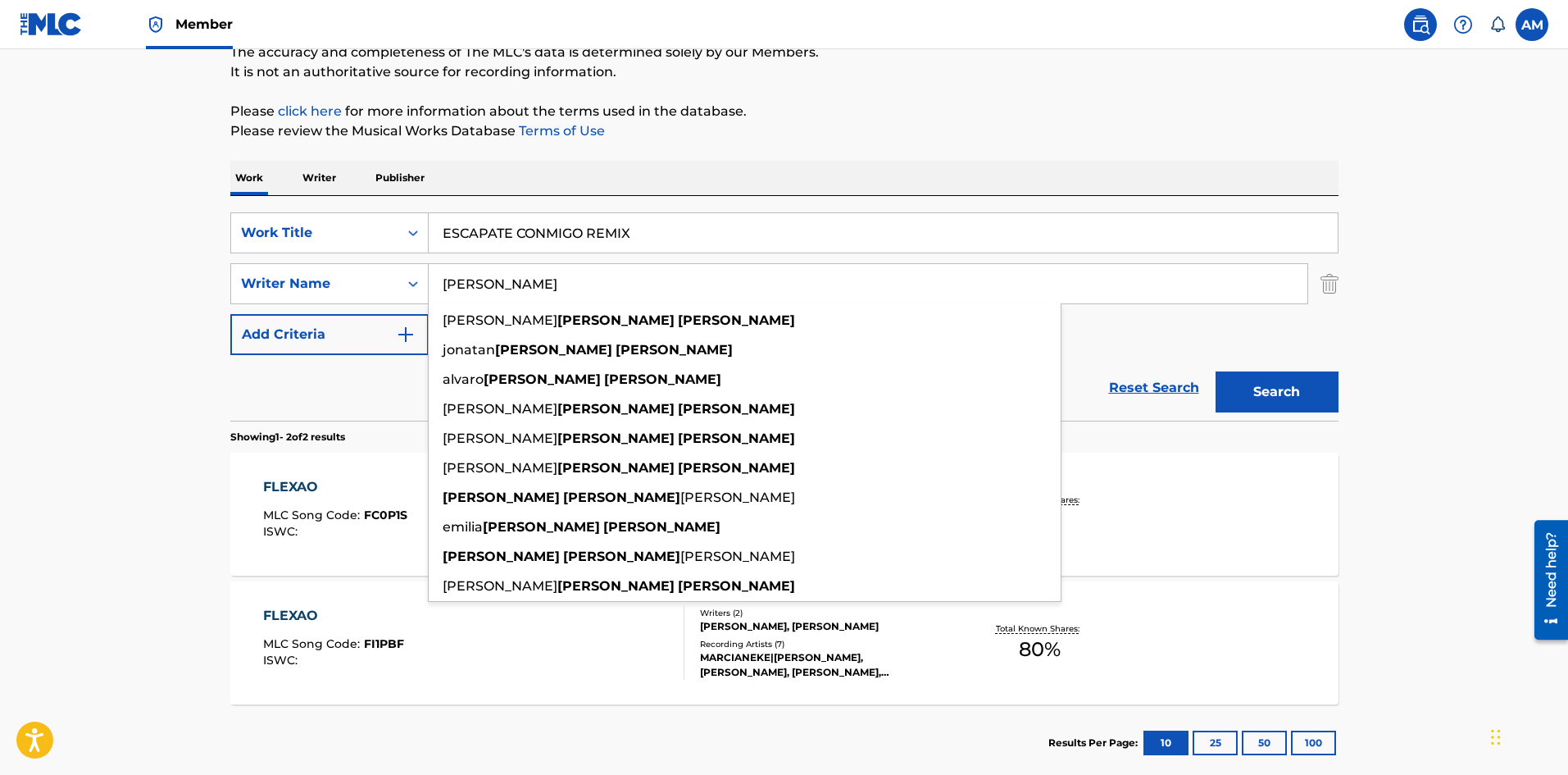
drag, startPoint x: 593, startPoint y: 300, endPoint x: 455, endPoint y: 296, distance: 138.1
click at [221, 287] on div "The MLC Public Work Search The accuracy and completeness of The MLC's data is d…" at bounding box center [784, 359] width 1147 height 844
paste input "artine"
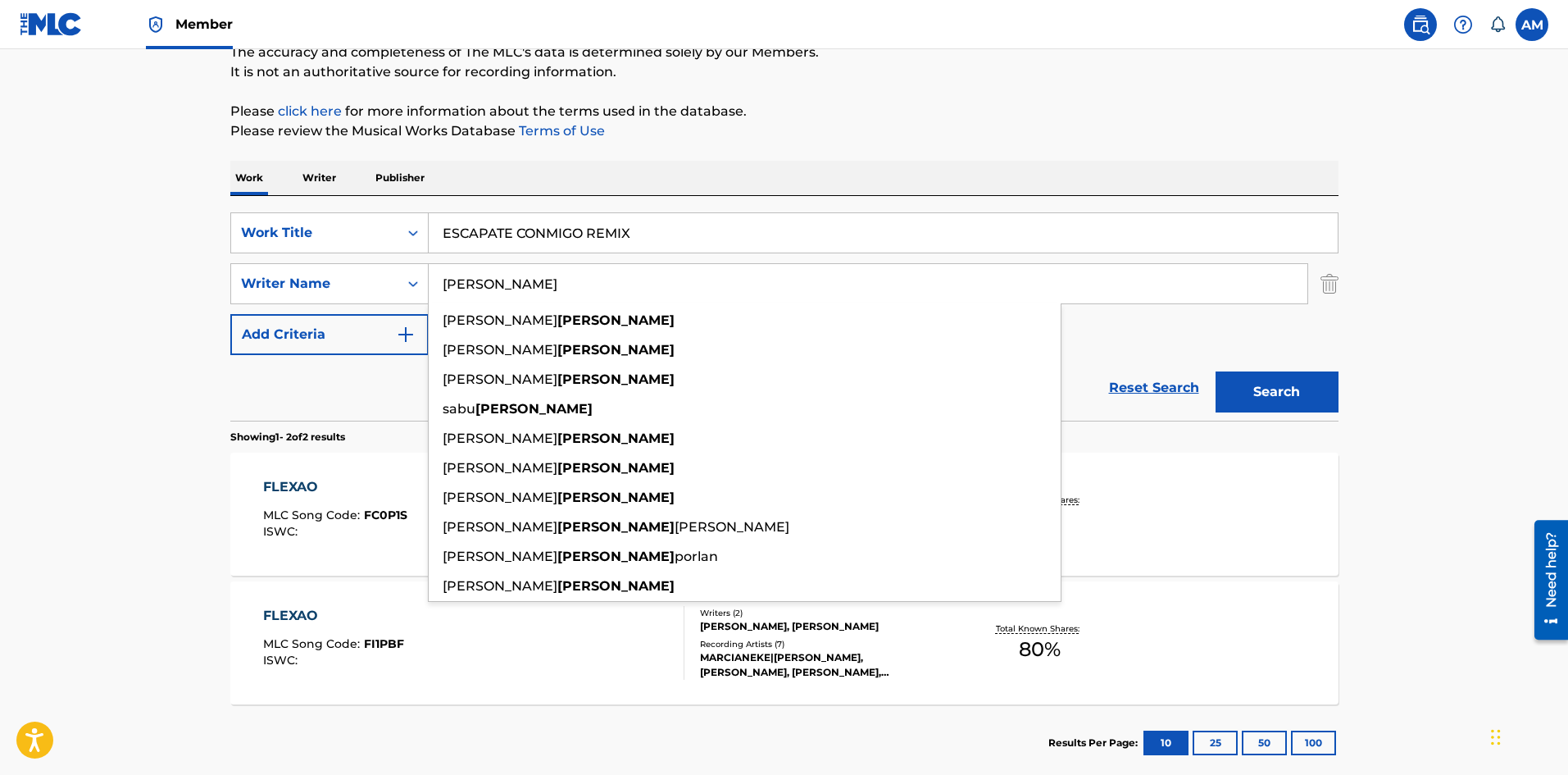
type input "[PERSON_NAME]"
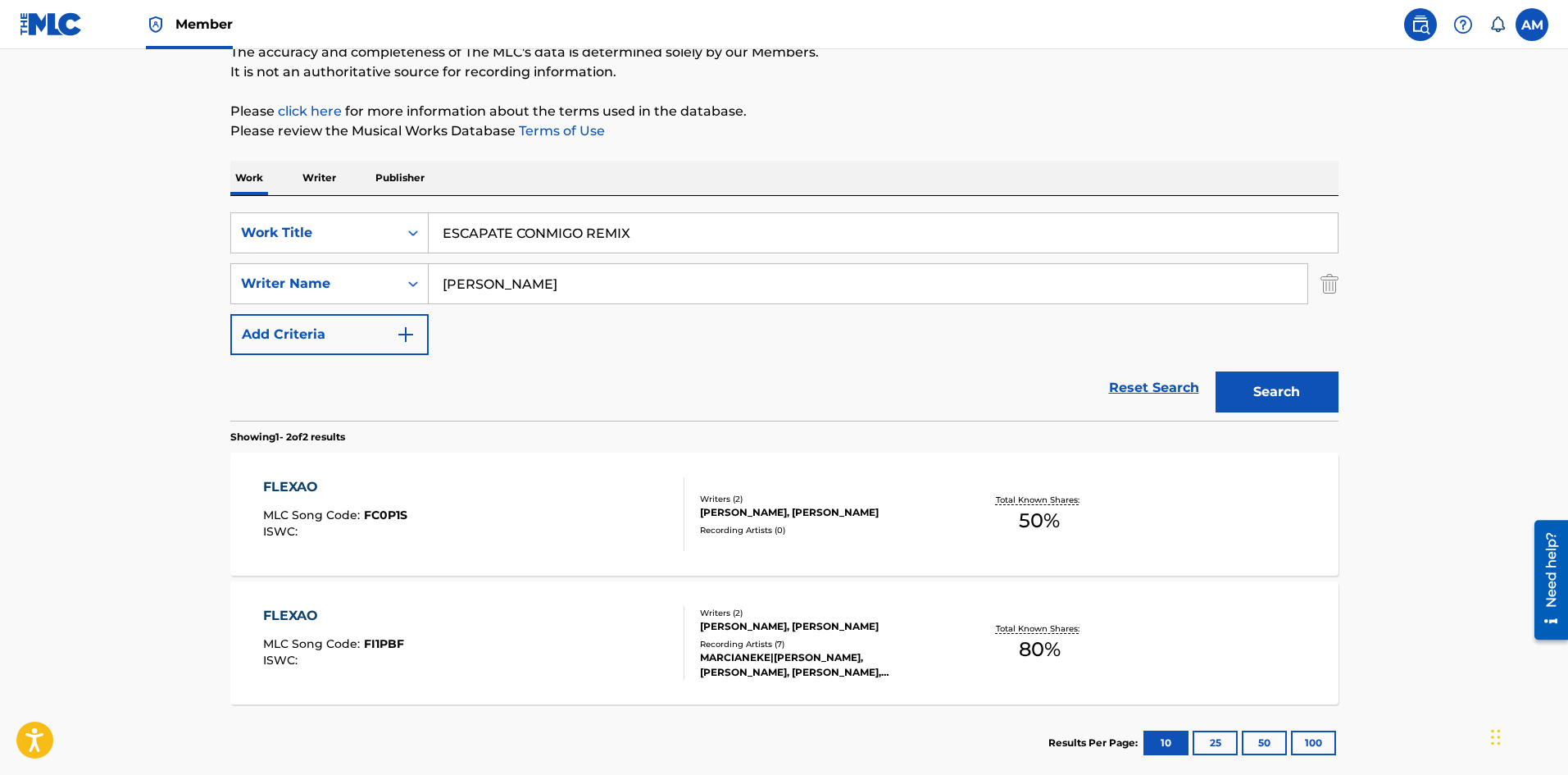
click at [1296, 382] on button "Search" at bounding box center [1278, 392] width 123 height 41
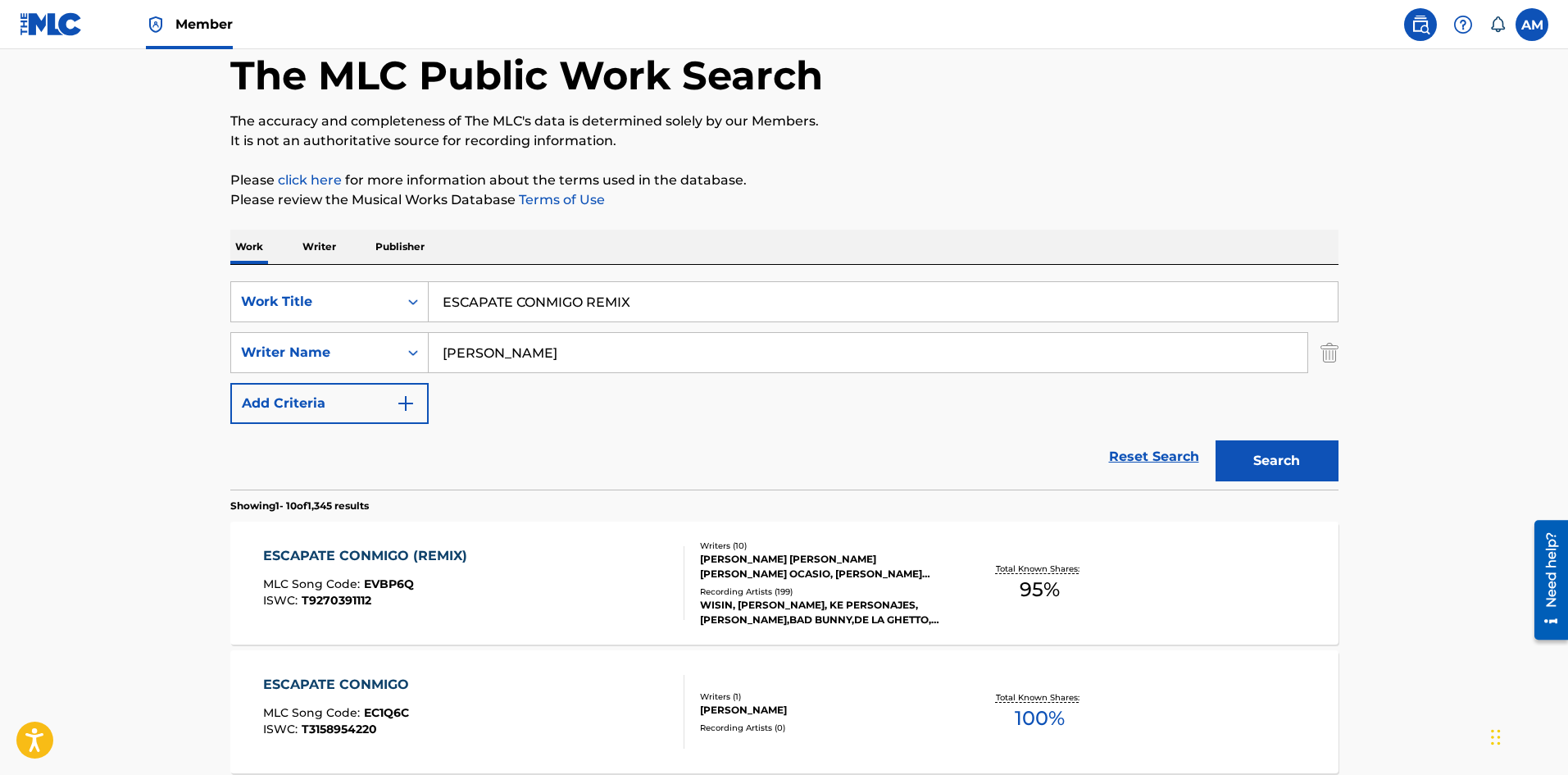
scroll to position [246, 0]
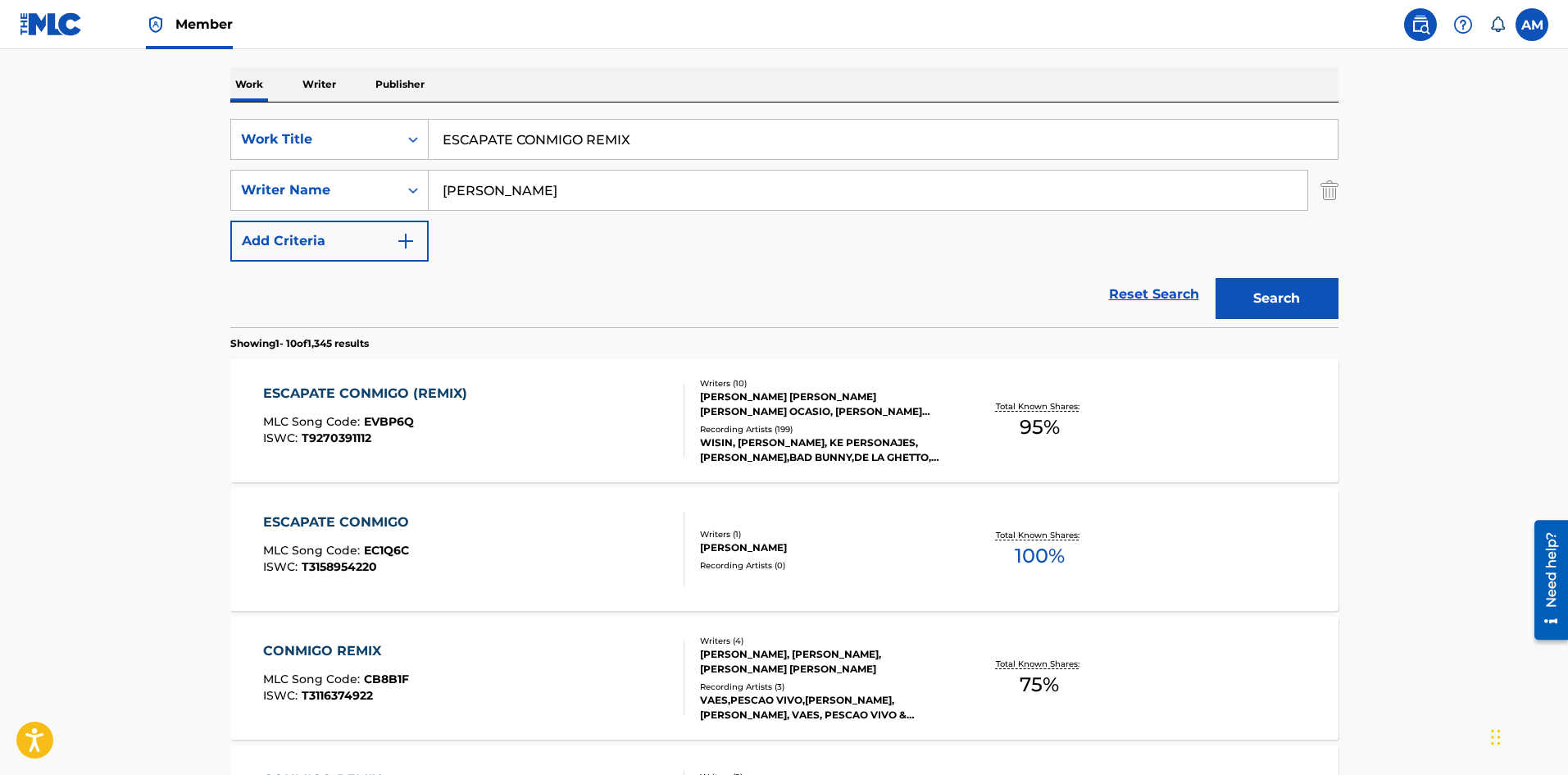
click at [586, 439] on div "ESCAPATE CONMIGO (REMIX) MLC Song Code : EVBP6Q ISWC : T9270391112" at bounding box center [474, 421] width 421 height 74
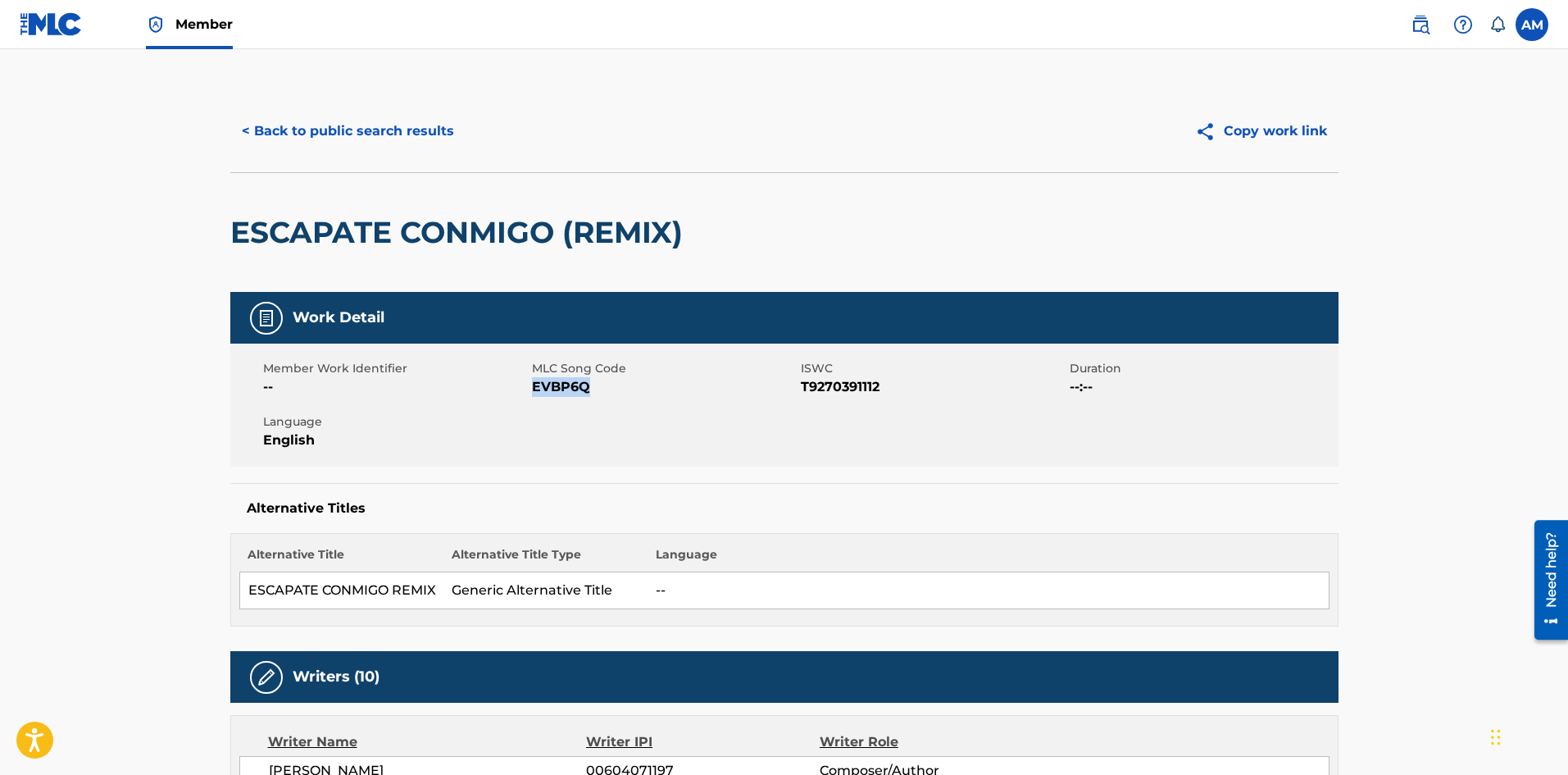
drag, startPoint x: 589, startPoint y: 386, endPoint x: 532, endPoint y: 384, distance: 57.0
click at [532, 384] on span "EVBP6Q" at bounding box center [664, 387] width 265 height 20
